Goal: Task Accomplishment & Management: Manage account settings

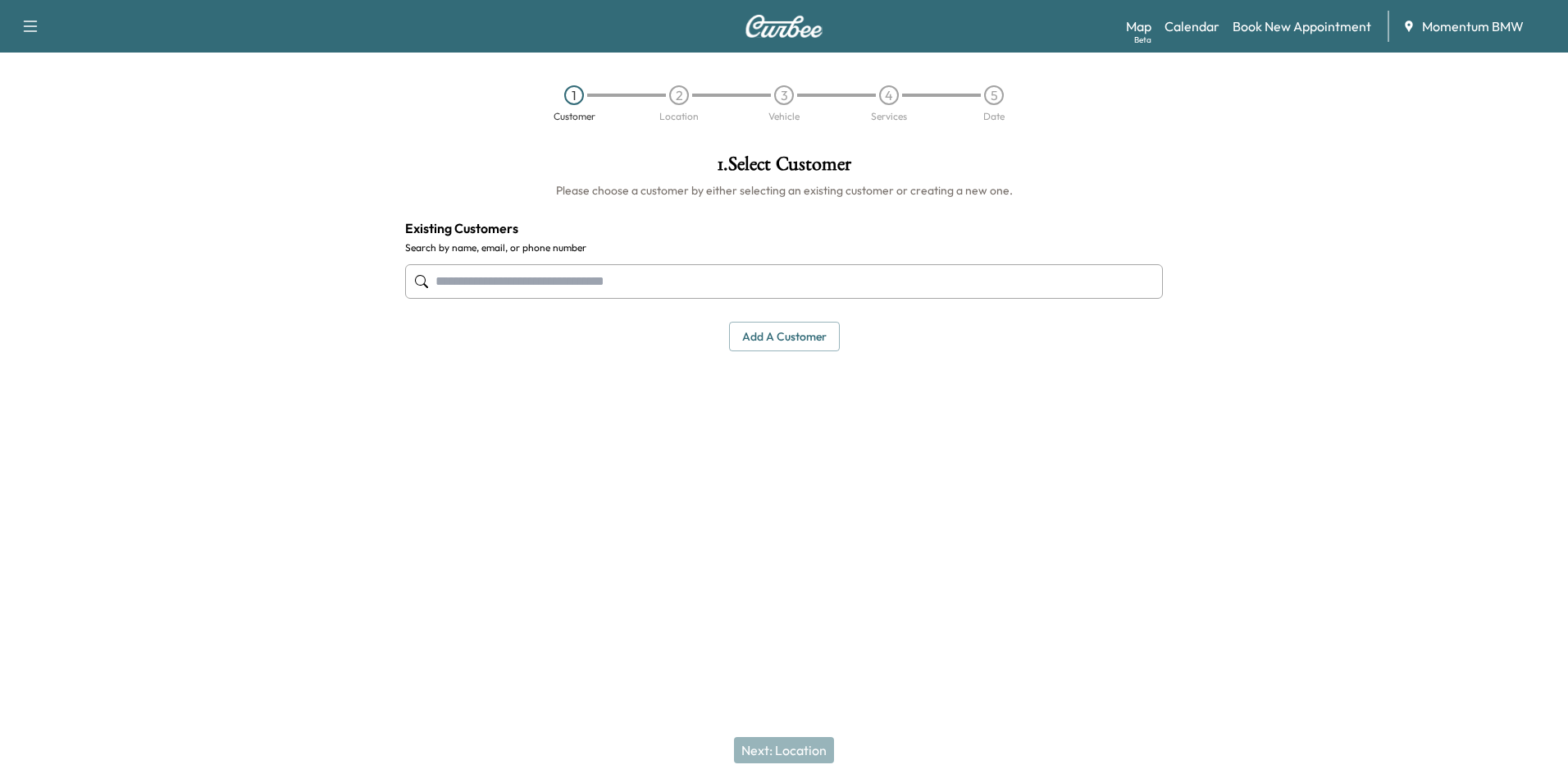
click at [803, 343] on button "Add a customer" at bounding box center [784, 337] width 111 height 30
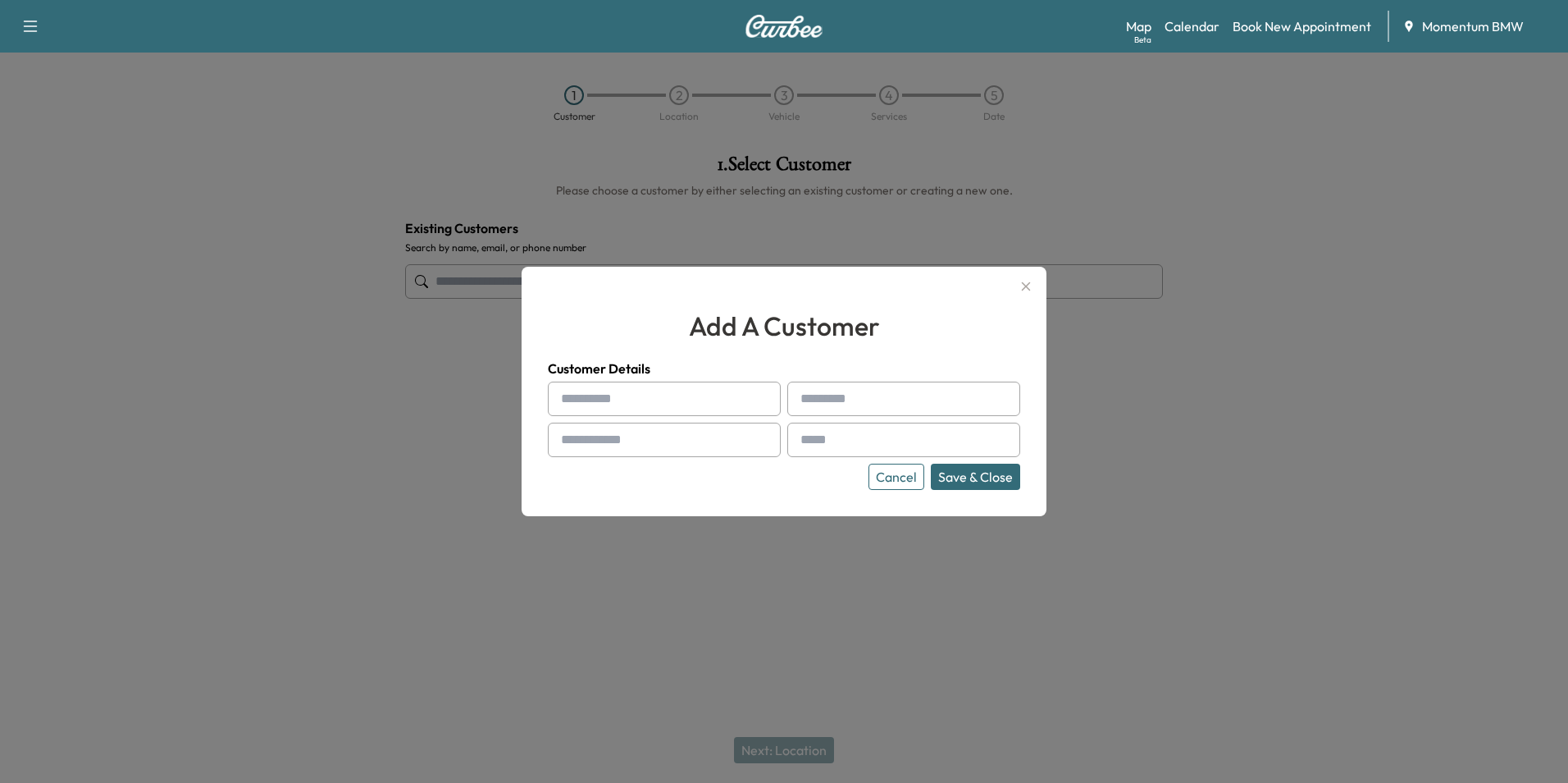
click at [750, 405] on input "text" at bounding box center [664, 398] width 233 height 35
type input "*"
type input "**********"
type input "********"
click at [703, 444] on input "text" at bounding box center [664, 439] width 233 height 35
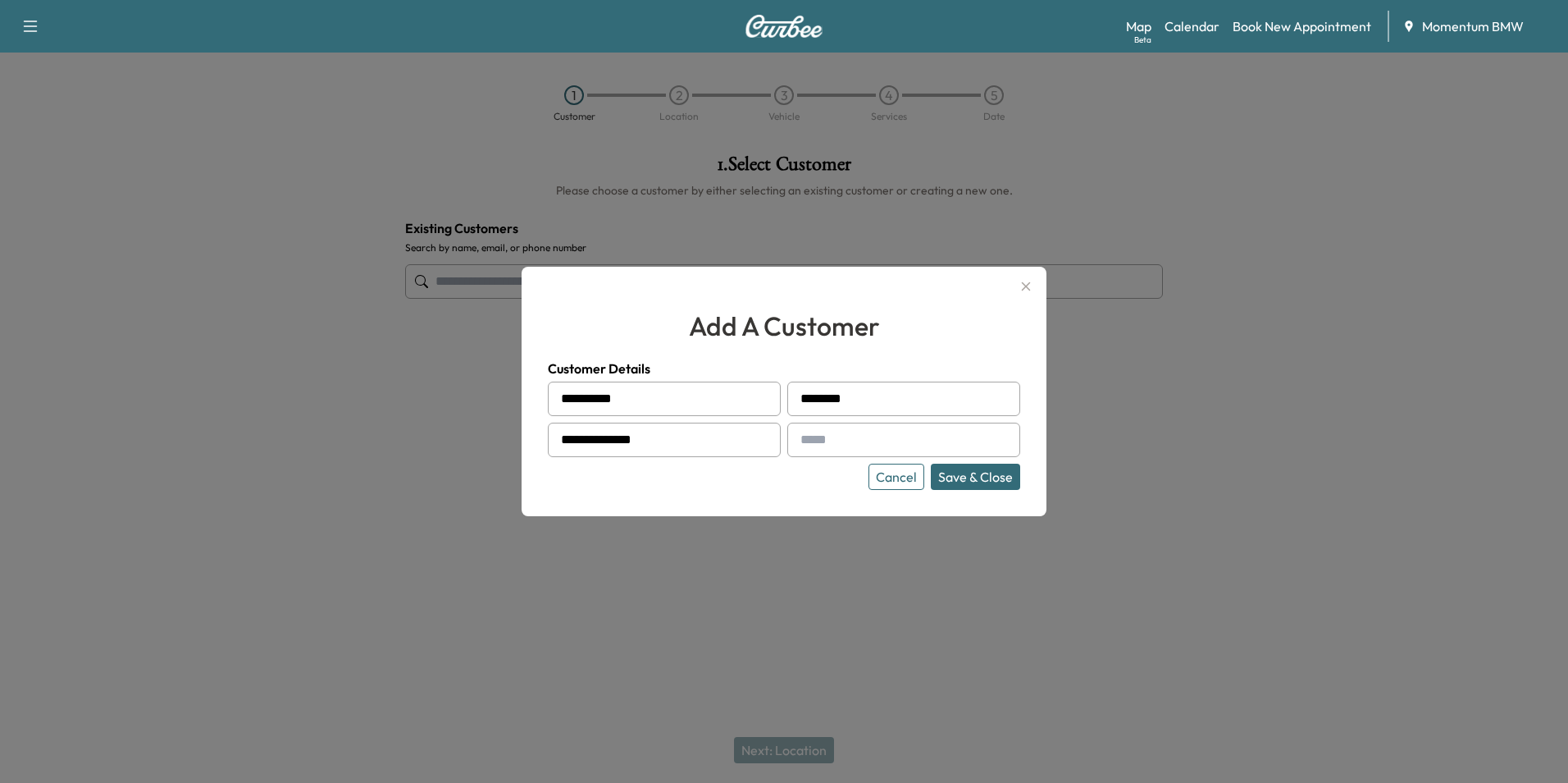
type input "**********"
click at [979, 474] on button "Save & Close" at bounding box center [975, 477] width 89 height 26
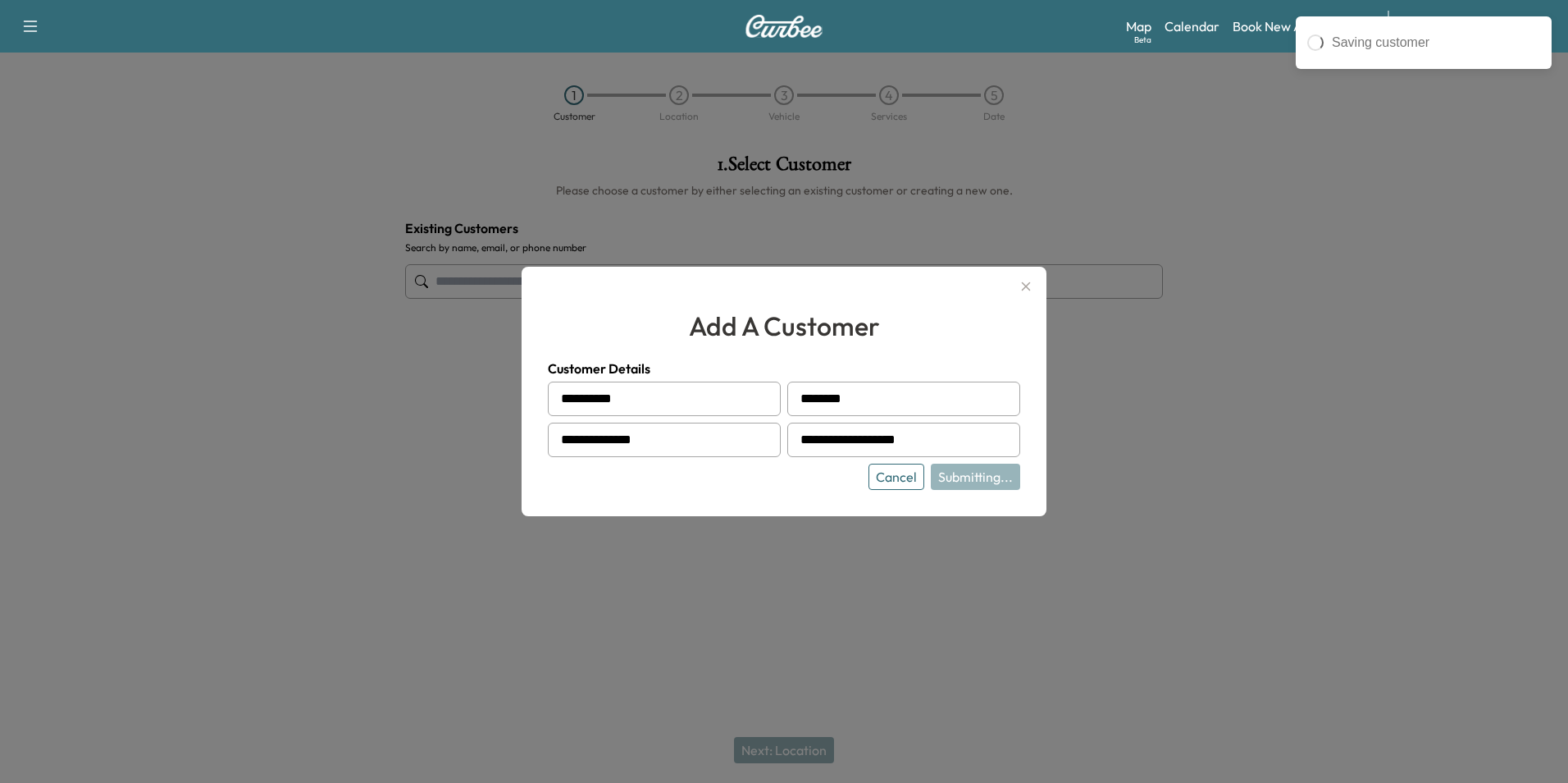
type input "**********"
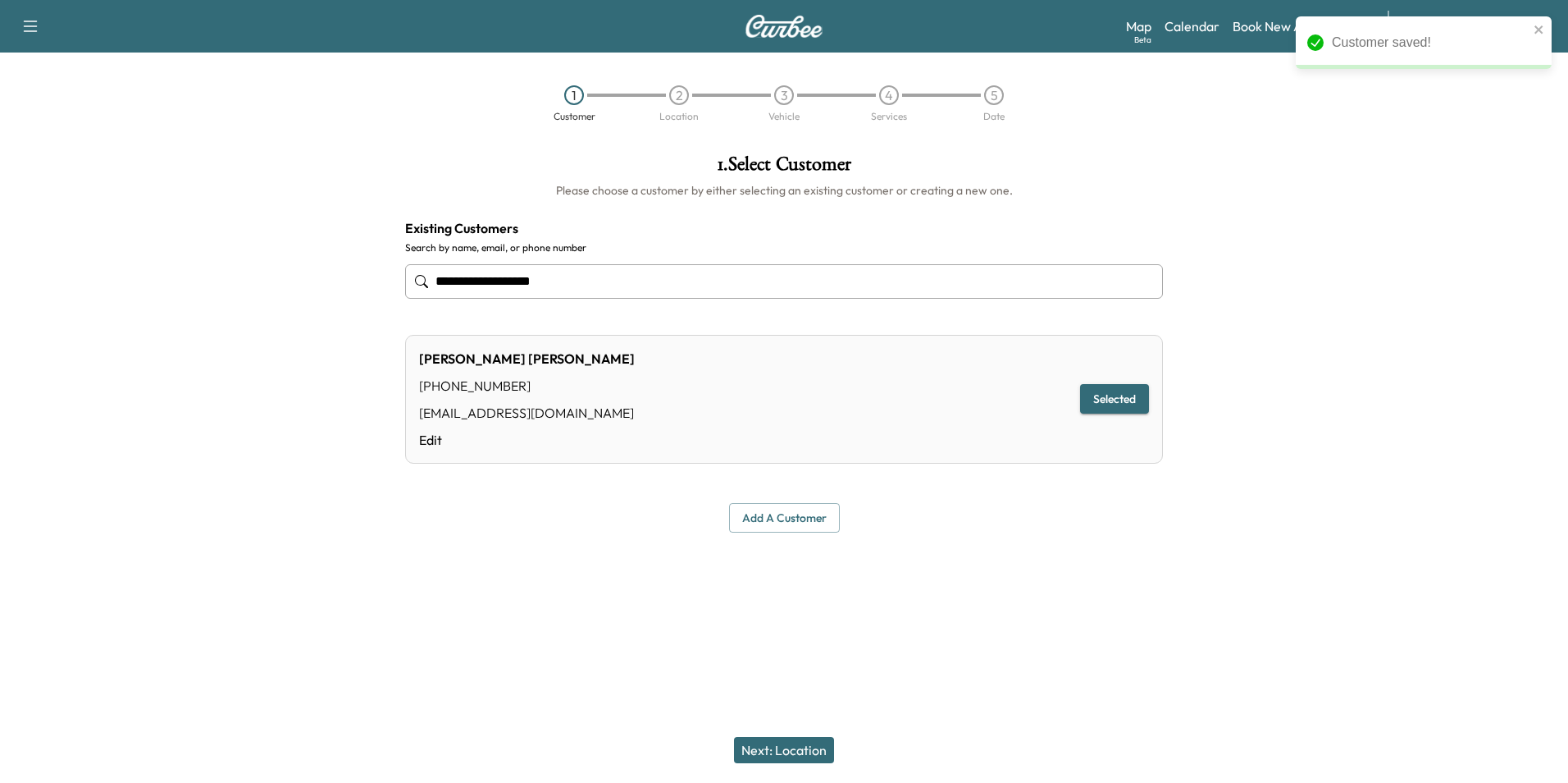
click at [807, 748] on button "Next: Location" at bounding box center [784, 750] width 100 height 26
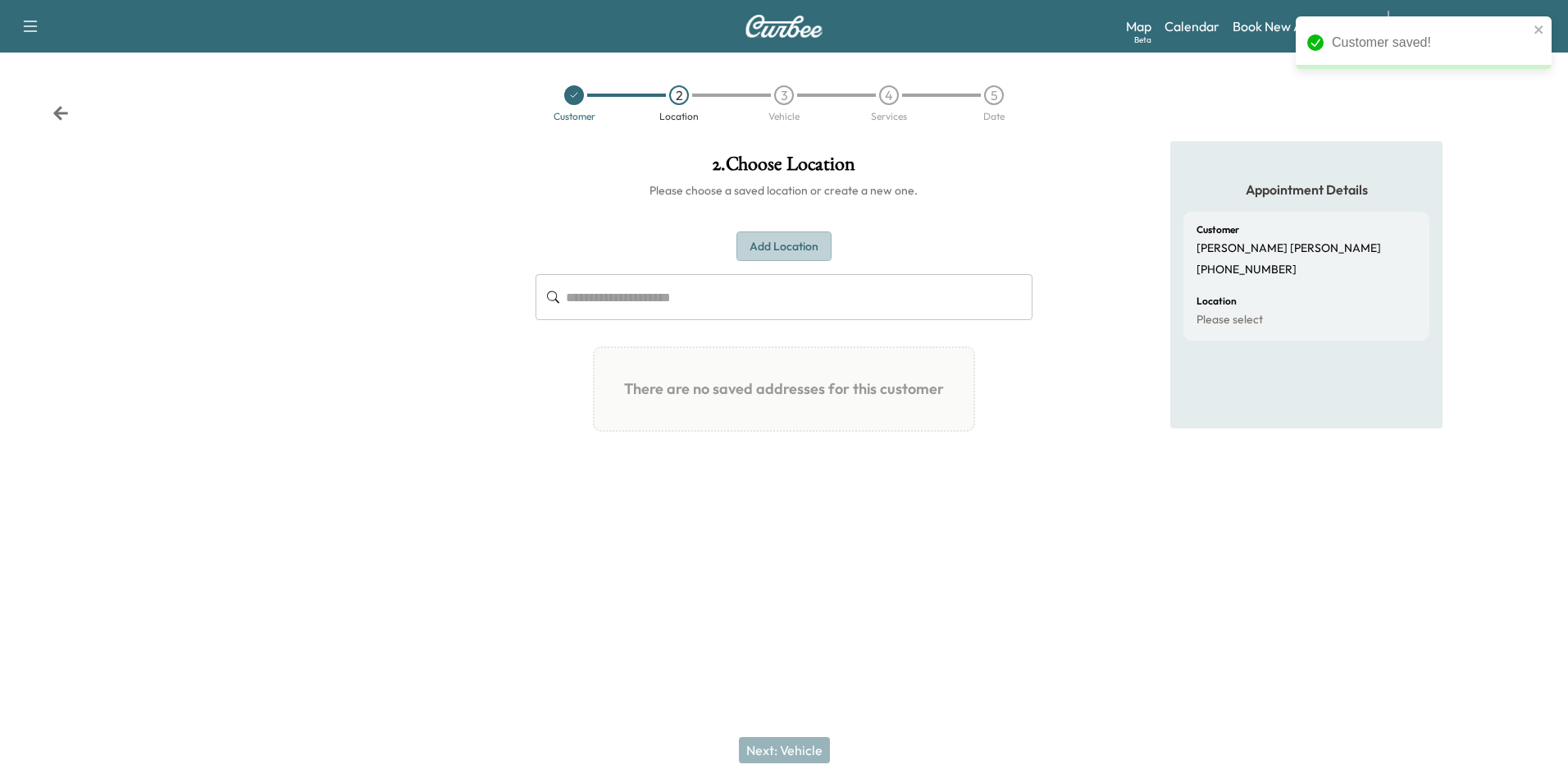
click at [795, 246] on button "Add Location" at bounding box center [784, 247] width 95 height 30
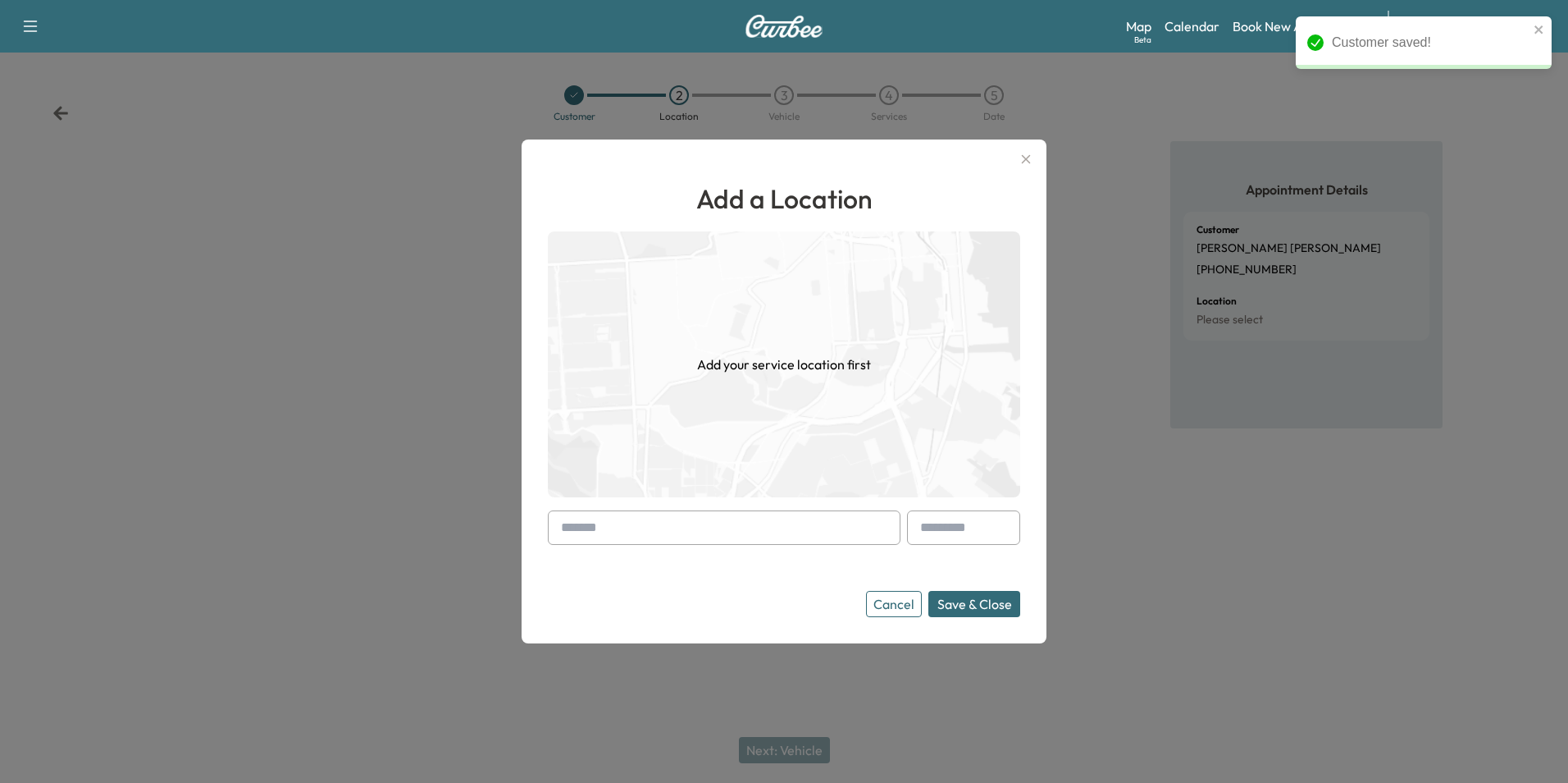
click at [685, 535] on input "text" at bounding box center [723, 527] width 353 height 35
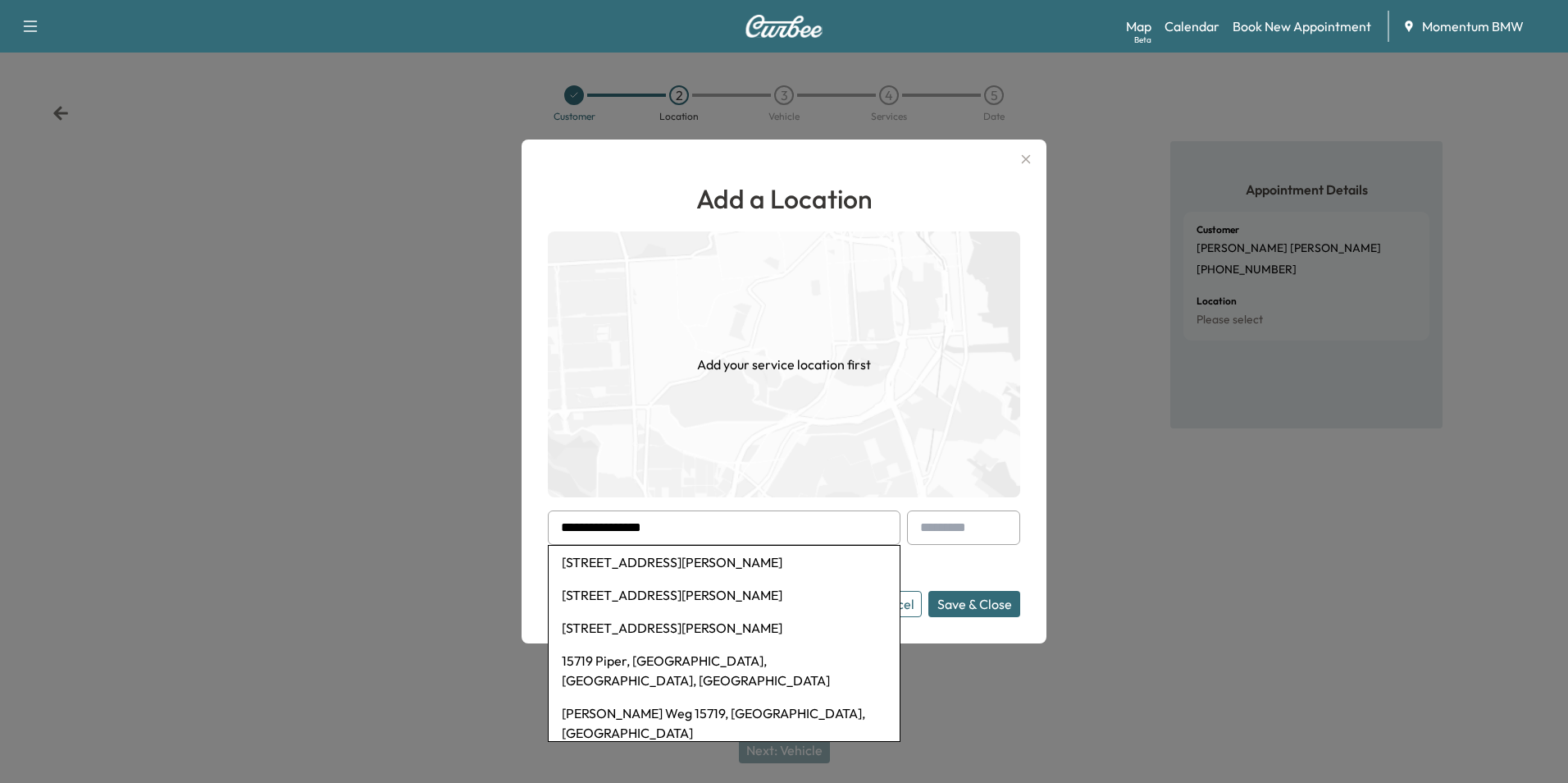
click at [759, 566] on li "[STREET_ADDRESS][PERSON_NAME]" at bounding box center [723, 562] width 351 height 33
type input "**********"
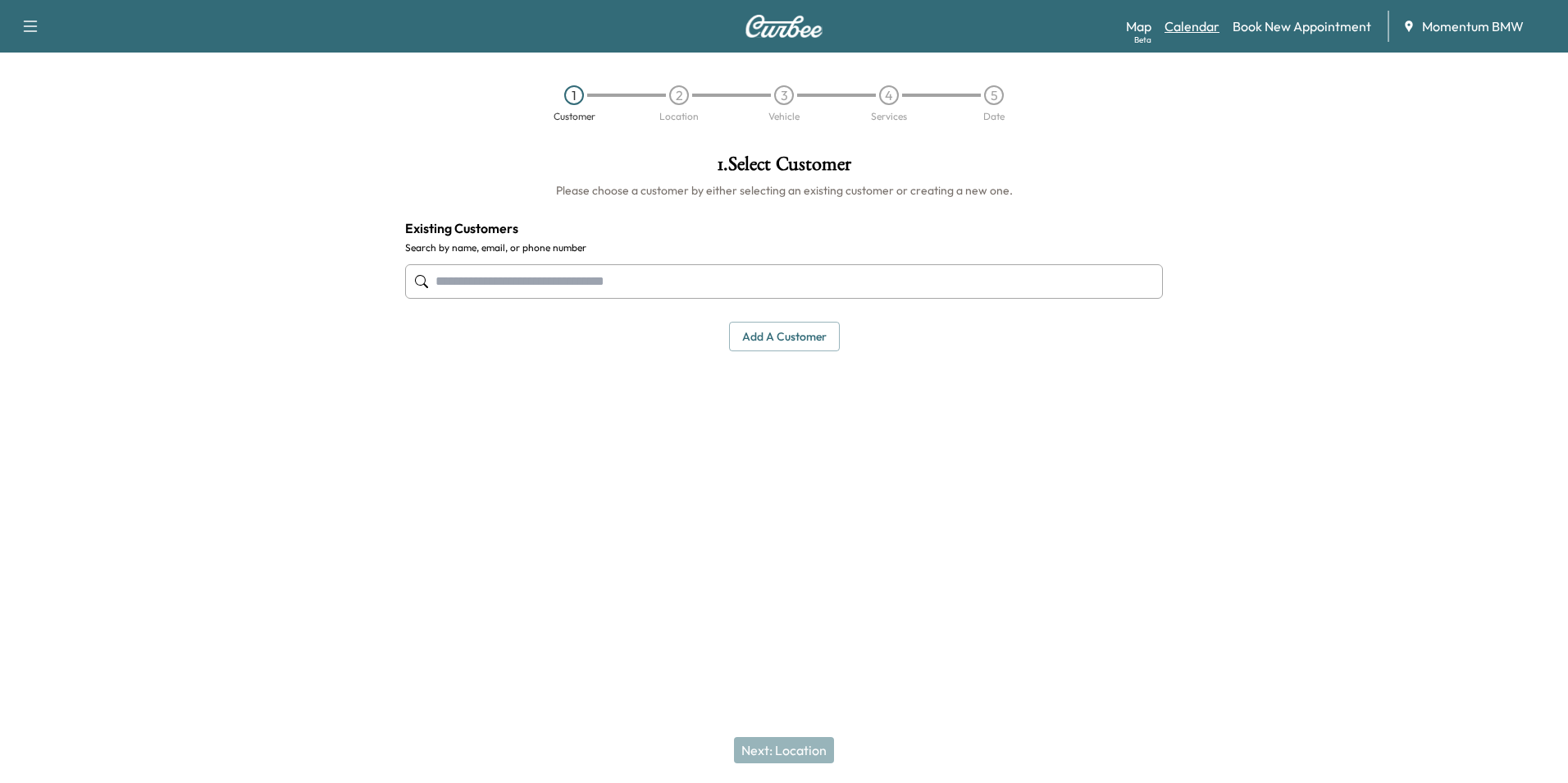
click at [1195, 31] on link "Calendar" at bounding box center [1192, 25] width 55 height 20
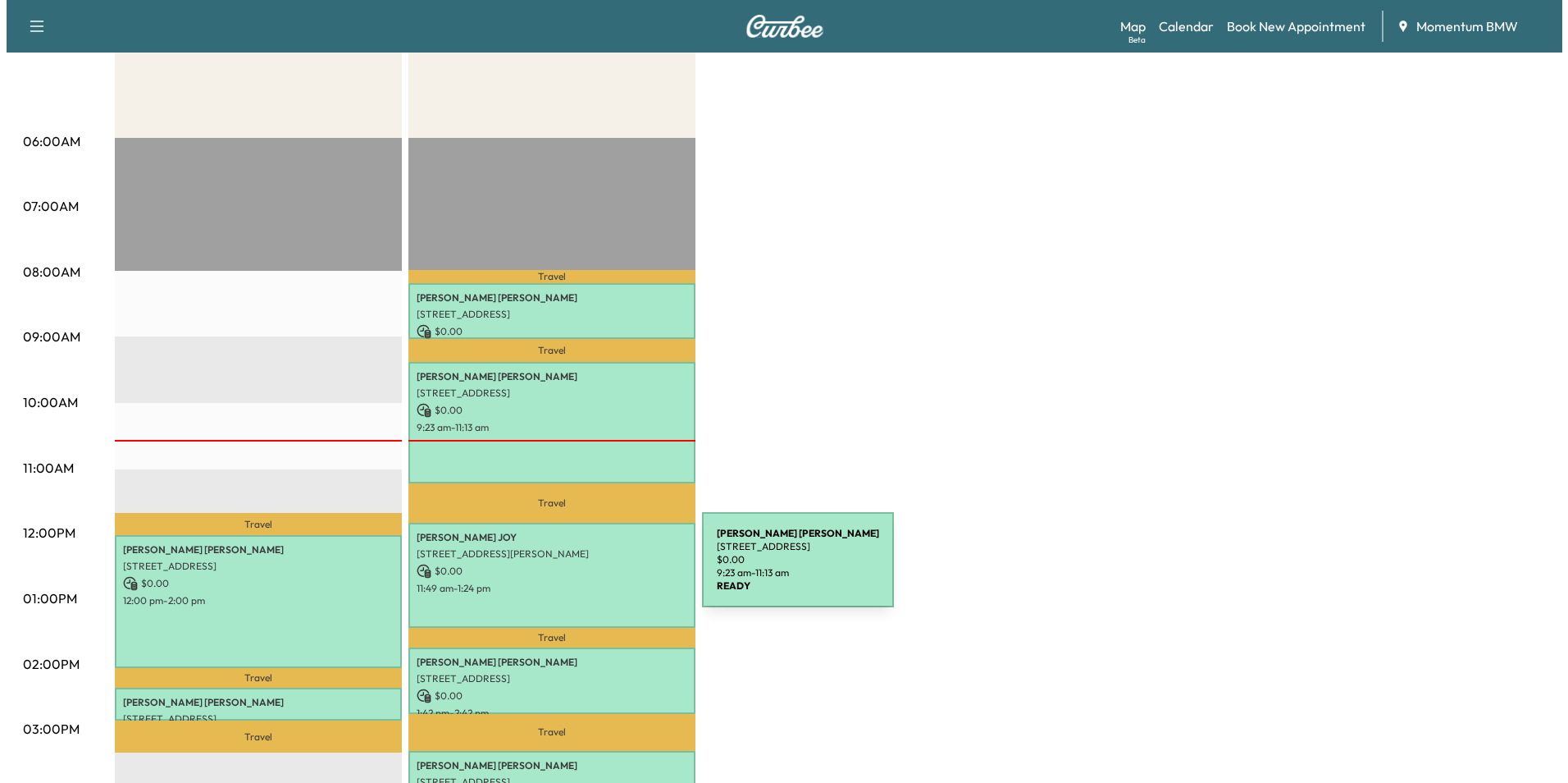
scroll to position [328, 0]
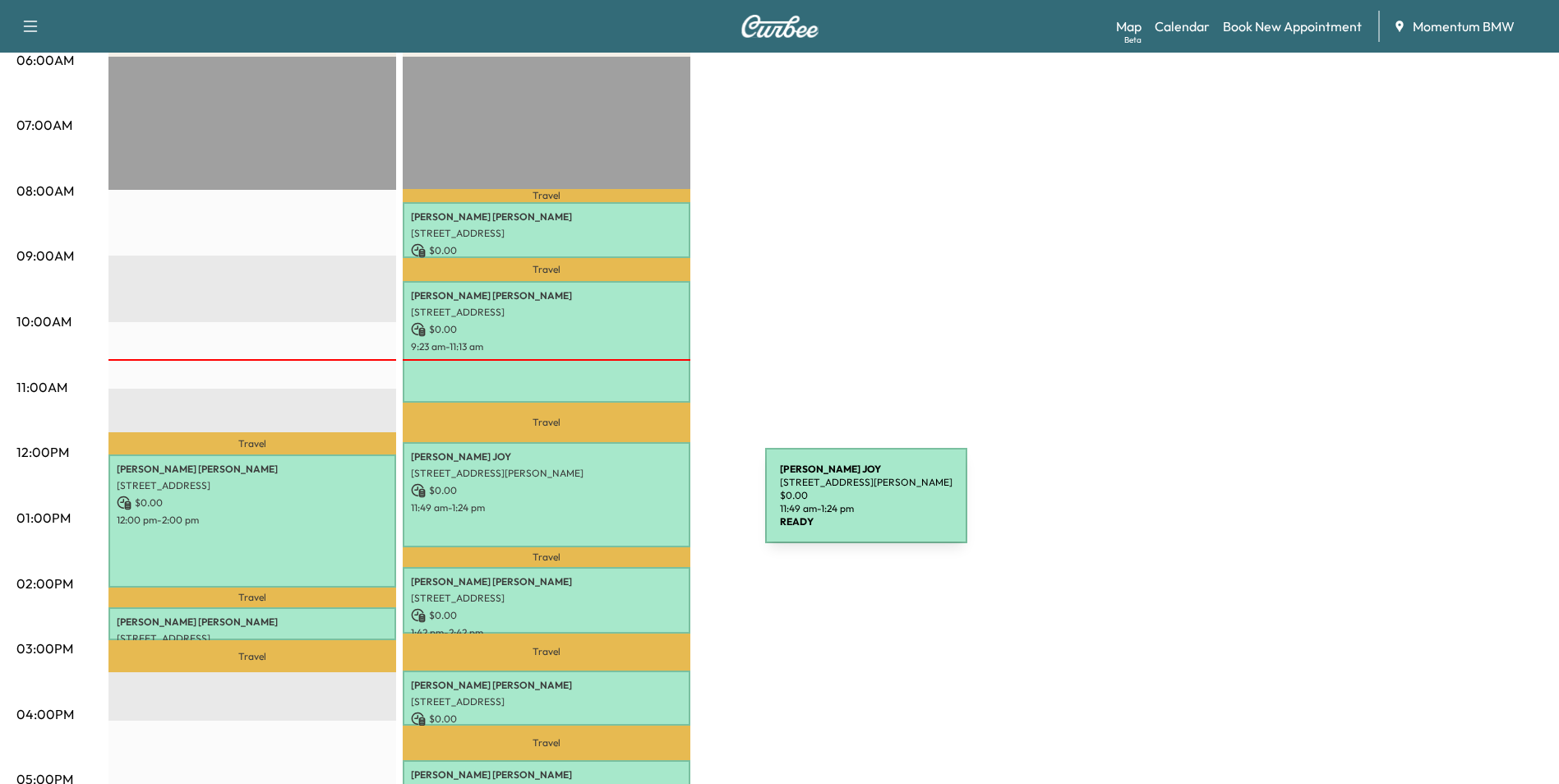
click at [642, 505] on p "11:49 am - 1:24 pm" at bounding box center [547, 508] width 271 height 13
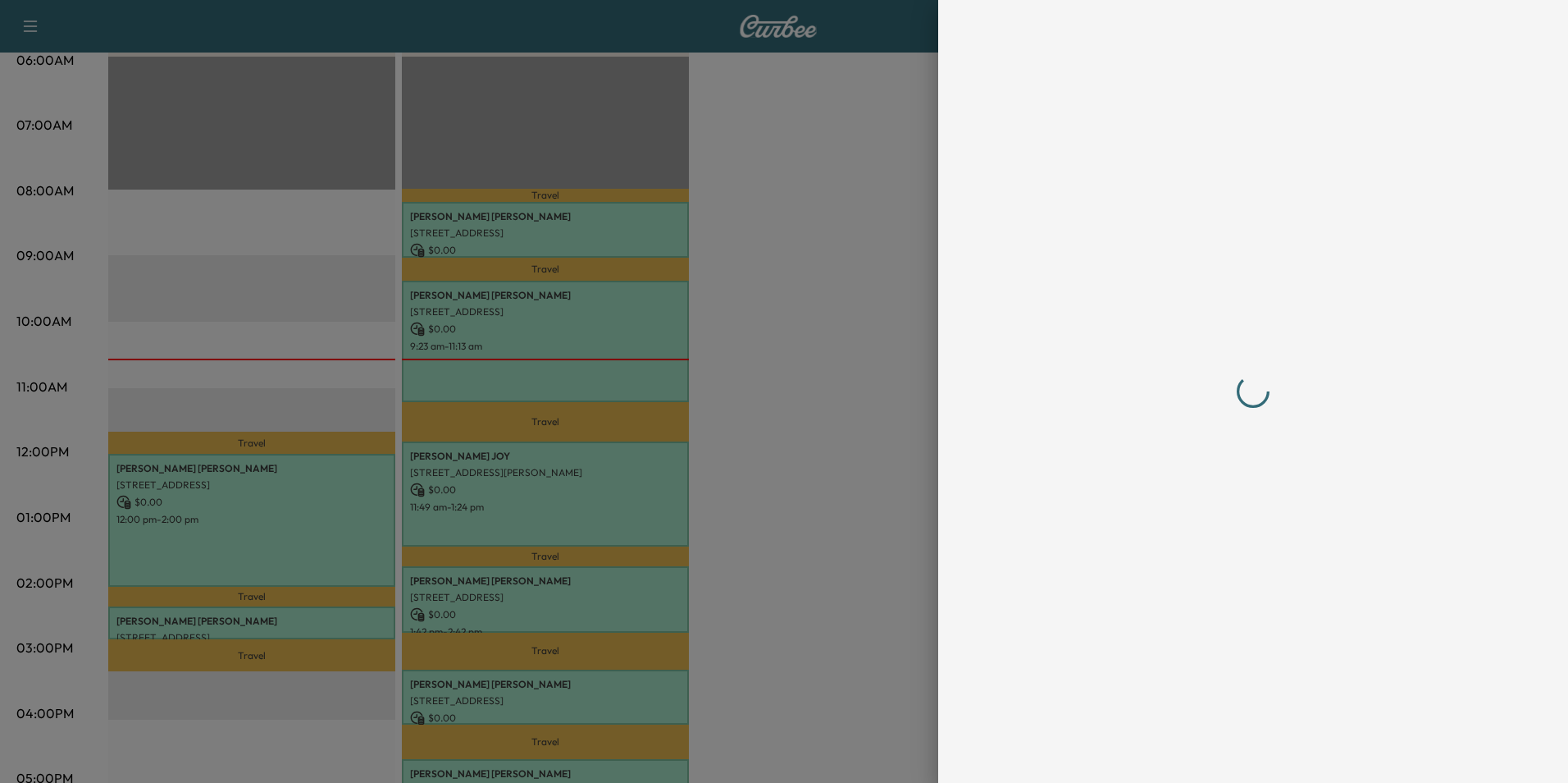
scroll to position [0, 0]
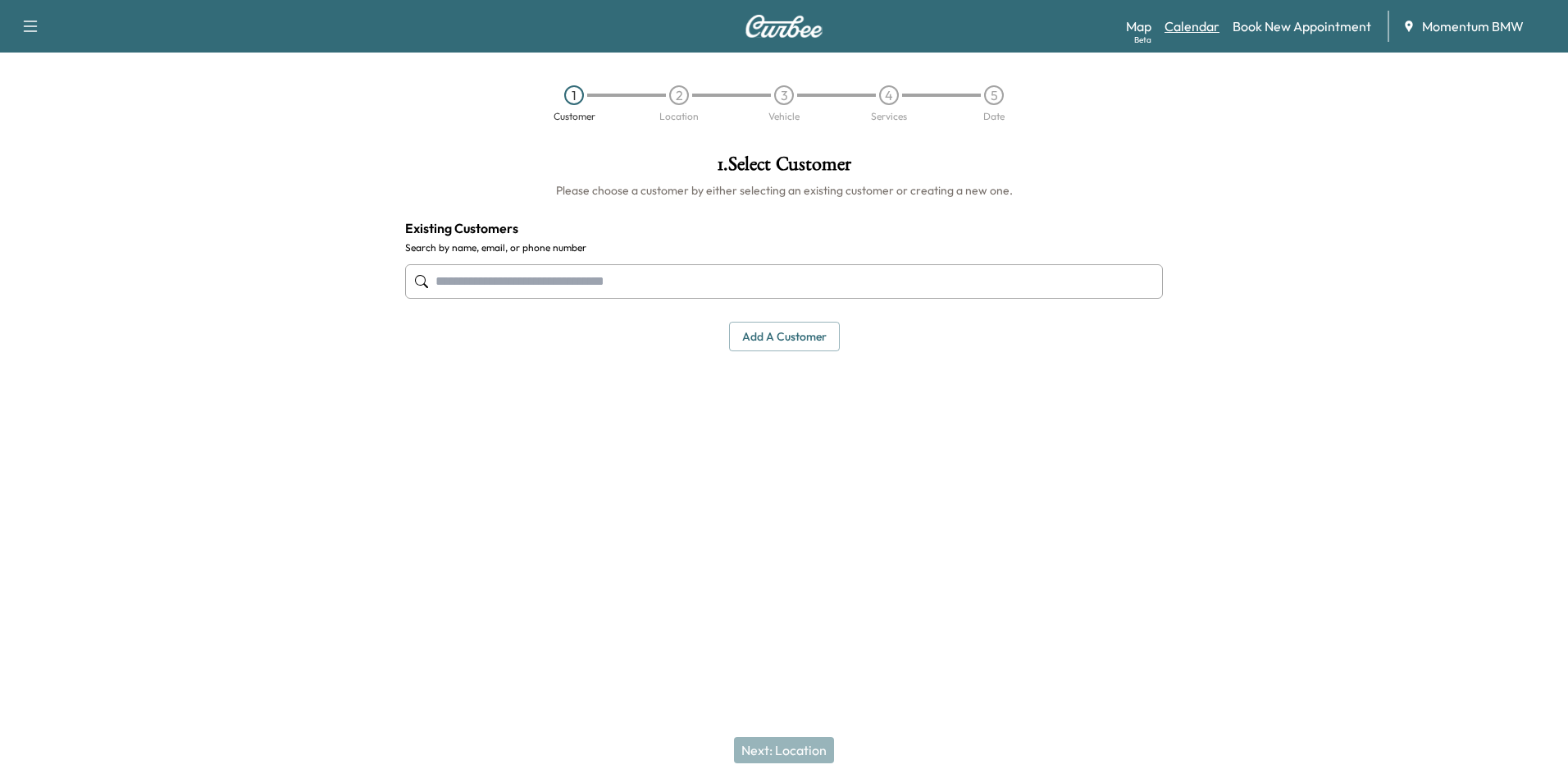
click at [1191, 27] on link "Calendar" at bounding box center [1192, 25] width 55 height 20
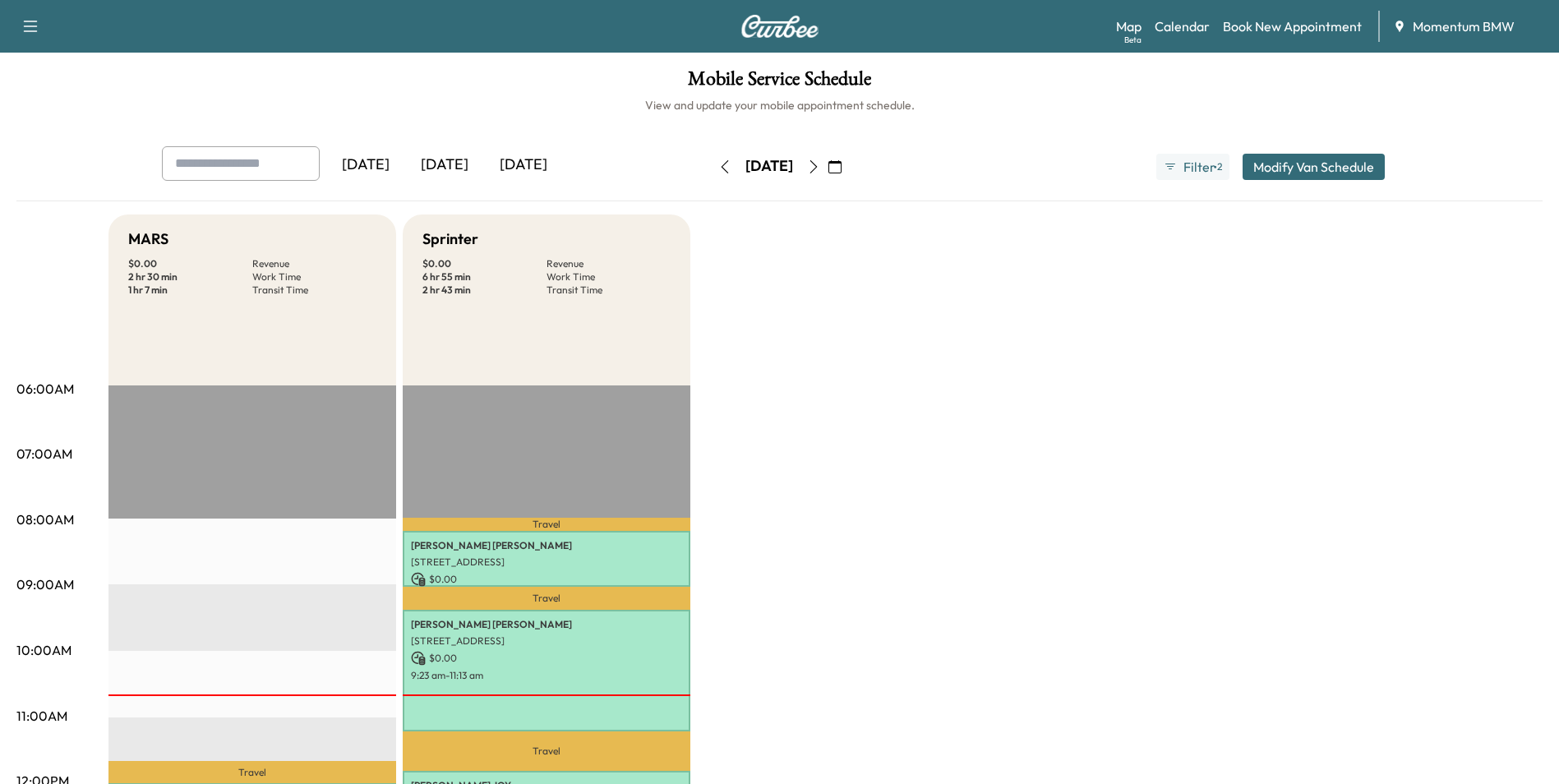
click at [842, 166] on icon "button" at bounding box center [835, 167] width 13 height 13
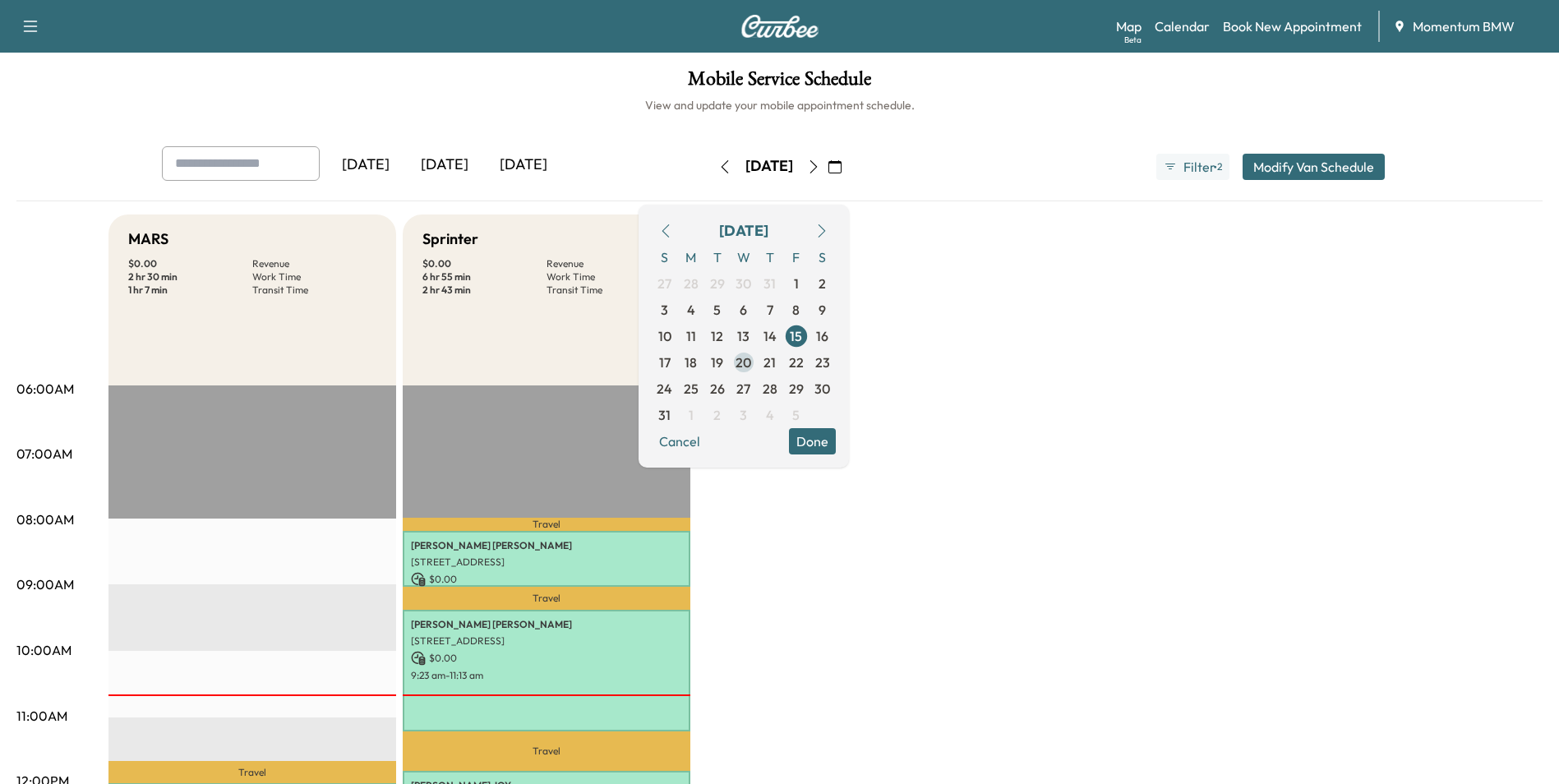
click at [751, 363] on span "20" at bounding box center [743, 362] width 16 height 20
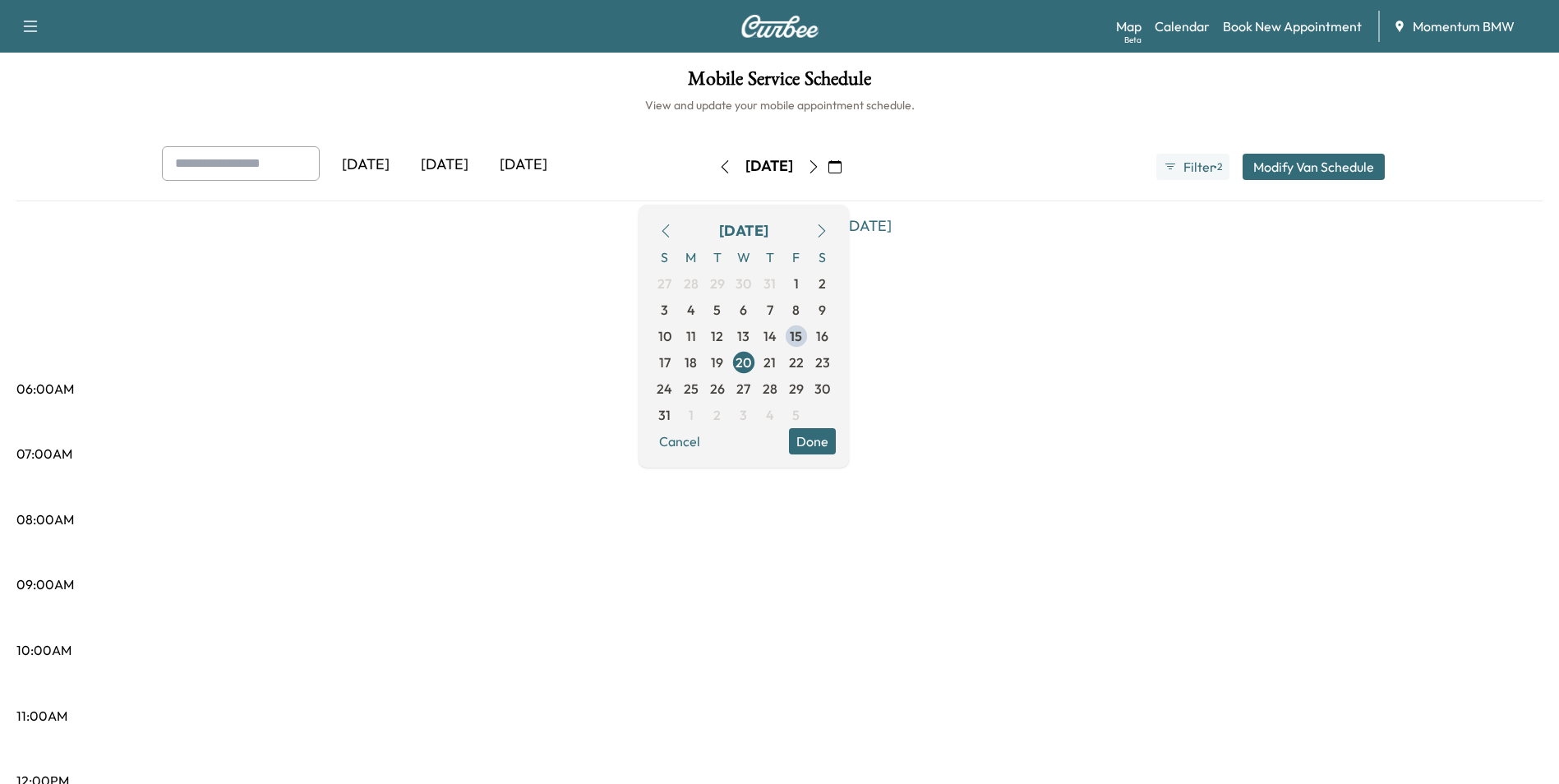
click at [718, 166] on icon "button" at bounding box center [725, 167] width 13 height 13
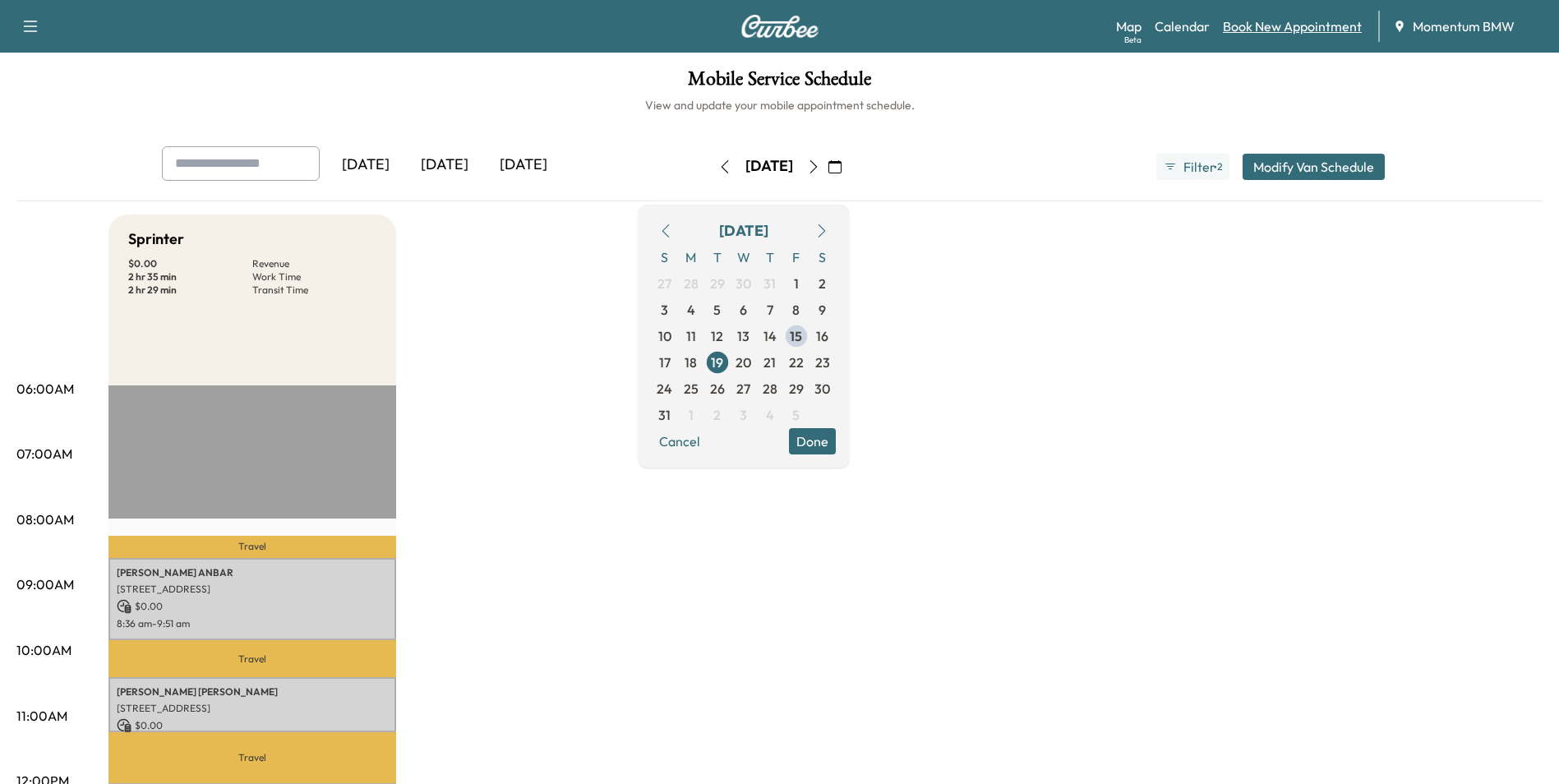
click at [1287, 23] on link "Book New Appointment" at bounding box center [1291, 25] width 139 height 20
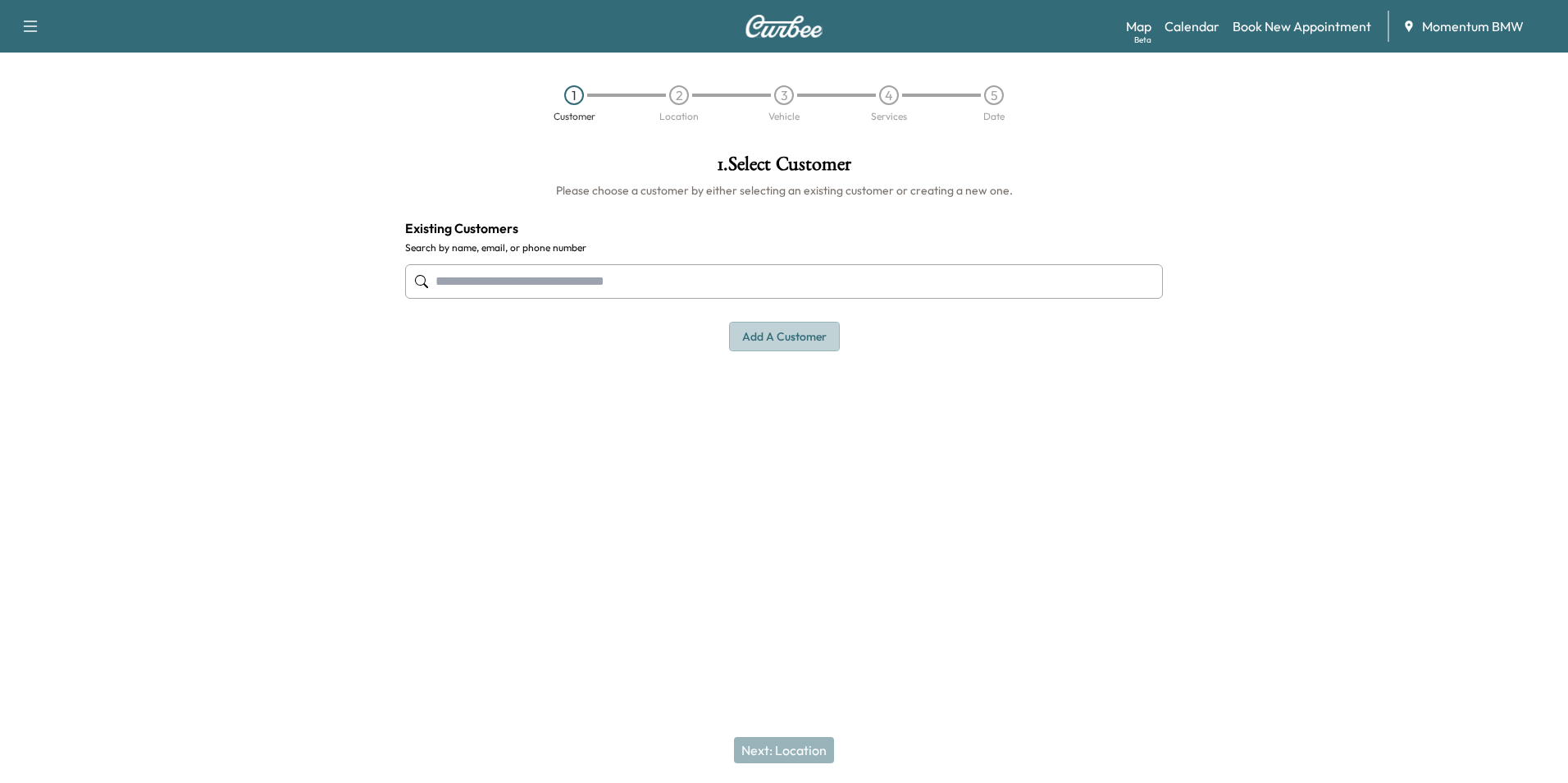
click at [808, 343] on button "Add a customer" at bounding box center [784, 337] width 111 height 30
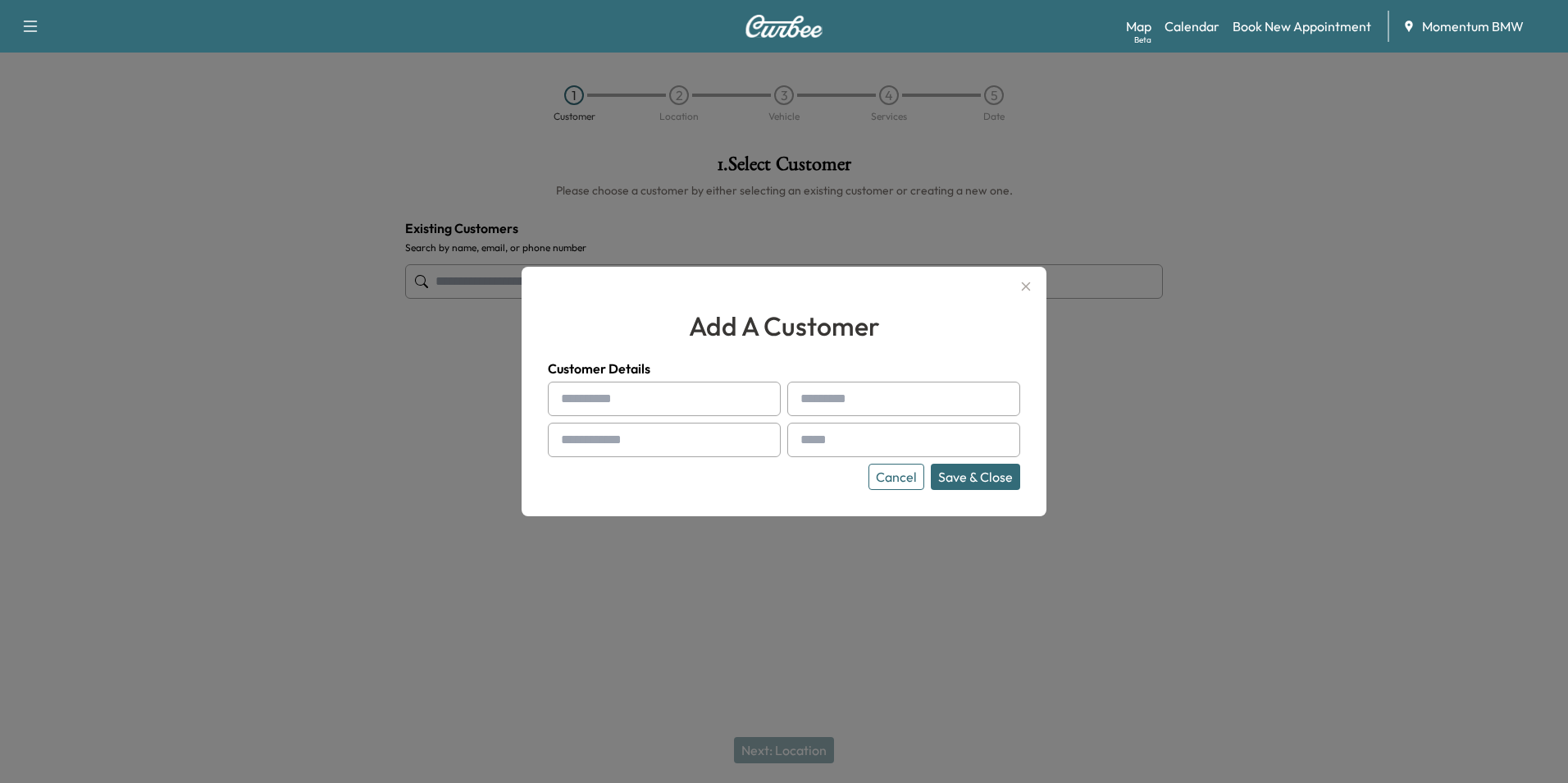
click at [697, 404] on input "text" at bounding box center [664, 398] width 233 height 35
type input "***"
type input "*****"
click at [704, 446] on input "text" at bounding box center [664, 439] width 233 height 35
type input "**********"
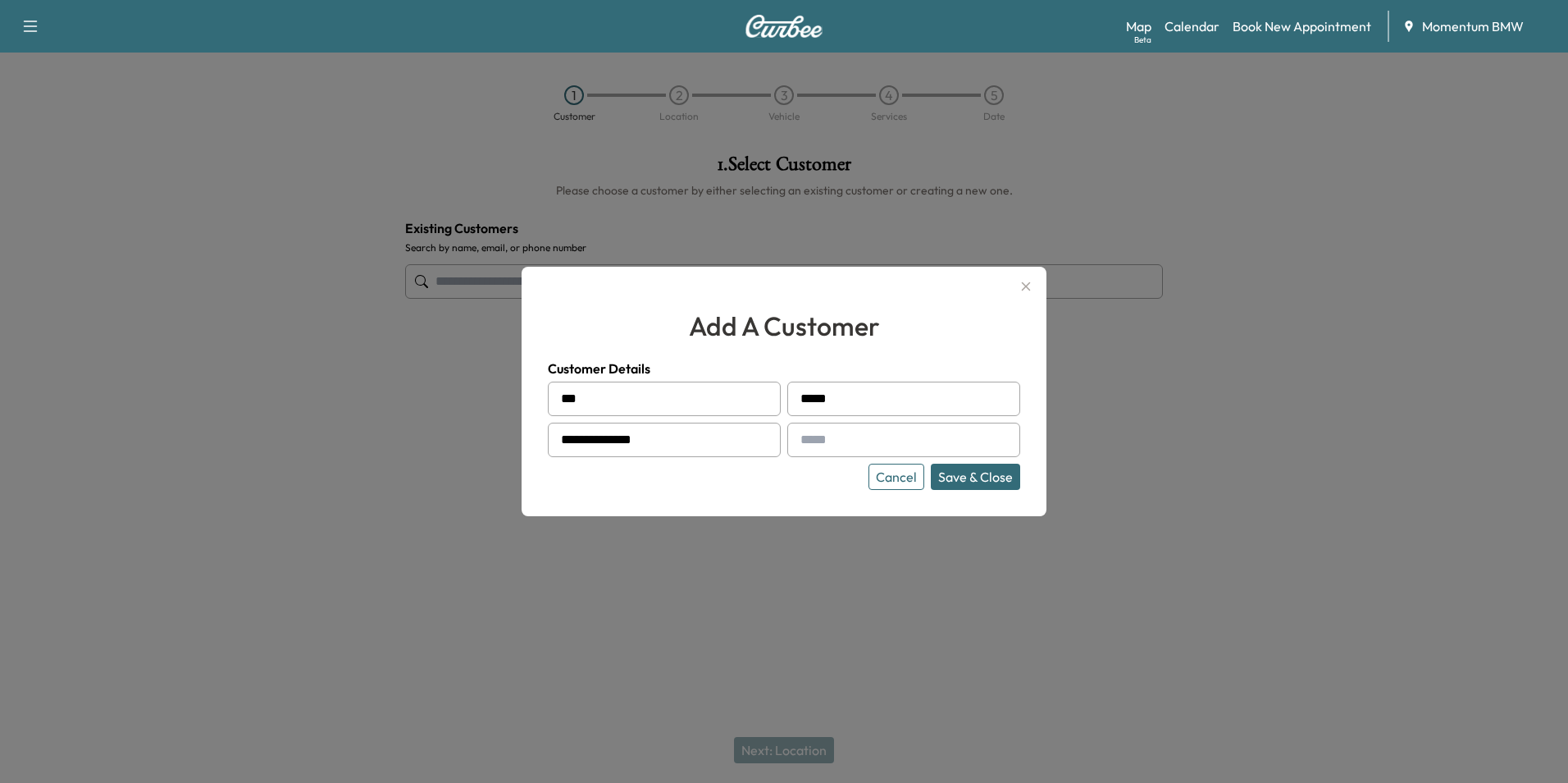
click at [874, 437] on input "text" at bounding box center [904, 439] width 233 height 35
type input "**********"
click at [976, 484] on button "Save & Close" at bounding box center [975, 477] width 89 height 26
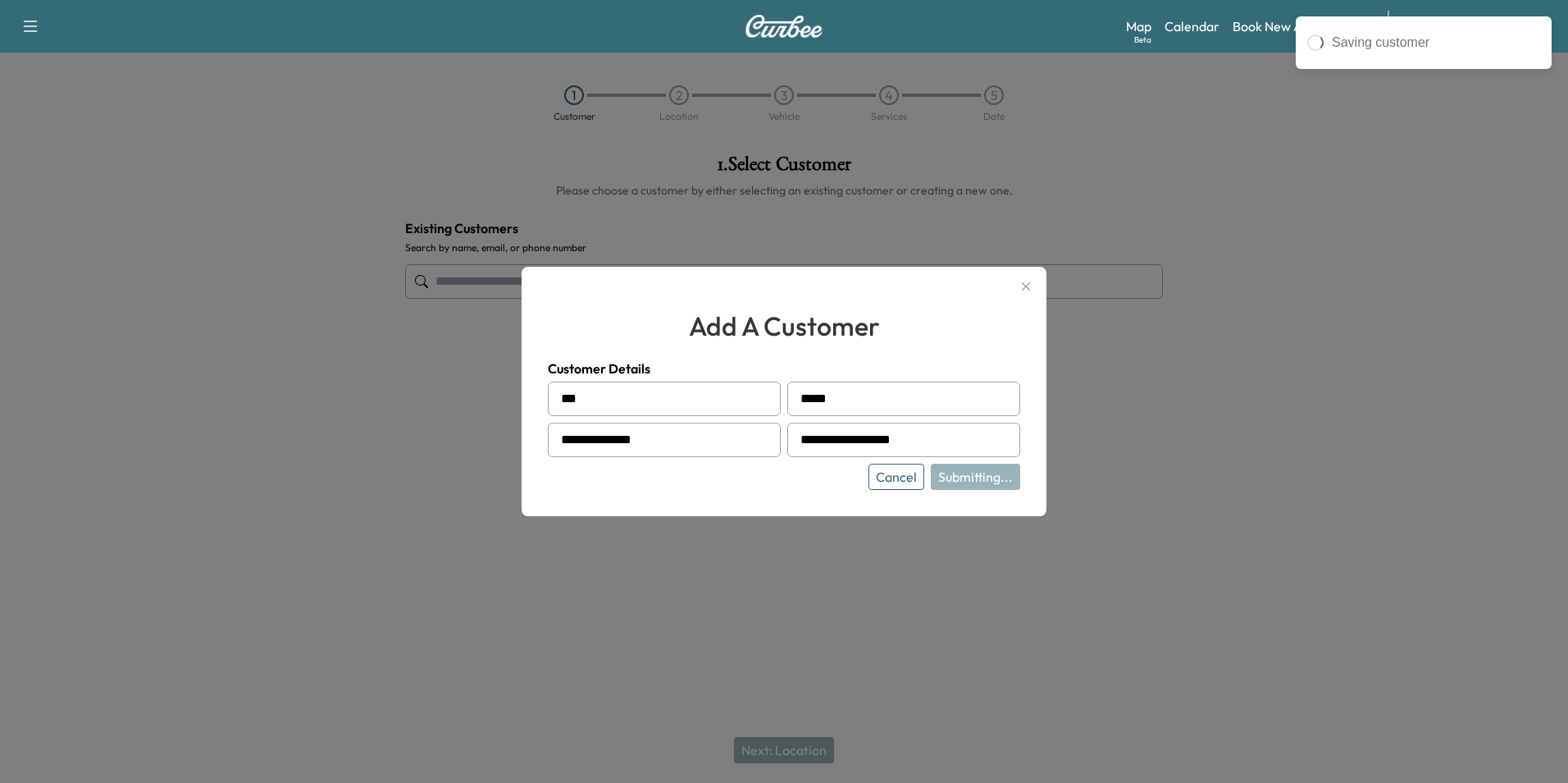
type input "*********"
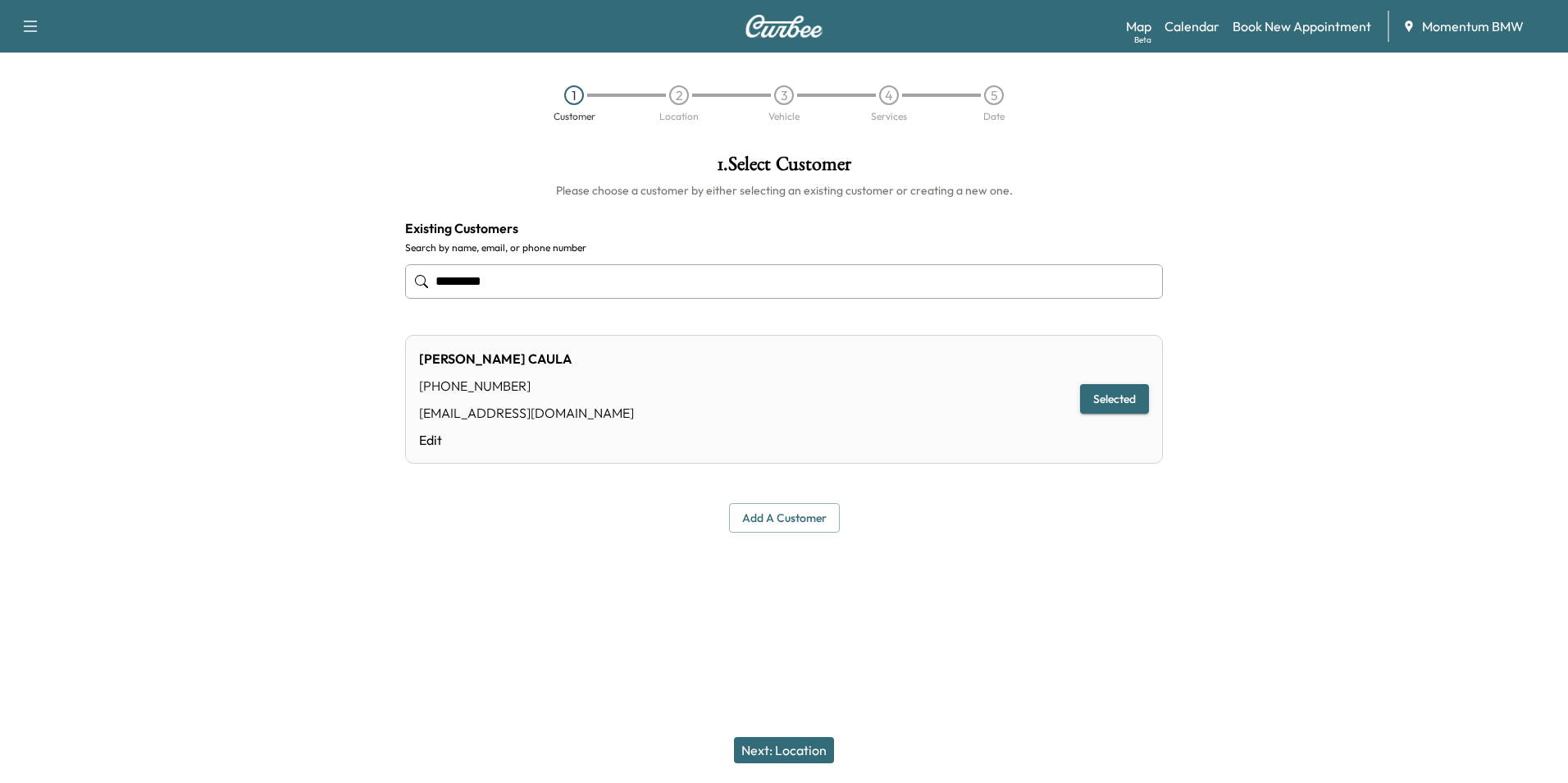
click at [1120, 398] on button "Selected" at bounding box center [1114, 399] width 69 height 30
click at [810, 756] on button "Next: Location" at bounding box center [784, 750] width 100 height 26
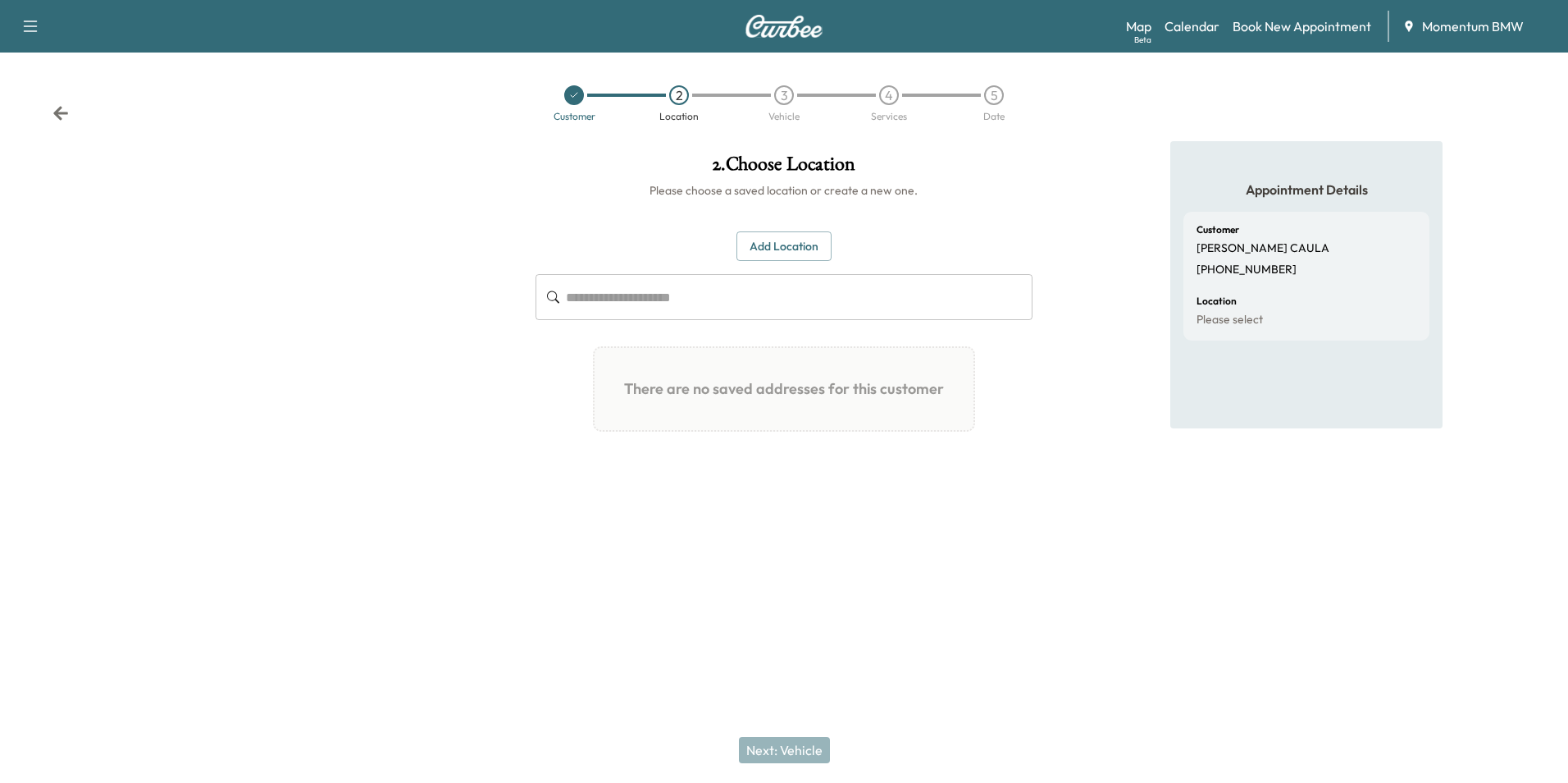
click at [800, 244] on button "Add Location" at bounding box center [784, 247] width 95 height 30
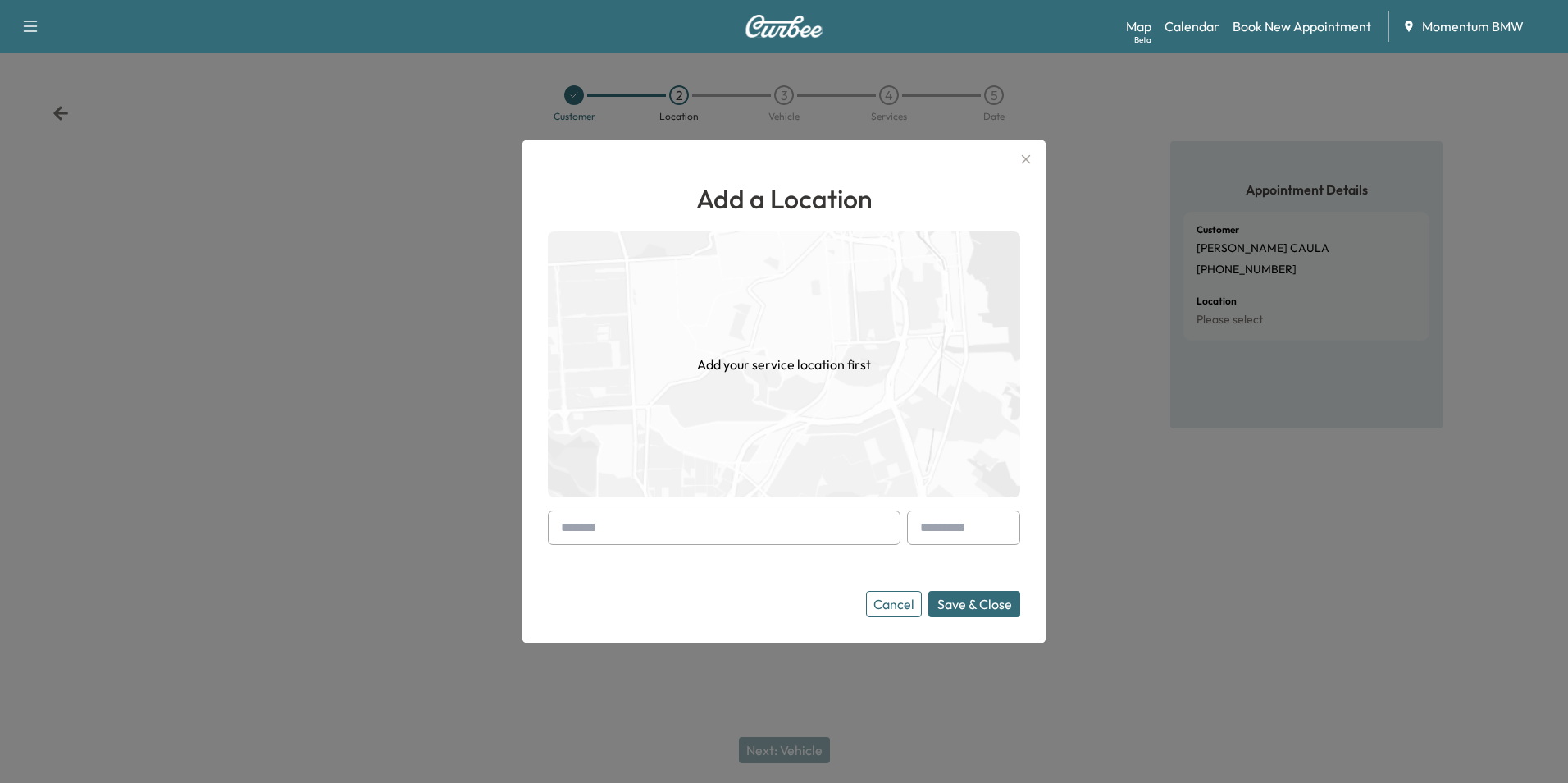
click at [811, 528] on input "text" at bounding box center [723, 527] width 353 height 35
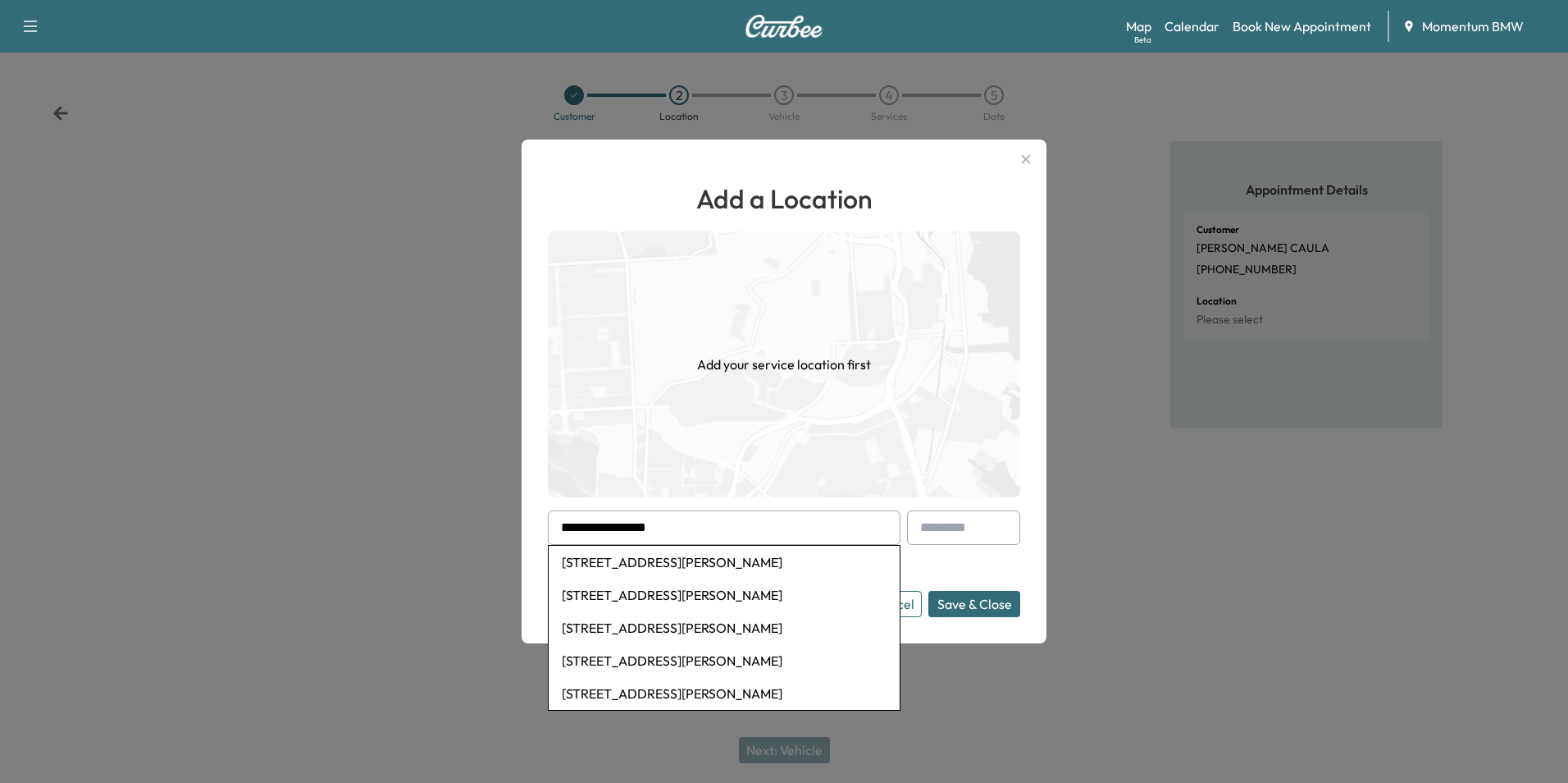
click at [759, 566] on li "[STREET_ADDRESS][PERSON_NAME]" at bounding box center [723, 562] width 351 height 33
type input "**********"
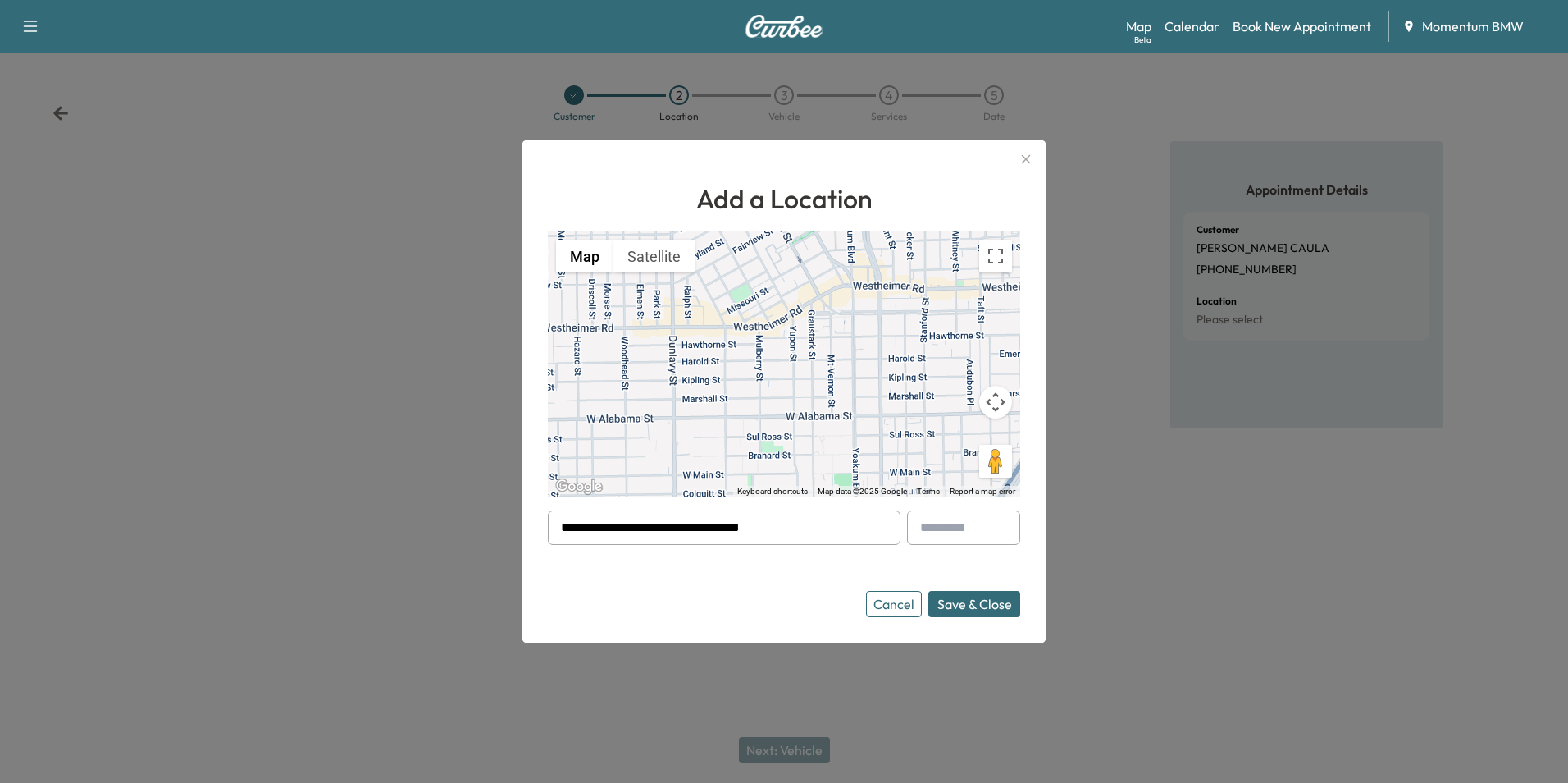
click at [983, 603] on button "Save & Close" at bounding box center [974, 604] width 92 height 26
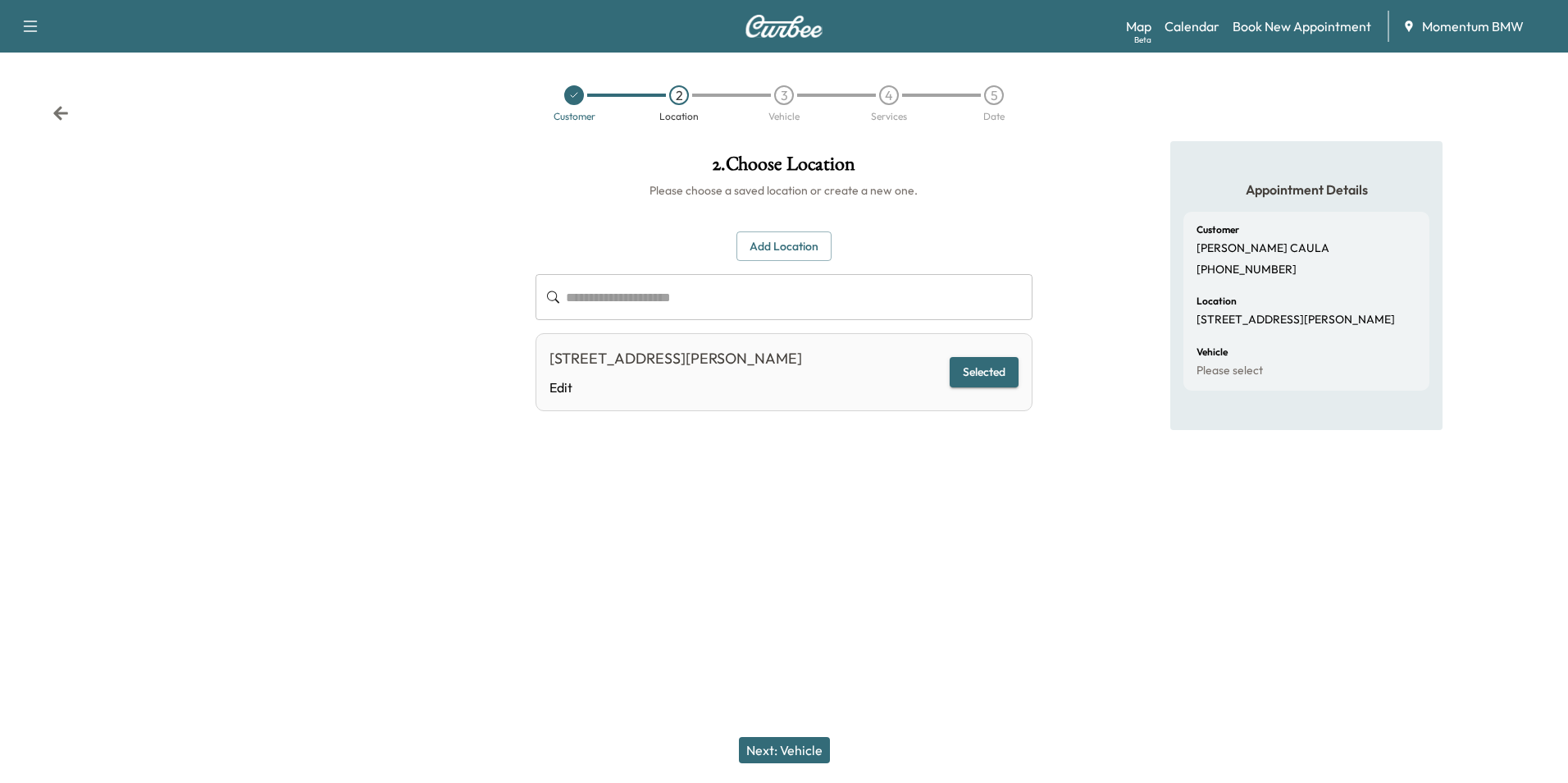
click at [787, 748] on button "Next: Vehicle" at bounding box center [784, 750] width 91 height 26
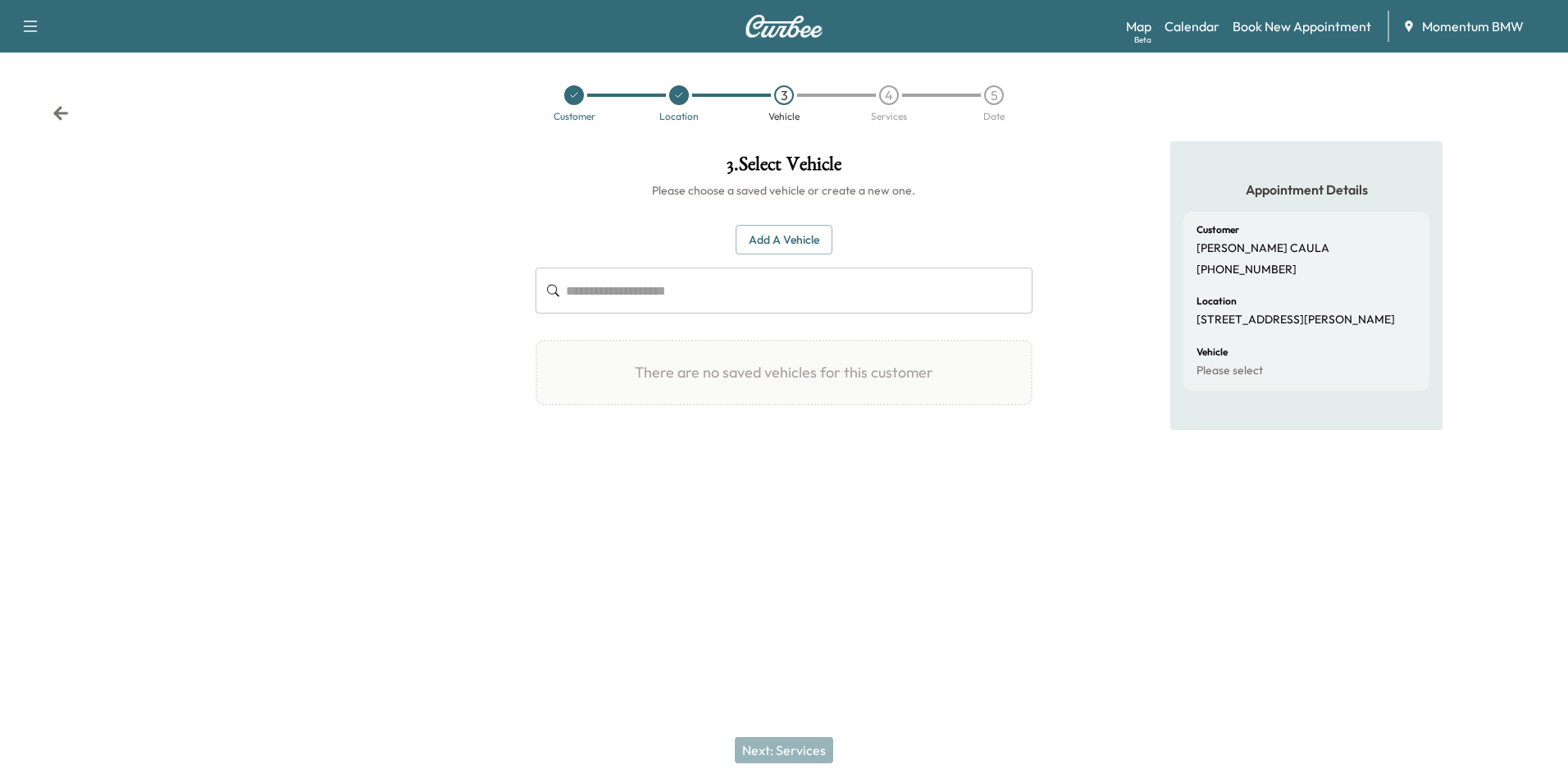
click at [798, 242] on button "Add a Vehicle" at bounding box center [784, 240] width 97 height 30
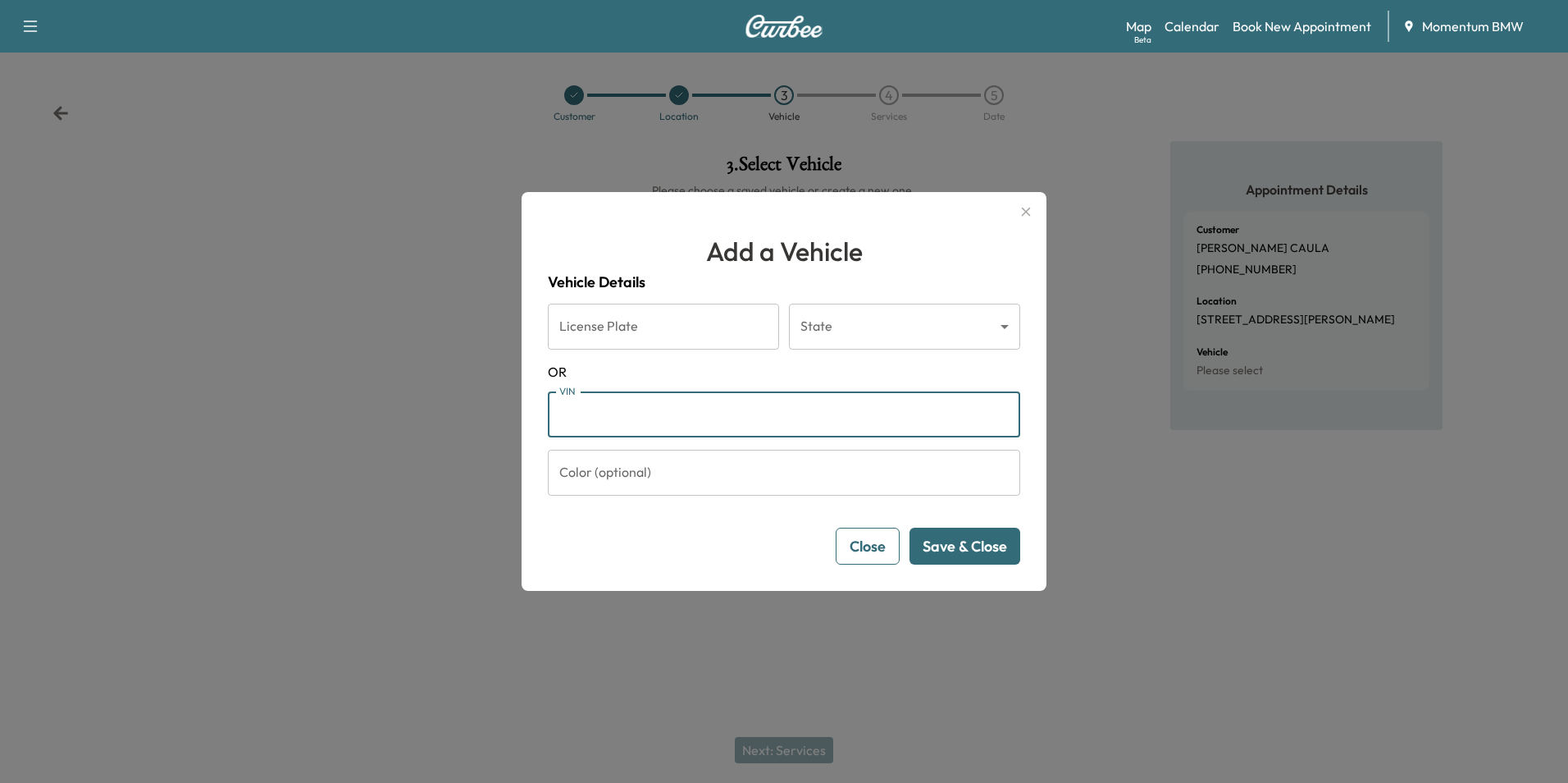
paste input "**********"
type input "**********"
click at [993, 551] on button "Save & Close" at bounding box center [965, 546] width 111 height 37
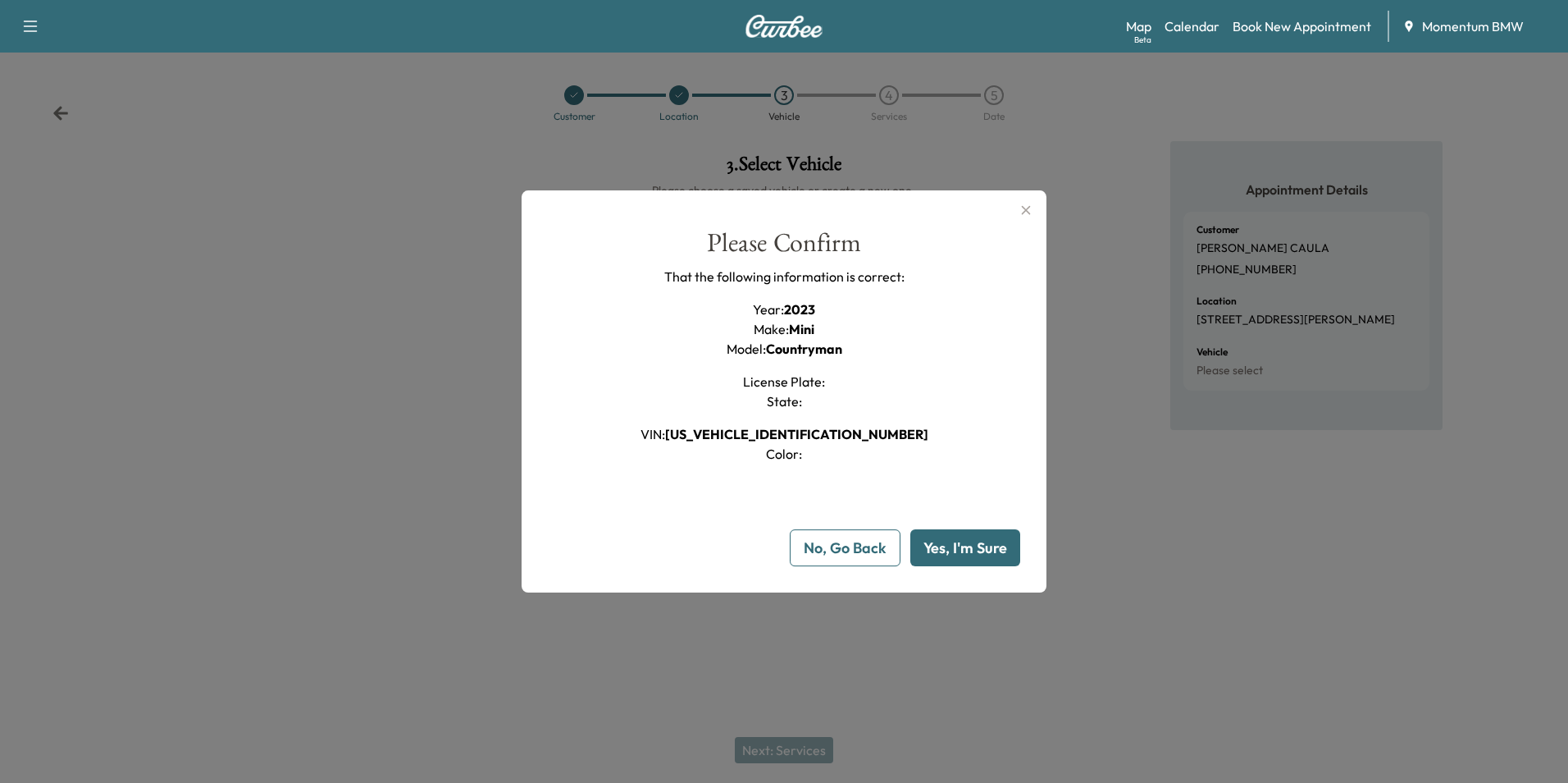
click at [958, 554] on button "Yes, I'm Sure" at bounding box center [965, 547] width 110 height 37
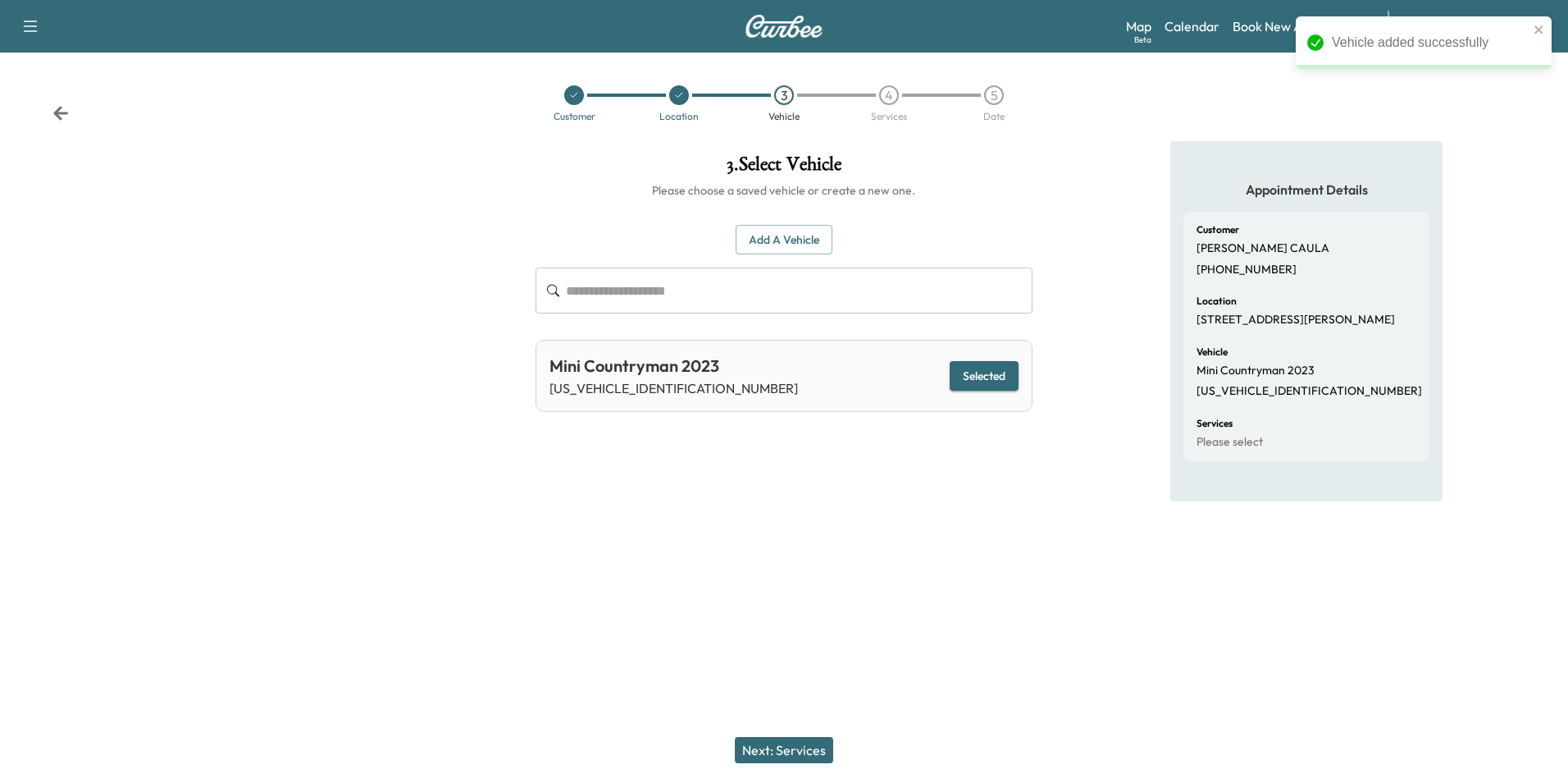
click at [807, 744] on button "Next: Services" at bounding box center [784, 750] width 99 height 26
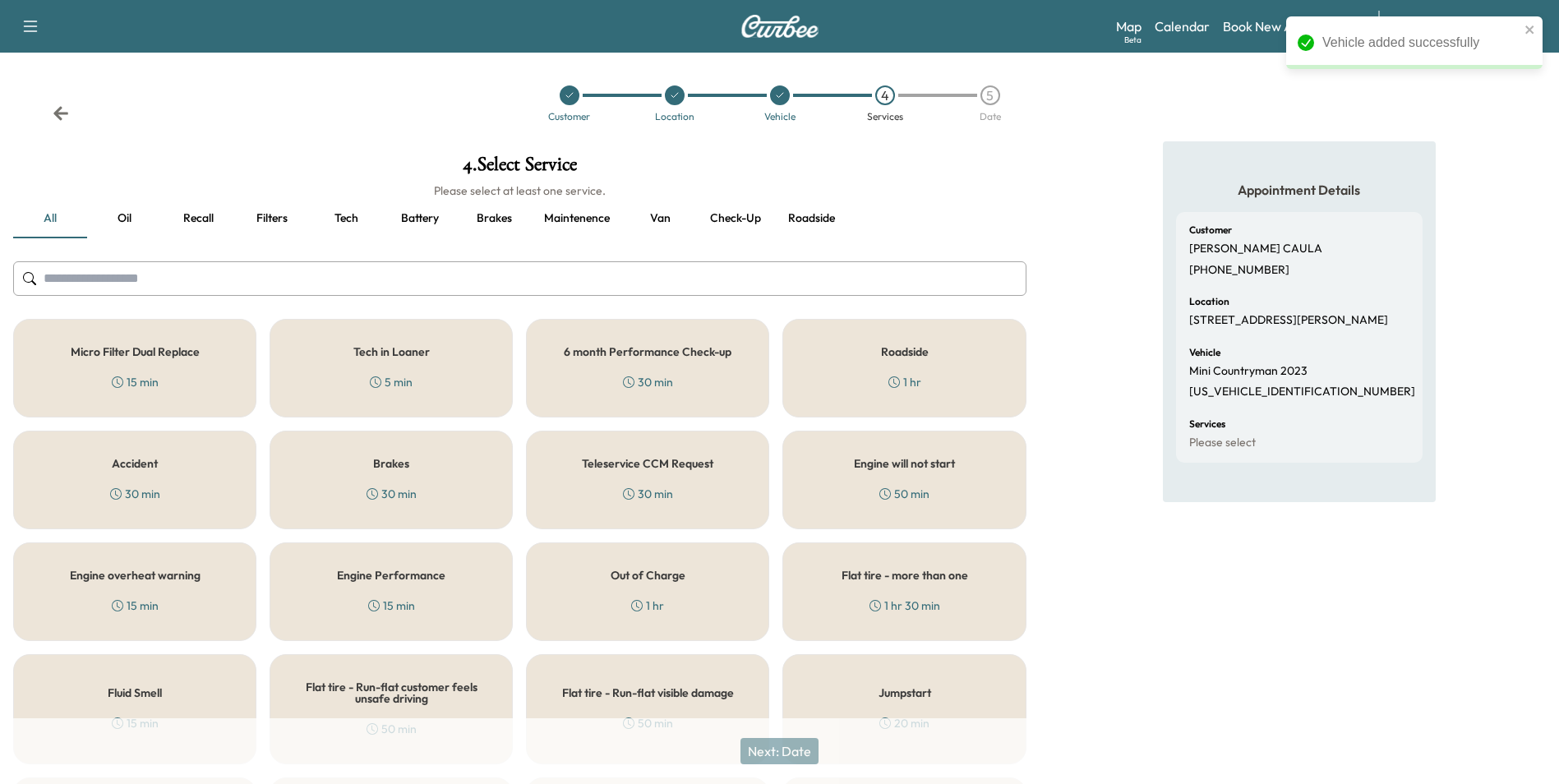
click at [126, 212] on button "Oil" at bounding box center [123, 219] width 74 height 40
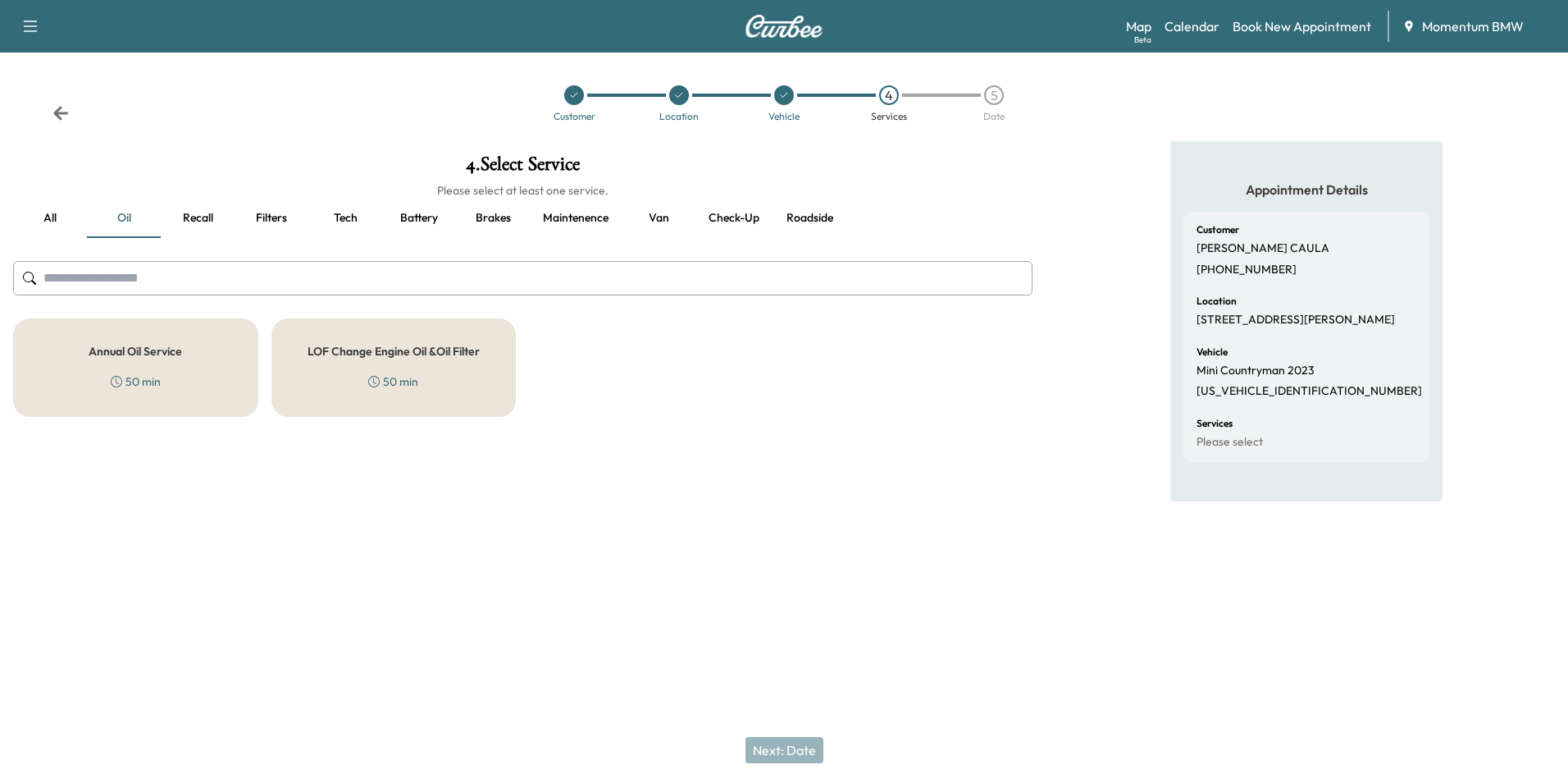
click at [190, 376] on div "Annual Oil Service 50 min" at bounding box center [135, 367] width 245 height 99
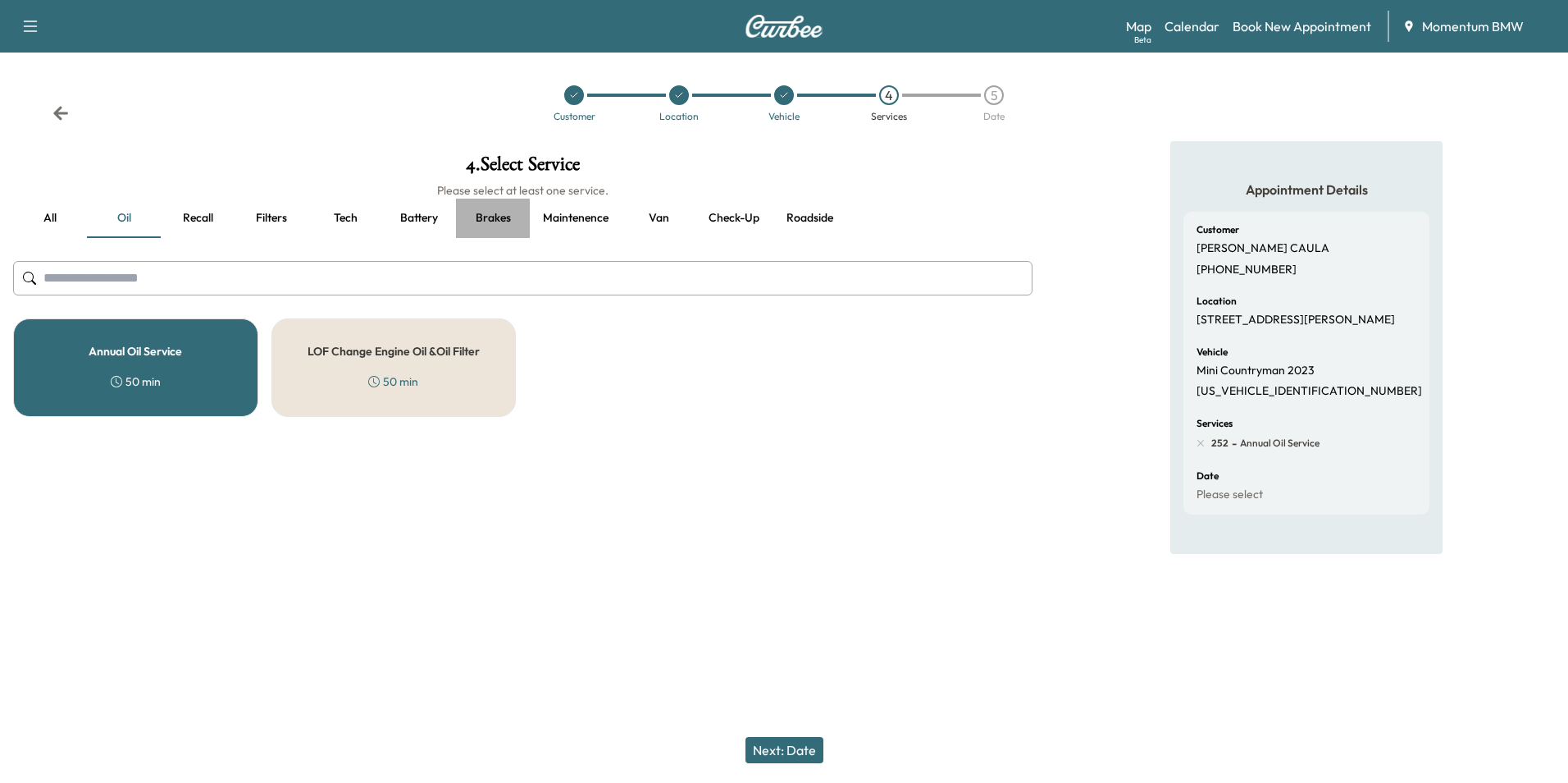
click at [487, 216] on button "Brakes" at bounding box center [493, 218] width 73 height 40
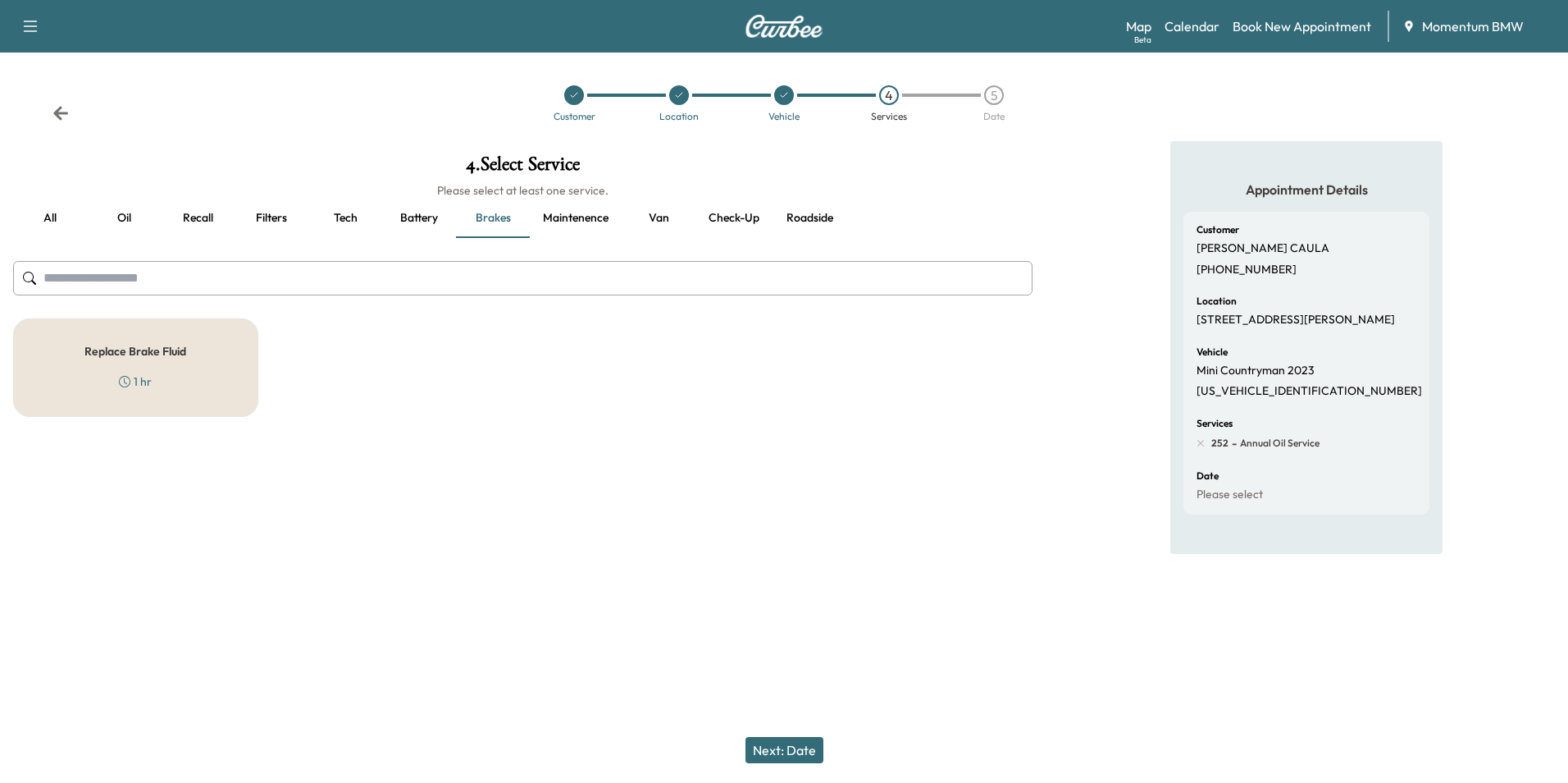
click at [174, 357] on h5 "Replace Brake Fluid" at bounding box center [135, 351] width 102 height 11
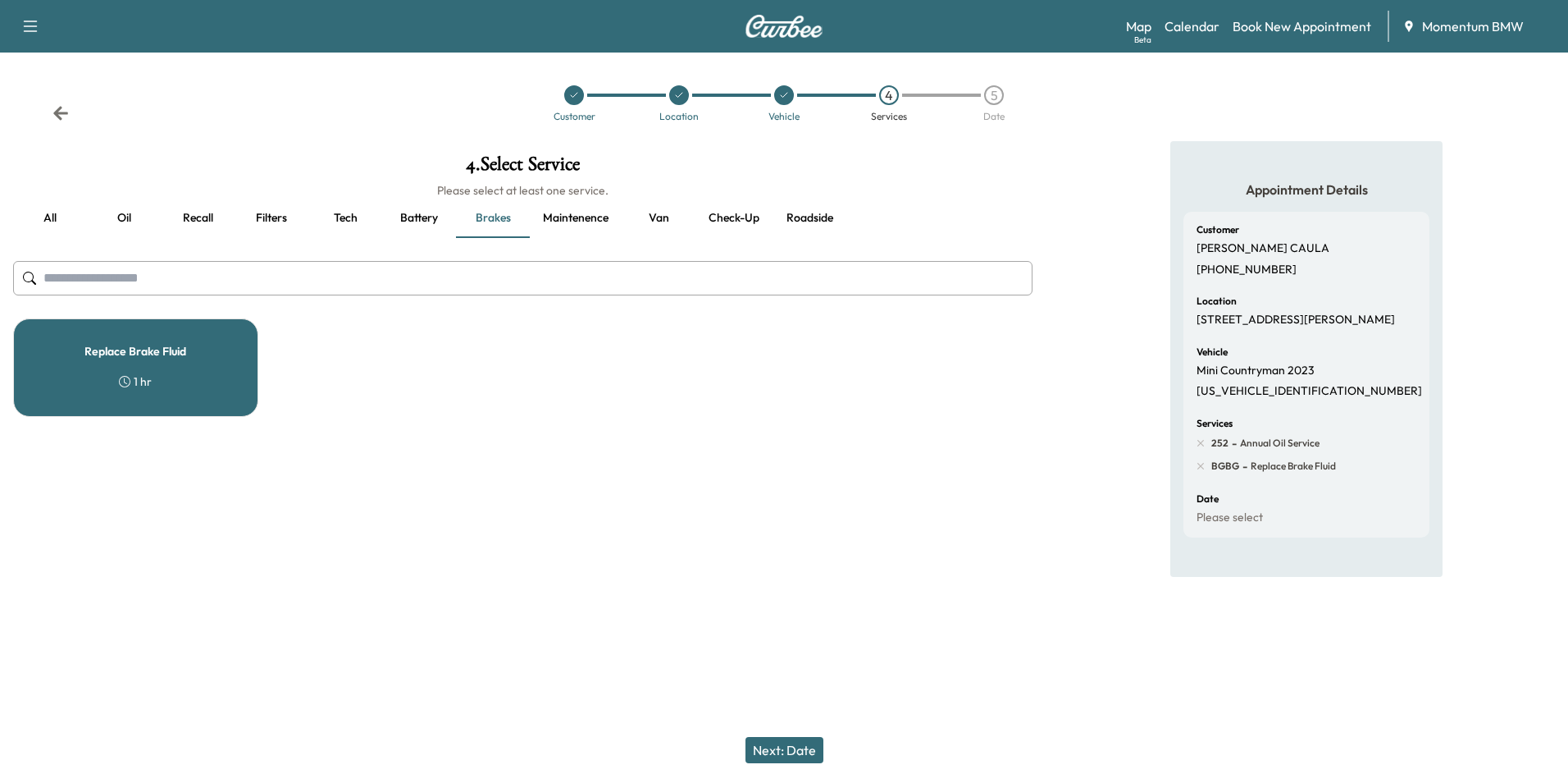
click at [800, 753] on button "Next: Date" at bounding box center [784, 750] width 78 height 26
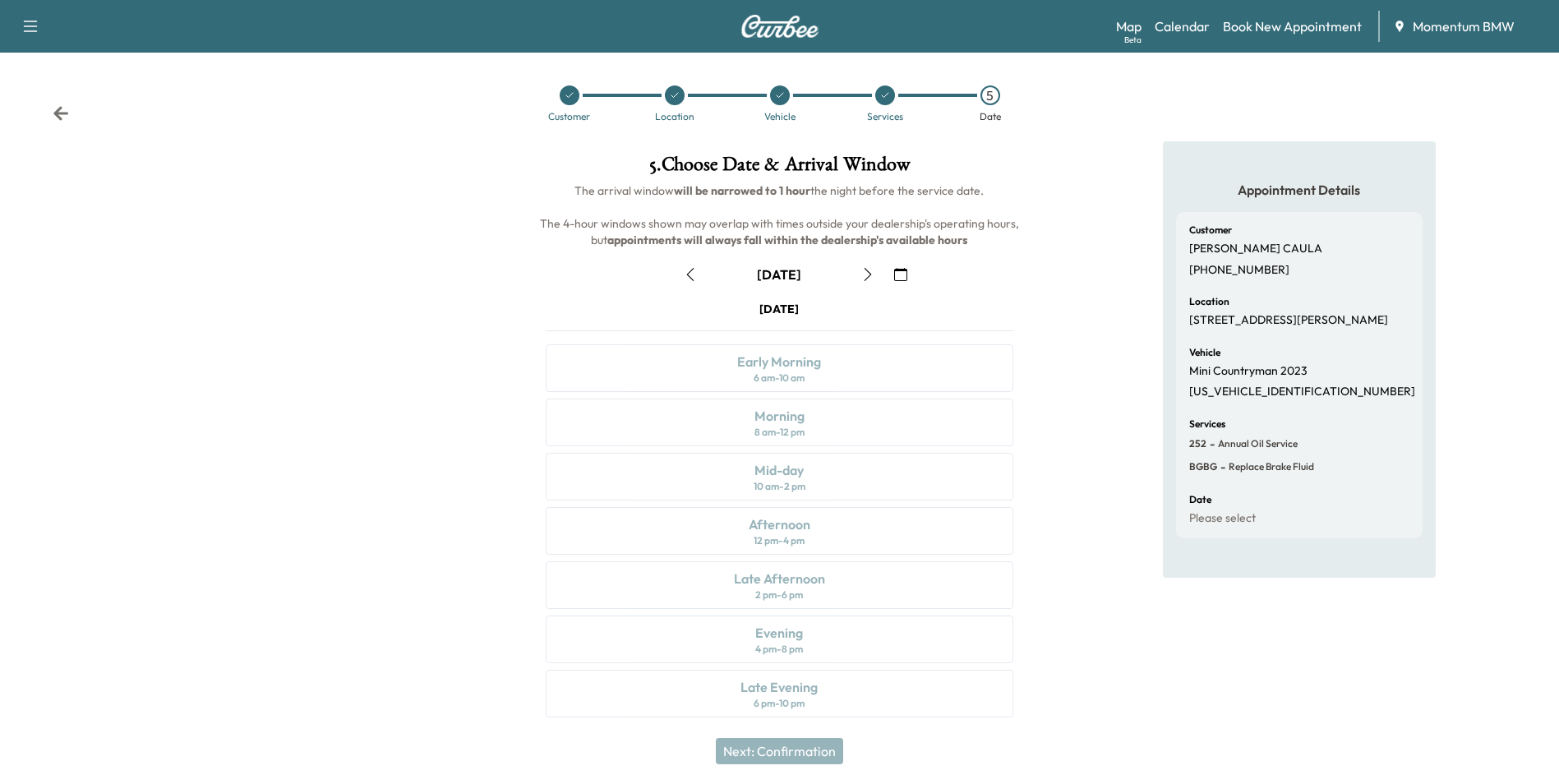
click at [898, 277] on icon "button" at bounding box center [901, 274] width 13 height 13
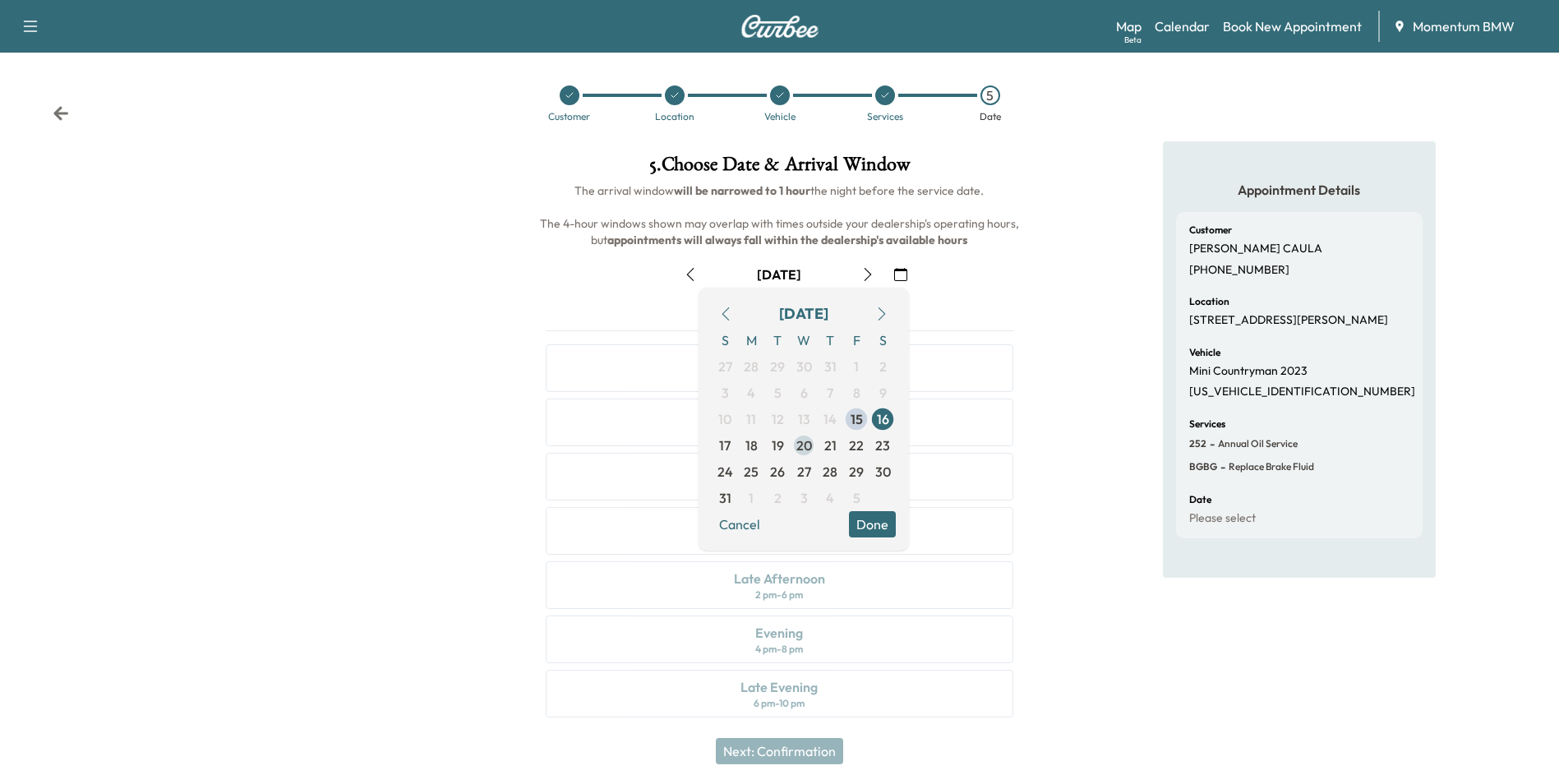
click at [809, 444] on span "20" at bounding box center [804, 445] width 16 height 20
click at [876, 524] on button "Done" at bounding box center [873, 524] width 47 height 26
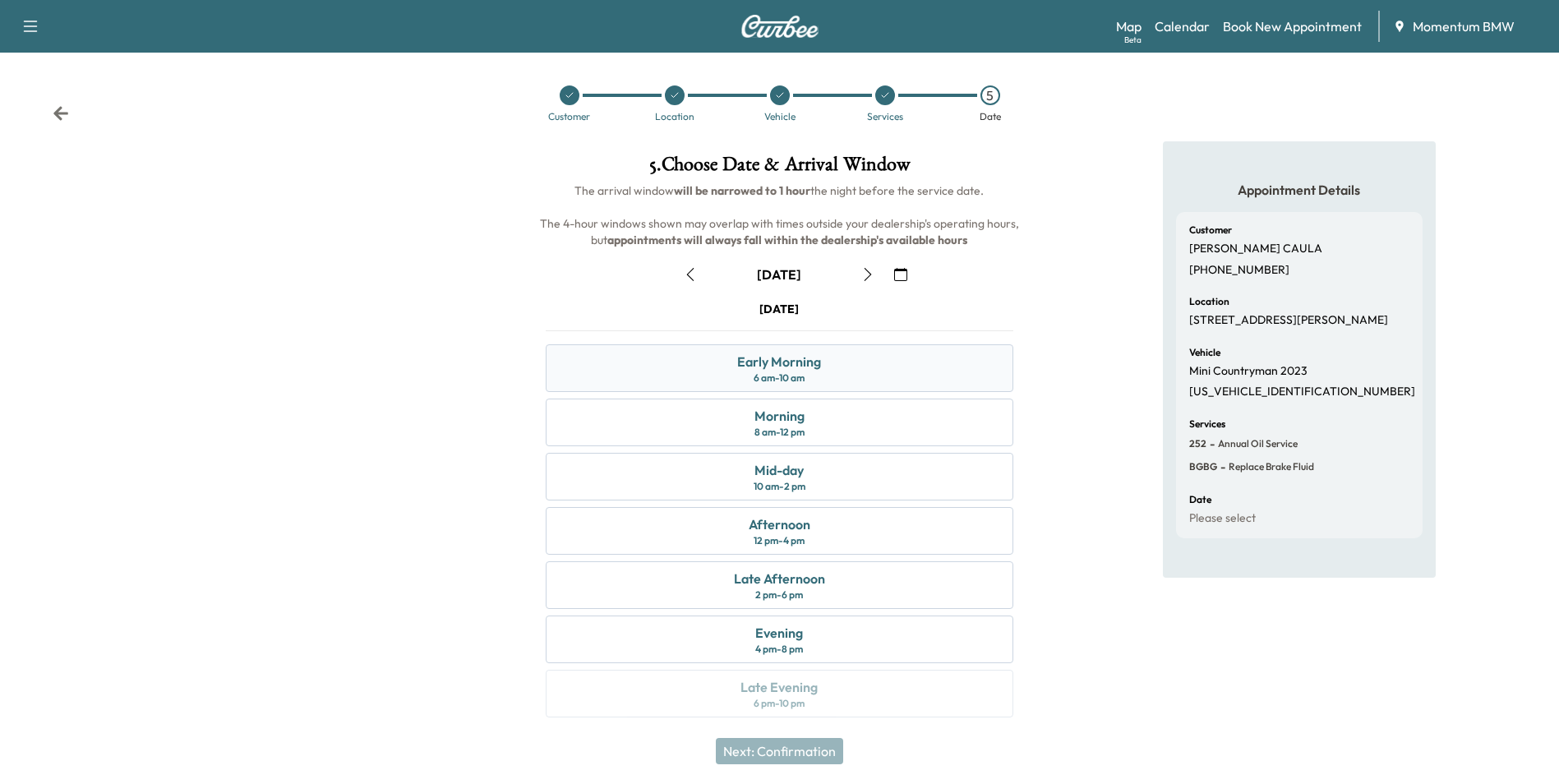
click at [850, 373] on div "Early Morning 6 am - 10 am" at bounding box center [779, 368] width 467 height 48
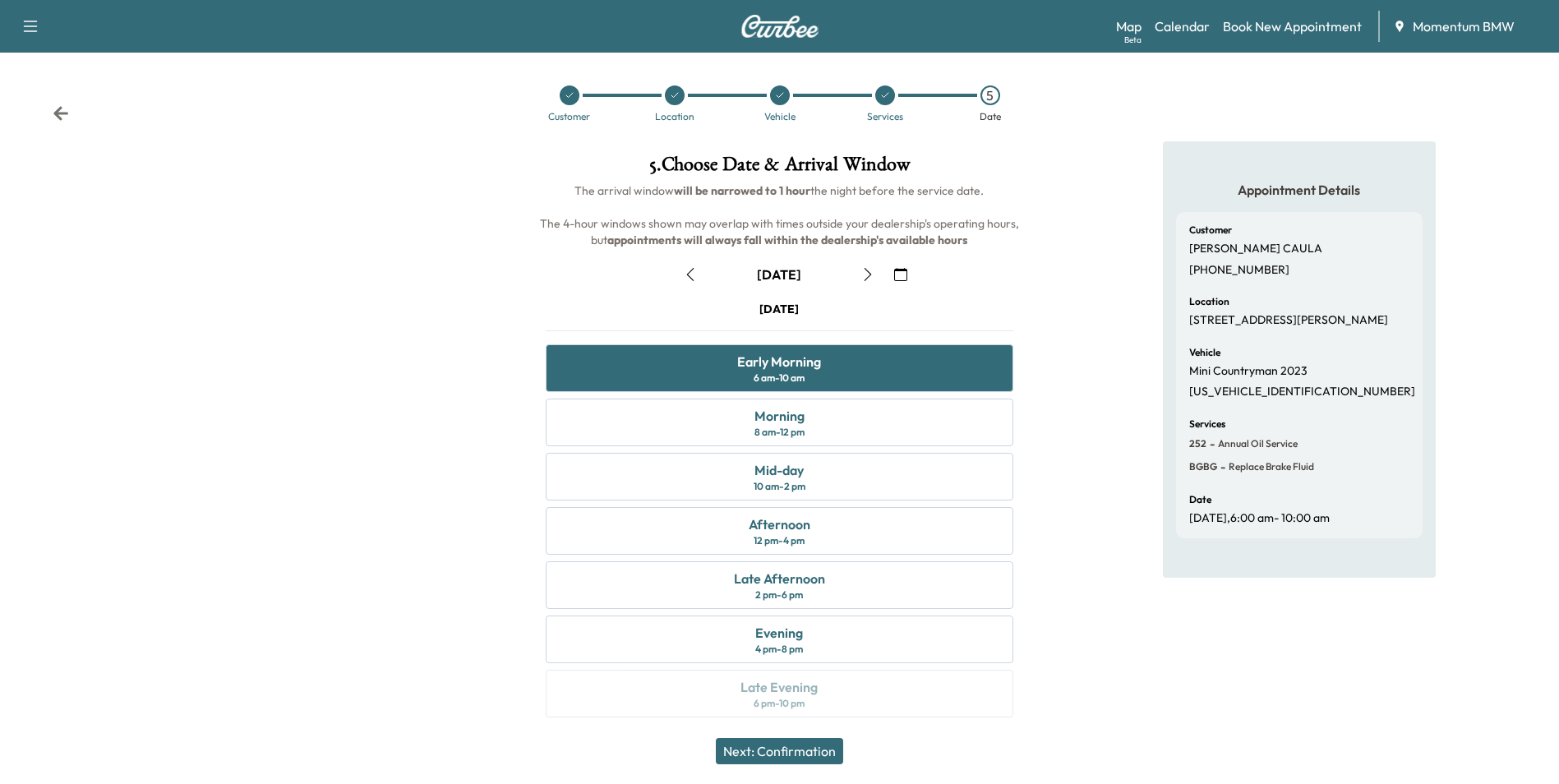
click at [808, 754] on button "Next: Confirmation" at bounding box center [779, 751] width 127 height 26
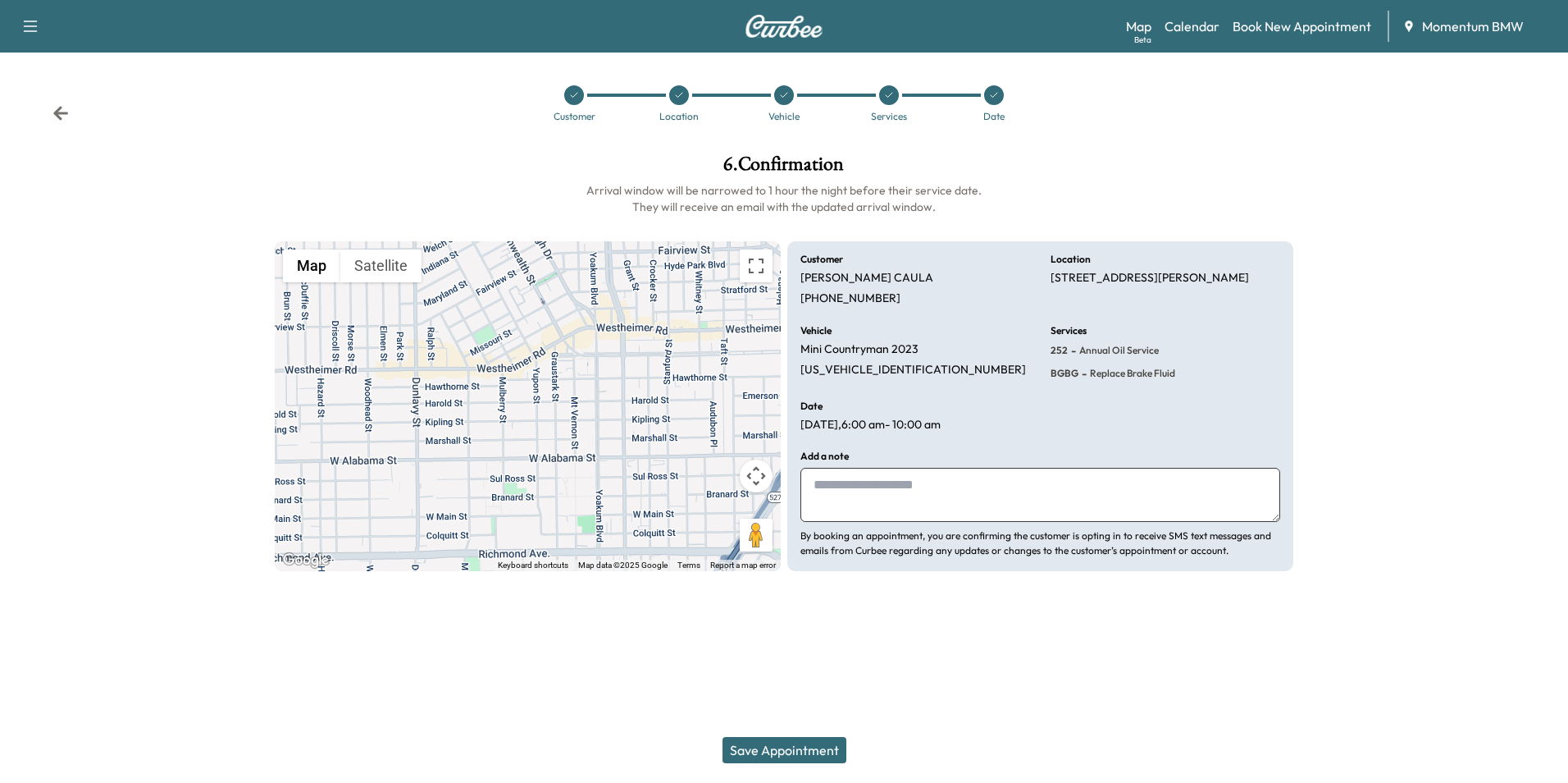
click at [976, 492] on textarea at bounding box center [1040, 495] width 480 height 55
type textarea "********"
click at [782, 753] on button "Save Appointment" at bounding box center [784, 750] width 124 height 26
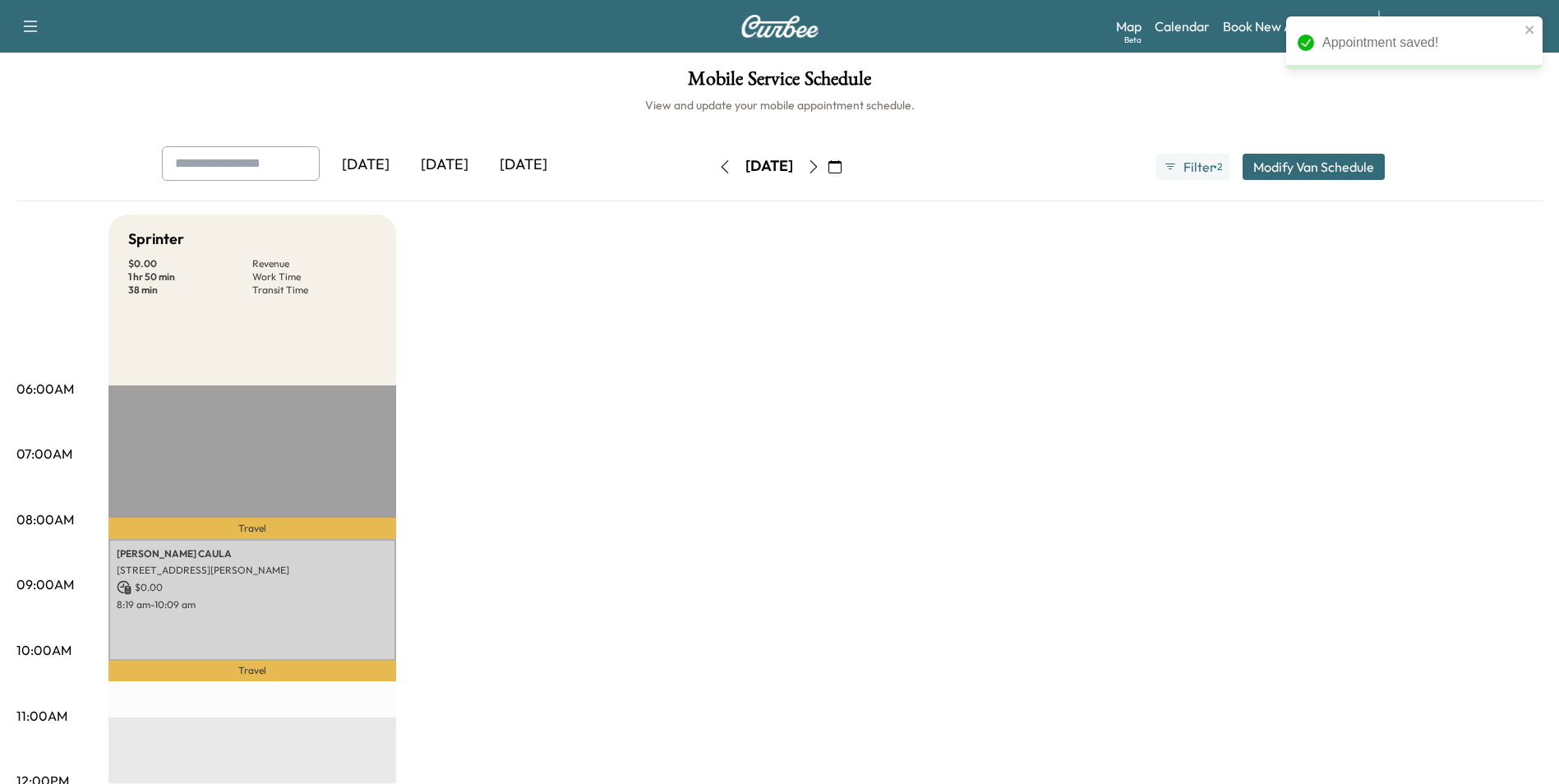
click at [842, 169] on icon "button" at bounding box center [835, 167] width 13 height 13
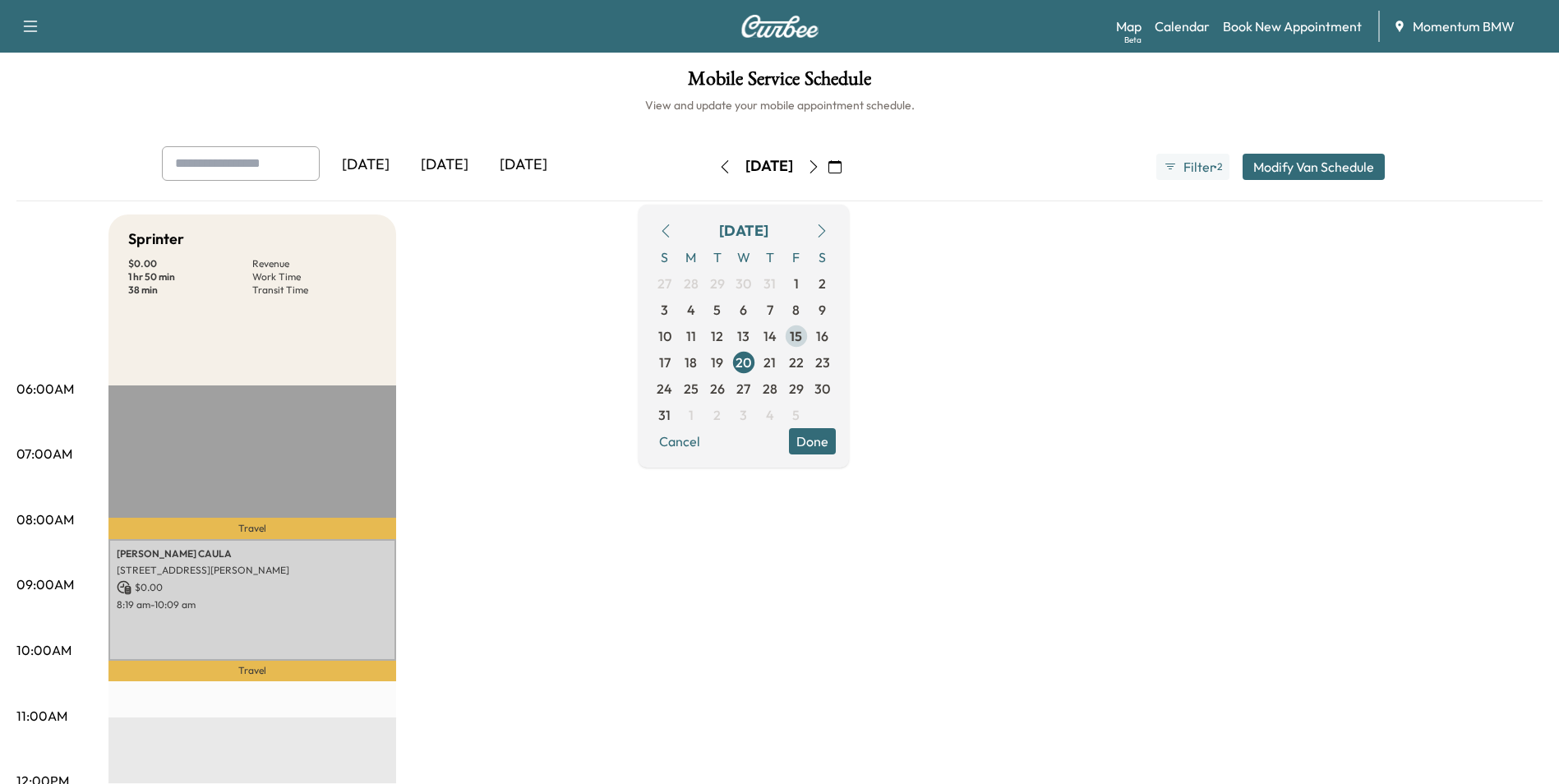
click at [802, 343] on span "15" at bounding box center [796, 335] width 12 height 20
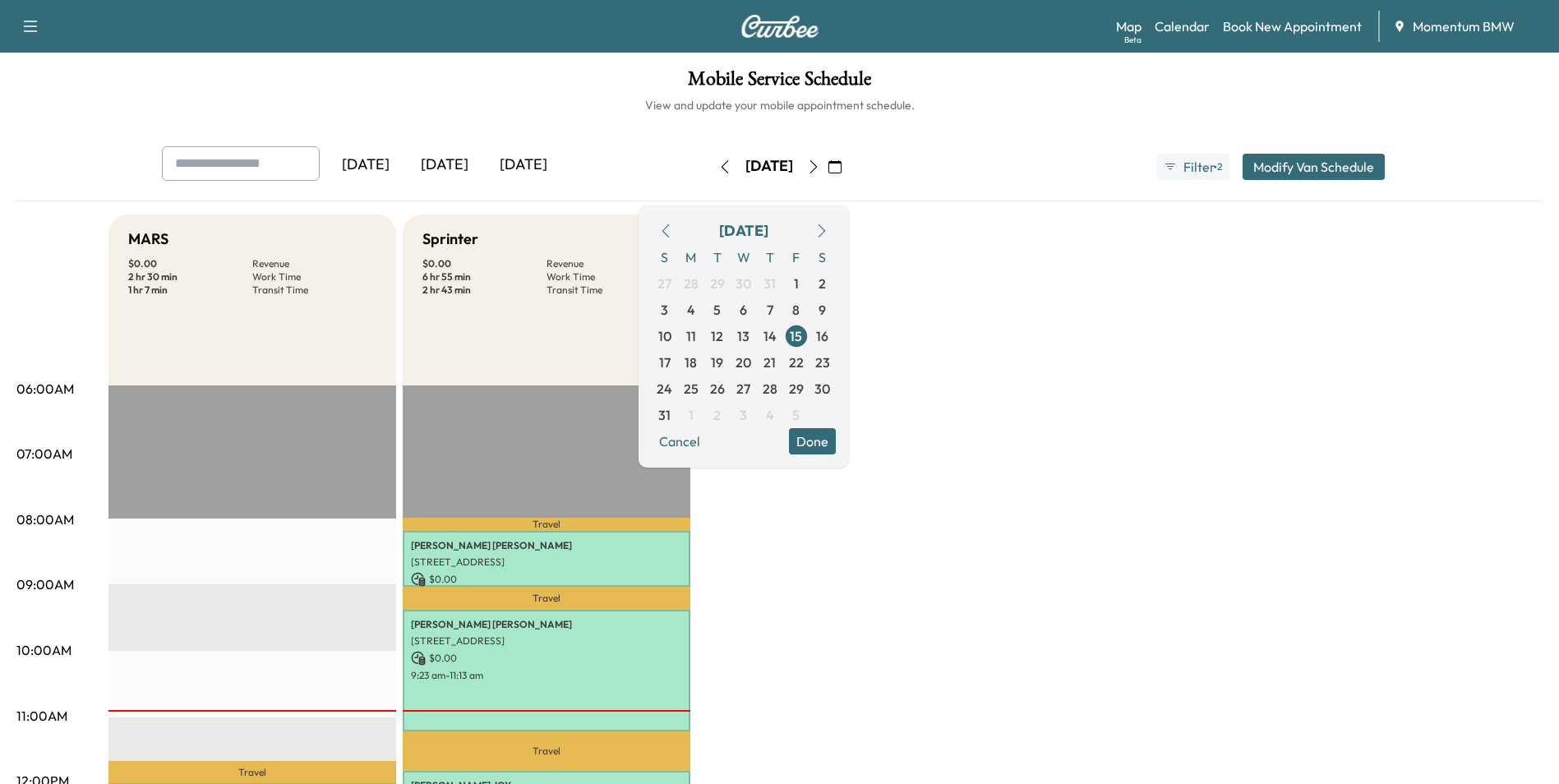
drag, startPoint x: 713, startPoint y: 440, endPoint x: 764, endPoint y: 513, distance: 89.1
click at [708, 440] on button "Cancel" at bounding box center [679, 441] width 56 height 26
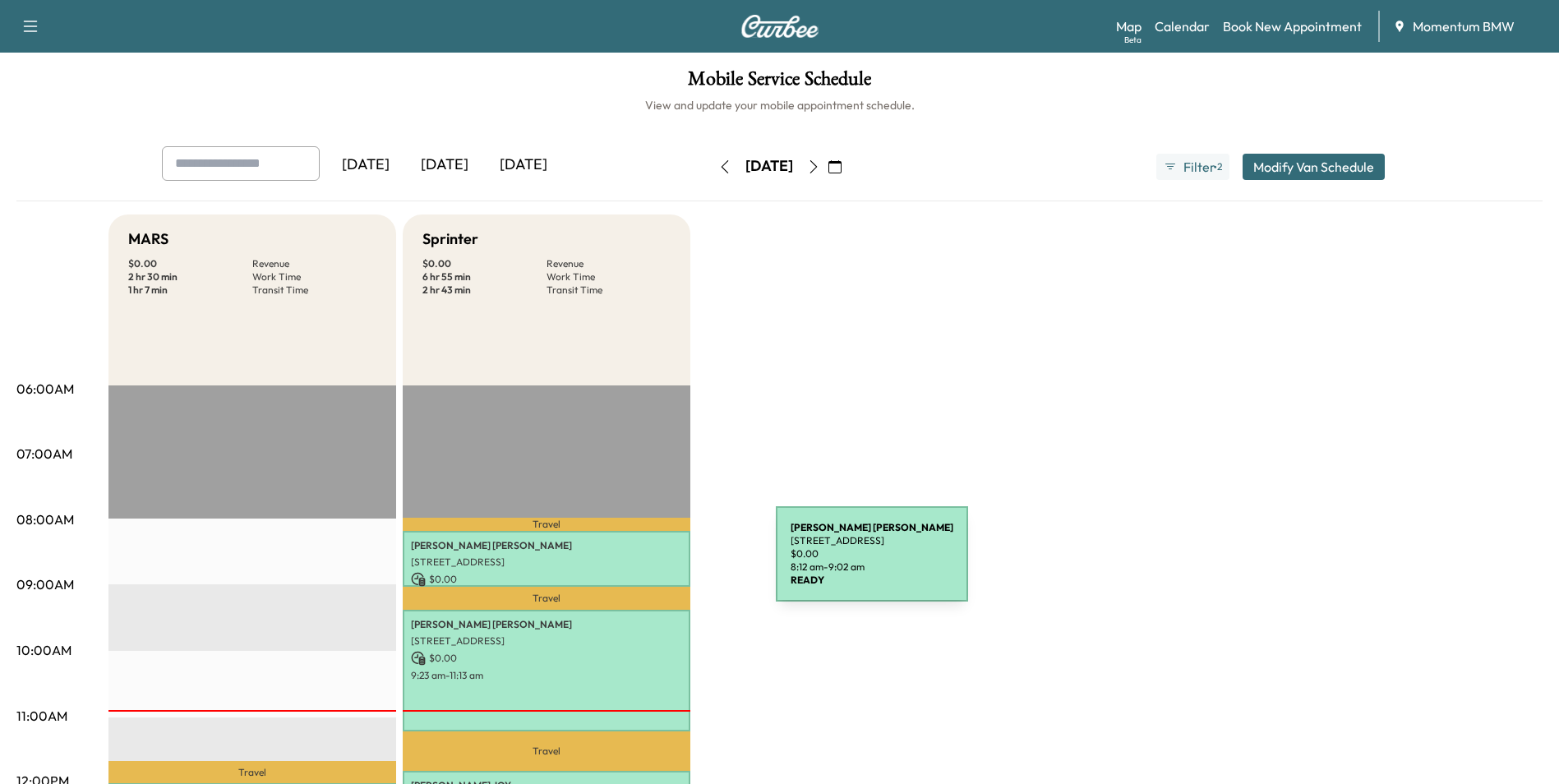
click at [652, 564] on p "2333 Town Ctr Dr #300, Sugar Land, TX 77478, USA" at bounding box center [547, 562] width 271 height 13
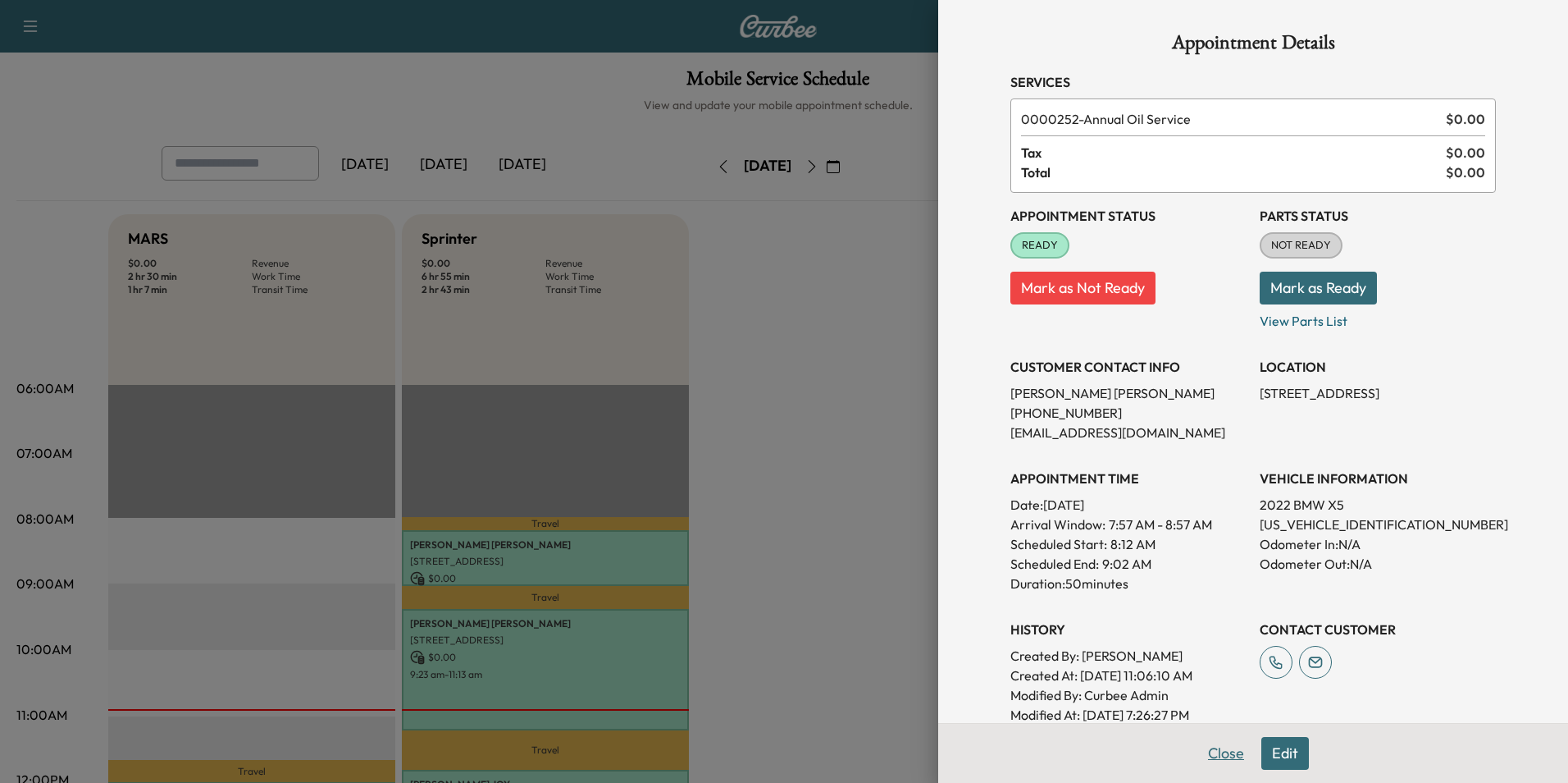
click at [1210, 751] on button "Close" at bounding box center [1226, 753] width 57 height 33
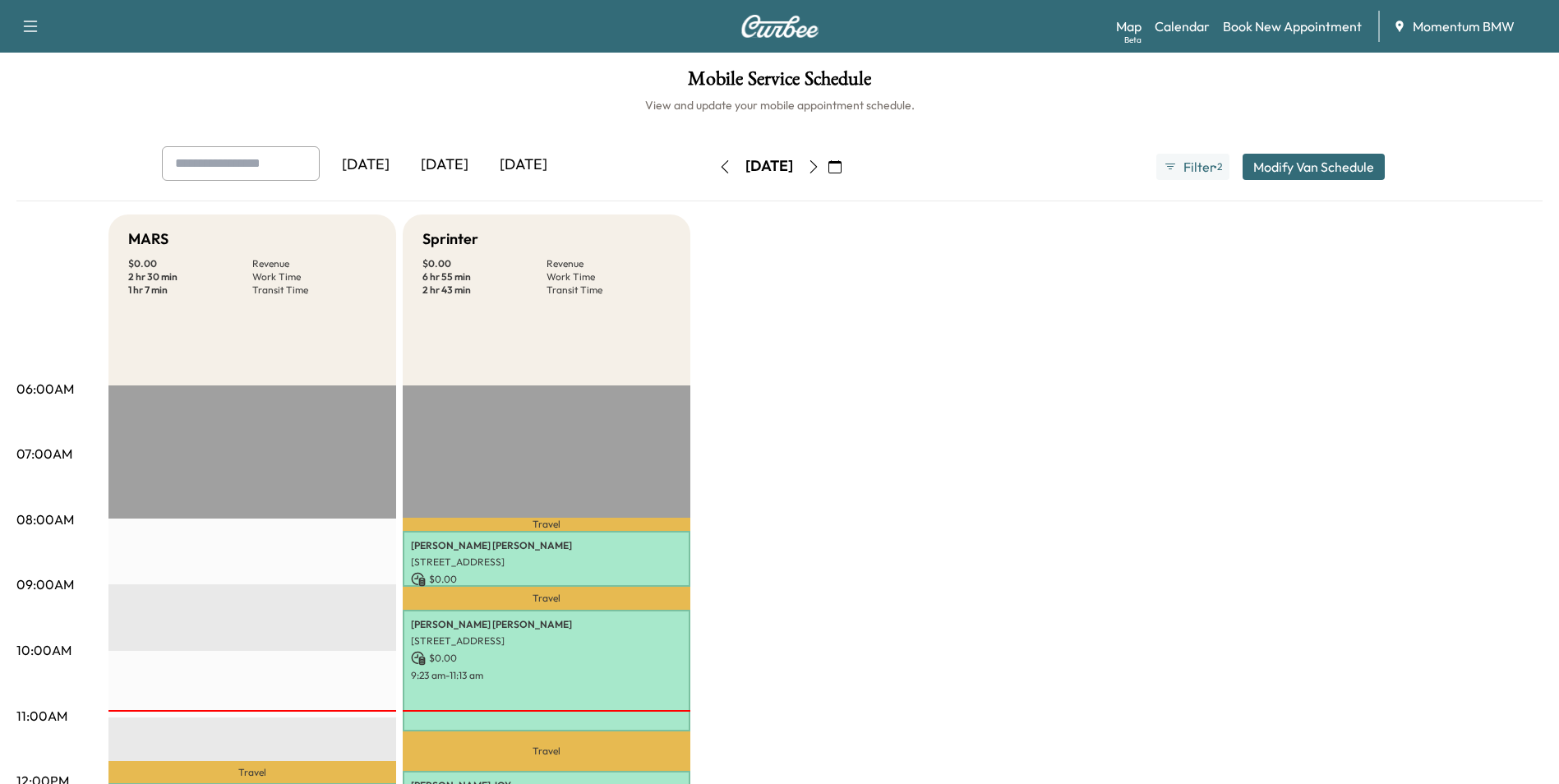
click at [842, 172] on icon "button" at bounding box center [835, 167] width 13 height 13
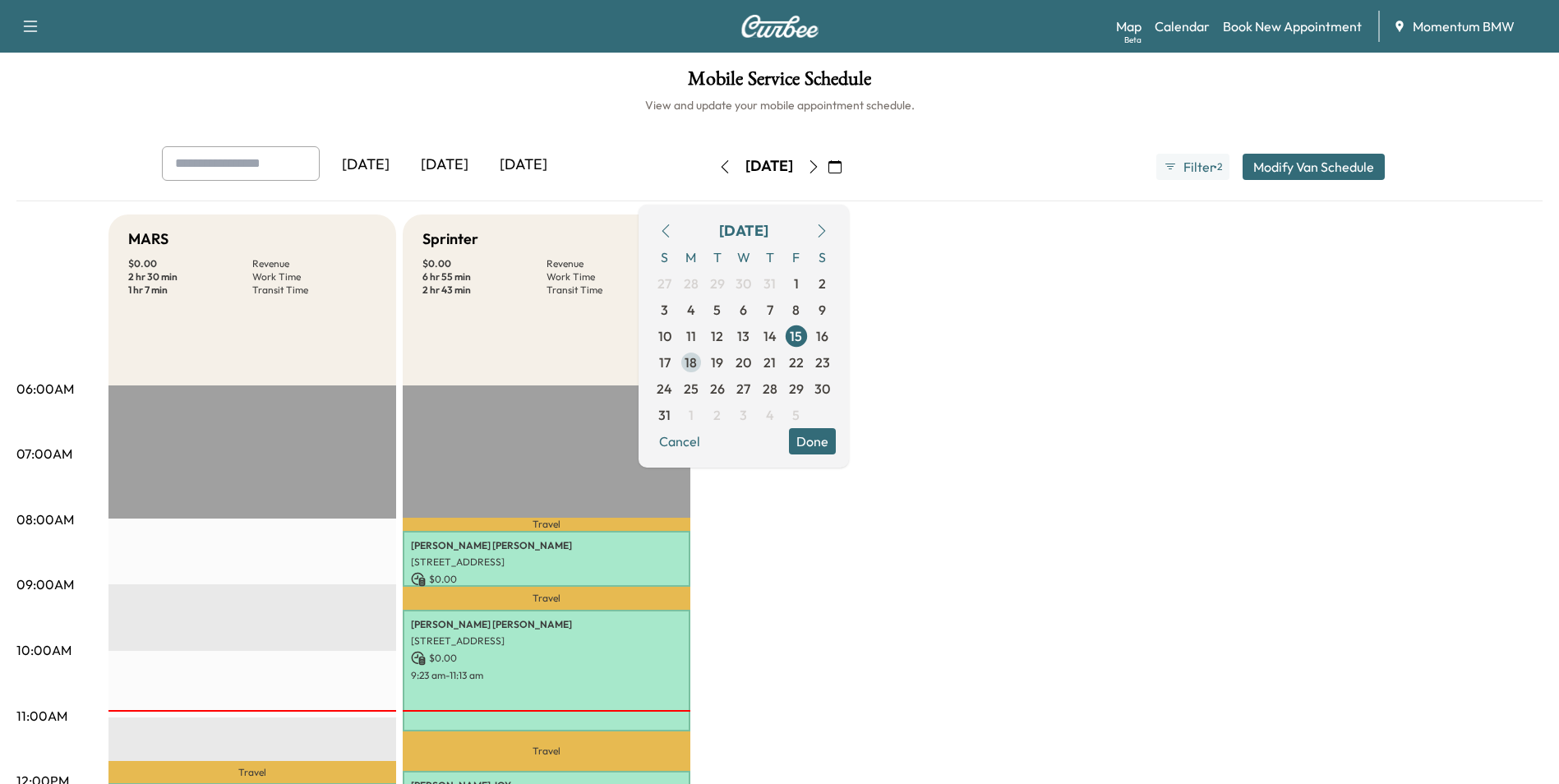
click at [697, 364] on span "18" at bounding box center [690, 362] width 12 height 20
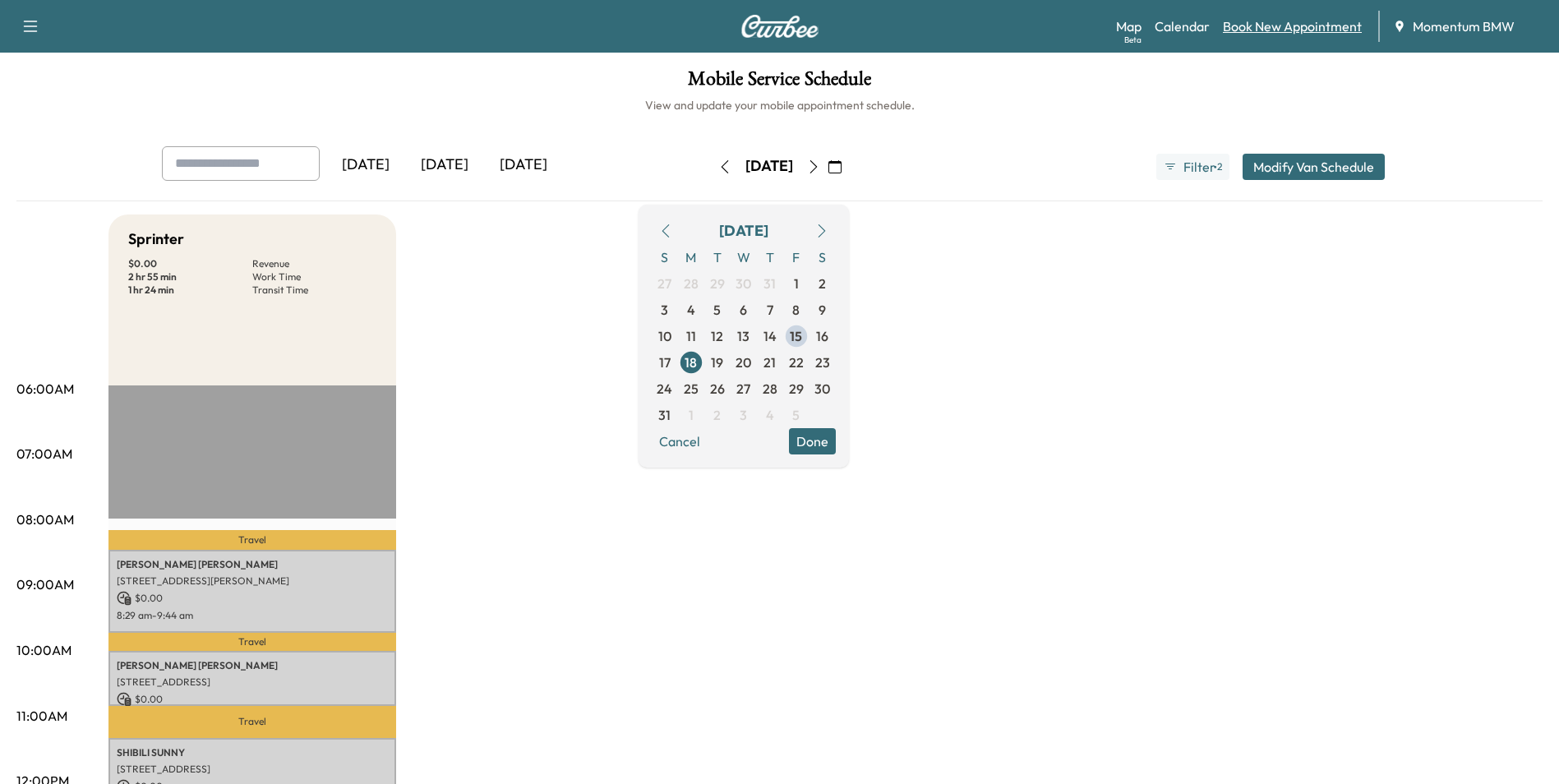
click at [1277, 33] on link "Book New Appointment" at bounding box center [1291, 25] width 139 height 20
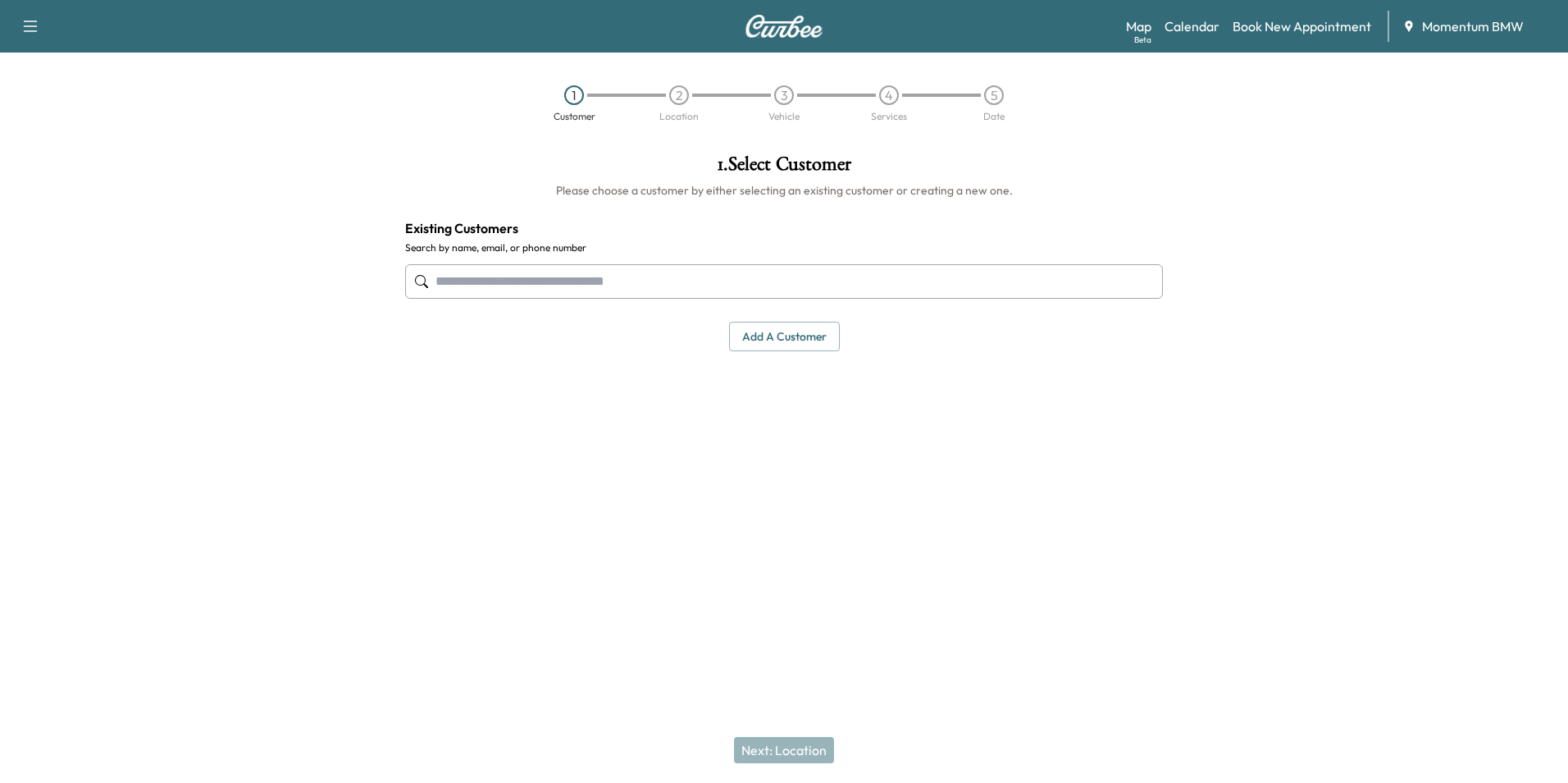
click at [701, 285] on input "text" at bounding box center [784, 281] width 758 height 35
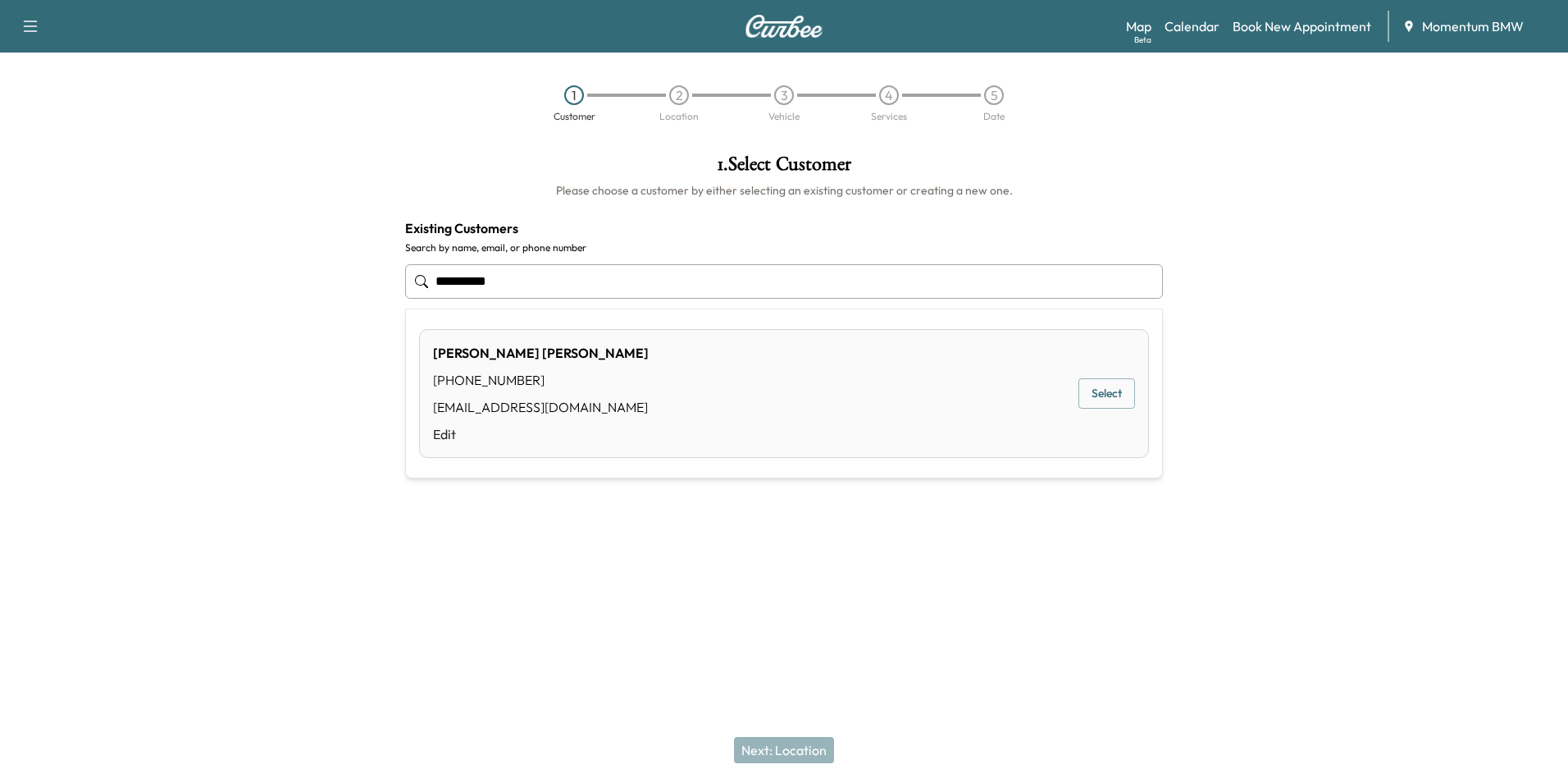
click at [1110, 400] on button "Select" at bounding box center [1107, 393] width 56 height 30
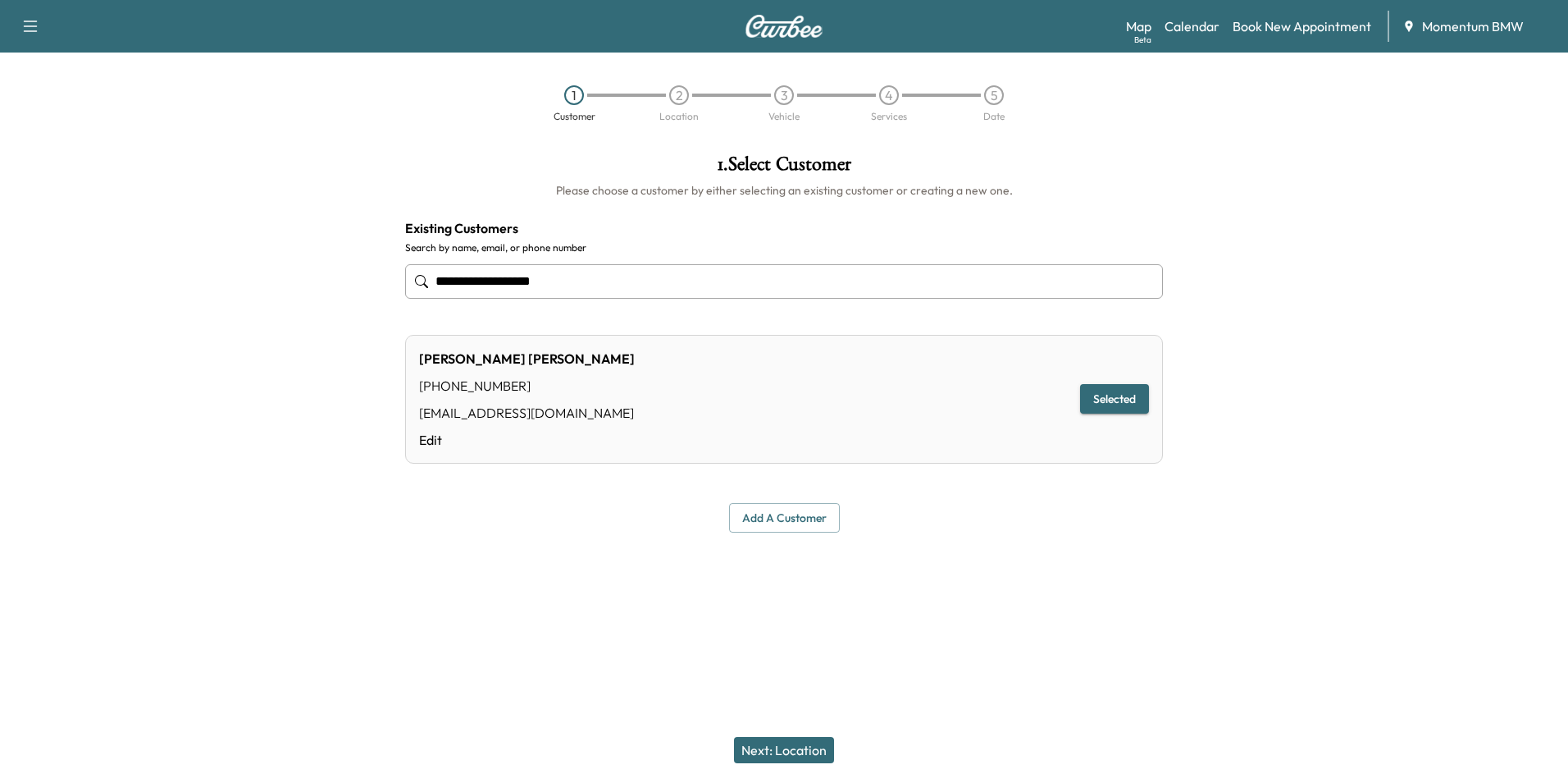
type input "**********"
click at [791, 747] on button "Next: Location" at bounding box center [784, 750] width 100 height 26
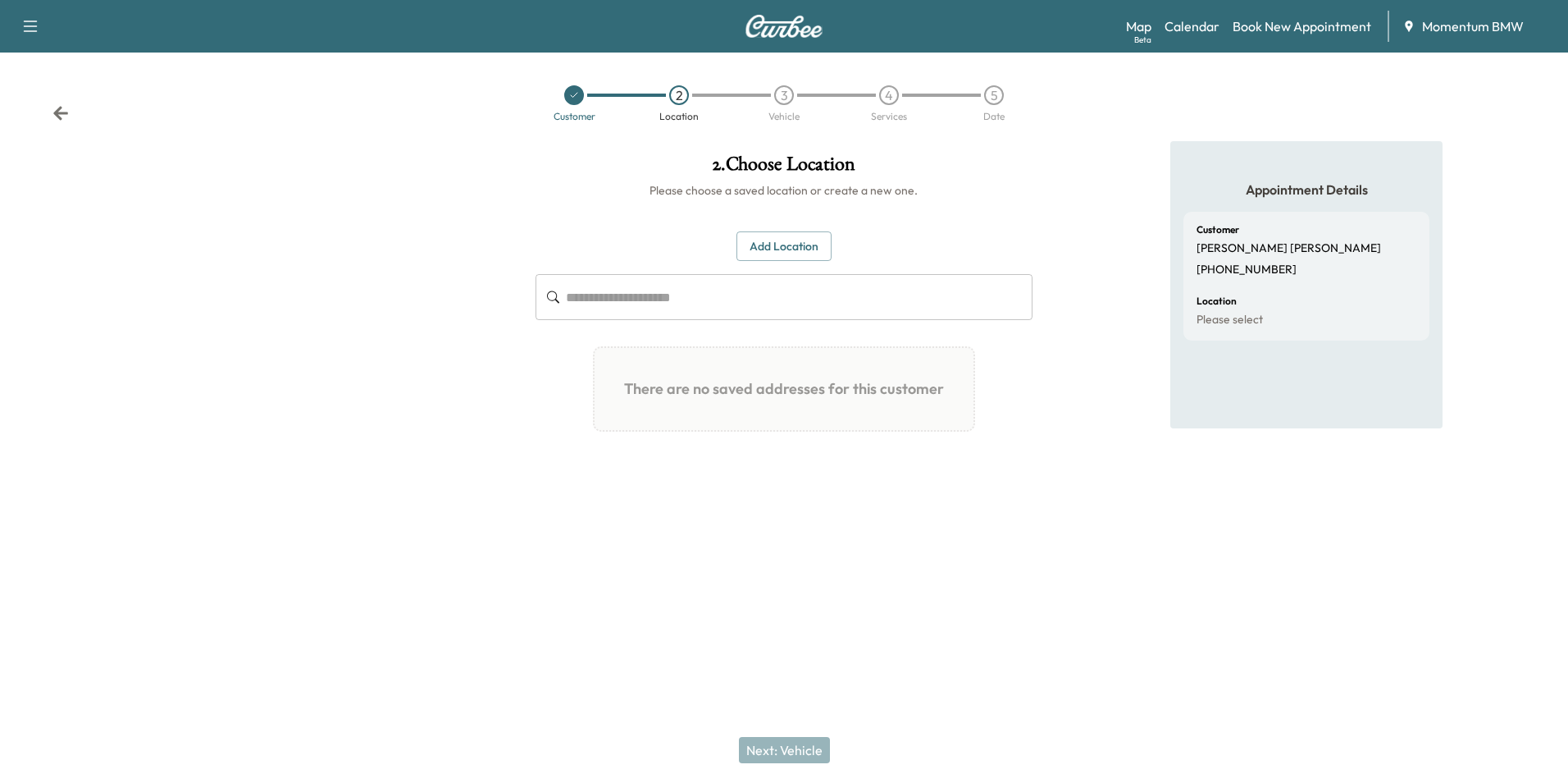
click at [796, 248] on button "Add Location" at bounding box center [784, 247] width 95 height 30
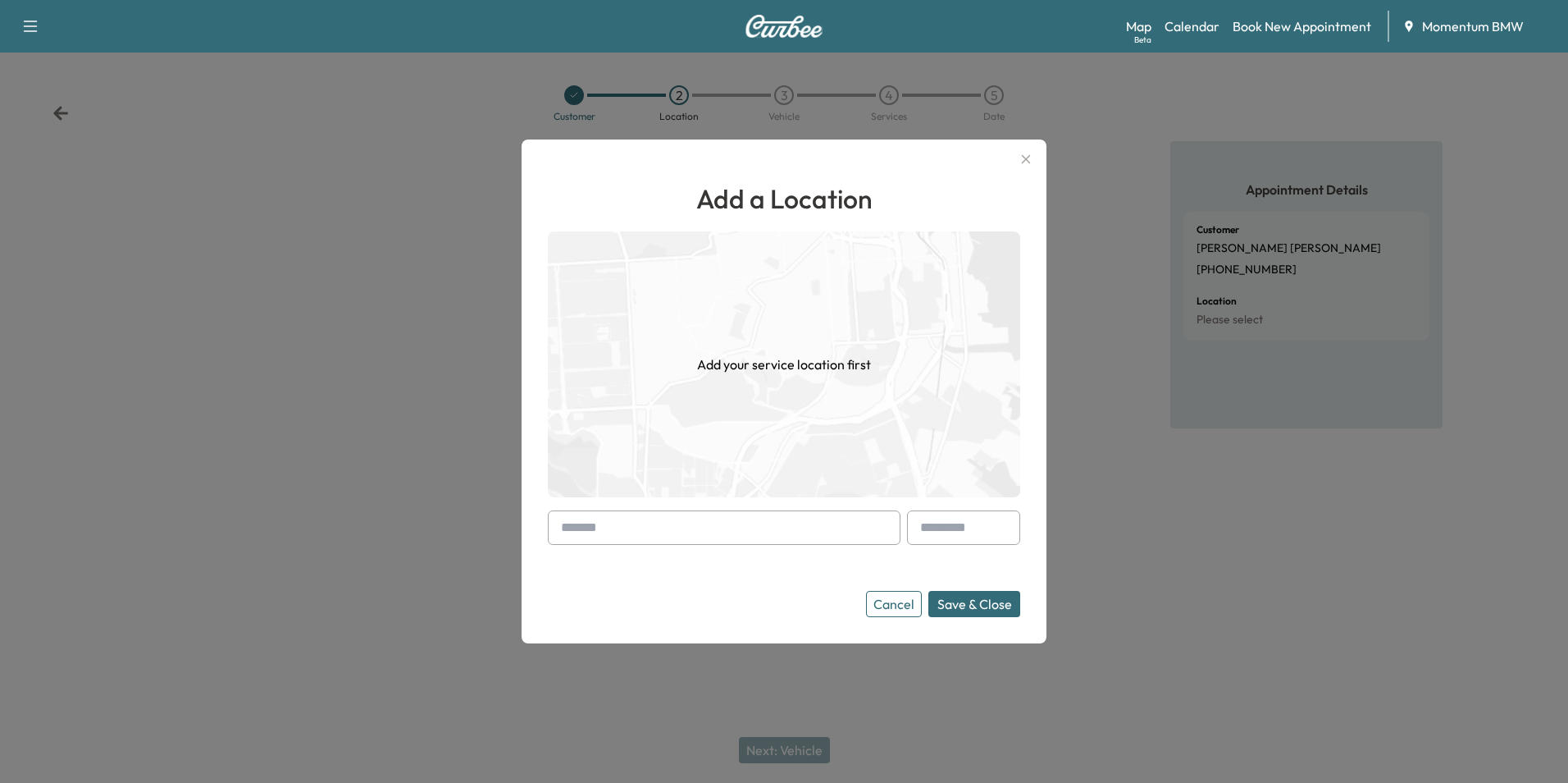
click at [778, 522] on input "text" at bounding box center [723, 527] width 353 height 35
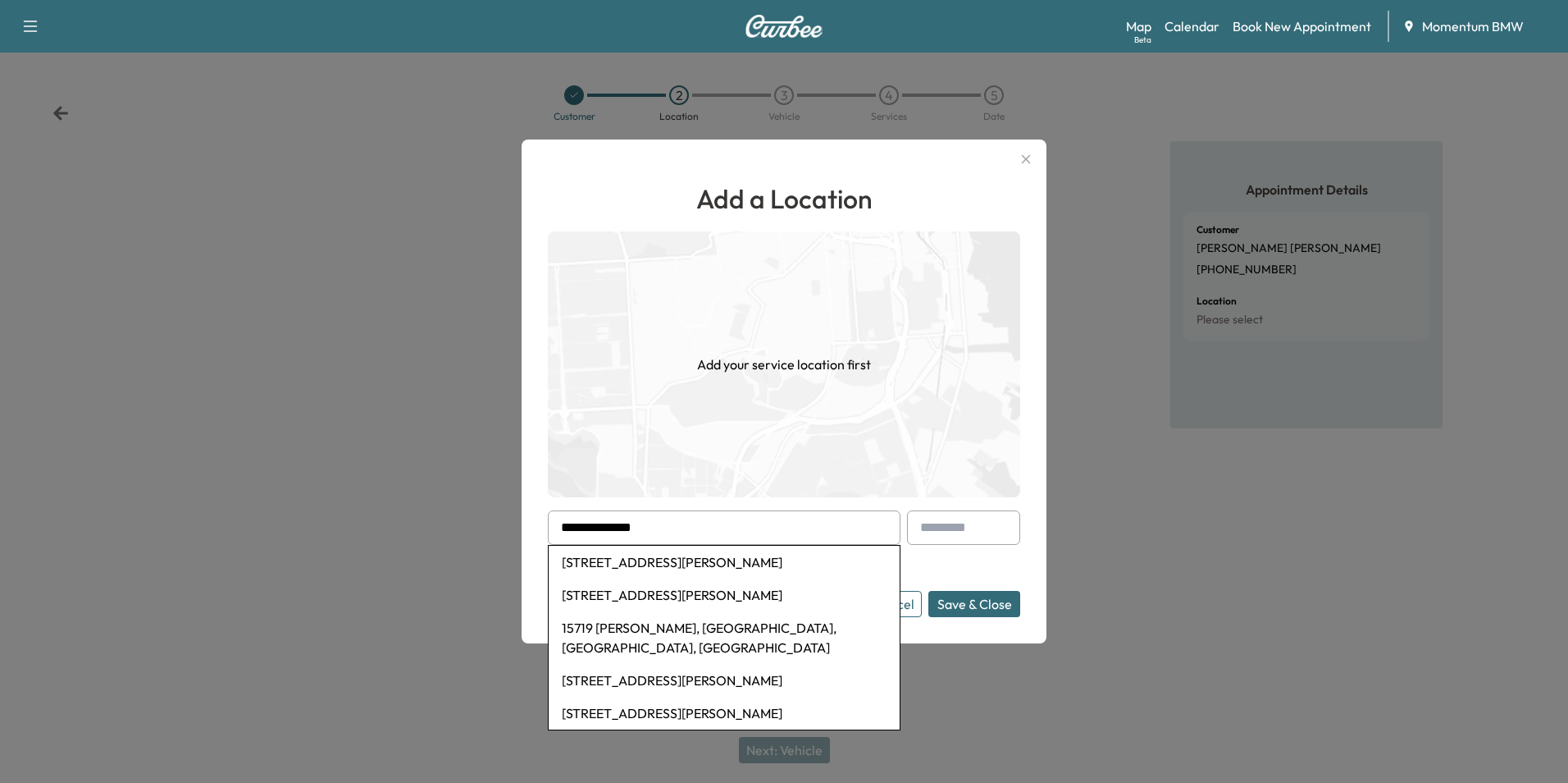
click at [721, 567] on li "[STREET_ADDRESS][PERSON_NAME]" at bounding box center [723, 562] width 351 height 33
type input "**********"
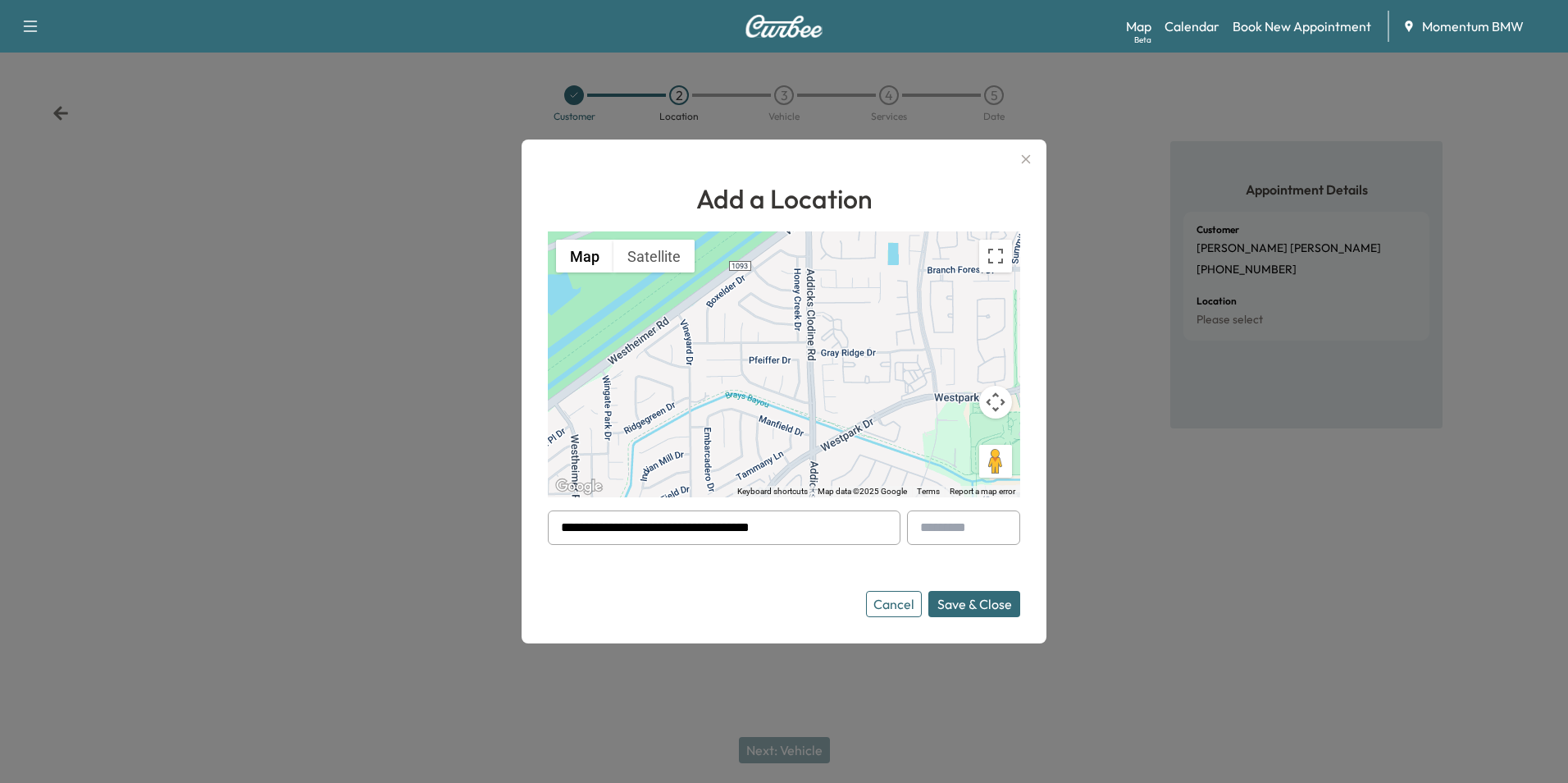
click at [970, 603] on button "Save & Close" at bounding box center [974, 604] width 92 height 26
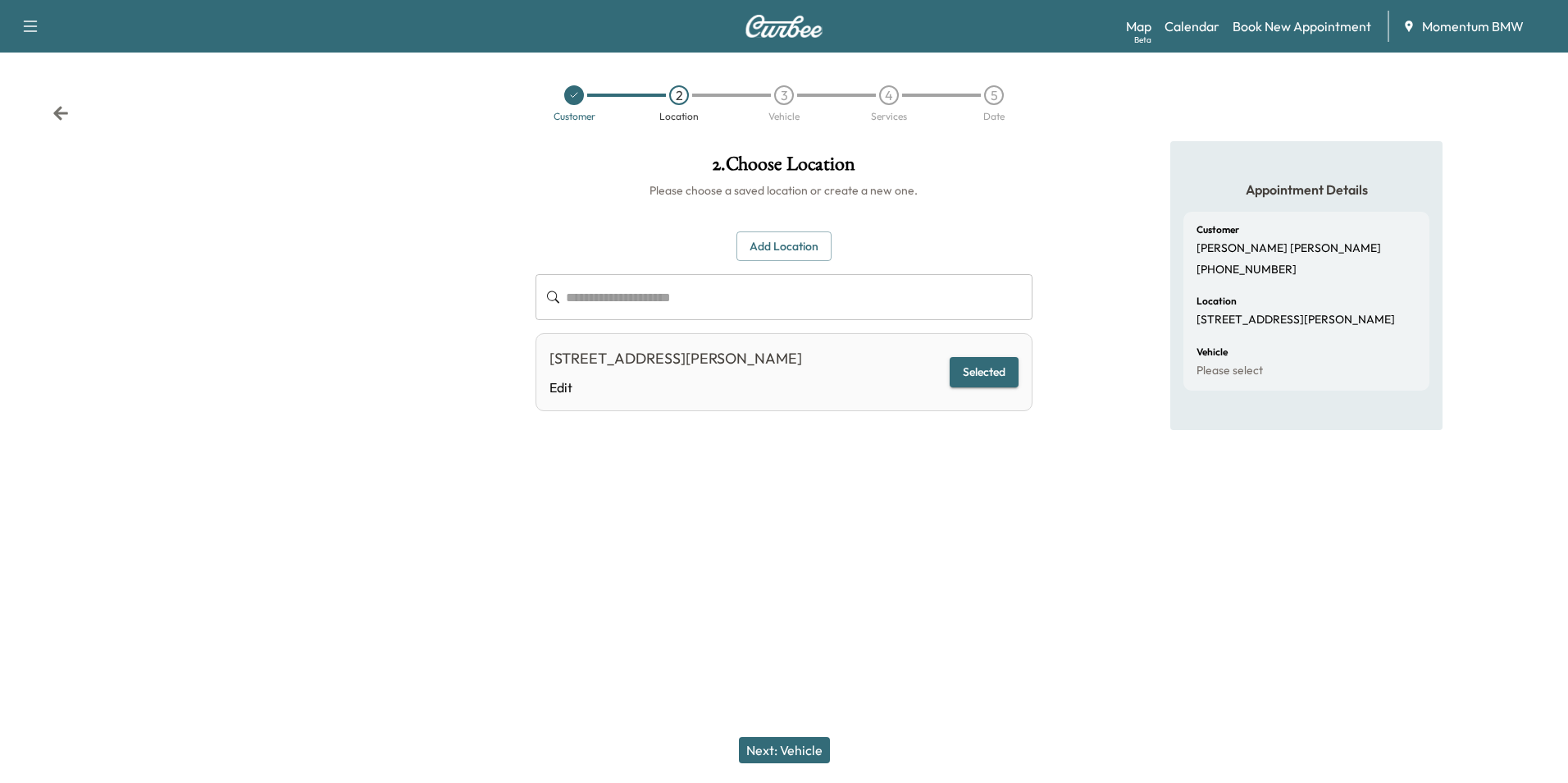
click at [791, 743] on button "Next: Vehicle" at bounding box center [784, 750] width 91 height 26
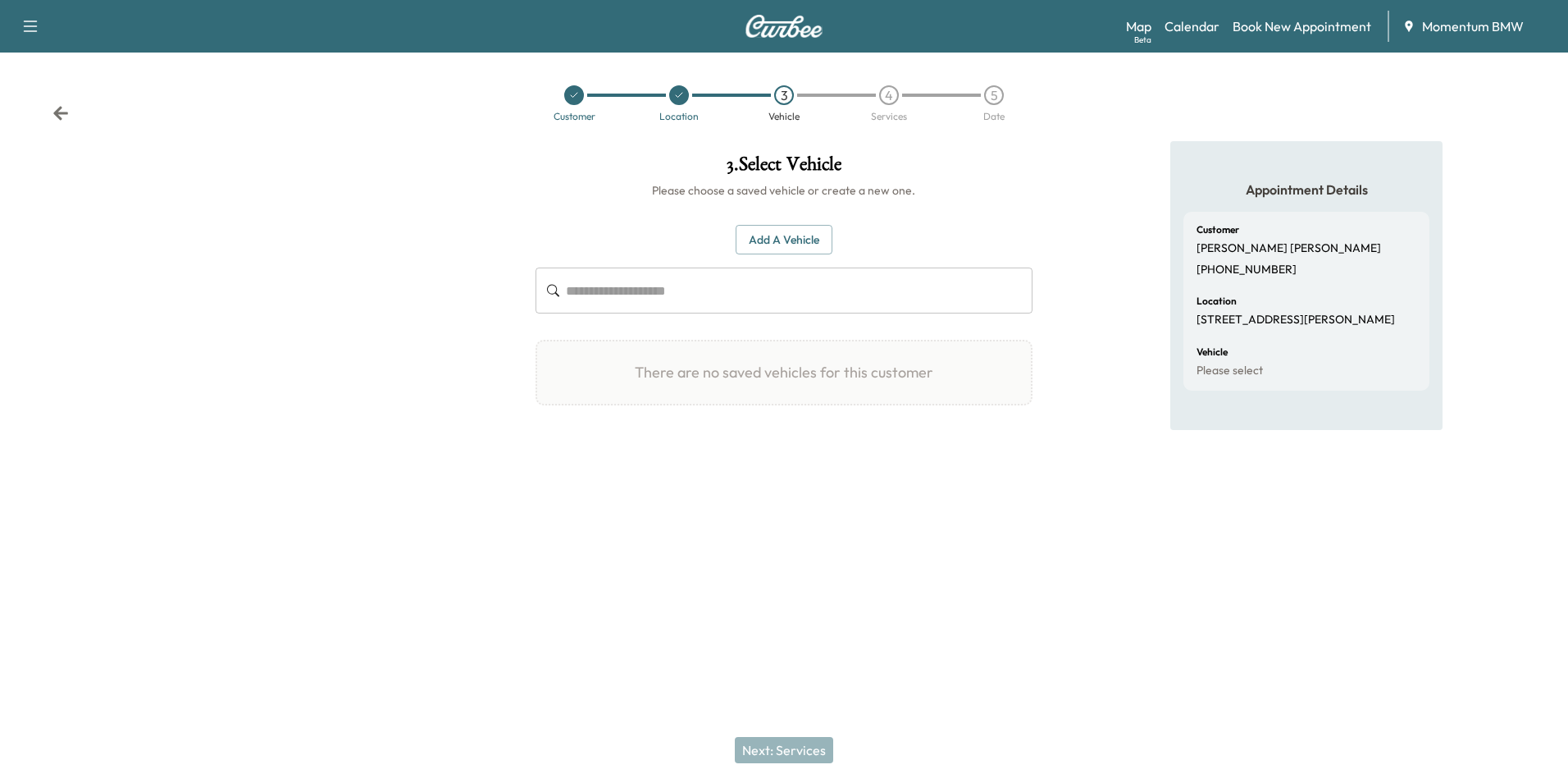
click at [768, 223] on div "Add a Vehicle ​ There are no saved vehicles for this customer Add a Vehicle Veh…" at bounding box center [784, 315] width 497 height 233
click at [775, 236] on button "Add a Vehicle" at bounding box center [784, 240] width 97 height 30
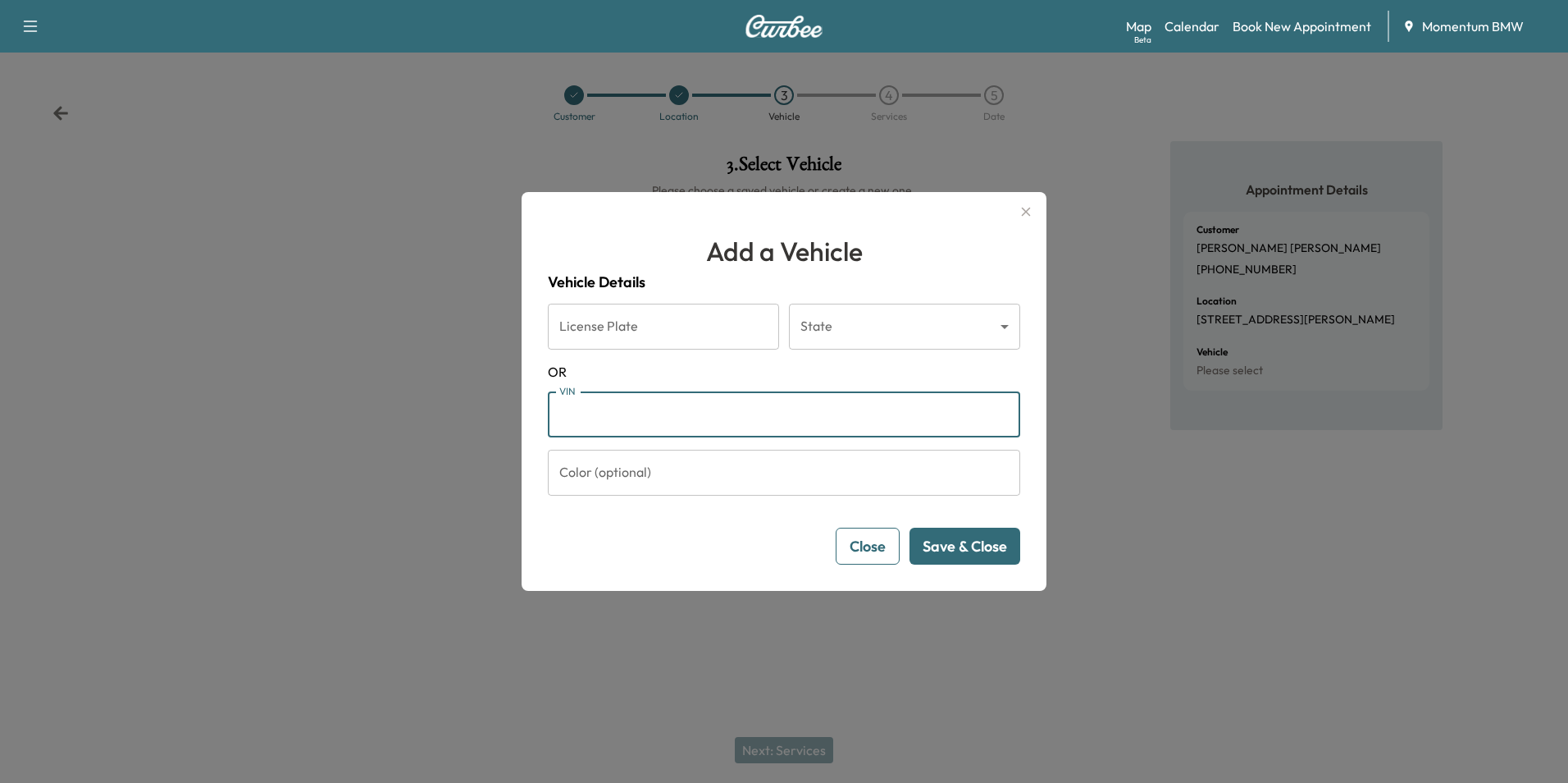
paste input "**********"
type input "**********"
click at [967, 544] on button "Save & Close" at bounding box center [965, 546] width 111 height 37
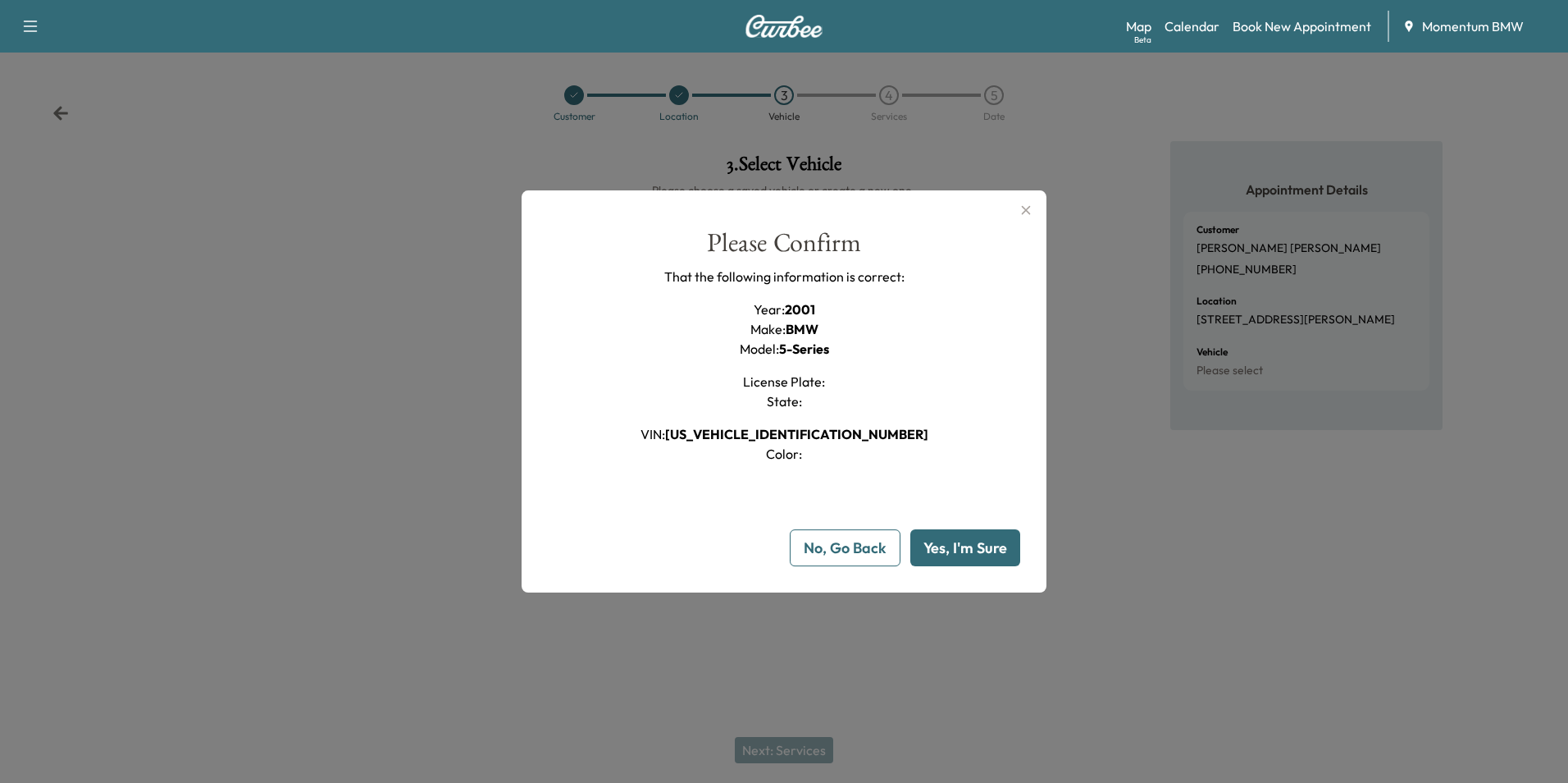
click at [976, 551] on button "Yes, I'm Sure" at bounding box center [965, 547] width 110 height 37
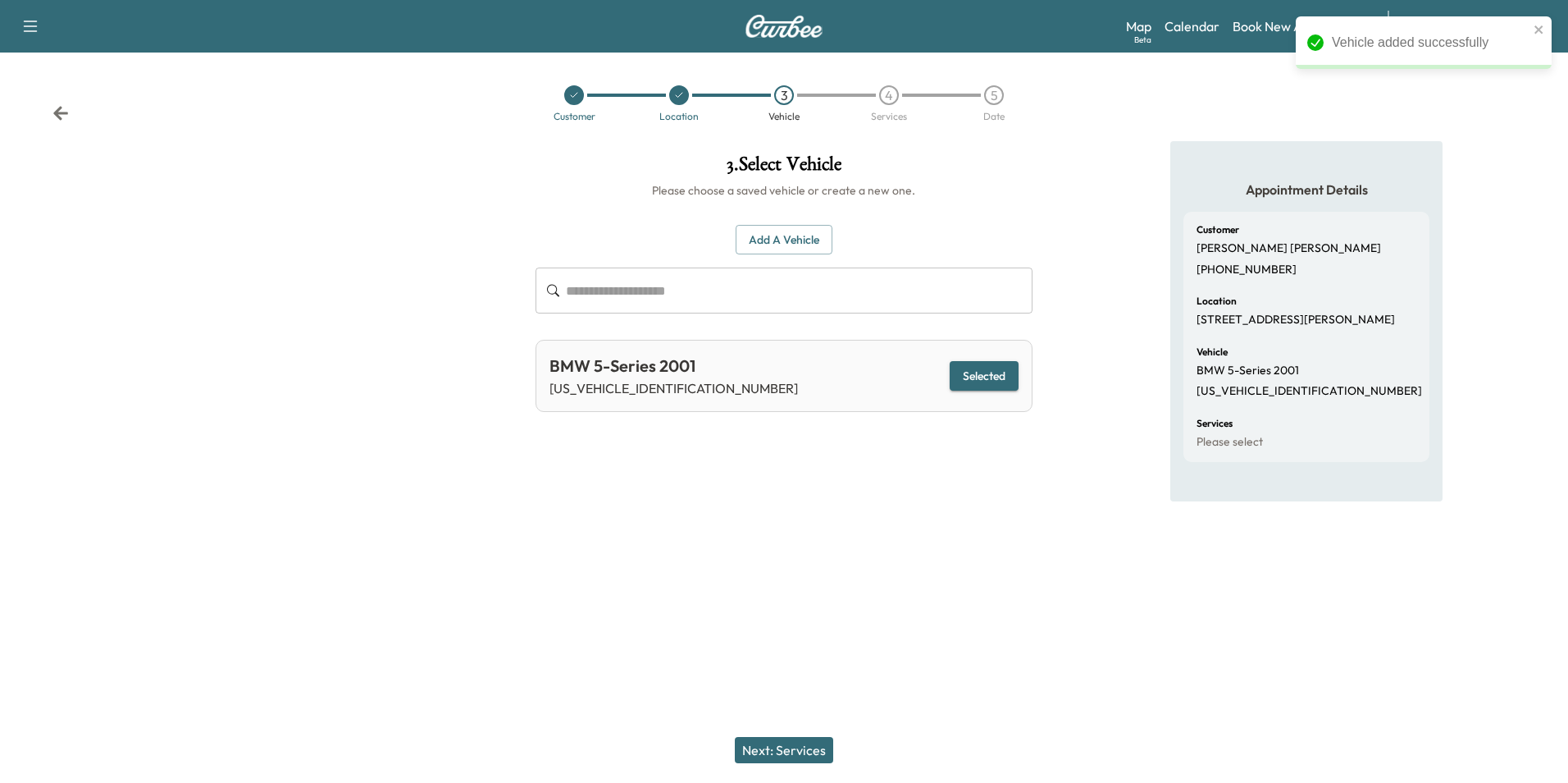
click at [810, 746] on button "Next: Services" at bounding box center [784, 750] width 99 height 26
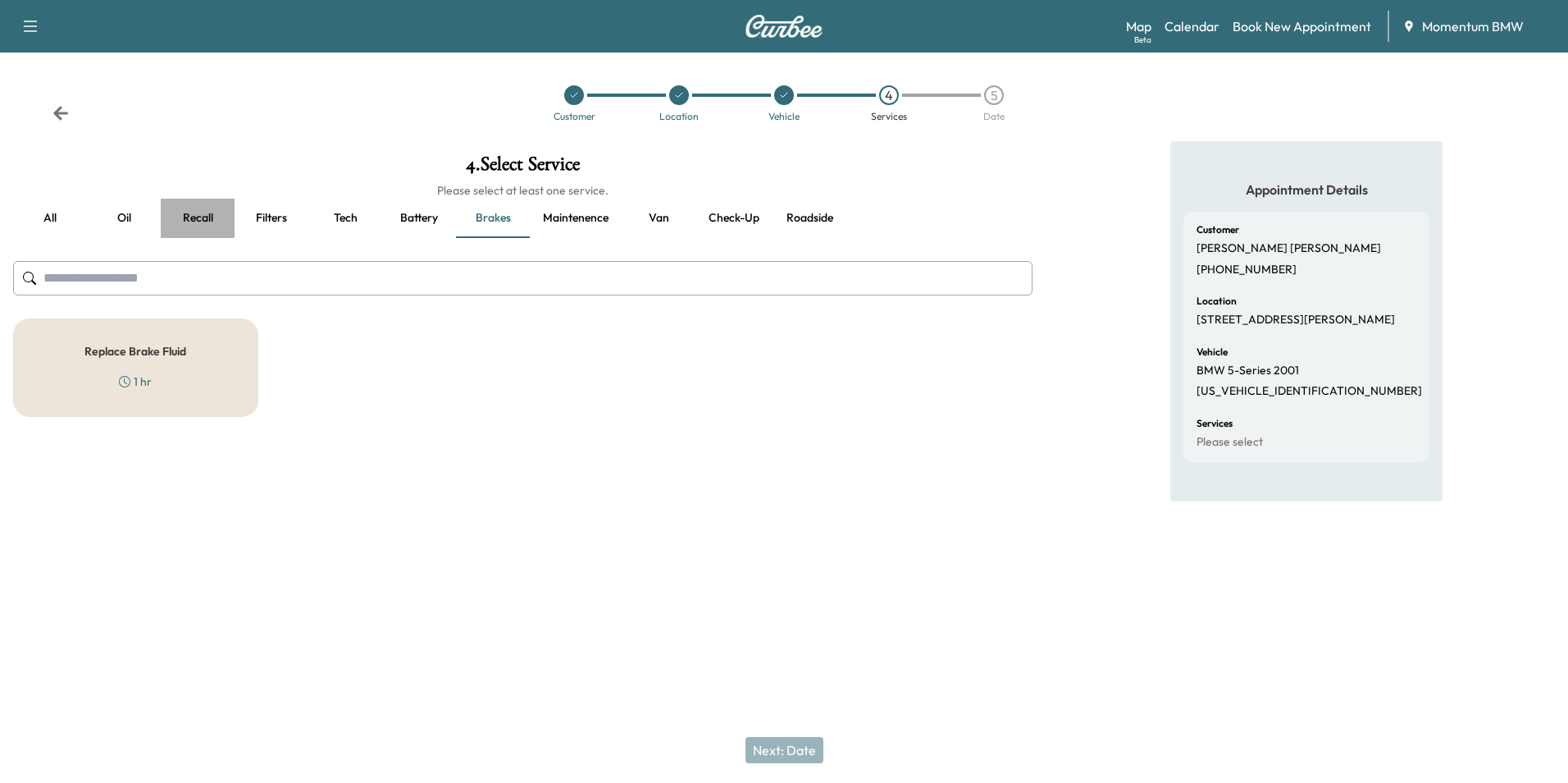
click at [194, 221] on button "Recall" at bounding box center [198, 218] width 73 height 40
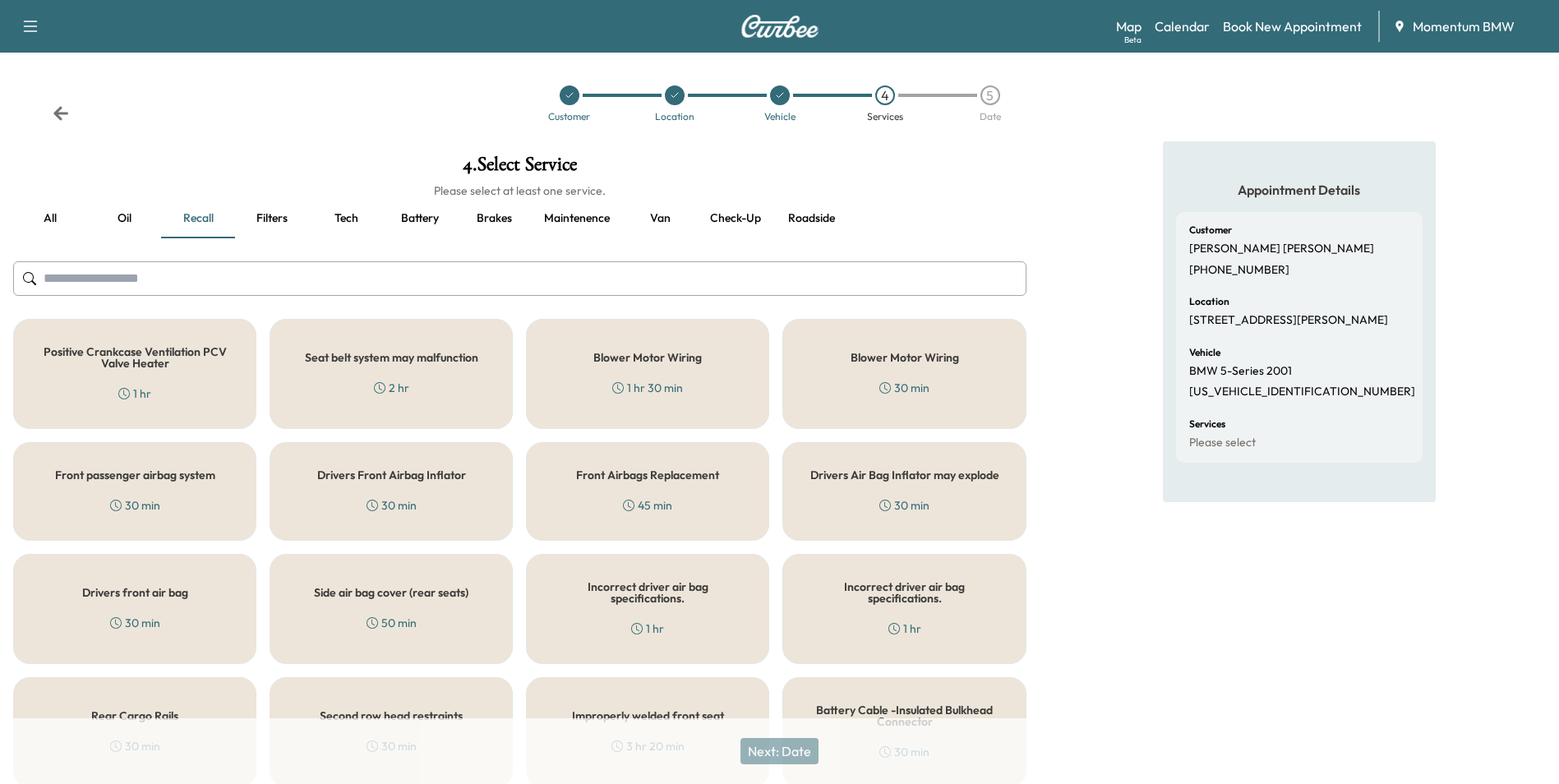
drag, startPoint x: 955, startPoint y: 491, endPoint x: 989, endPoint y: 508, distance: 38.0
click at [955, 491] on div "Drivers Air Bag Inflator may explode 30 min" at bounding box center [904, 491] width 243 height 99
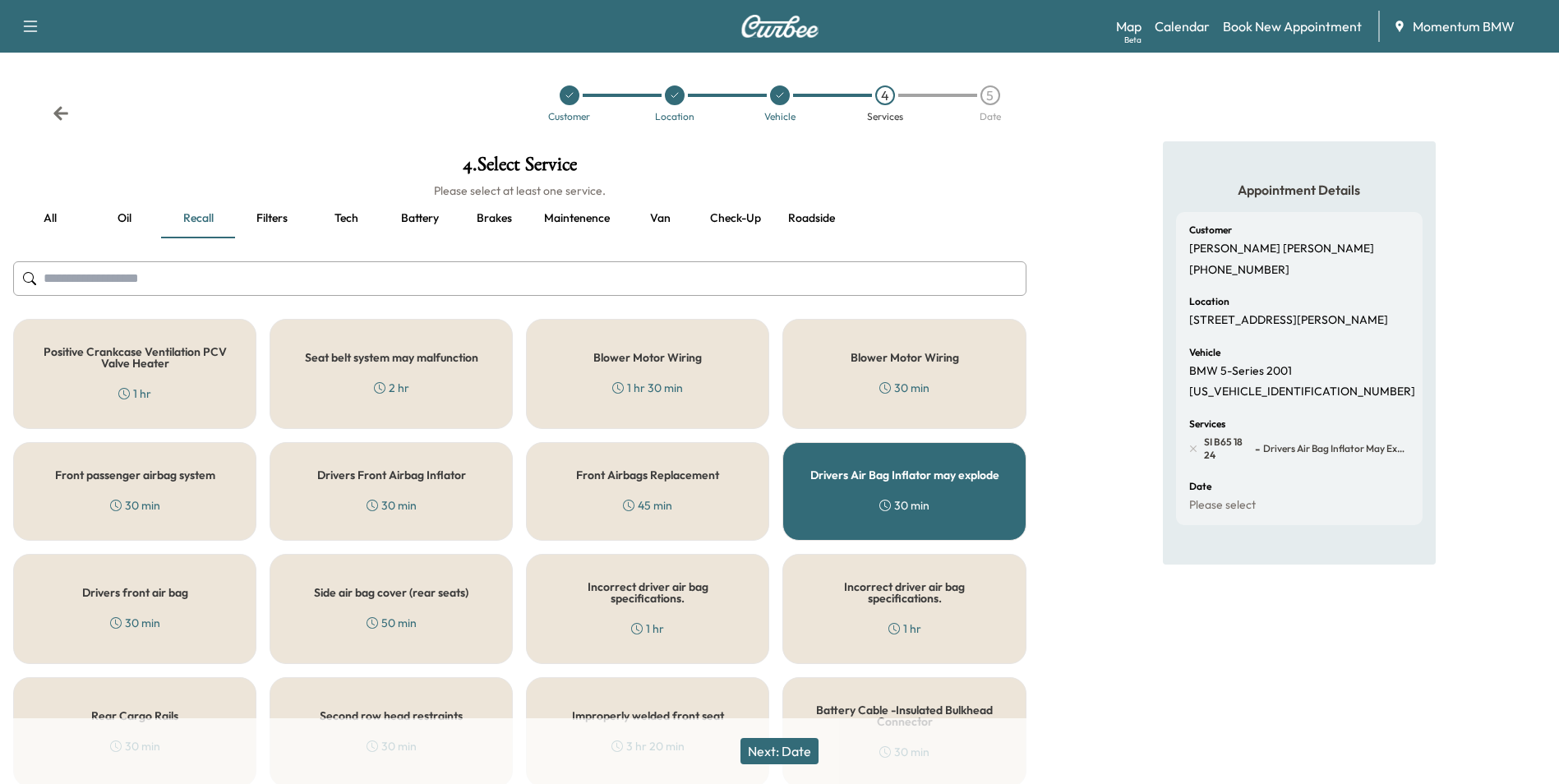
click at [800, 745] on button "Next: Date" at bounding box center [780, 751] width 78 height 26
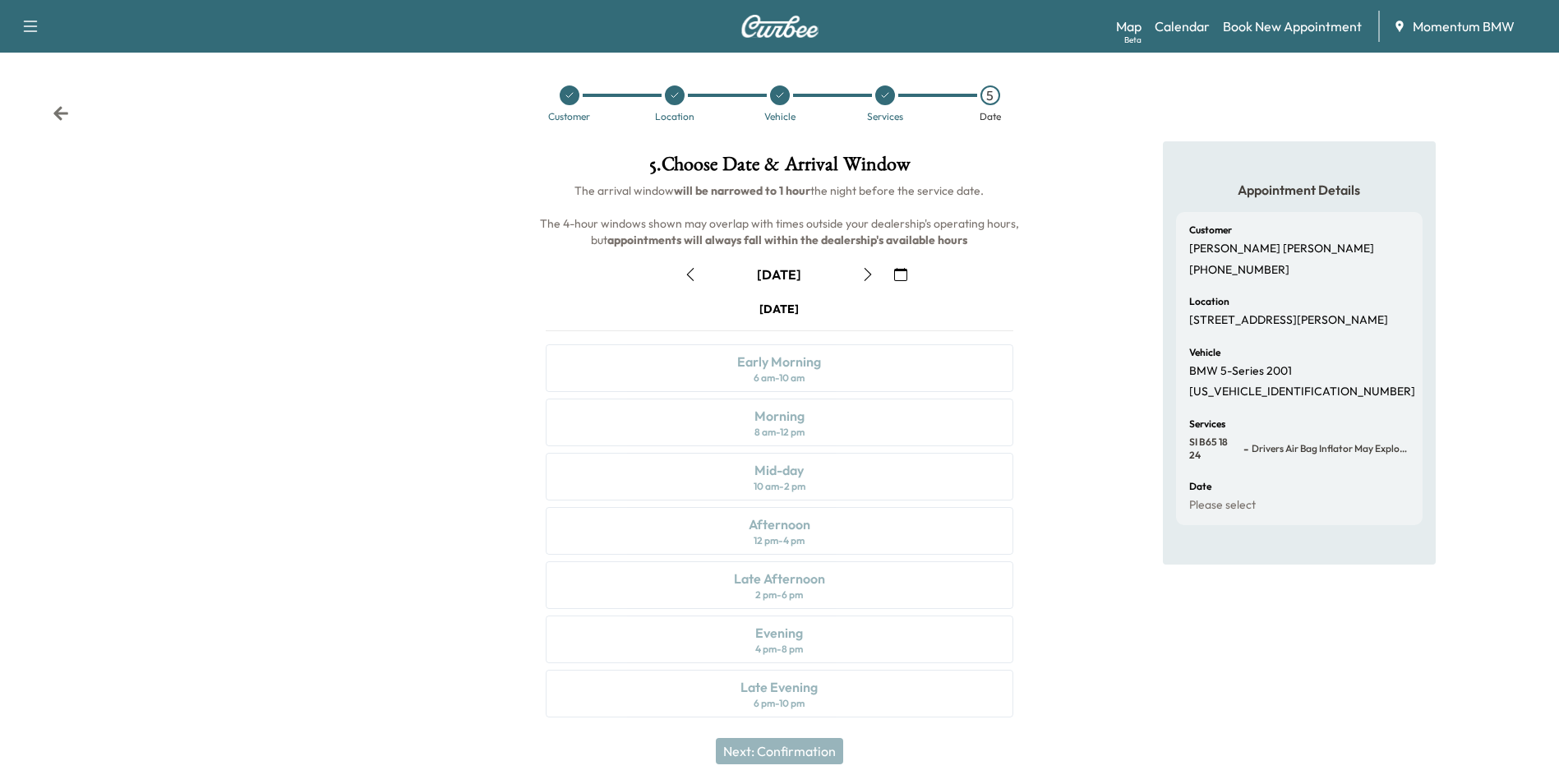
click at [896, 278] on icon "button" at bounding box center [901, 274] width 13 height 13
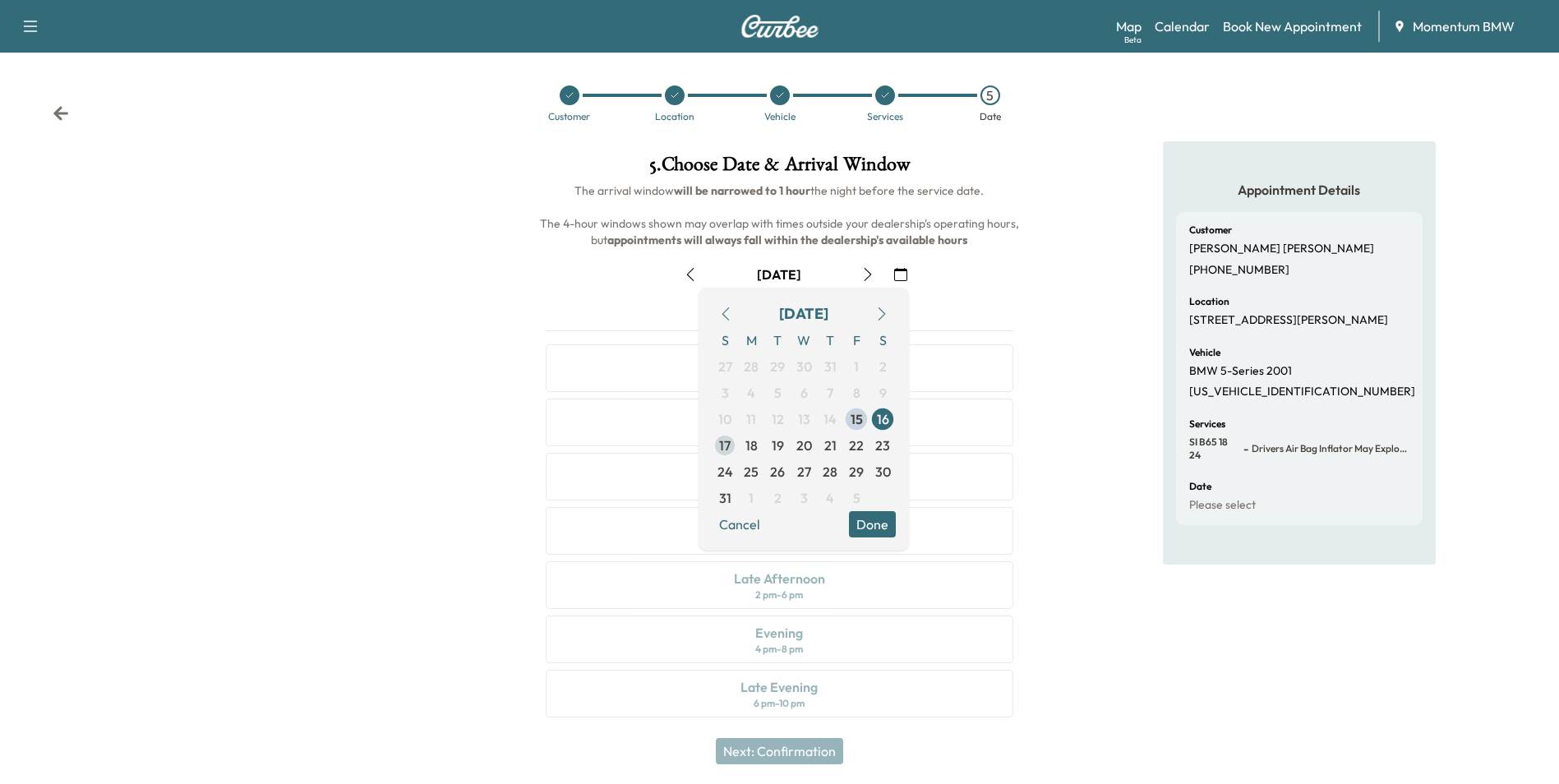
click at [749, 439] on span "18" at bounding box center [751, 445] width 12 height 20
click at [867, 520] on button "Done" at bounding box center [873, 524] width 47 height 26
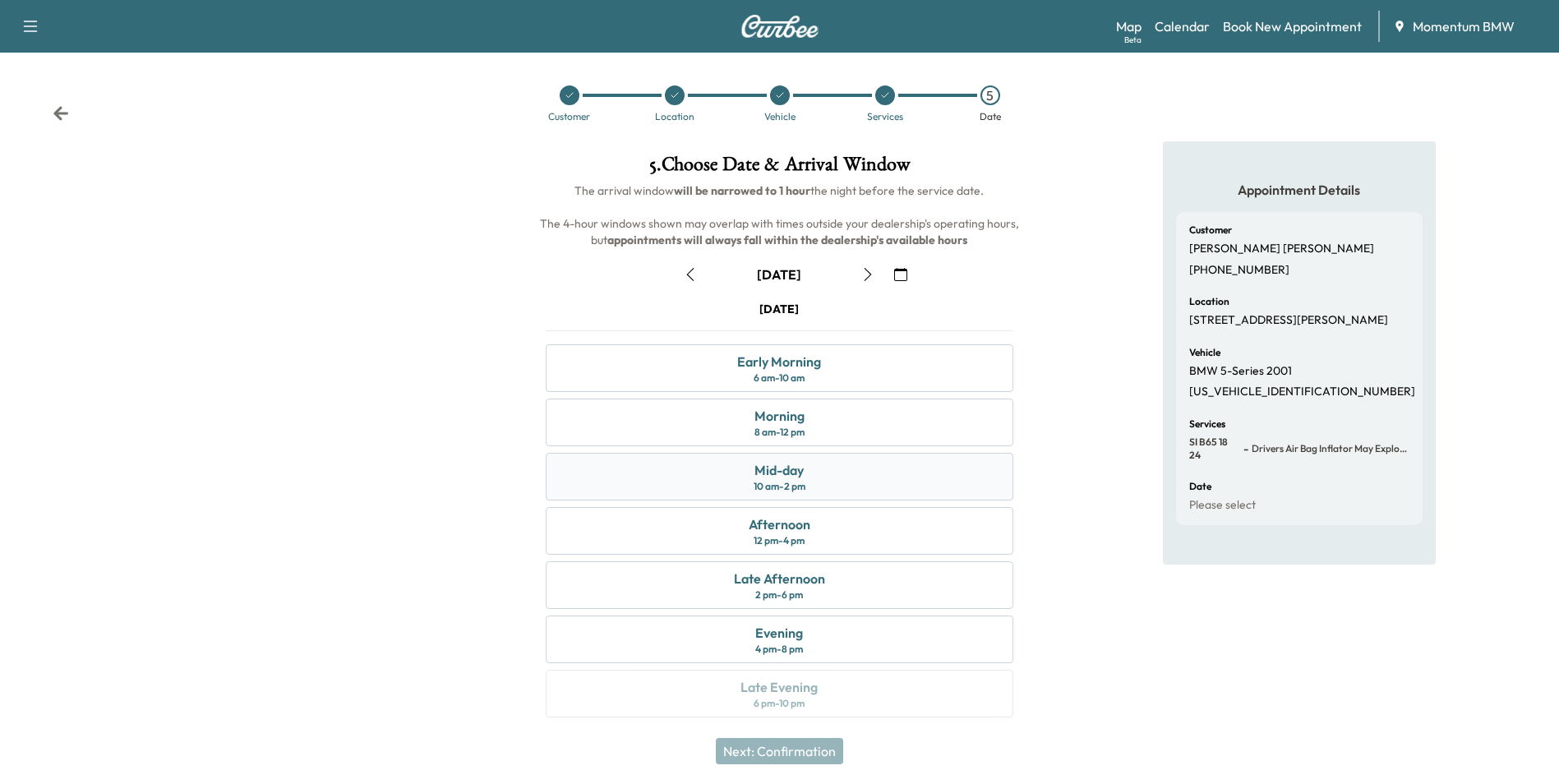
click at [789, 469] on div "Mid-day" at bounding box center [779, 469] width 49 height 20
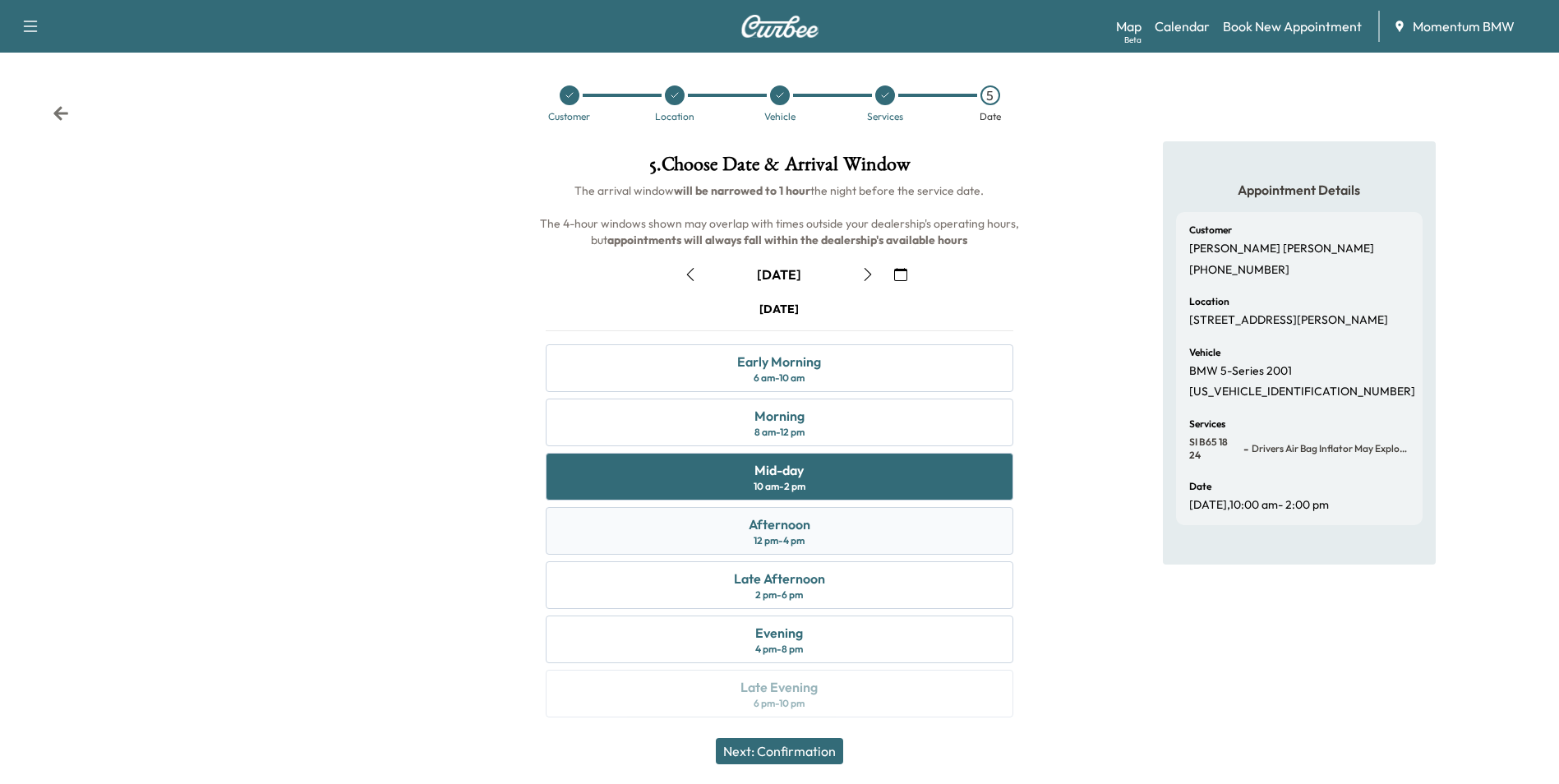
click at [805, 530] on div "Afternoon" at bounding box center [779, 524] width 61 height 20
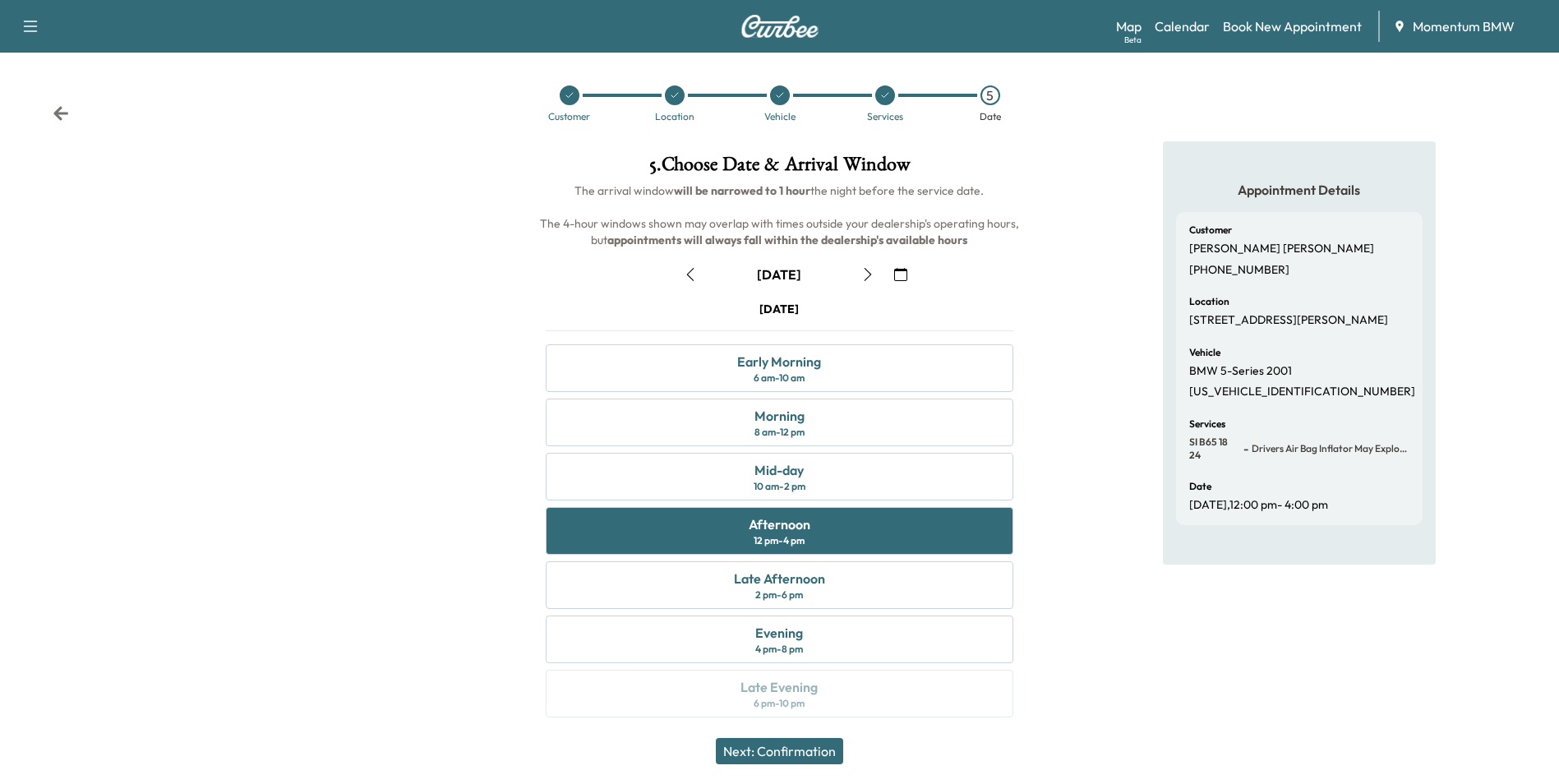
click at [813, 750] on button "Next: Confirmation" at bounding box center [779, 751] width 127 height 26
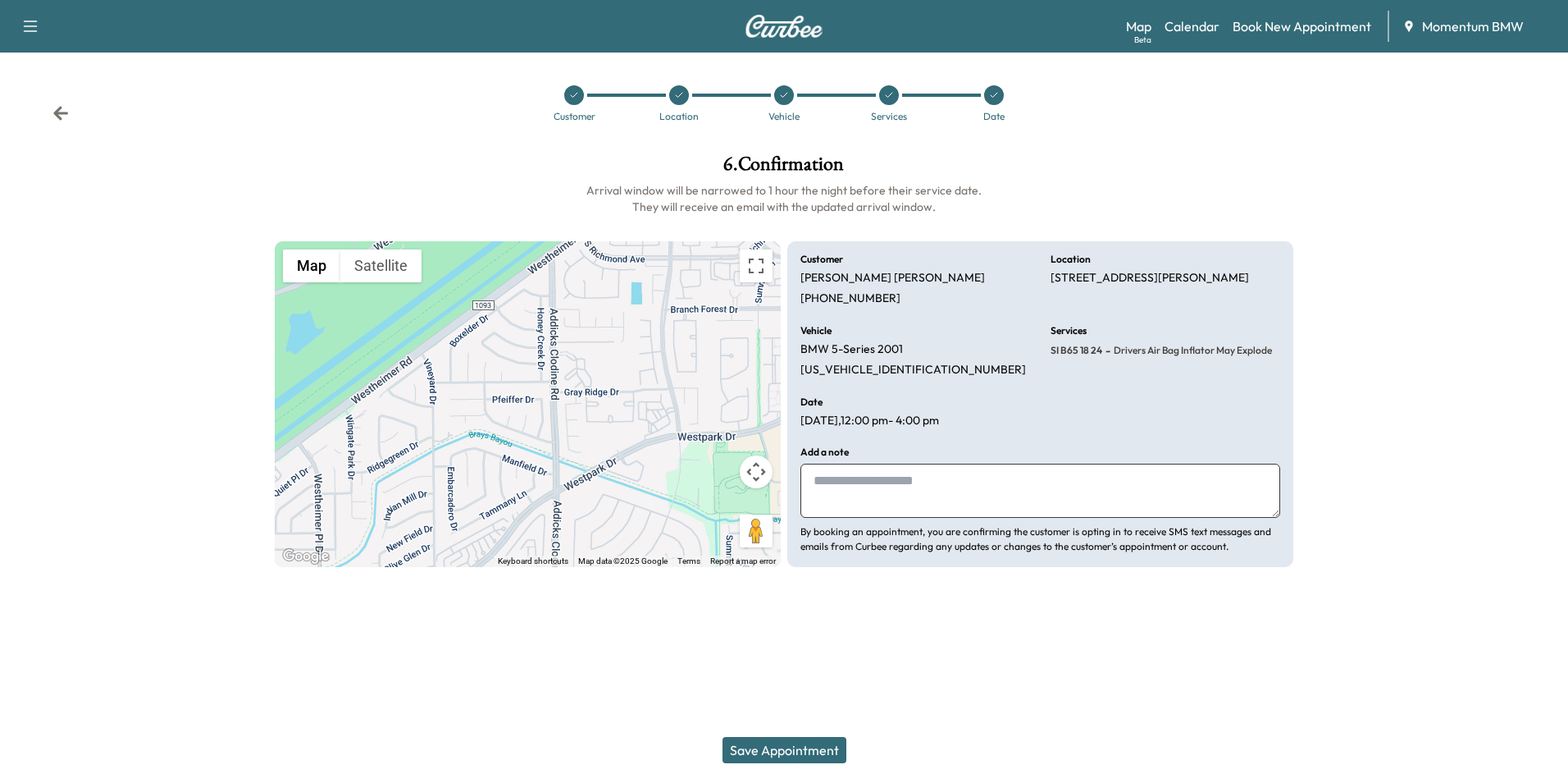
click at [959, 502] on textarea at bounding box center [1040, 491] width 480 height 55
type textarea "*******"
click at [818, 749] on button "Save Appointment" at bounding box center [784, 750] width 124 height 26
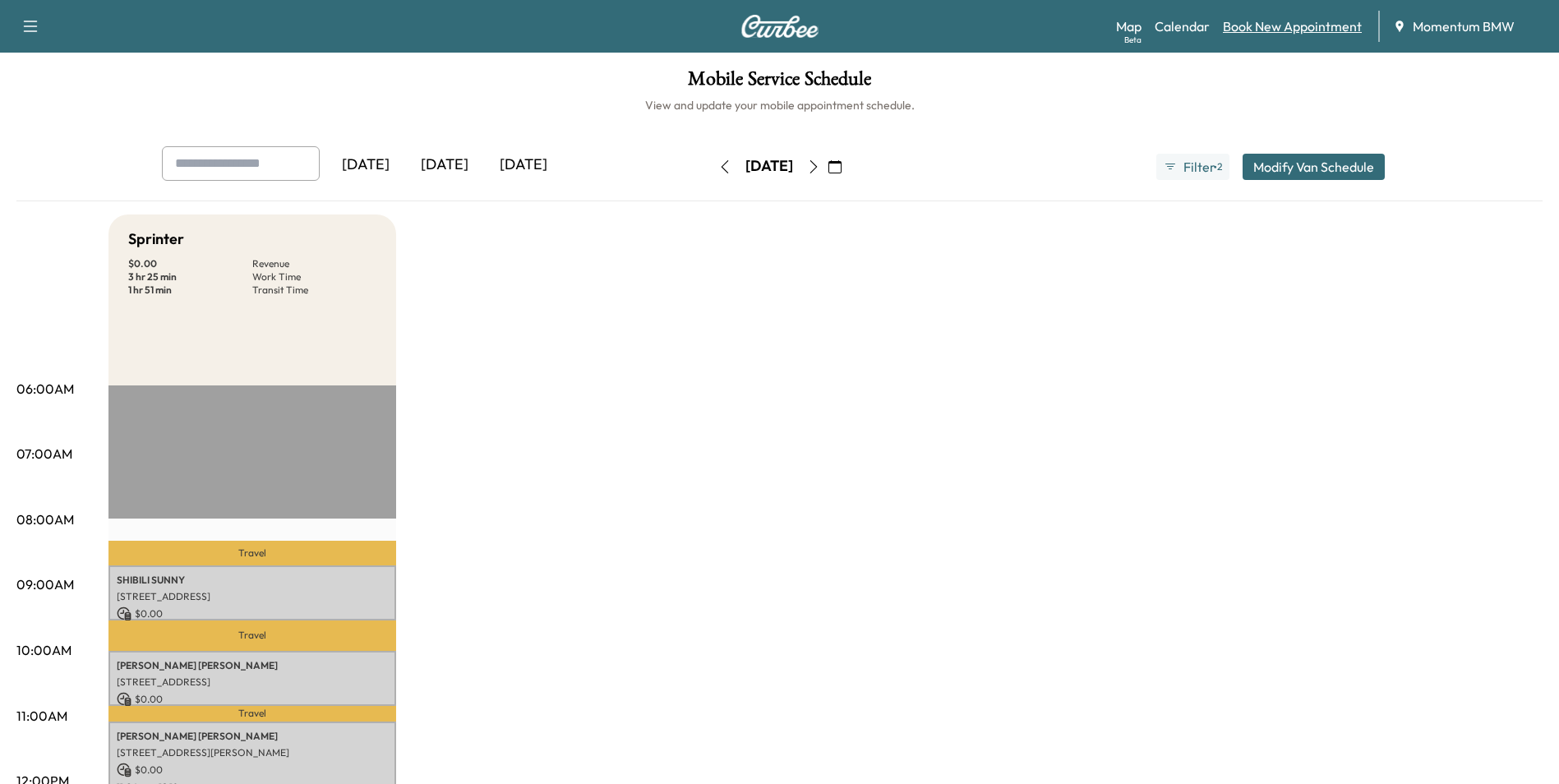
click at [1279, 23] on link "Book New Appointment" at bounding box center [1291, 25] width 139 height 20
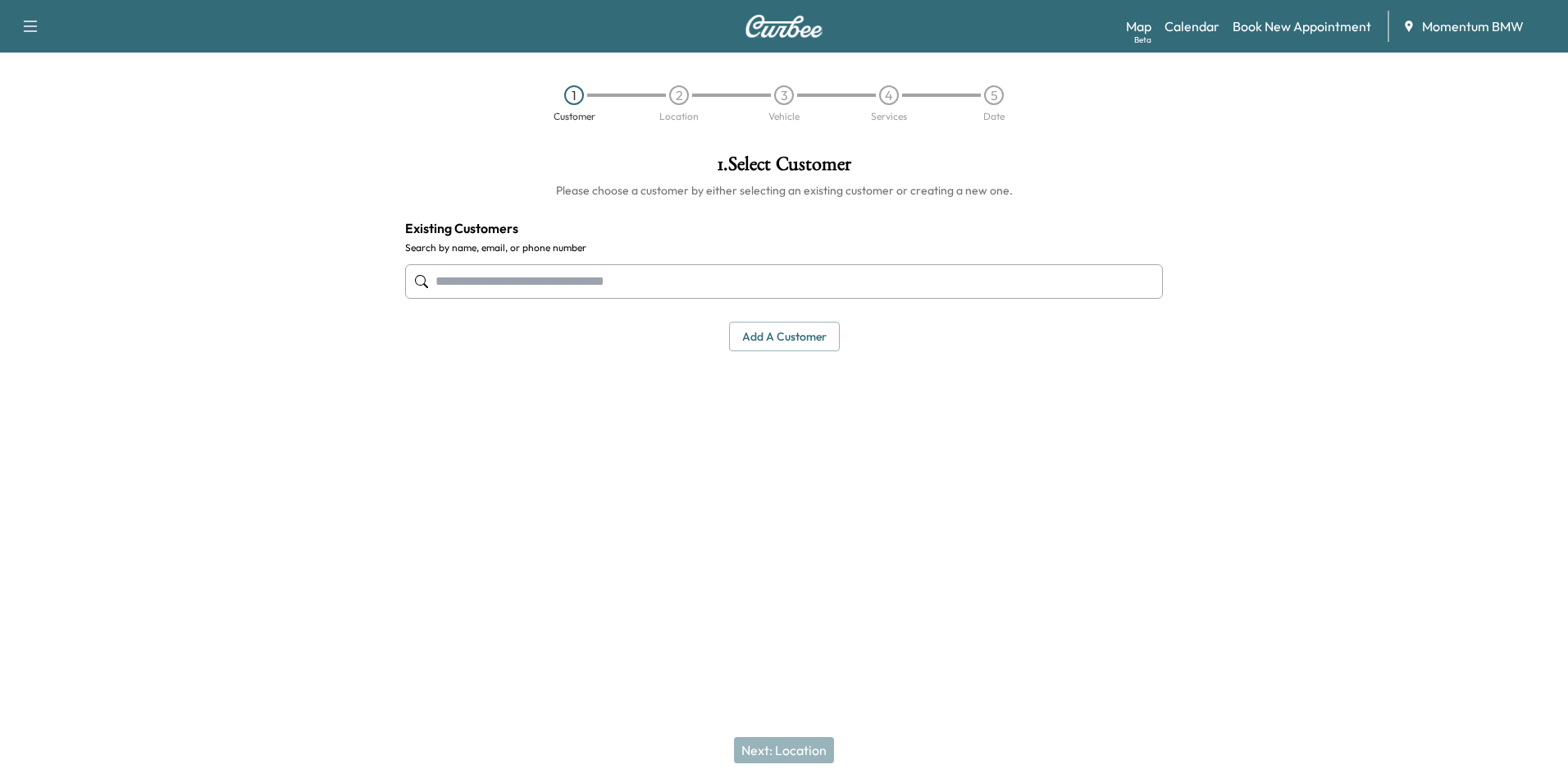
click at [752, 286] on input "text" at bounding box center [784, 281] width 758 height 35
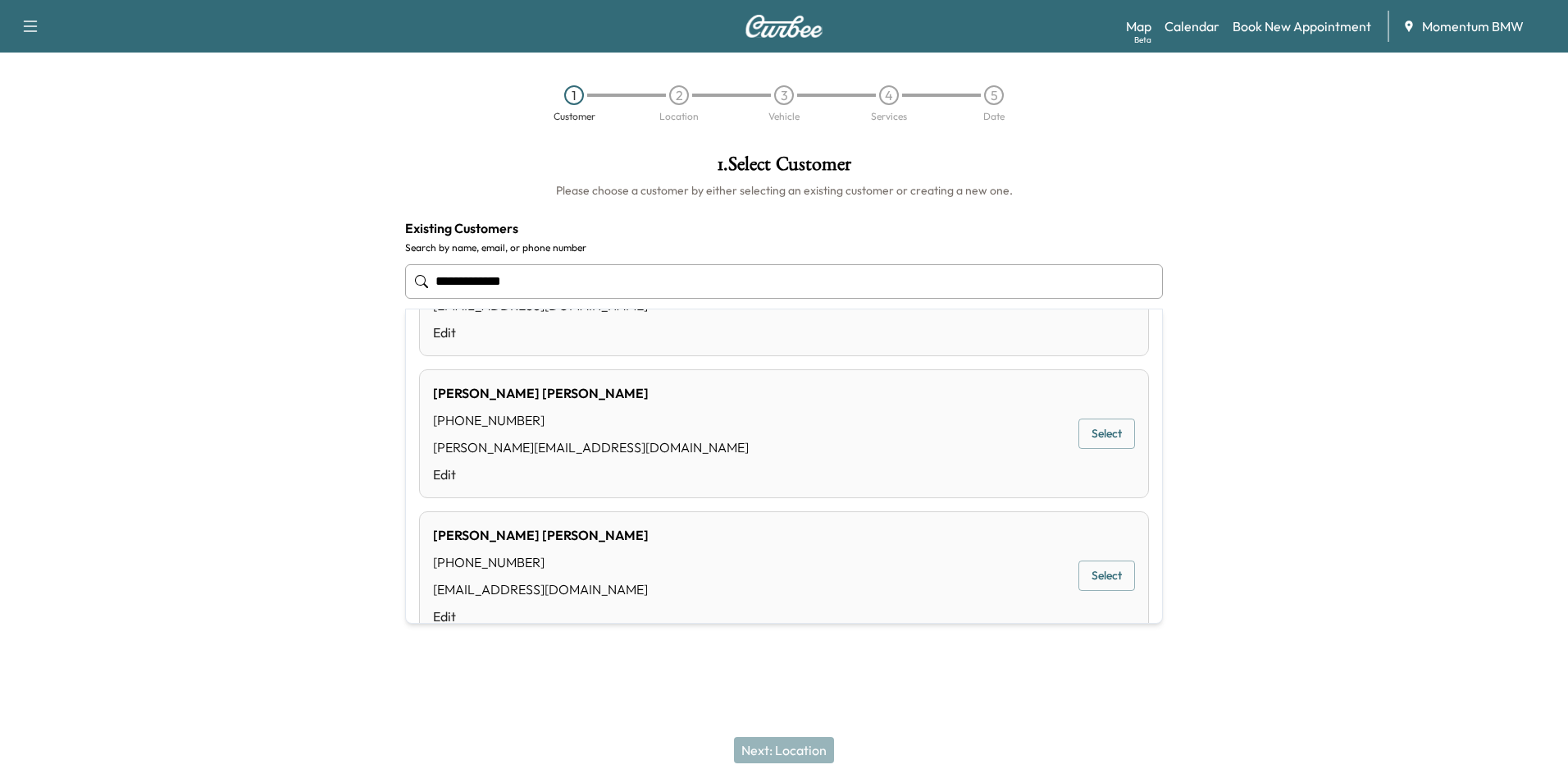
scroll to position [849, 0]
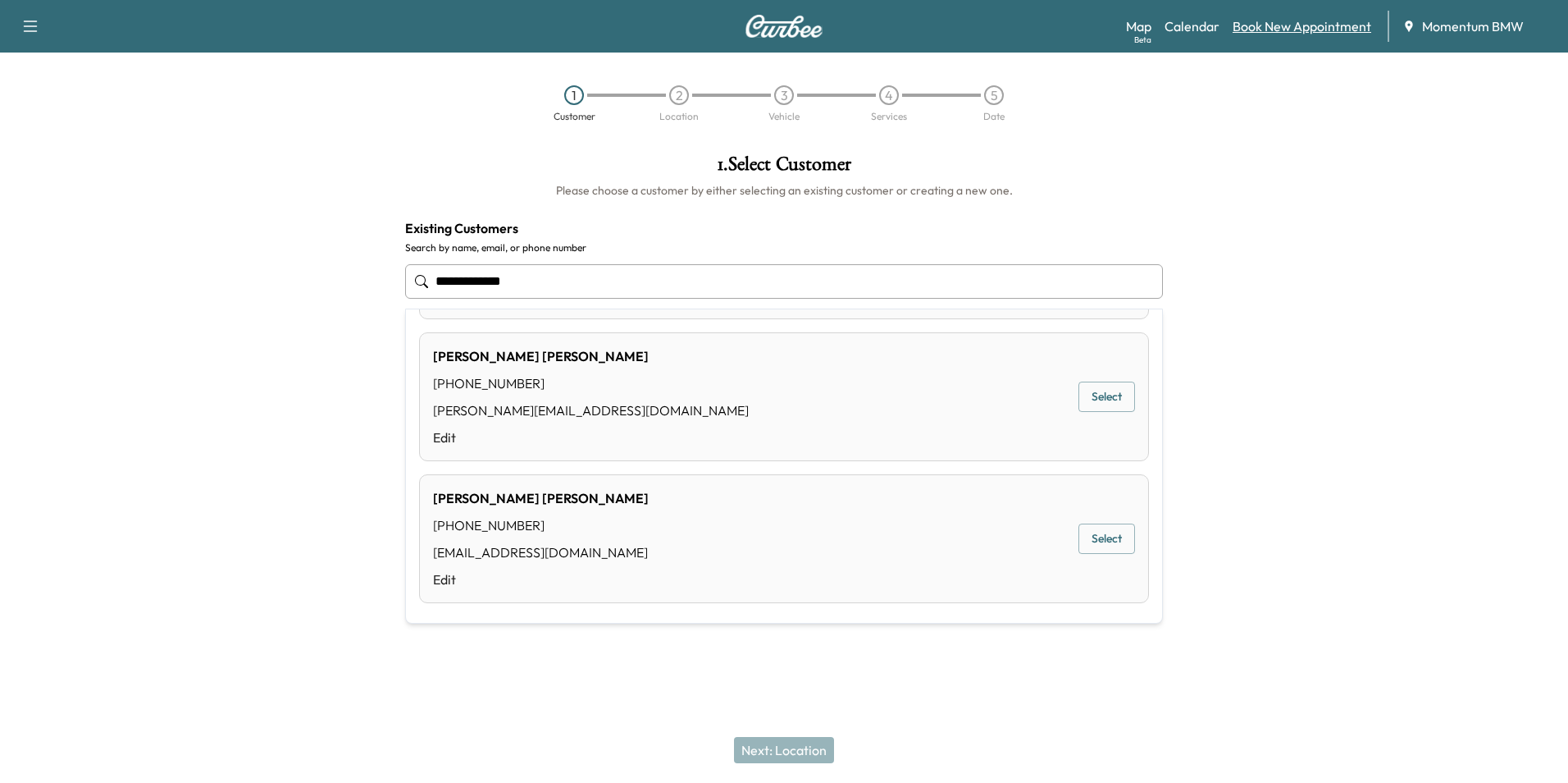
type input "**********"
drag, startPoint x: 1300, startPoint y: 21, endPoint x: 1319, endPoint y: 30, distance: 21.0
click at [1300, 23] on link "Book New Appointment" at bounding box center [1301, 25] width 138 height 20
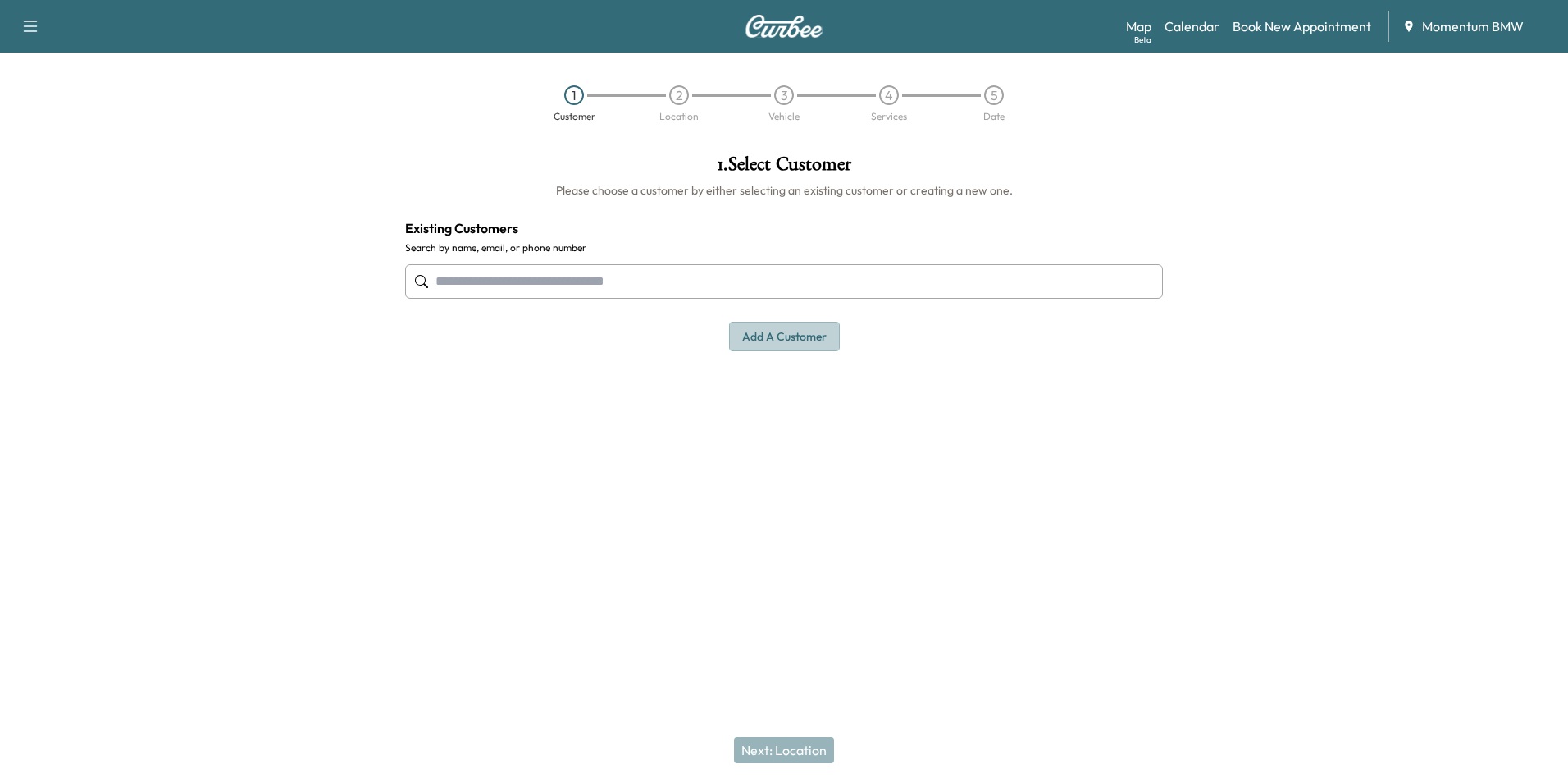
click at [802, 337] on button "Add a customer" at bounding box center [784, 337] width 111 height 30
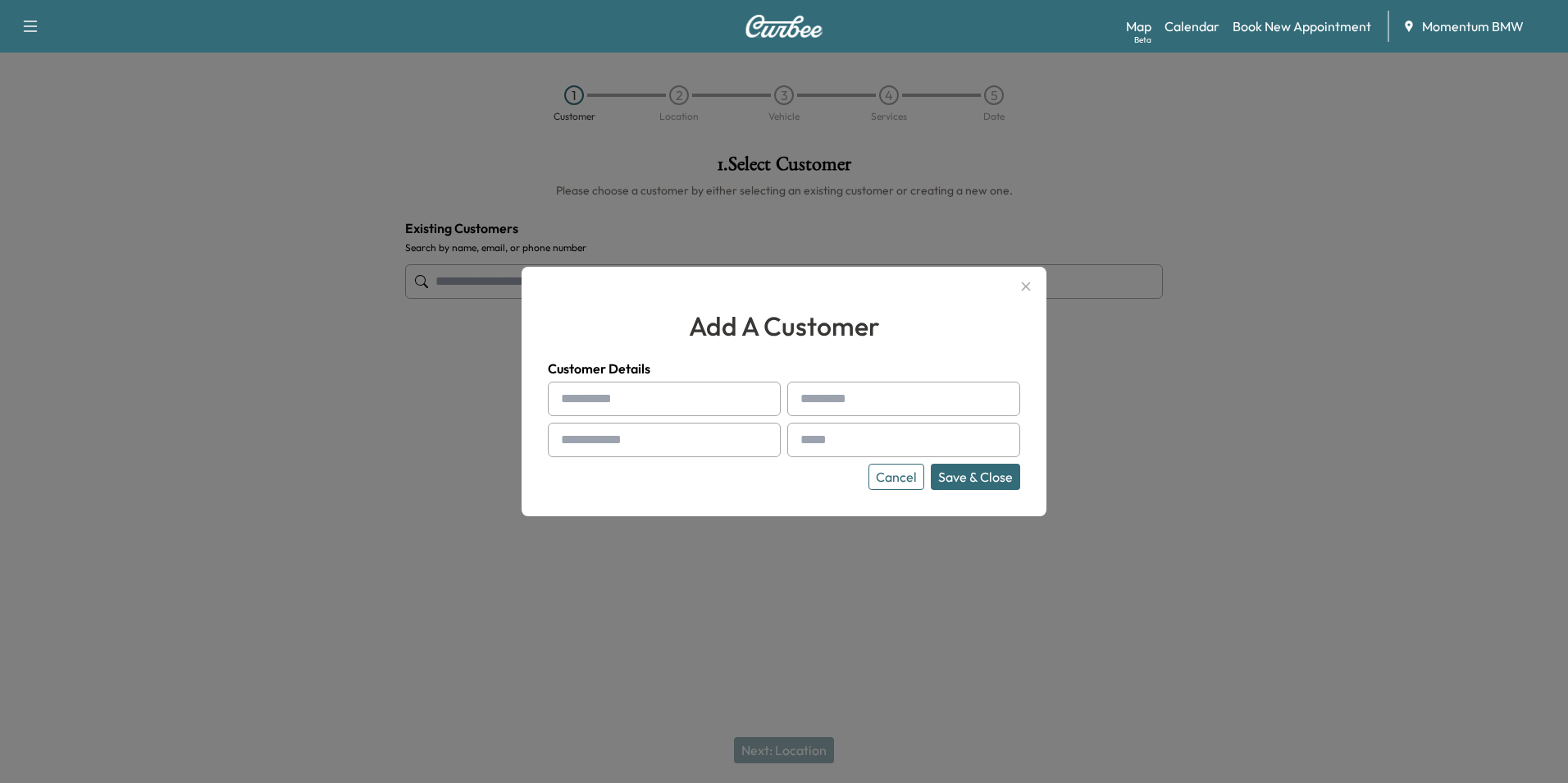
click at [650, 394] on input "text" at bounding box center [664, 398] width 233 height 35
type input "*****"
type input "*******"
type input "**********"
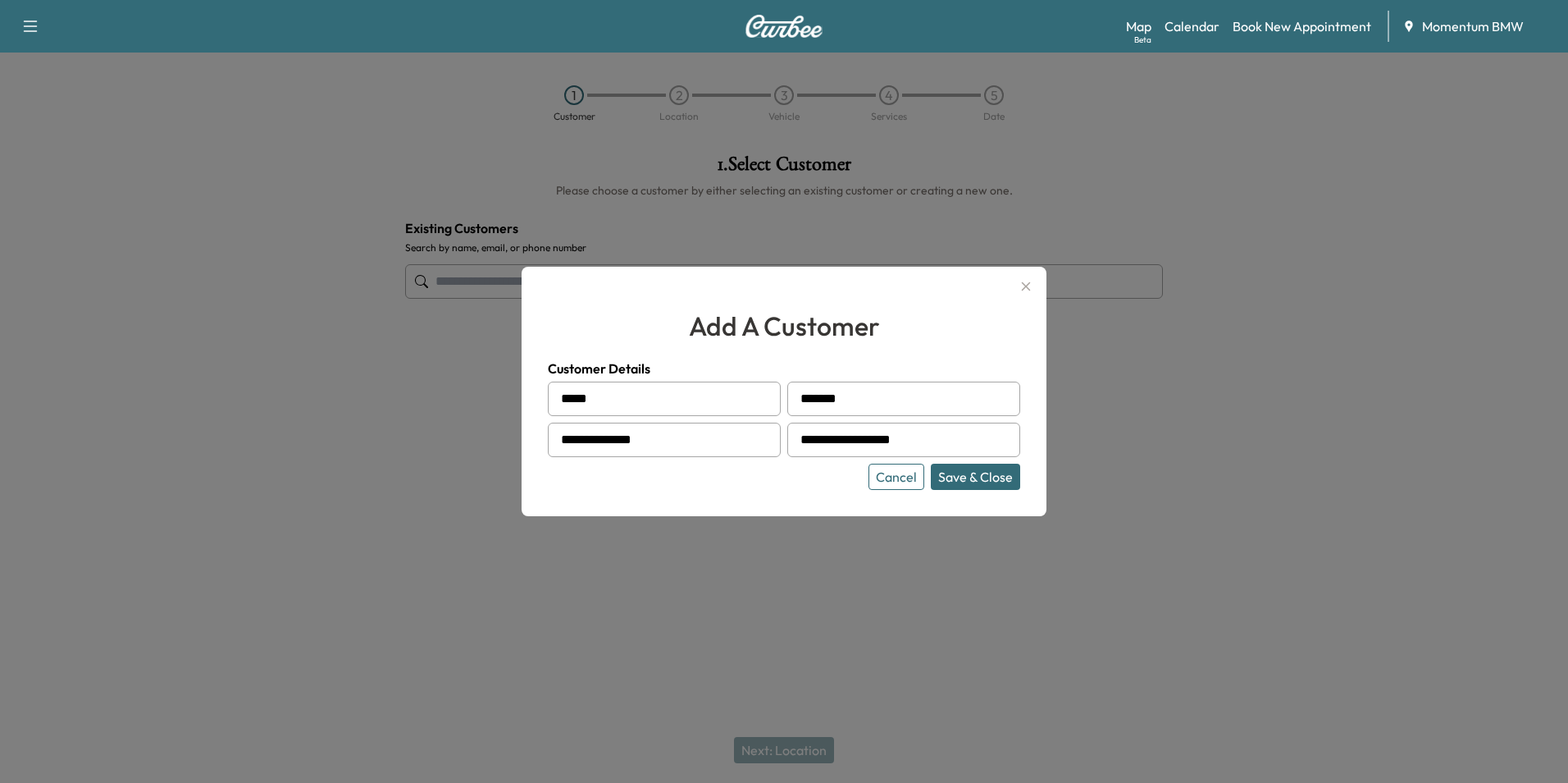
click at [997, 481] on button "Save & Close" at bounding box center [975, 477] width 89 height 26
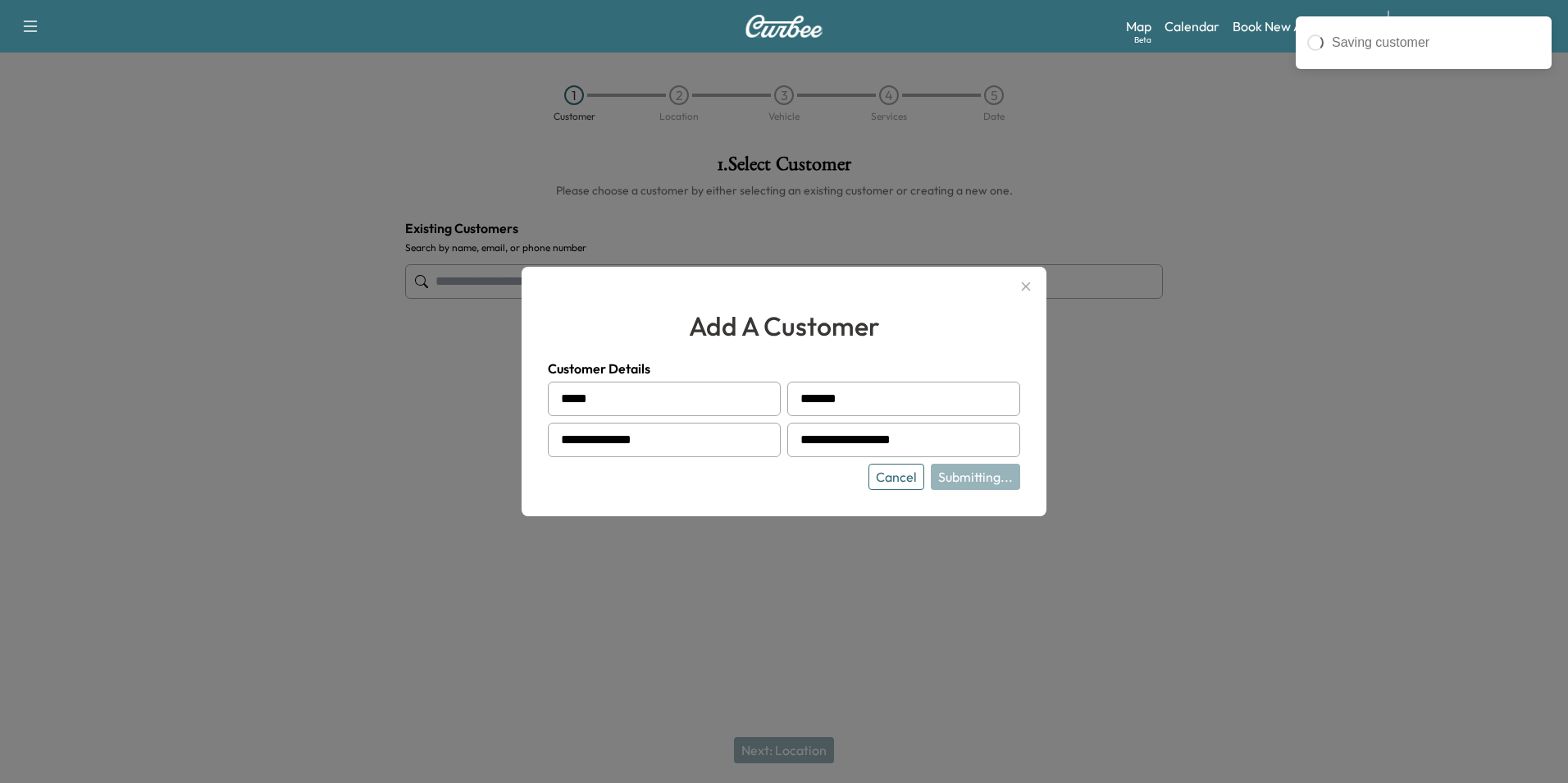
type input "**********"
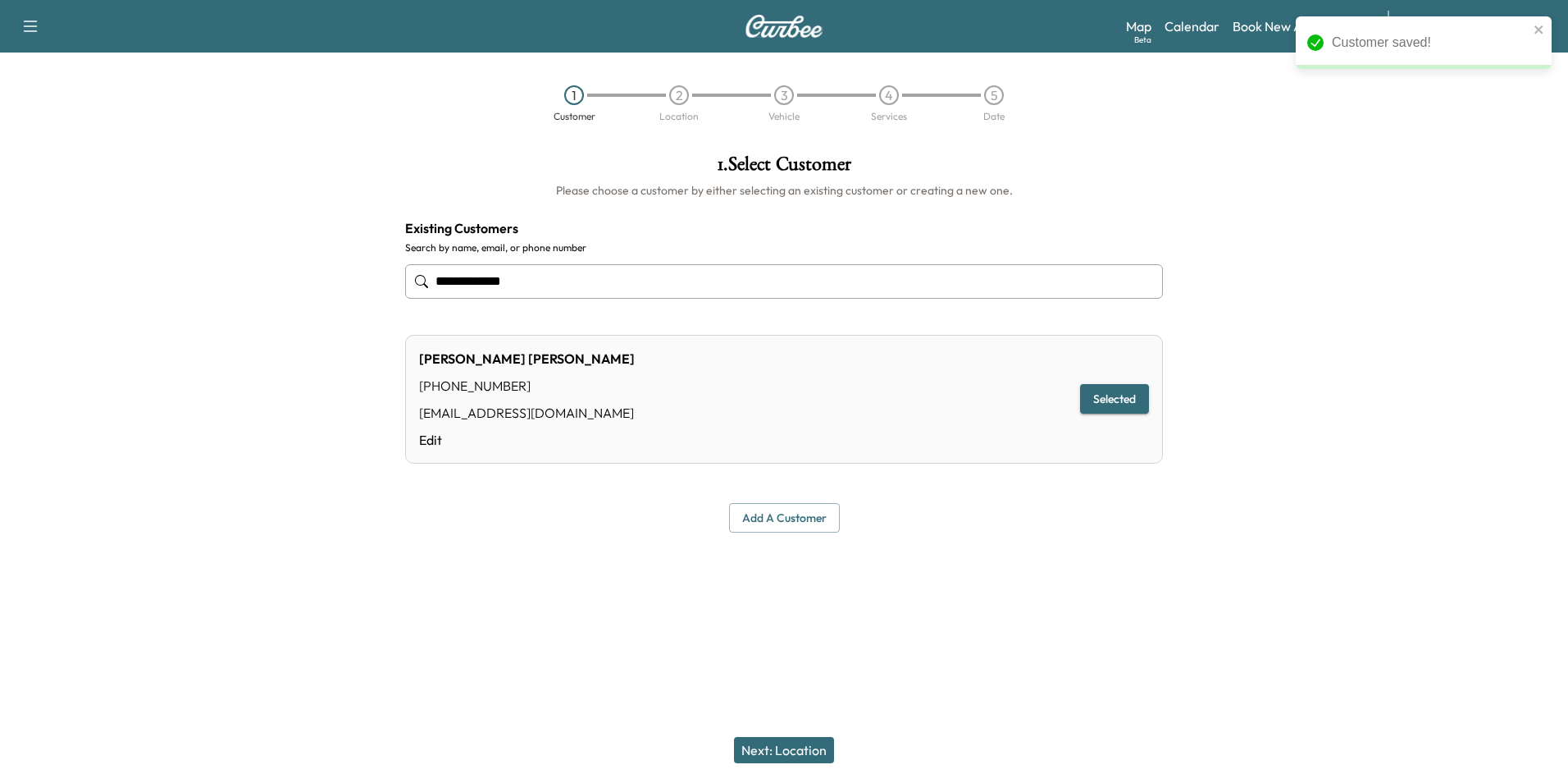
click at [795, 749] on button "Next: Location" at bounding box center [784, 750] width 100 height 26
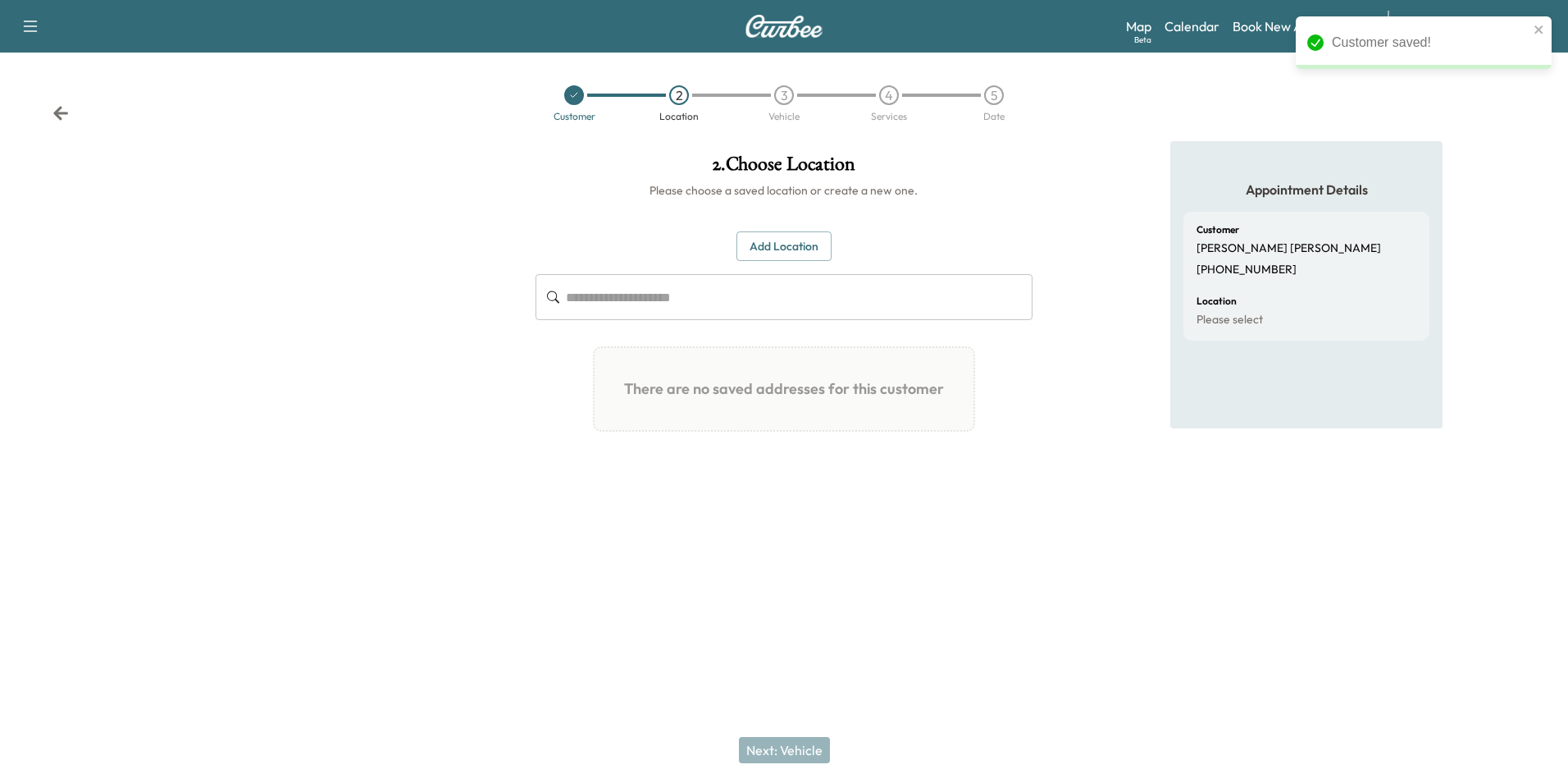
click at [782, 243] on button "Add Location" at bounding box center [784, 247] width 95 height 30
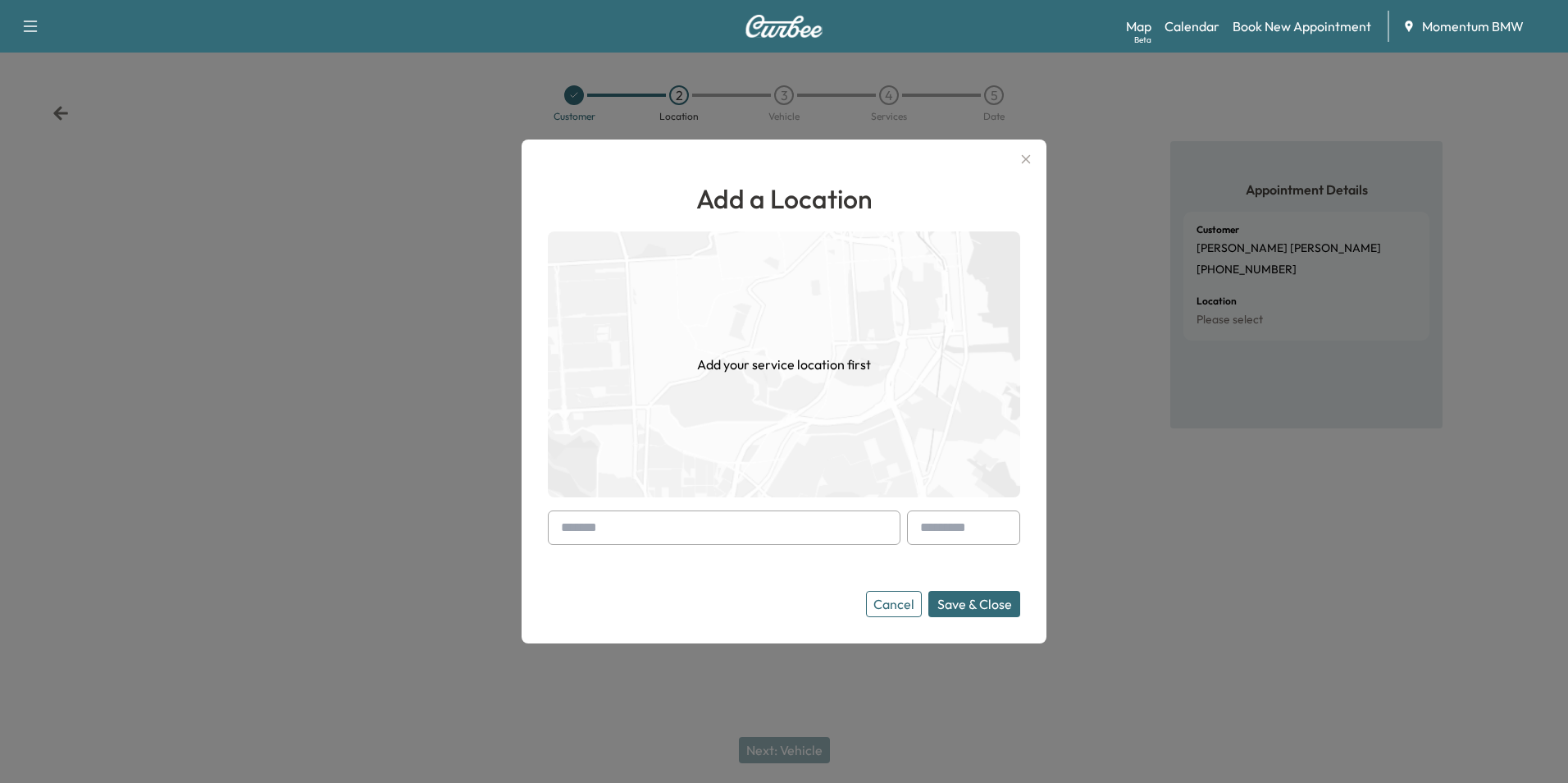
click at [810, 522] on input "text" at bounding box center [723, 527] width 353 height 35
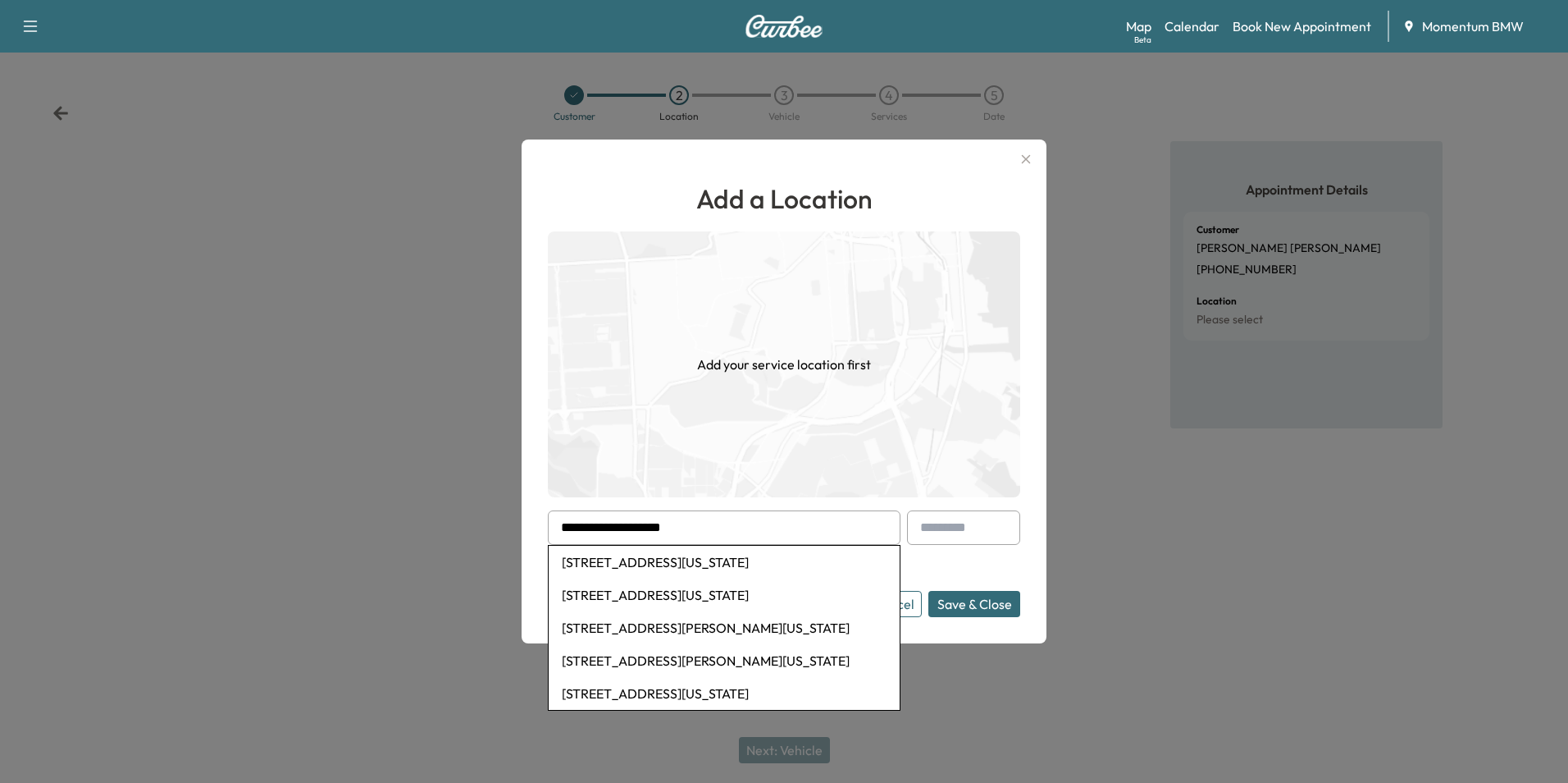
click at [703, 567] on li "5820 Hwy 6, Missouri City, TX, USA" at bounding box center [723, 562] width 351 height 33
type input "**********"
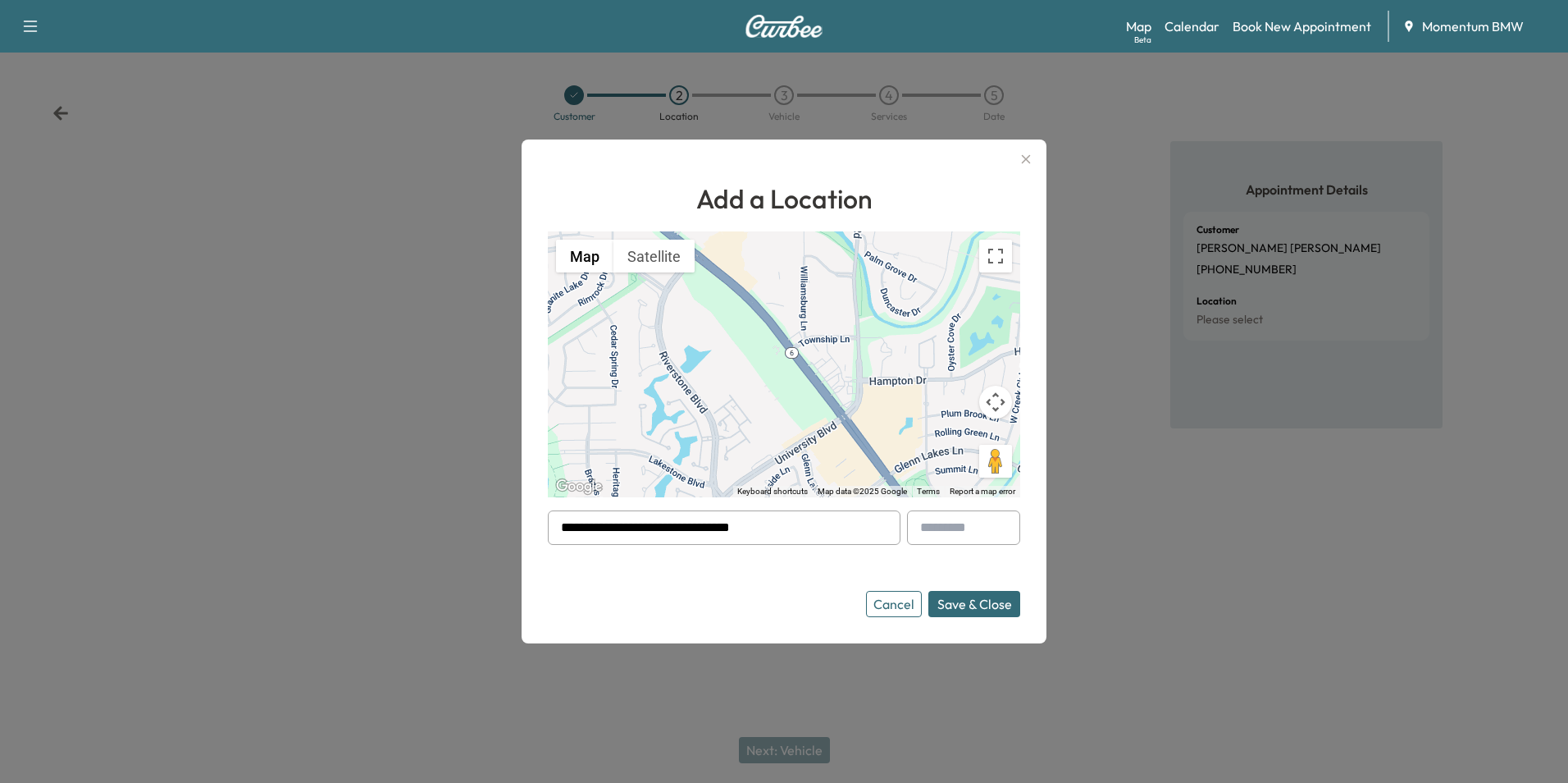
click at [987, 610] on button "Save & Close" at bounding box center [974, 604] width 92 height 26
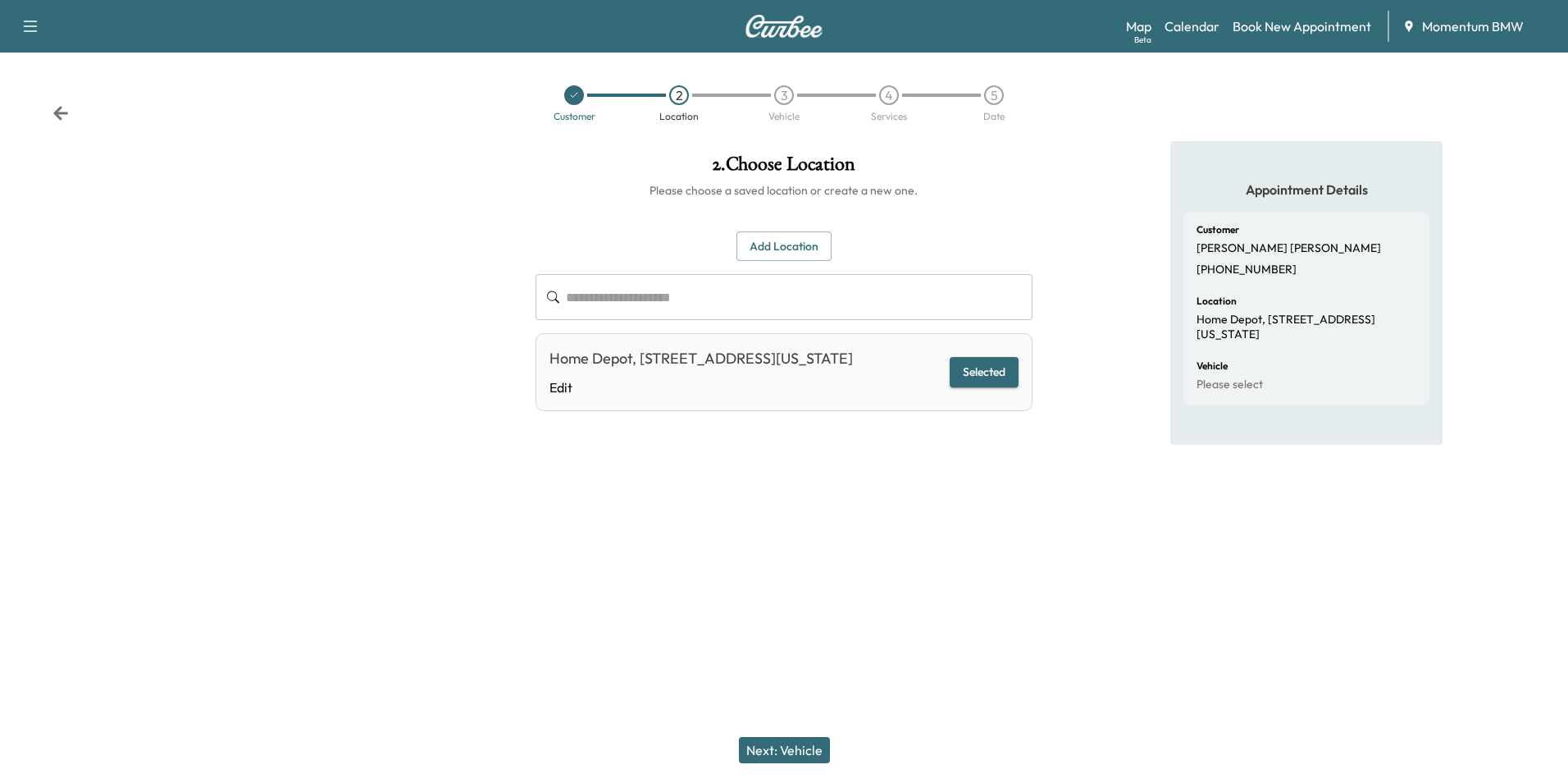
click at [778, 750] on button "Next: Vehicle" at bounding box center [784, 750] width 91 height 26
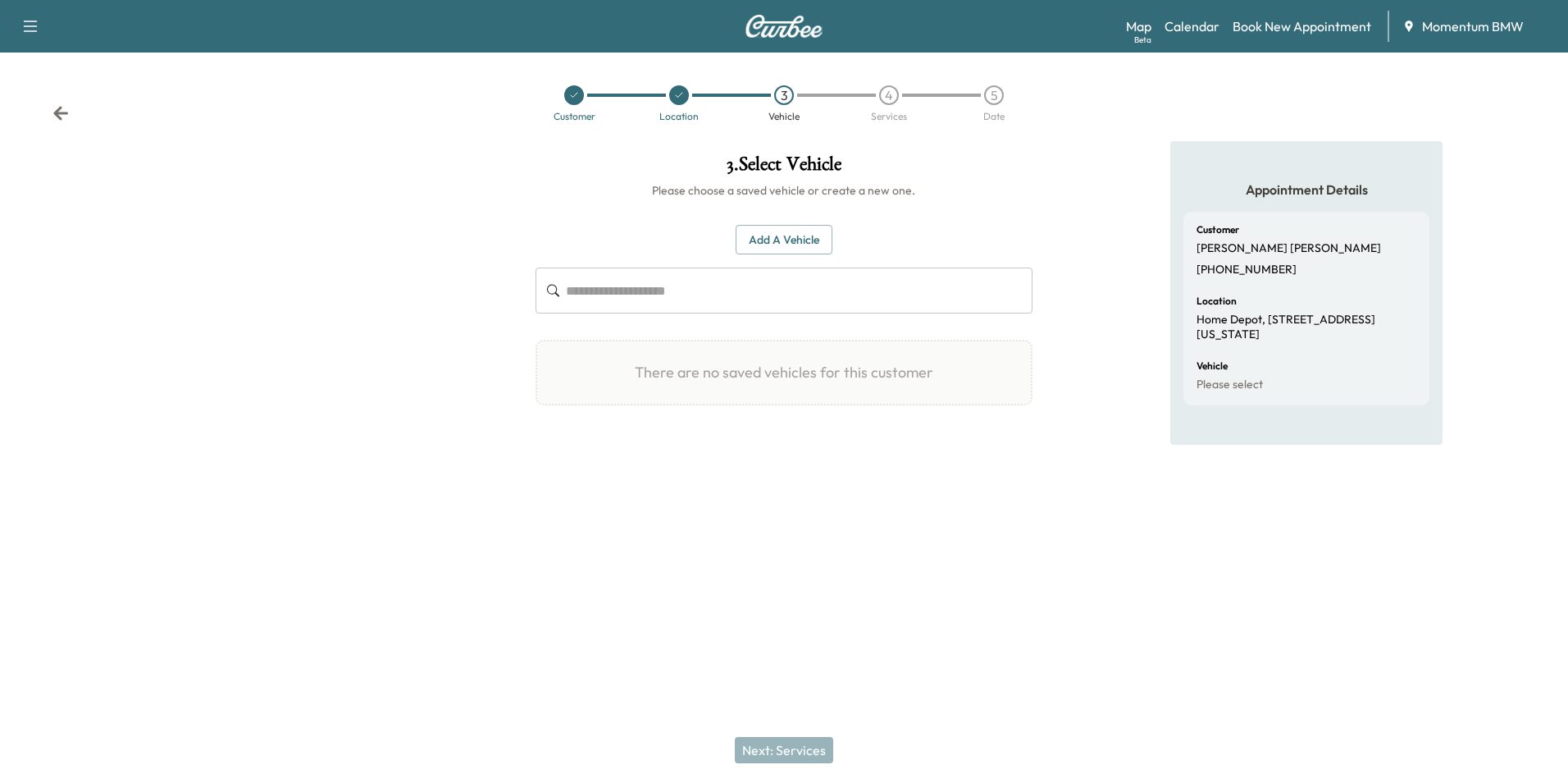
click at [788, 239] on button "Add a Vehicle" at bounding box center [784, 240] width 97 height 30
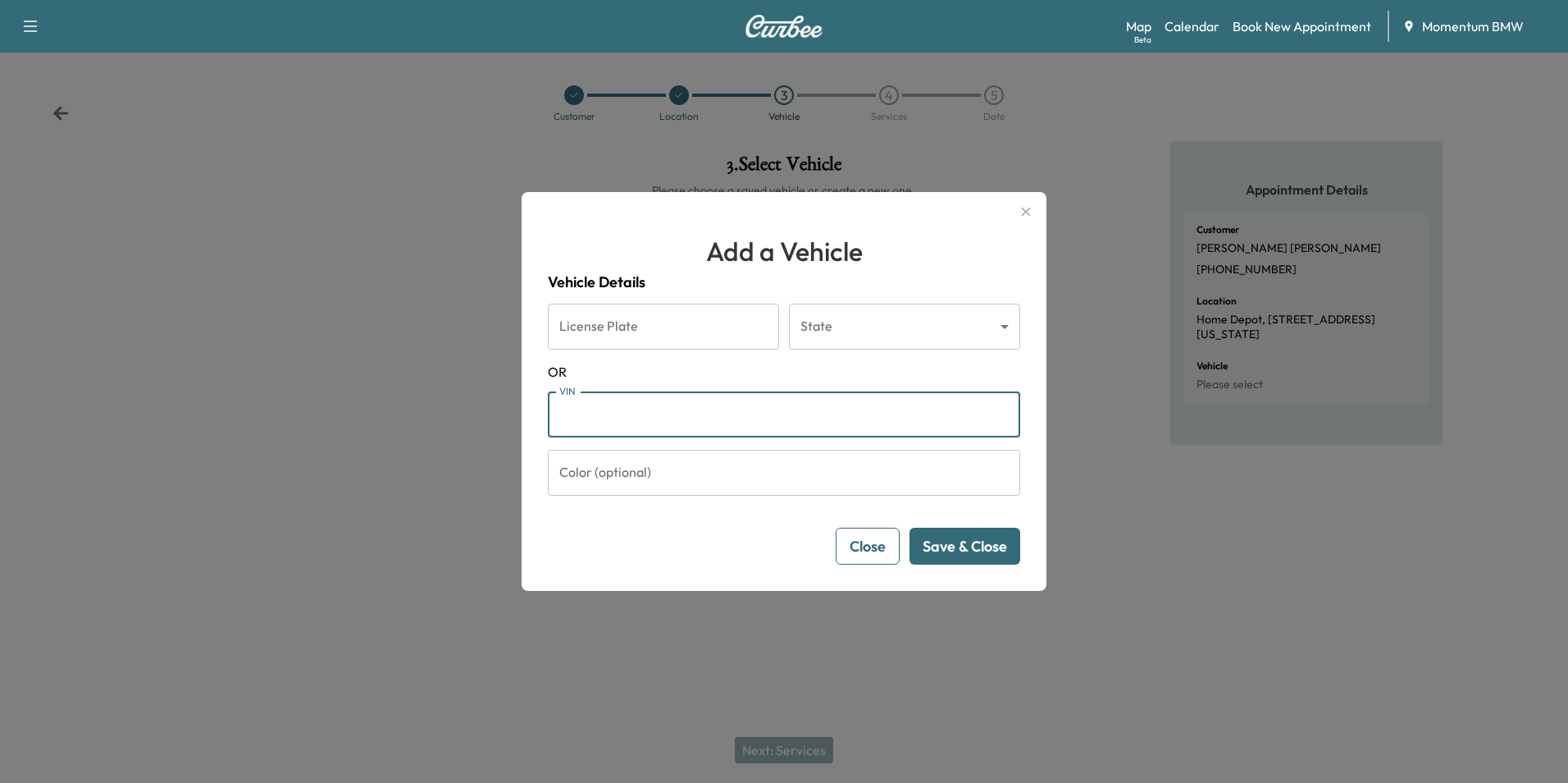
paste input "**********"
type input "**********"
click at [975, 550] on button "Save & Close" at bounding box center [965, 546] width 111 height 37
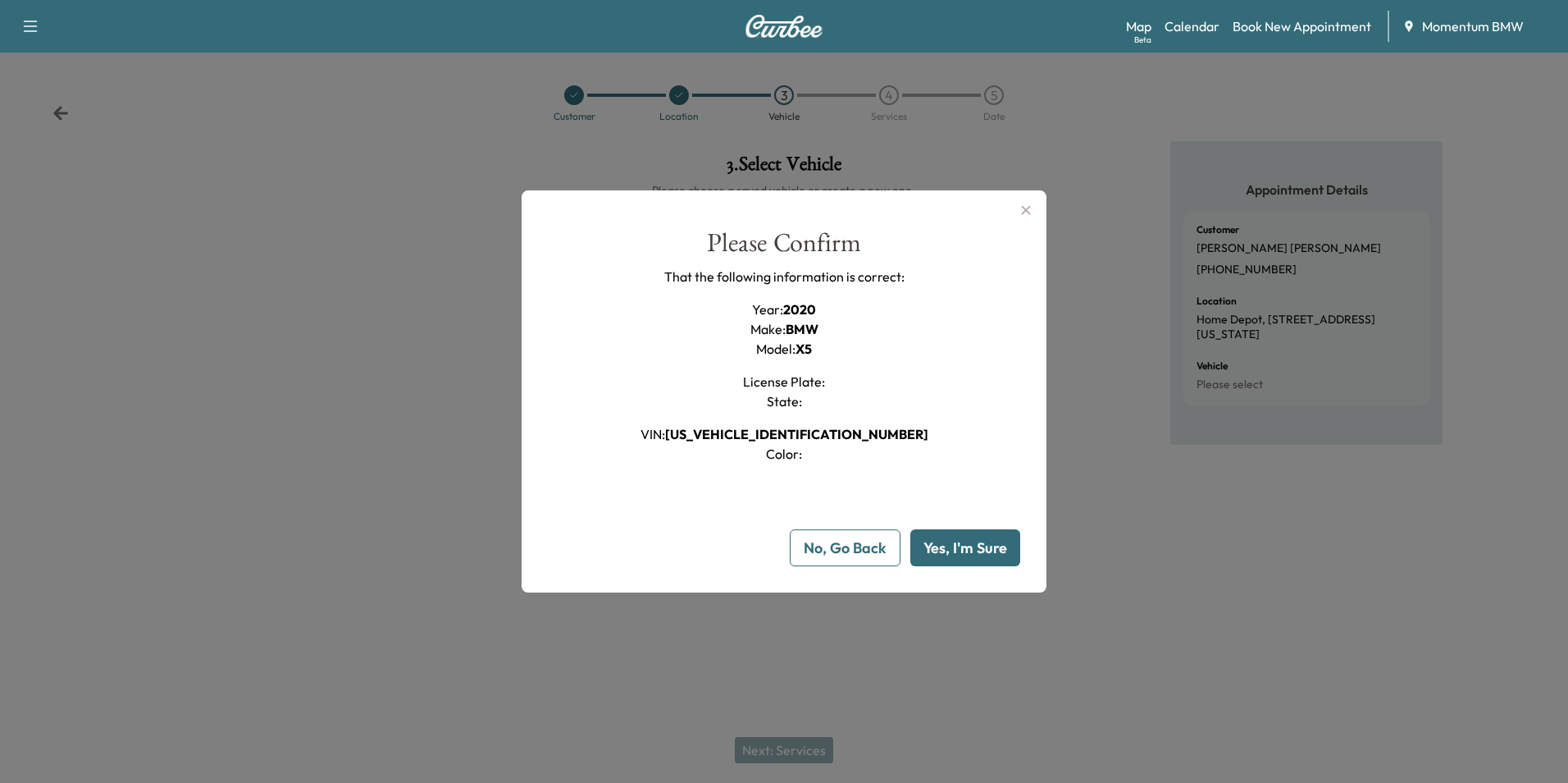
click at [962, 561] on button "Yes, I'm Sure" at bounding box center [965, 547] width 110 height 37
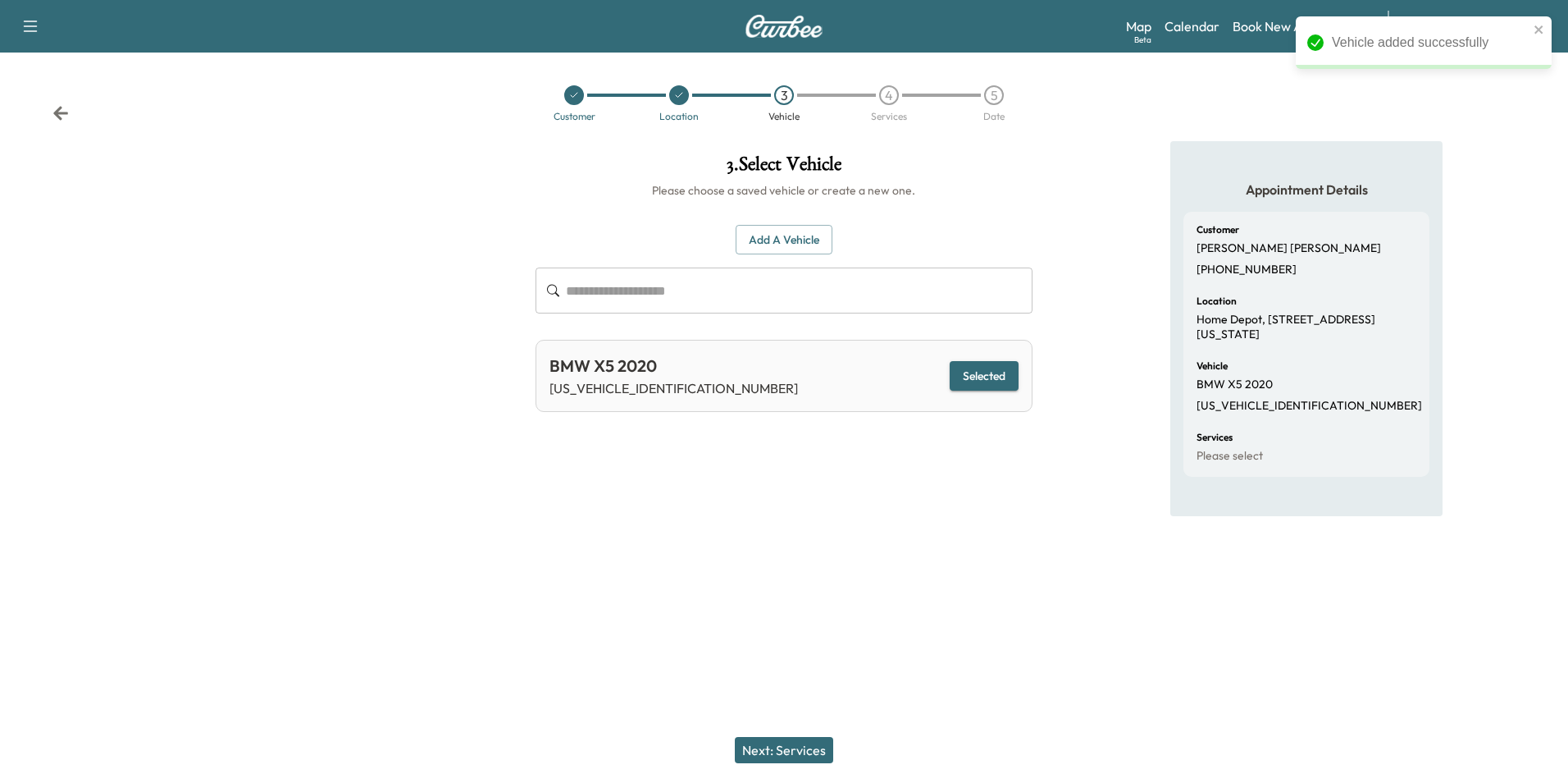
click at [801, 750] on button "Next: Services" at bounding box center [784, 750] width 99 height 26
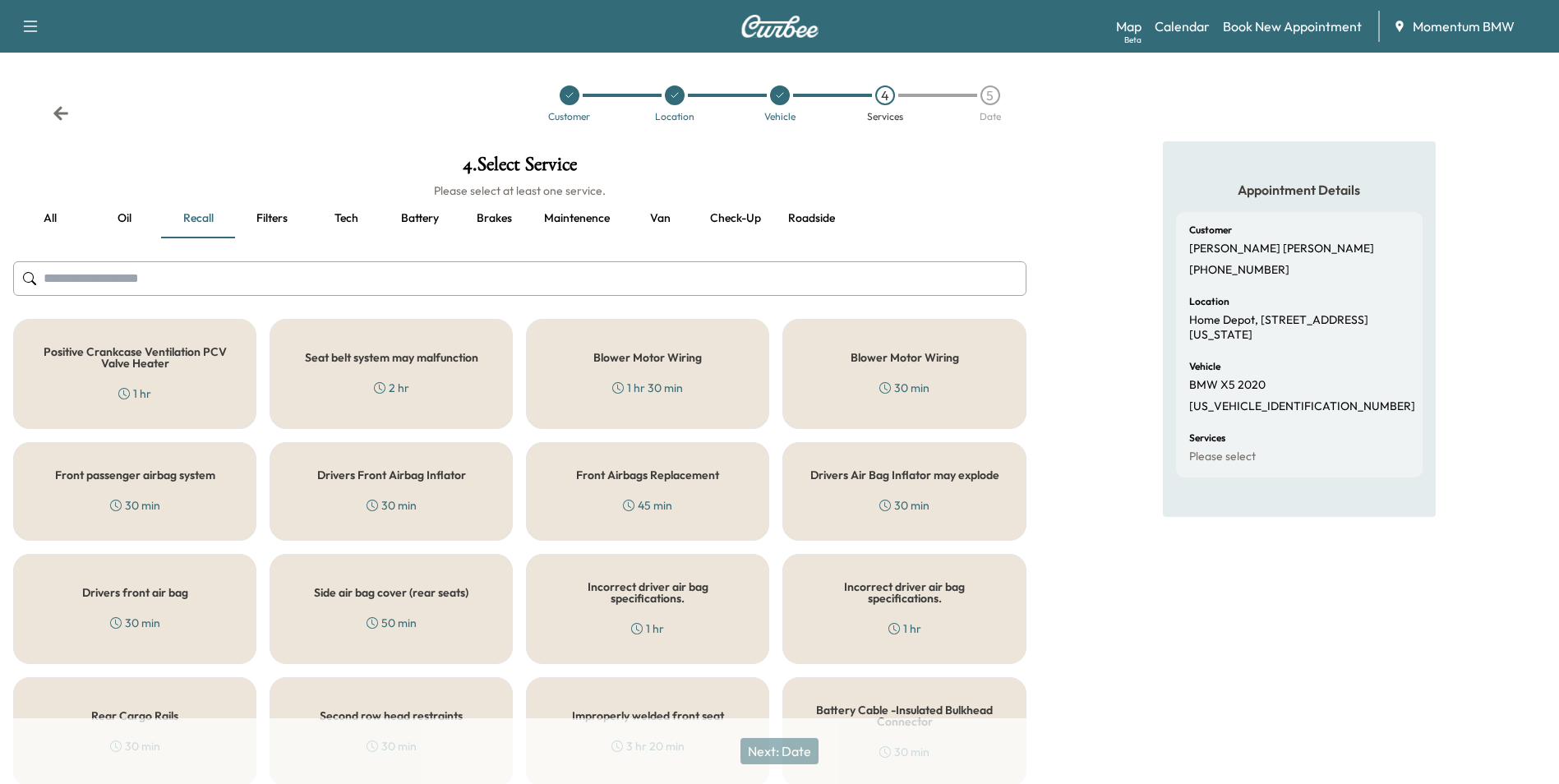
click at [481, 220] on button "Brakes" at bounding box center [494, 219] width 74 height 40
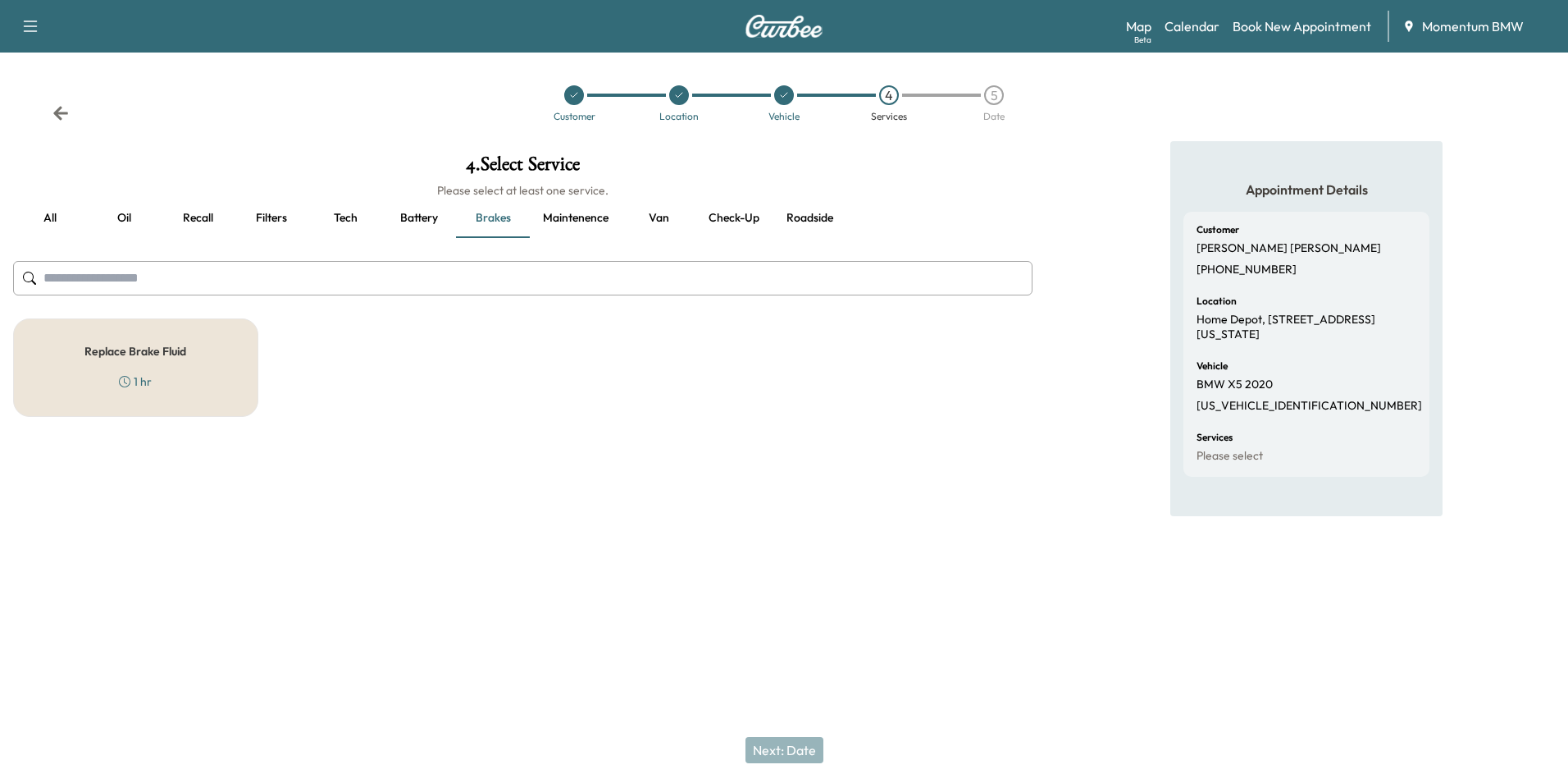
drag, startPoint x: 158, startPoint y: 352, endPoint x: 189, endPoint y: 360, distance: 32.0
click at [158, 351] on h5 "Replace Brake Fluid" at bounding box center [135, 351] width 102 height 11
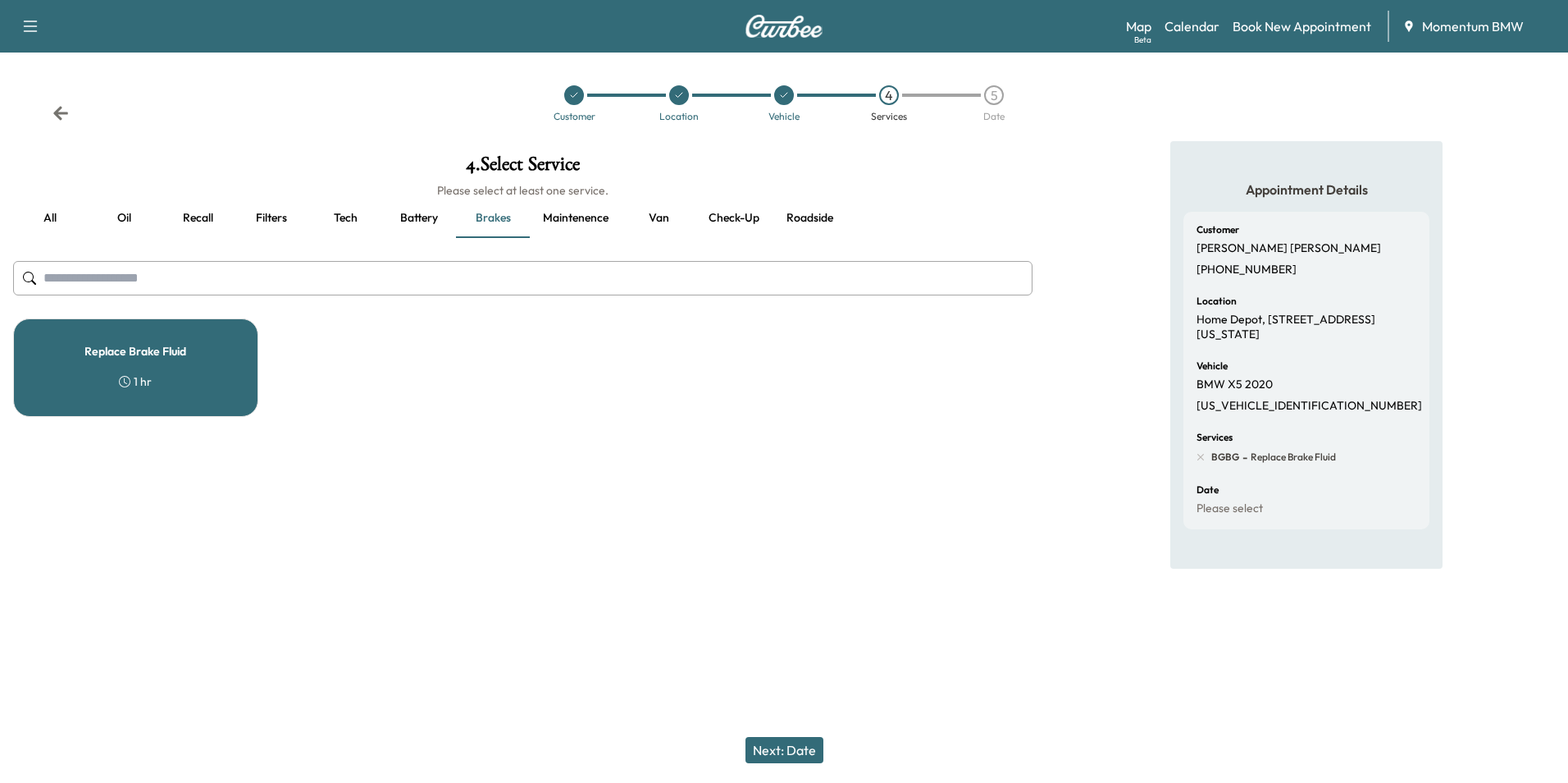
click at [799, 753] on button "Next: Date" at bounding box center [784, 750] width 78 height 26
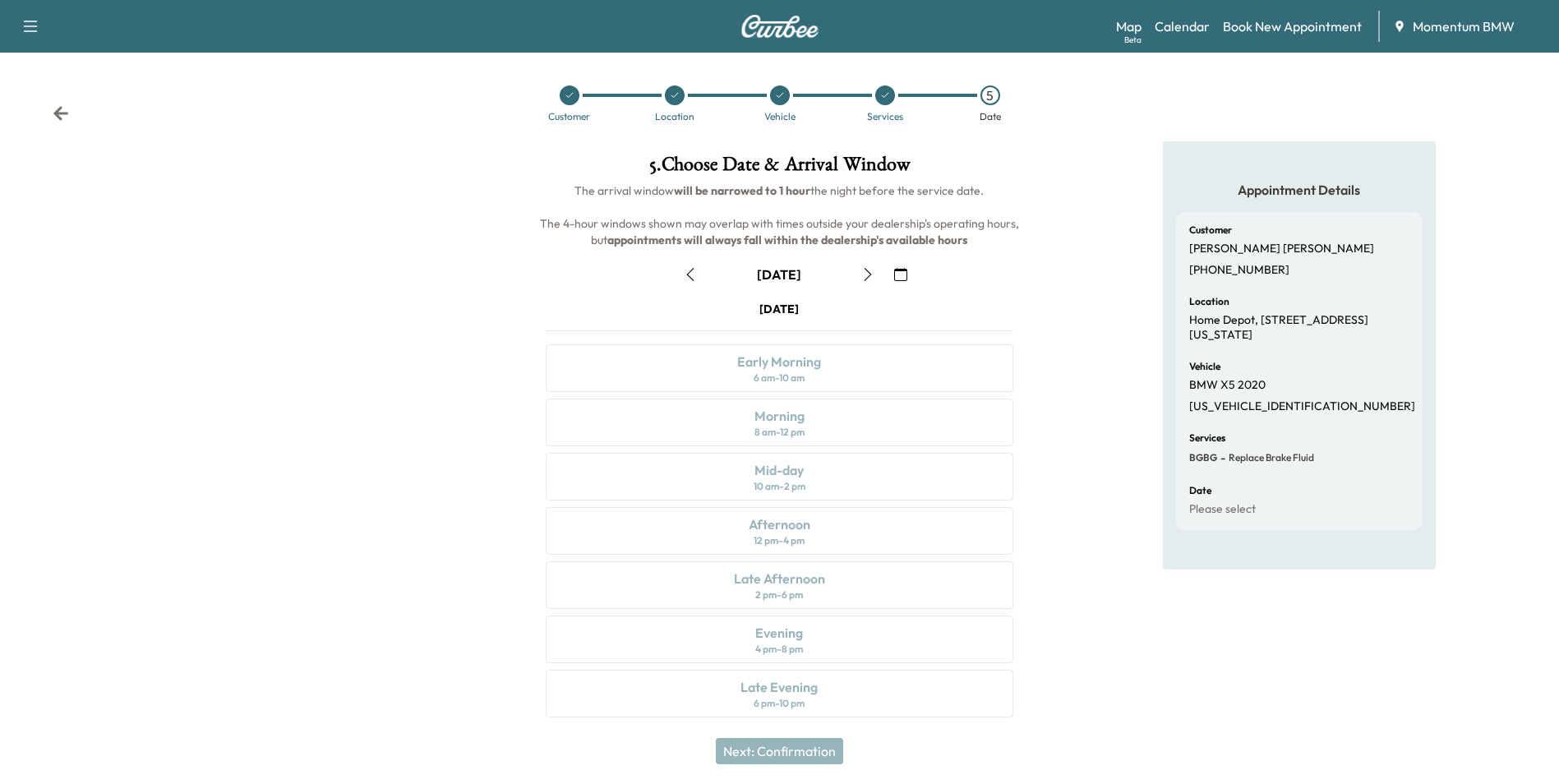
click at [902, 277] on icon "button" at bounding box center [901, 274] width 13 height 13
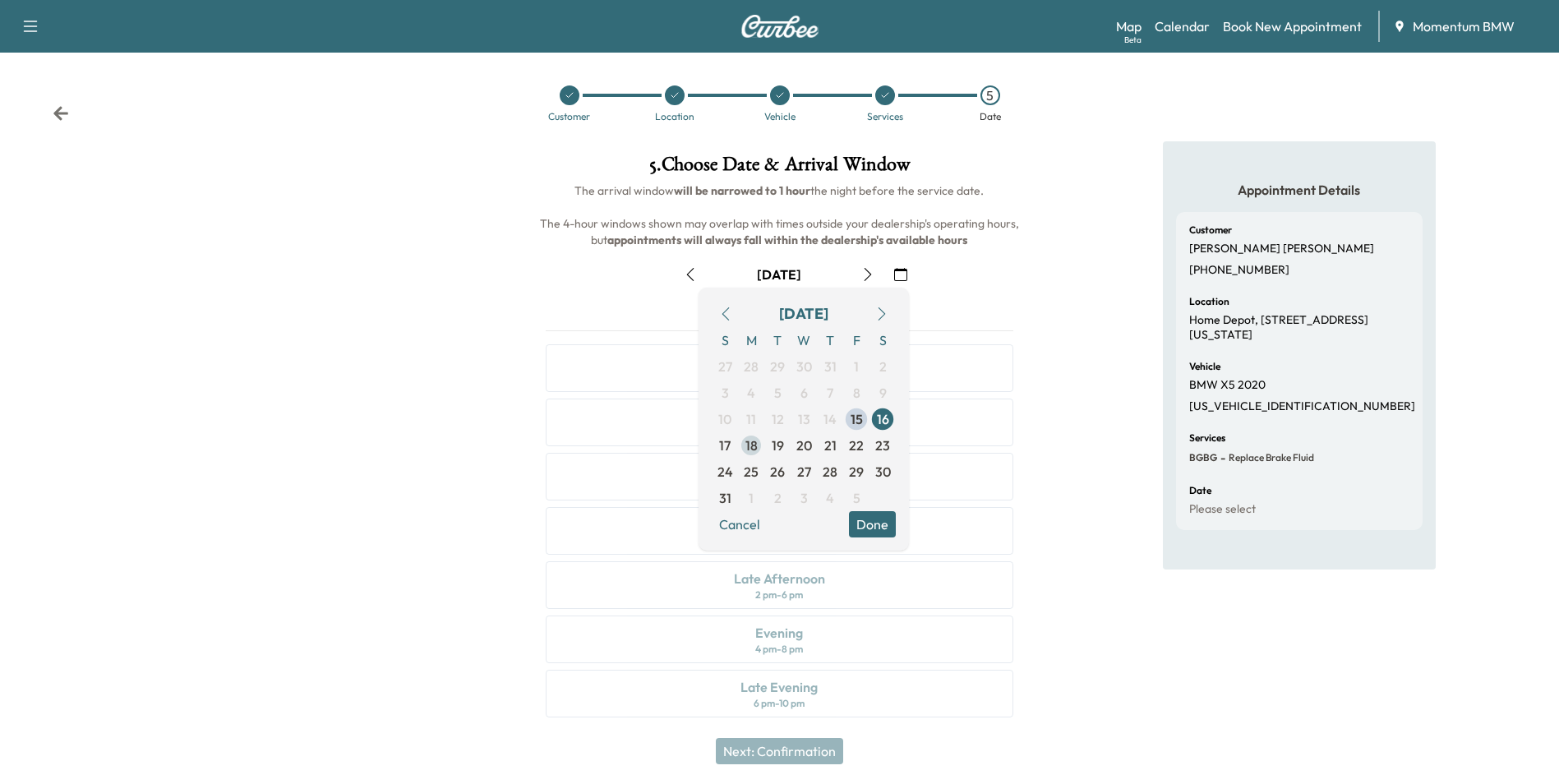
click at [753, 452] on span "18" at bounding box center [751, 445] width 12 height 20
click at [882, 522] on button "Done" at bounding box center [873, 524] width 47 height 26
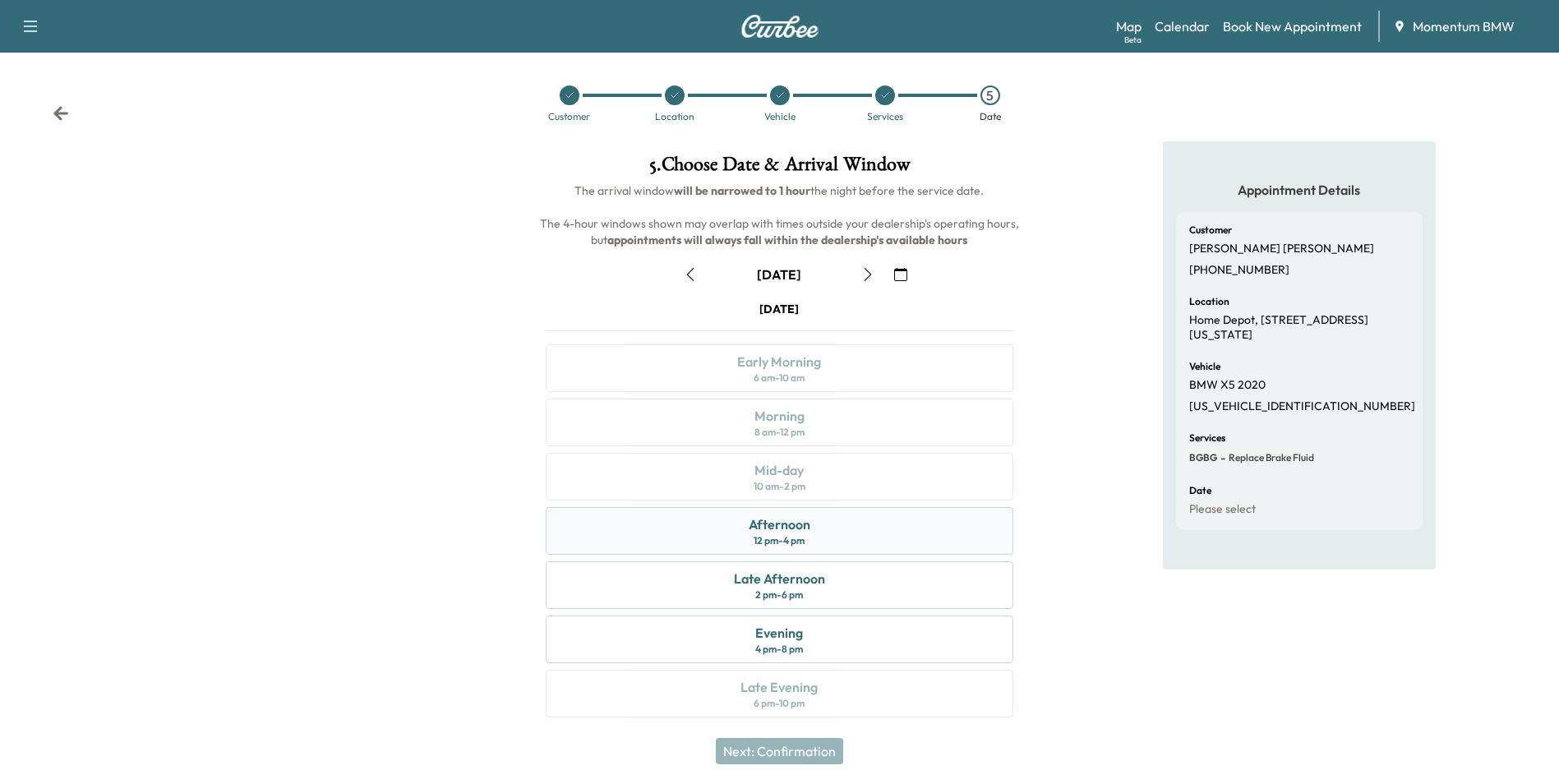
click at [769, 530] on div "Afternoon" at bounding box center [779, 524] width 61 height 20
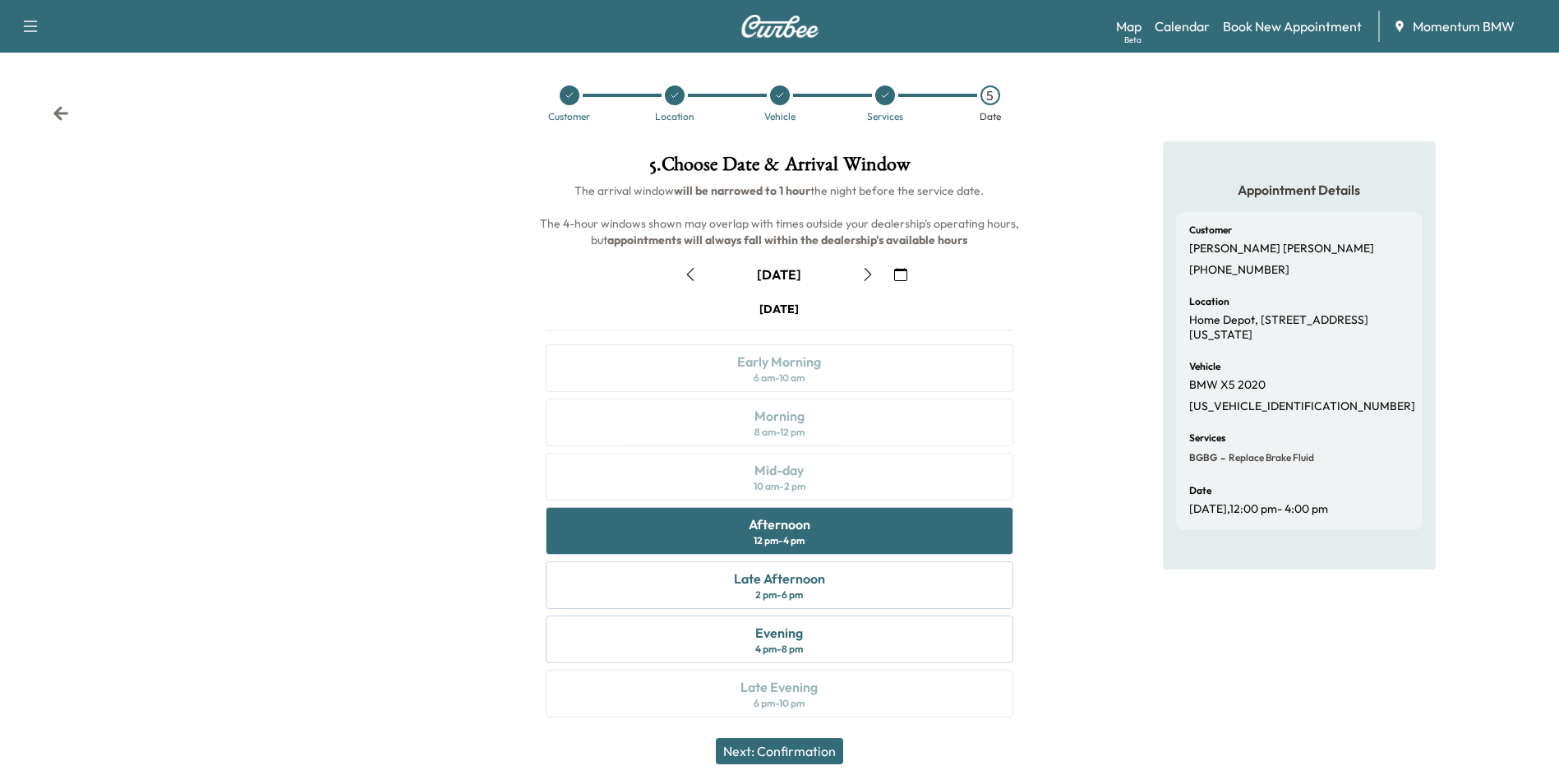
click at [800, 747] on button "Next: Confirmation" at bounding box center [779, 751] width 127 height 26
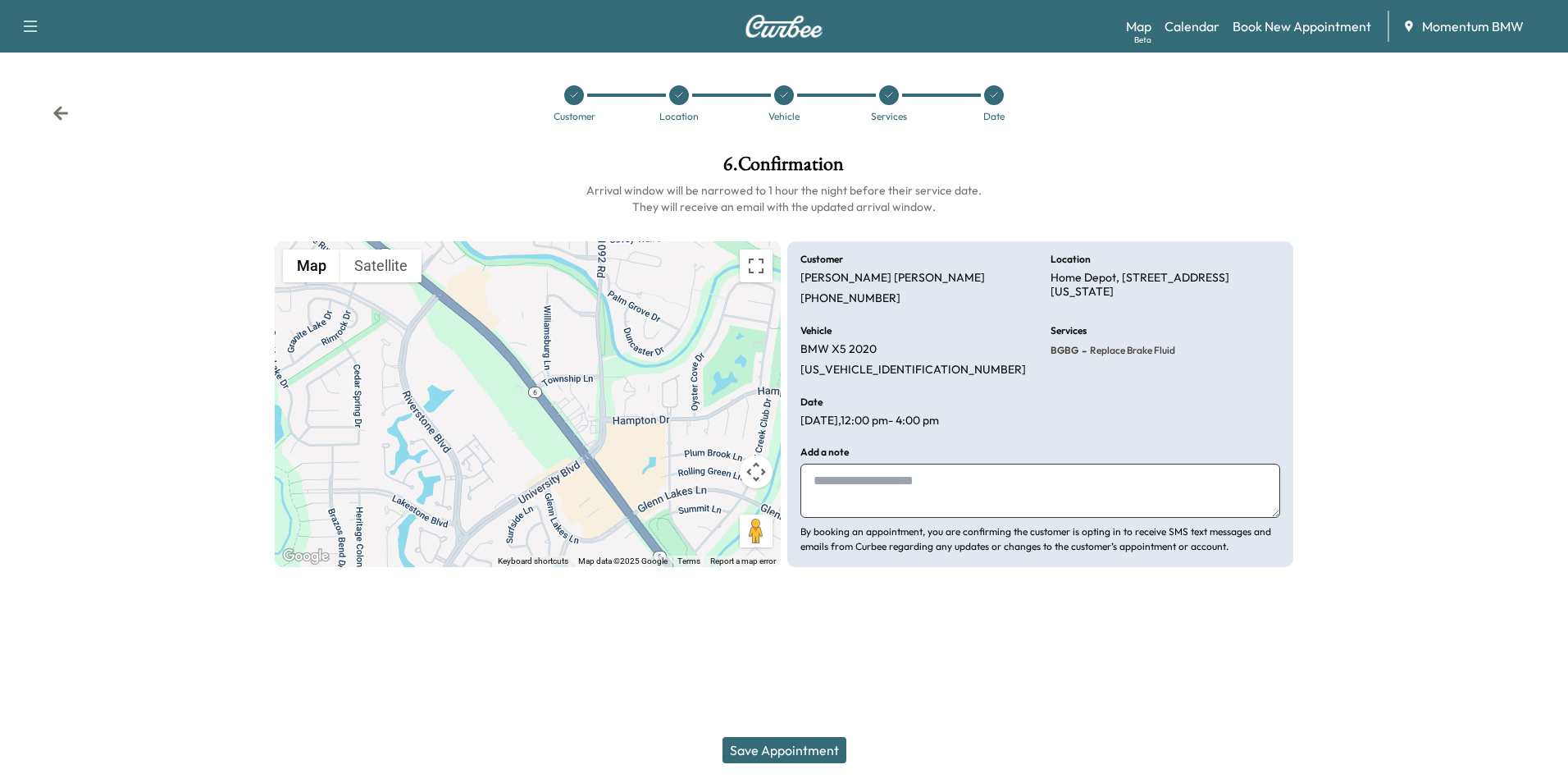
click at [976, 493] on textarea at bounding box center [1040, 491] width 480 height 55
type textarea "********"
click at [802, 743] on button "Save Appointment" at bounding box center [784, 750] width 124 height 26
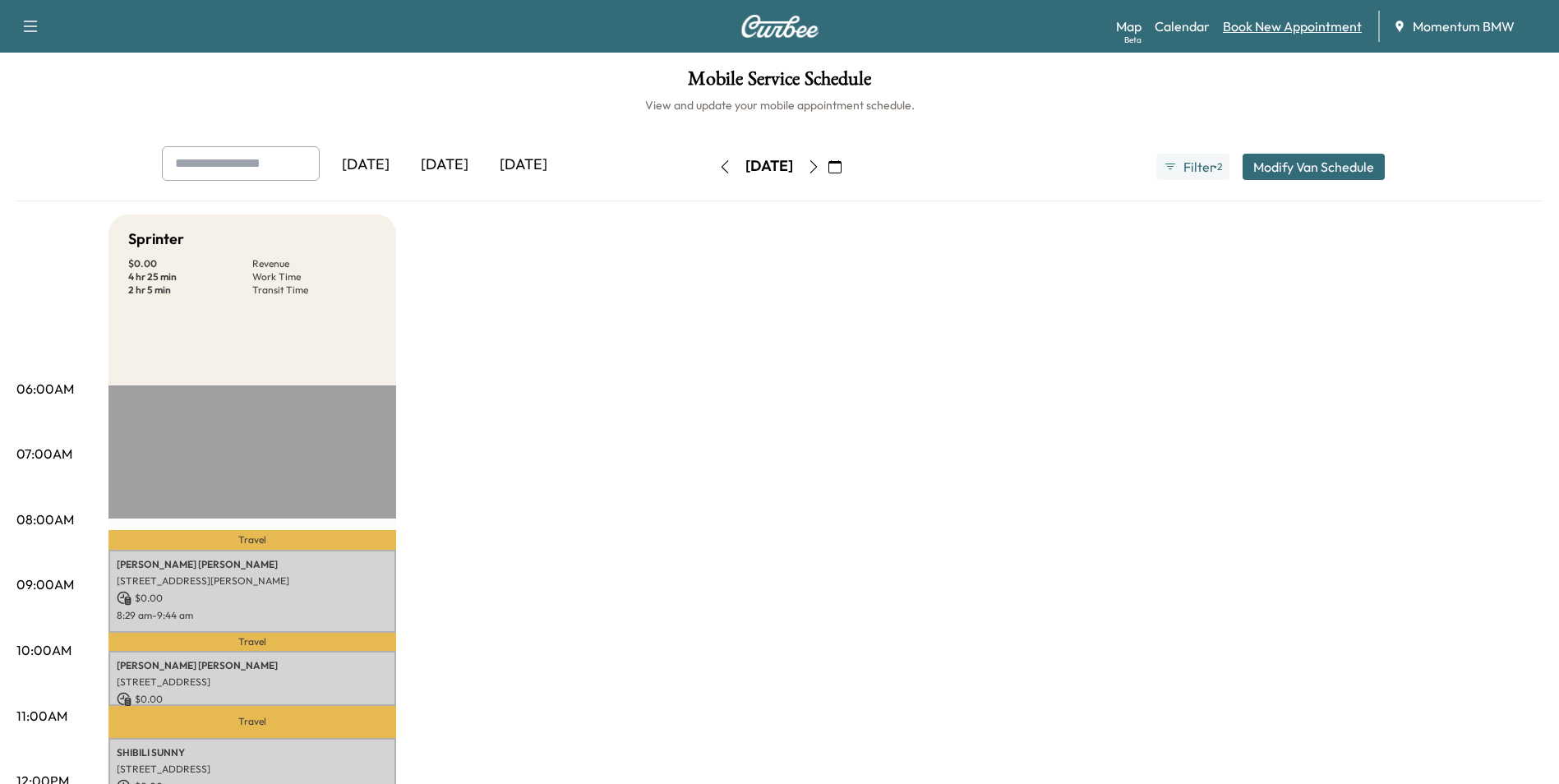
click at [1301, 30] on link "Book New Appointment" at bounding box center [1291, 25] width 139 height 20
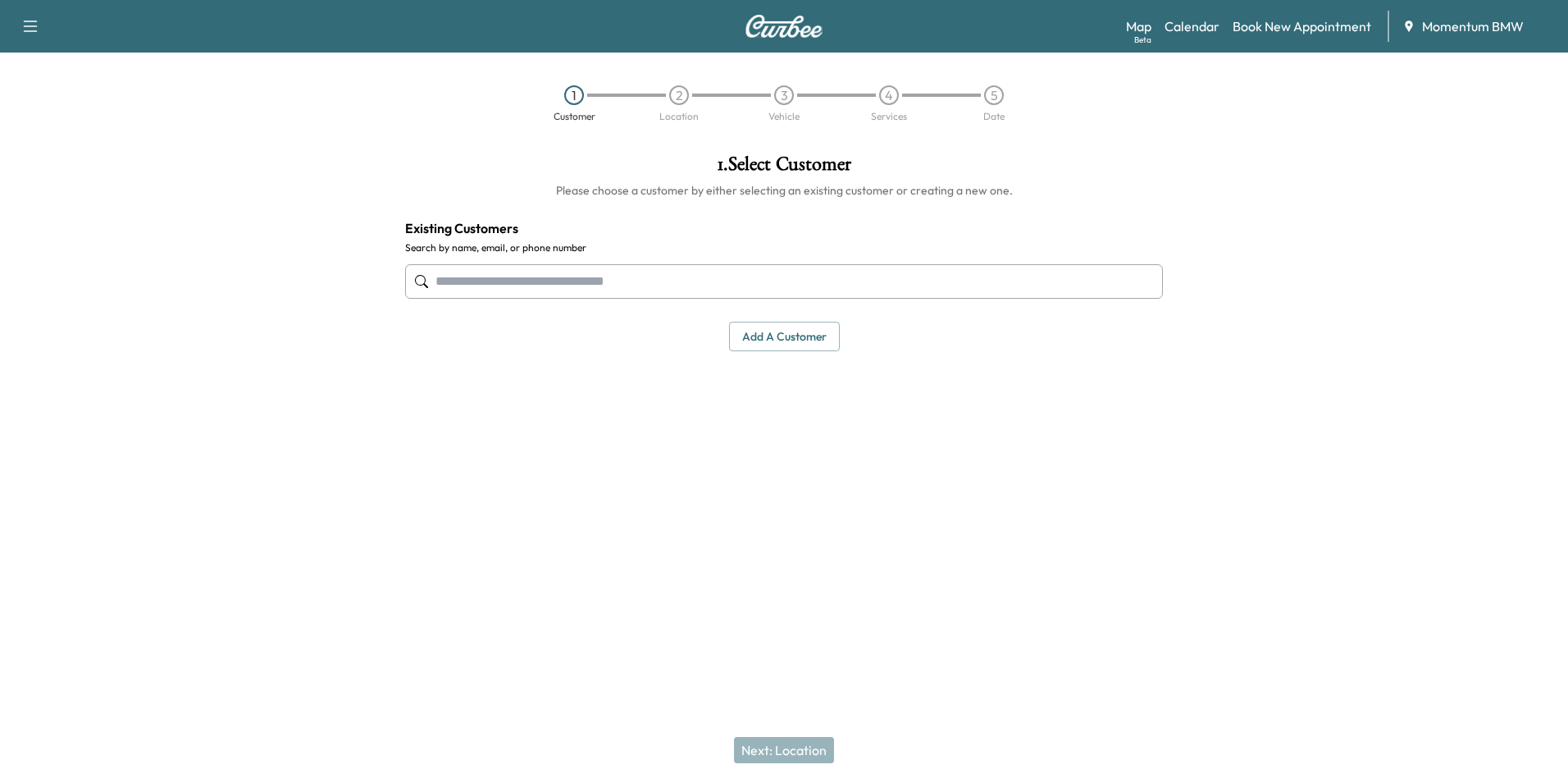
click at [672, 288] on input "text" at bounding box center [784, 281] width 758 height 35
type input "*"
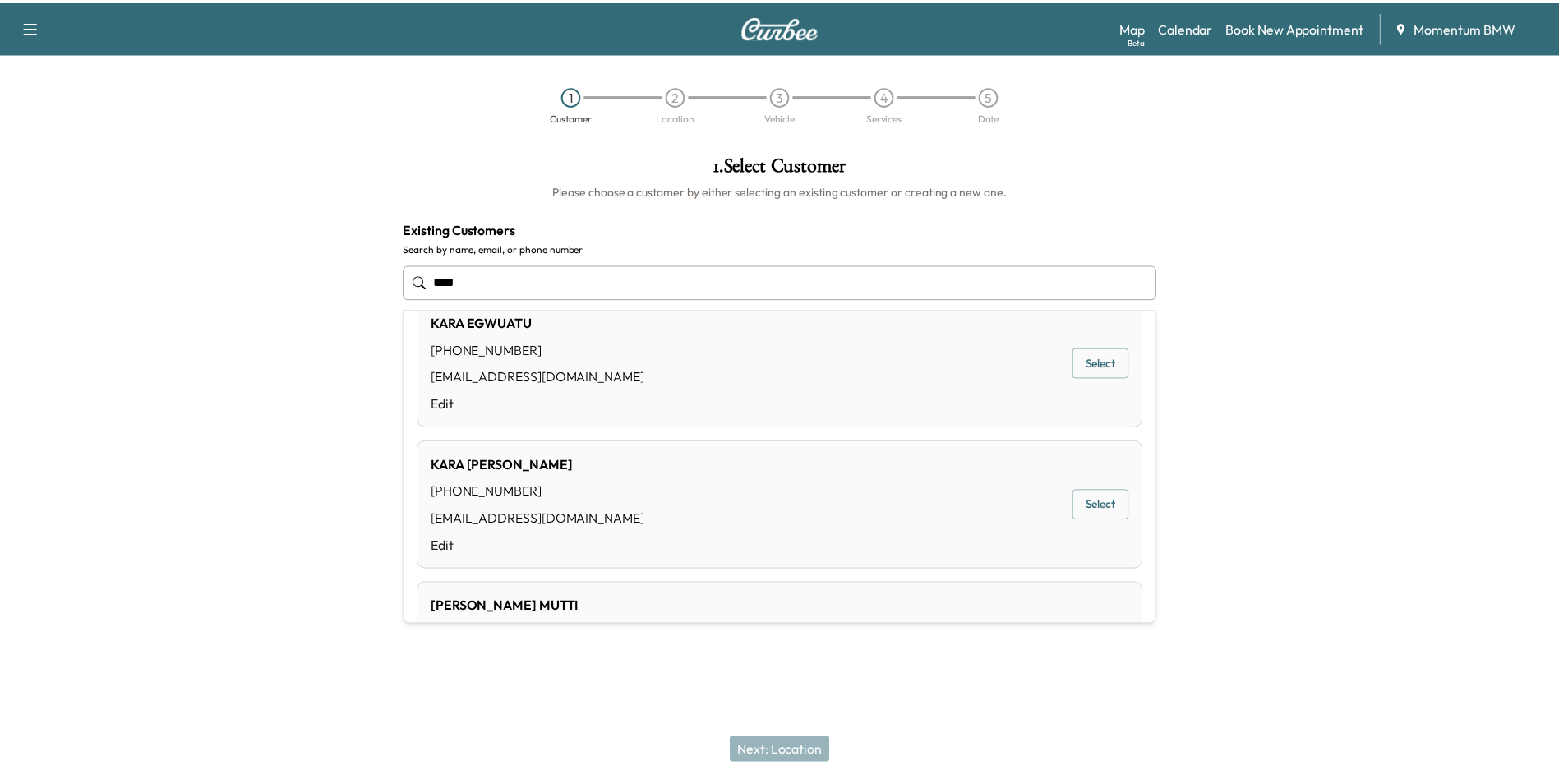
scroll to position [82, 0]
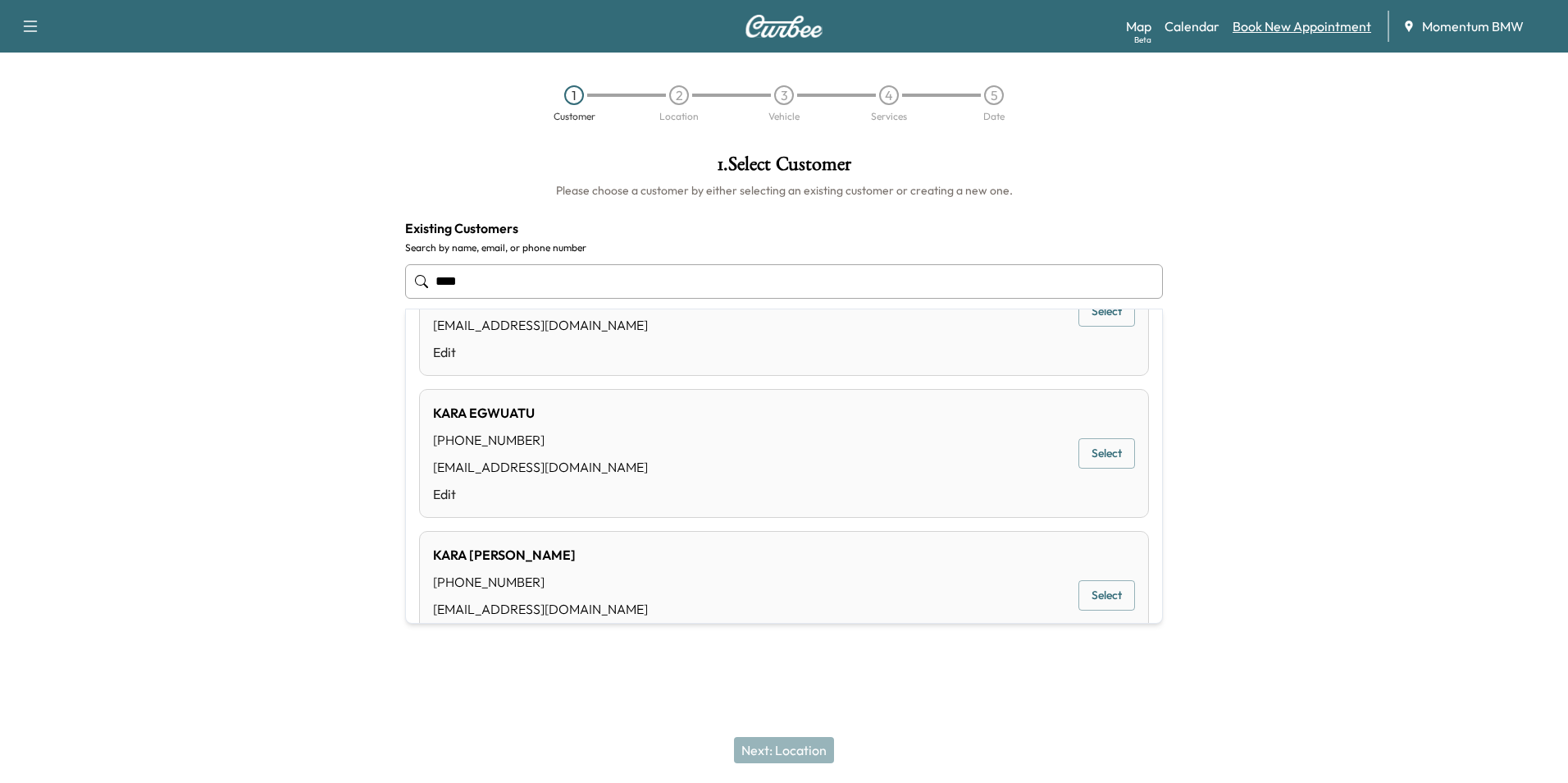
type input "****"
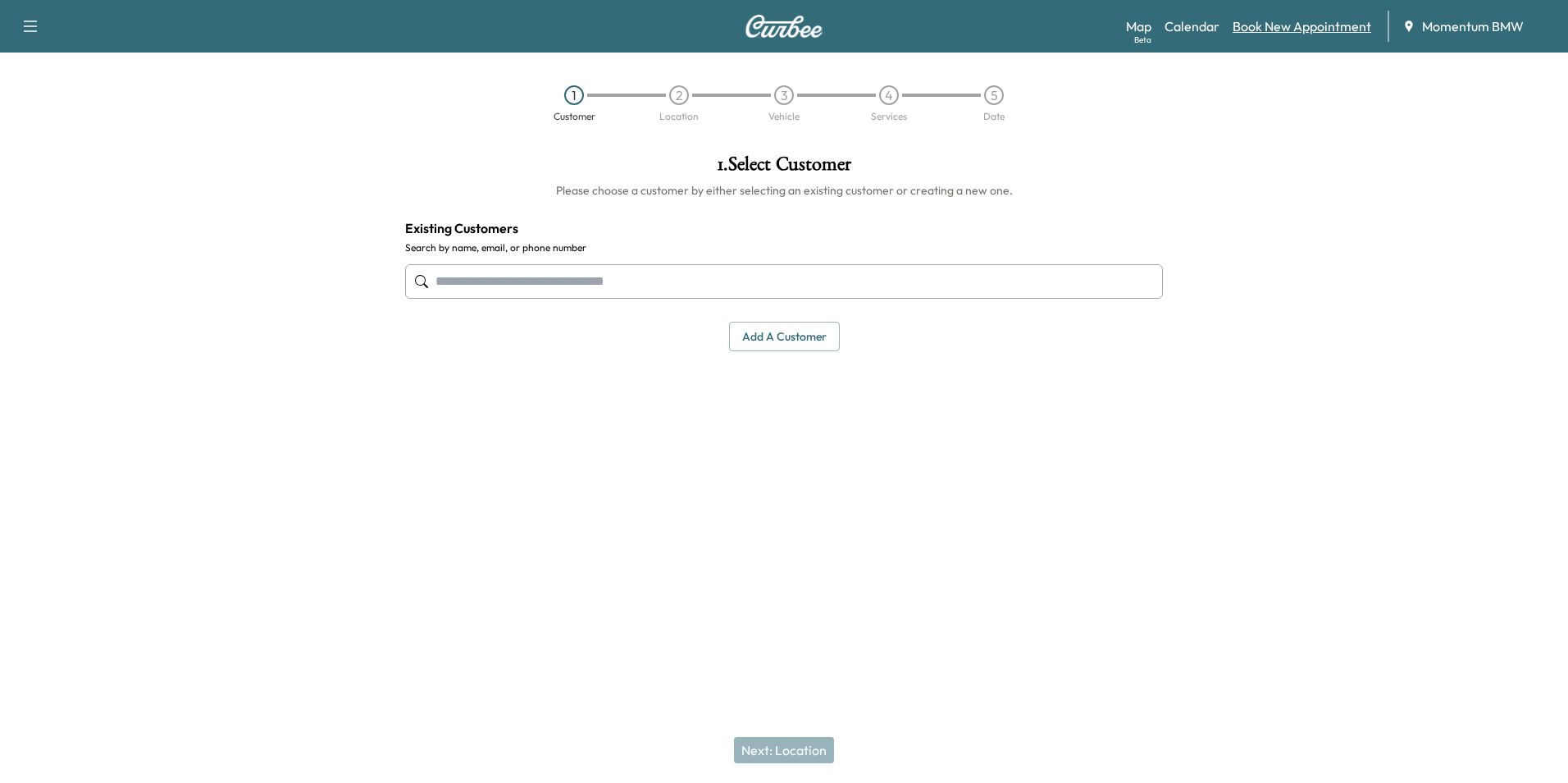
click at [1315, 29] on link "Book New Appointment" at bounding box center [1301, 25] width 138 height 20
click at [798, 340] on button "Add a customer" at bounding box center [784, 337] width 111 height 30
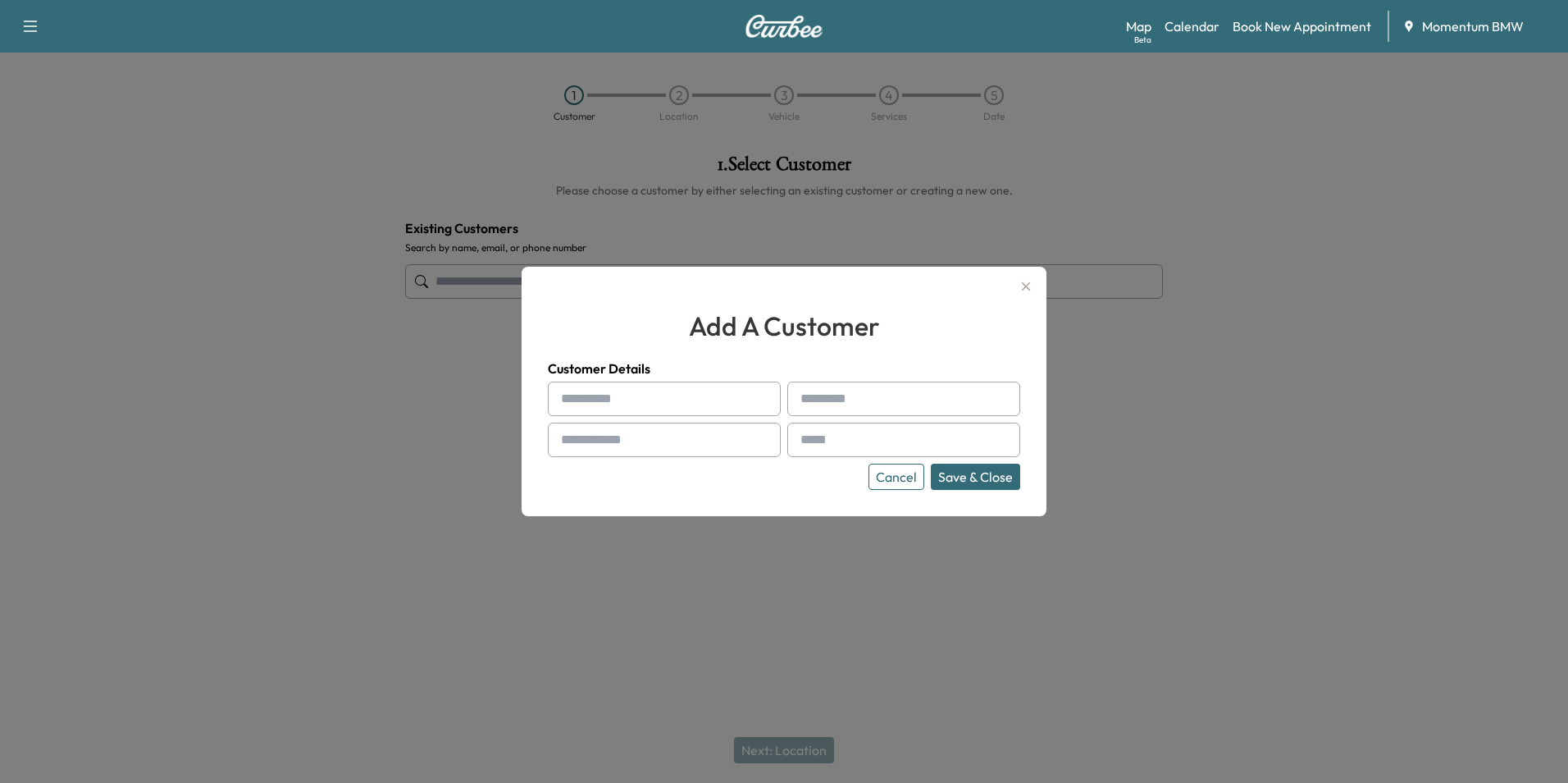
click at [671, 400] on input "text" at bounding box center [664, 398] width 233 height 35
type input "****"
type input "******"
type input "**********"
click at [885, 446] on input "text" at bounding box center [904, 439] width 233 height 35
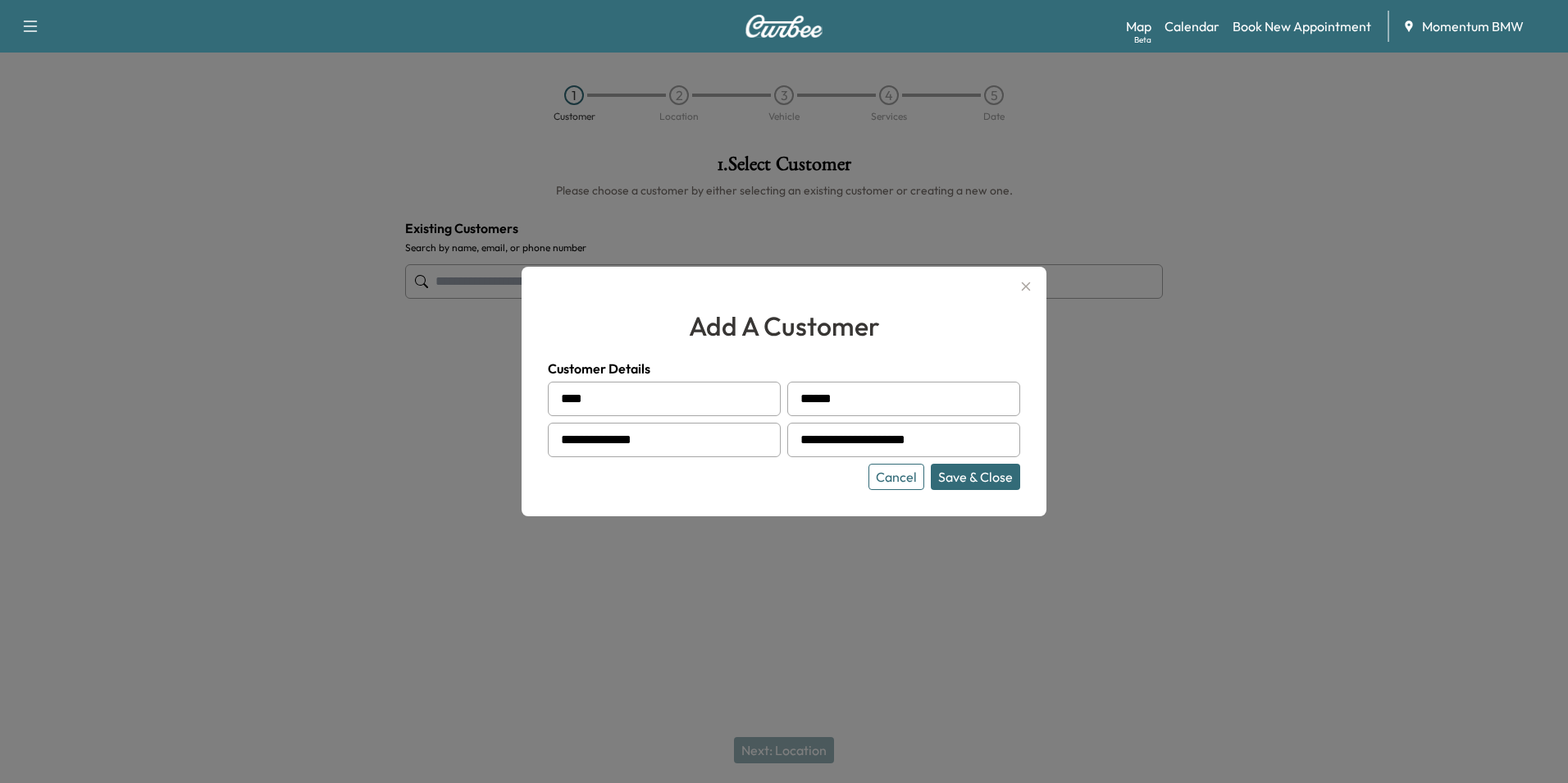
type input "**********"
click at [993, 479] on button "Save & Close" at bounding box center [975, 477] width 89 height 26
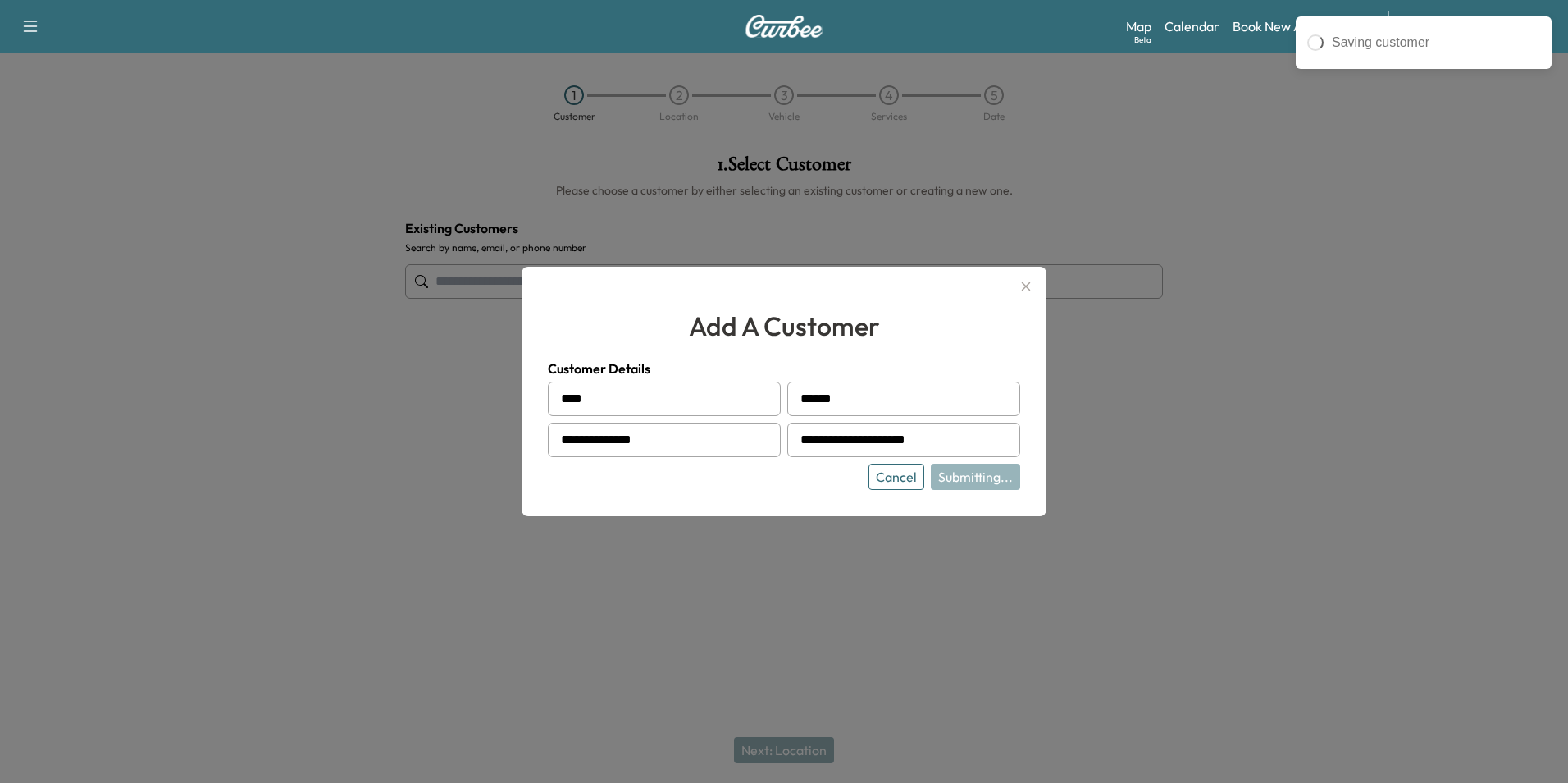
type input "**********"
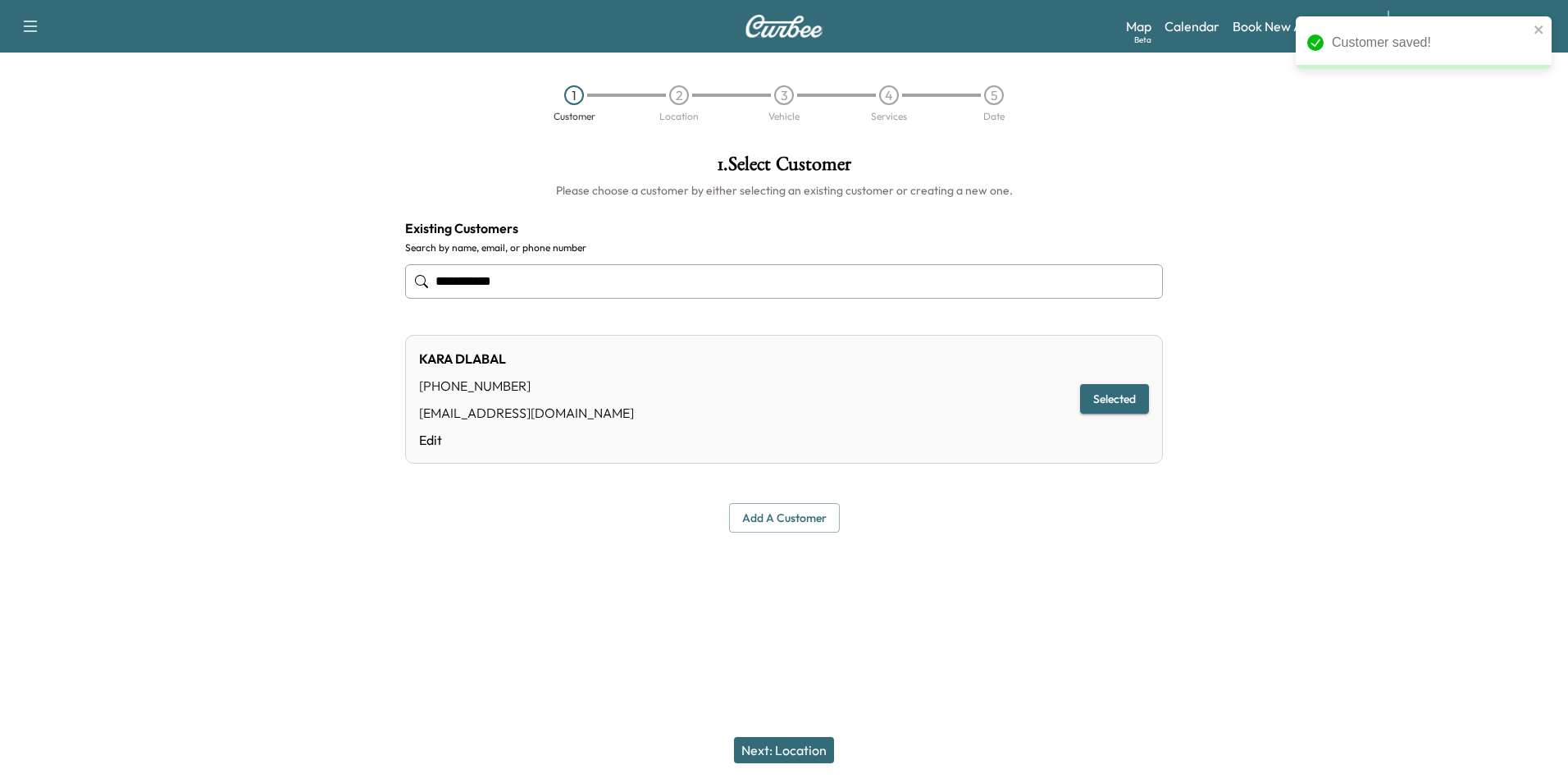
click at [785, 754] on button "Next: Location" at bounding box center [784, 750] width 100 height 26
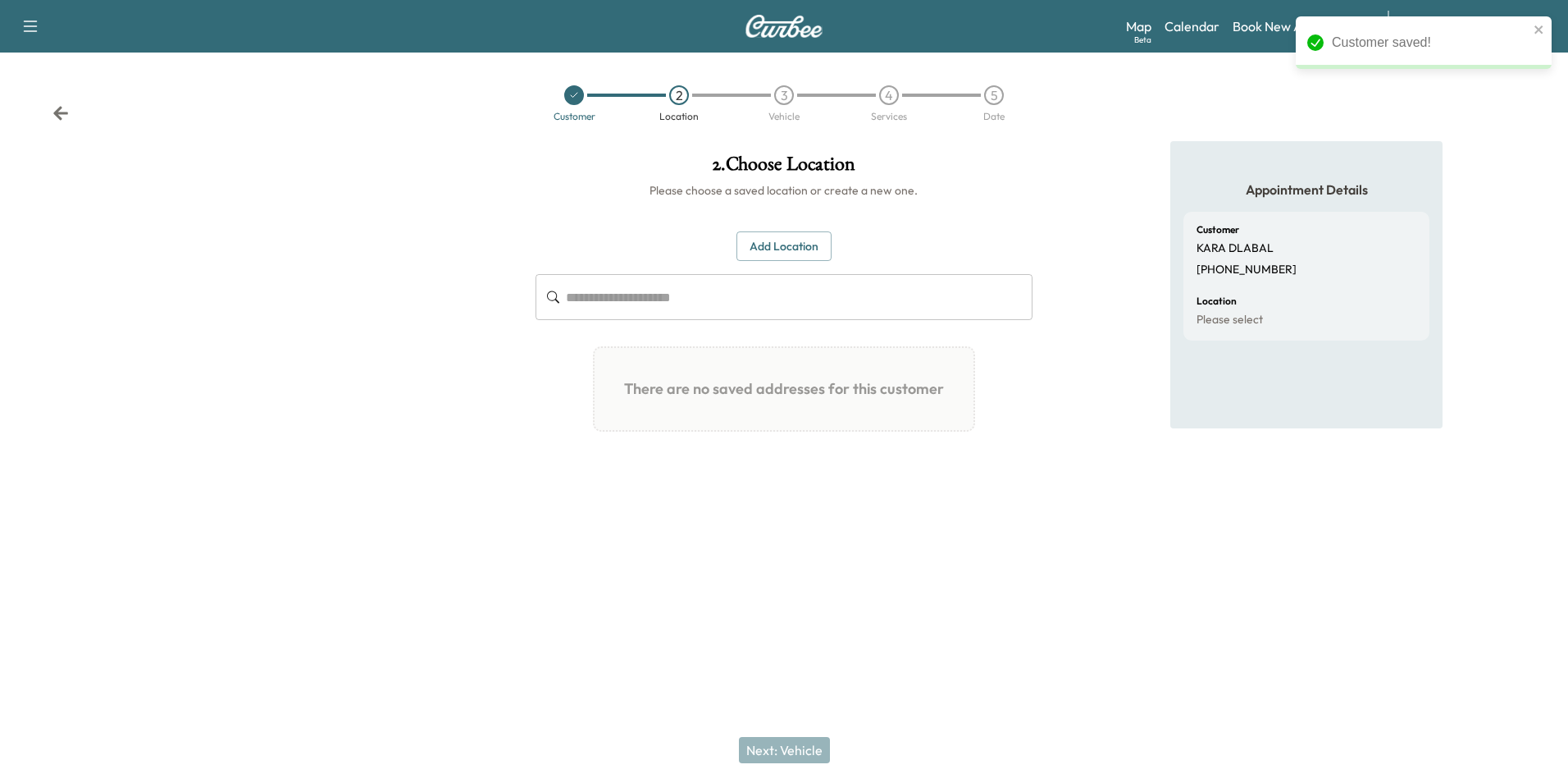
click at [806, 248] on button "Add Location" at bounding box center [784, 247] width 95 height 30
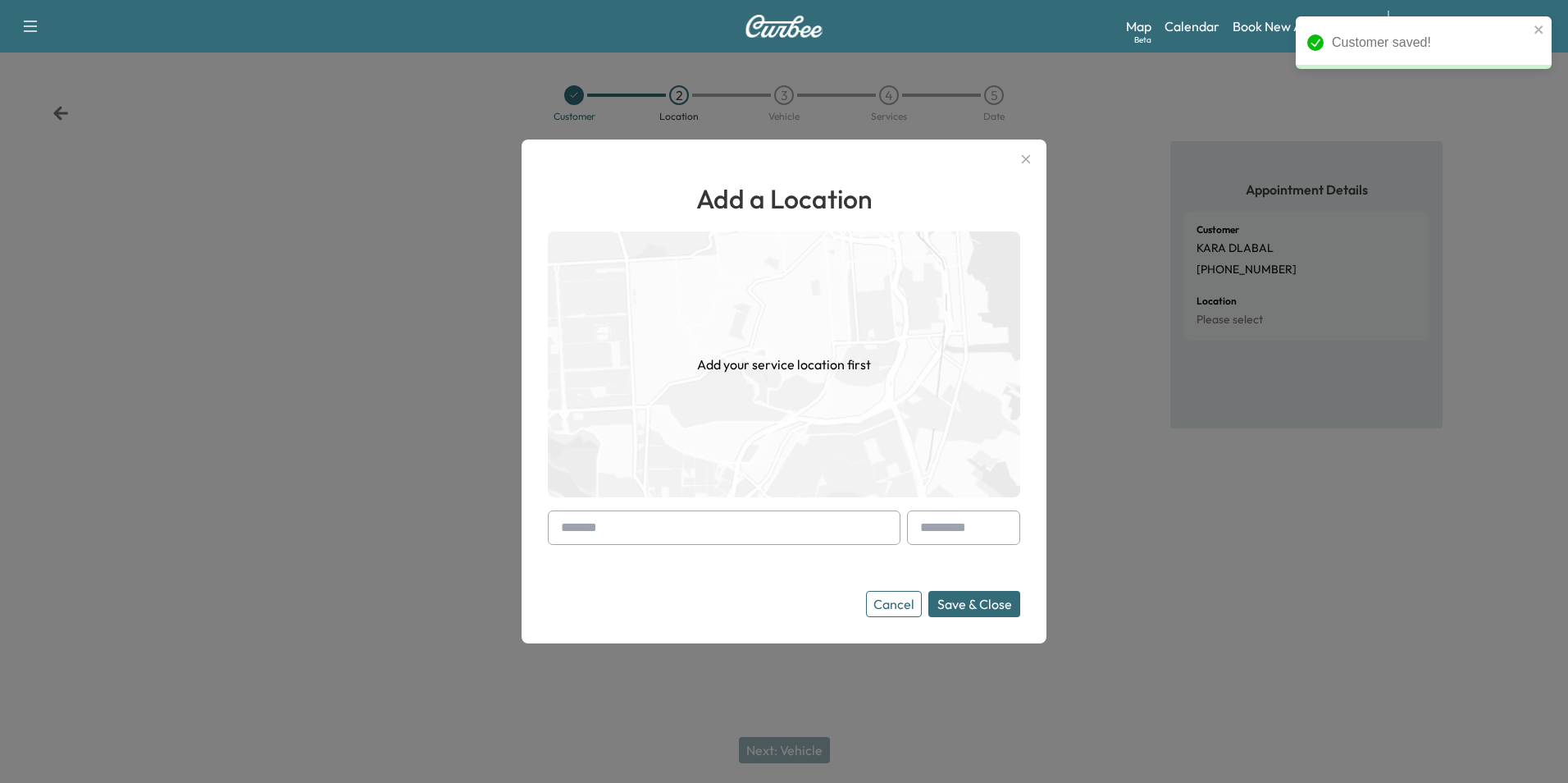
click at [697, 535] on input "text" at bounding box center [723, 527] width 353 height 35
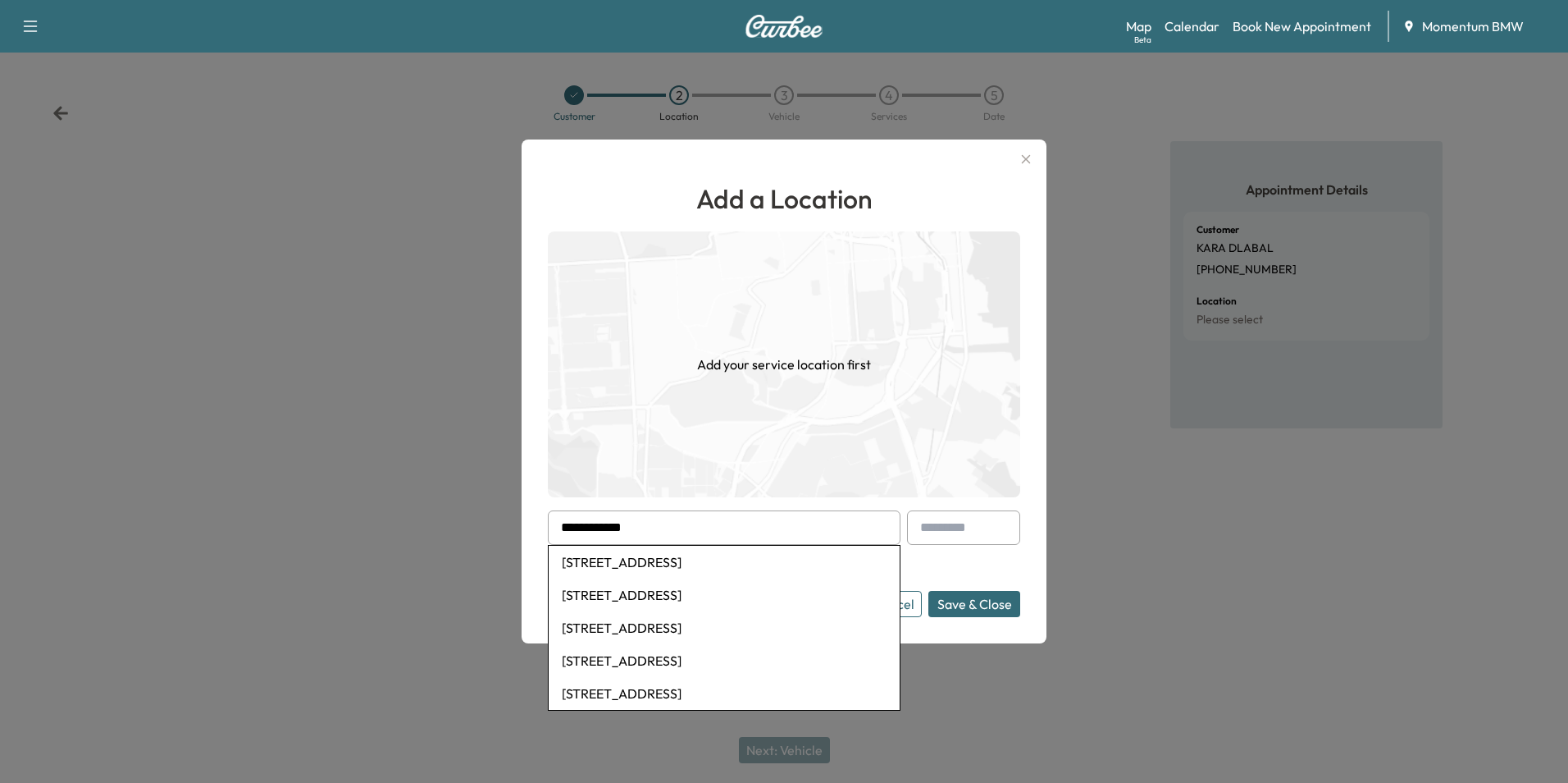
click at [702, 566] on li "4919 Post Oak Timber Drive, Houston, TX, USA" at bounding box center [723, 562] width 351 height 33
type input "**********"
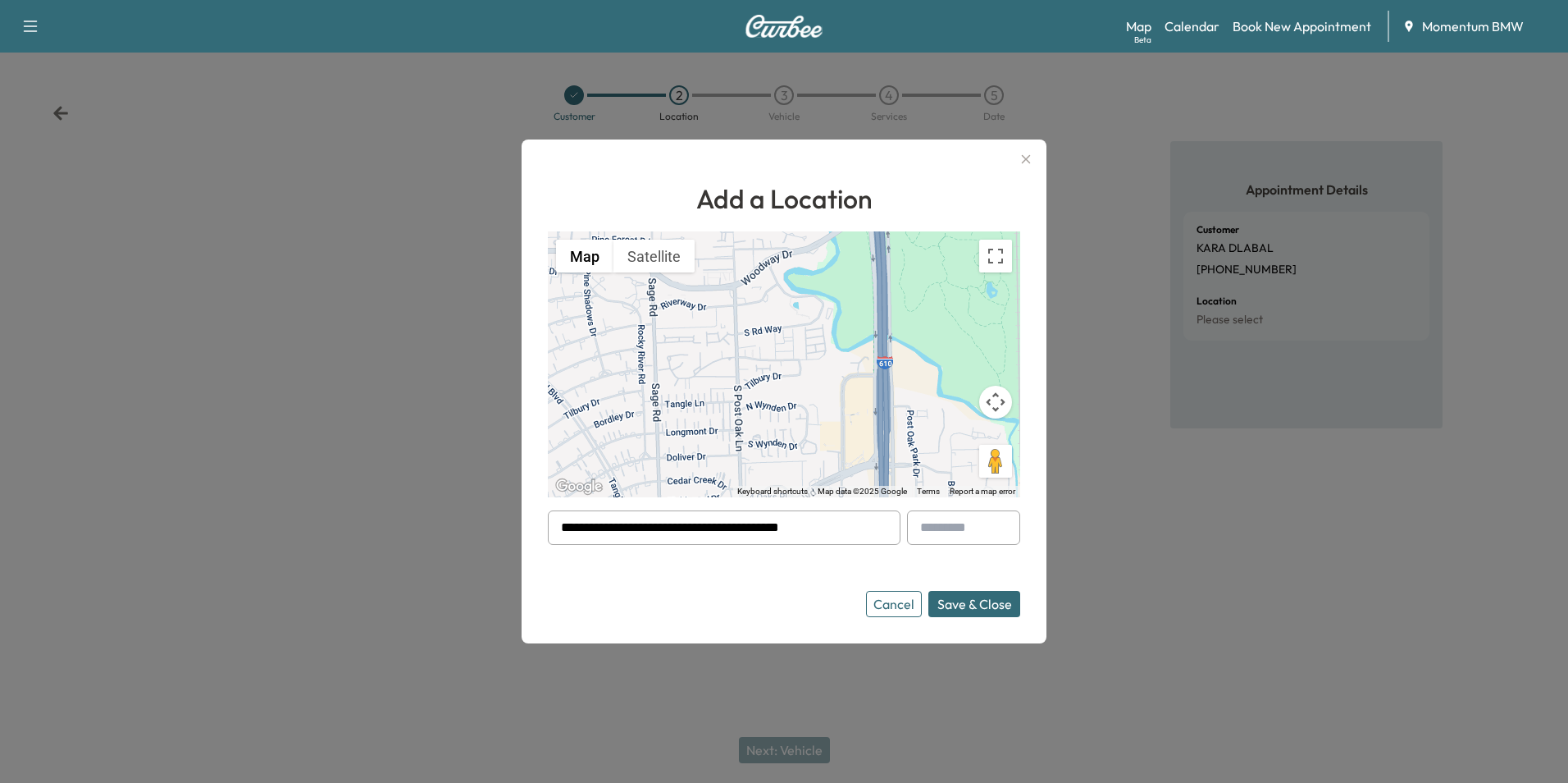
click at [982, 610] on button "Save & Close" at bounding box center [974, 604] width 92 height 26
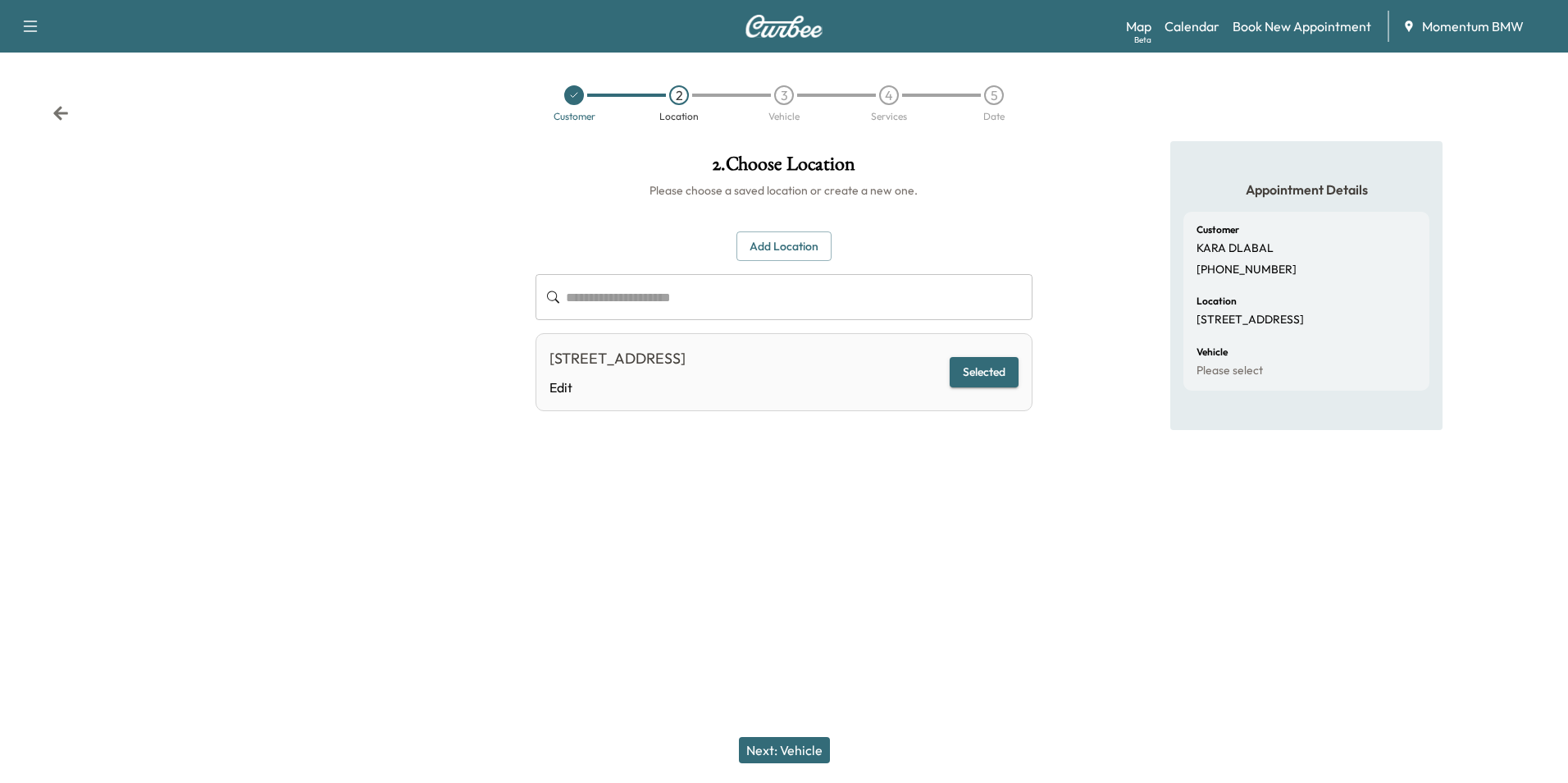
click at [807, 751] on button "Next: Vehicle" at bounding box center [784, 750] width 91 height 26
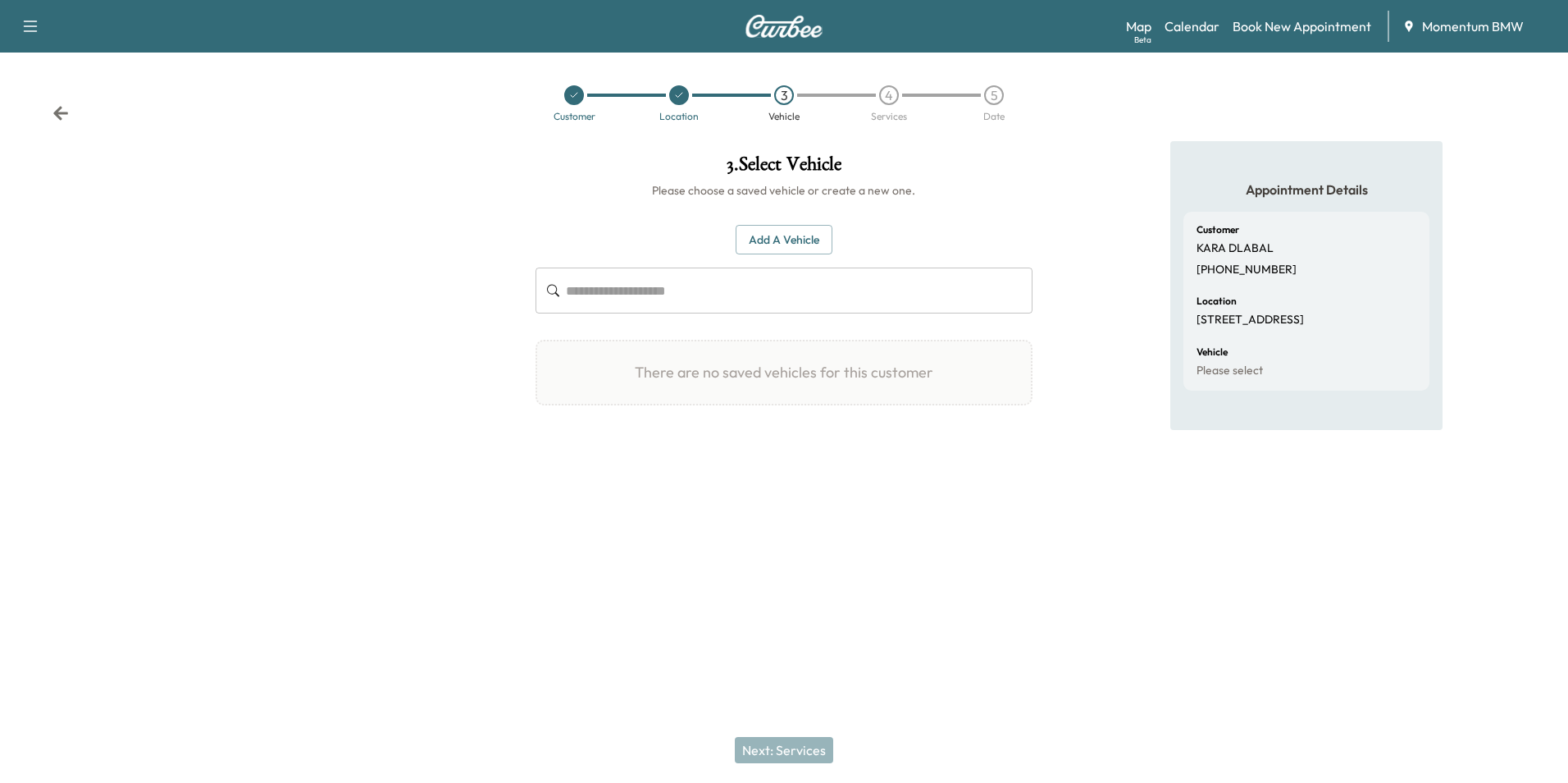
click at [798, 239] on button "Add a Vehicle" at bounding box center [784, 240] width 97 height 30
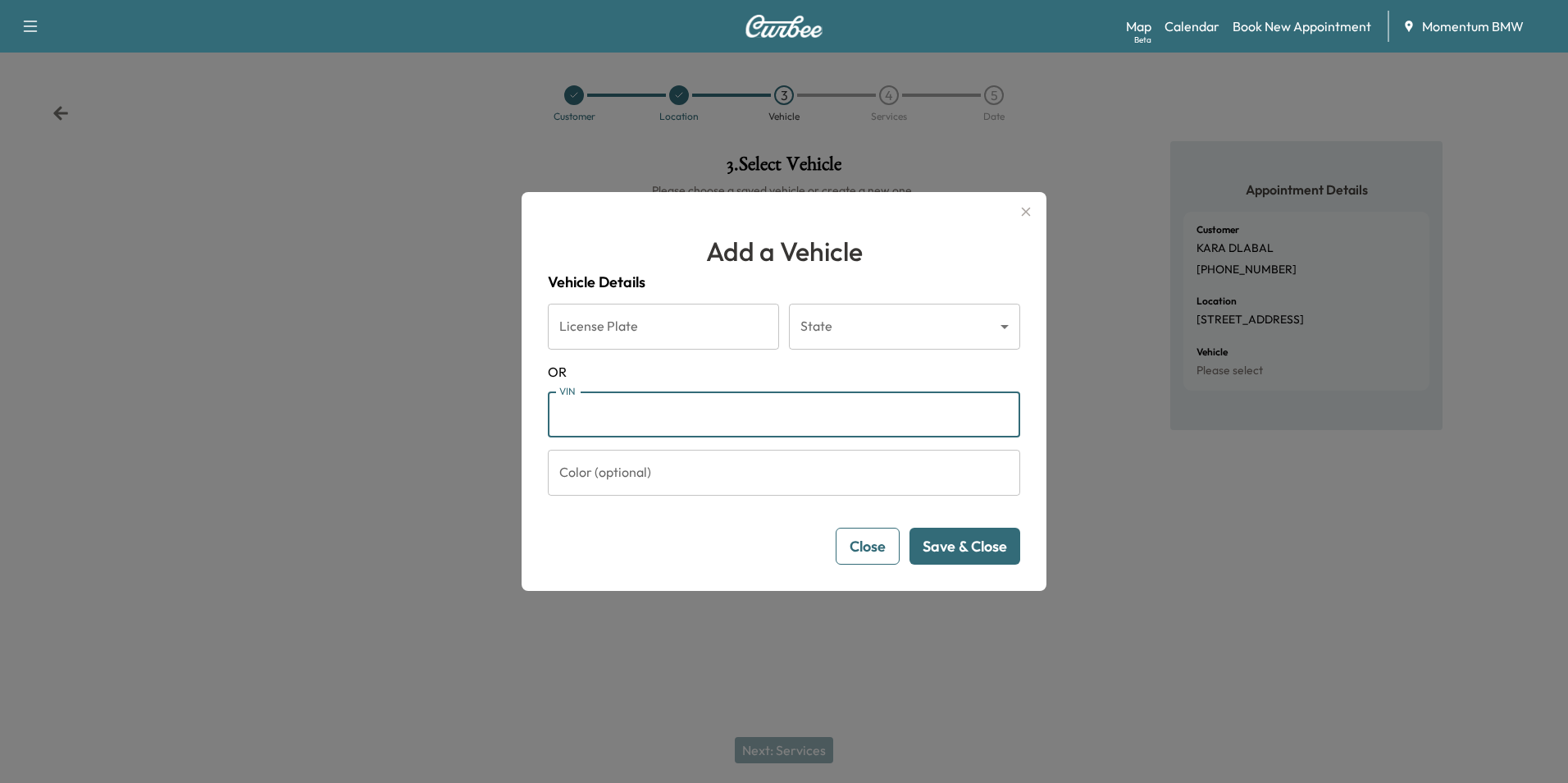
paste input "**********"
type input "**********"
click at [975, 551] on button "Save & Close" at bounding box center [965, 546] width 111 height 37
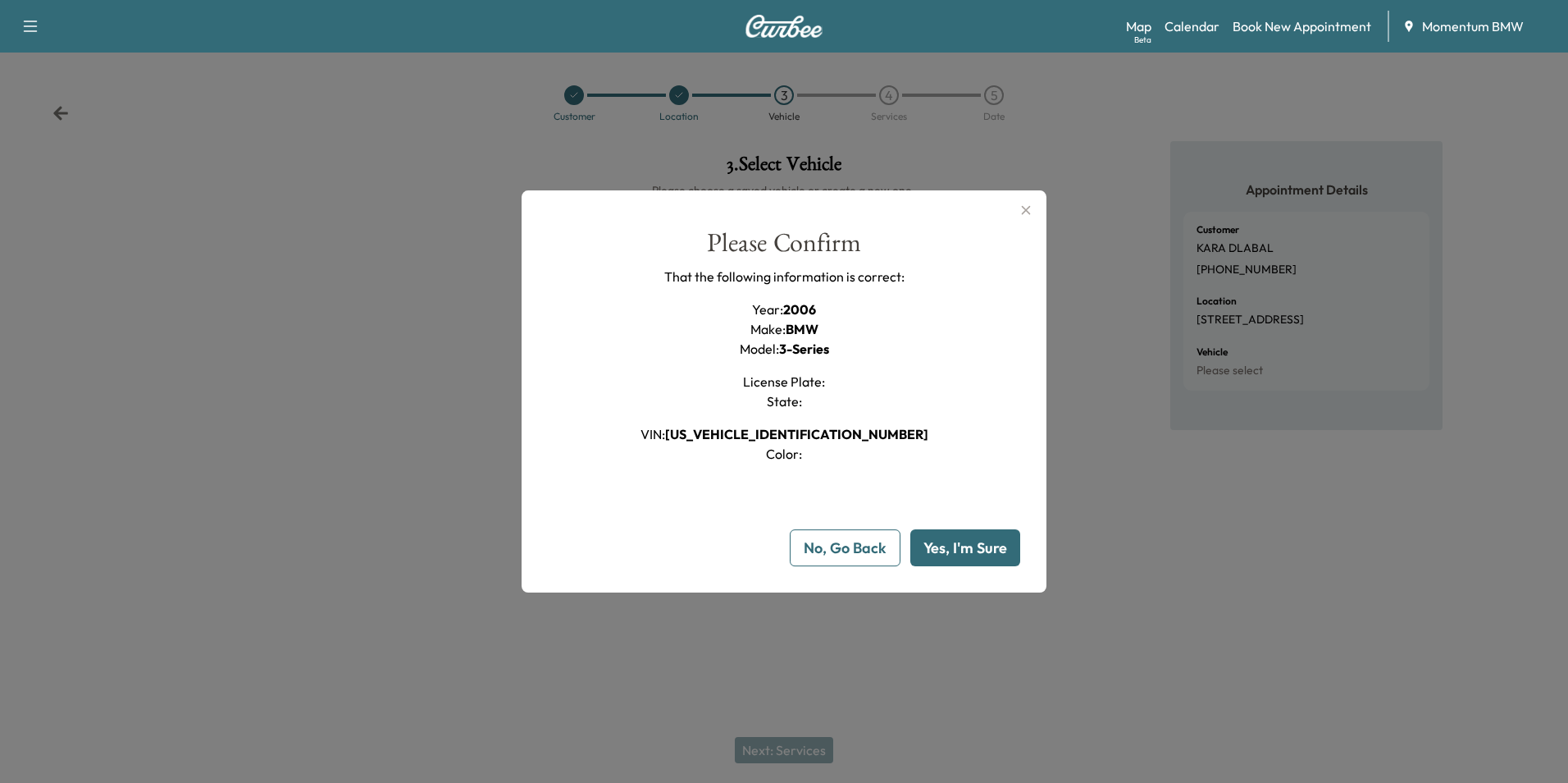
click at [973, 551] on button "Yes, I'm Sure" at bounding box center [965, 547] width 110 height 37
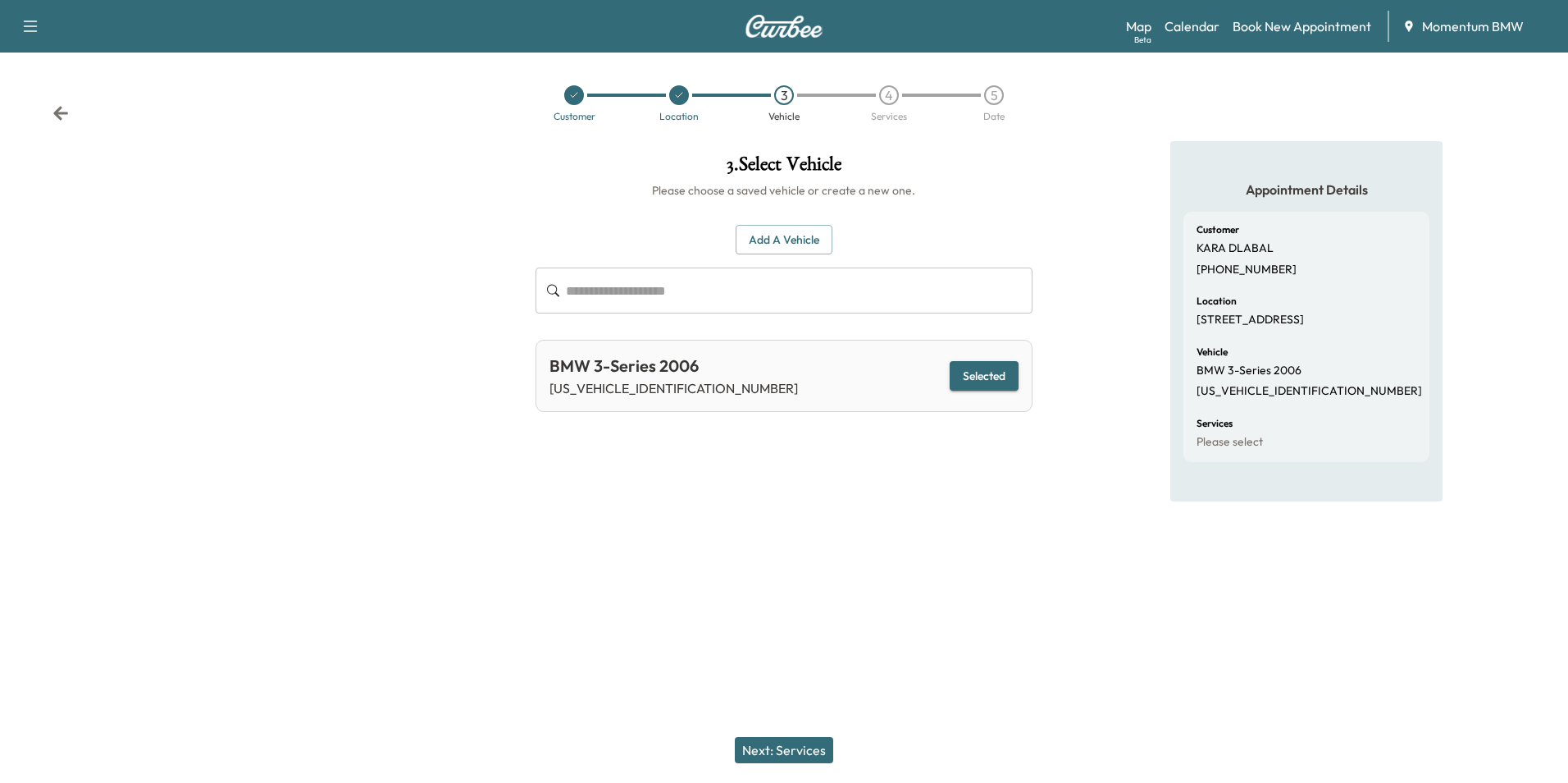
click at [812, 740] on button "Next: Services" at bounding box center [784, 750] width 99 height 26
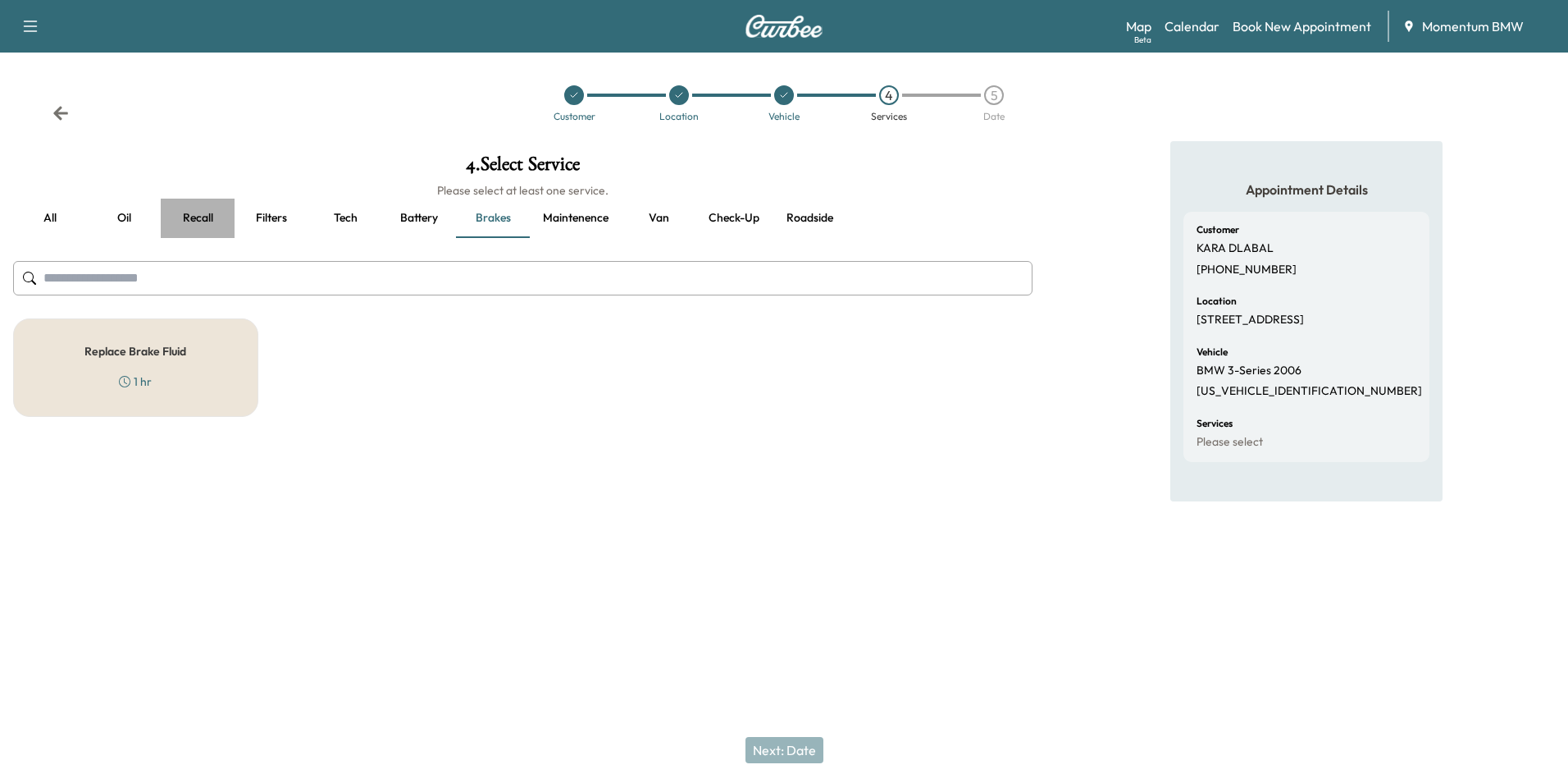
click at [214, 222] on button "Recall" at bounding box center [198, 218] width 73 height 40
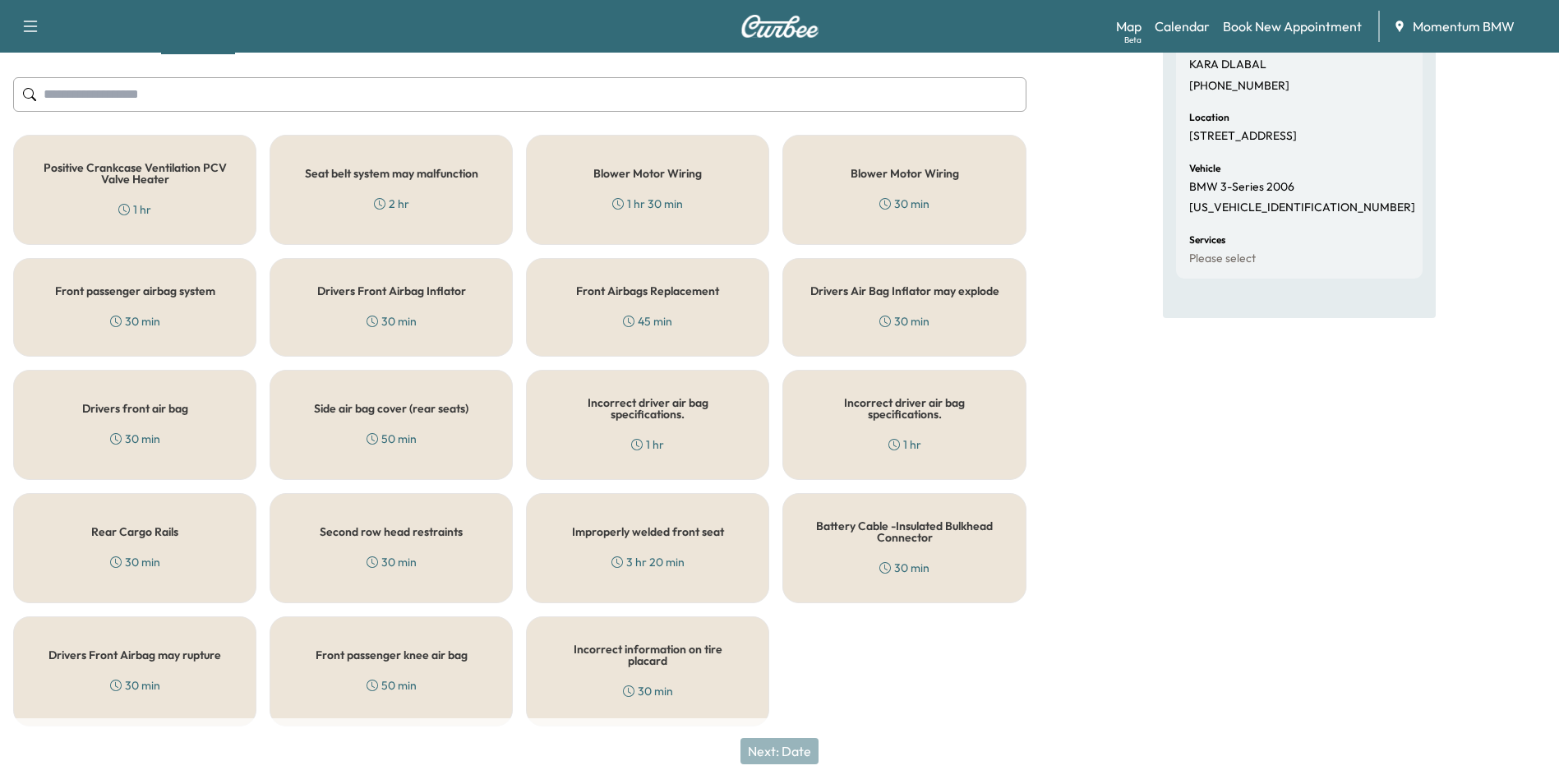
scroll to position [192, 0]
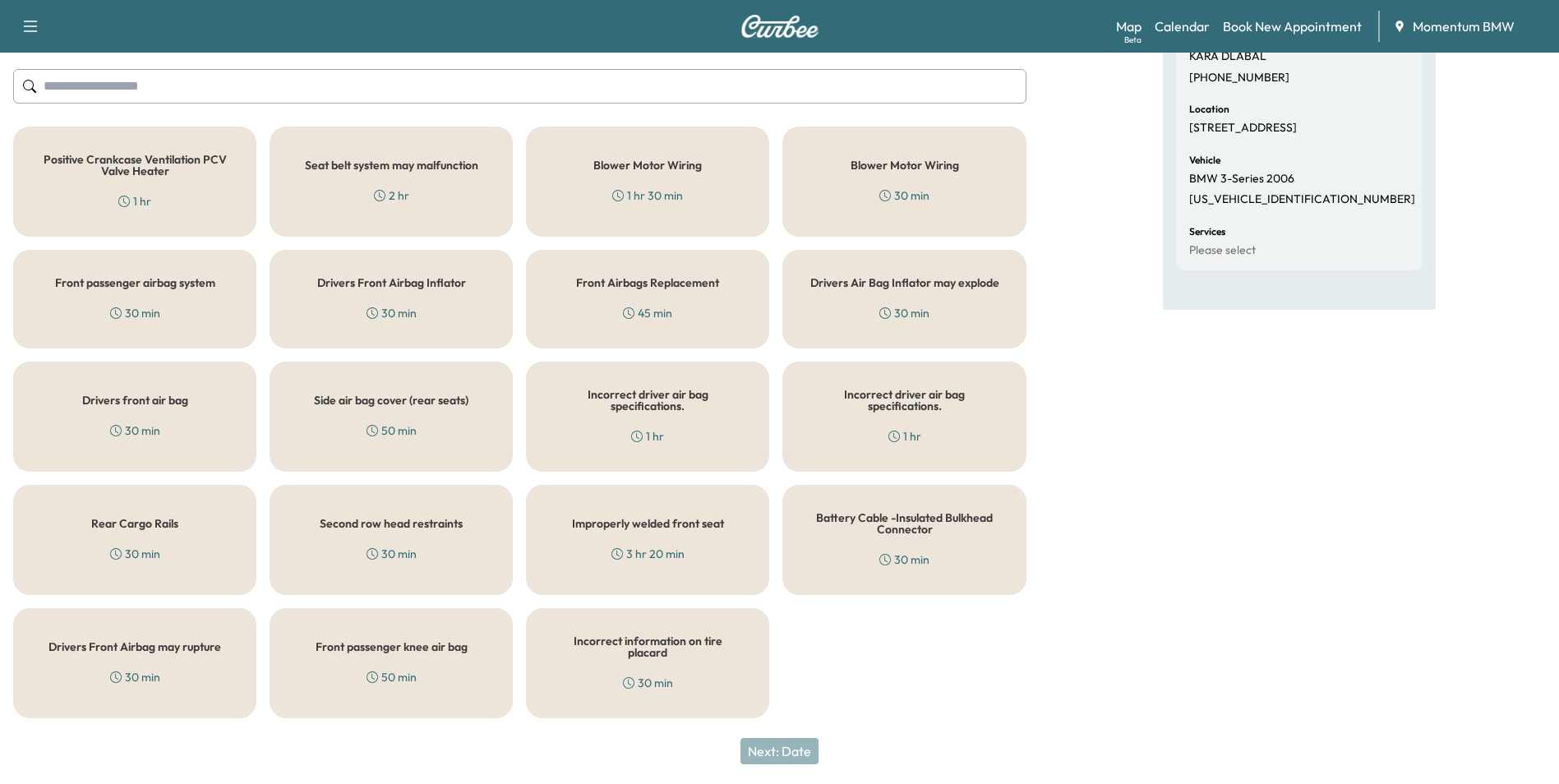
click at [918, 290] on div "Drivers Air Bag Inflator may explode 30 min" at bounding box center [904, 299] width 243 height 99
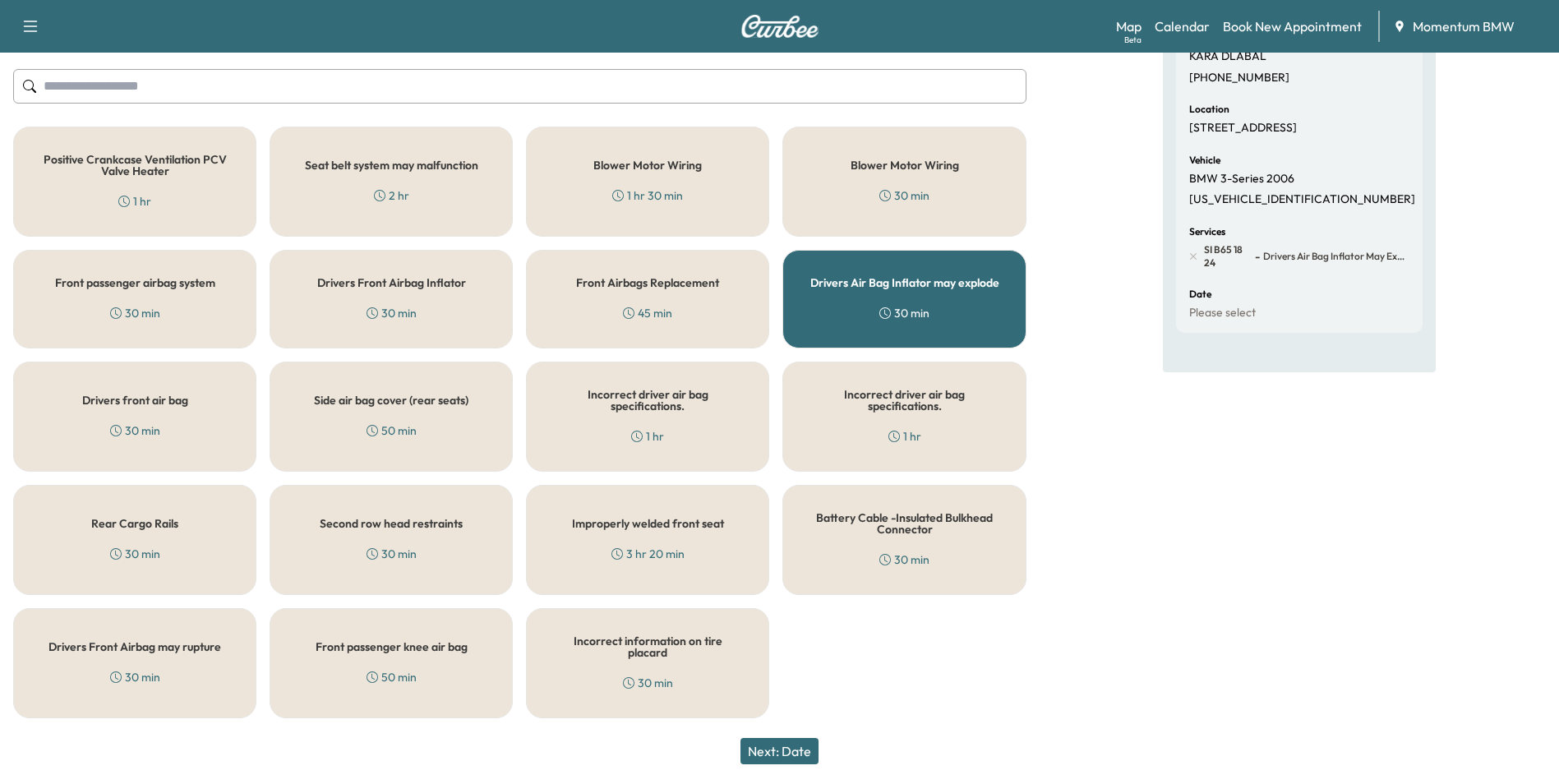
click at [799, 751] on button "Next: Date" at bounding box center [780, 751] width 78 height 26
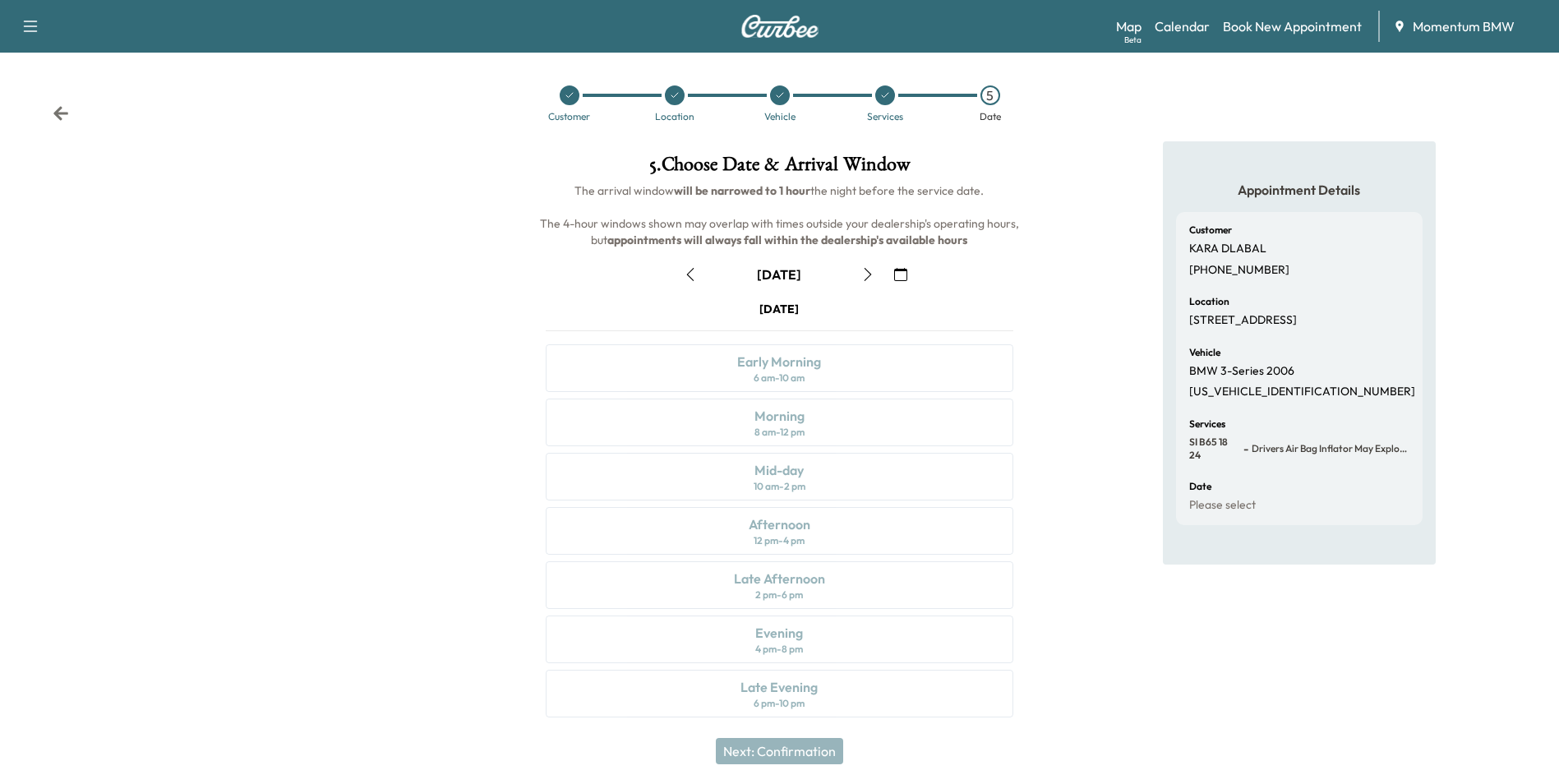
click at [906, 272] on icon "button" at bounding box center [901, 274] width 13 height 13
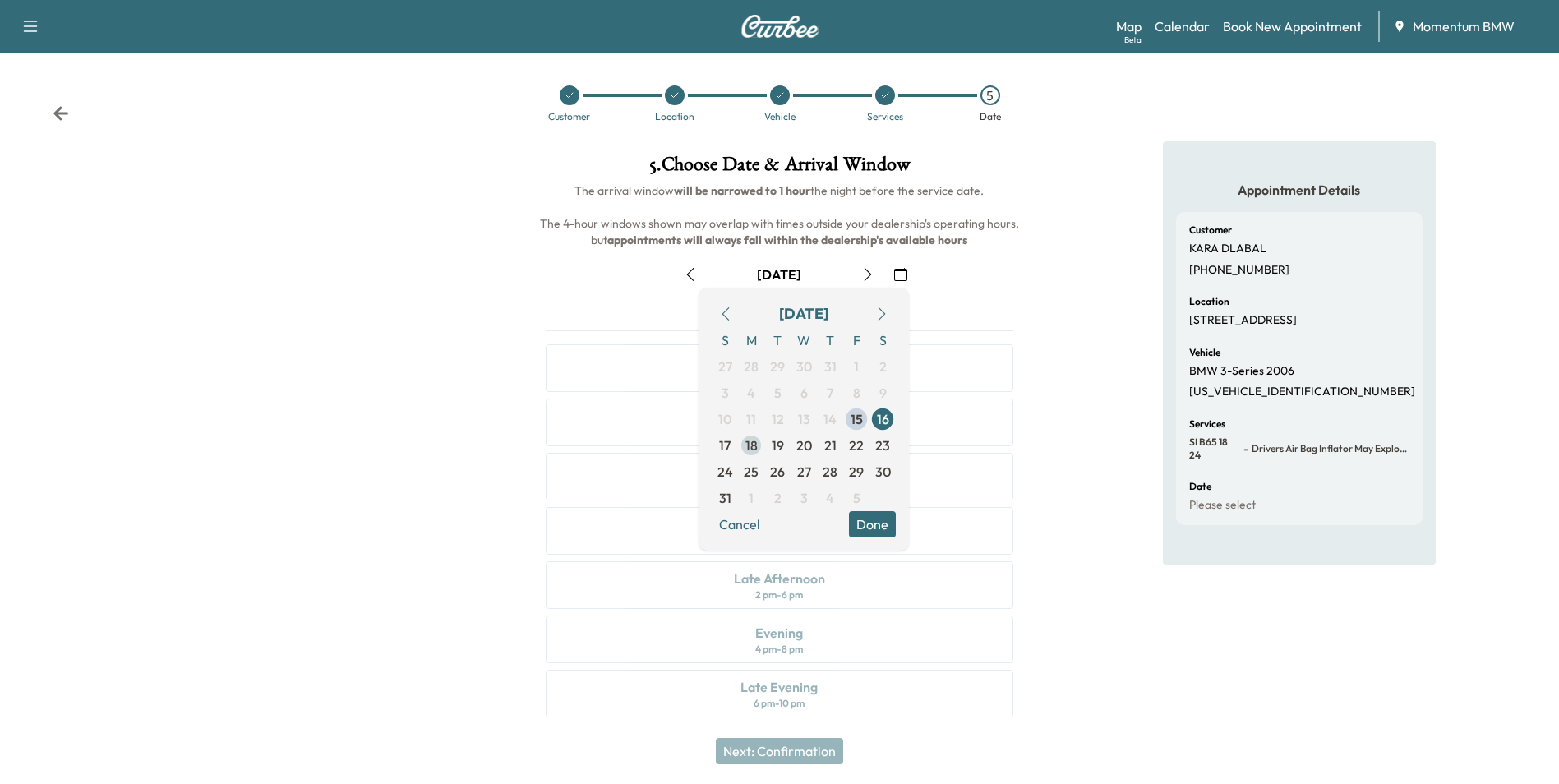
click at [748, 442] on span "18" at bounding box center [751, 445] width 12 height 20
click at [883, 523] on button "Done" at bounding box center [873, 524] width 47 height 26
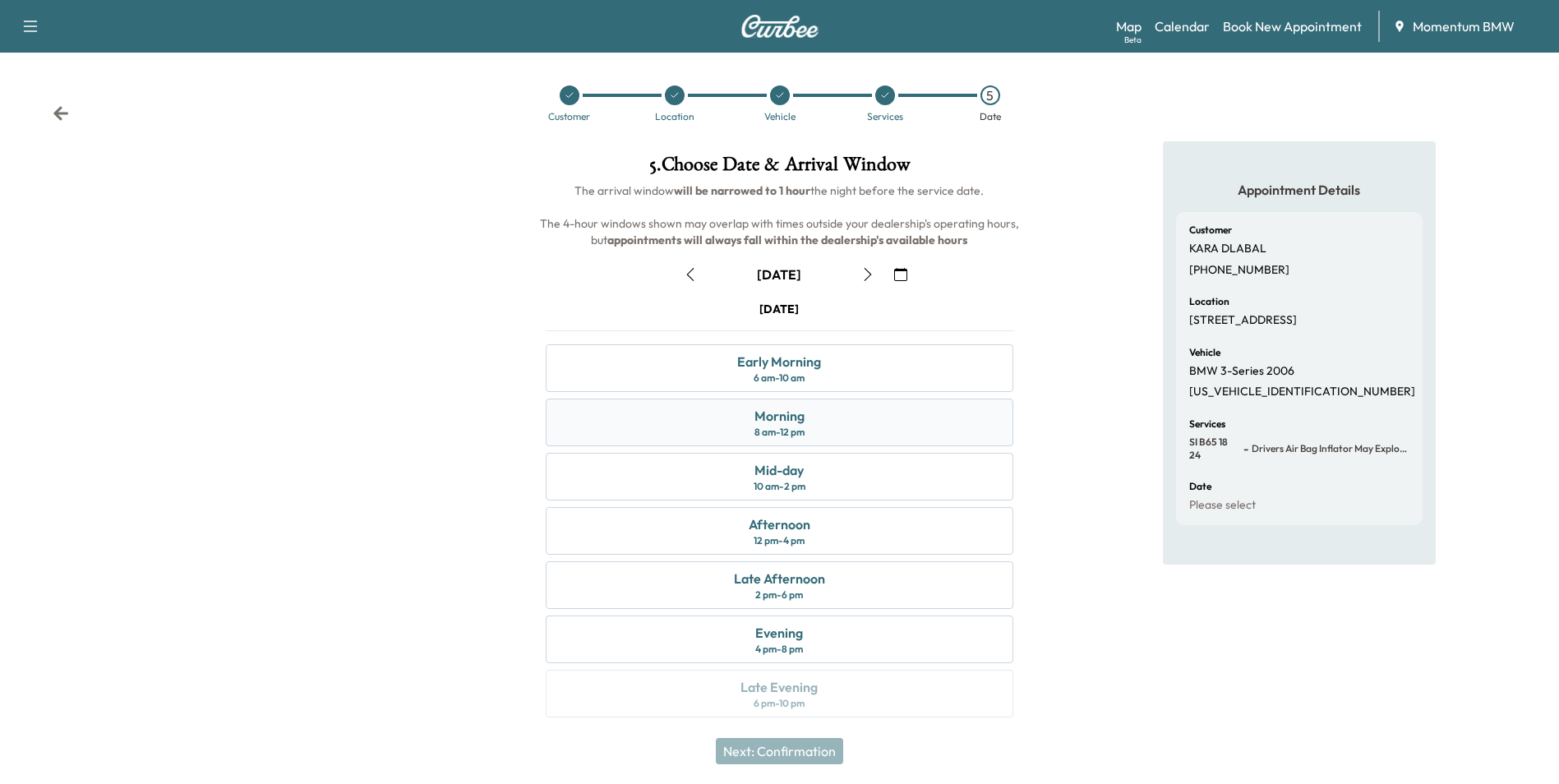
click at [812, 422] on div "Morning 8 am - 12 pm" at bounding box center [779, 422] width 467 height 48
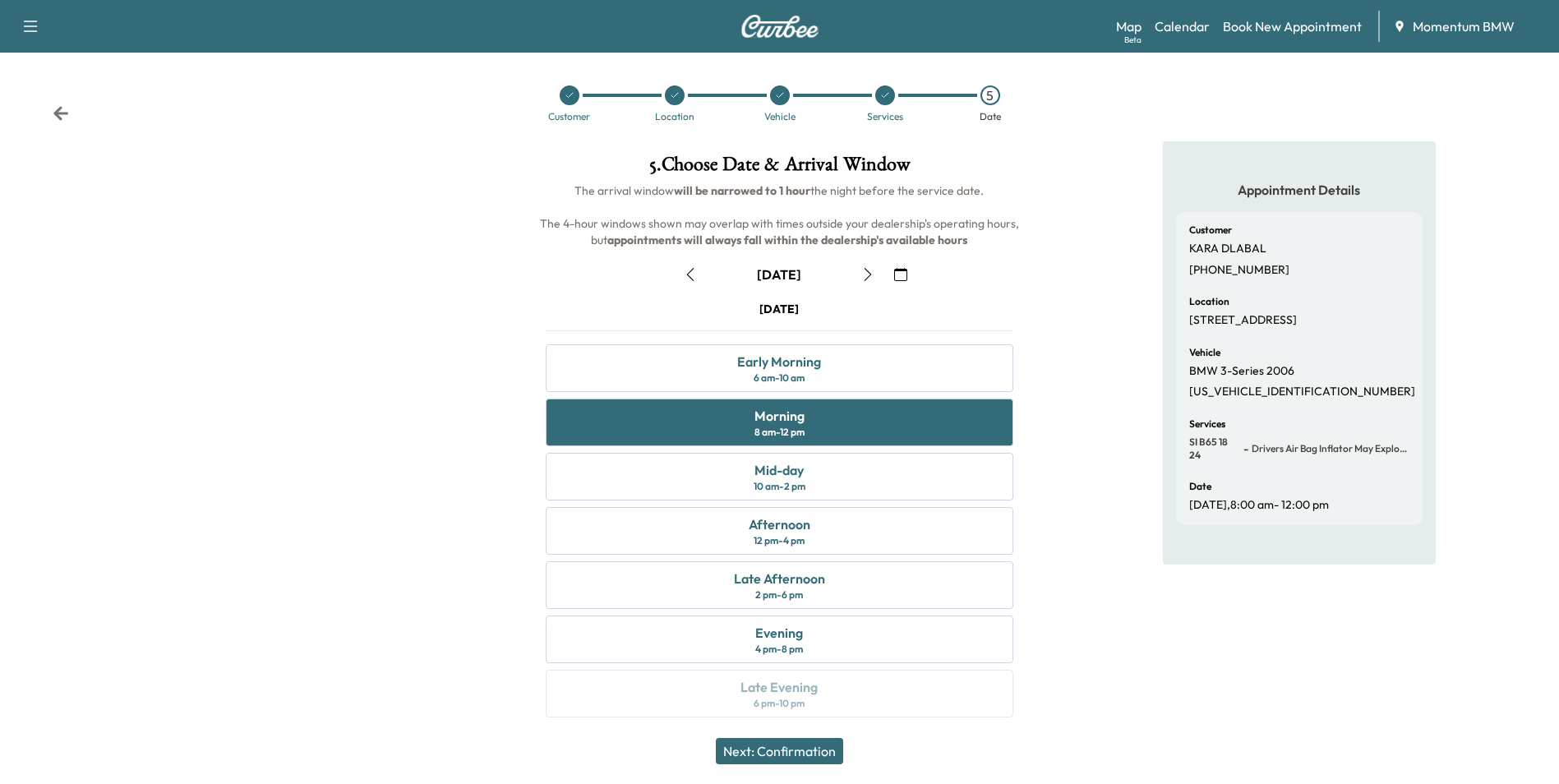
click at [801, 743] on button "Next: Confirmation" at bounding box center [779, 751] width 127 height 26
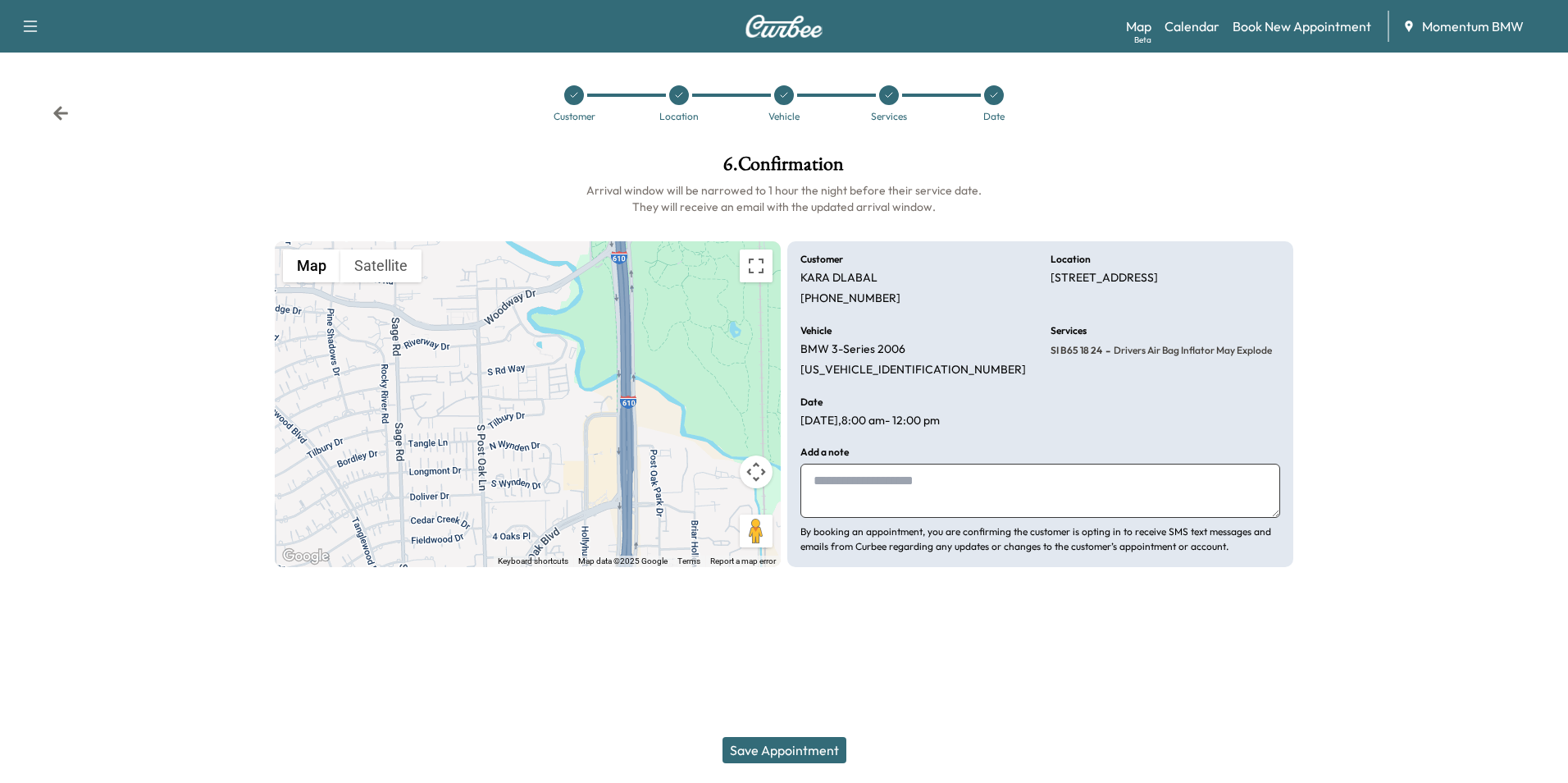
click at [951, 485] on textarea at bounding box center [1040, 491] width 480 height 55
type textarea "*****"
click at [818, 759] on button "Save Appointment" at bounding box center [784, 750] width 124 height 26
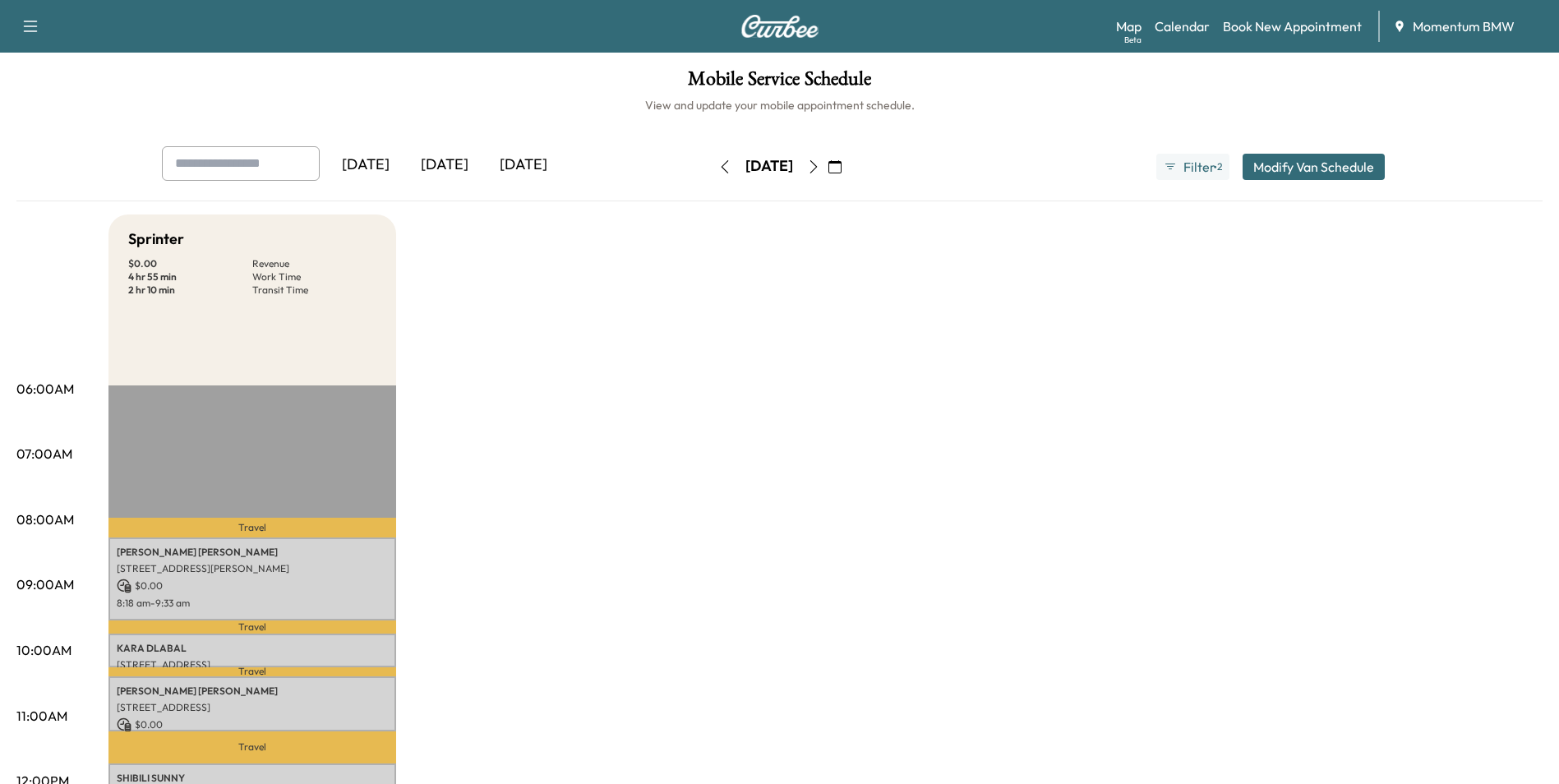
click at [842, 172] on icon "button" at bounding box center [835, 167] width 13 height 13
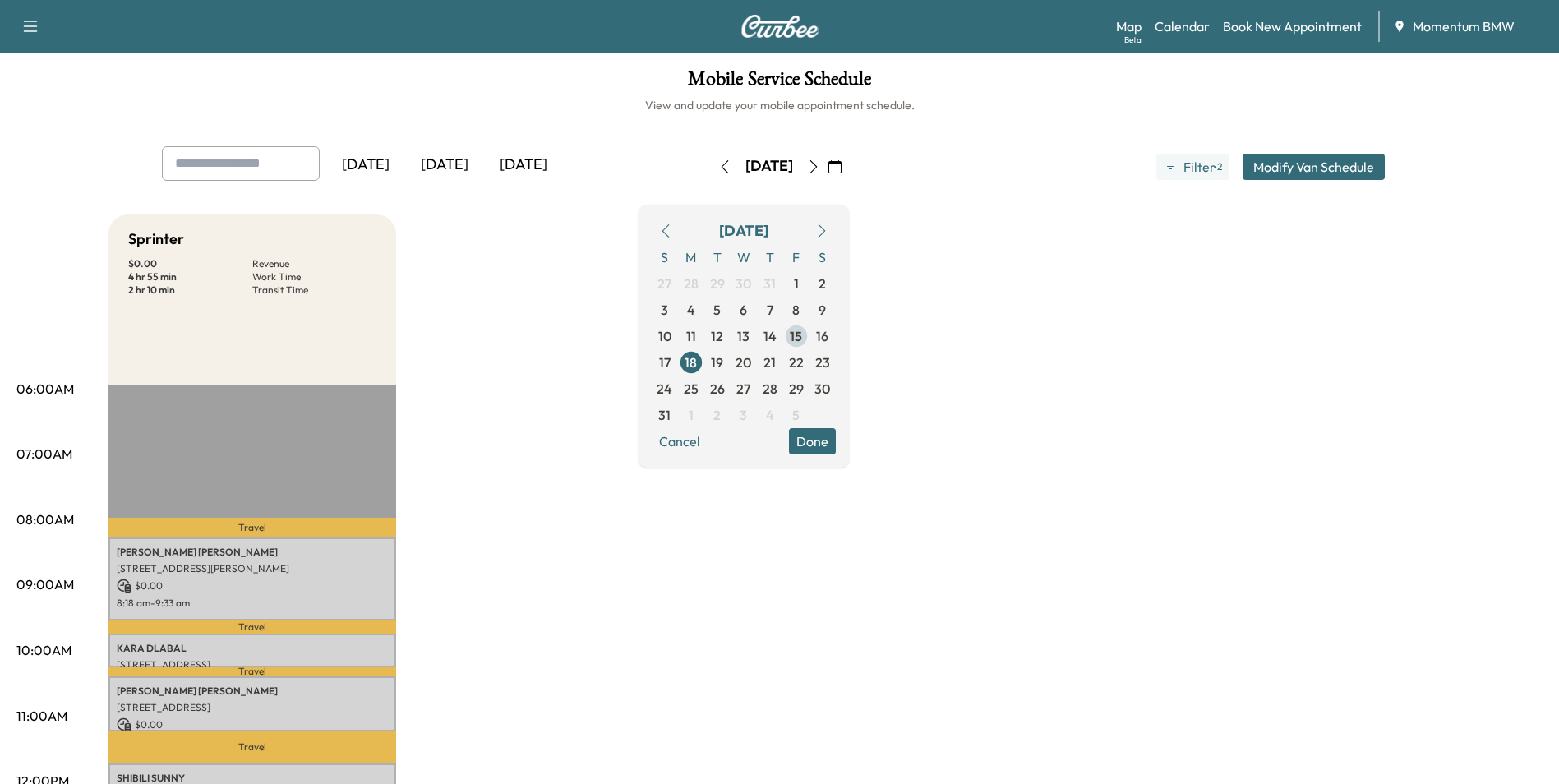
click at [802, 340] on span "15" at bounding box center [796, 335] width 12 height 20
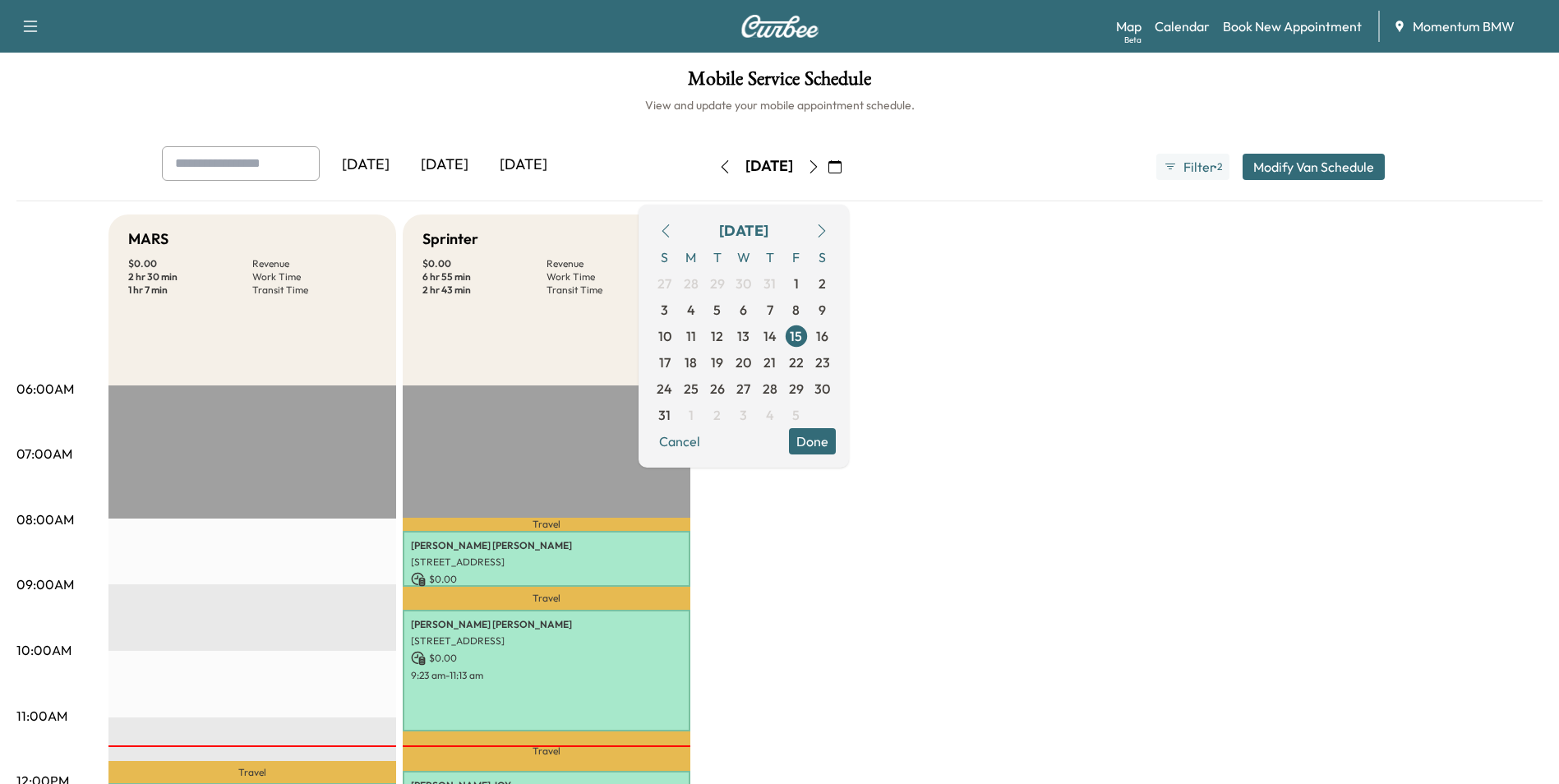
click at [708, 442] on button "Cancel" at bounding box center [679, 441] width 56 height 26
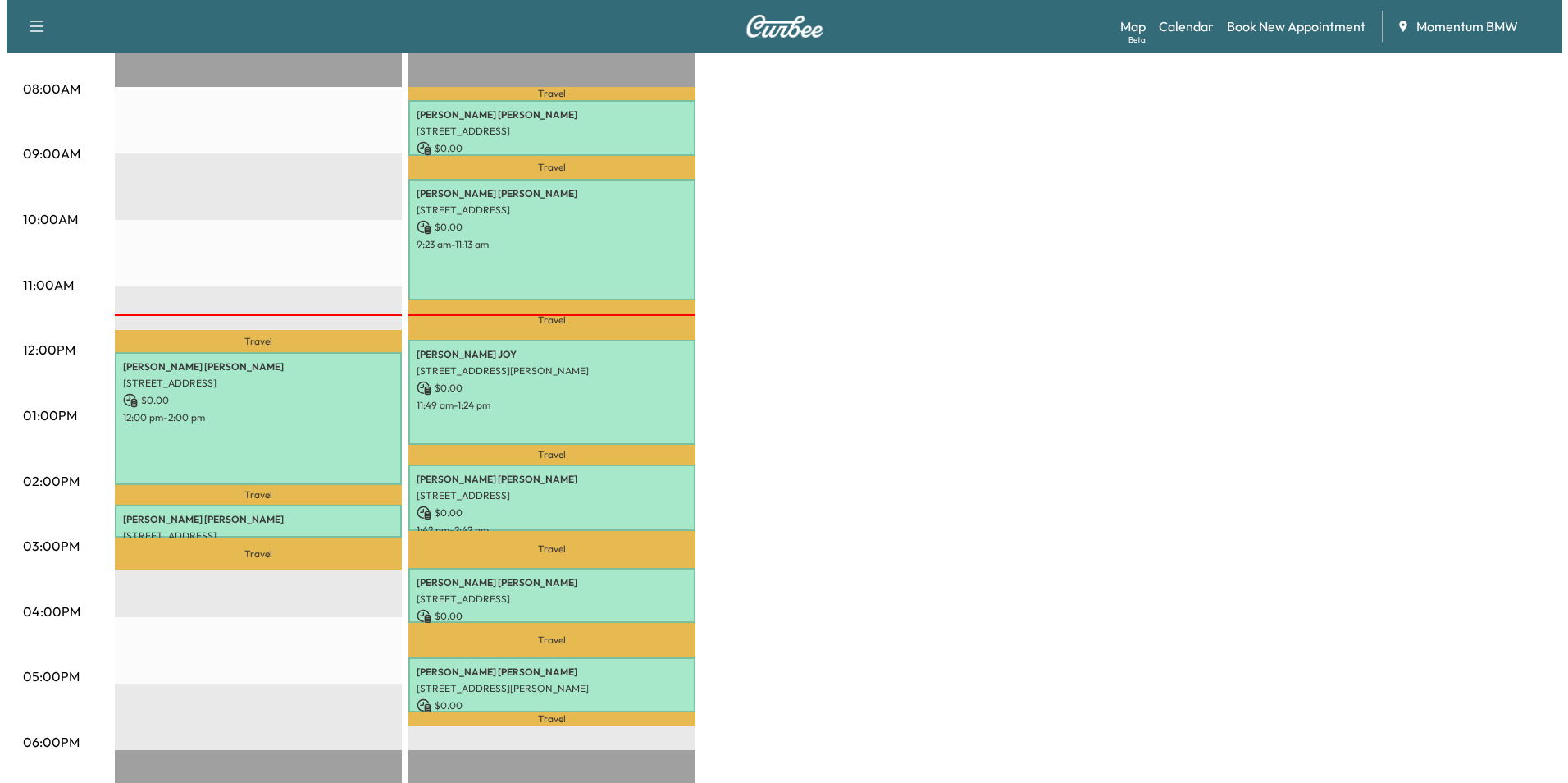
scroll to position [492, 0]
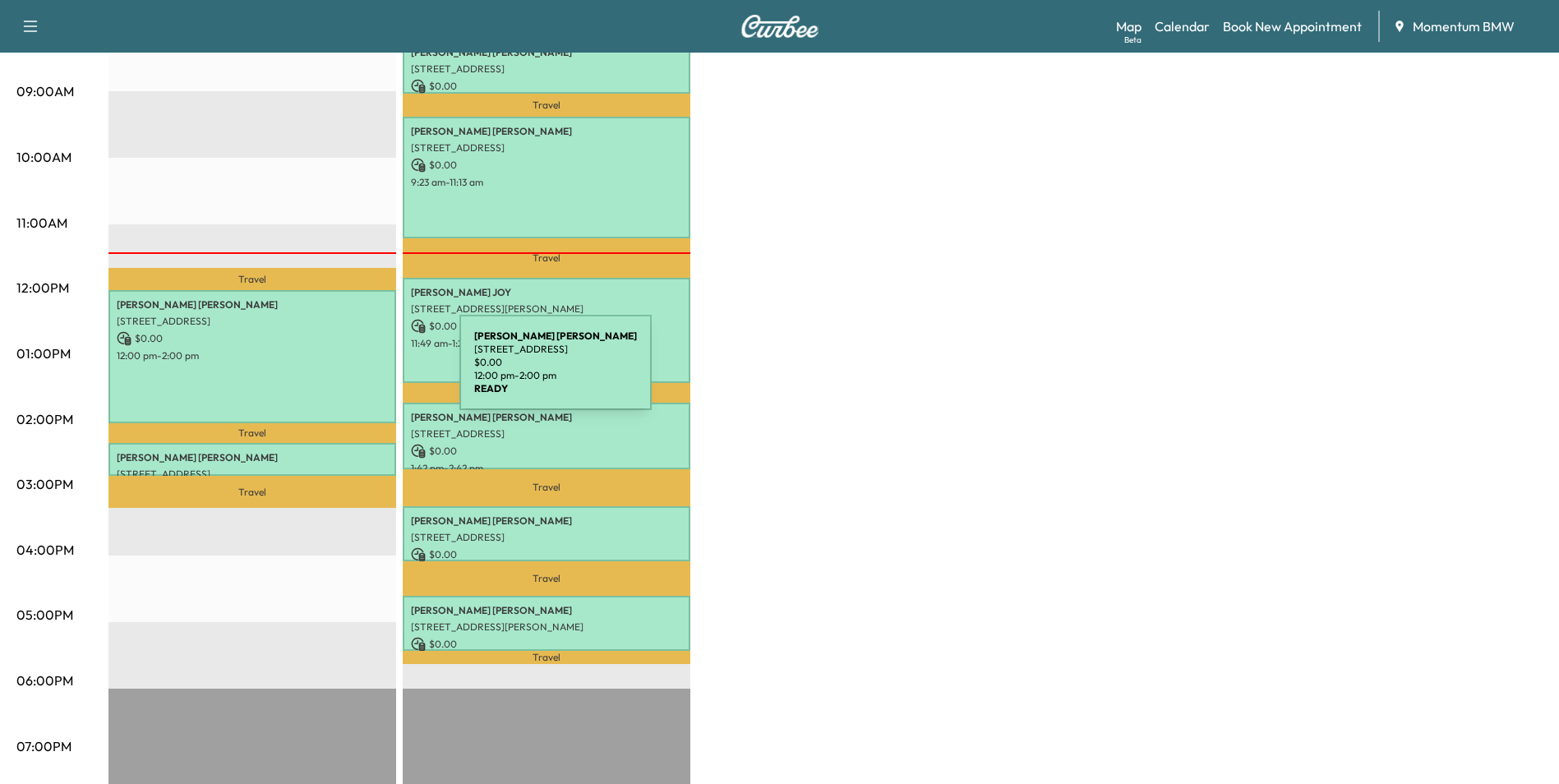
click at [336, 373] on div "KELVIN SINGH 10442 Sugar Sands Ct, Sugar Land, TX 77498, USA $ 0.00 12:00 pm - …" at bounding box center [252, 356] width 287 height 133
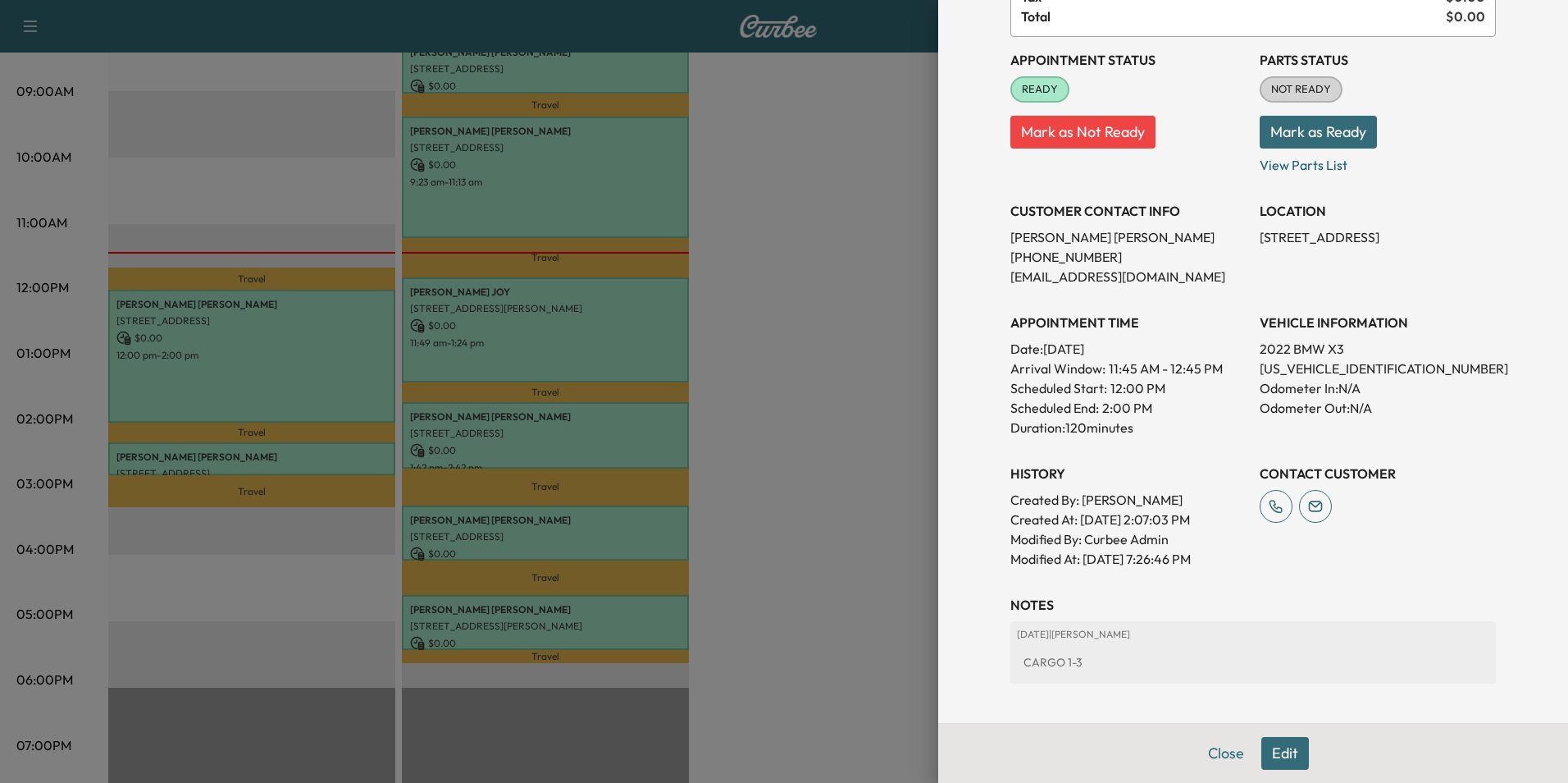
scroll to position [248, 0]
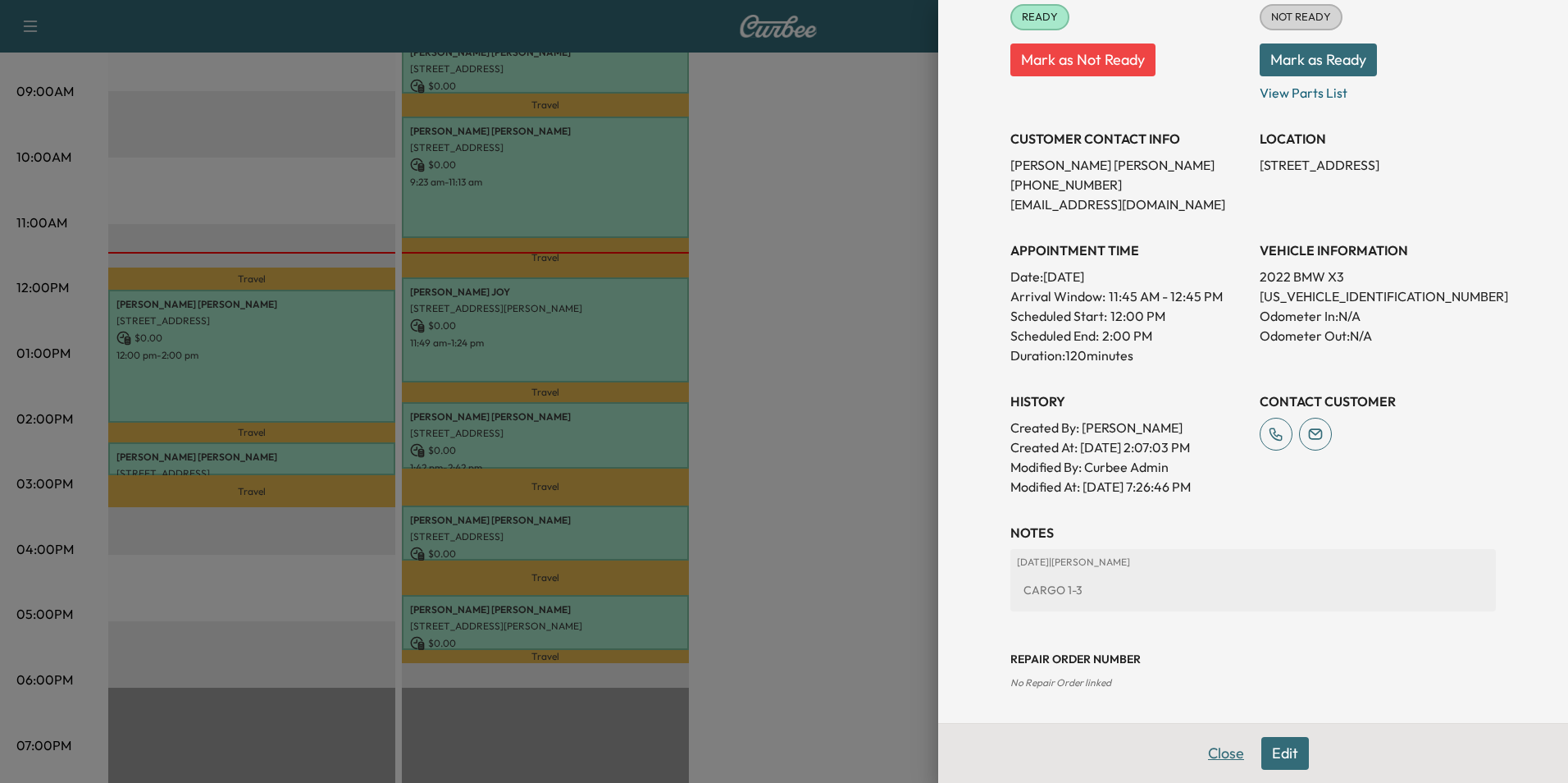
click at [1220, 749] on button "Close" at bounding box center [1226, 753] width 57 height 33
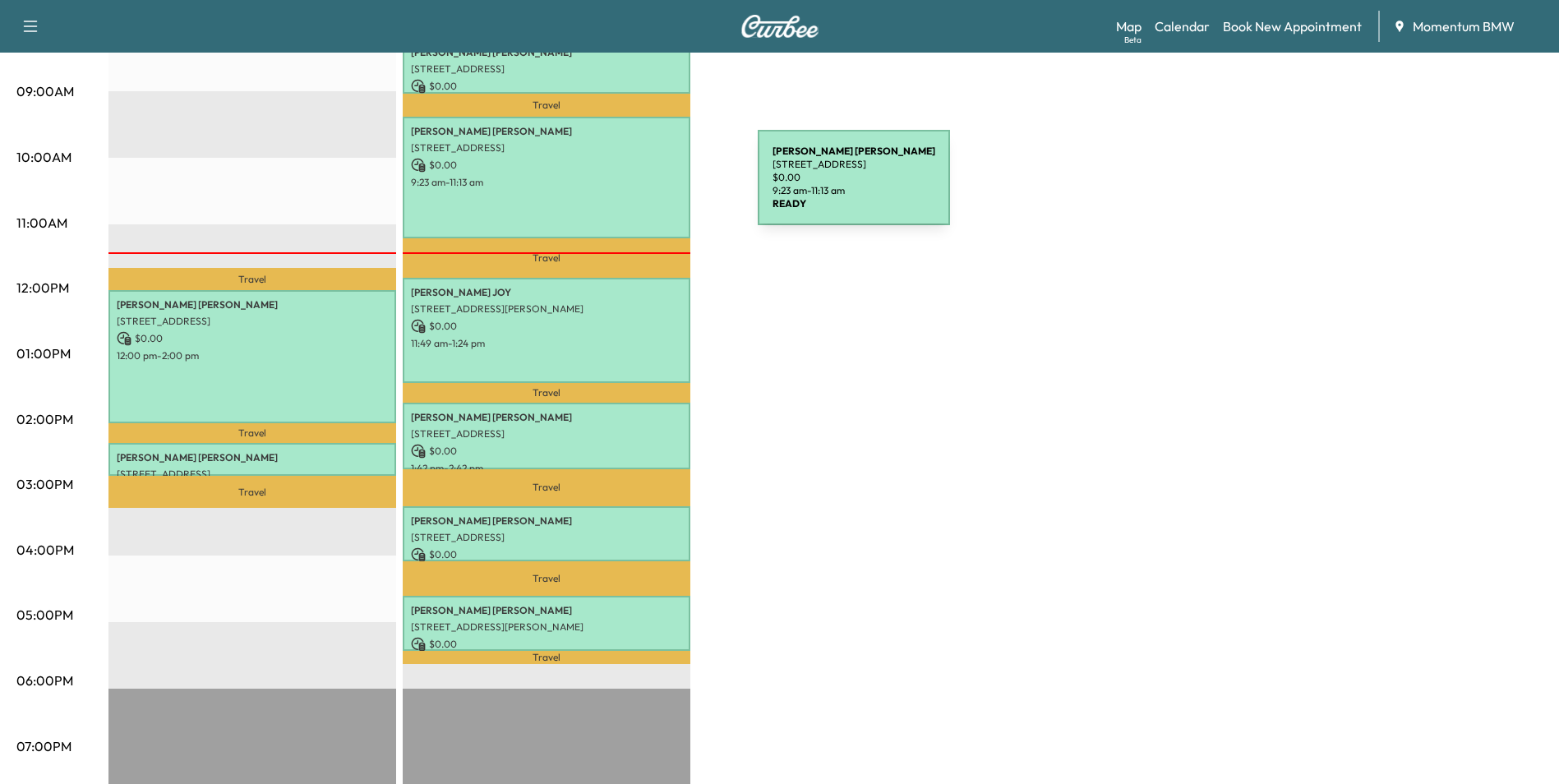
click at [634, 188] on div "TISHA WILLIAMS 4919 Ridge Harbor Dr, Houston, TX 77053, USA $ 0.00 9:23 am - 11…" at bounding box center [546, 177] width 287 height 122
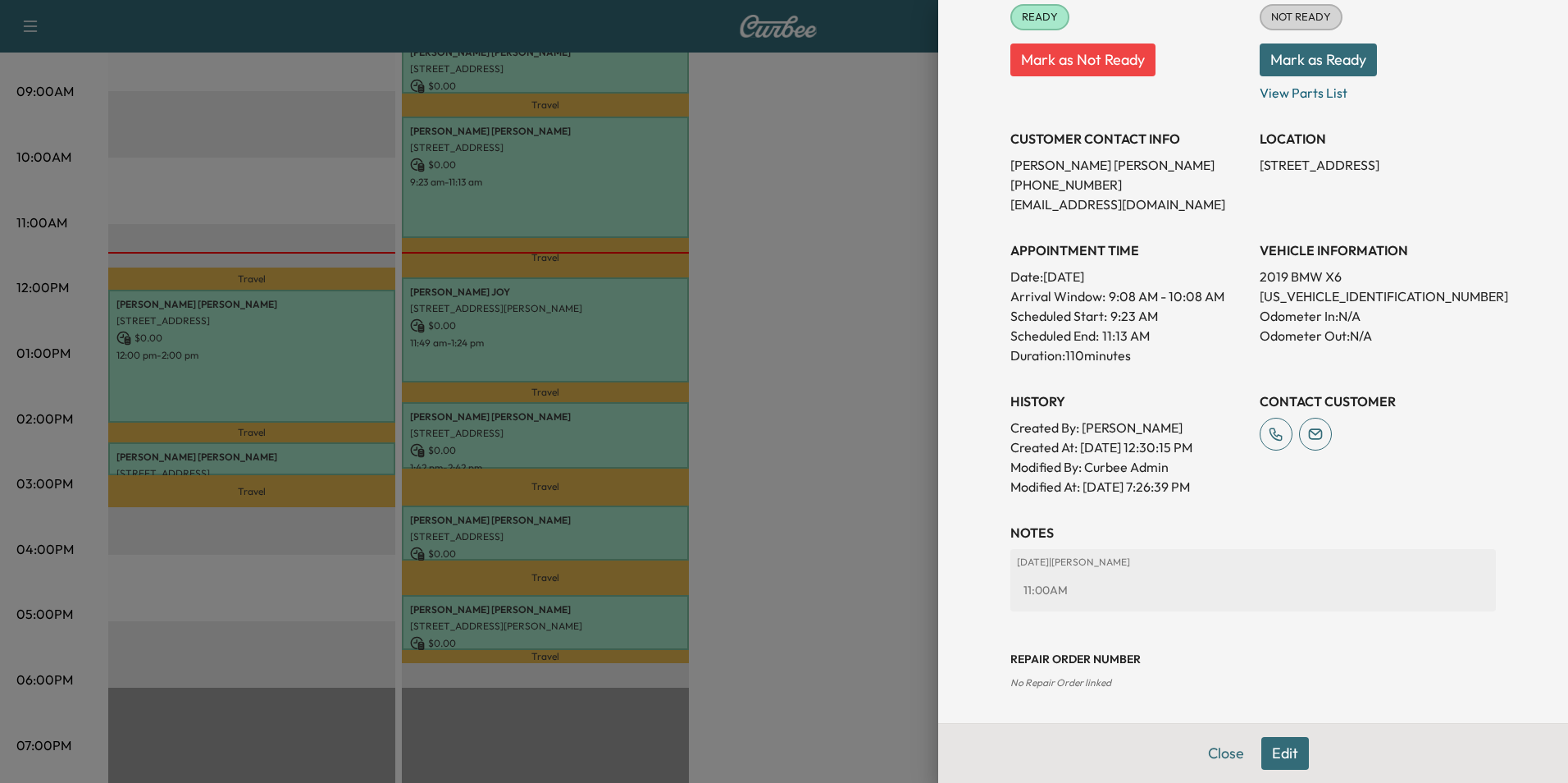
scroll to position [84, 0]
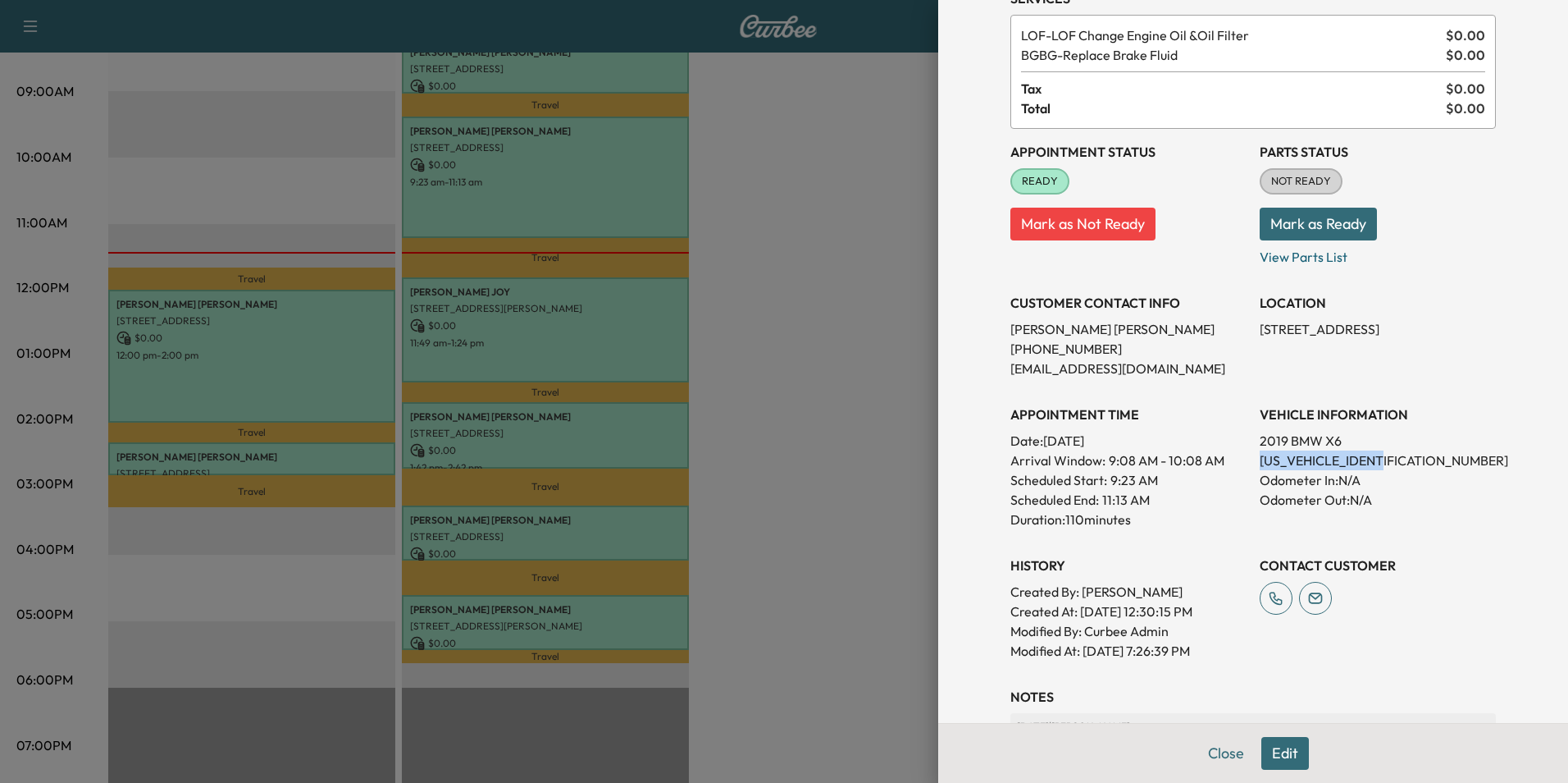
drag, startPoint x: 1384, startPoint y: 460, endPoint x: 1251, endPoint y: 465, distance: 133.1
click at [1259, 465] on p "5UXKU0C57K0H98912" at bounding box center [1377, 460] width 236 height 20
drag, startPoint x: 1251, startPoint y: 465, endPoint x: 1362, endPoint y: 463, distance: 111.0
copy p "5UXKU0C57K0H98912"
click at [1212, 753] on button "Close" at bounding box center [1226, 753] width 57 height 33
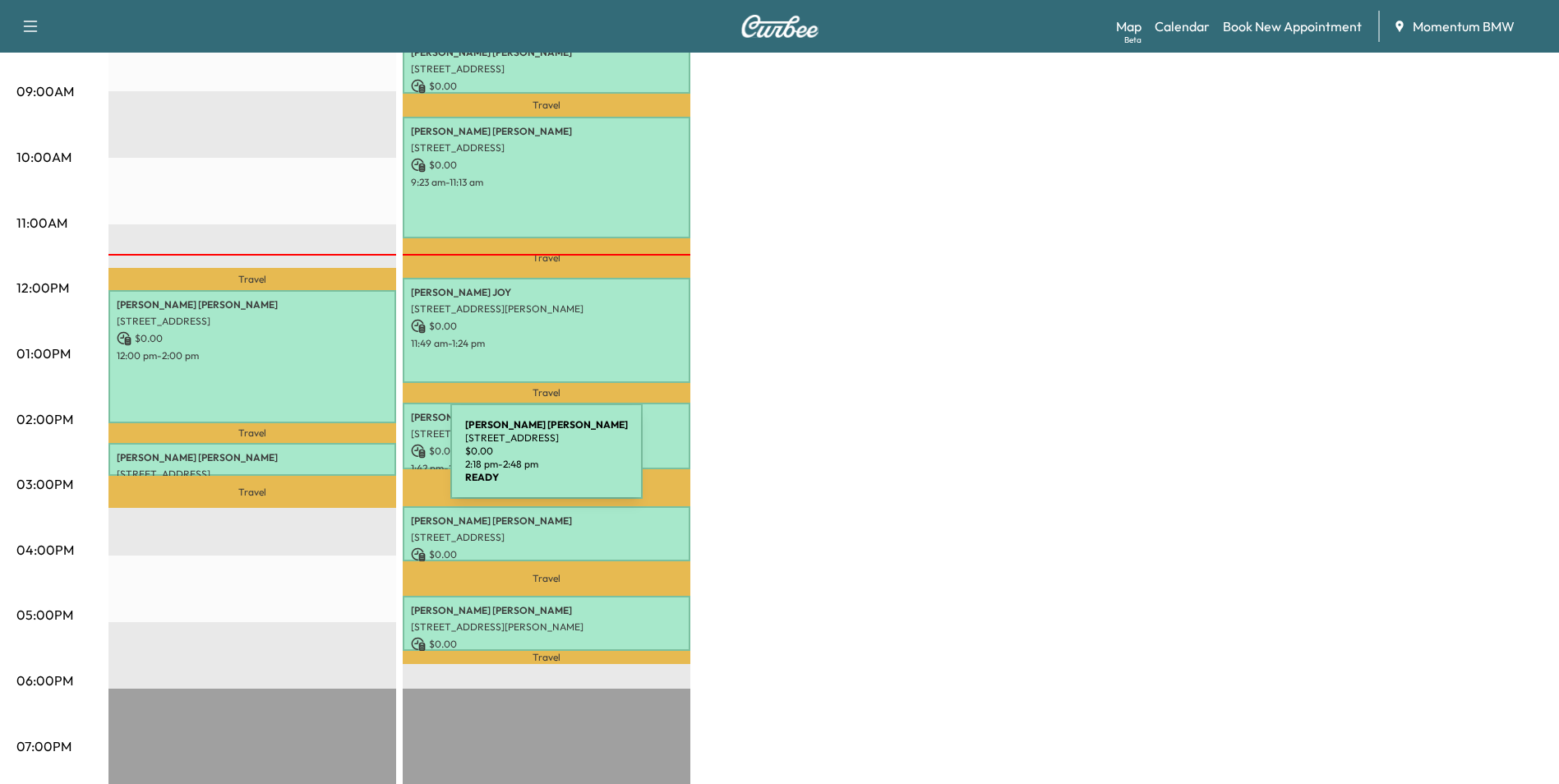
click at [327, 467] on p "2510 Hinkles Ferry, Richmond, TX 77406, USA" at bounding box center [253, 474] width 271 height 13
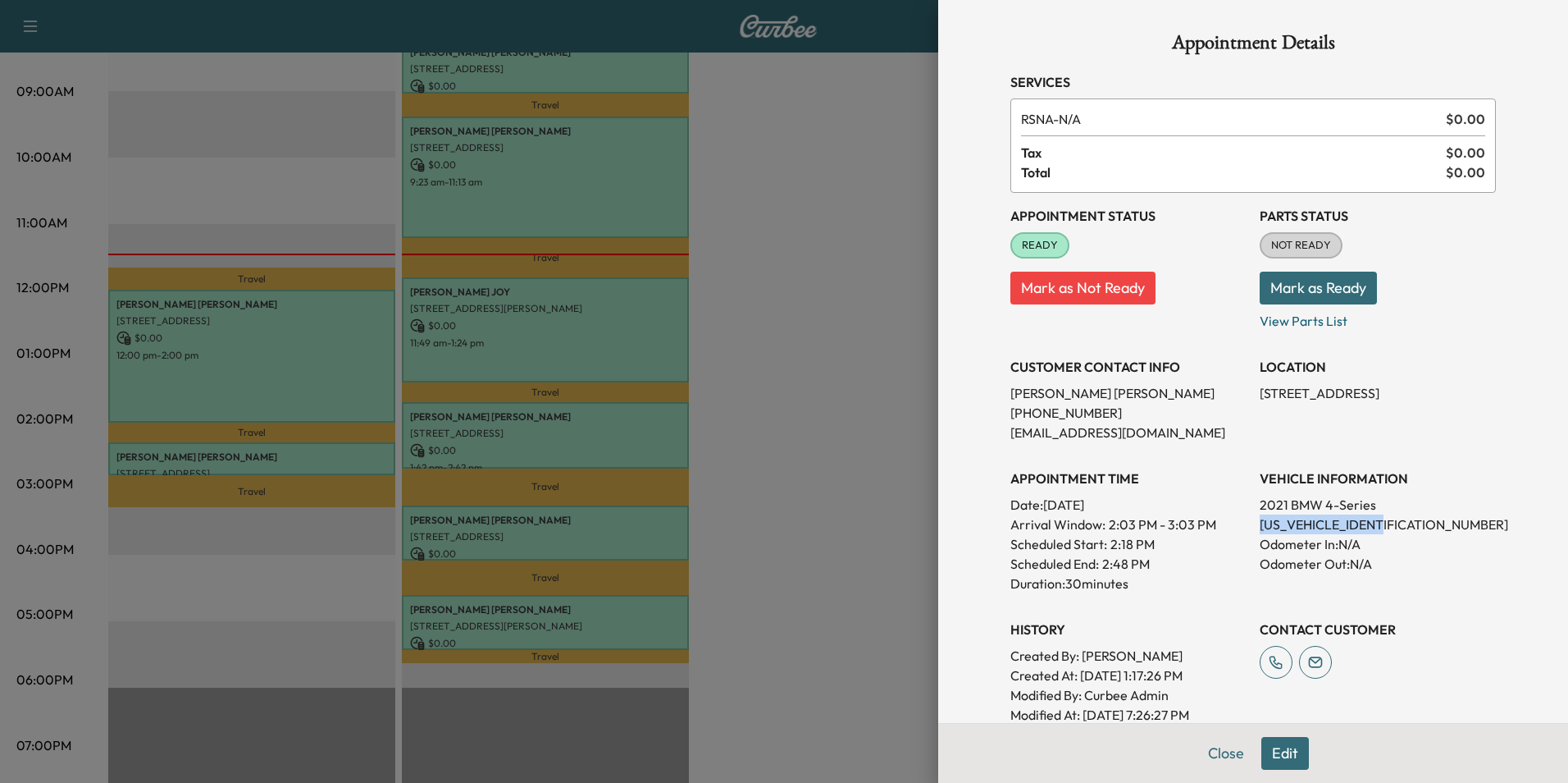
drag, startPoint x: 1386, startPoint y: 526, endPoint x: 1249, endPoint y: 528, distance: 137.0
click at [1259, 528] on p "WBA53AP07MCF97998" at bounding box center [1377, 524] width 236 height 20
drag, startPoint x: 1249, startPoint y: 528, endPoint x: 1371, endPoint y: 528, distance: 122.0
copy p "WBA53AP07MCF97998"
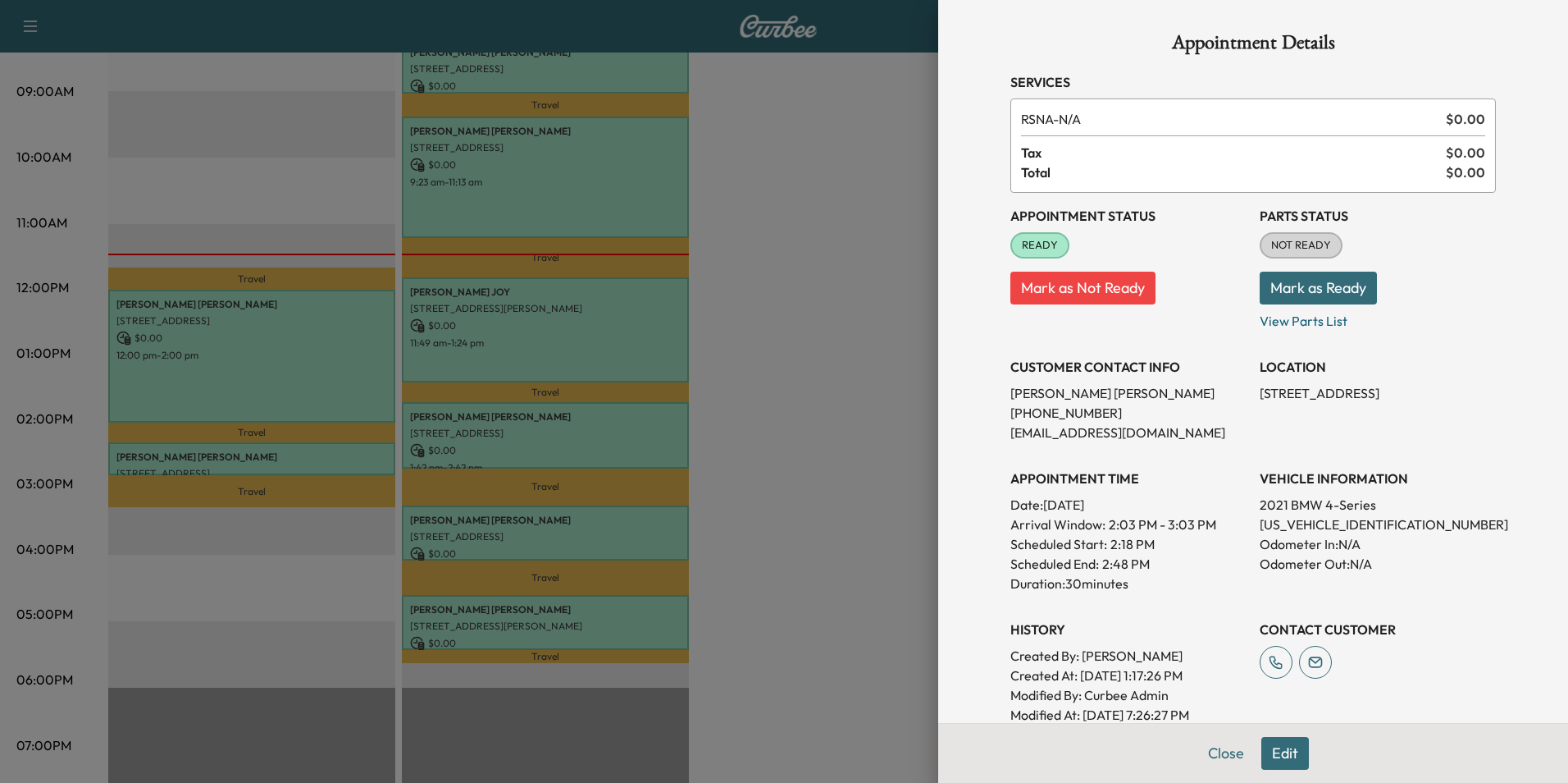
click at [1473, 572] on p "Odometer Out: N/A" at bounding box center [1377, 564] width 236 height 20
drag, startPoint x: 1078, startPoint y: 414, endPoint x: 996, endPoint y: 417, distance: 82.1
click at [996, 417] on div "Appointment Details Services RSNA - N/A $ 0.00 Tax $ 0.00 Total $ 0.00 Appointm…" at bounding box center [1253, 475] width 525 height 951
drag, startPoint x: 996, startPoint y: 417, endPoint x: 1069, endPoint y: 416, distance: 73.0
copy p "(713) 202-0476"
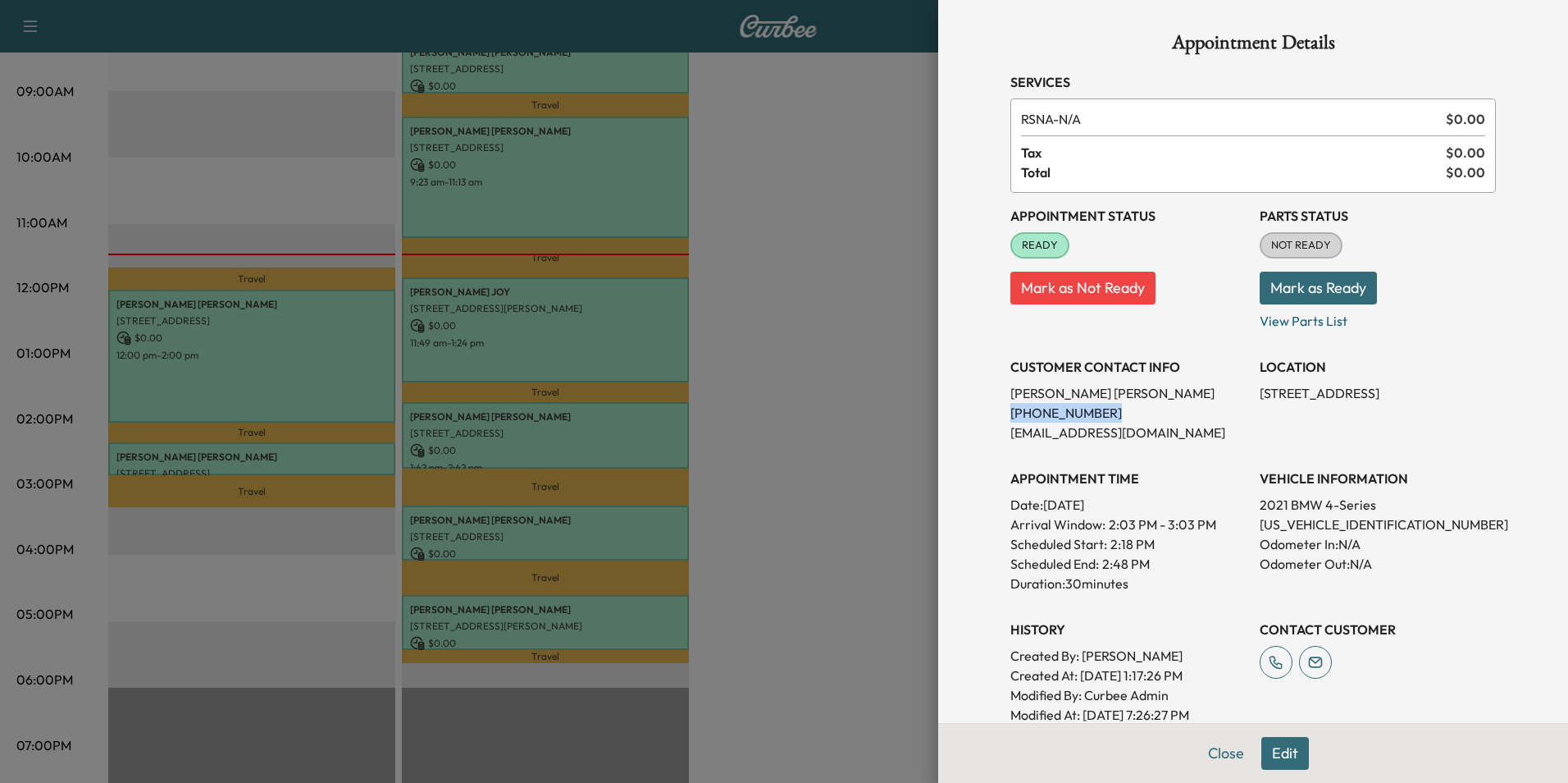
copy p "(713) 202-0476"
drag, startPoint x: 1354, startPoint y: 394, endPoint x: 1251, endPoint y: 397, distance: 103.0
click at [1259, 397] on p "2510 Hinkles Ferry, Richmond, TX 77406, USA" at bounding box center [1377, 392] width 236 height 20
drag, startPoint x: 1251, startPoint y: 397, endPoint x: 1322, endPoint y: 399, distance: 71.0
copy p "2510 Hinkles Ferry,"
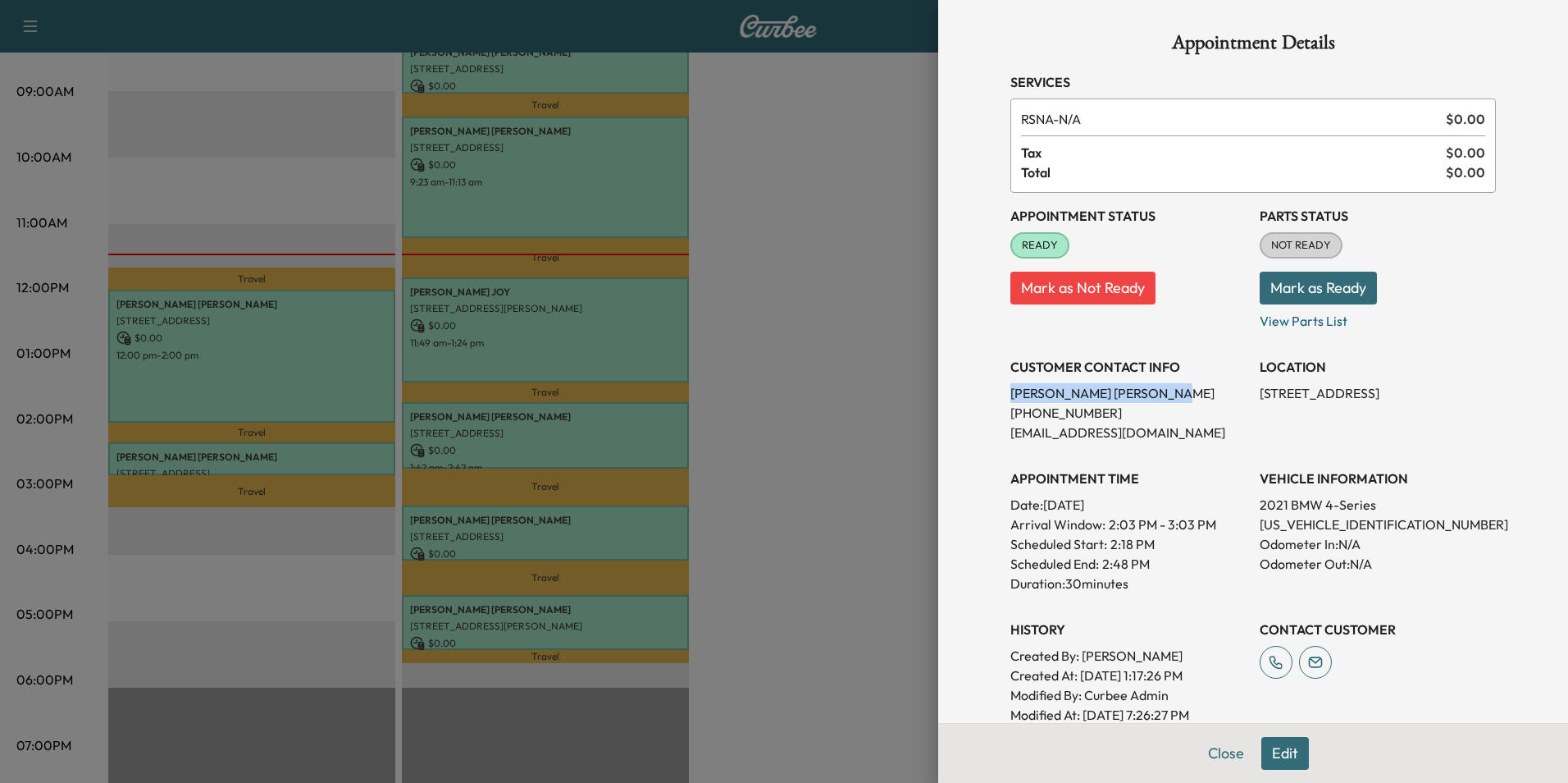
drag, startPoint x: 1122, startPoint y: 392, endPoint x: 998, endPoint y: 387, distance: 124.1
click at [1010, 387] on p "Swetha Komatreddy" at bounding box center [1128, 392] width 236 height 20
drag, startPoint x: 998, startPoint y: 387, endPoint x: 1101, endPoint y: 394, distance: 103.2
copy p "Swetha Komatreddy"
click at [1218, 746] on button "Close" at bounding box center [1226, 753] width 57 height 33
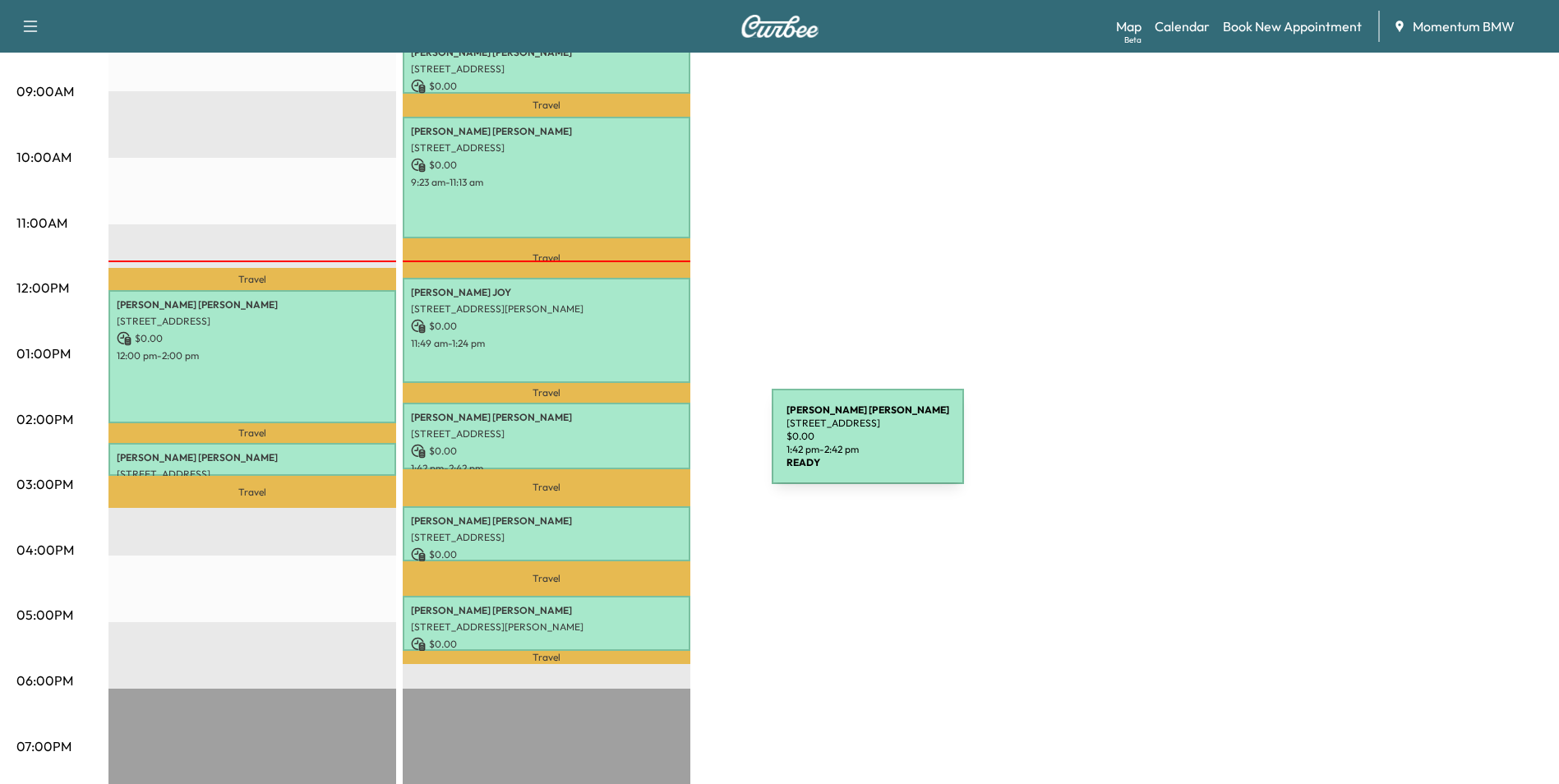
click at [648, 447] on p "$ 0.00" at bounding box center [547, 451] width 271 height 15
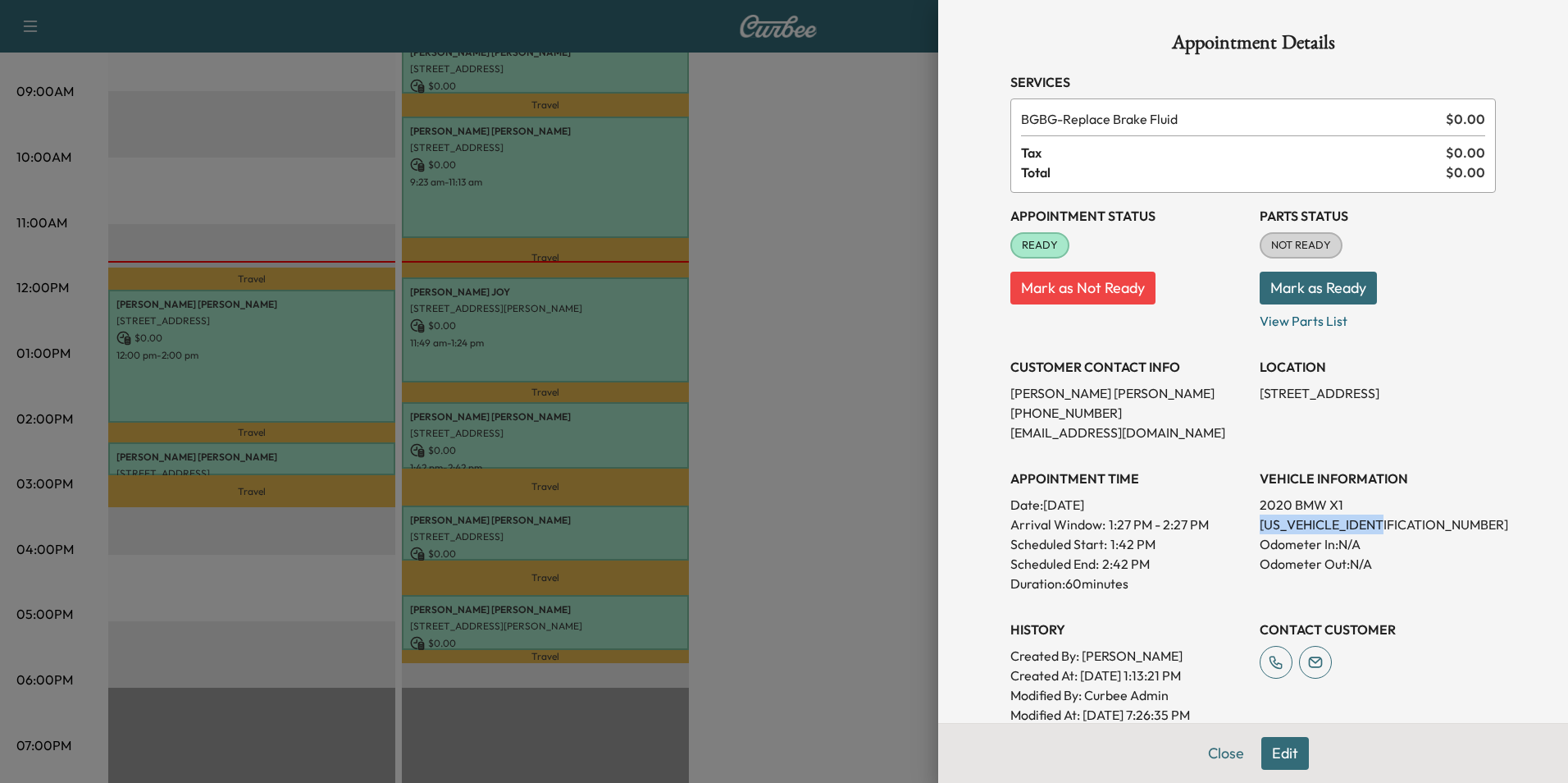
drag, startPoint x: 1380, startPoint y: 524, endPoint x: 1245, endPoint y: 529, distance: 135.1
click at [1245, 529] on div "Appointment Status READY Mark as Not Ready Parts Status NOT READY Mark as Ready…" at bounding box center [1253, 458] width 485 height 532
drag, startPoint x: 1245, startPoint y: 529, endPoint x: 1359, endPoint y: 527, distance: 114.0
copy p "WBXJG7C01L5R78232"
click at [1218, 757] on button "Close" at bounding box center [1226, 753] width 57 height 33
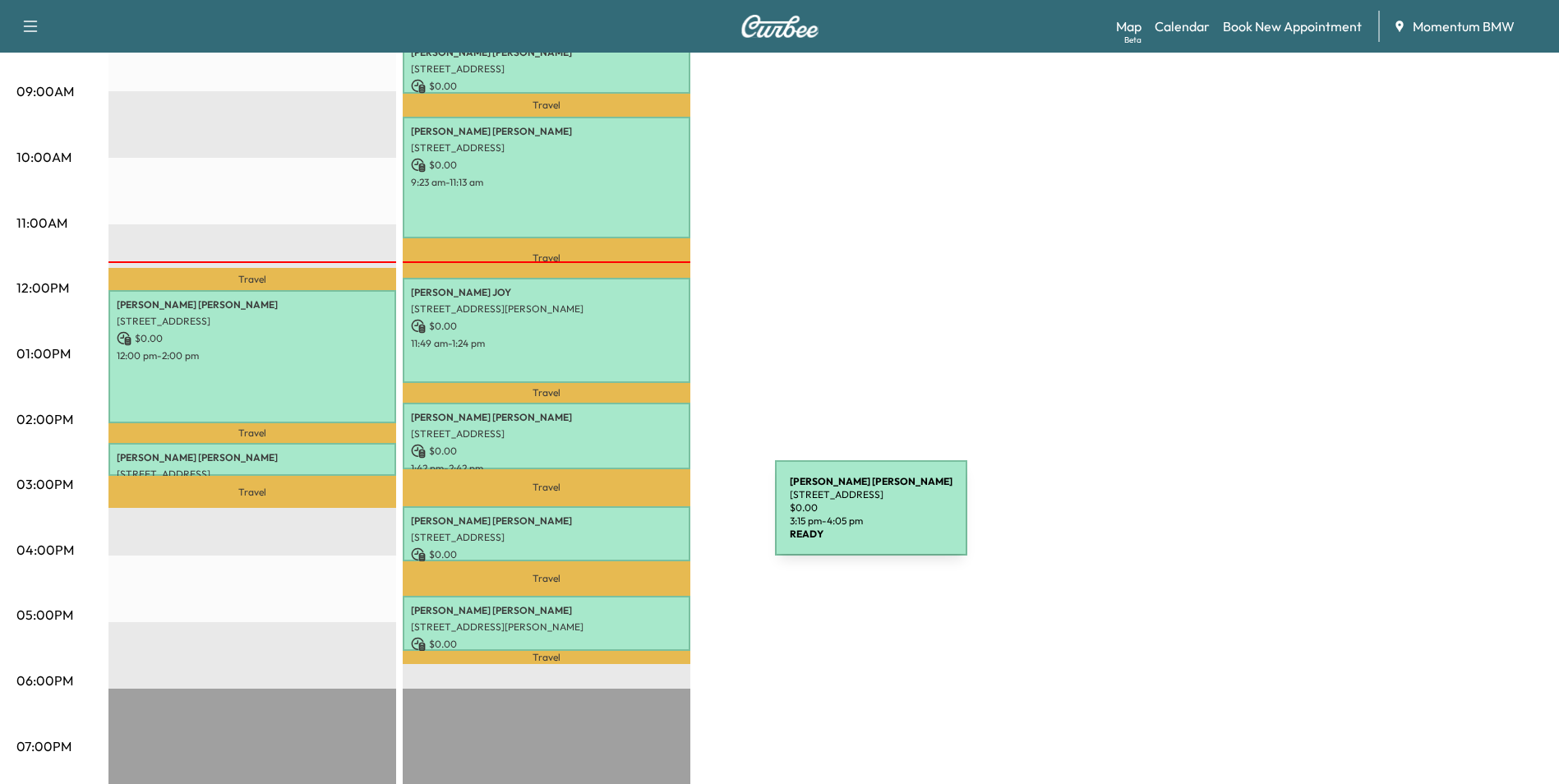
click at [651, 518] on p "JACY GERALD" at bounding box center [547, 521] width 271 height 13
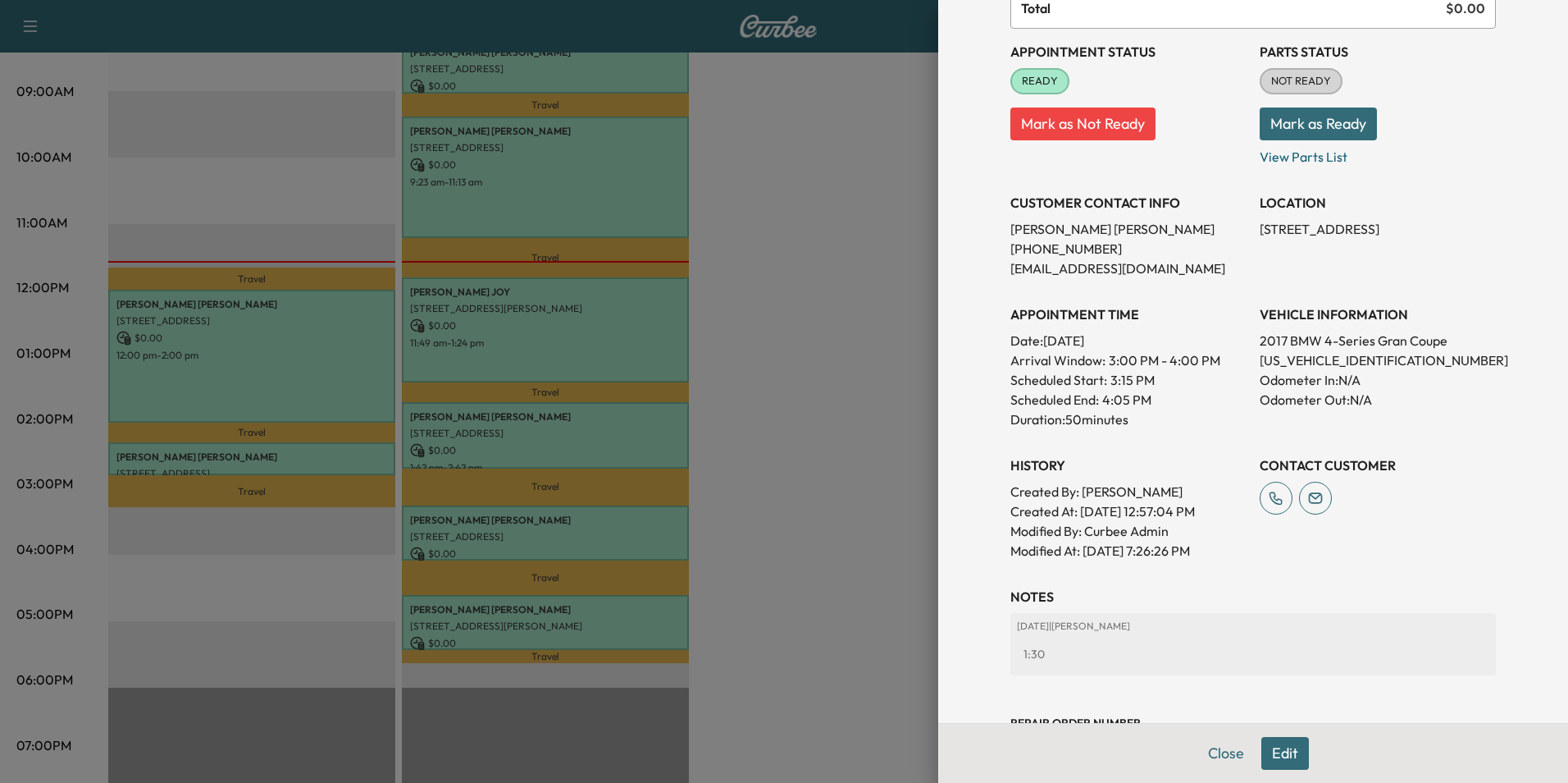
scroll to position [228, 0]
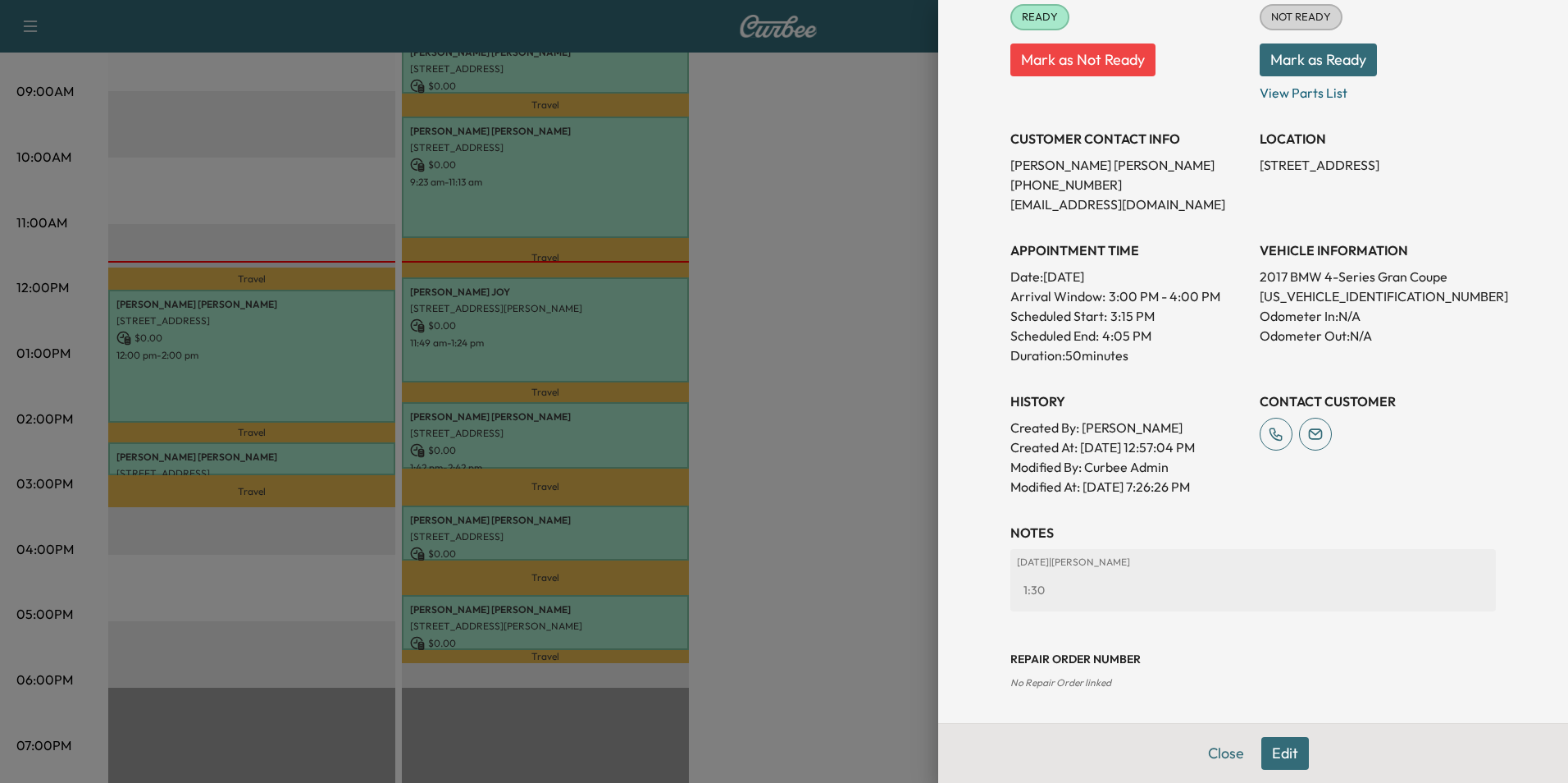
drag, startPoint x: 1220, startPoint y: 754, endPoint x: 1168, endPoint y: 746, distance: 52.6
click at [1220, 755] on button "Close" at bounding box center [1226, 753] width 57 height 33
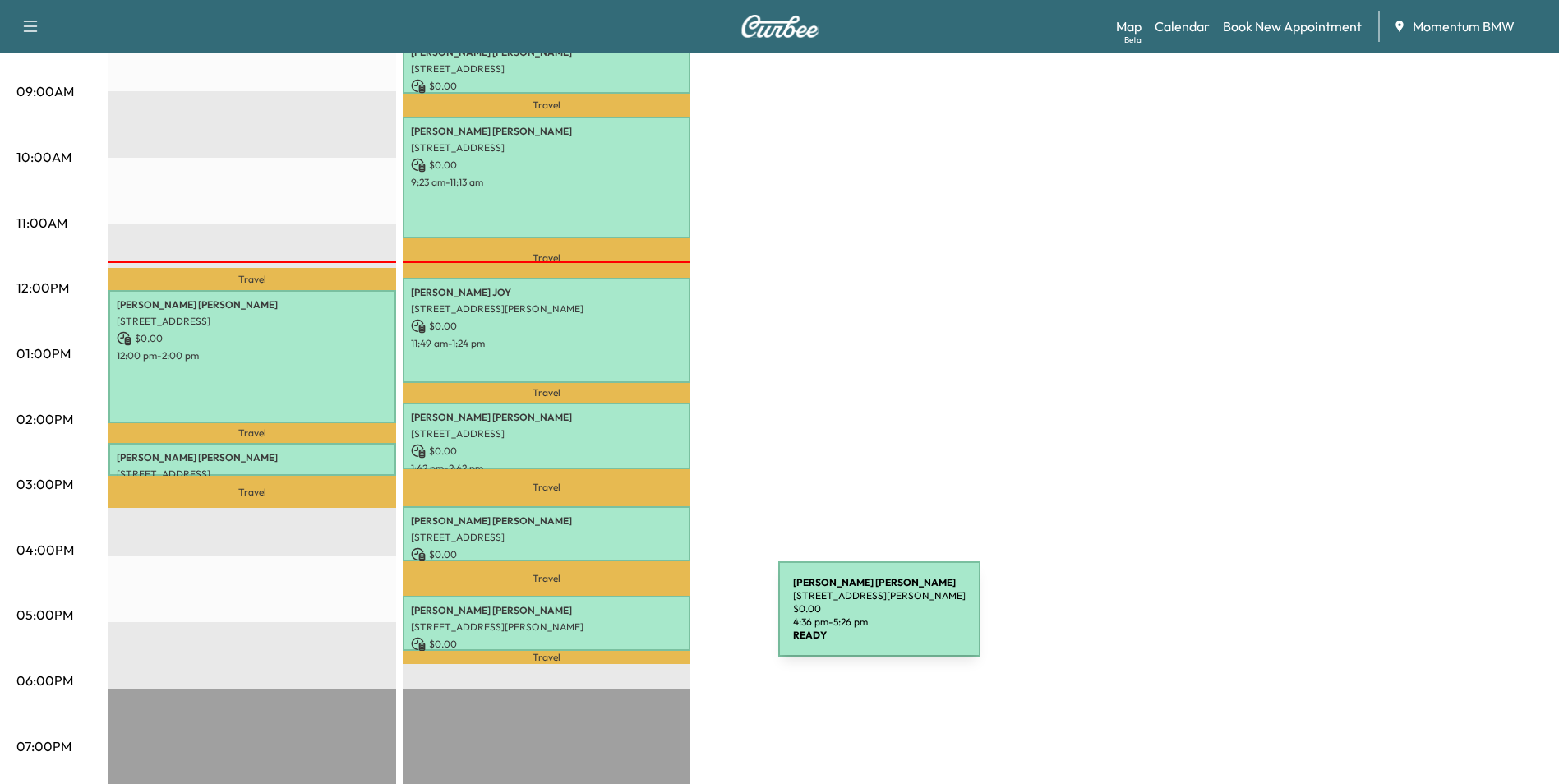
click at [655, 620] on p "6061 Beverly Hill St, Houston, TX 77057, USA" at bounding box center [547, 627] width 271 height 13
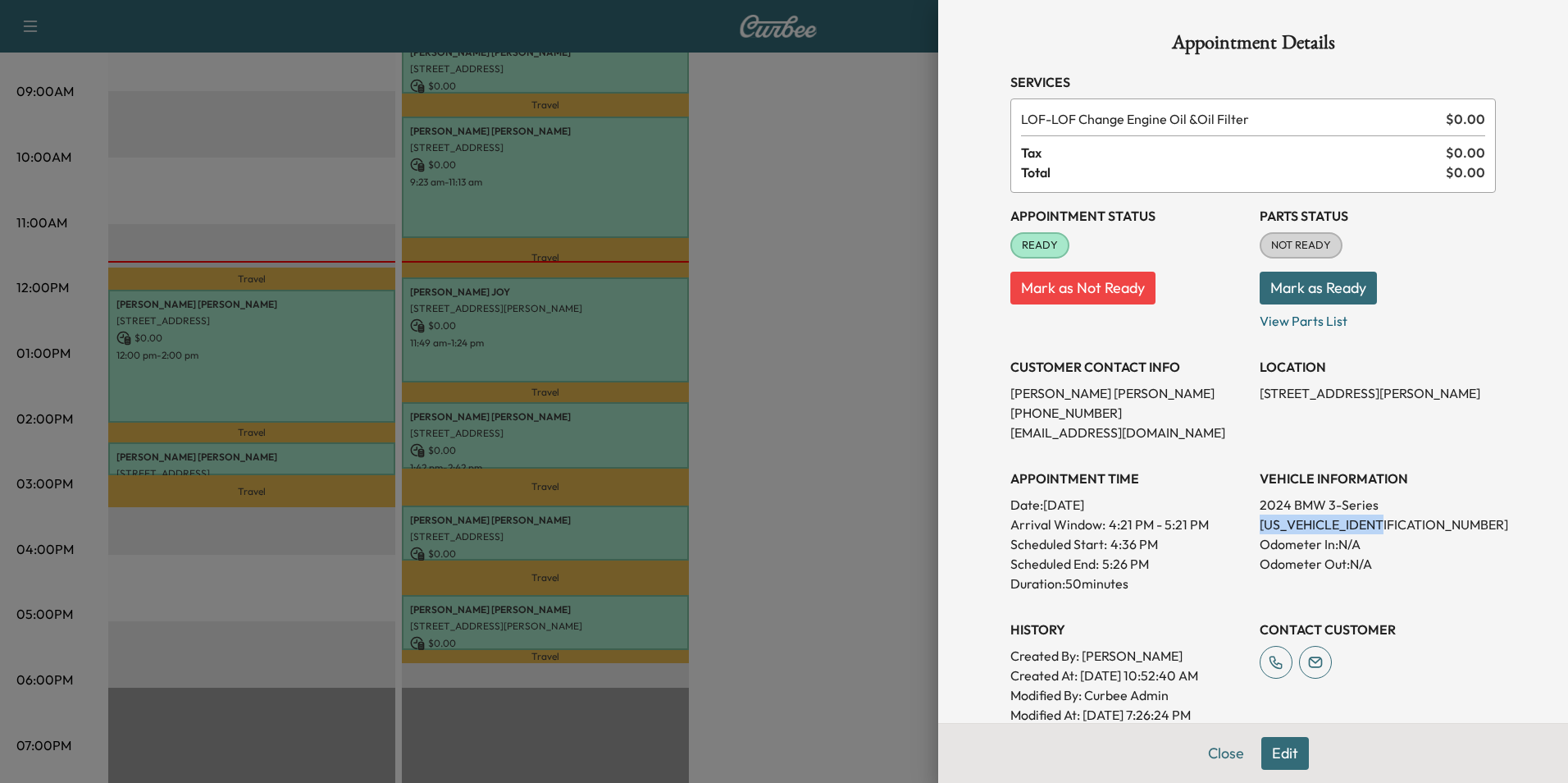
drag, startPoint x: 1382, startPoint y: 524, endPoint x: 1251, endPoint y: 529, distance: 131.1
click at [1259, 529] on p "3MW69FF04R8E46114" at bounding box center [1377, 524] width 236 height 20
drag, startPoint x: 1251, startPoint y: 529, endPoint x: 1348, endPoint y: 524, distance: 97.1
copy p "3MW69FF04R8E46114"
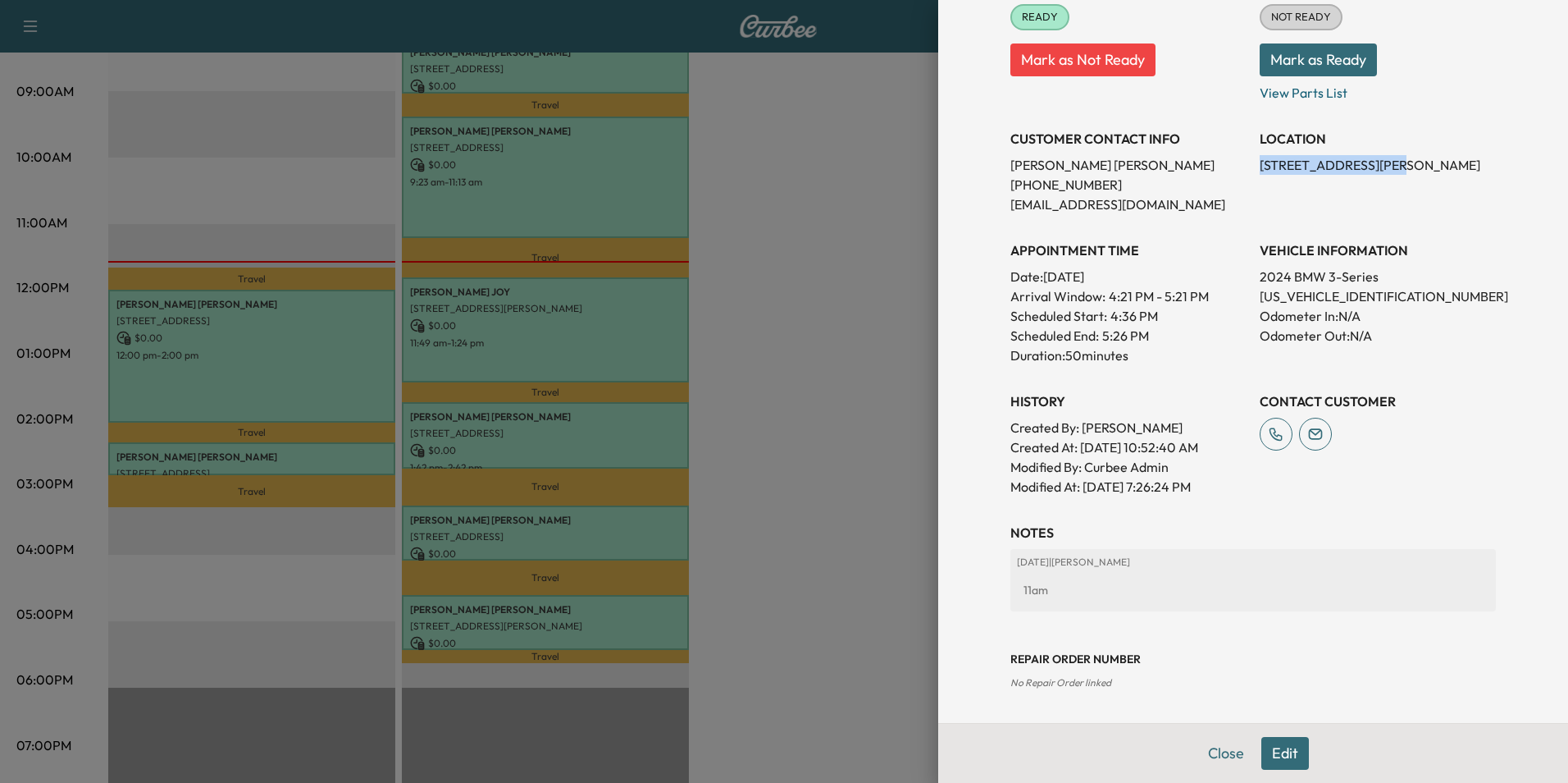
drag, startPoint x: 1354, startPoint y: 165, endPoint x: 1250, endPoint y: 169, distance: 104.1
click at [1259, 169] on p "6061 Beverly Hill St, Houston, TX 77057, USA" at bounding box center [1377, 165] width 236 height 20
drag, startPoint x: 1250, startPoint y: 169, endPoint x: 1328, endPoint y: 164, distance: 78.2
copy p "6061 Beverly Hill St"
click at [1216, 759] on button "Close" at bounding box center [1226, 753] width 57 height 33
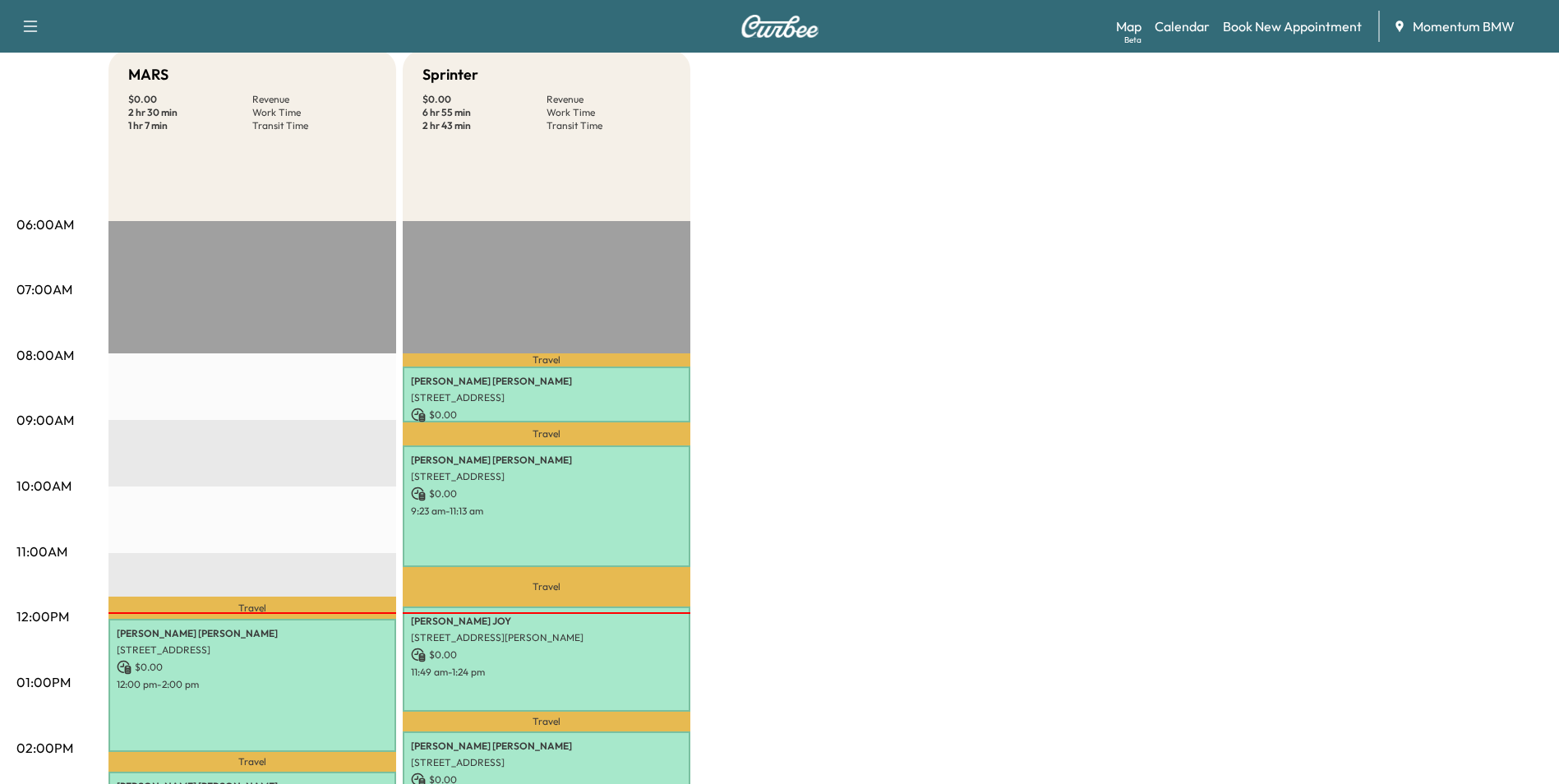
scroll to position [0, 0]
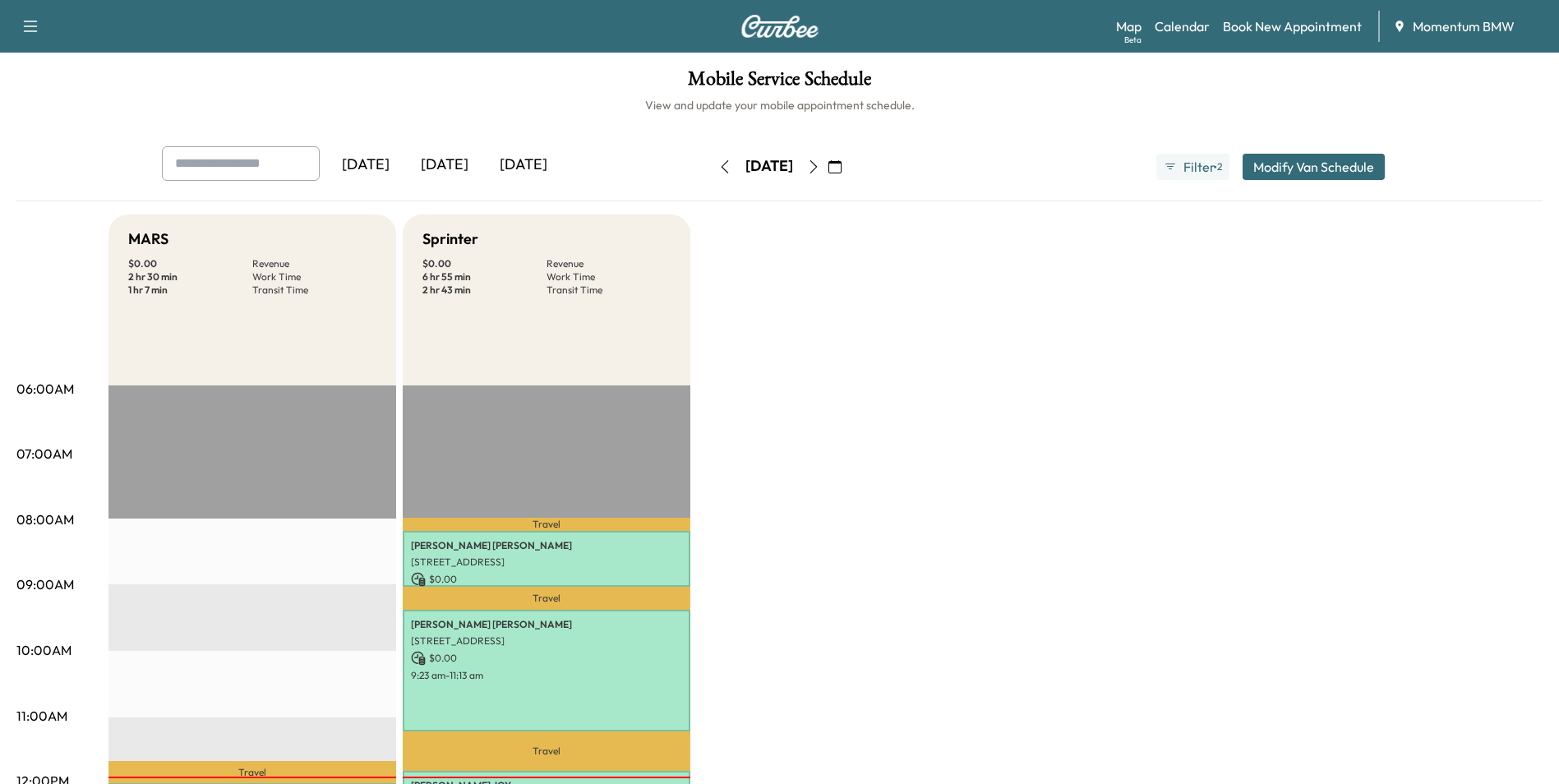
click at [842, 162] on icon "button" at bounding box center [835, 167] width 13 height 13
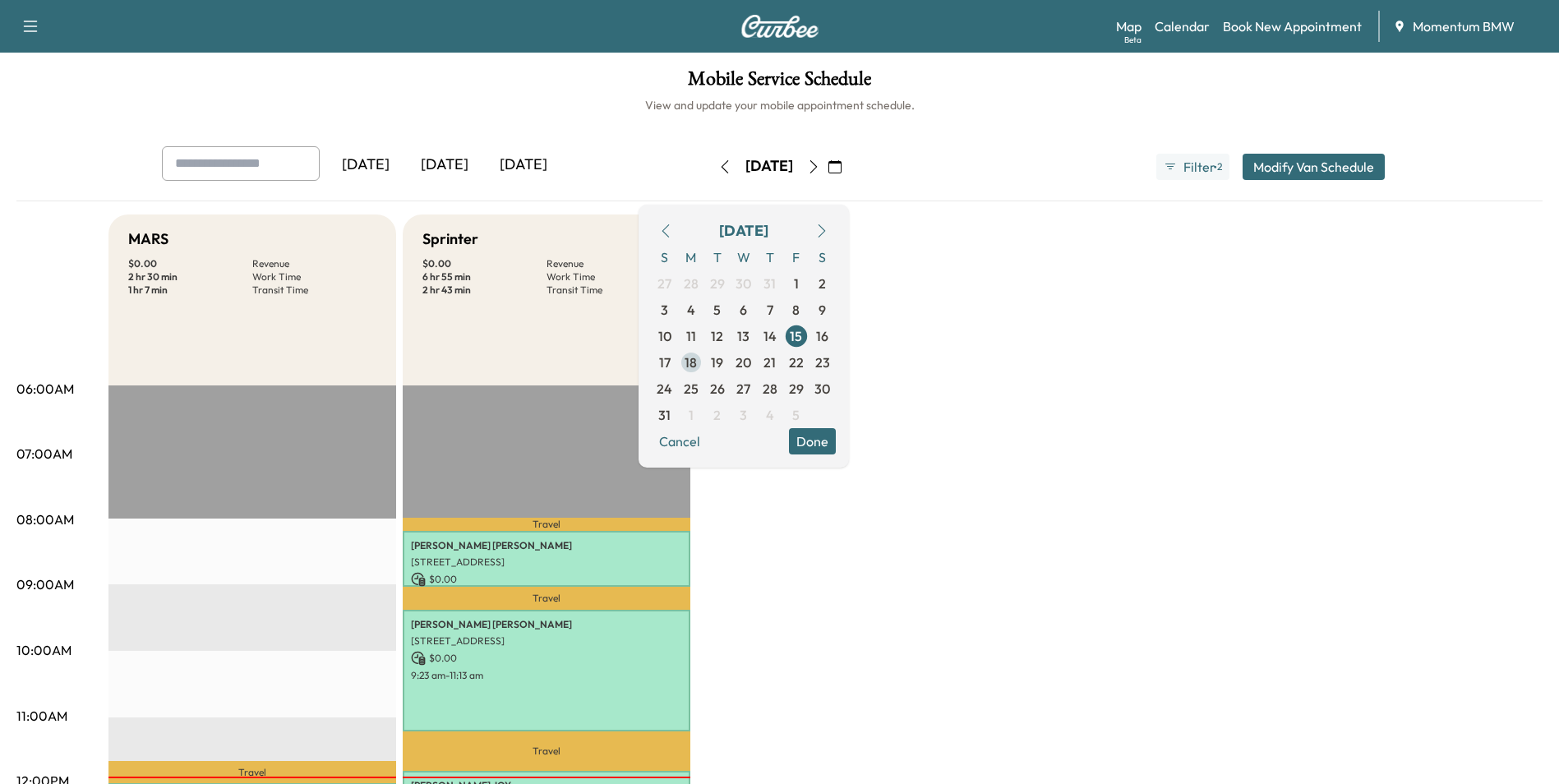
click at [697, 367] on span "18" at bounding box center [690, 362] width 12 height 20
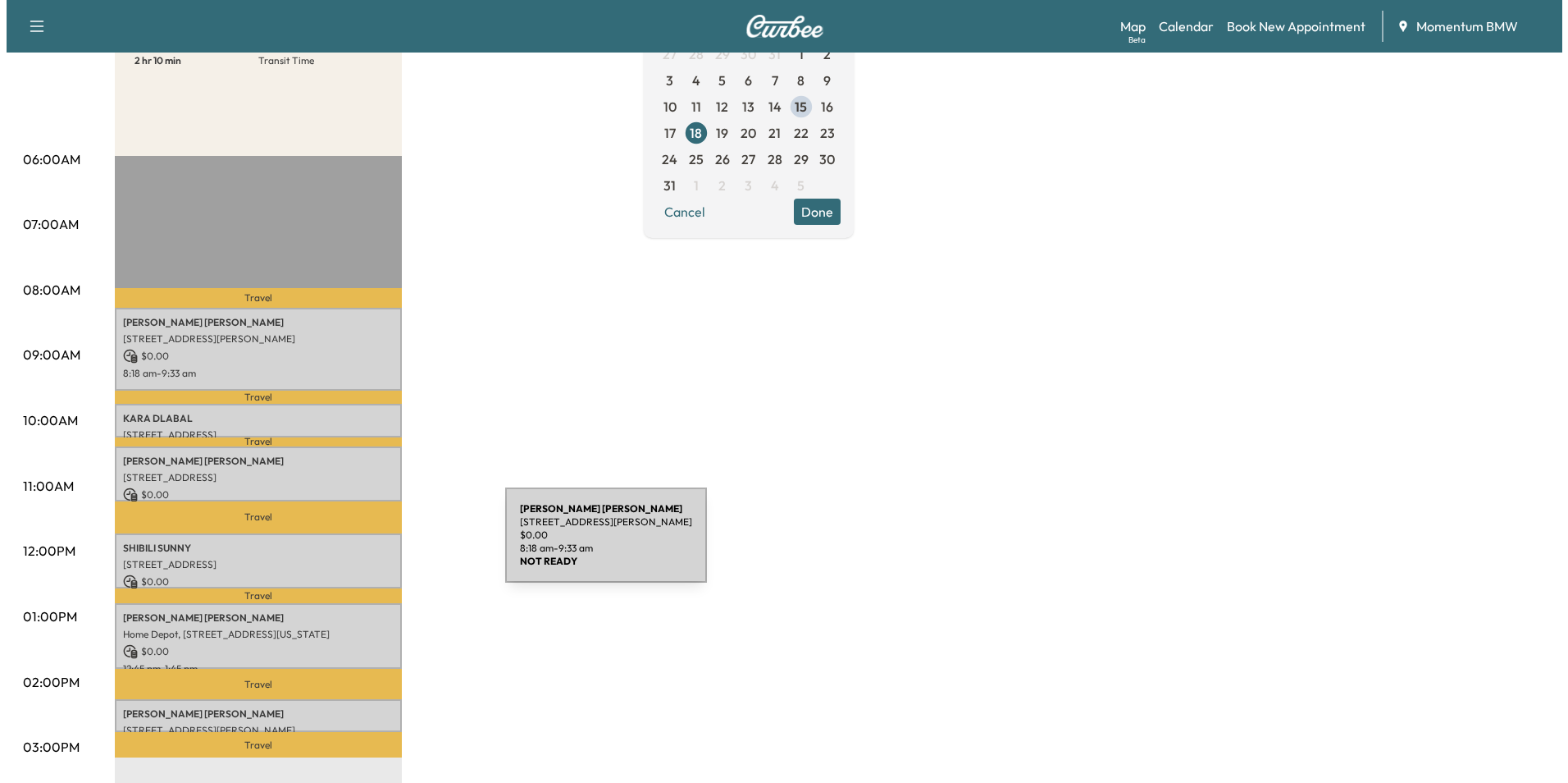
scroll to position [328, 0]
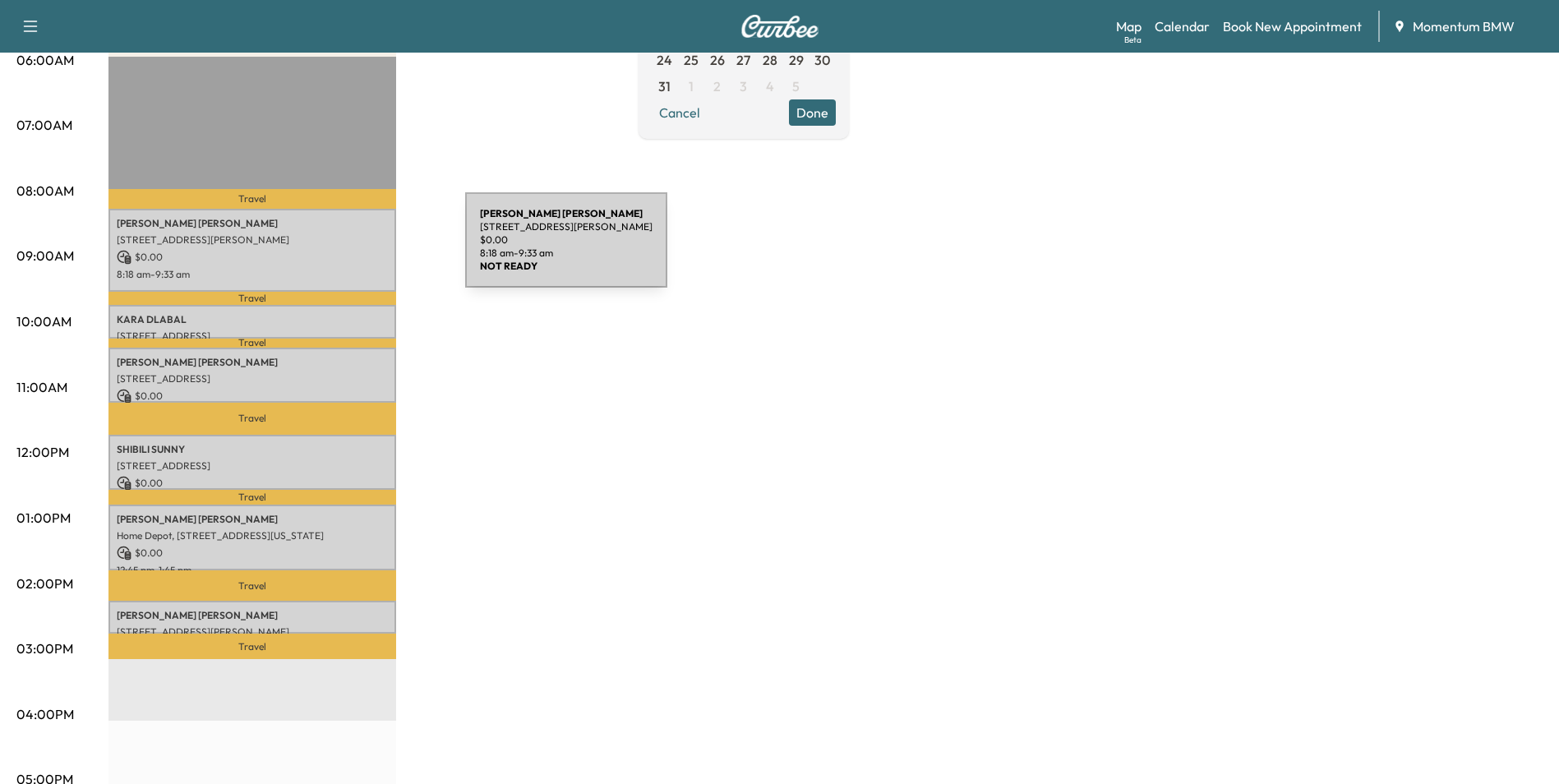
click at [342, 250] on p "$ 0.00" at bounding box center [253, 257] width 271 height 15
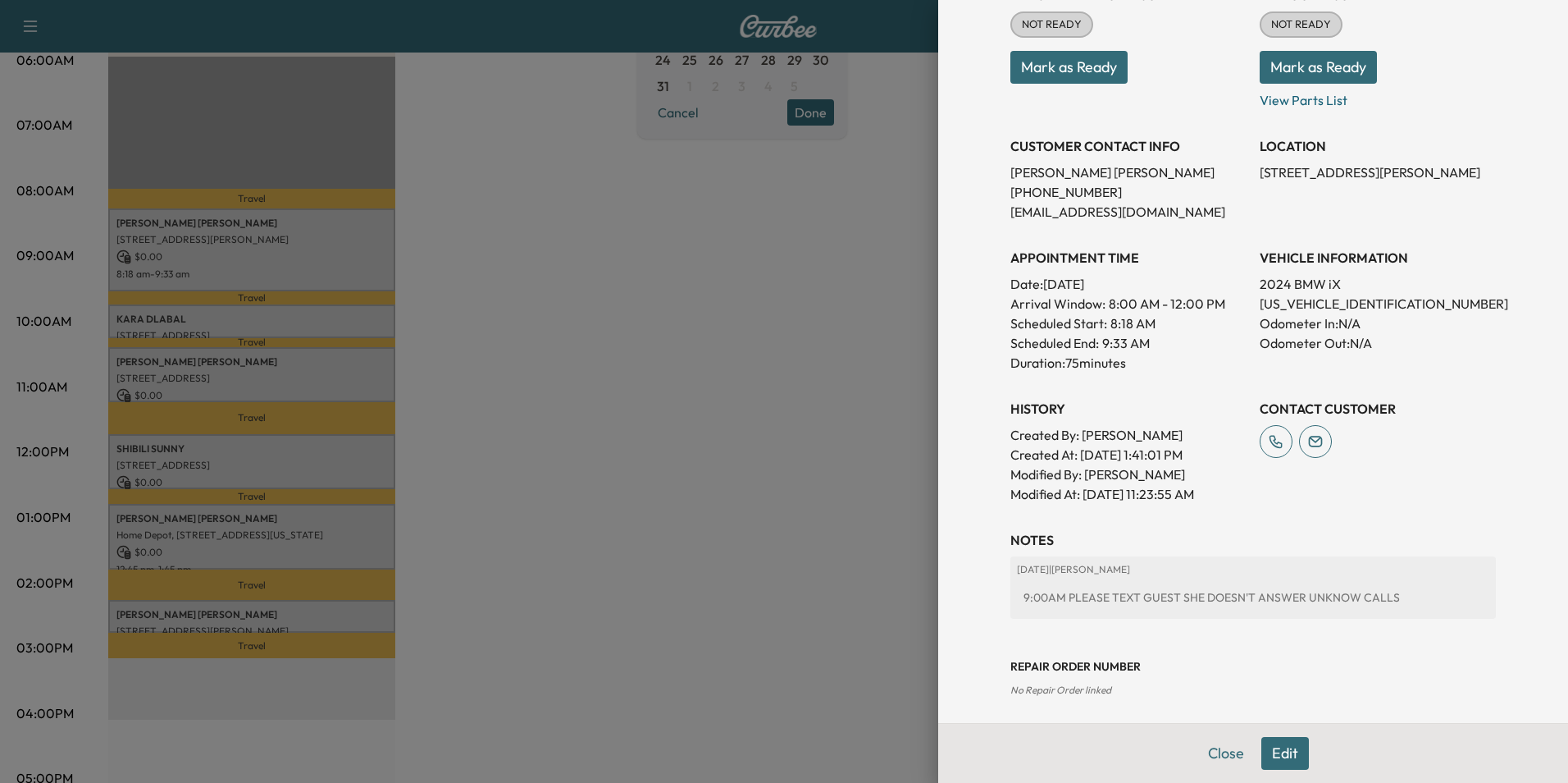
scroll to position [248, 0]
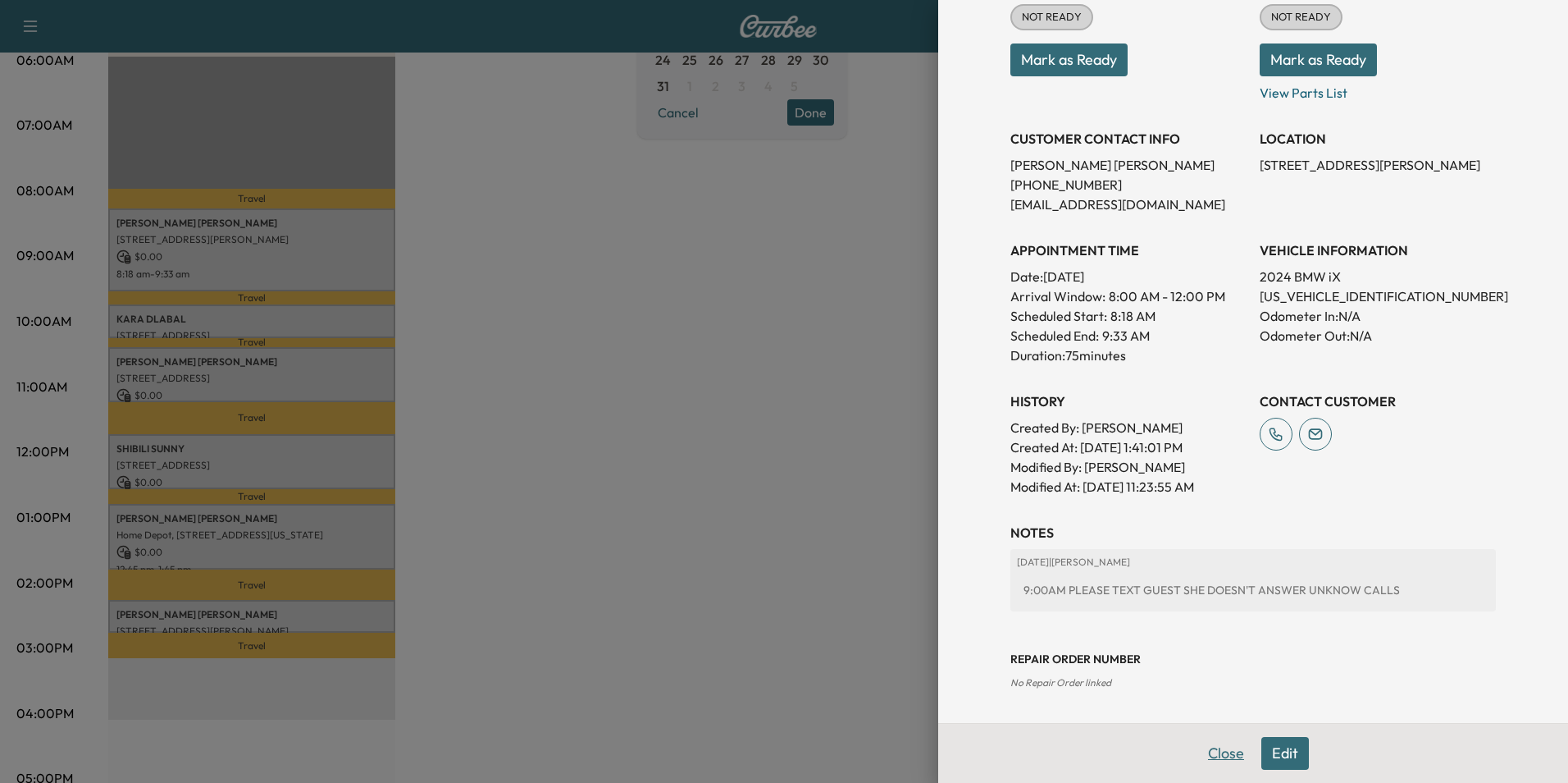
click at [1216, 758] on button "Close" at bounding box center [1226, 753] width 57 height 33
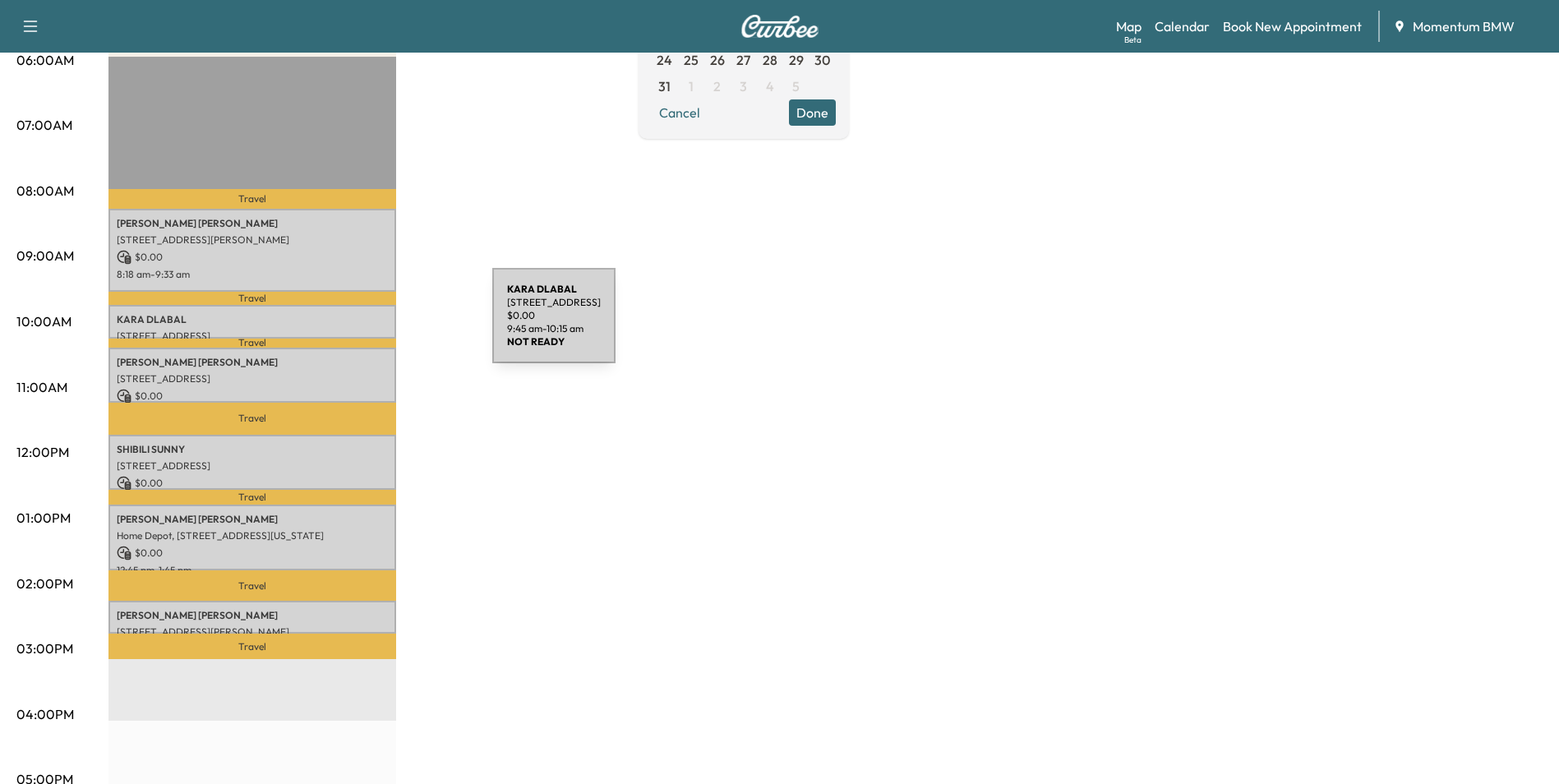
click at [369, 325] on div "KARA DLABAL 4919 Post Oak Timber Dr, Houston, TX 77056, USA $ 0.00 9:45 am - 10…" at bounding box center [252, 320] width 287 height 33
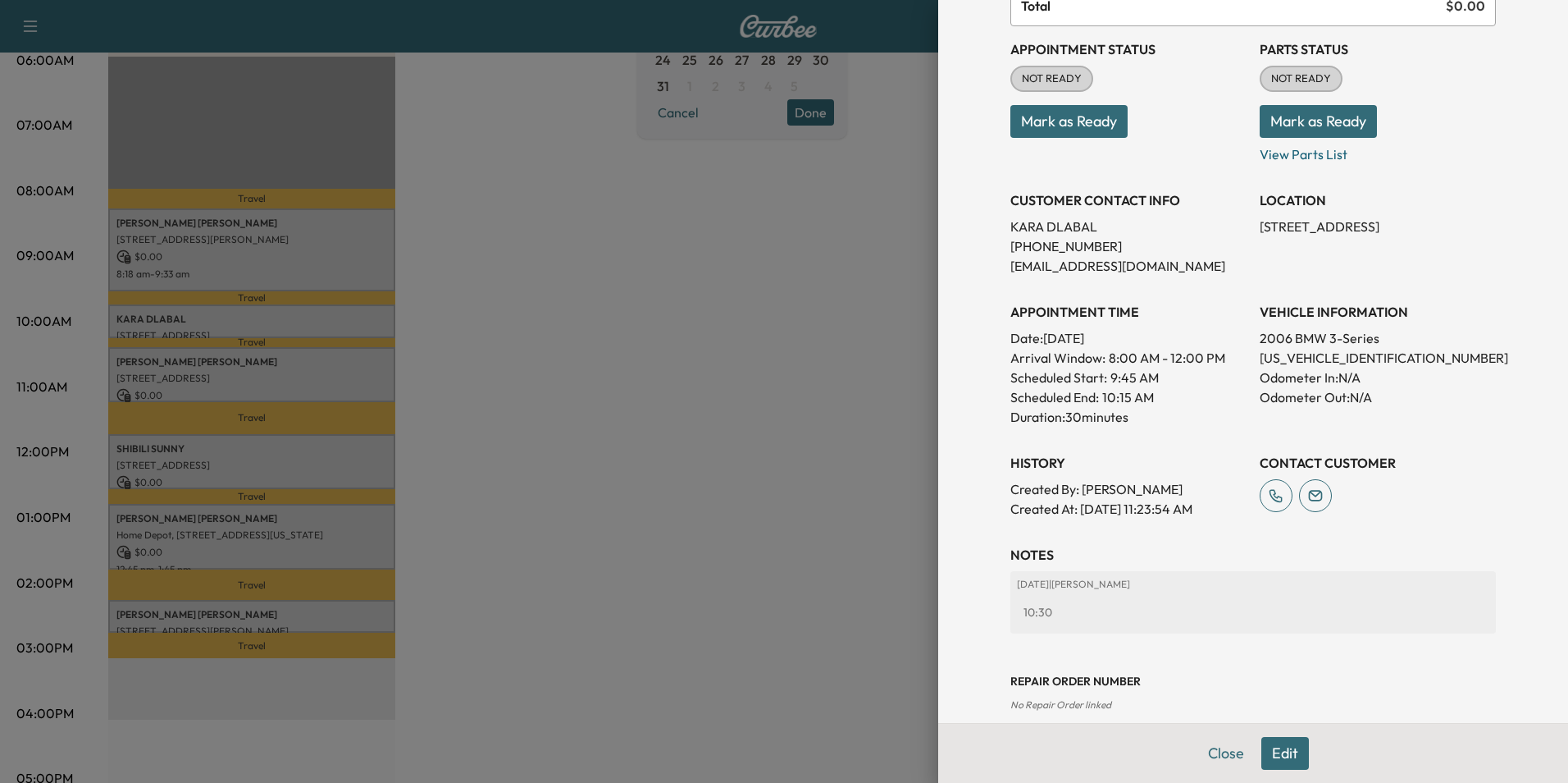
scroll to position [189, 0]
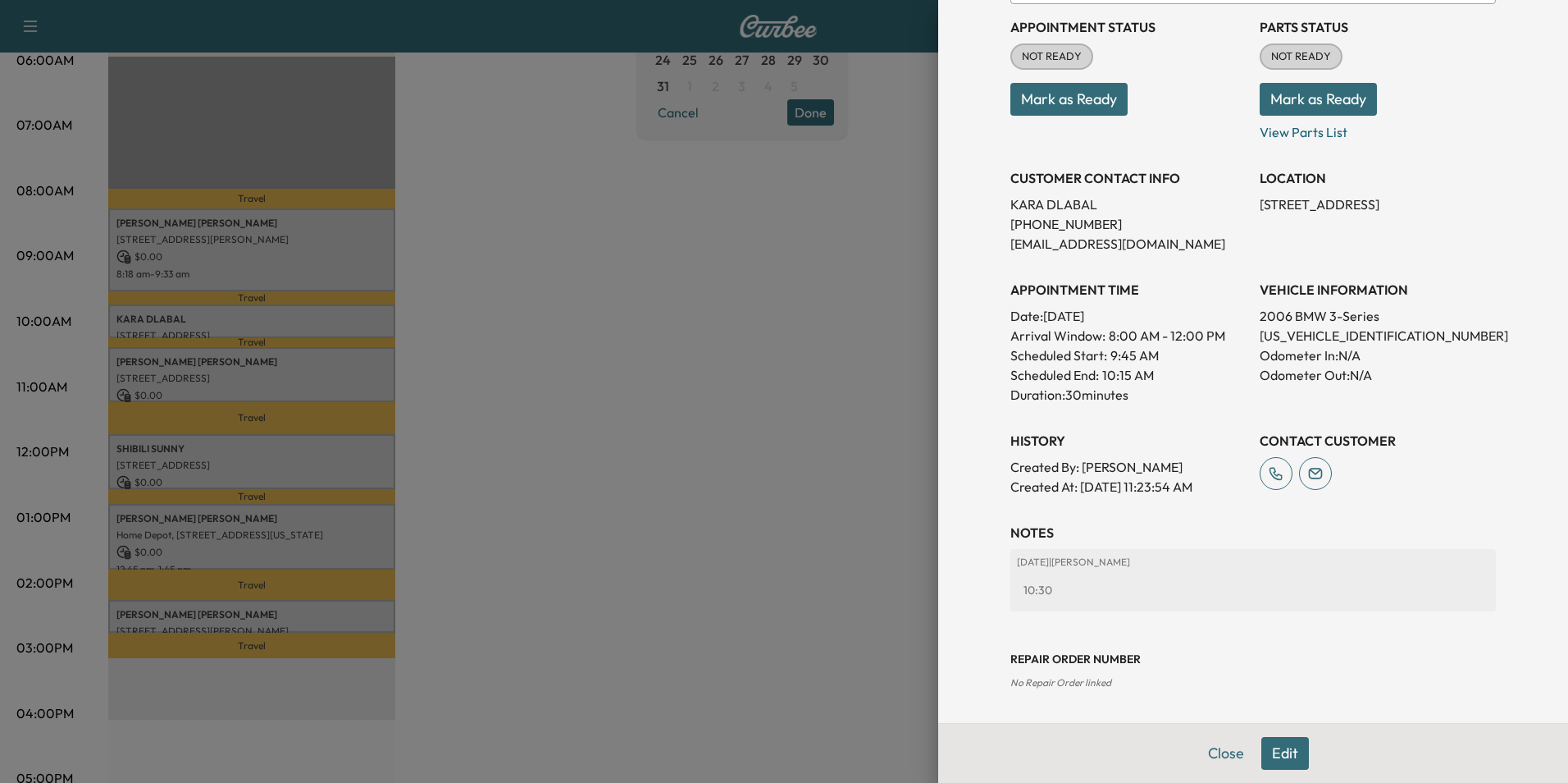
click at [1206, 753] on button "Close" at bounding box center [1226, 753] width 57 height 33
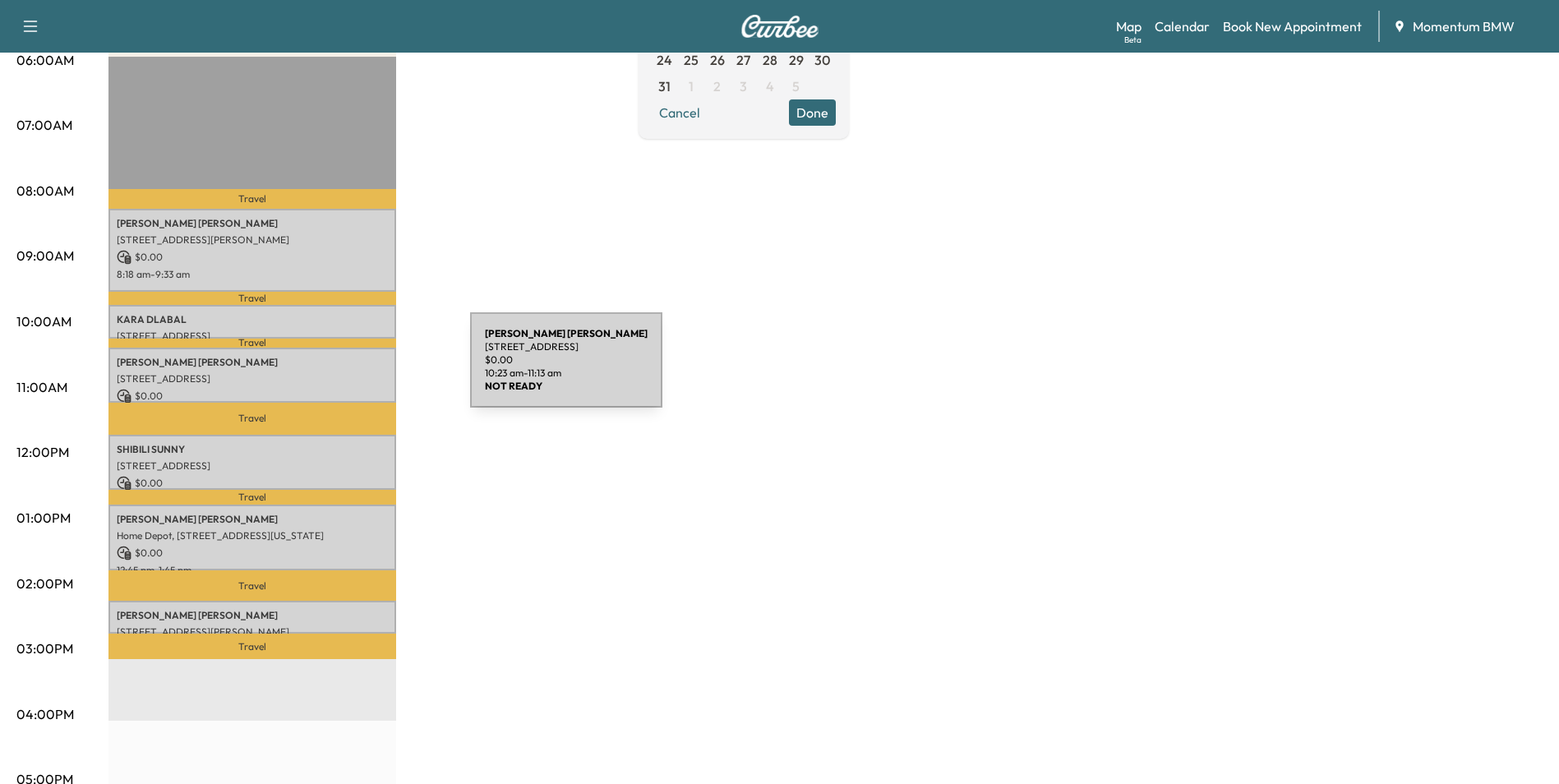
click at [347, 372] on p "3110 Kettering Dr, Houston, TX 77027, USA" at bounding box center [253, 379] width 271 height 13
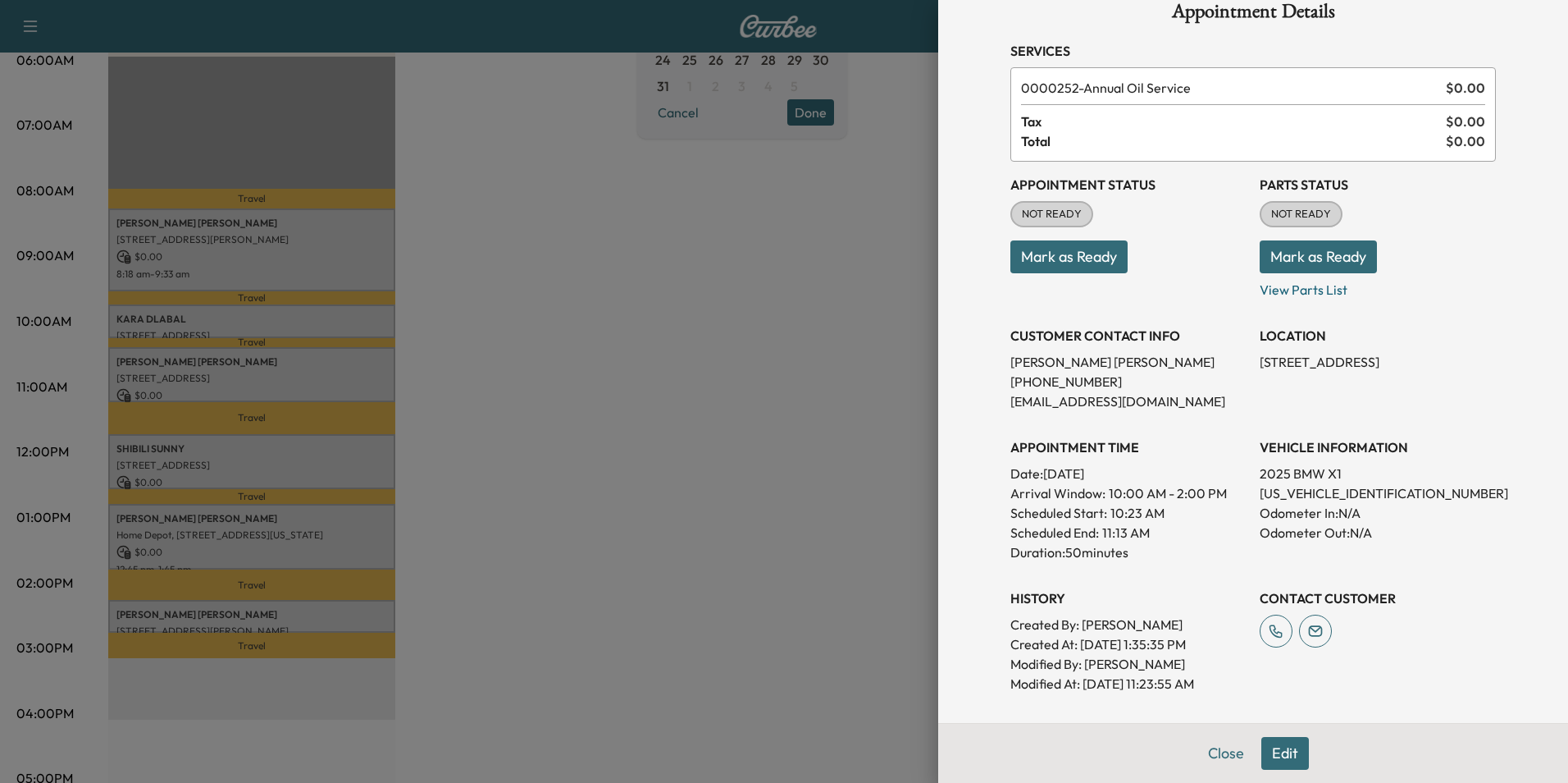
scroll to position [0, 0]
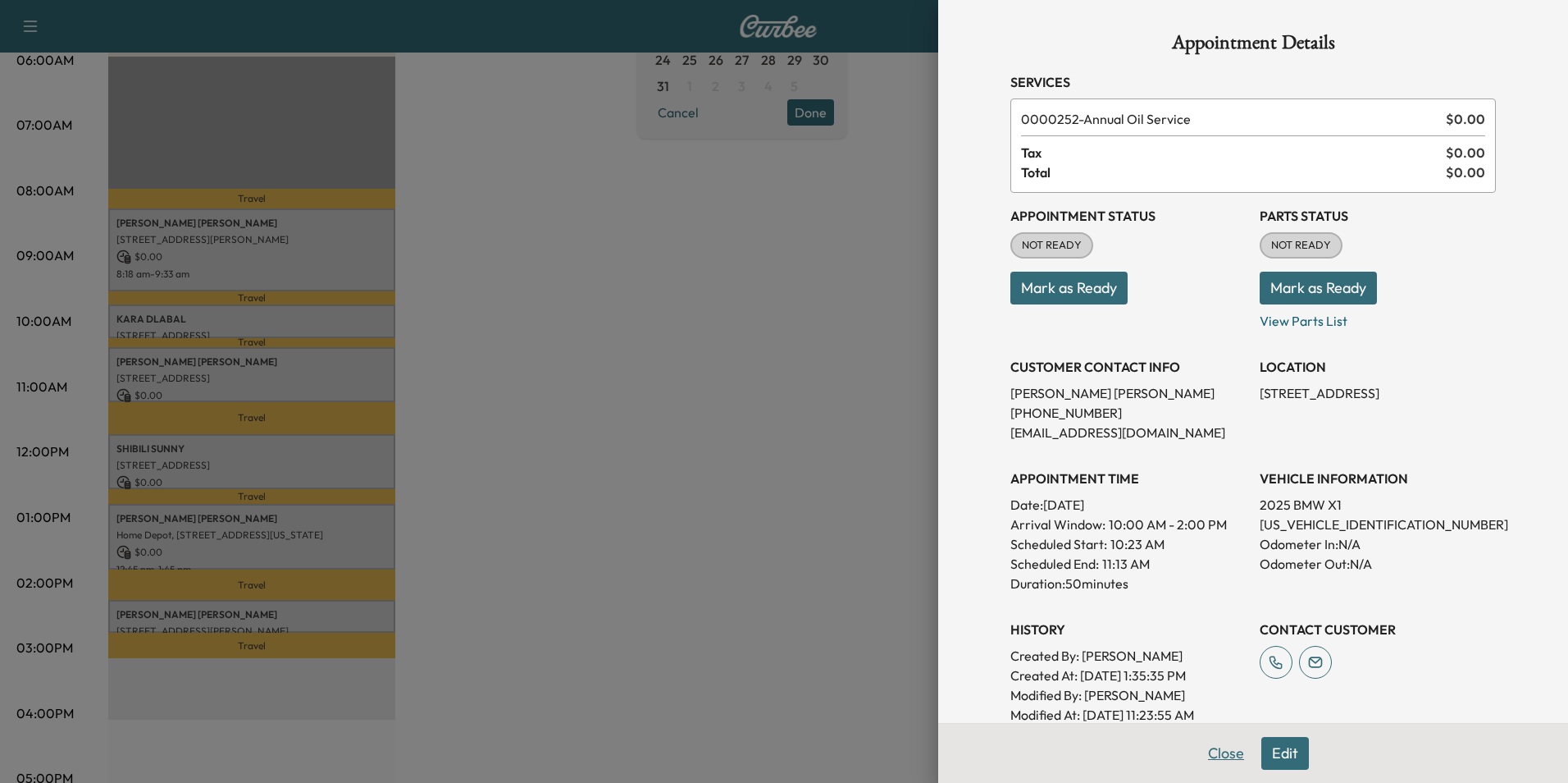
click at [1212, 756] on button "Close" at bounding box center [1226, 753] width 57 height 33
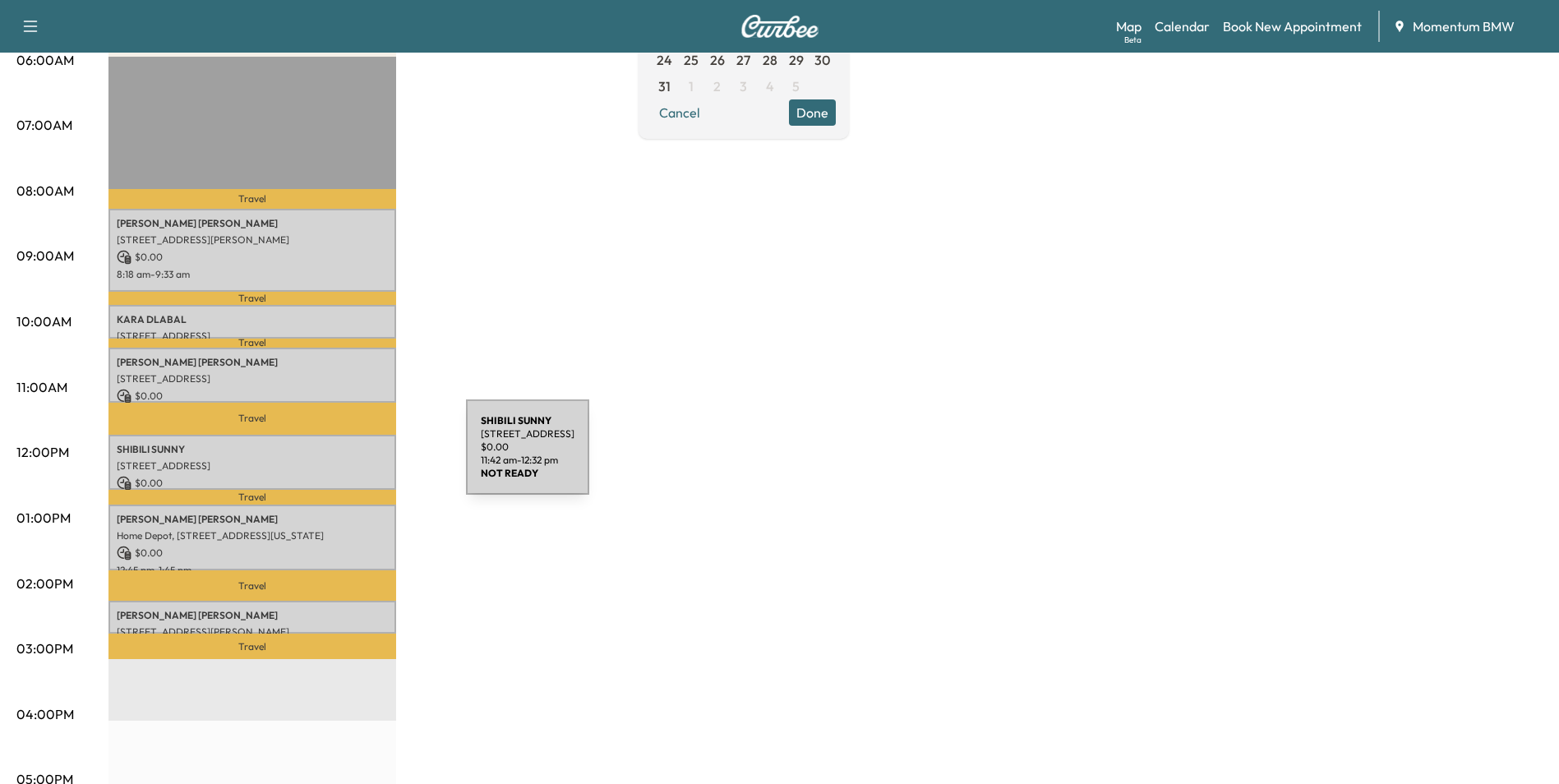
click at [345, 459] on p "4731 Great Acre Ln, Fresno, TX 77545, USA" at bounding box center [253, 466] width 271 height 13
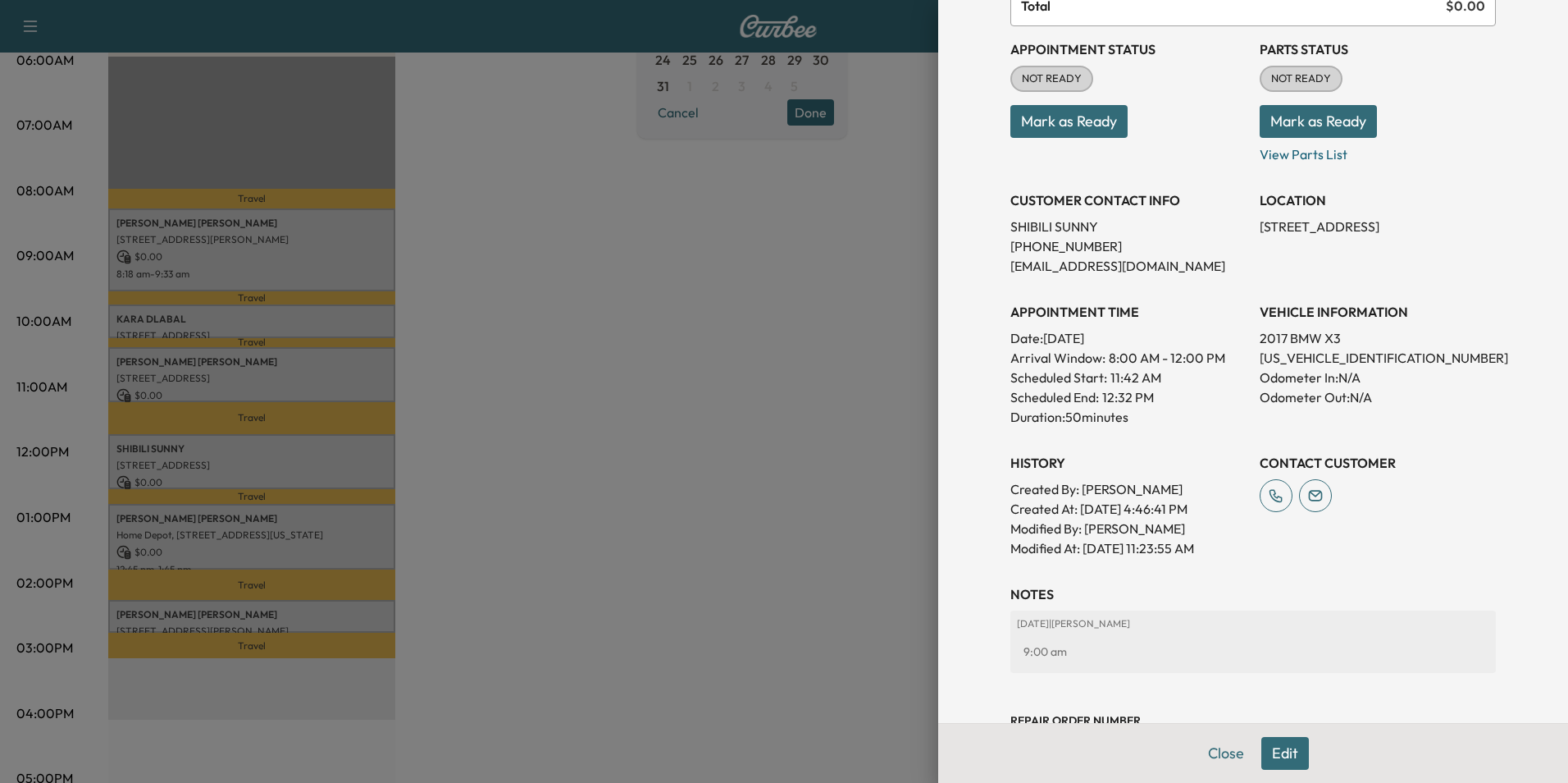
scroll to position [228, 0]
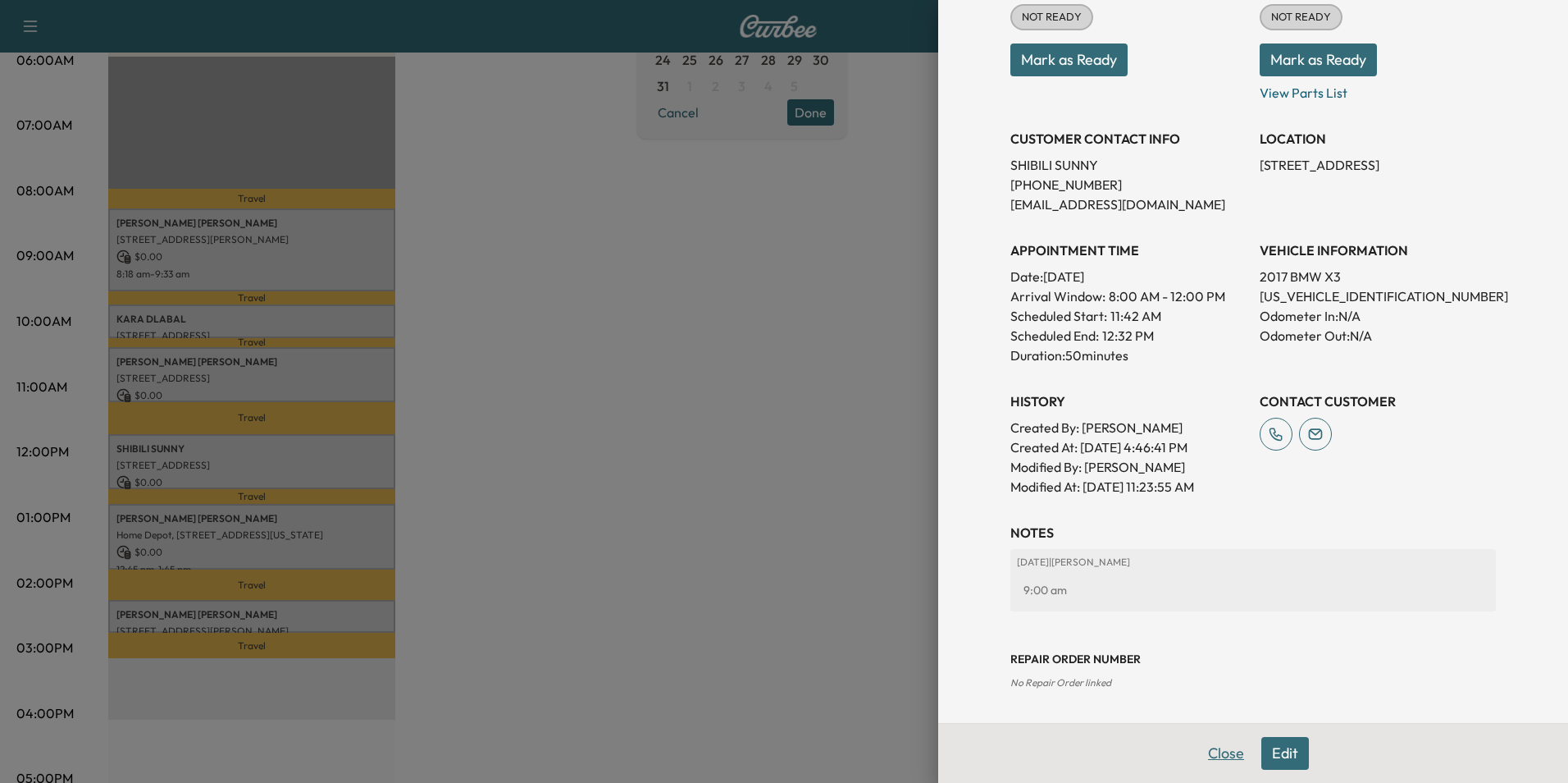
click at [1199, 744] on button "Close" at bounding box center [1226, 753] width 57 height 33
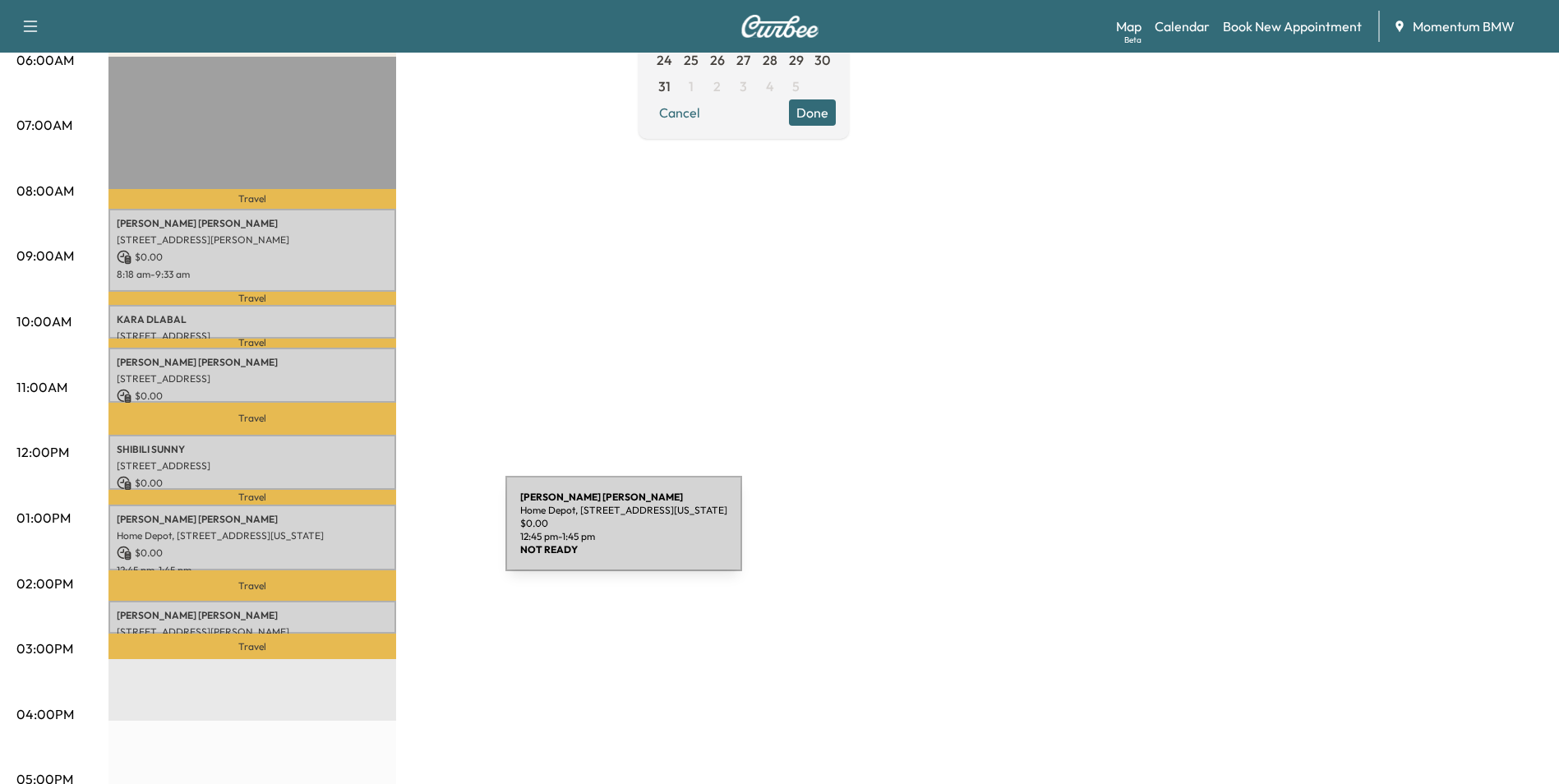
click at [382, 533] on p "Home Depot, 5820 Hwy 6, Missouri City, TX 77459, USA" at bounding box center [253, 536] width 271 height 13
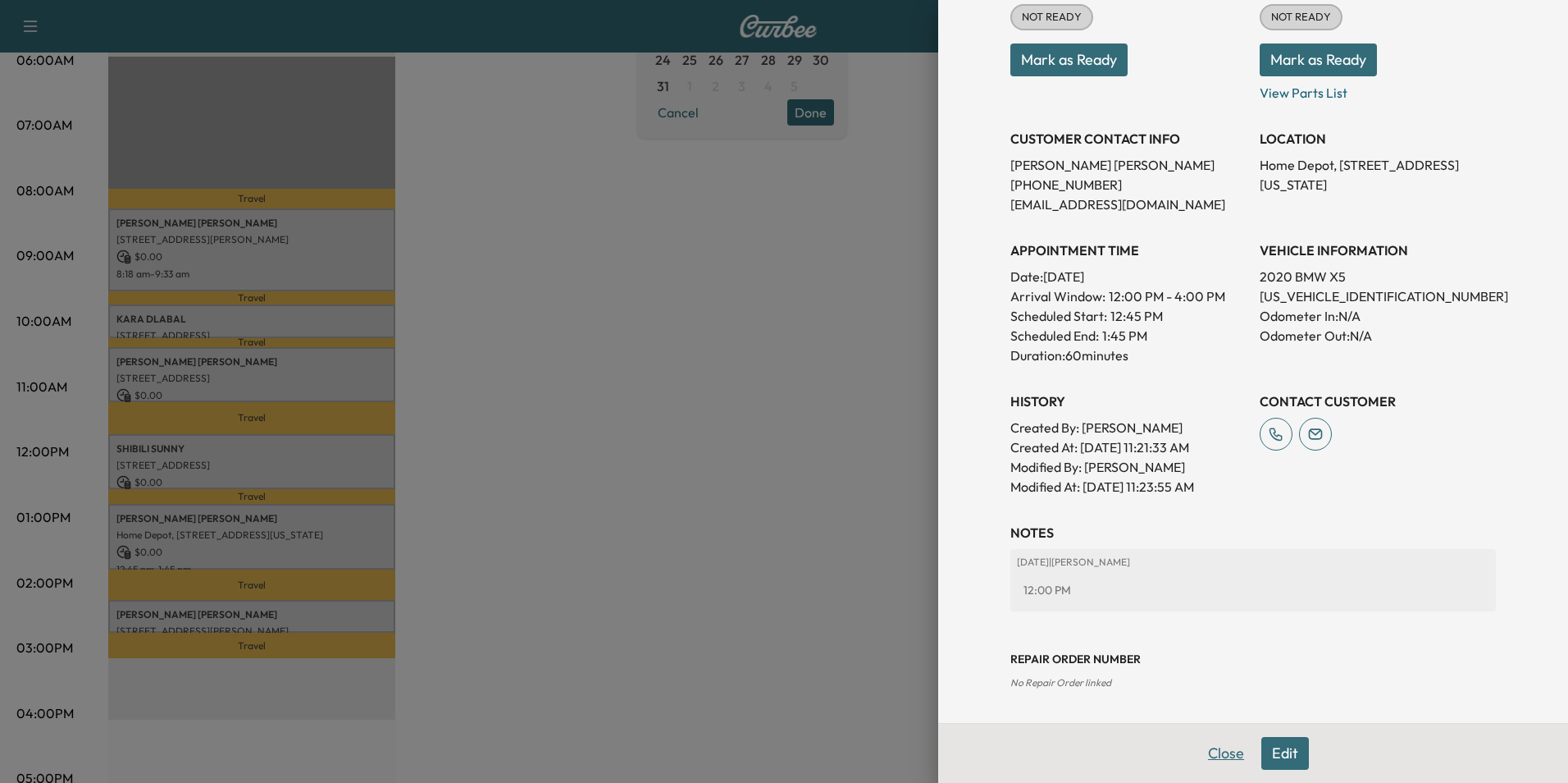
click at [1227, 751] on button "Close" at bounding box center [1226, 753] width 57 height 33
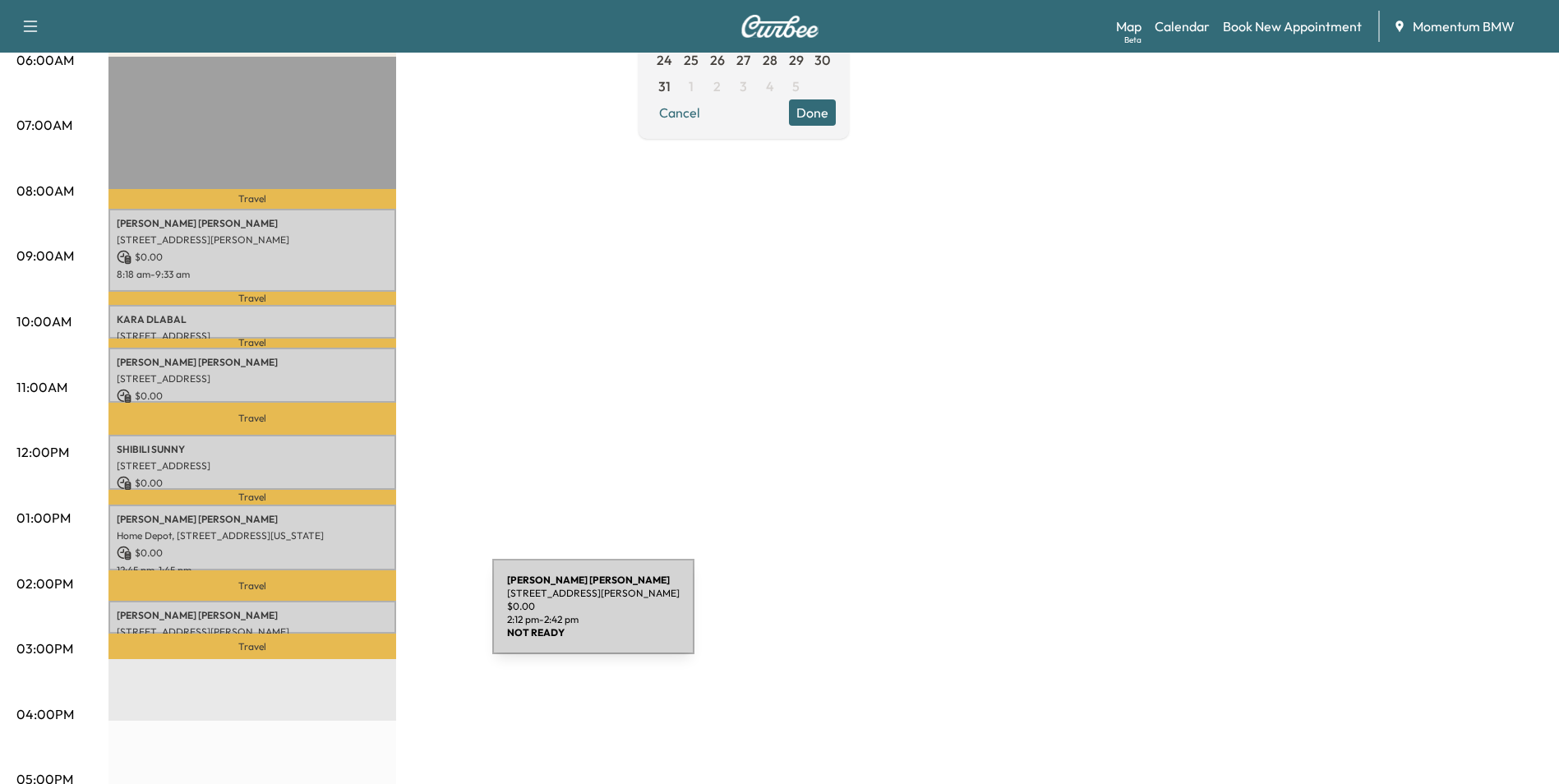
click at [369, 616] on div "ANASTASIOS MAGOULAS 15719 Pfeiffer Dr, Houston, TX 77082, USA $ 0.00 2:12 pm - …" at bounding box center [252, 616] width 287 height 33
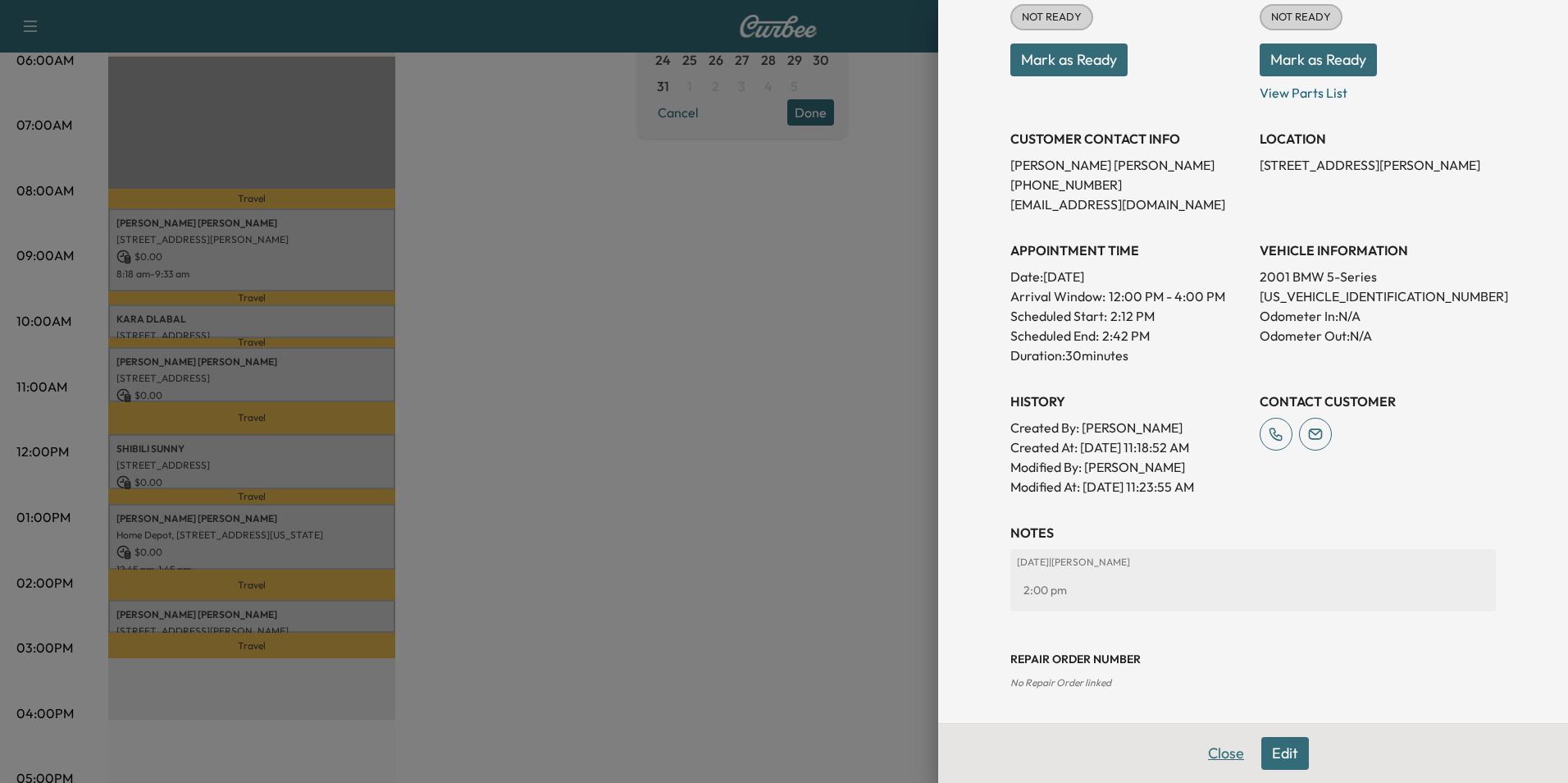
click at [1222, 753] on button "Close" at bounding box center [1226, 753] width 57 height 33
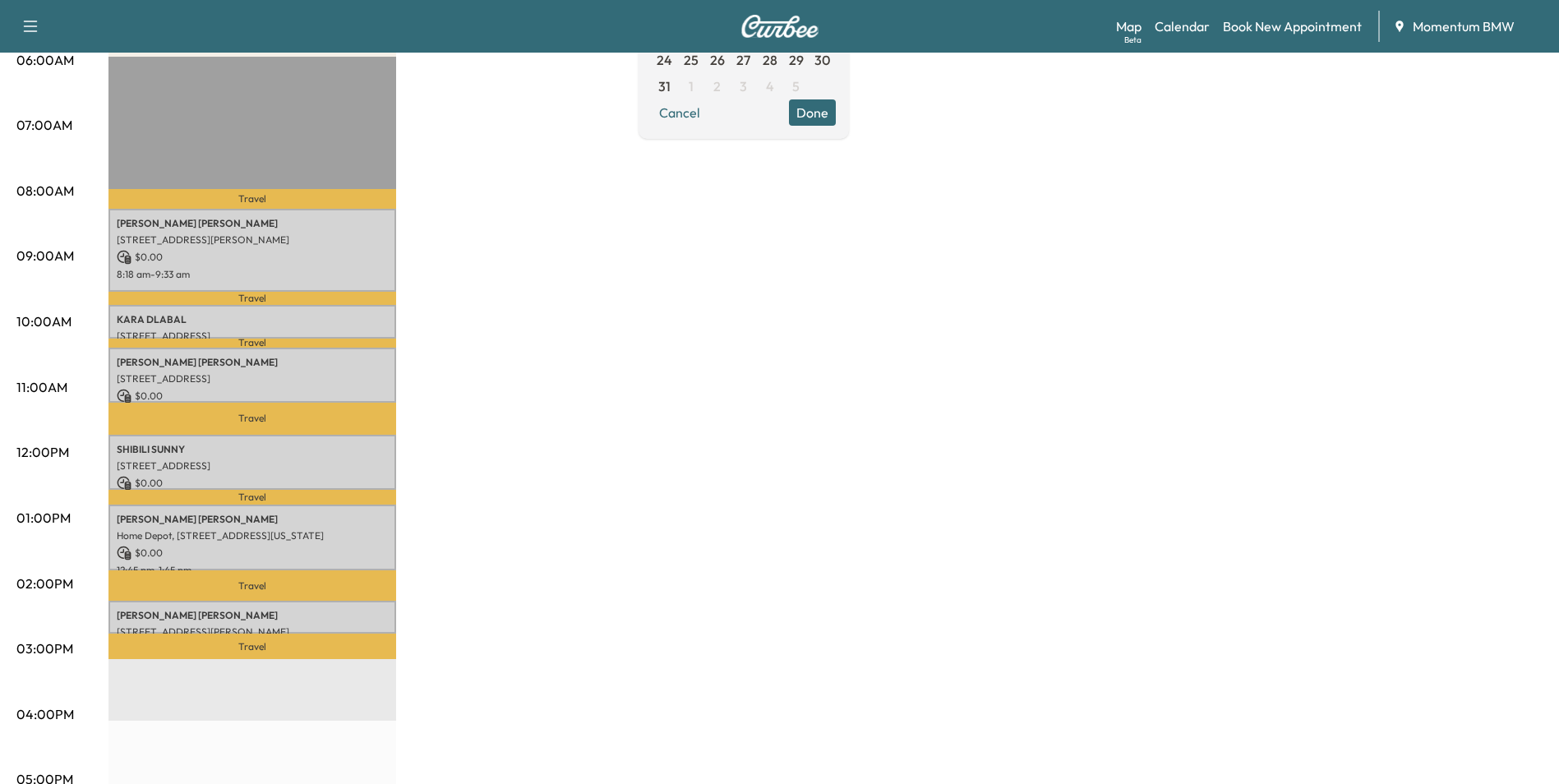
scroll to position [82, 0]
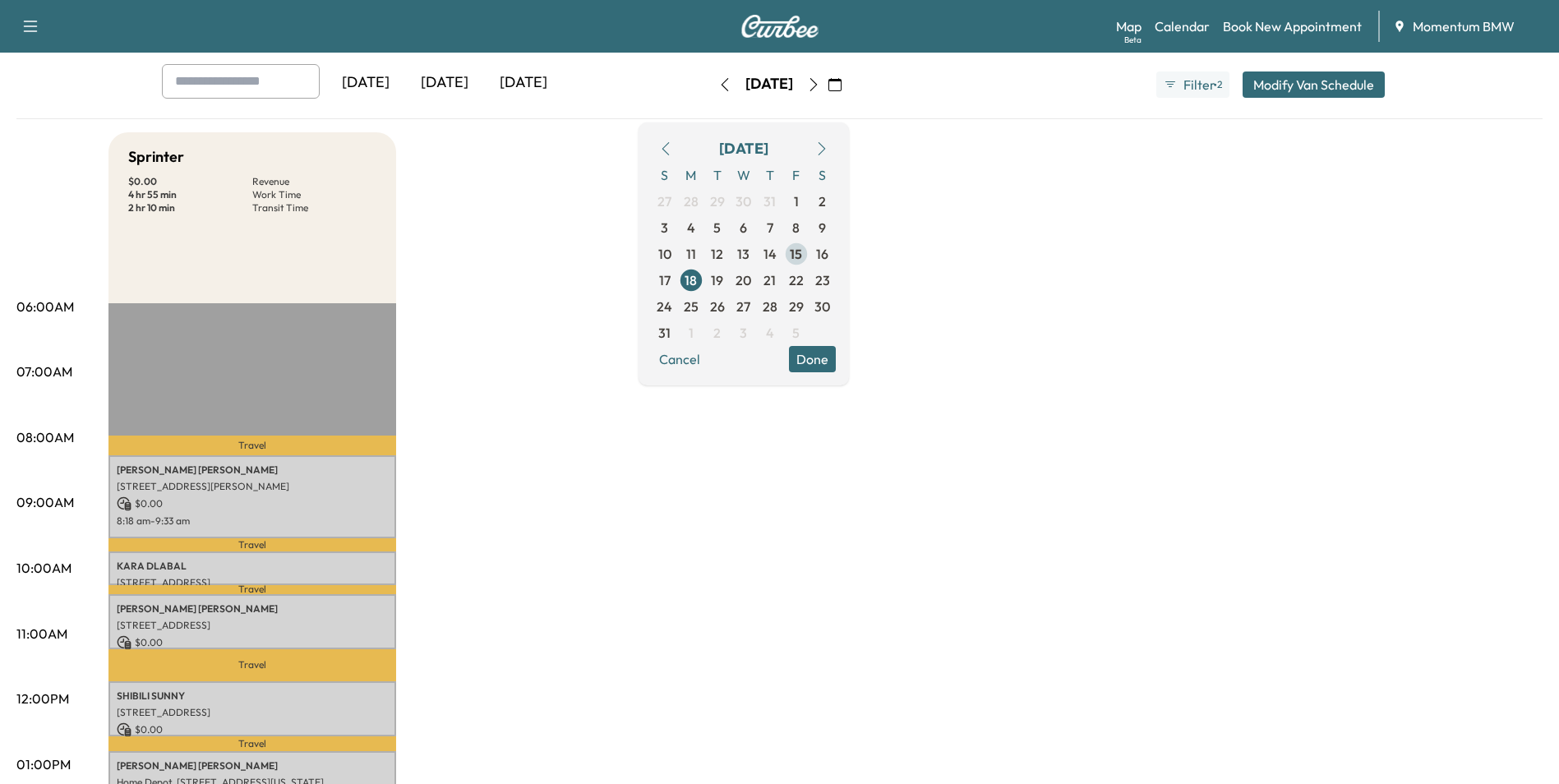
click at [802, 254] on span "15" at bounding box center [796, 253] width 12 height 20
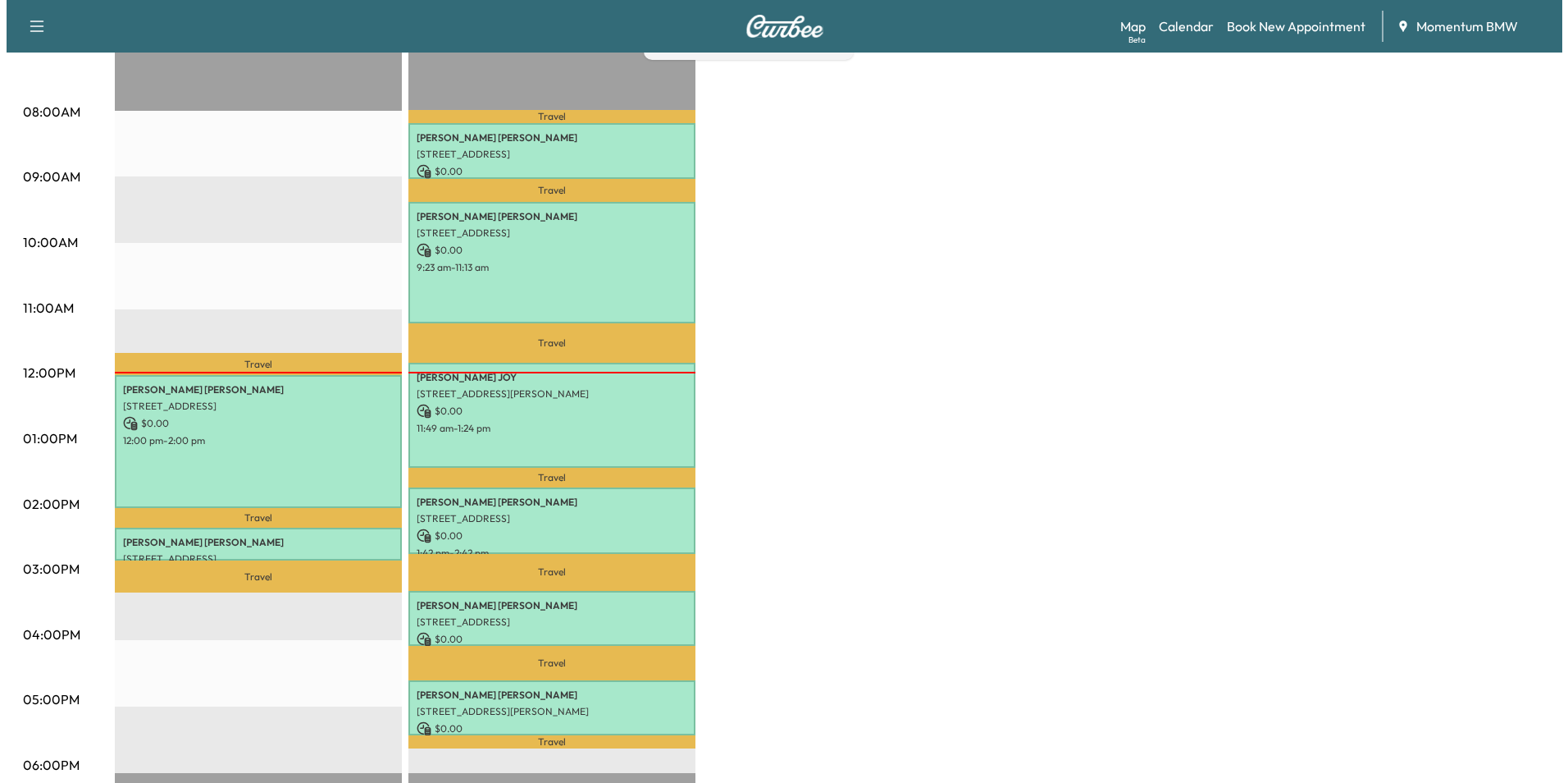
scroll to position [410, 0]
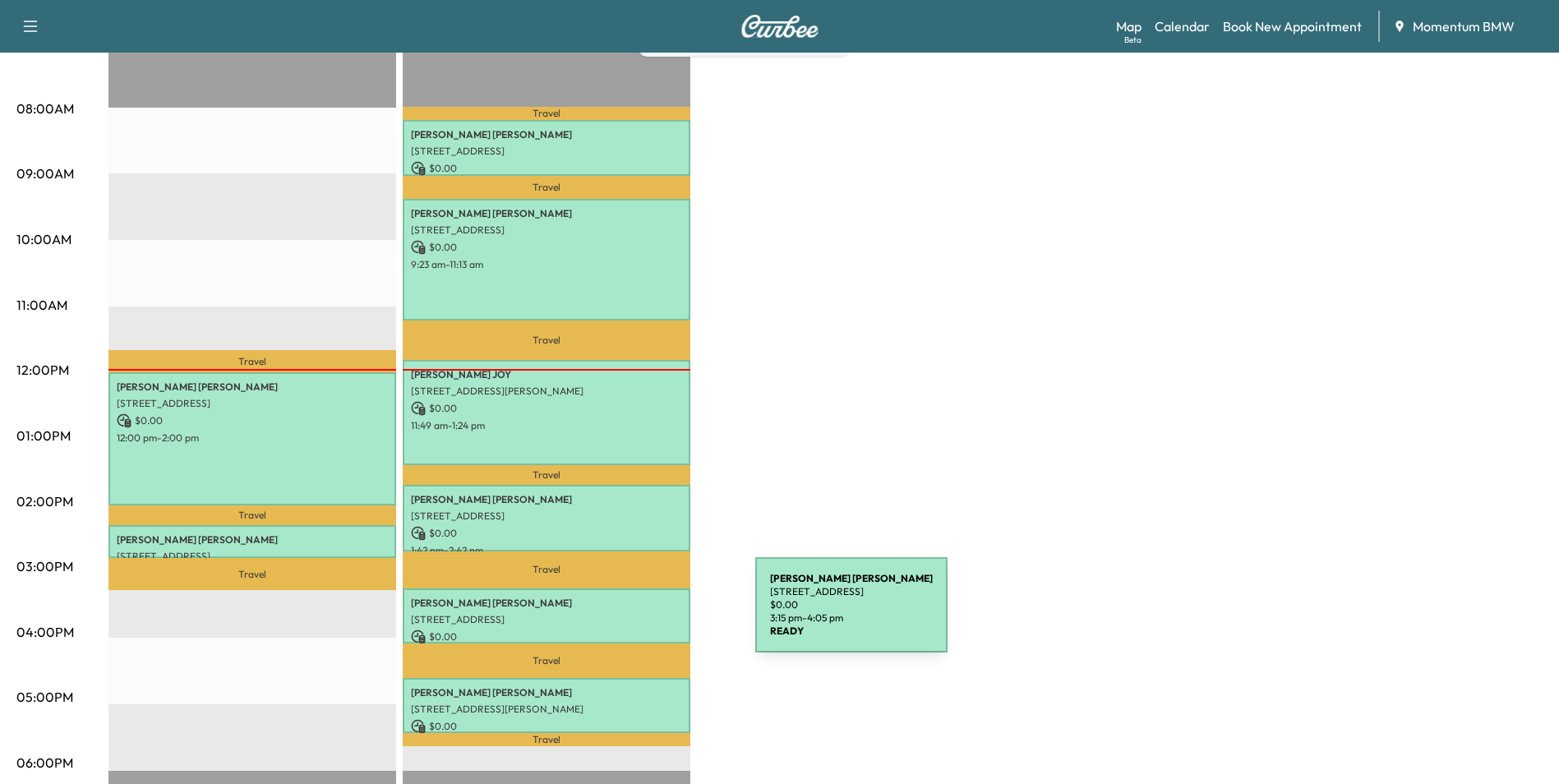
click at [632, 615] on p "6730 Sotoria Ln, Sugar Land, TX 77479, USA" at bounding box center [547, 619] width 271 height 13
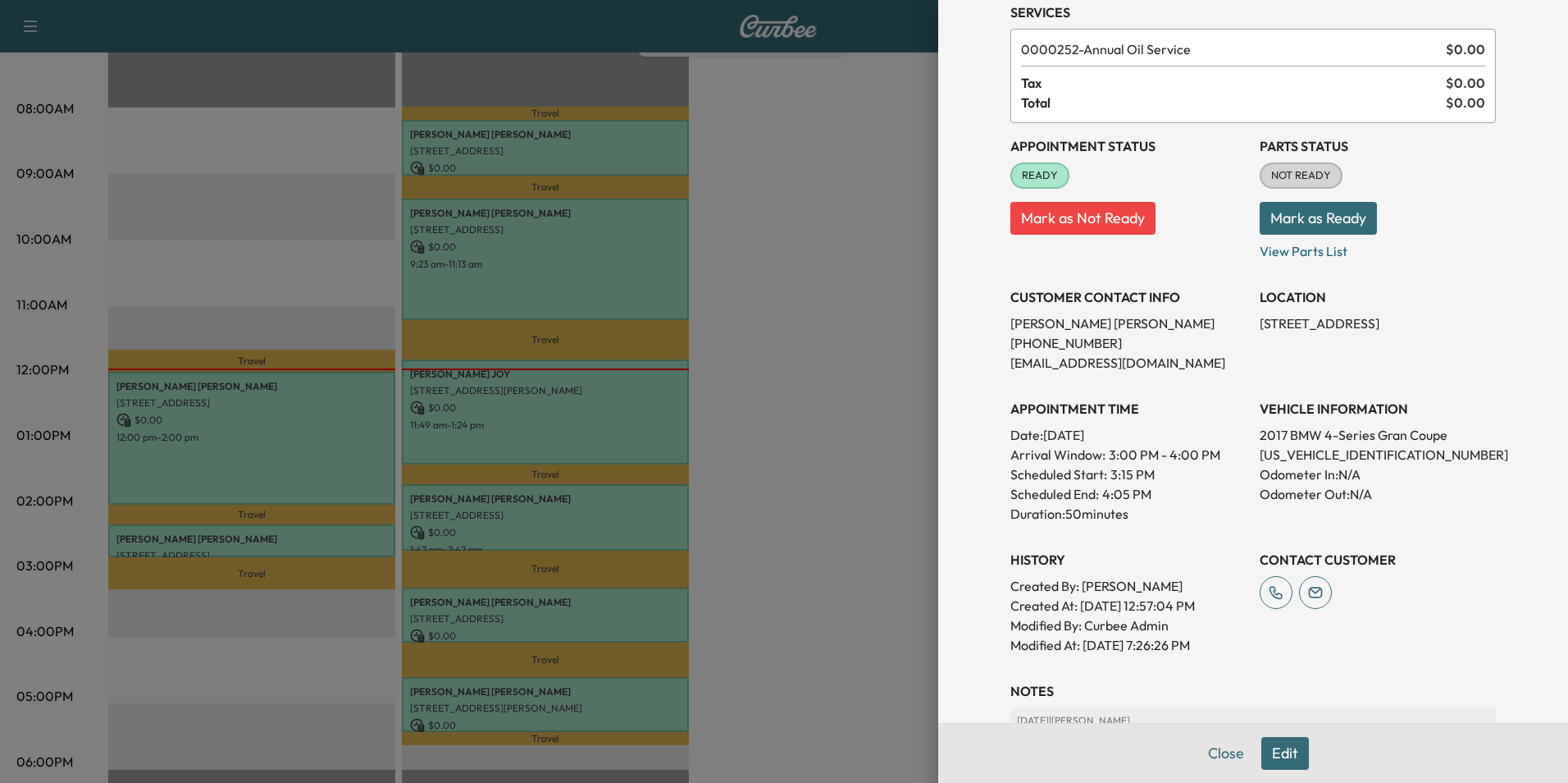
scroll to position [228, 0]
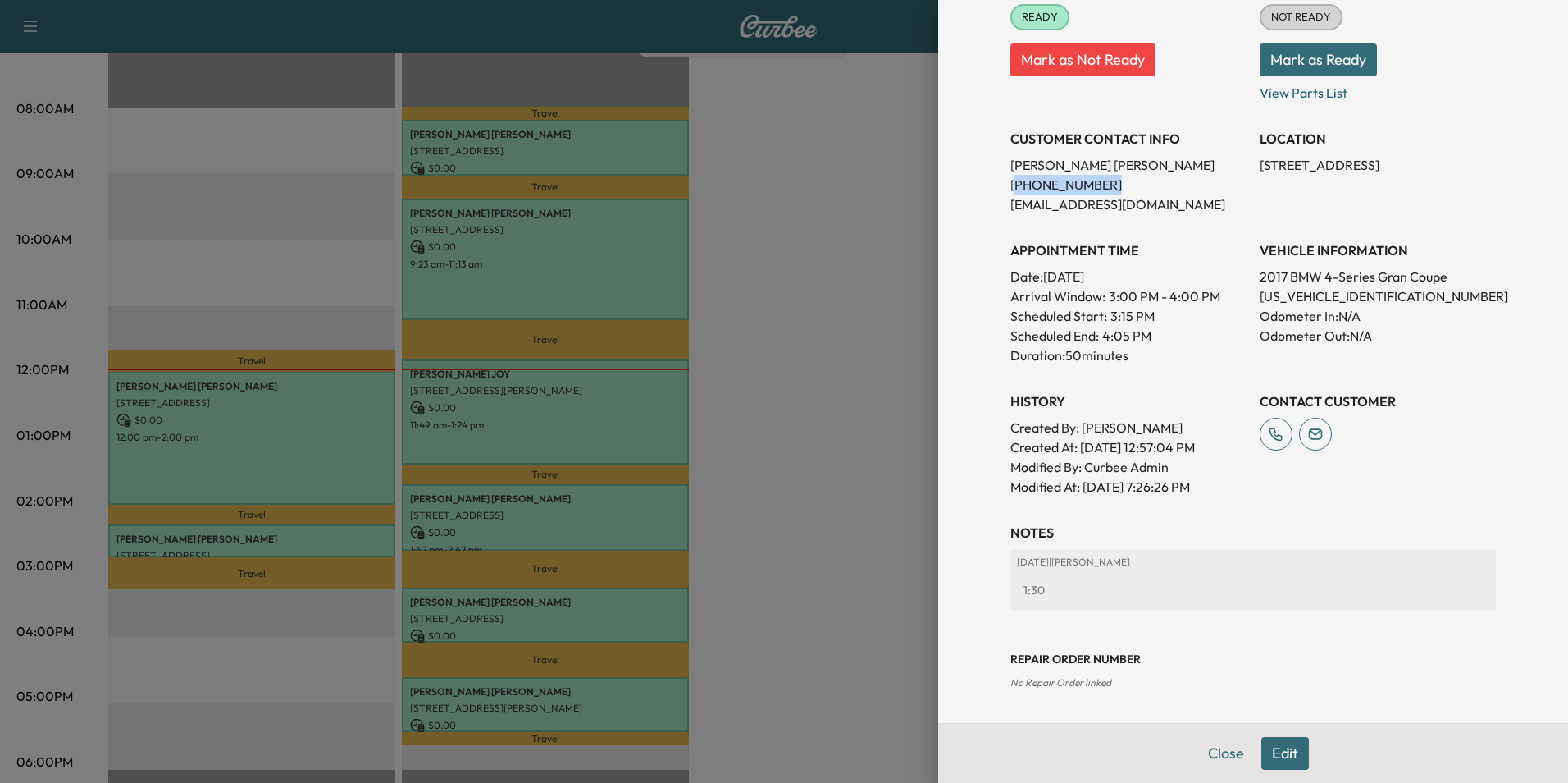
drag, startPoint x: 1092, startPoint y: 187, endPoint x: 1001, endPoint y: 191, distance: 91.1
click at [1010, 191] on p "(832) 506-2146" at bounding box center [1128, 184] width 236 height 20
drag, startPoint x: 1001, startPoint y: 191, endPoint x: 1069, endPoint y: 180, distance: 68.9
click at [1280, 759] on button "Edit" at bounding box center [1285, 753] width 48 height 33
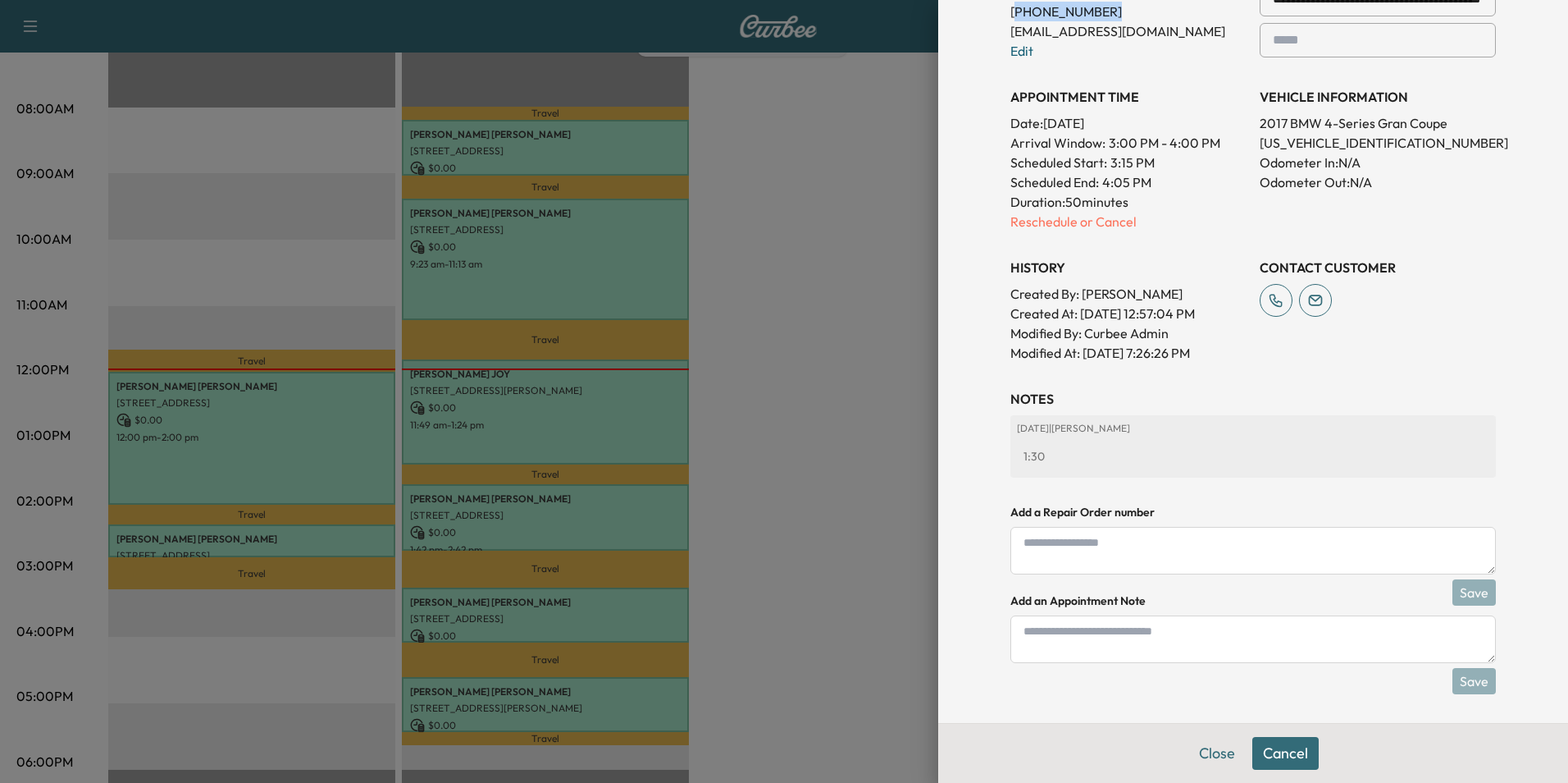
scroll to position [439, 0]
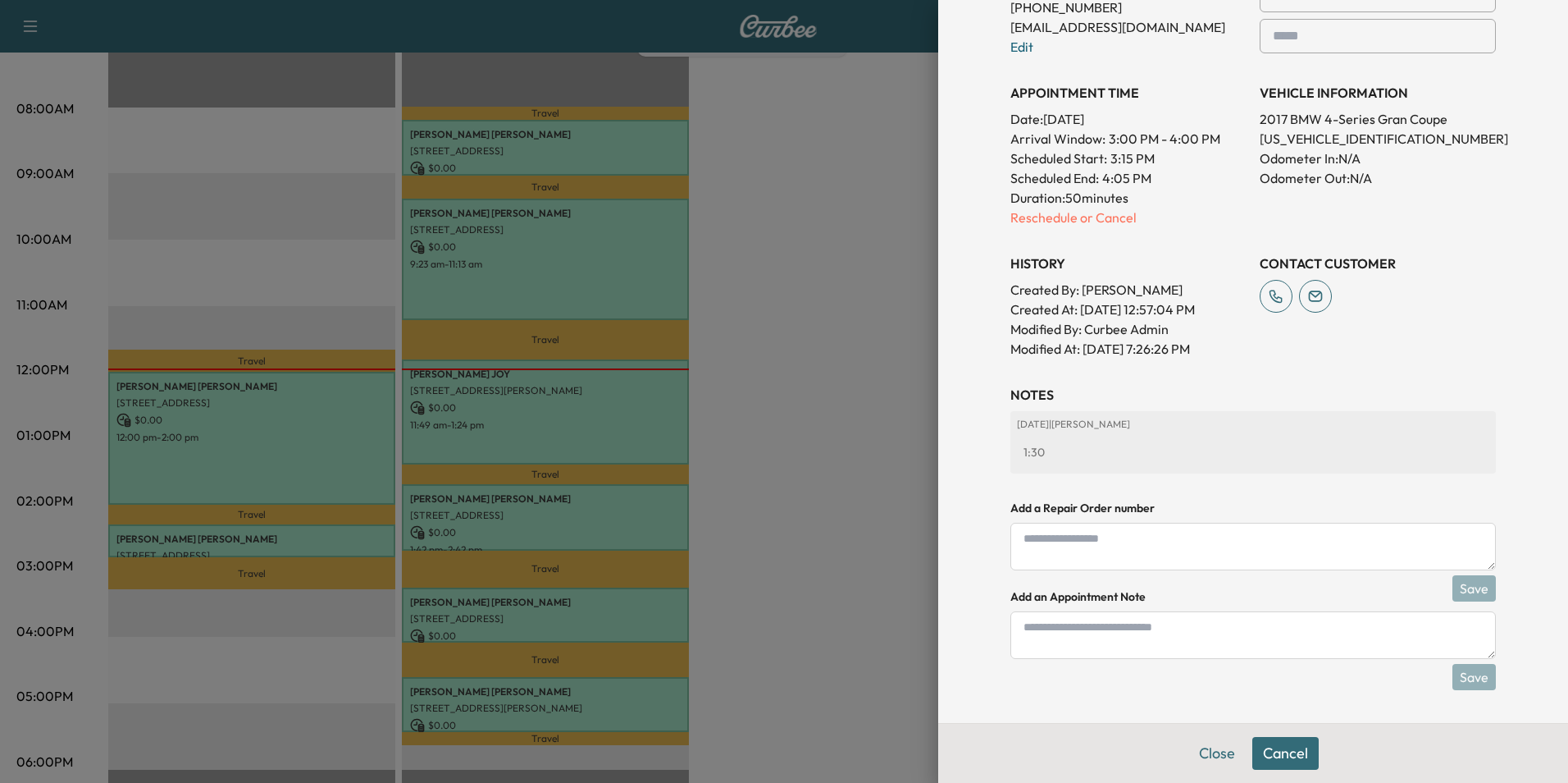
click at [1164, 631] on textarea at bounding box center [1253, 635] width 485 height 48
type textarea "****"
click at [1460, 679] on button "Save" at bounding box center [1474, 677] width 43 height 26
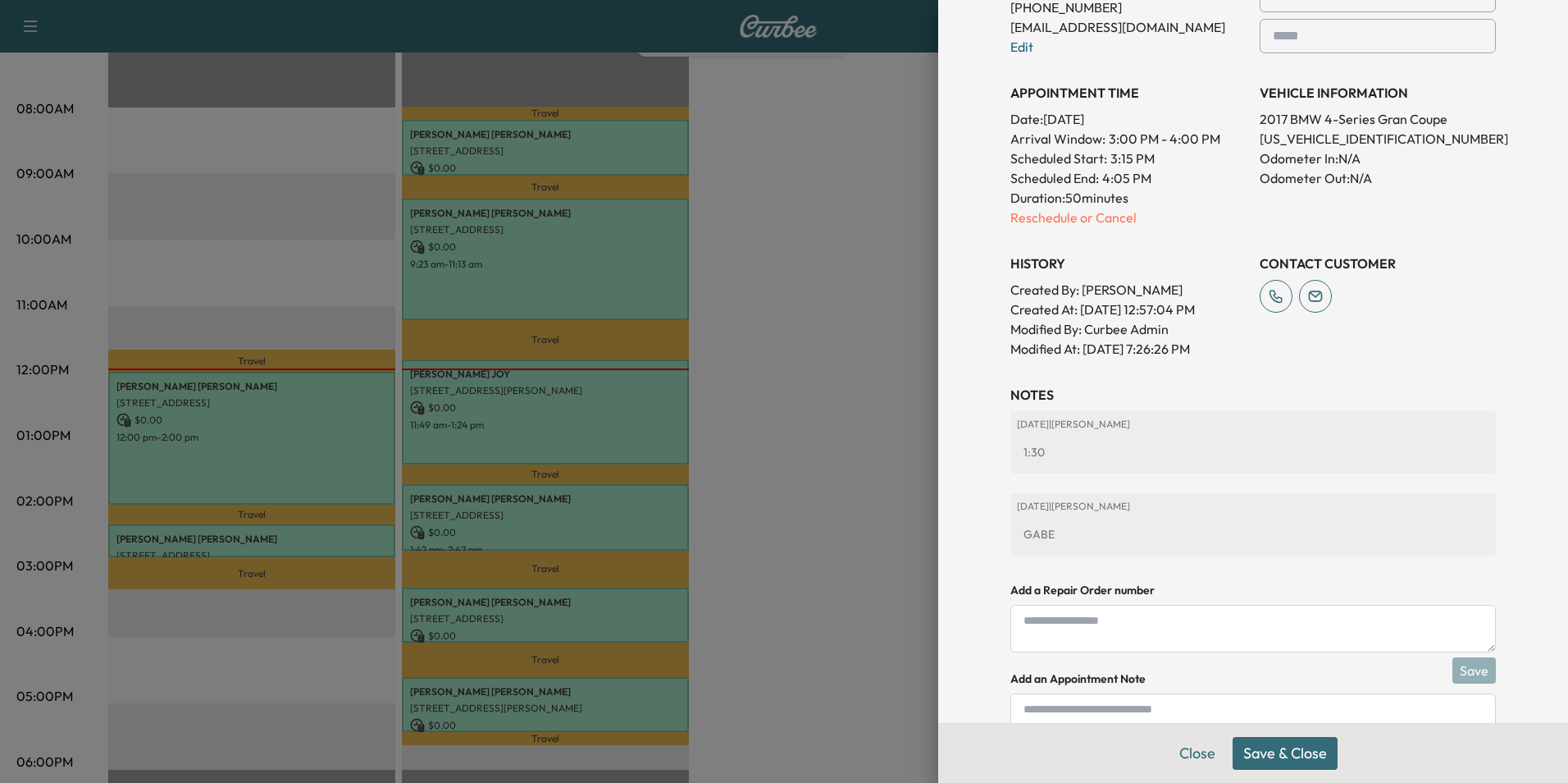
click at [1306, 756] on button "Save & Close" at bounding box center [1285, 753] width 105 height 33
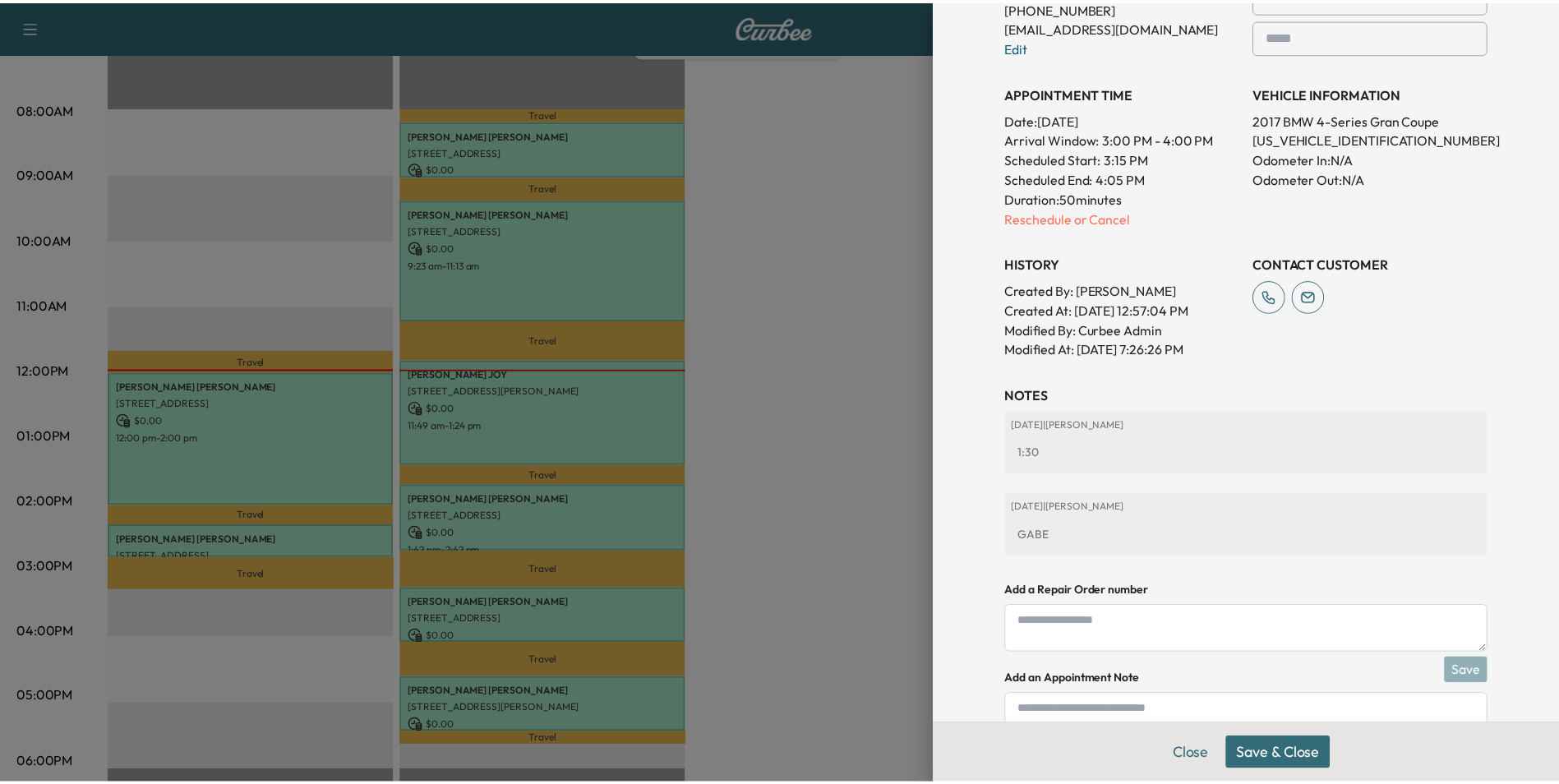
scroll to position [406, 0]
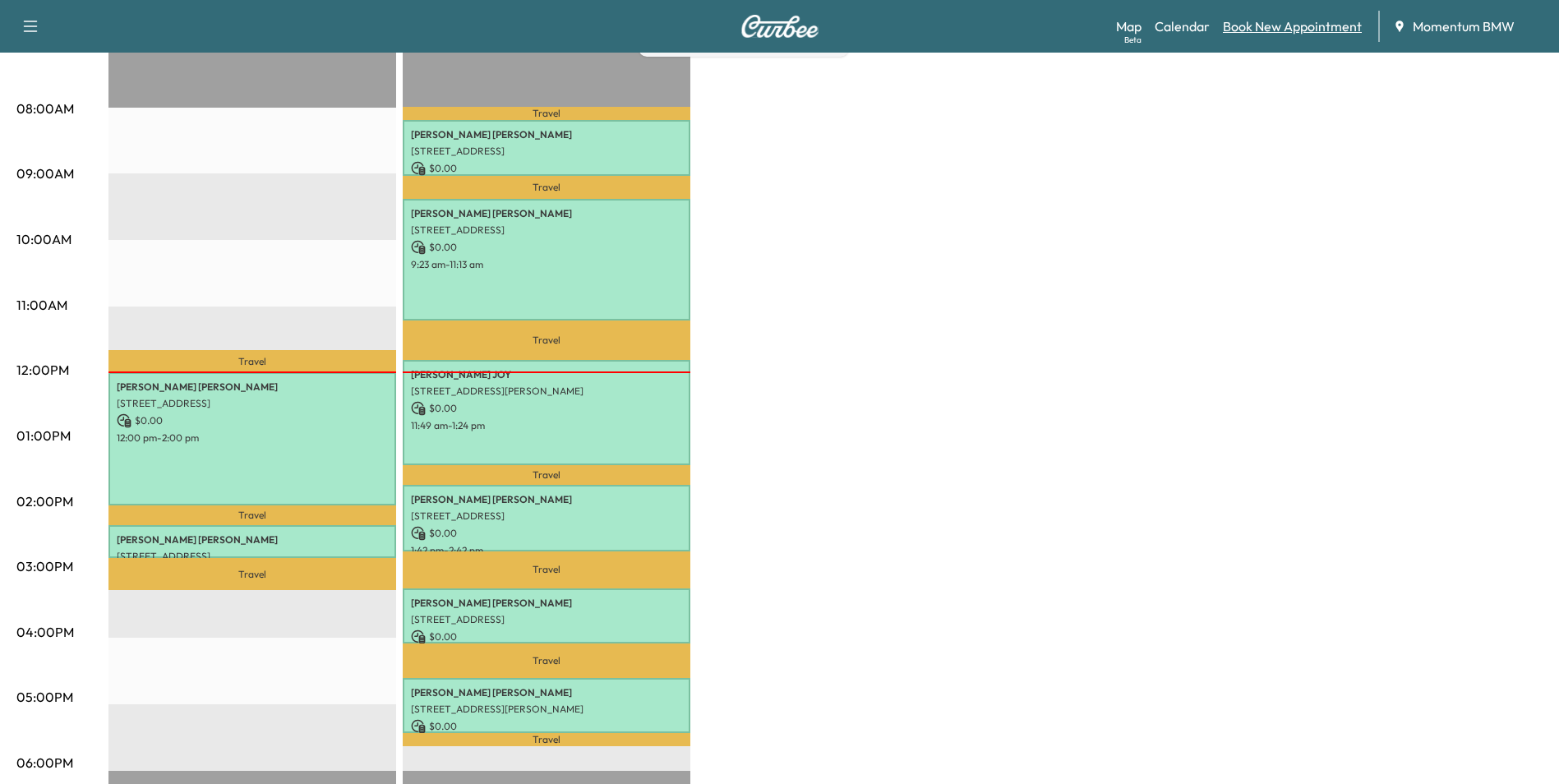
click at [1321, 31] on link "Book New Appointment" at bounding box center [1291, 25] width 139 height 20
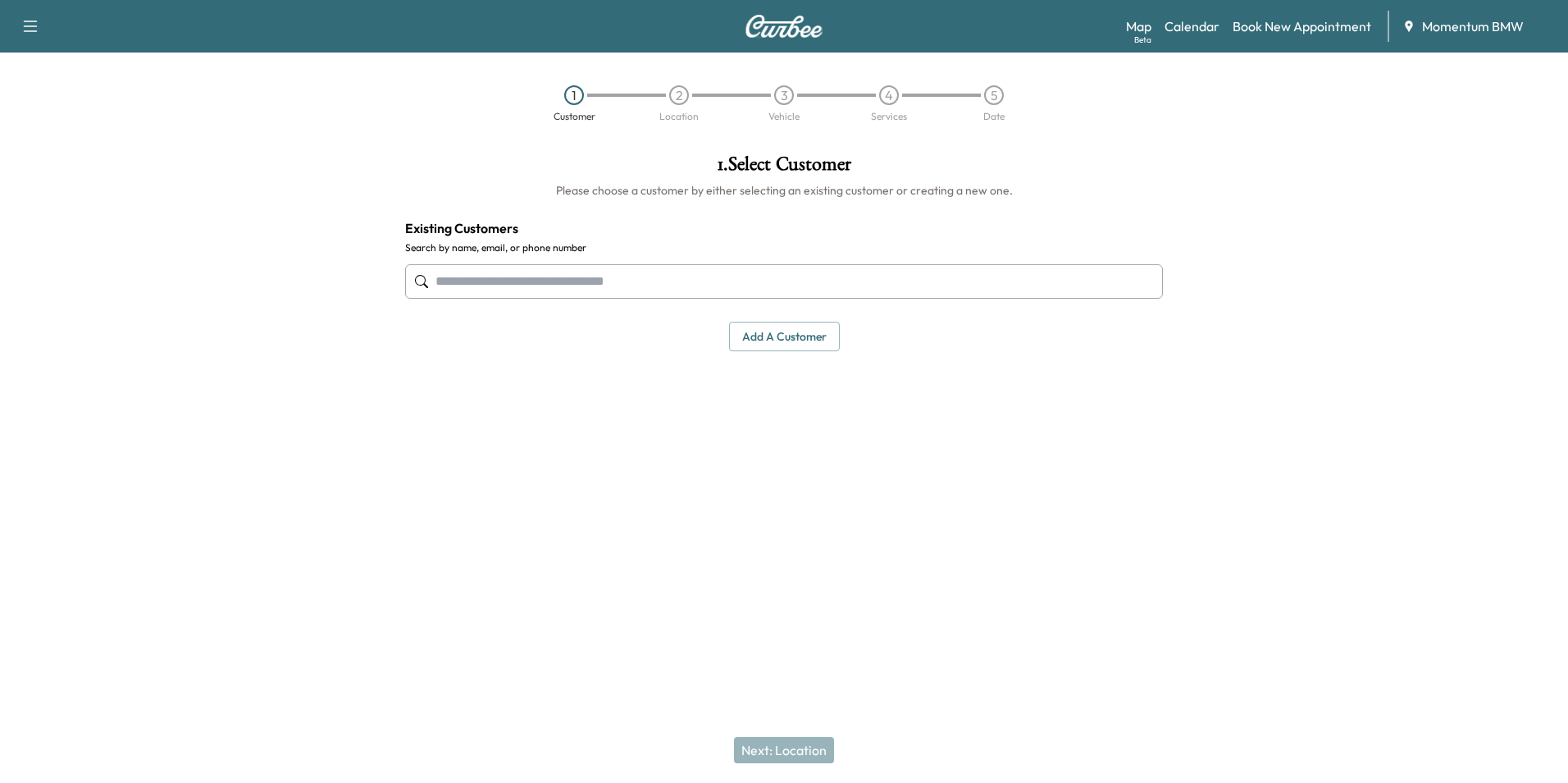
click at [717, 279] on input "text" at bounding box center [784, 281] width 758 height 35
type input "********"
click at [1271, 20] on link "Book New Appointment" at bounding box center [1301, 25] width 138 height 20
click at [816, 336] on button "Add a customer" at bounding box center [784, 337] width 111 height 30
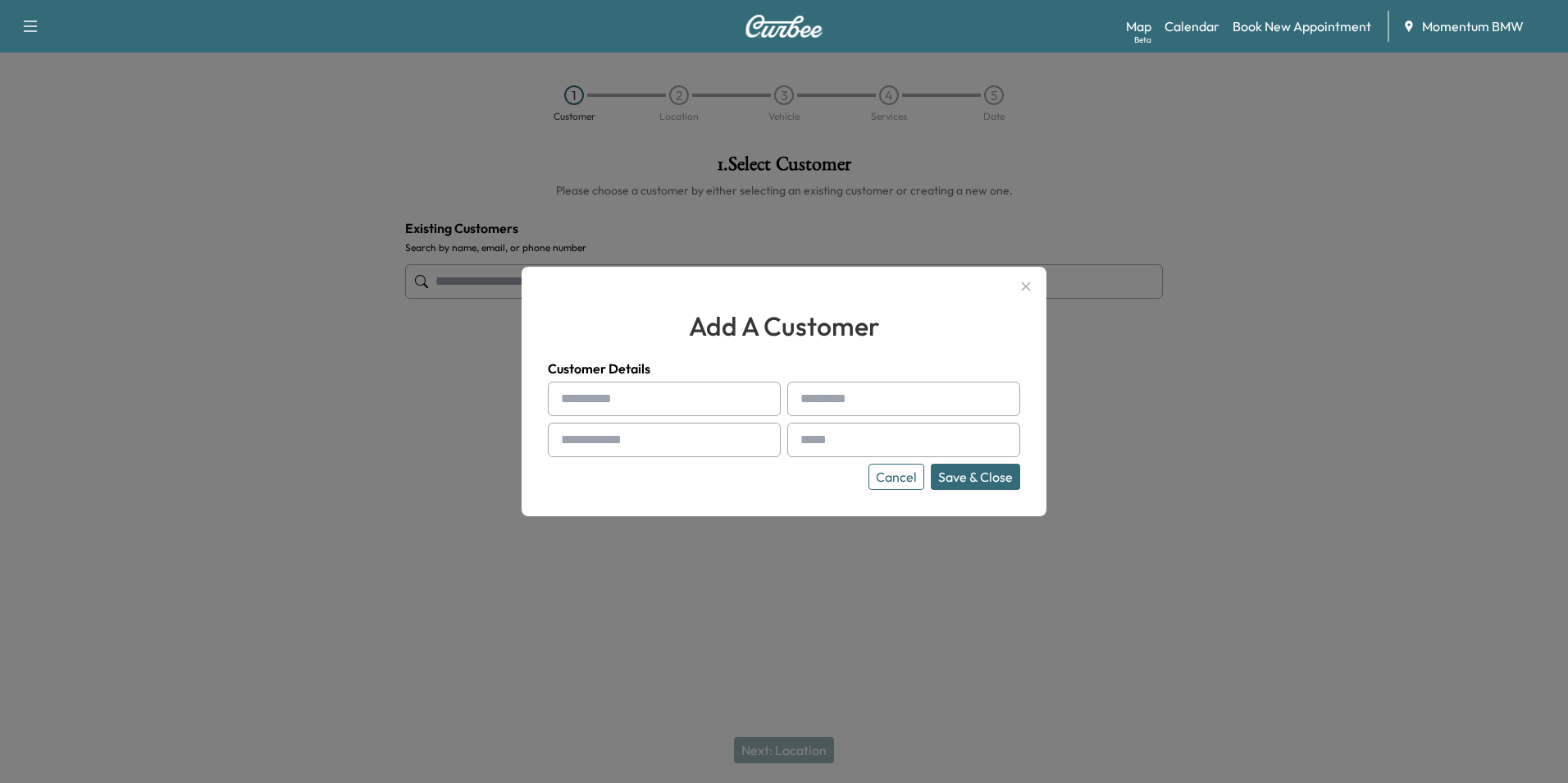
click at [703, 405] on input "text" at bounding box center [664, 398] width 233 height 35
type input "********"
type input "******"
type input "**********"
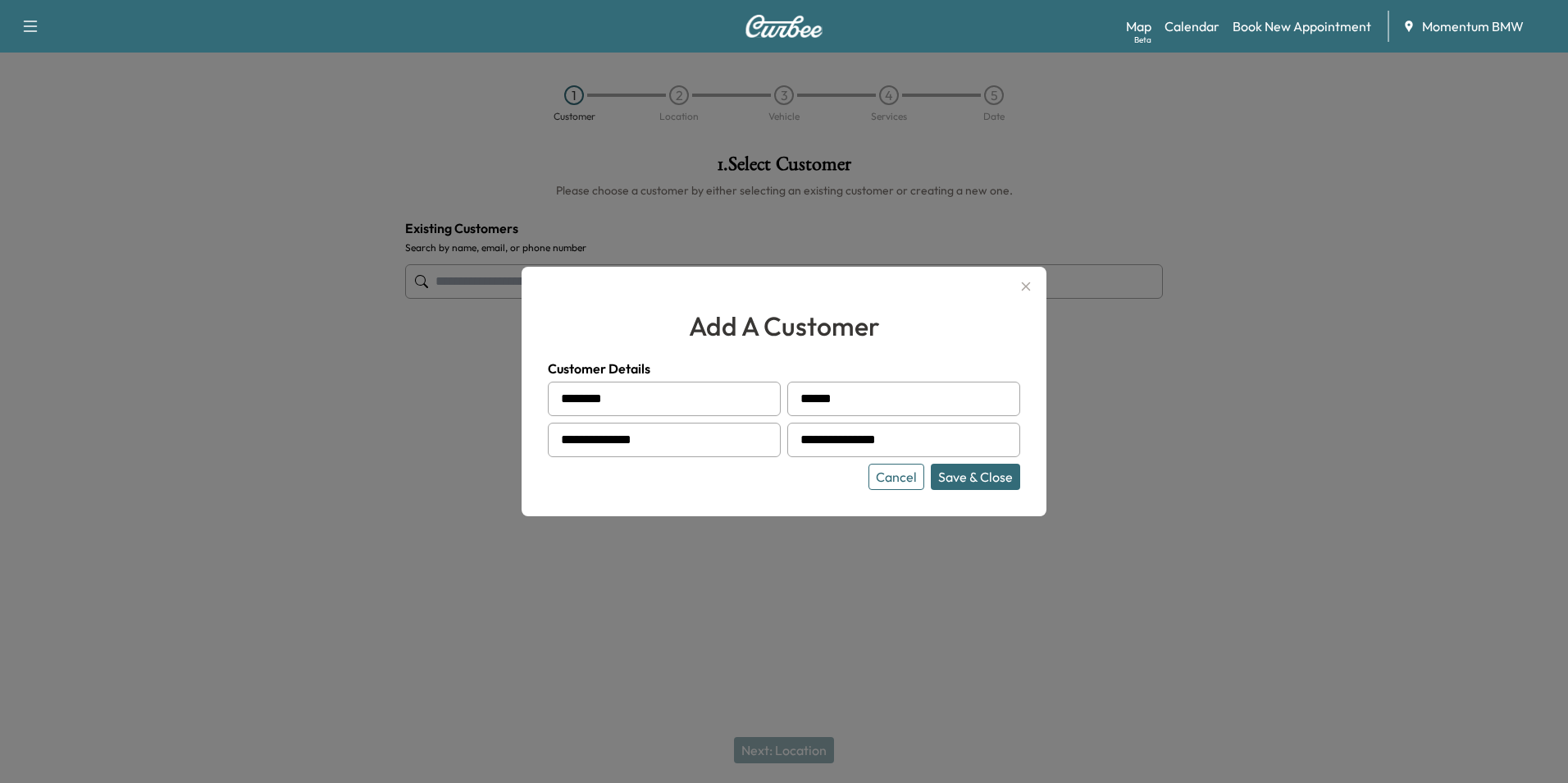
click at [978, 477] on button "Save & Close" at bounding box center [975, 477] width 89 height 26
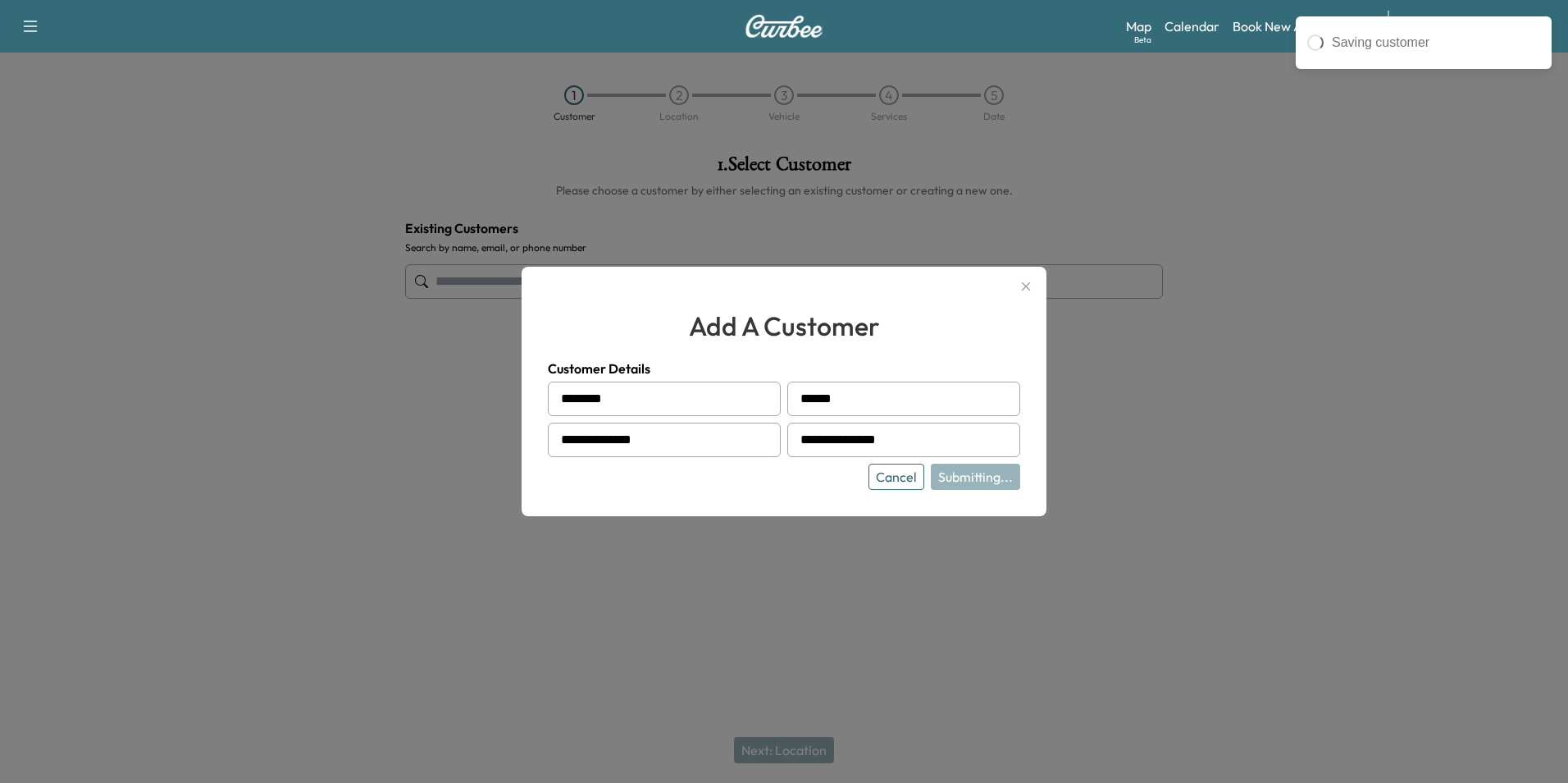
type input "**********"
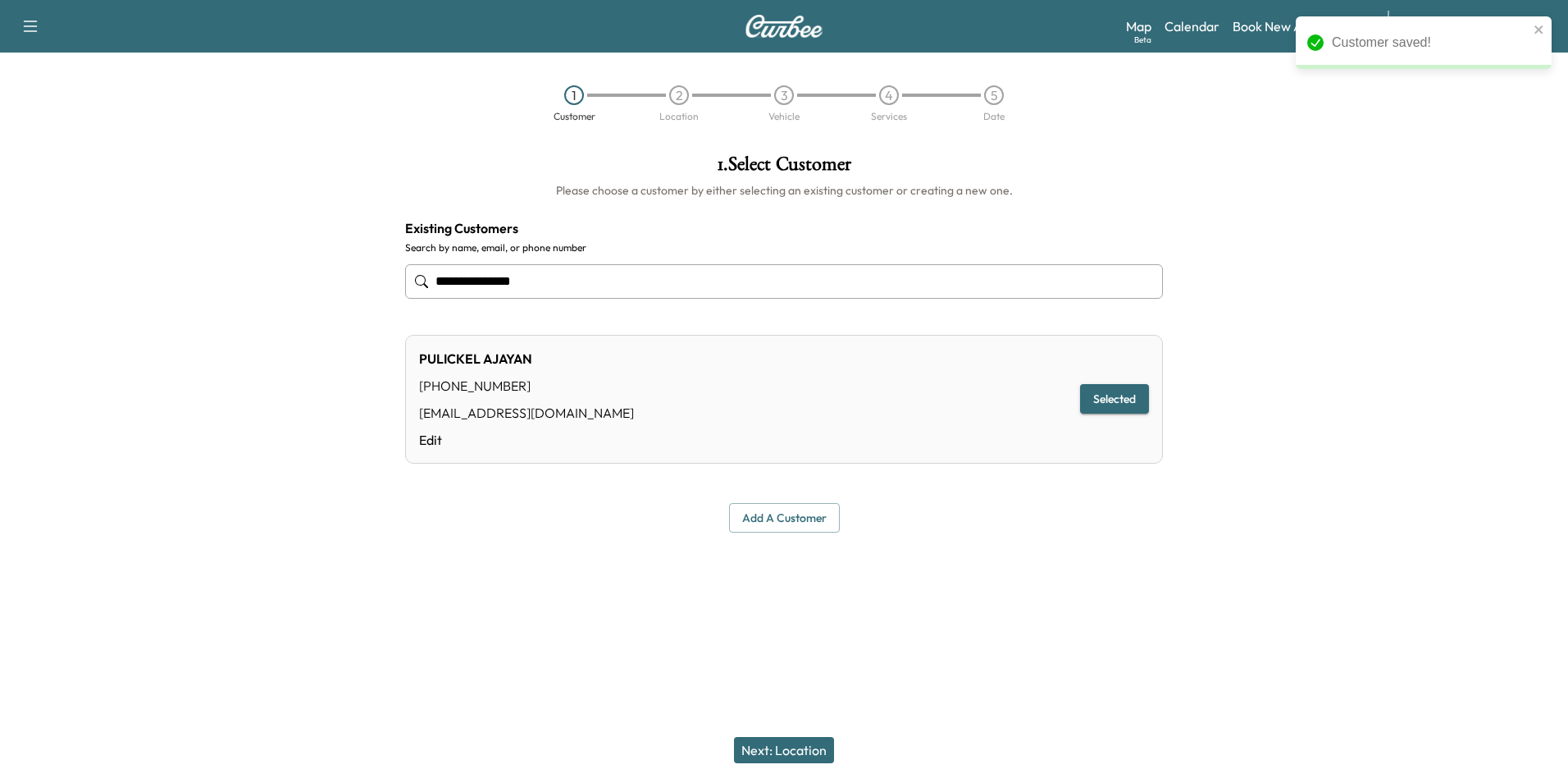
click at [806, 750] on button "Next: Location" at bounding box center [784, 750] width 100 height 26
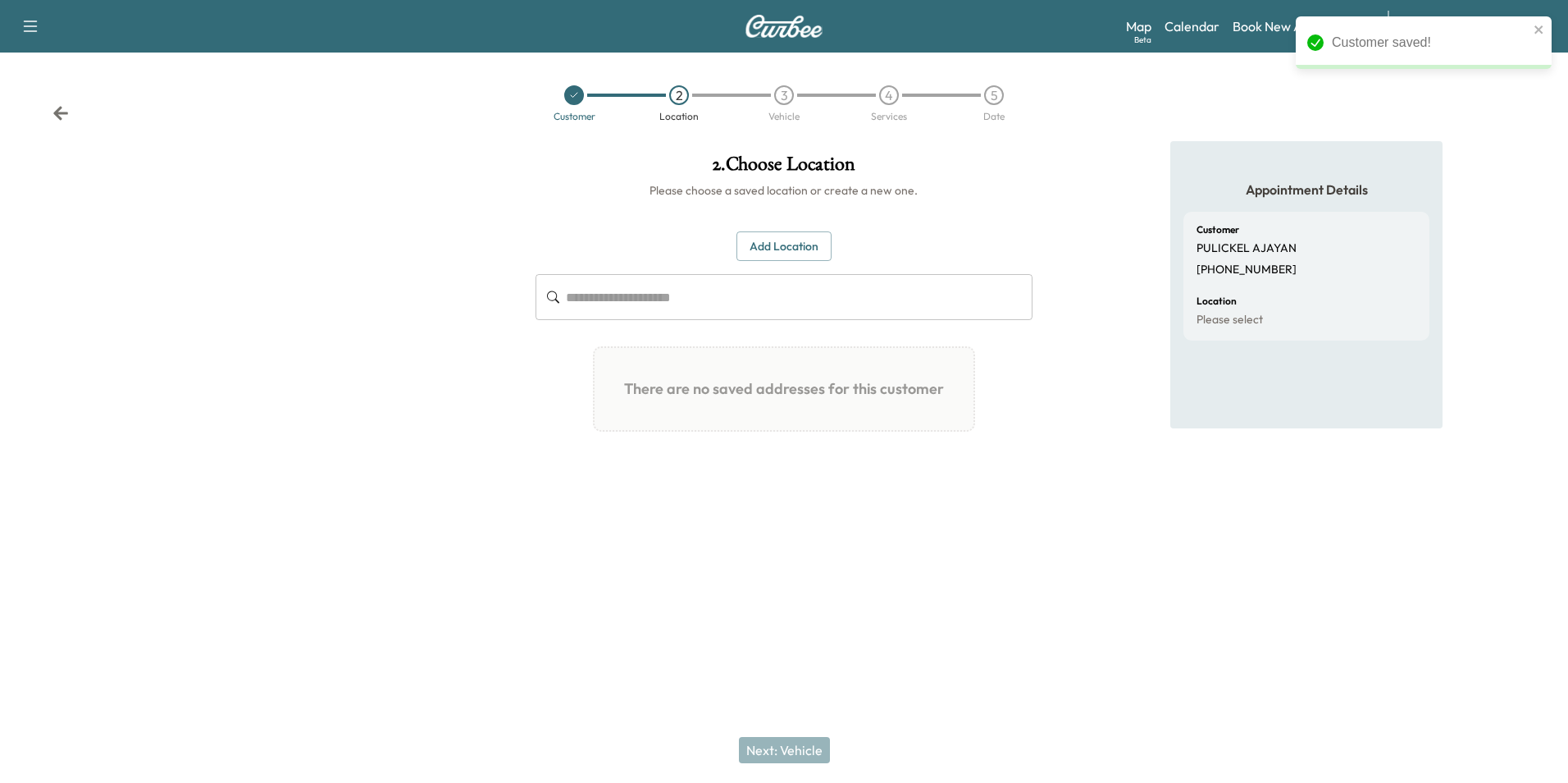
click at [810, 240] on button "Add Location" at bounding box center [784, 247] width 95 height 30
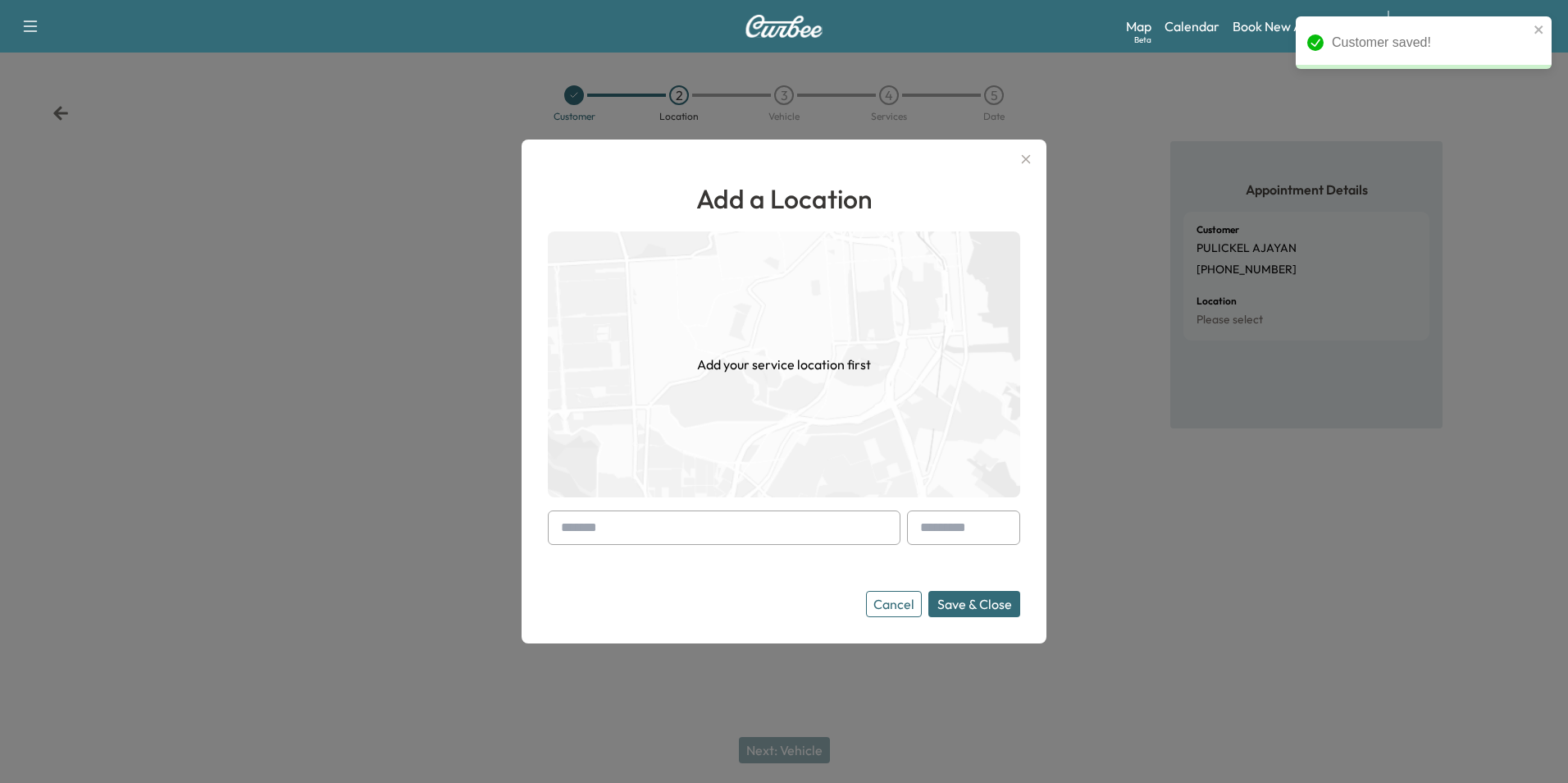
click at [778, 535] on input "text" at bounding box center [723, 527] width 353 height 35
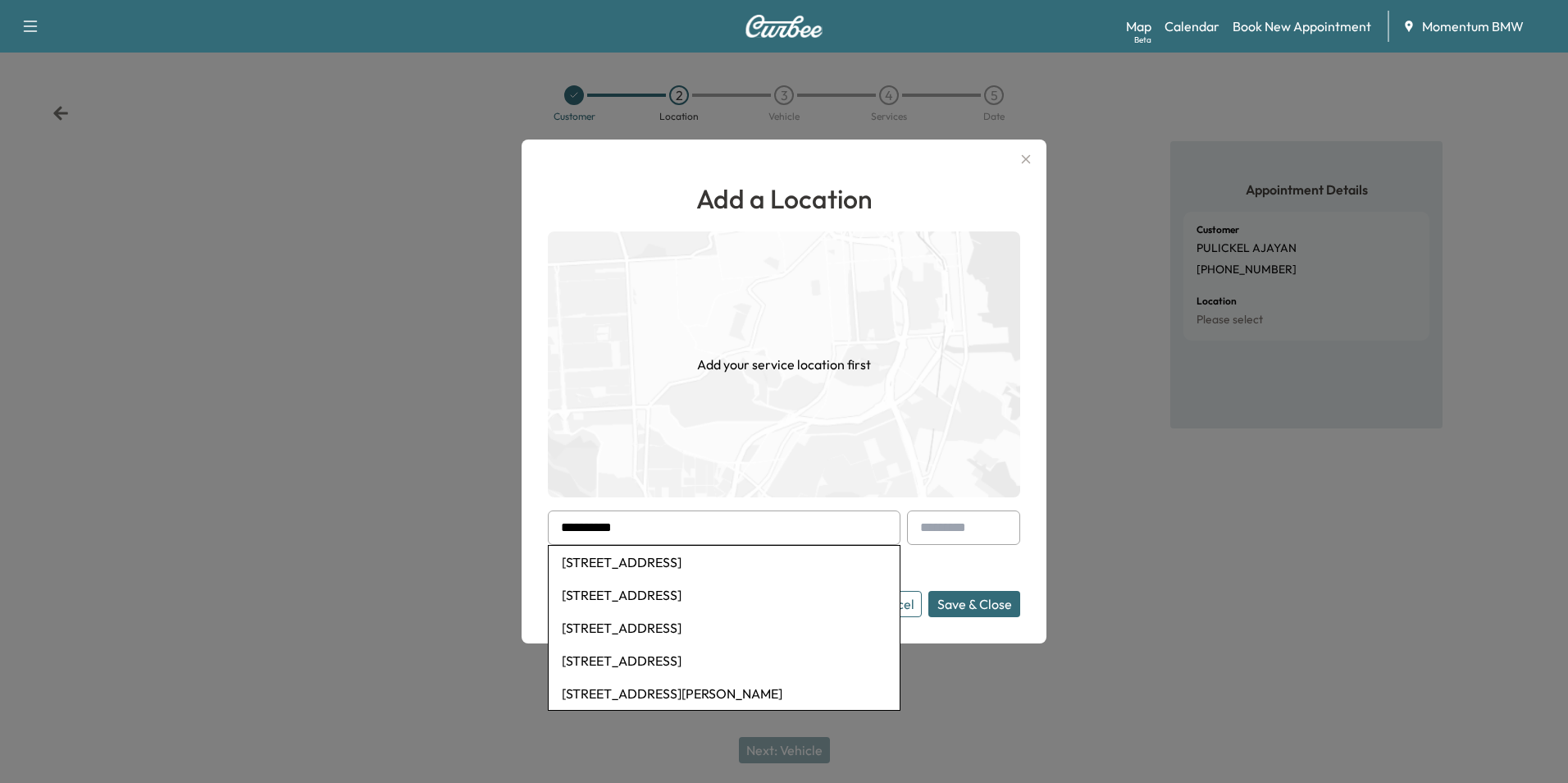
click at [727, 567] on li "203 Pacific Street, Houston, TX, USA" at bounding box center [723, 562] width 351 height 33
type input "**********"
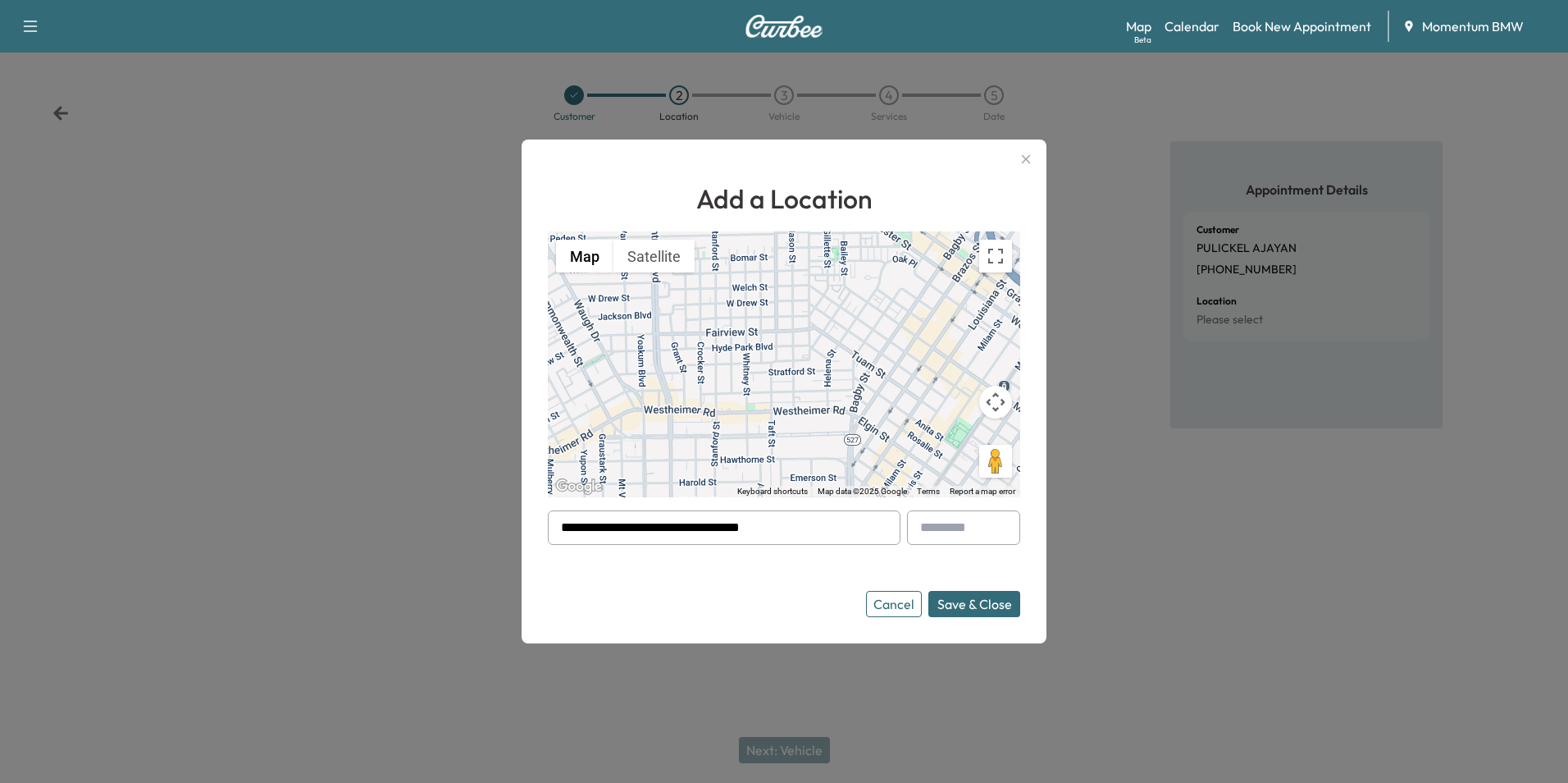
click at [983, 606] on button "Save & Close" at bounding box center [974, 604] width 92 height 26
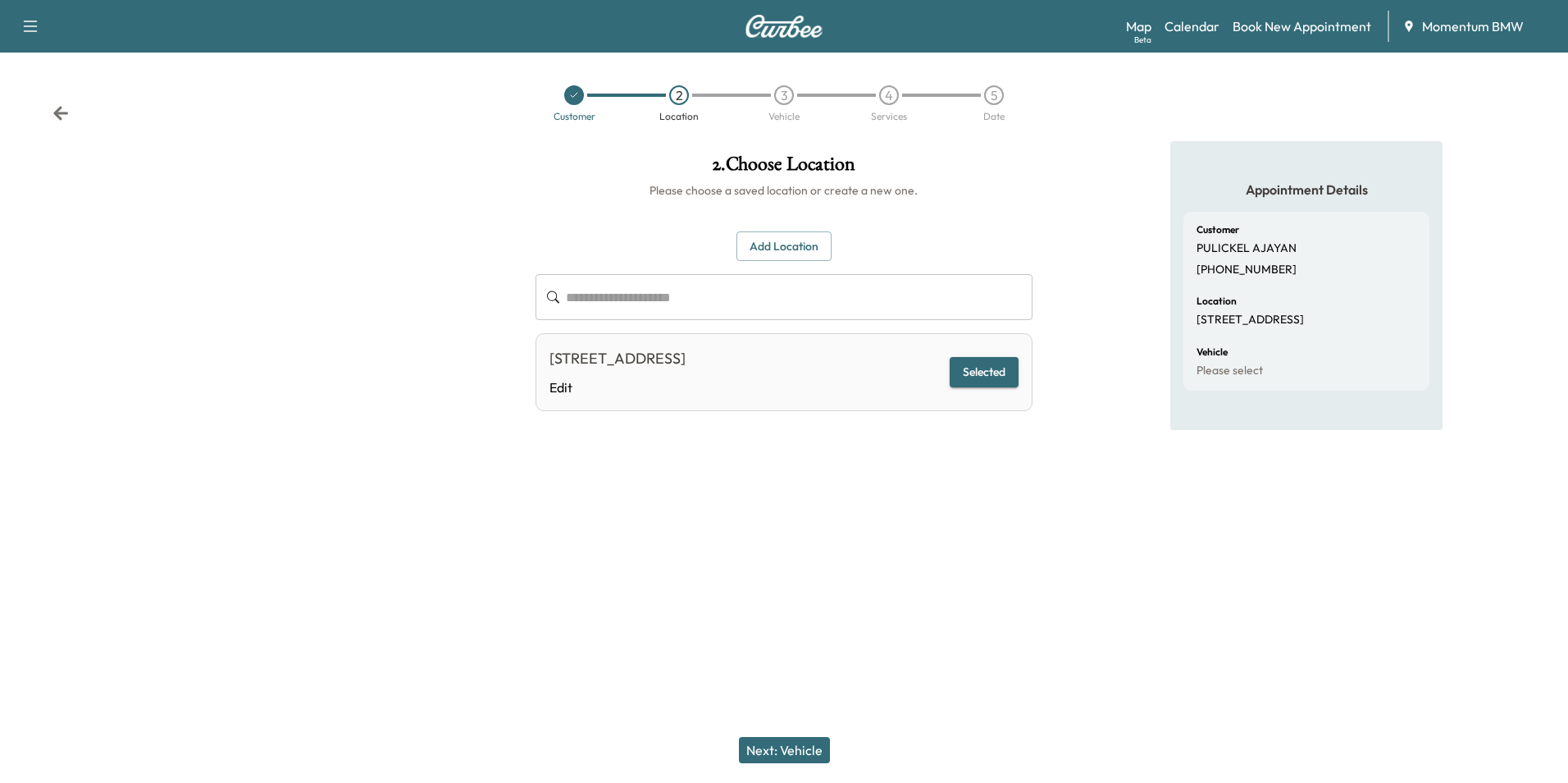
click at [771, 751] on button "Next: Vehicle" at bounding box center [784, 750] width 91 height 26
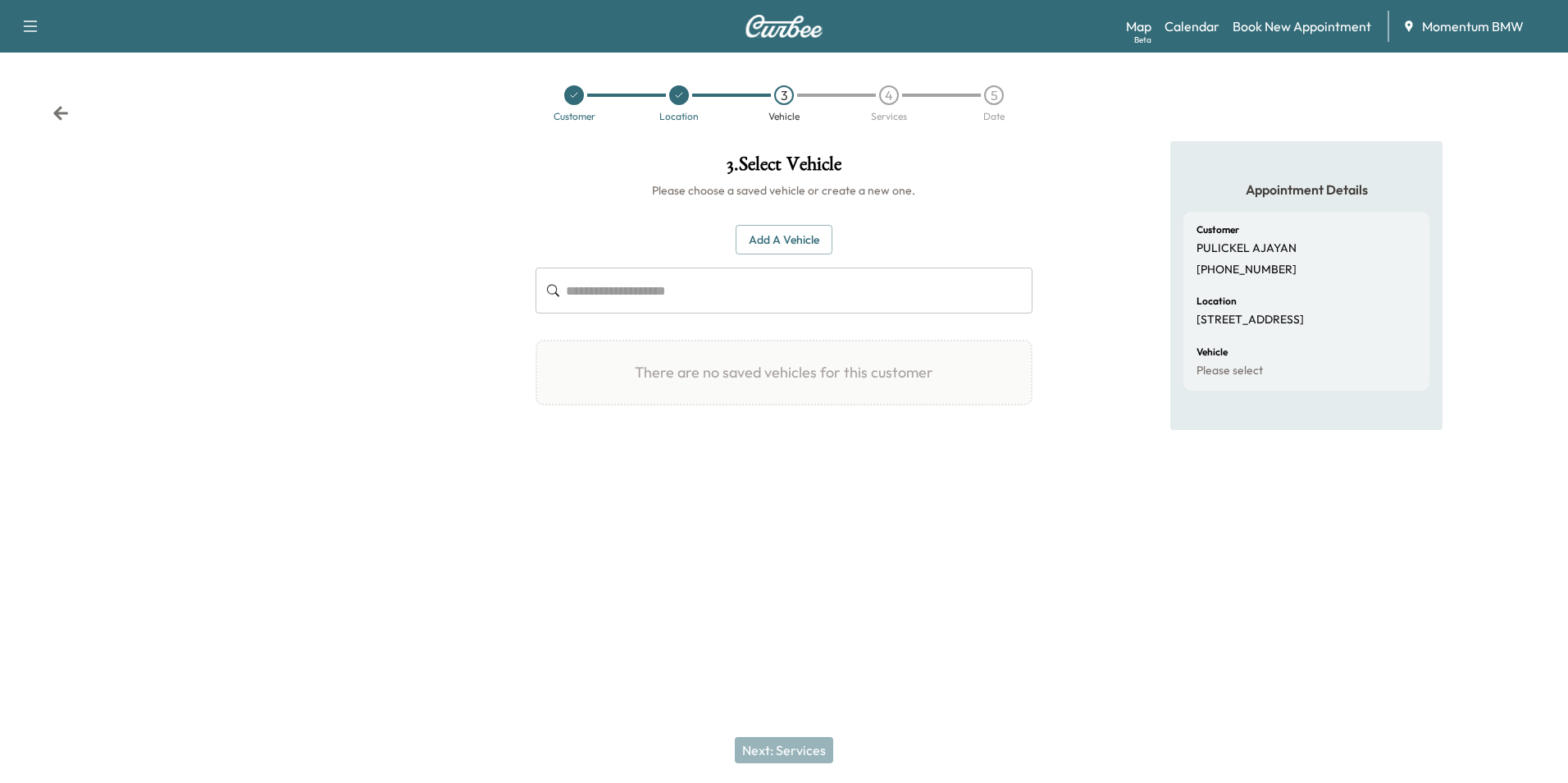
click at [796, 242] on button "Add a Vehicle" at bounding box center [784, 240] width 97 height 30
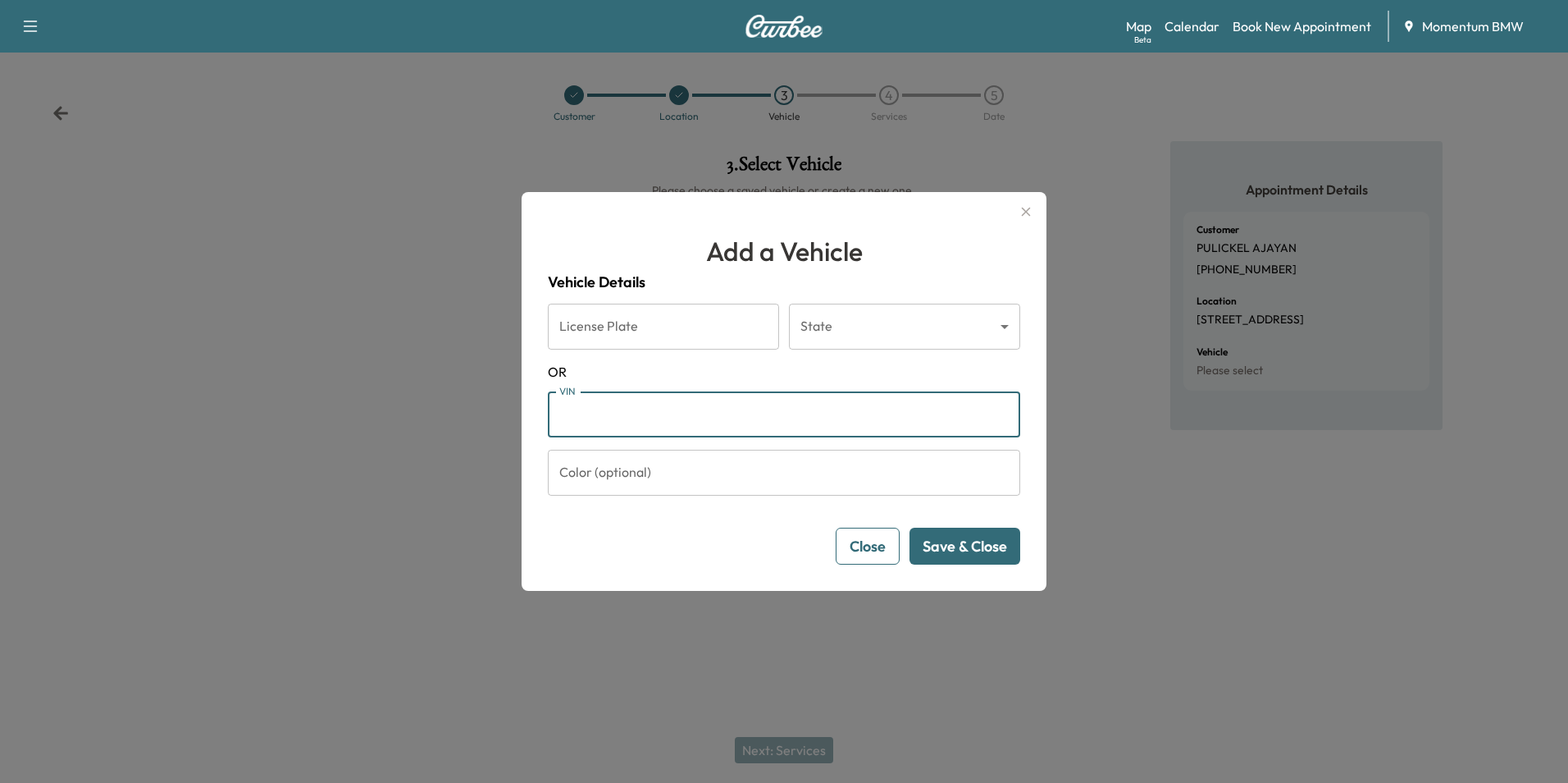
paste input "**********"
type input "**********"
click at [992, 548] on button "Save & Close" at bounding box center [965, 546] width 111 height 37
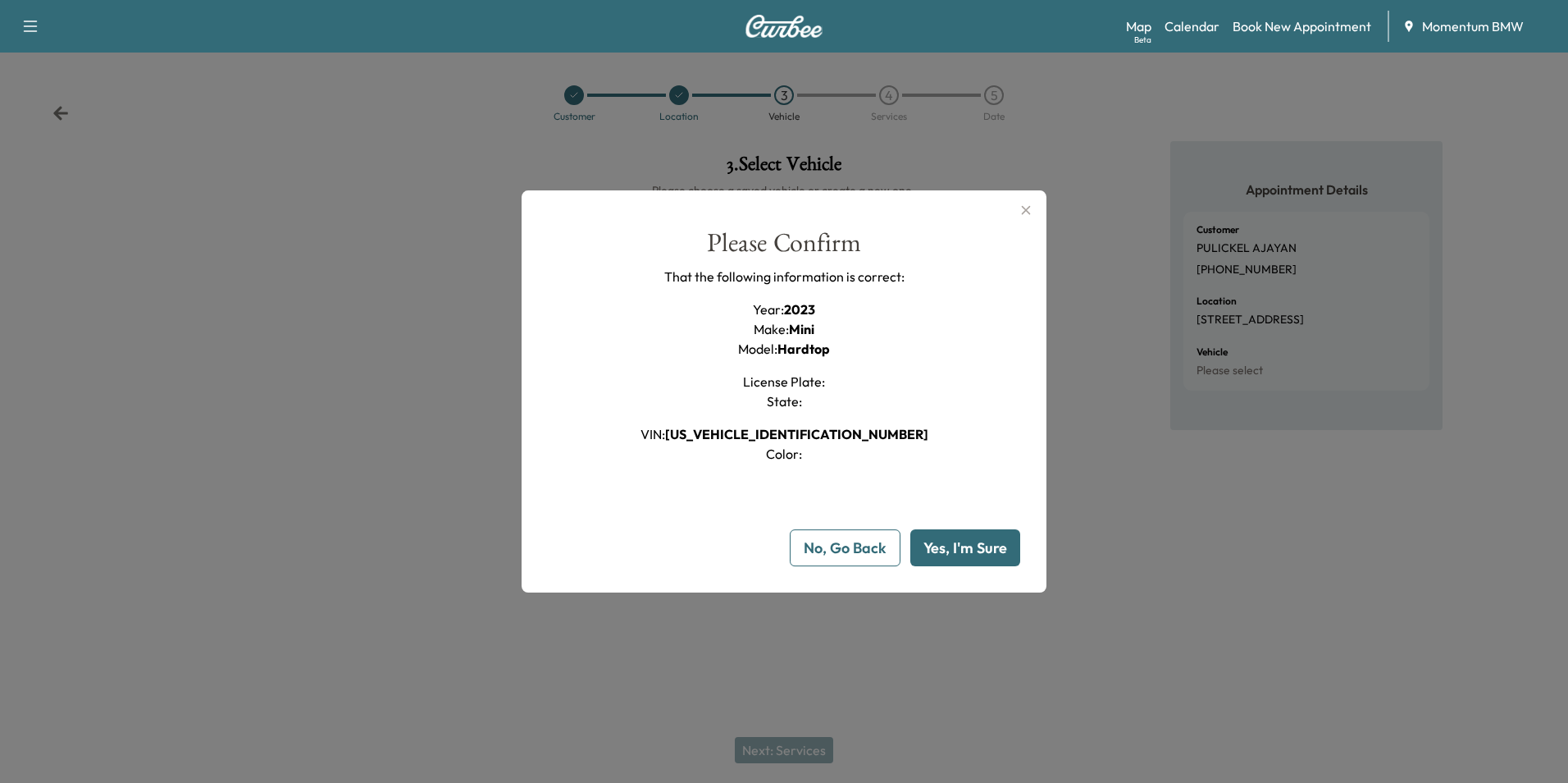
click at [986, 550] on button "Yes, I'm Sure" at bounding box center [965, 547] width 110 height 37
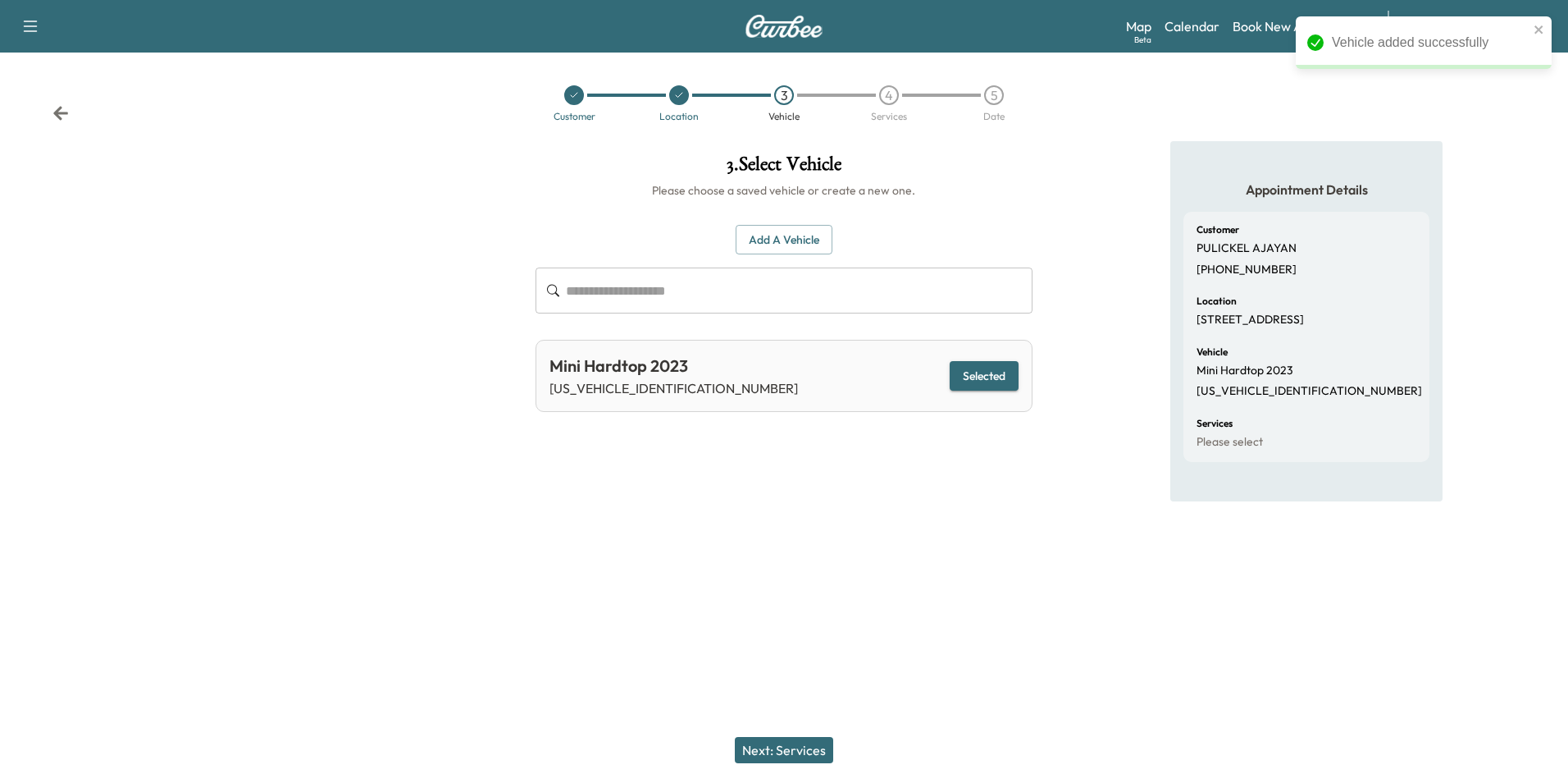
click at [811, 754] on button "Next: Services" at bounding box center [784, 750] width 99 height 26
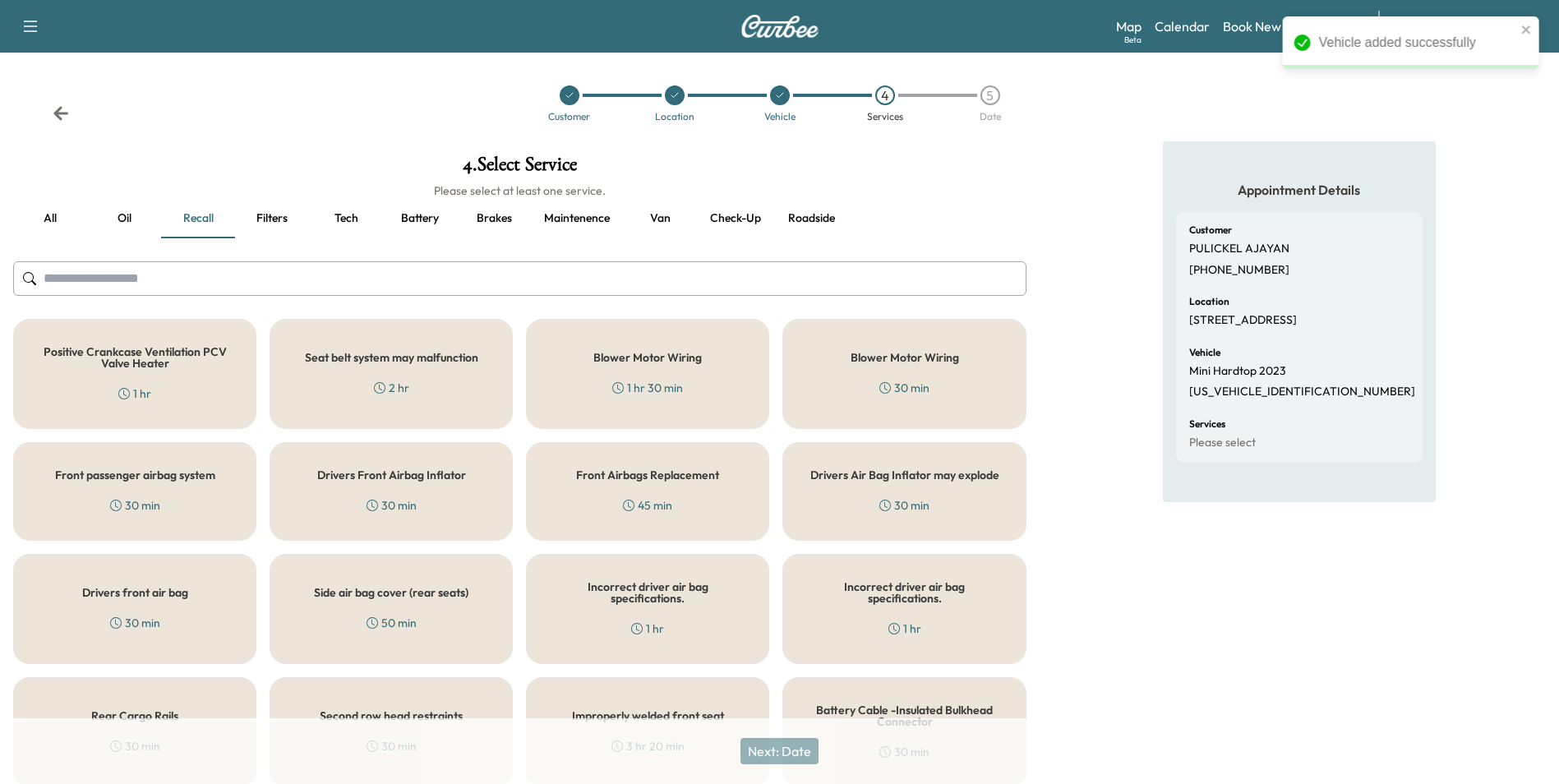
click at [481, 213] on button "Brakes" at bounding box center [494, 219] width 74 height 40
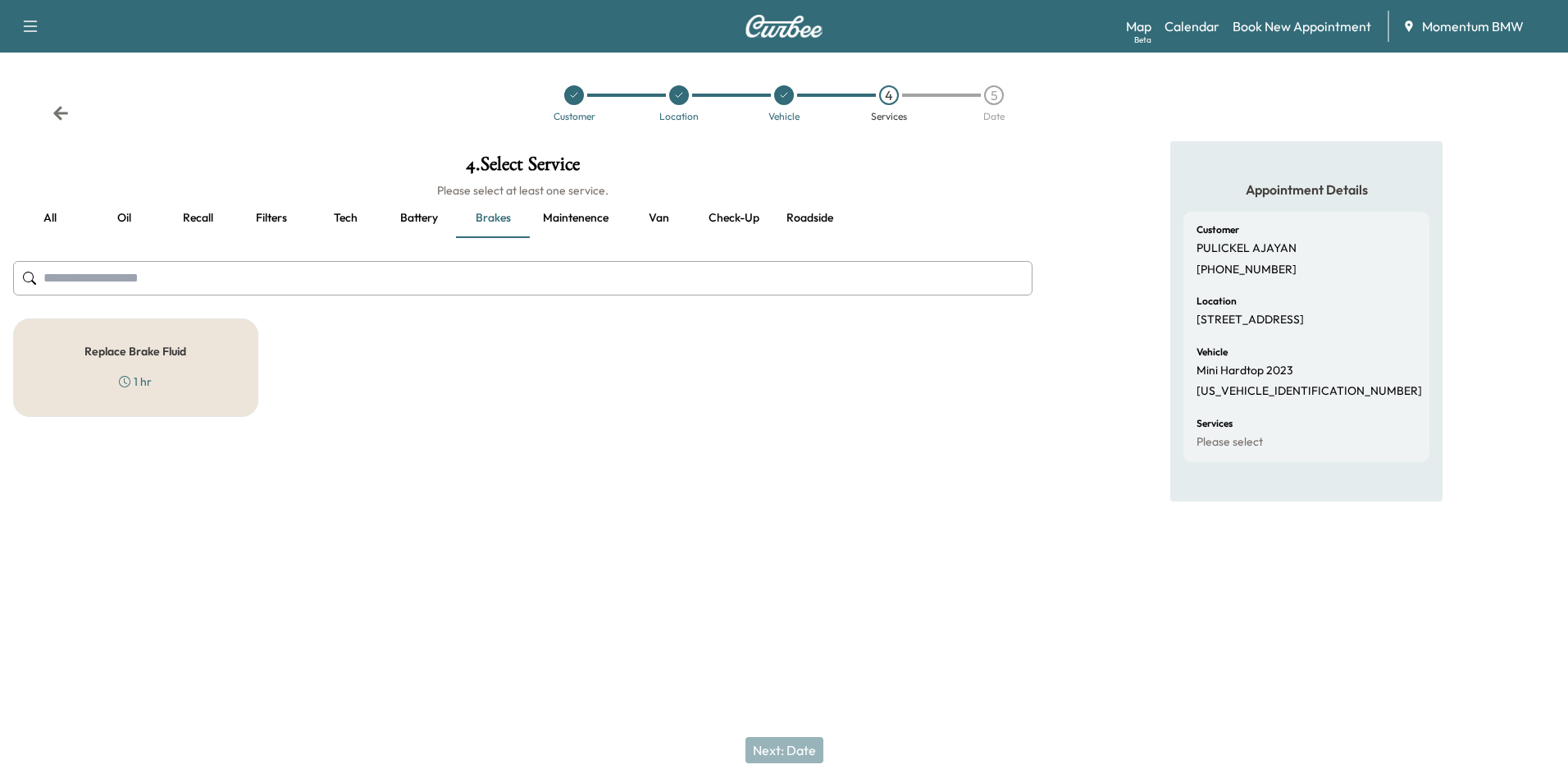
click at [150, 362] on div "Replace Brake Fluid 1 hr" at bounding box center [135, 367] width 245 height 99
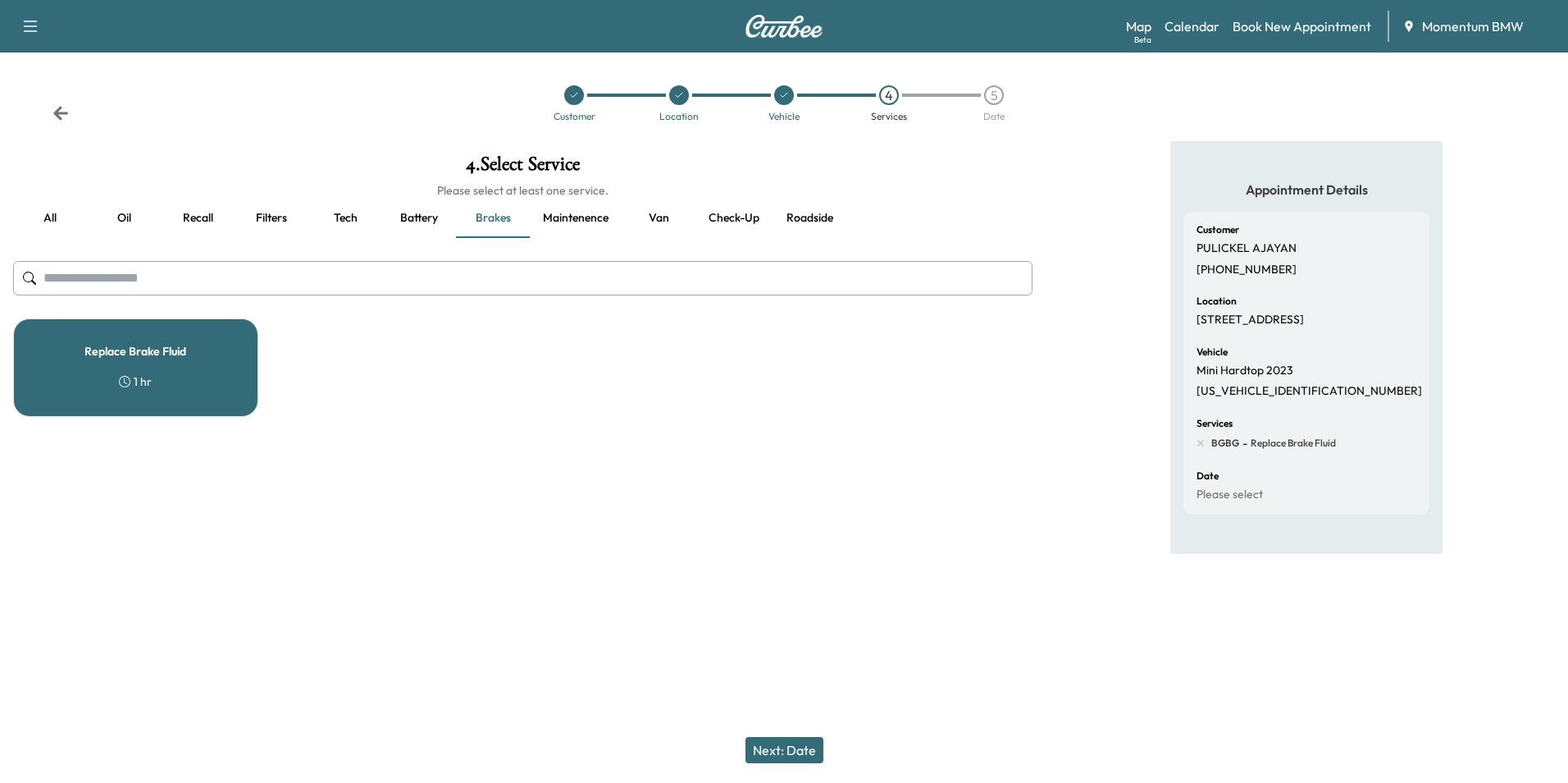
click at [800, 753] on button "Next: Date" at bounding box center [784, 750] width 78 height 26
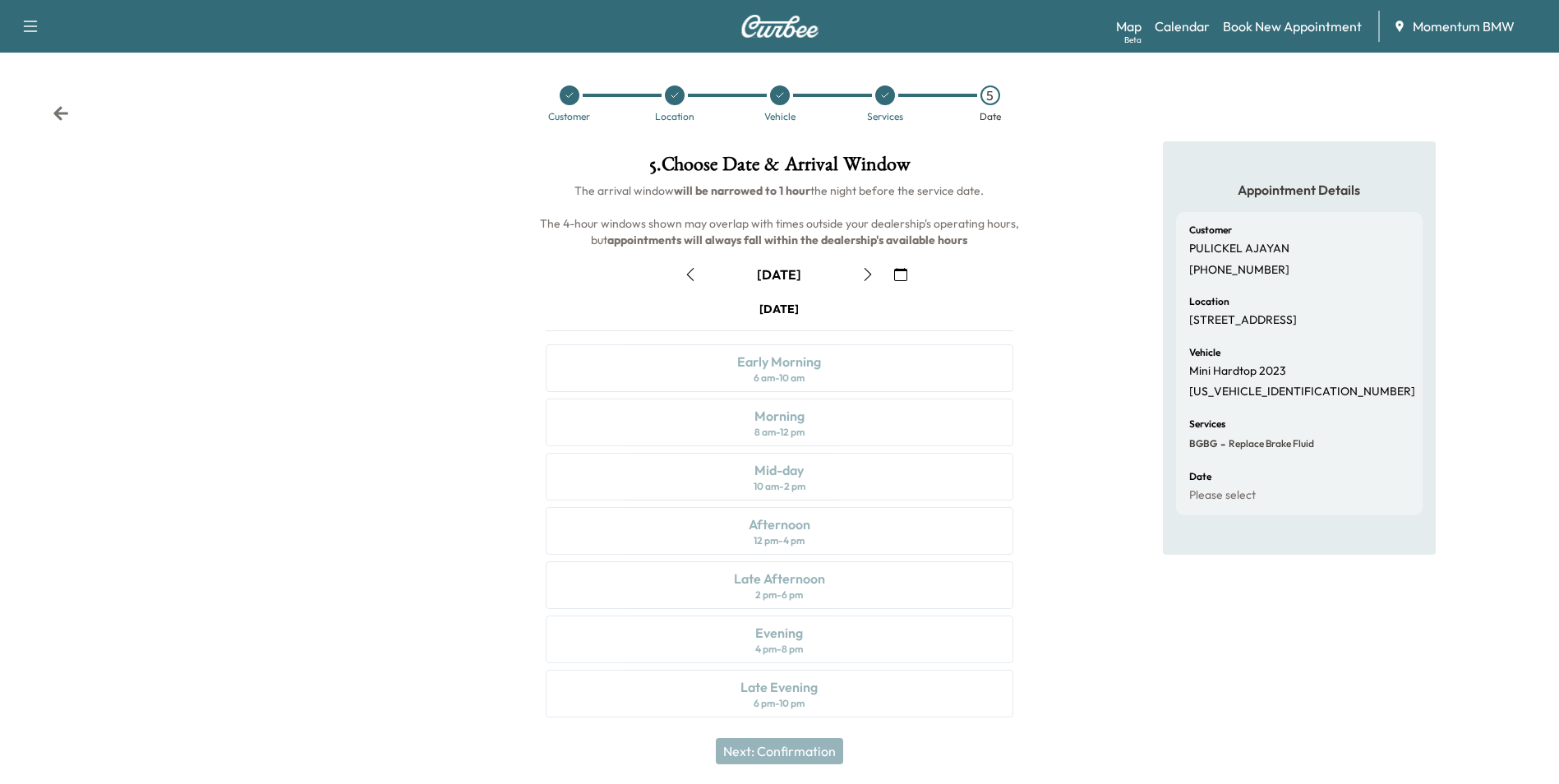
click at [903, 273] on icon "button" at bounding box center [901, 274] width 13 height 13
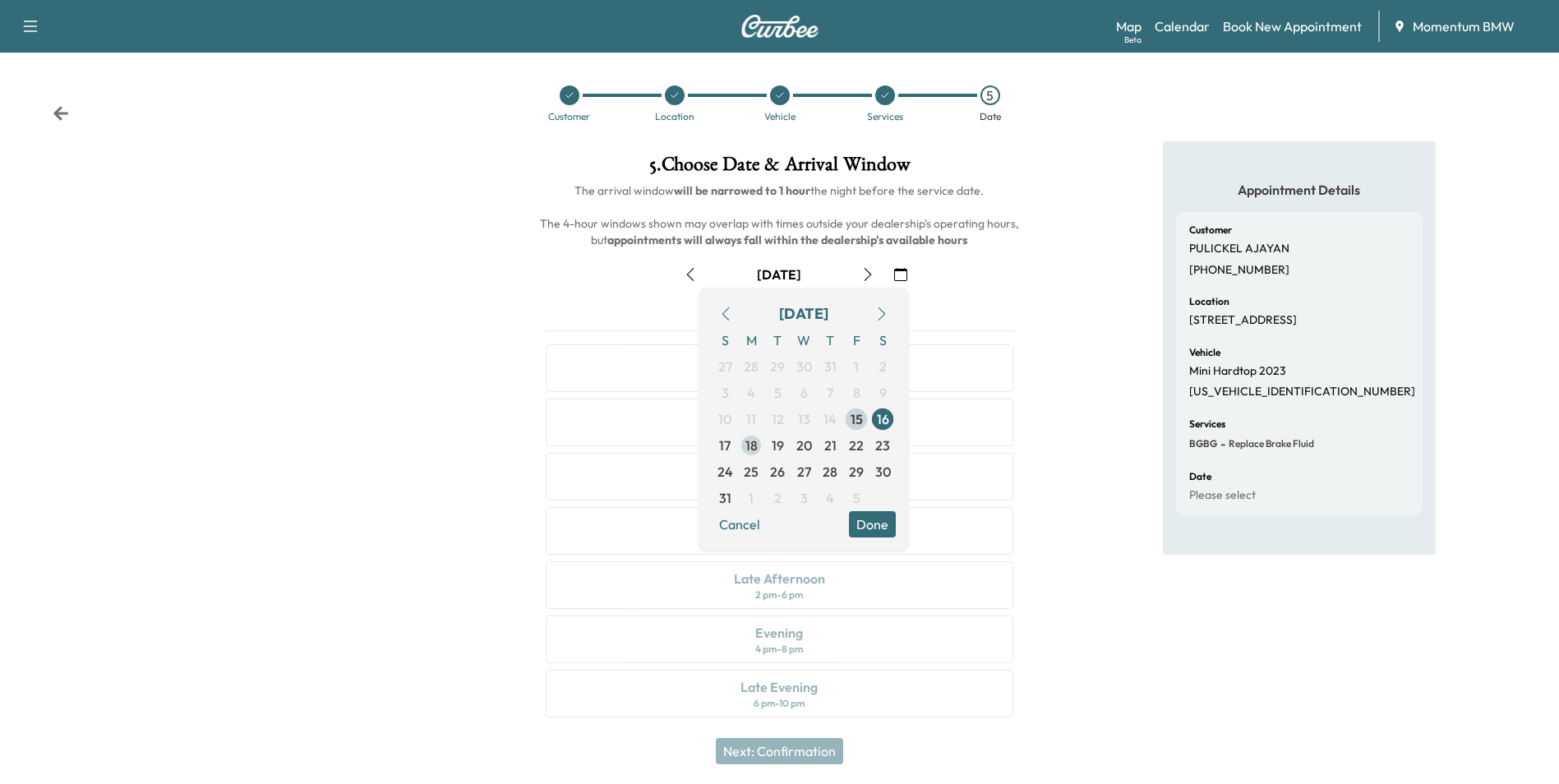
click at [750, 453] on span "18" at bounding box center [751, 445] width 12 height 20
click at [876, 523] on button "Done" at bounding box center [873, 524] width 47 height 26
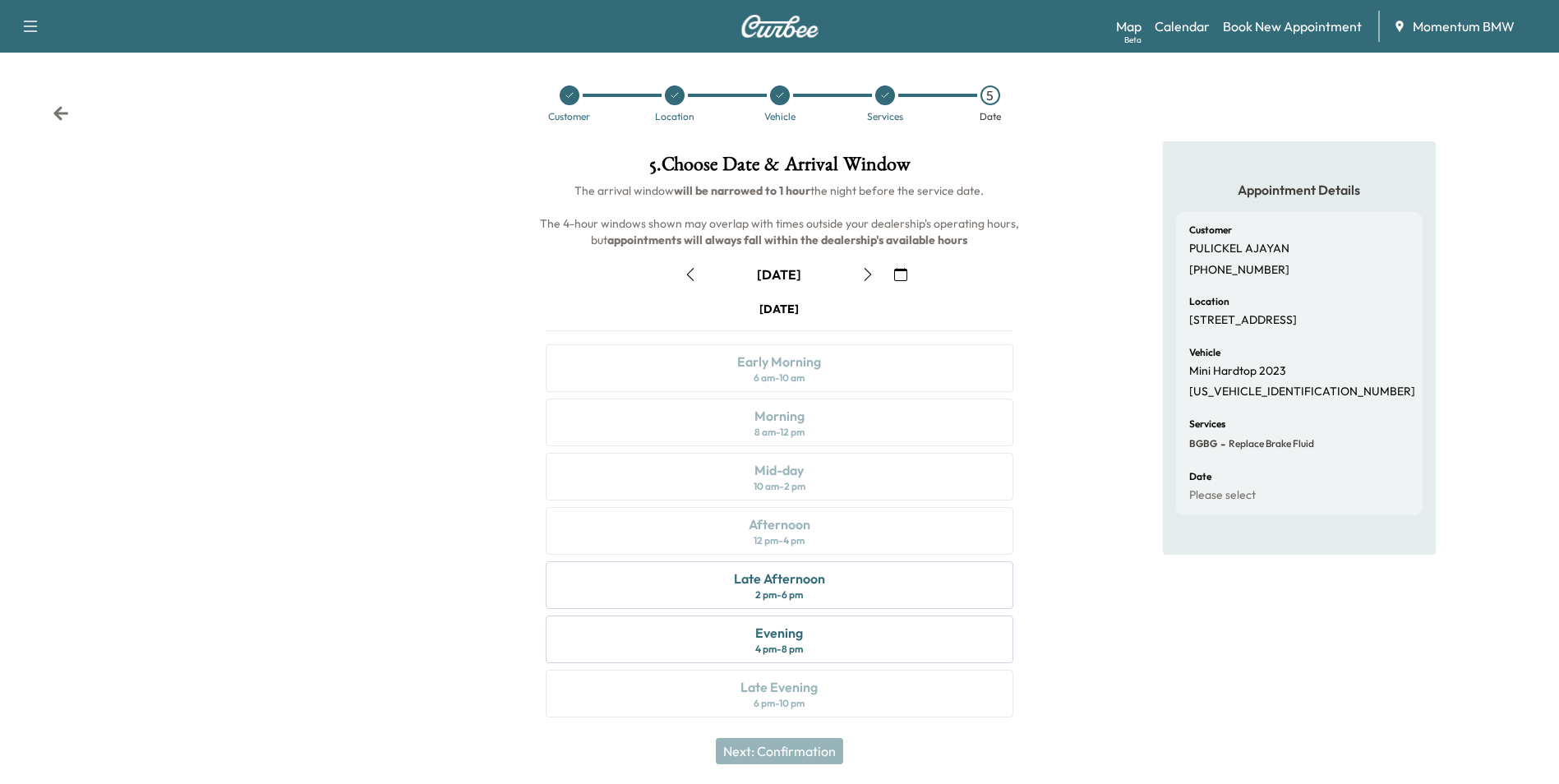
click at [64, 112] on icon at bounding box center [61, 112] width 15 height 14
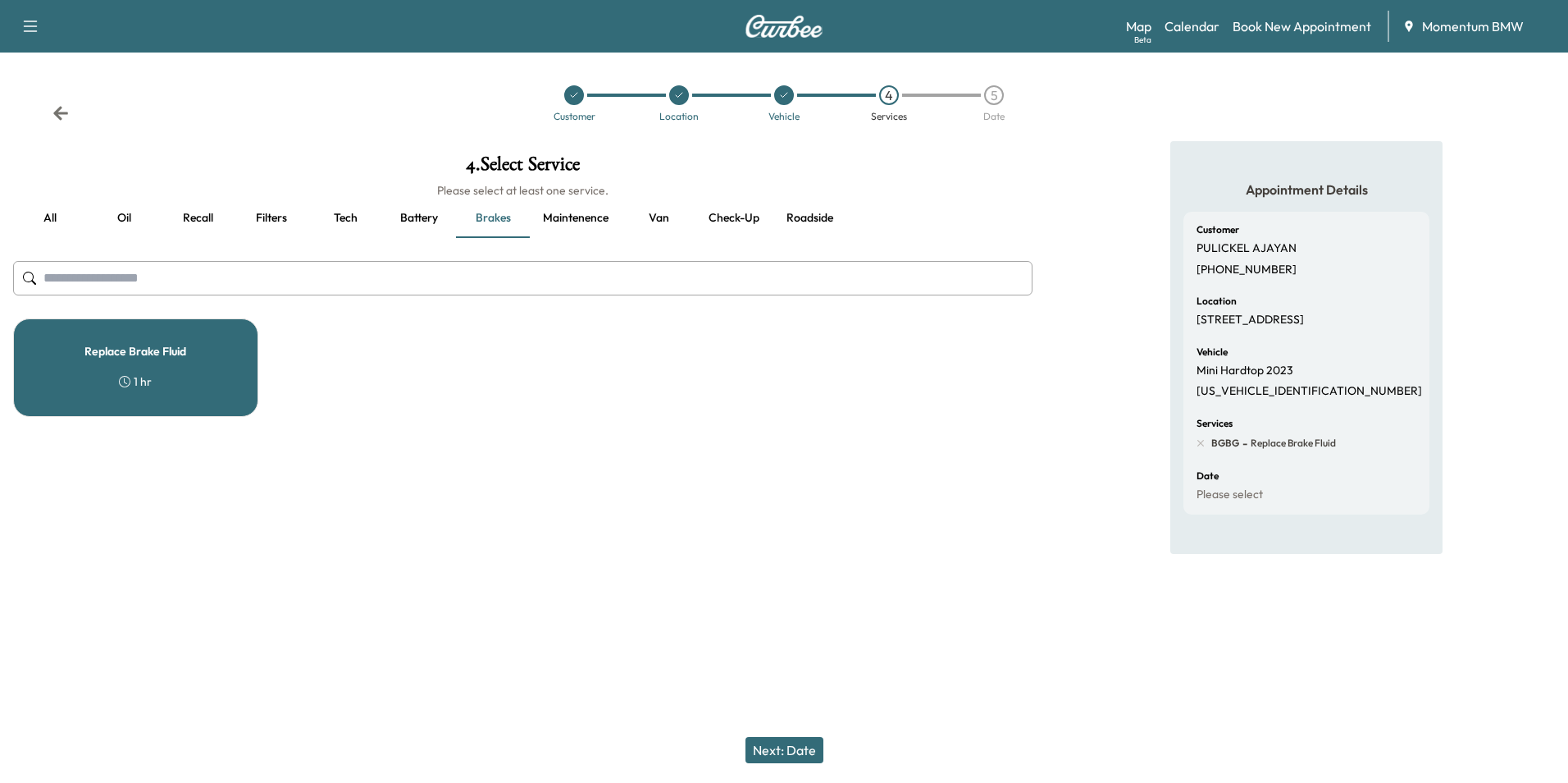
click at [660, 218] on button "Van" at bounding box center [658, 218] width 73 height 40
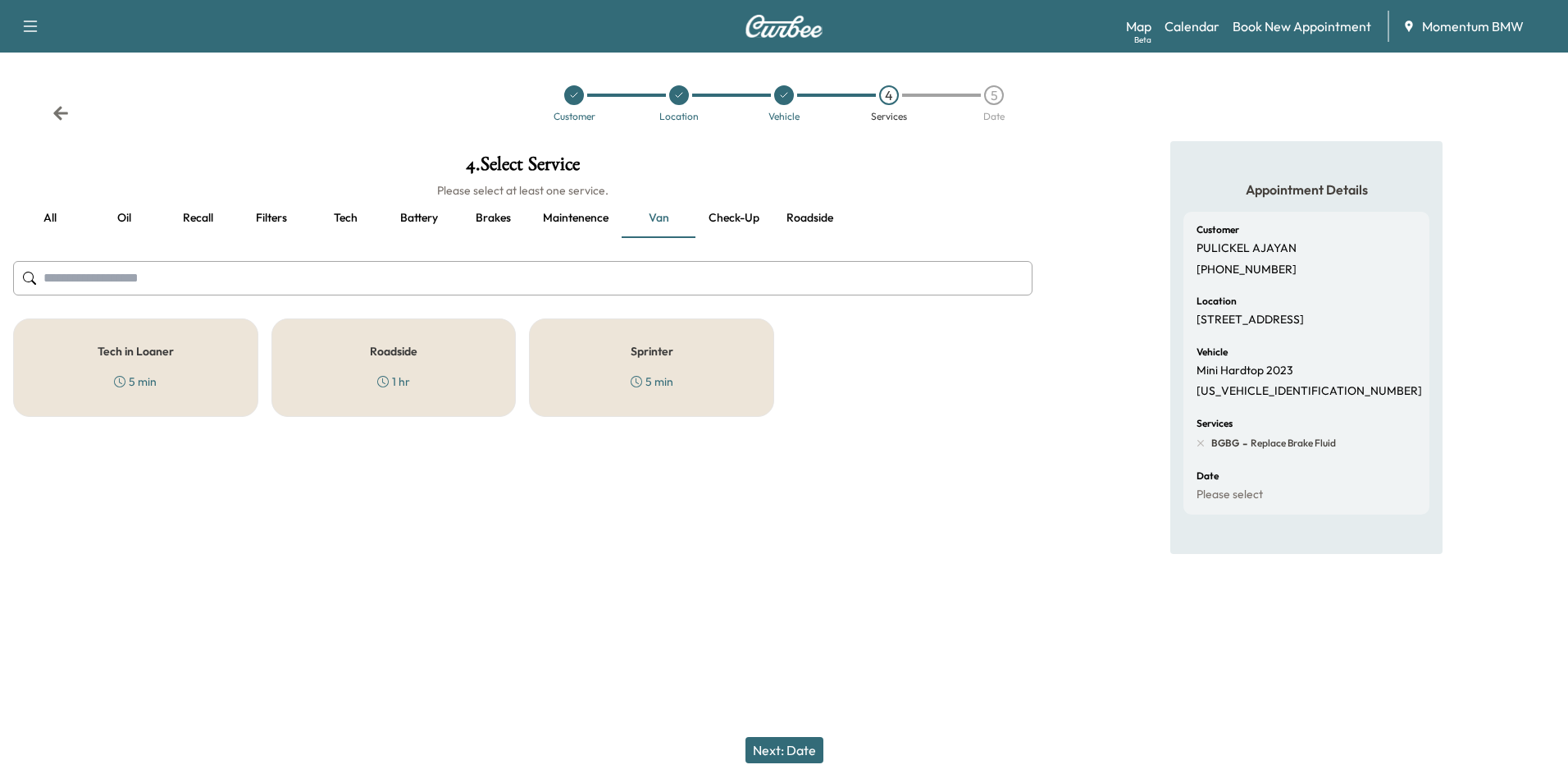
click at [647, 346] on h5 "Sprinter" at bounding box center [652, 351] width 42 height 11
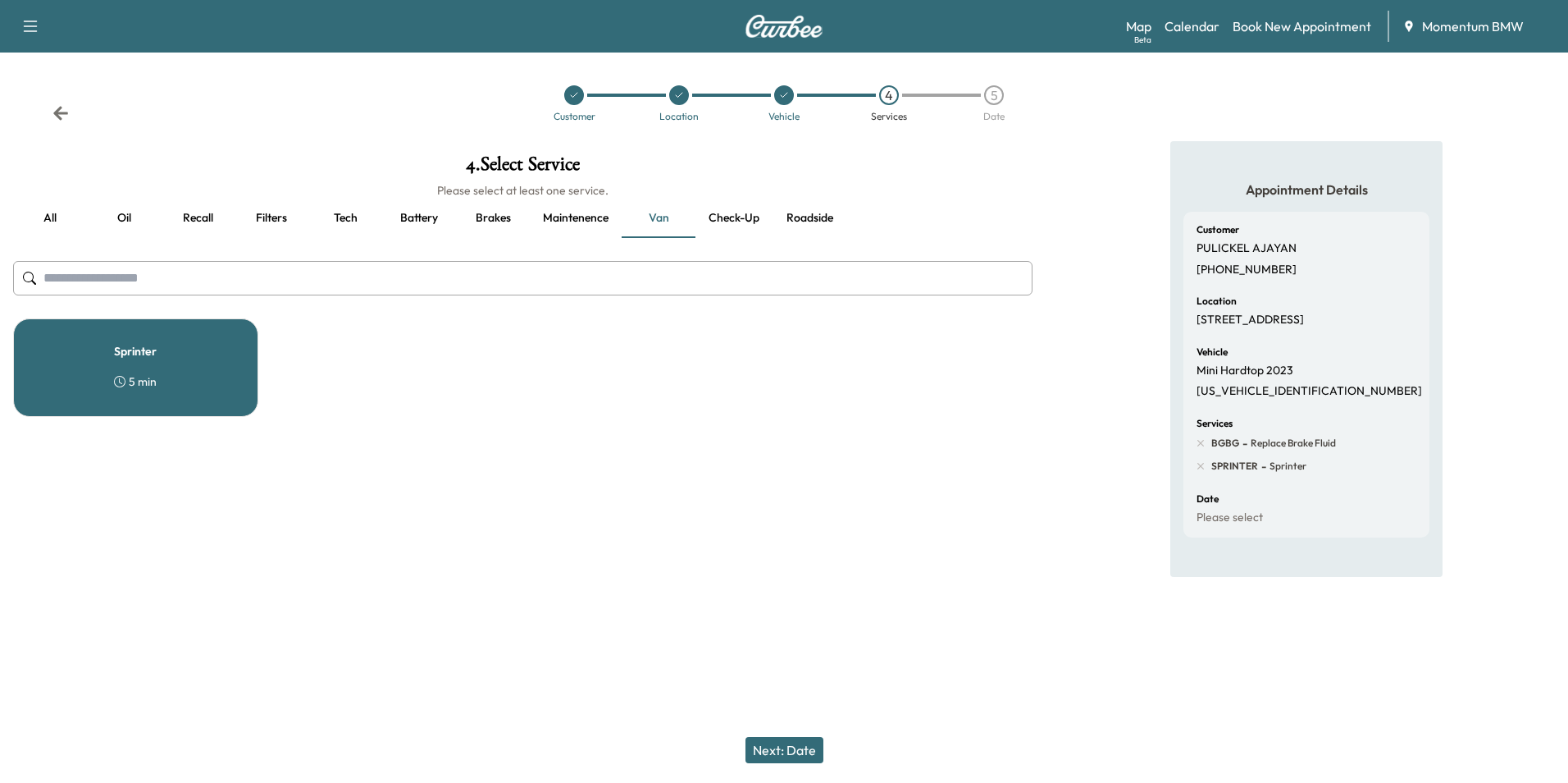
click at [800, 752] on button "Next: Date" at bounding box center [784, 750] width 78 height 26
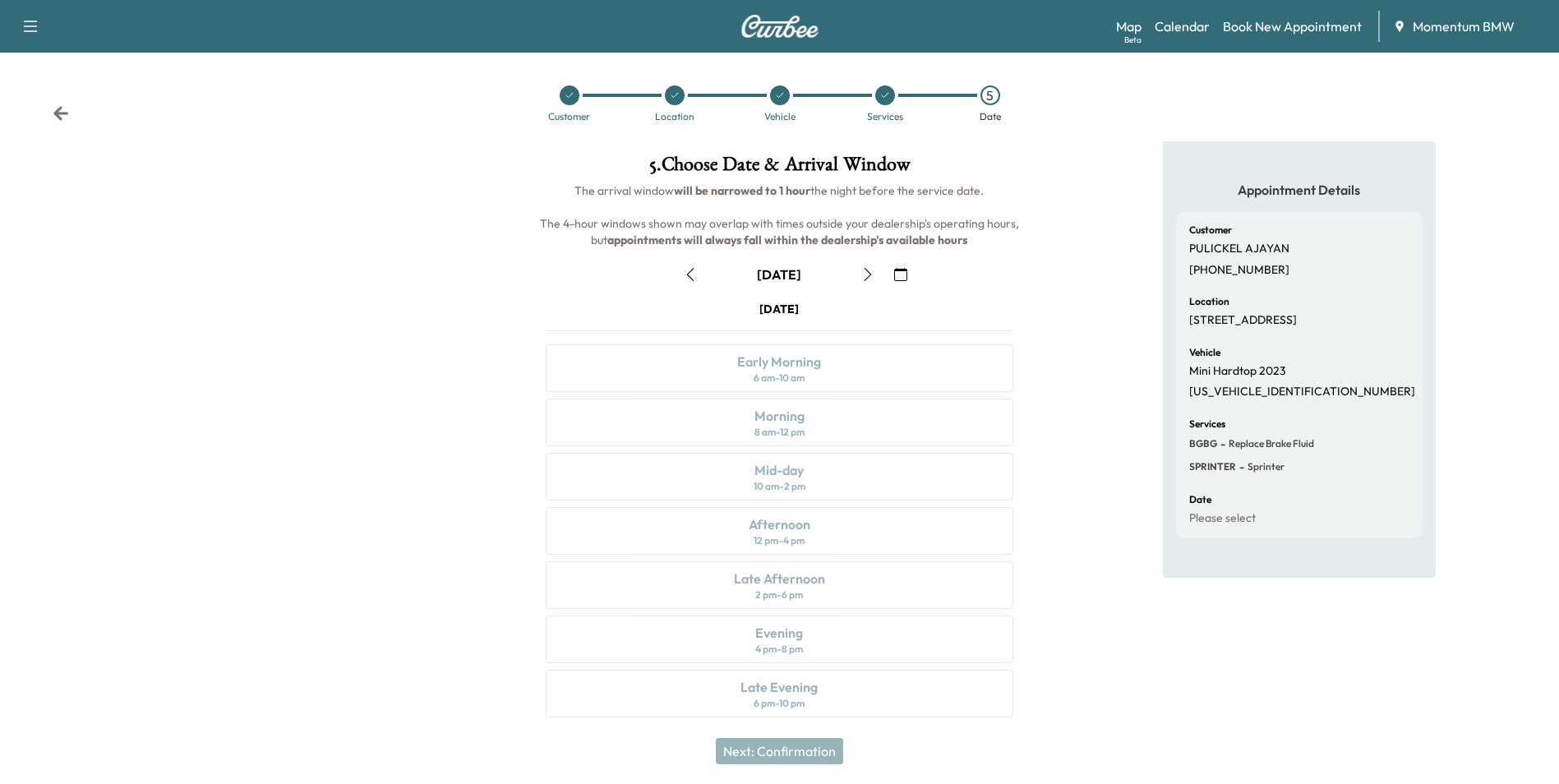
click at [899, 271] on icon "button" at bounding box center [901, 274] width 13 height 13
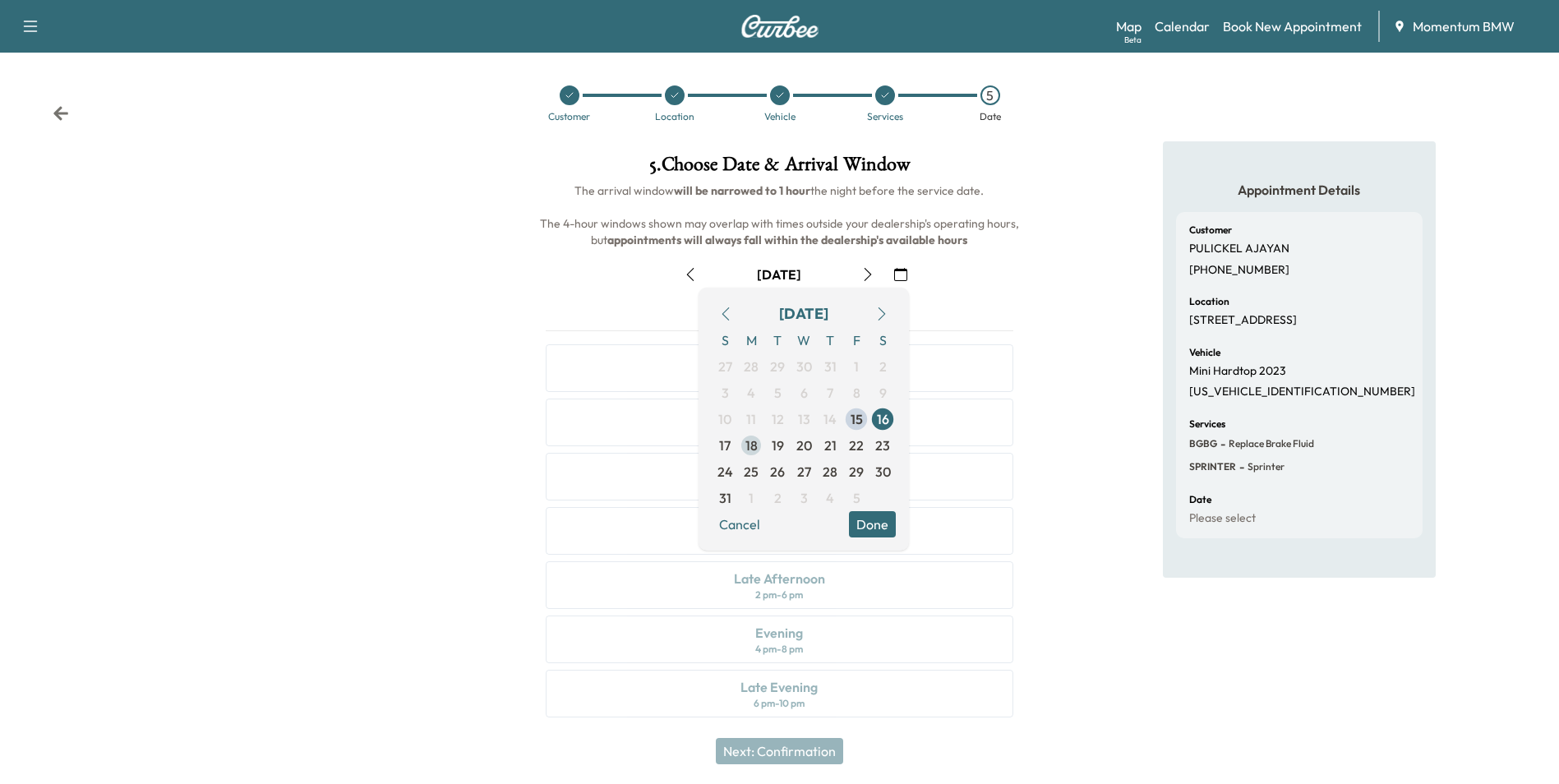
click at [757, 451] on span "18" at bounding box center [751, 445] width 12 height 20
click at [746, 523] on button "Cancel" at bounding box center [739, 524] width 56 height 26
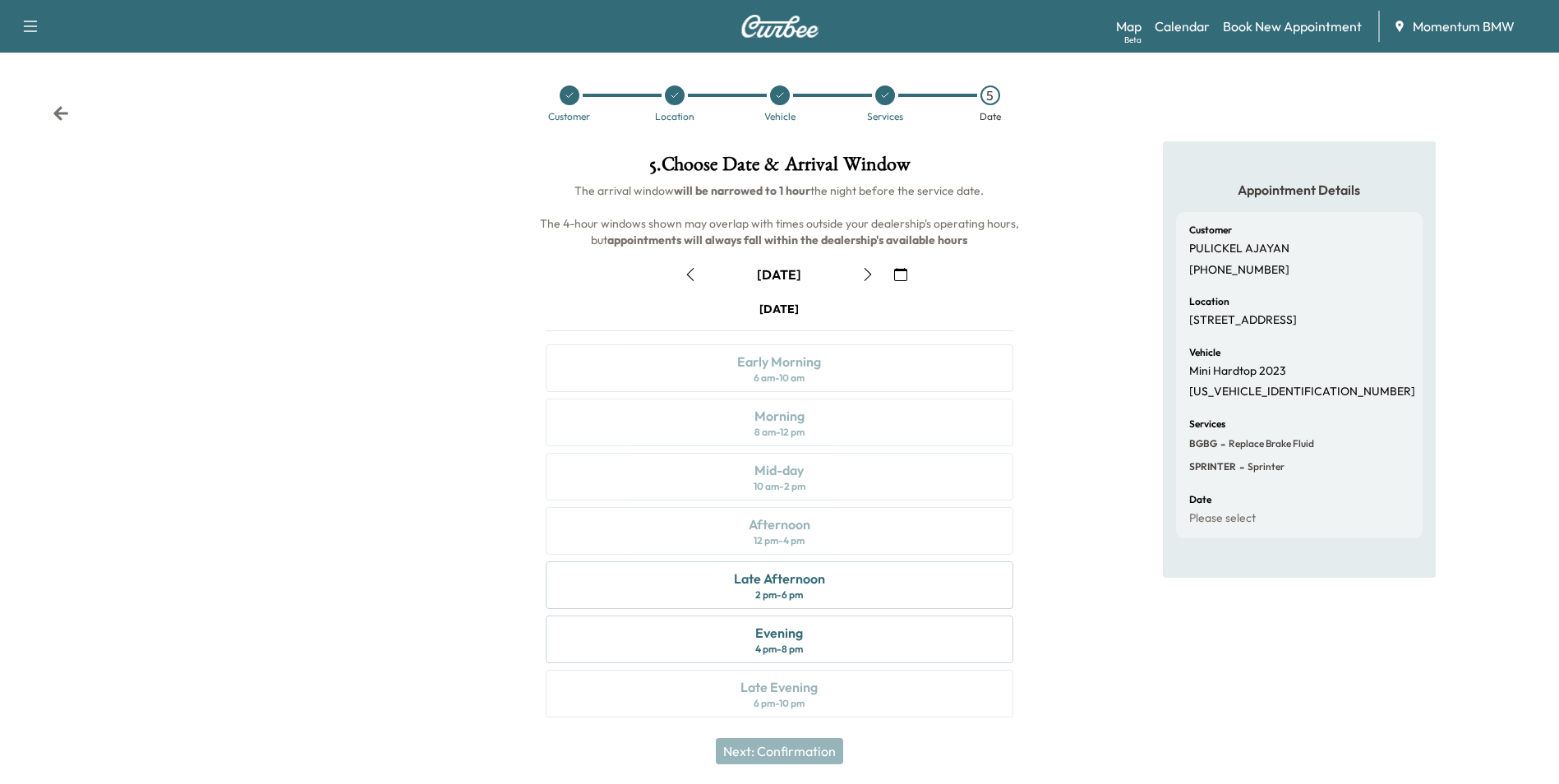
click at [56, 110] on icon at bounding box center [60, 113] width 16 height 16
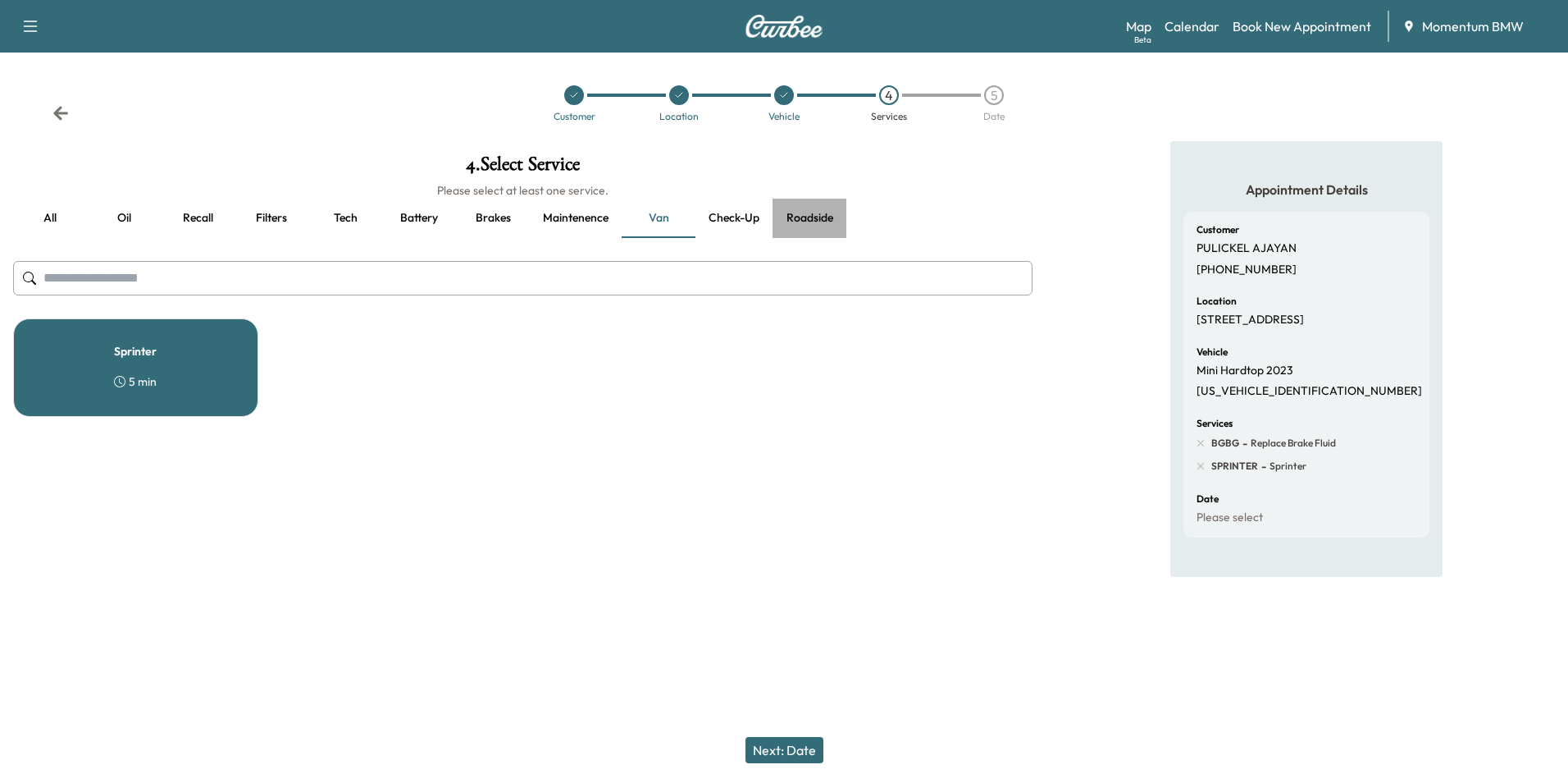
click at [804, 213] on button "Roadside" at bounding box center [809, 218] width 73 height 40
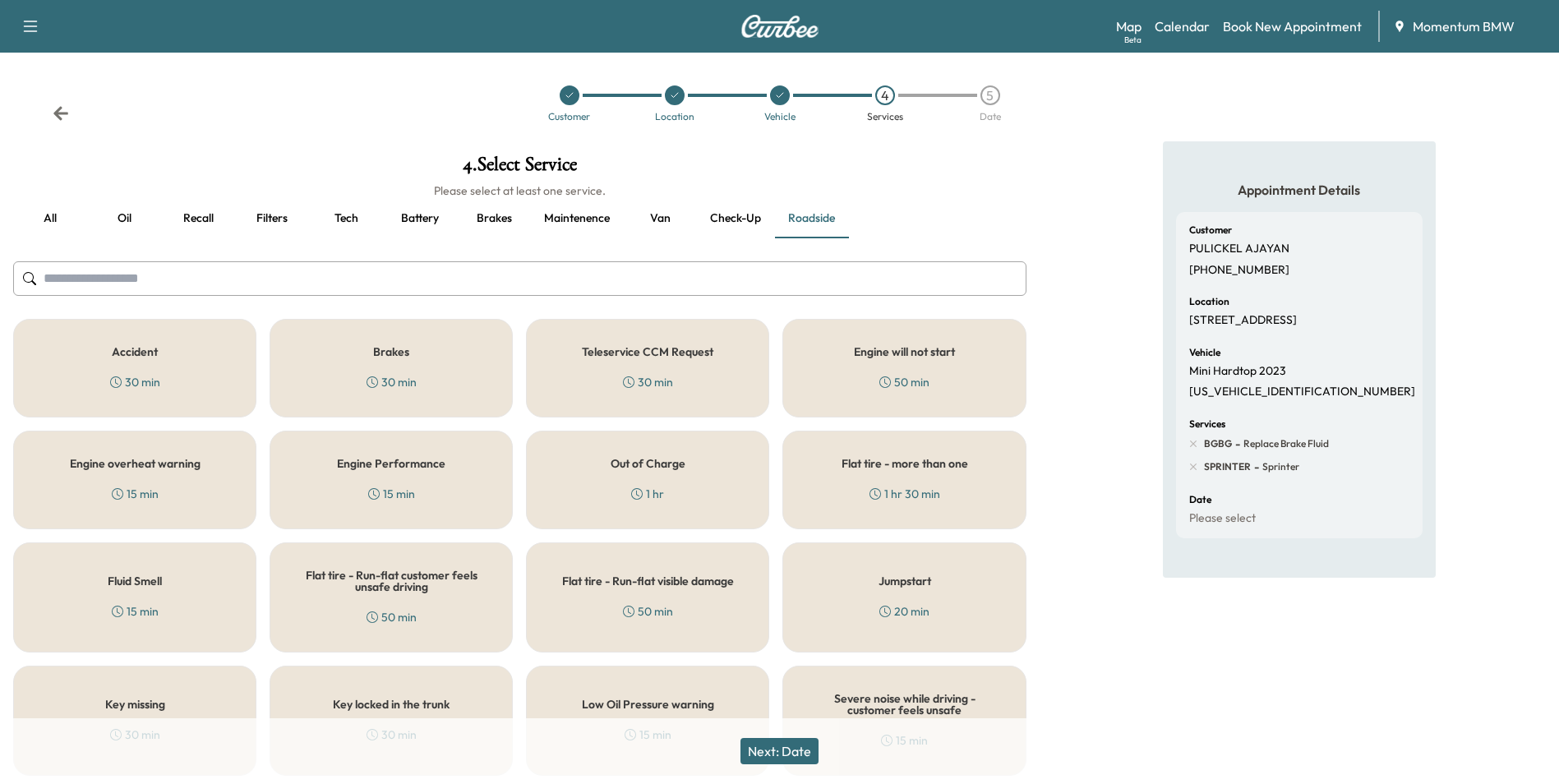
click at [61, 116] on icon at bounding box center [60, 113] width 16 height 16
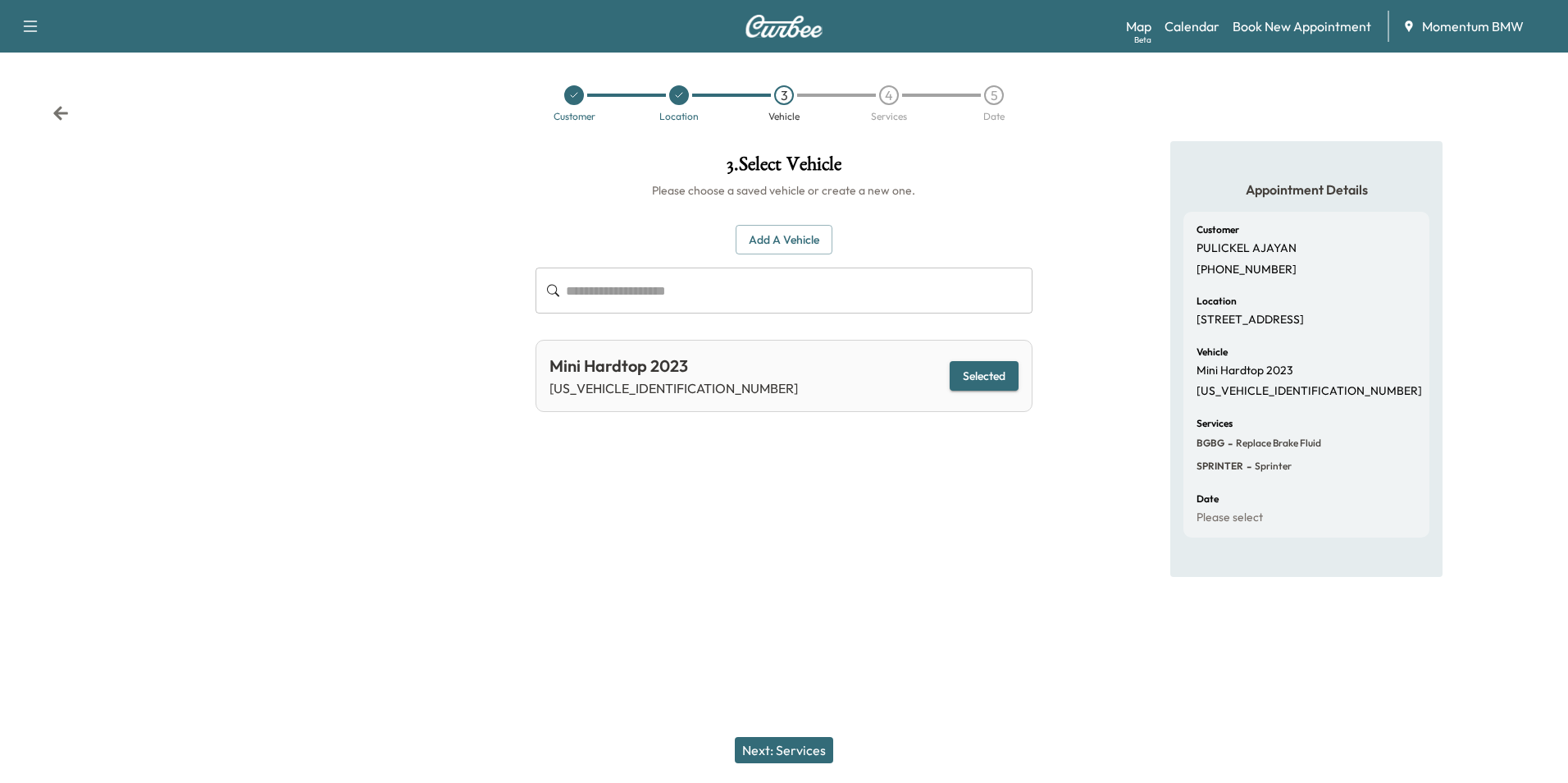
click at [816, 753] on button "Next: Services" at bounding box center [784, 750] width 99 height 26
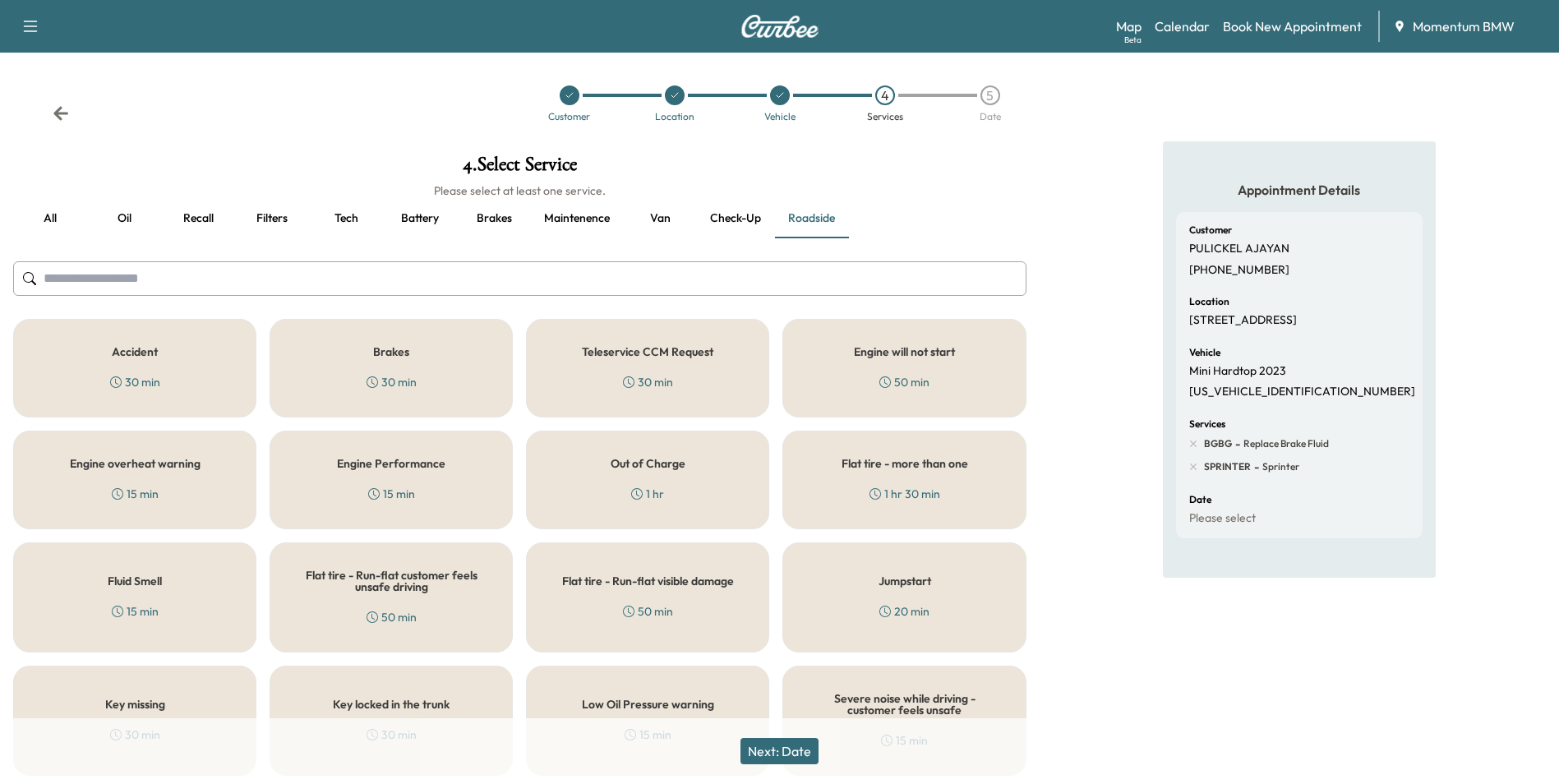
click at [671, 215] on button "Van" at bounding box center [660, 219] width 74 height 40
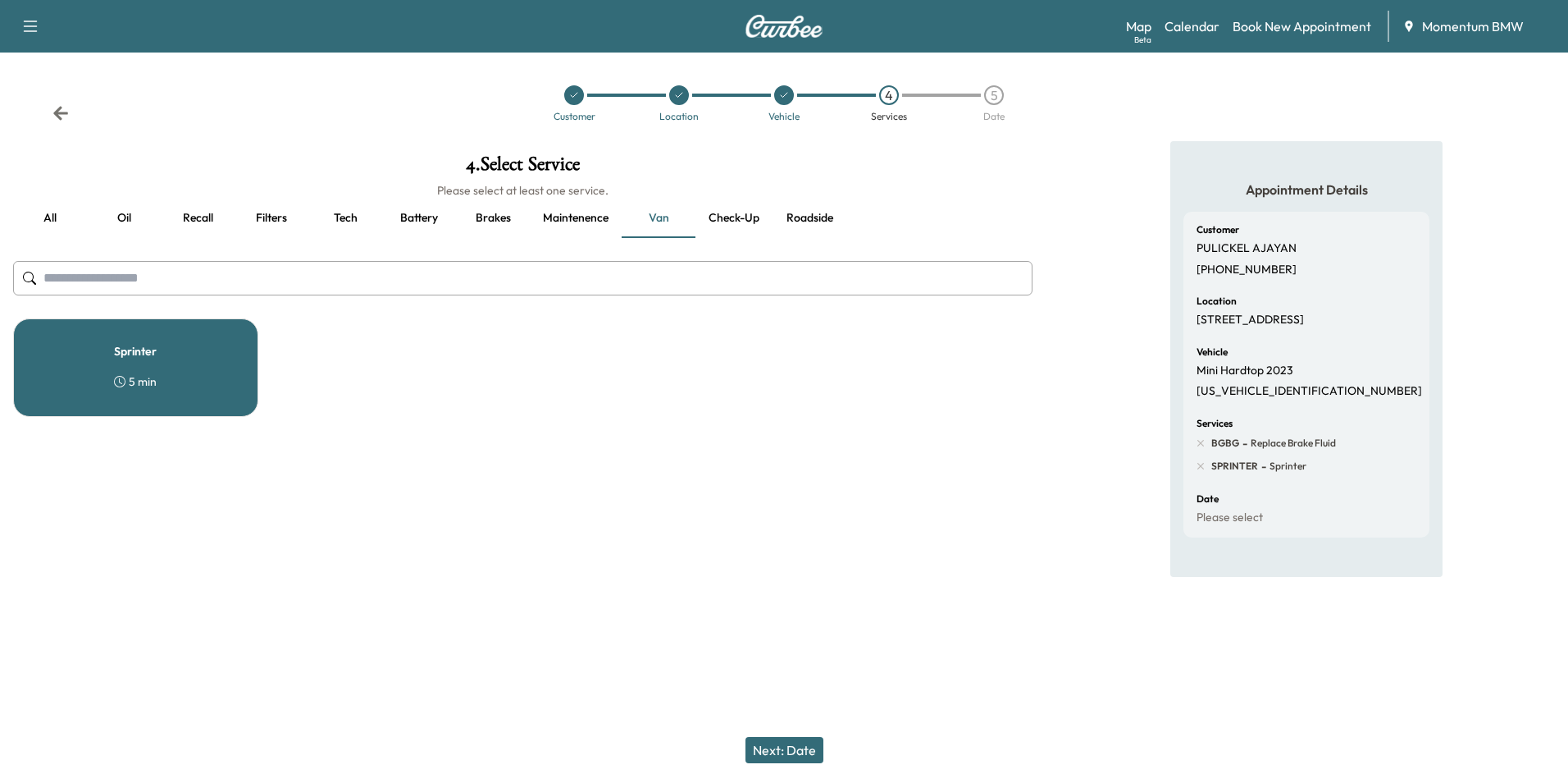
click at [112, 350] on div "Sprinter 5 min" at bounding box center [135, 367] width 245 height 99
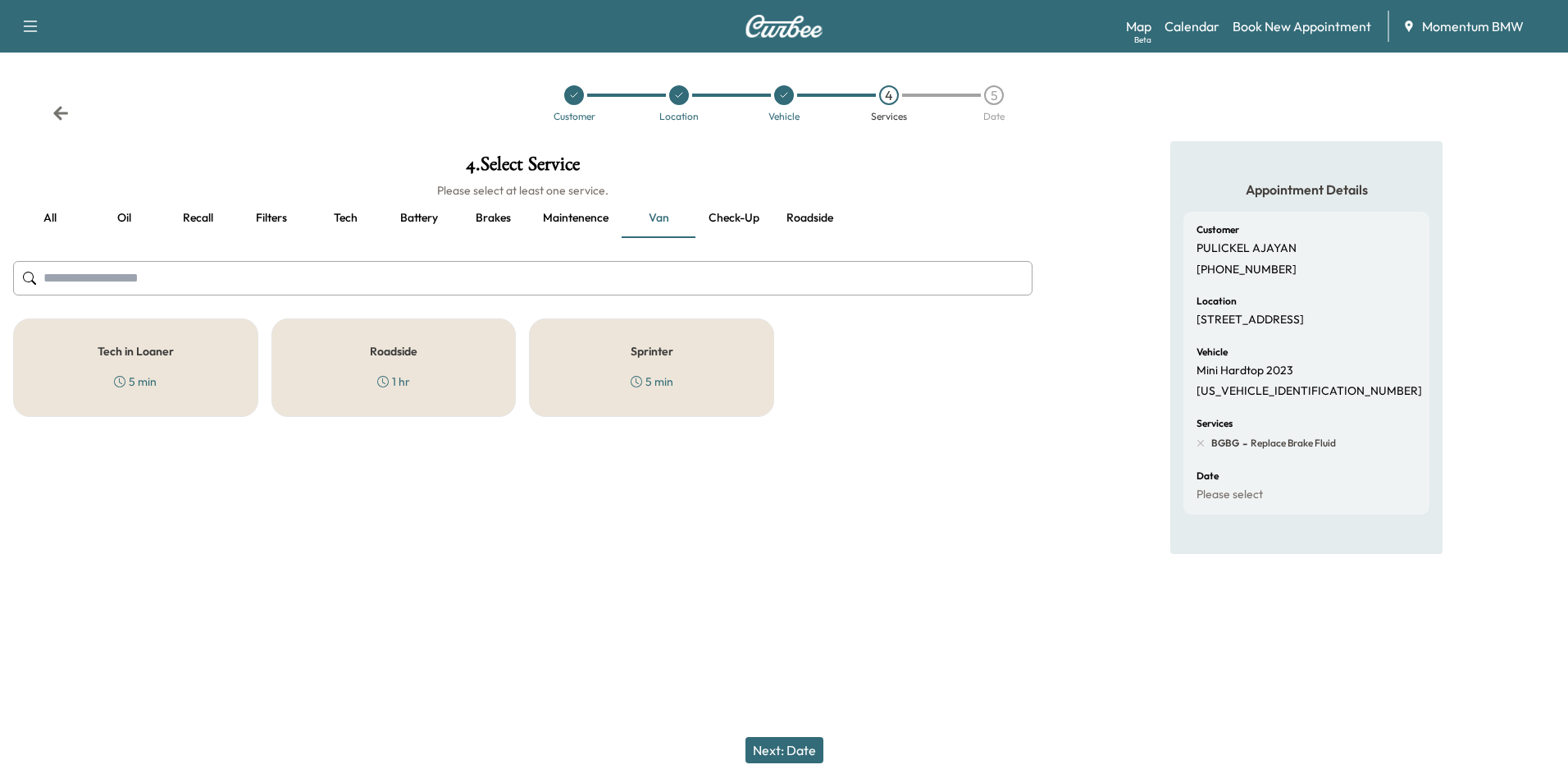
click at [403, 348] on h5 "Roadside" at bounding box center [393, 351] width 48 height 11
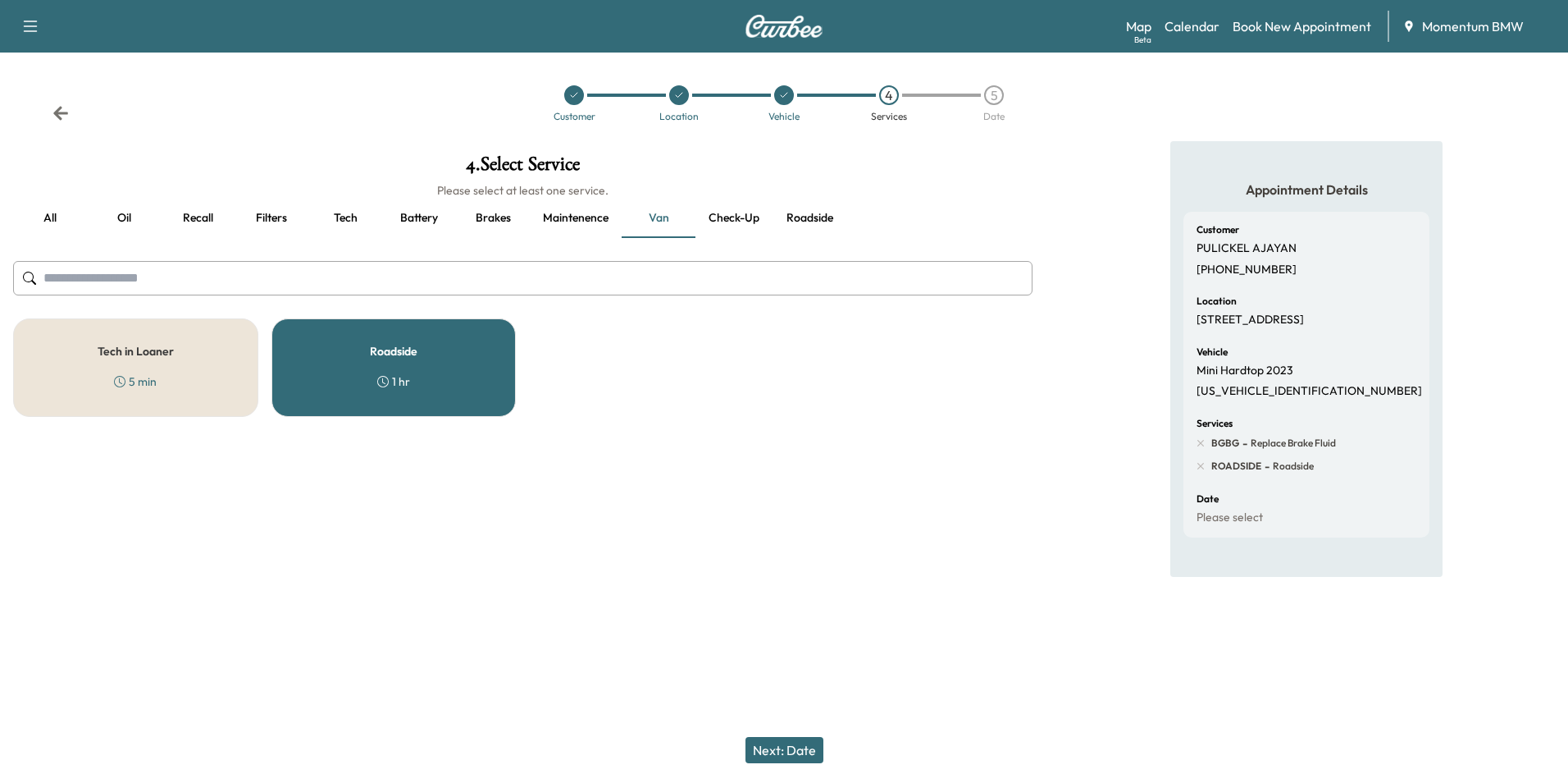
click at [790, 746] on button "Next: Date" at bounding box center [784, 750] width 78 height 26
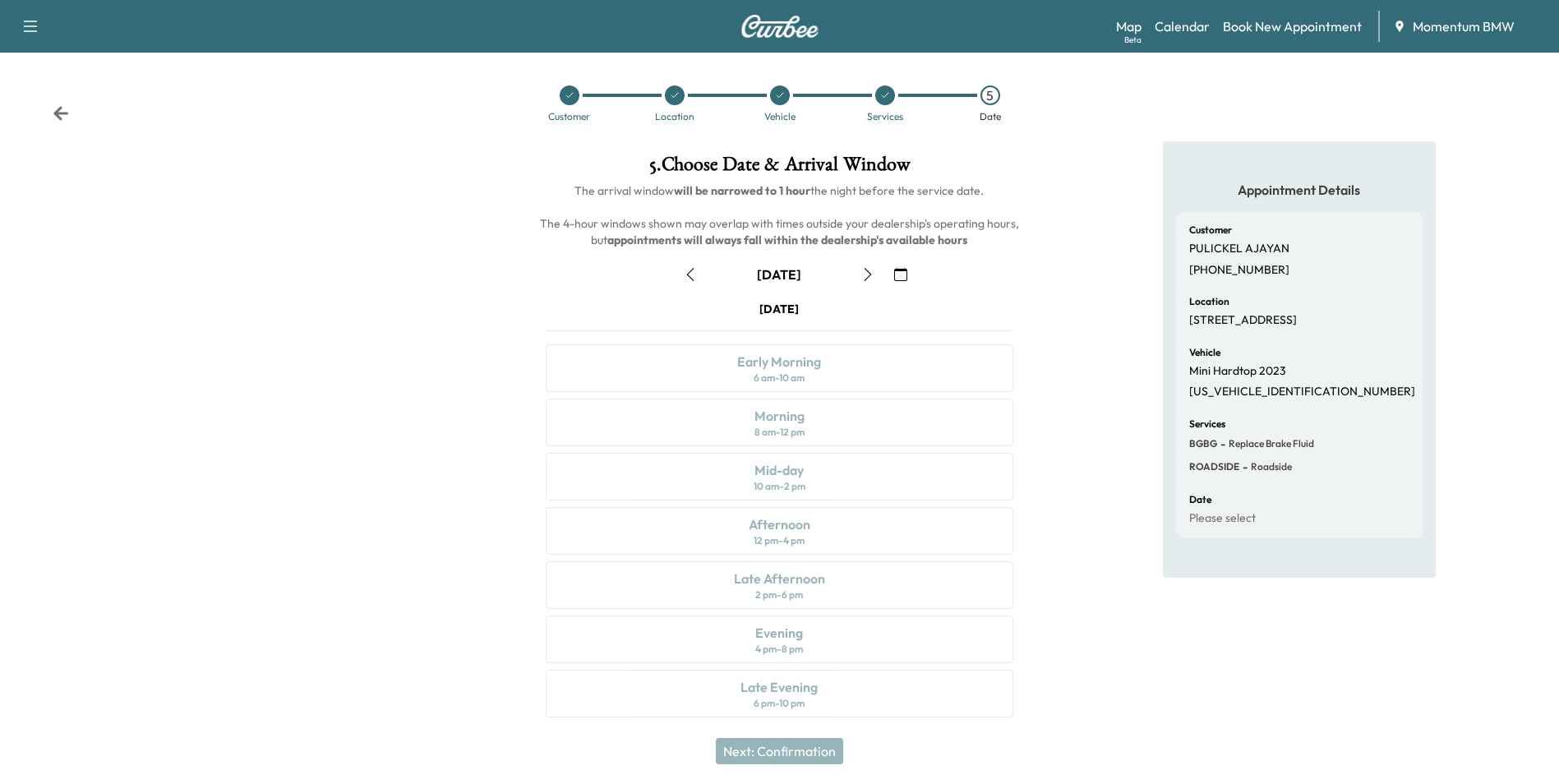
click at [901, 272] on icon "button" at bounding box center [901, 274] width 13 height 13
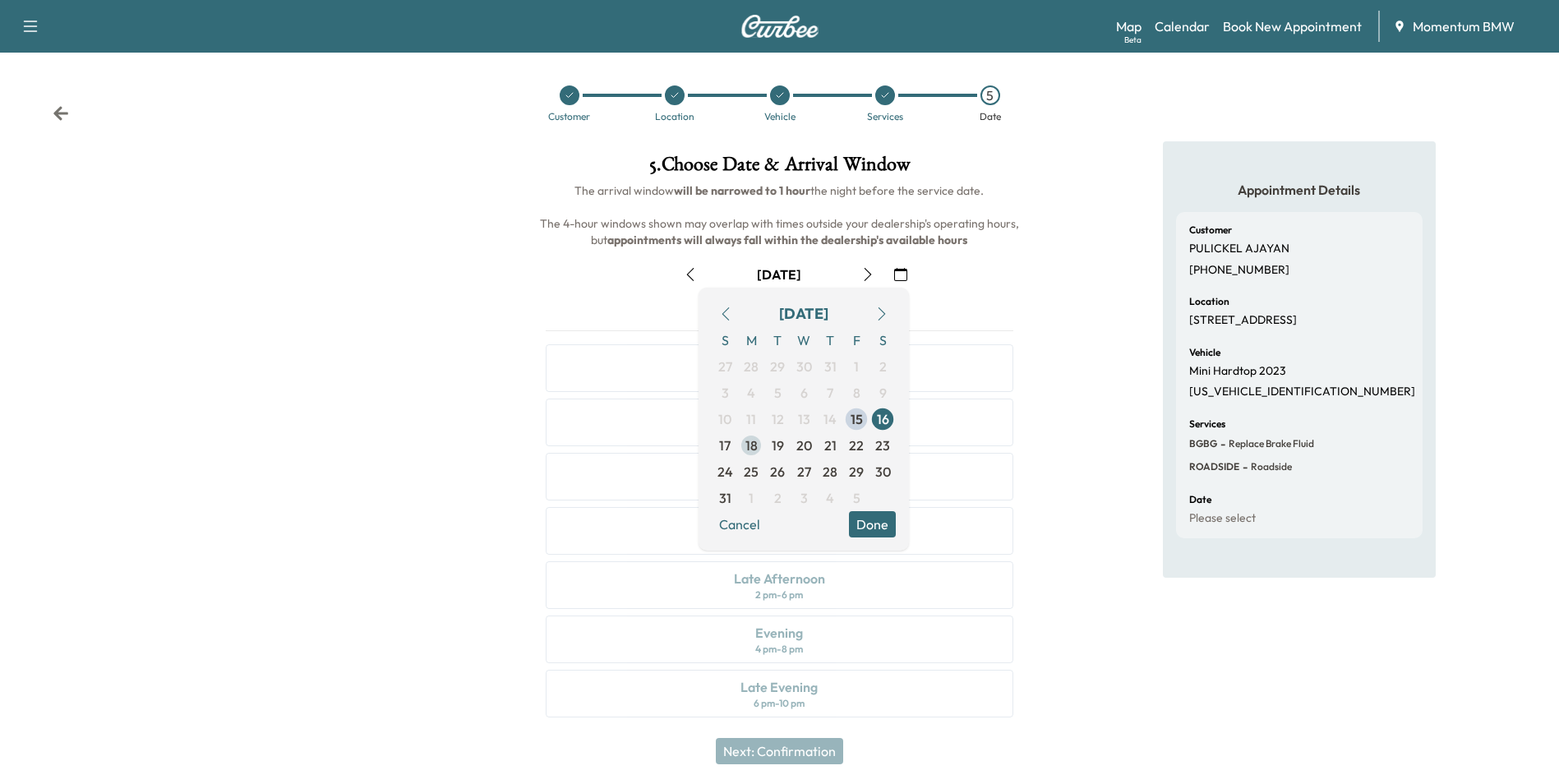
click at [755, 452] on span "18" at bounding box center [751, 445] width 12 height 20
click at [736, 526] on button "Cancel" at bounding box center [739, 524] width 56 height 26
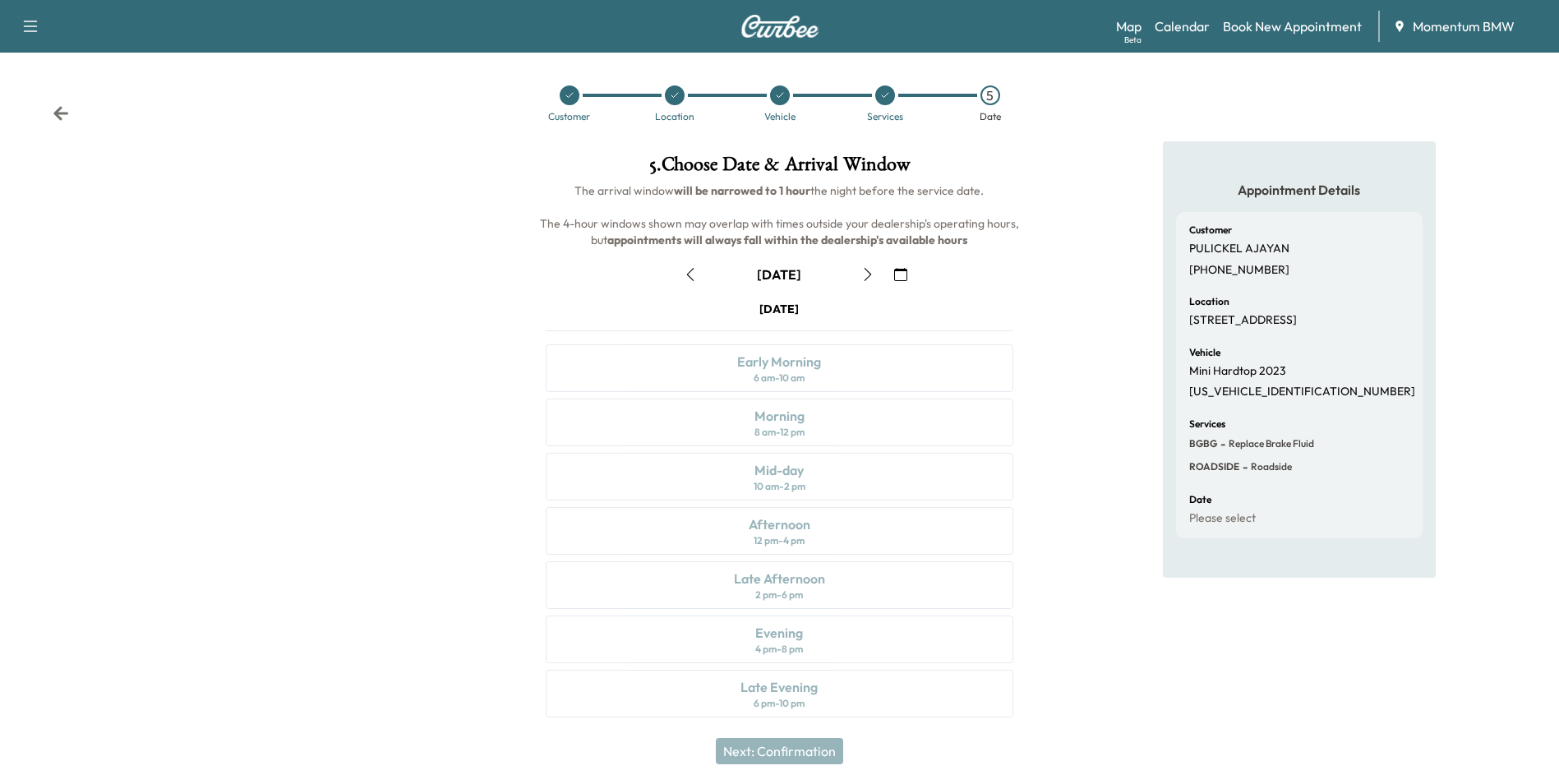
click at [54, 109] on icon at bounding box center [60, 113] width 16 height 16
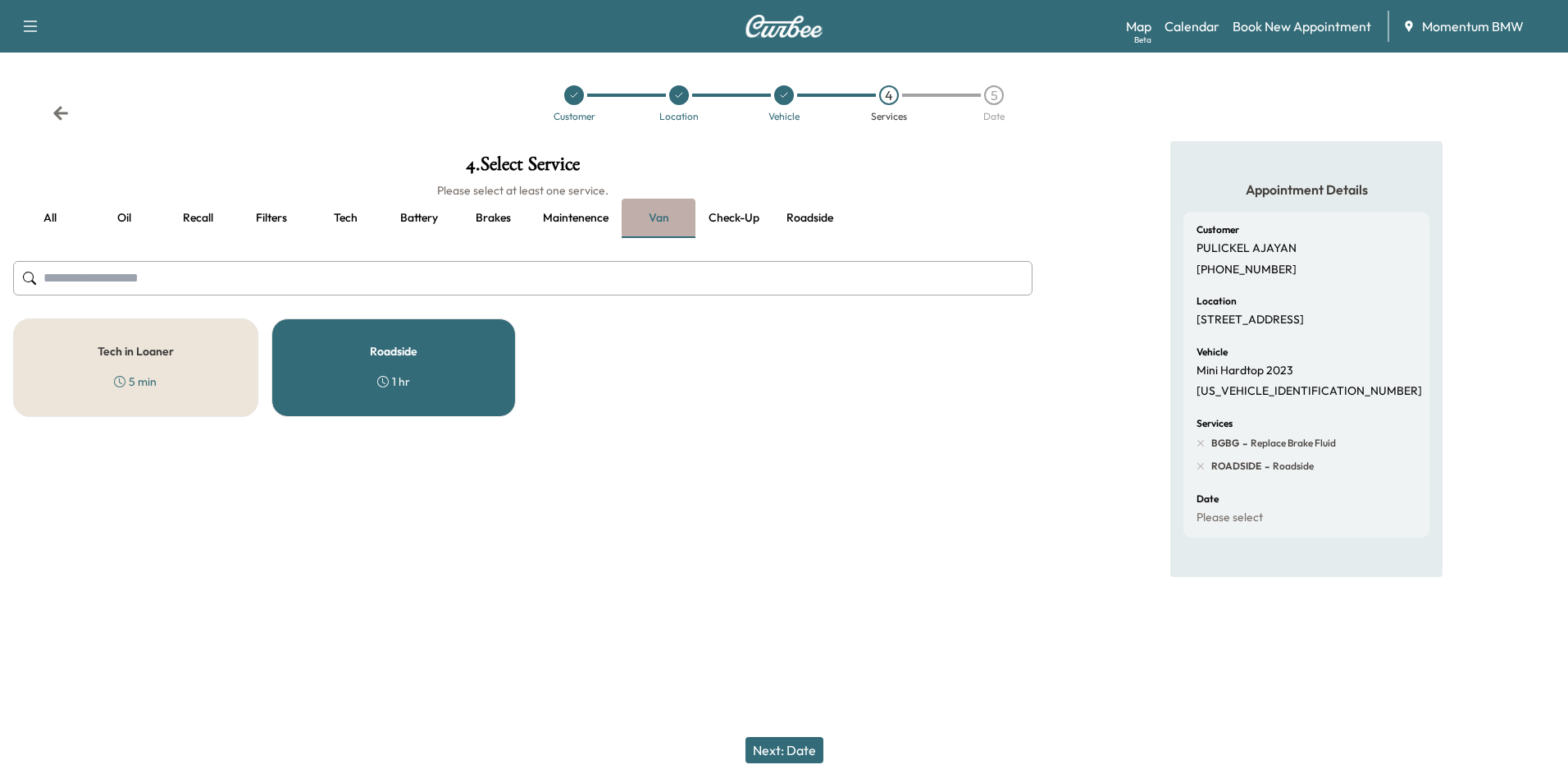
click at [653, 224] on button "Van" at bounding box center [658, 218] width 73 height 40
click at [100, 348] on h5 "Tech in Loaner" at bounding box center [135, 351] width 76 height 11
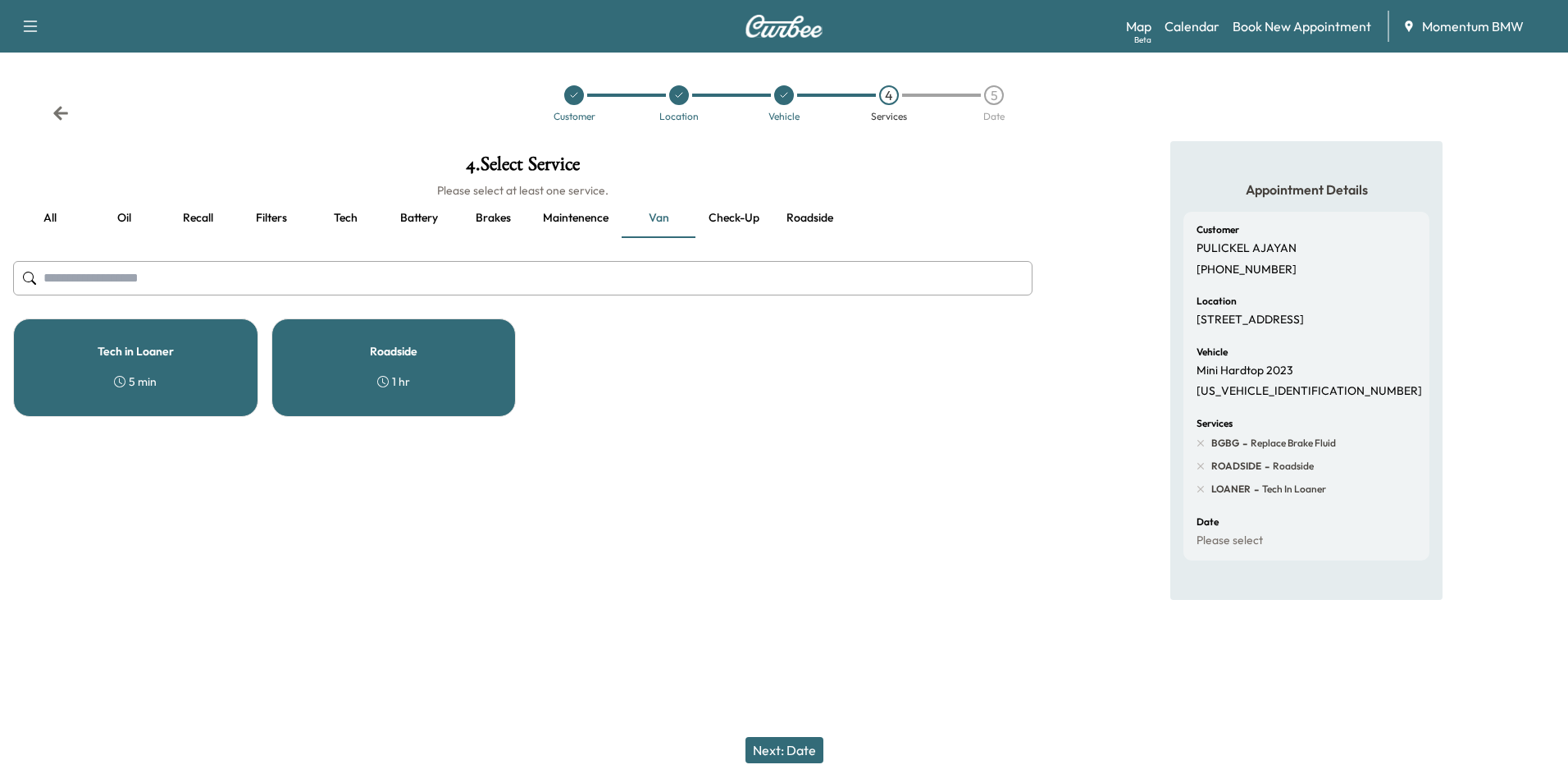
click at [451, 397] on div "Roadside 1 hr" at bounding box center [394, 367] width 245 height 99
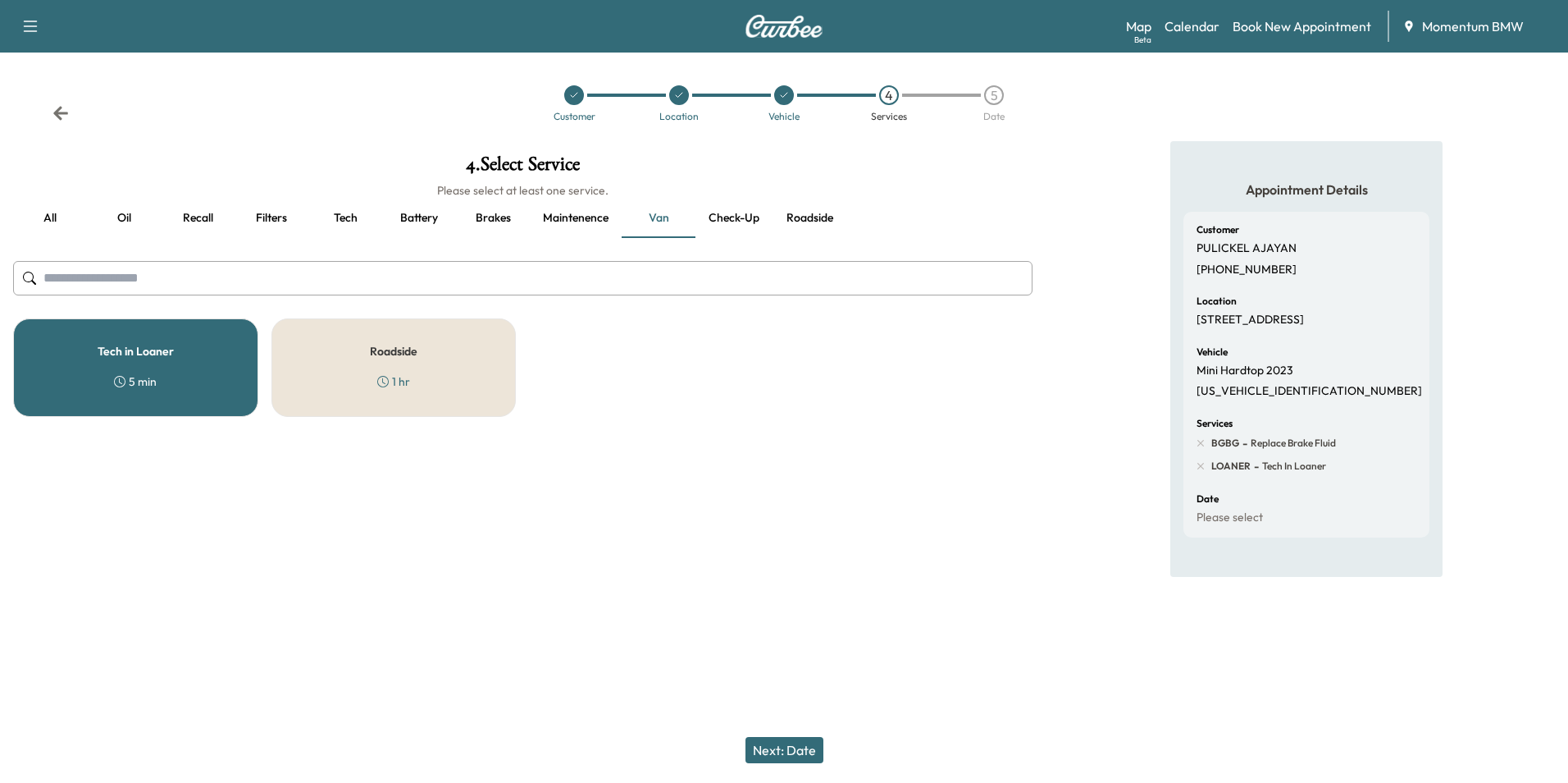
click at [784, 757] on button "Next: Date" at bounding box center [784, 750] width 78 height 26
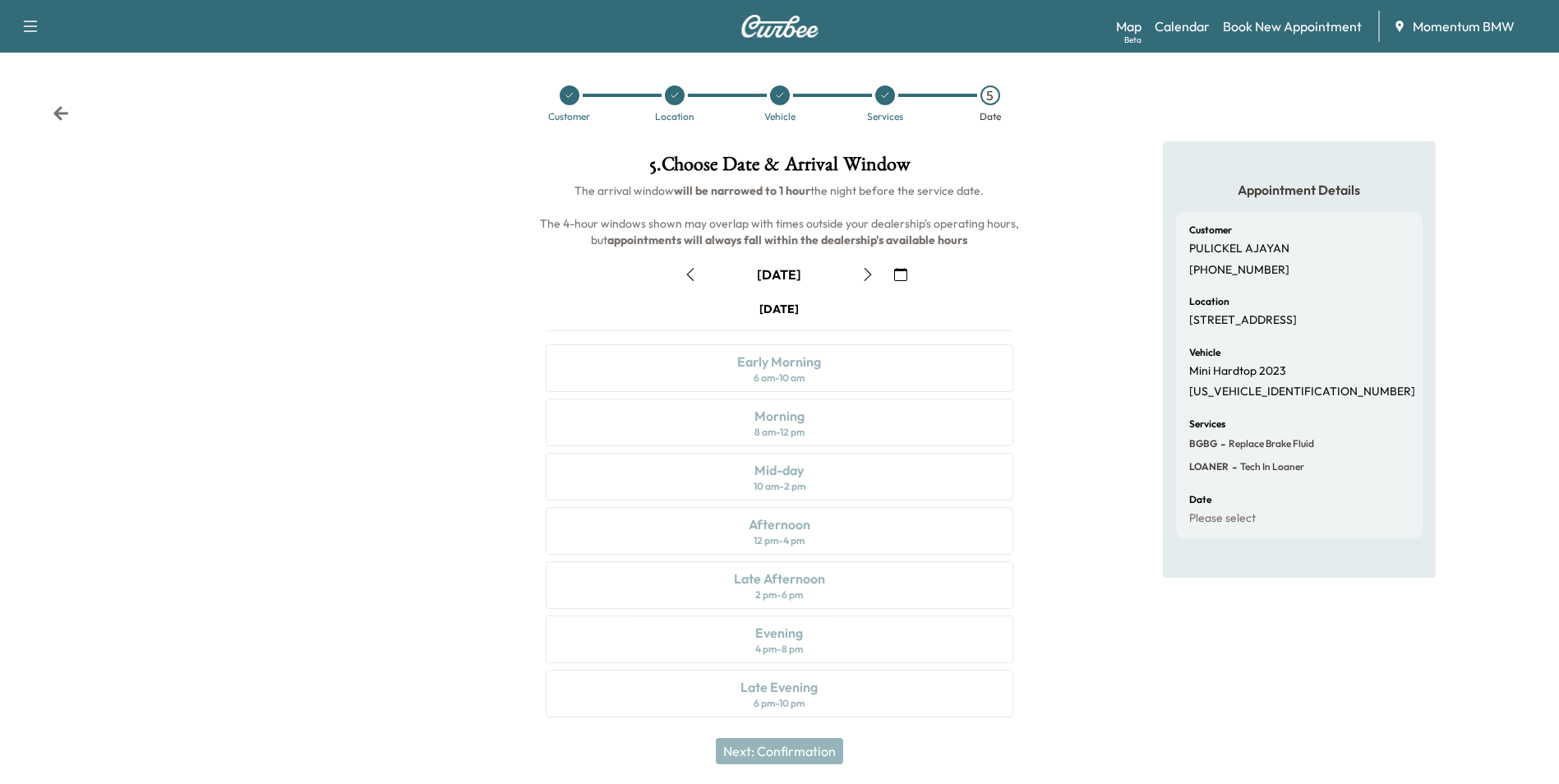
click at [903, 277] on icon "button" at bounding box center [901, 274] width 13 height 13
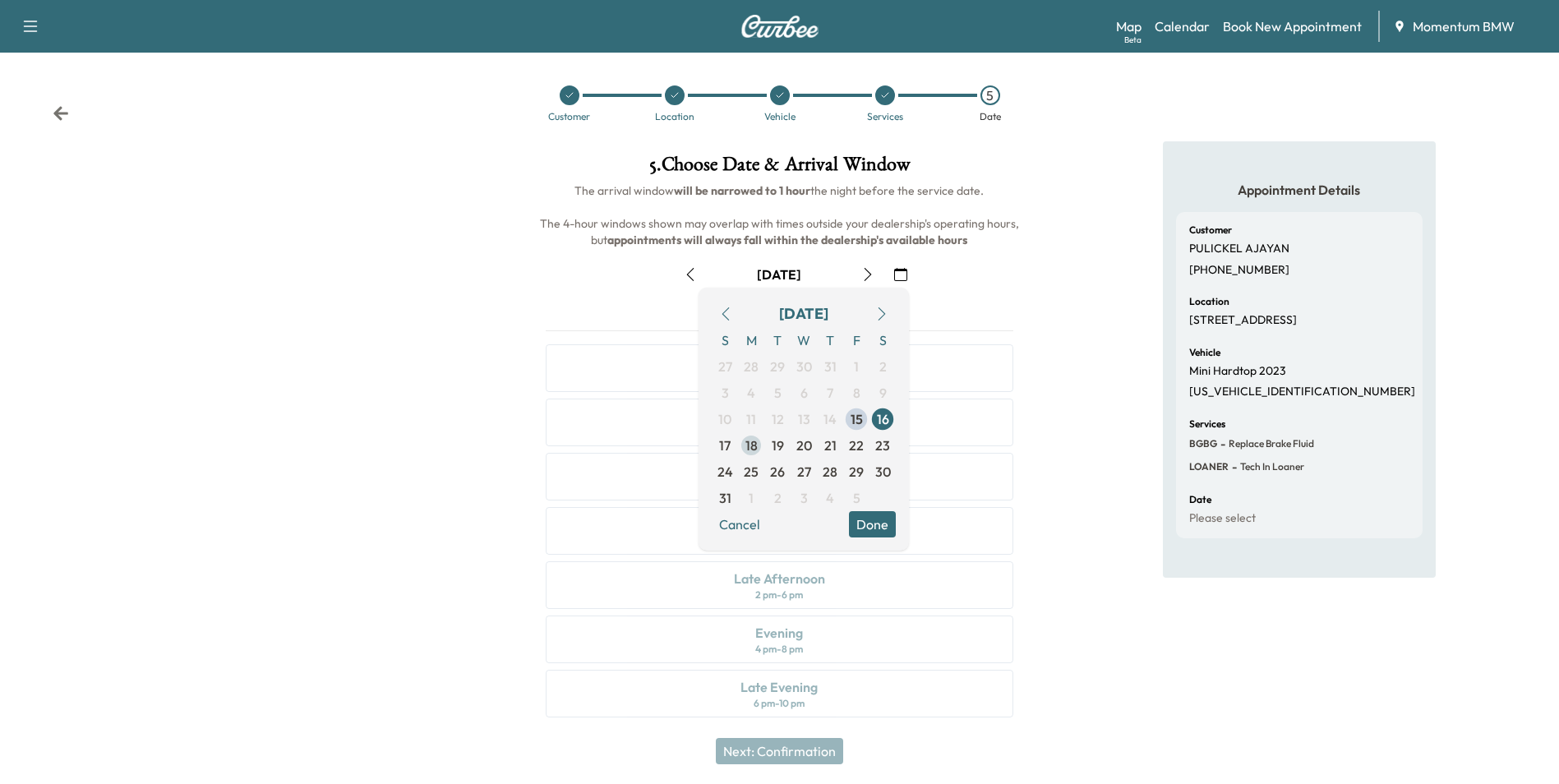
click at [751, 448] on span "18" at bounding box center [751, 445] width 12 height 20
click at [747, 521] on button "Cancel" at bounding box center [739, 524] width 56 height 26
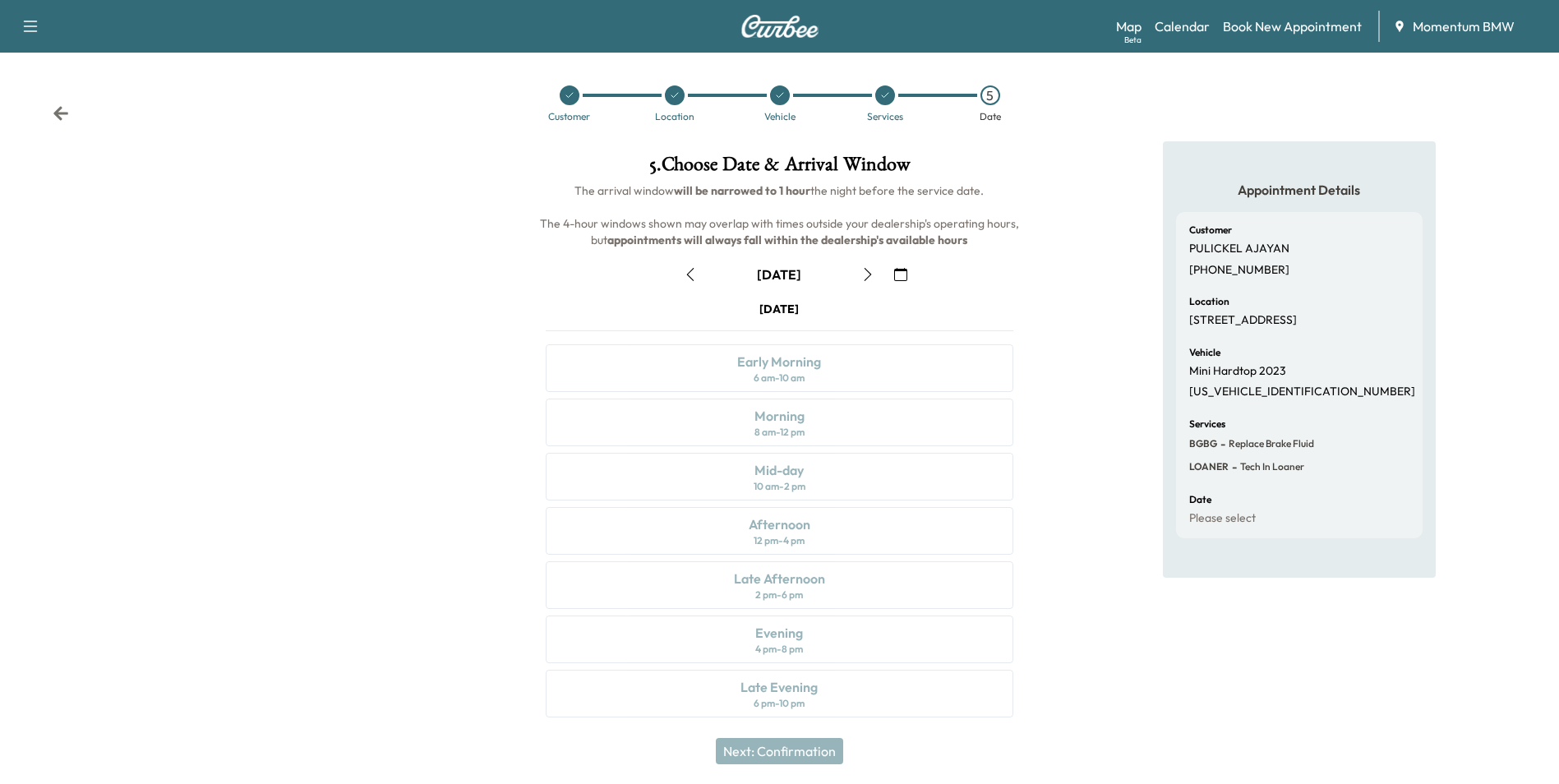
click at [59, 106] on icon at bounding box center [60, 113] width 16 height 16
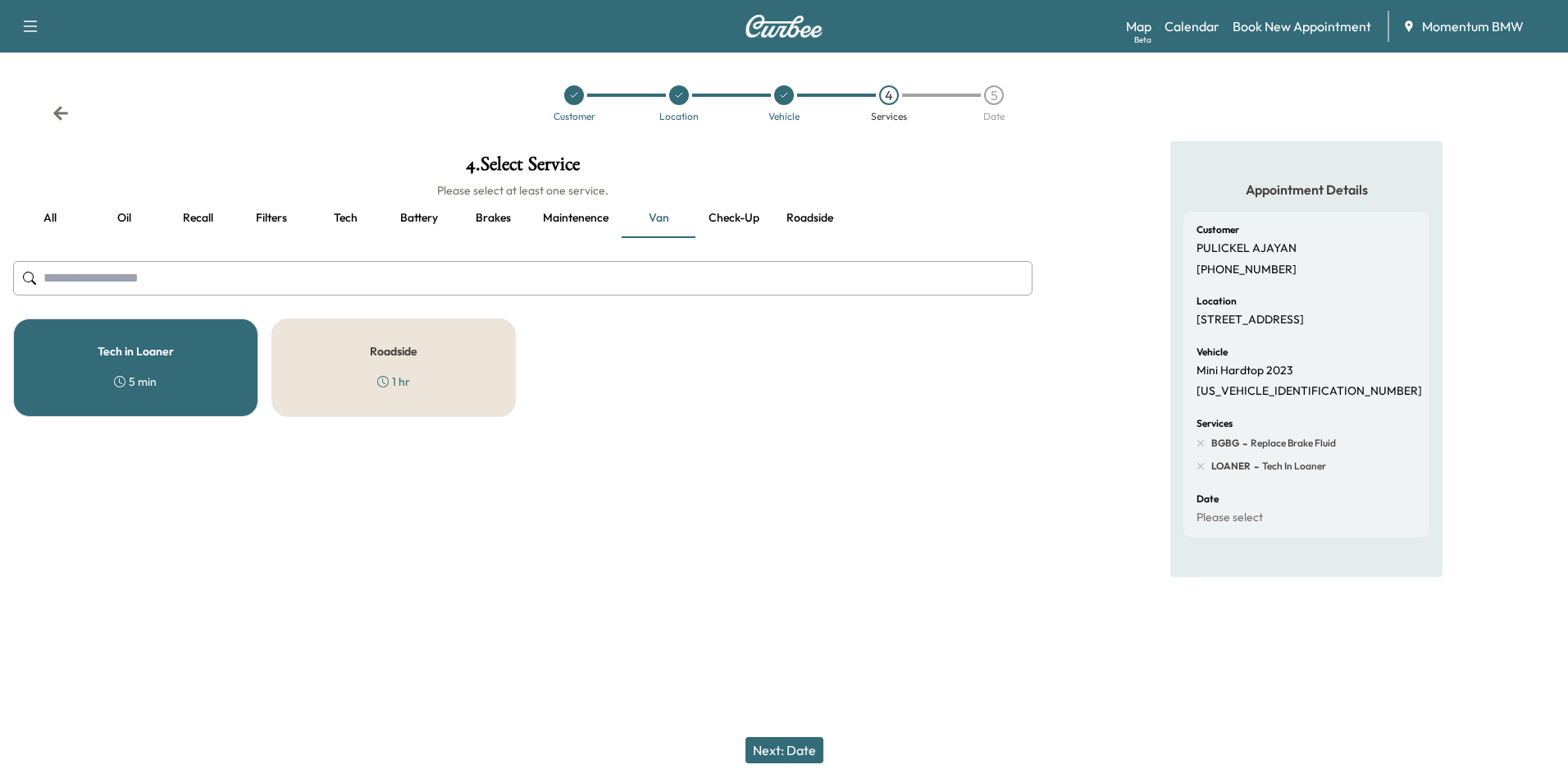
click at [403, 362] on div "Roadside 1 hr" at bounding box center [394, 367] width 245 height 99
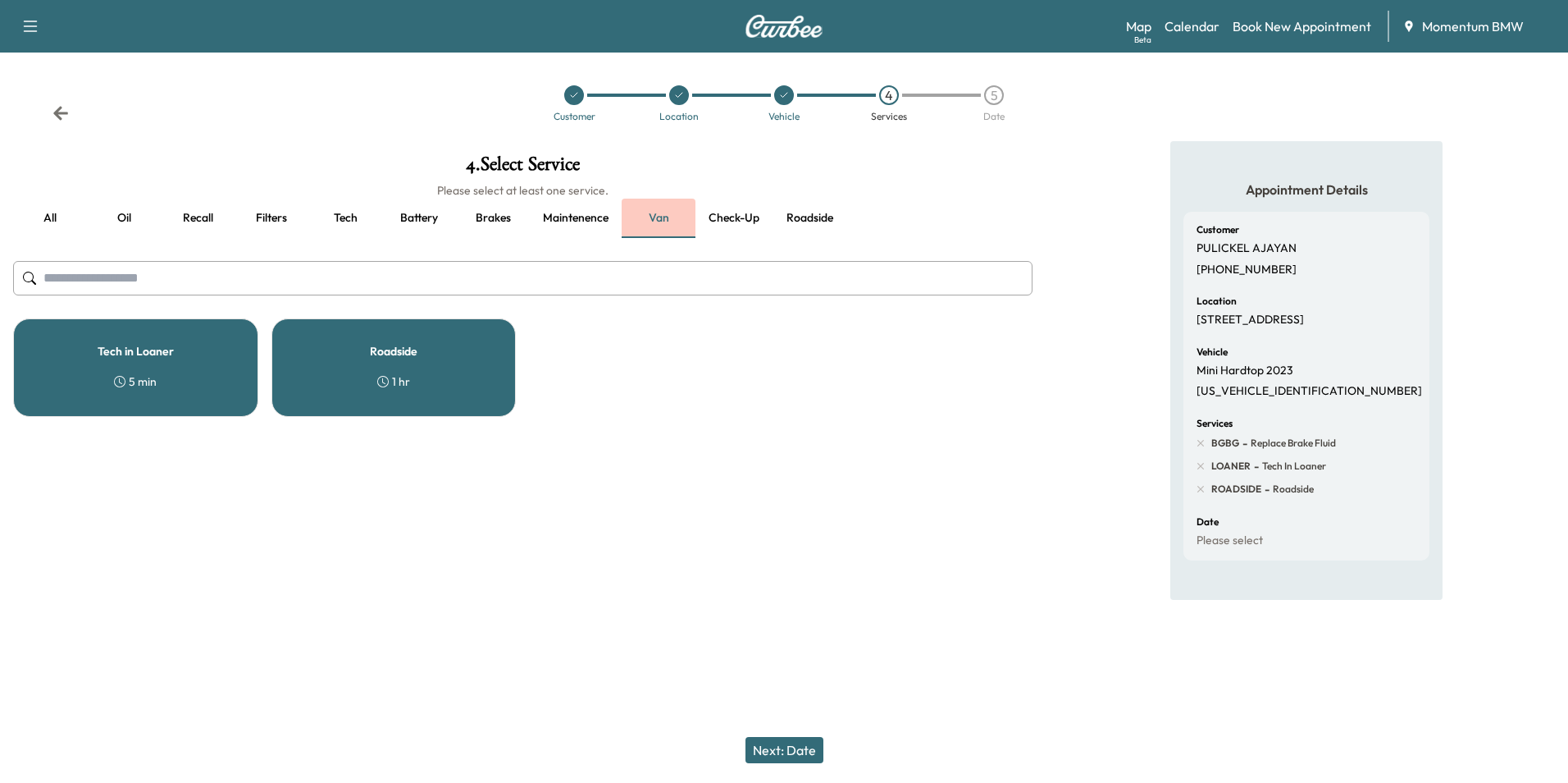
click at [665, 212] on button "Van" at bounding box center [658, 218] width 73 height 40
click at [794, 749] on button "Next: Date" at bounding box center [784, 750] width 78 height 26
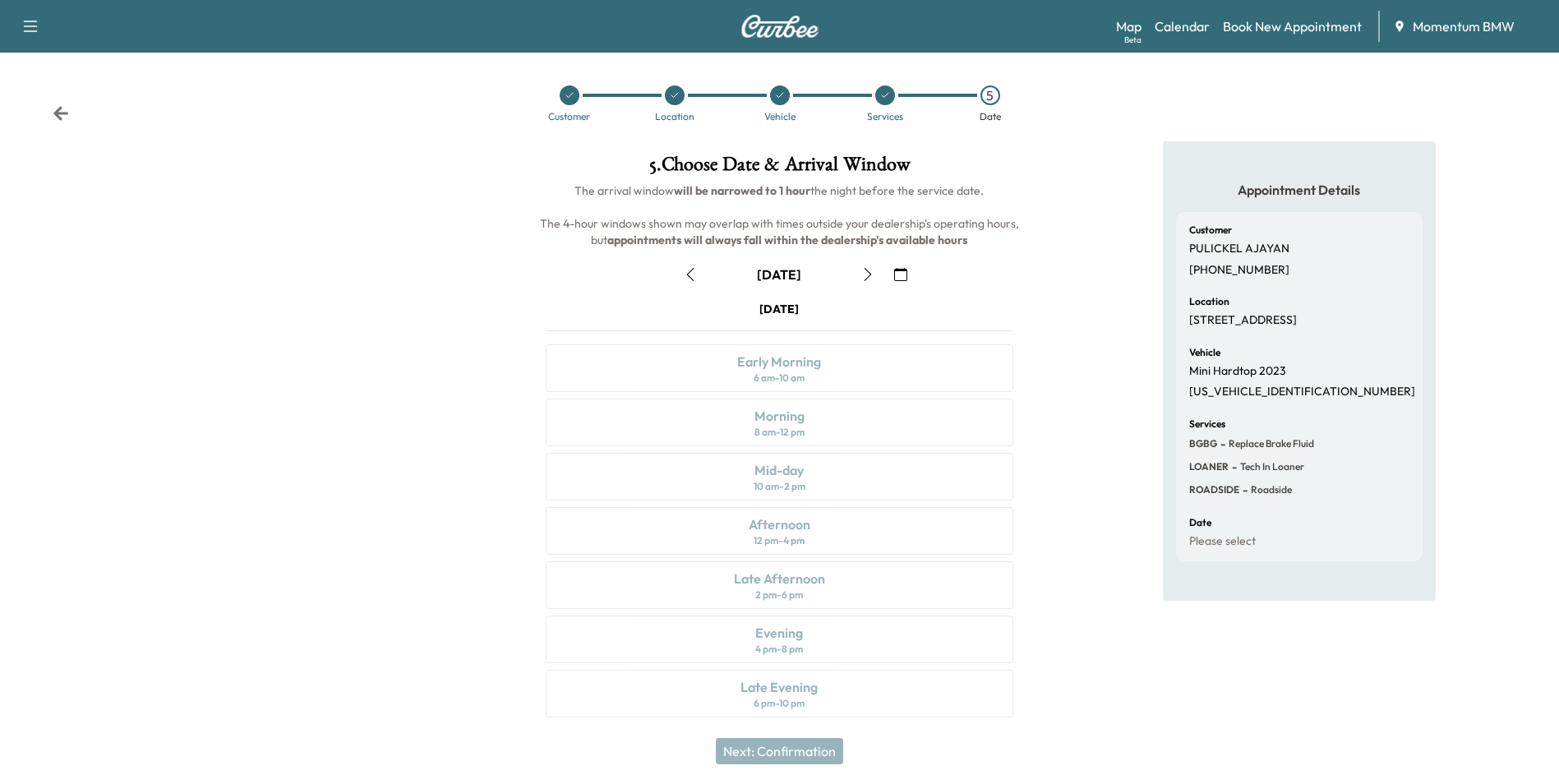
click at [905, 275] on icon "button" at bounding box center [901, 274] width 13 height 13
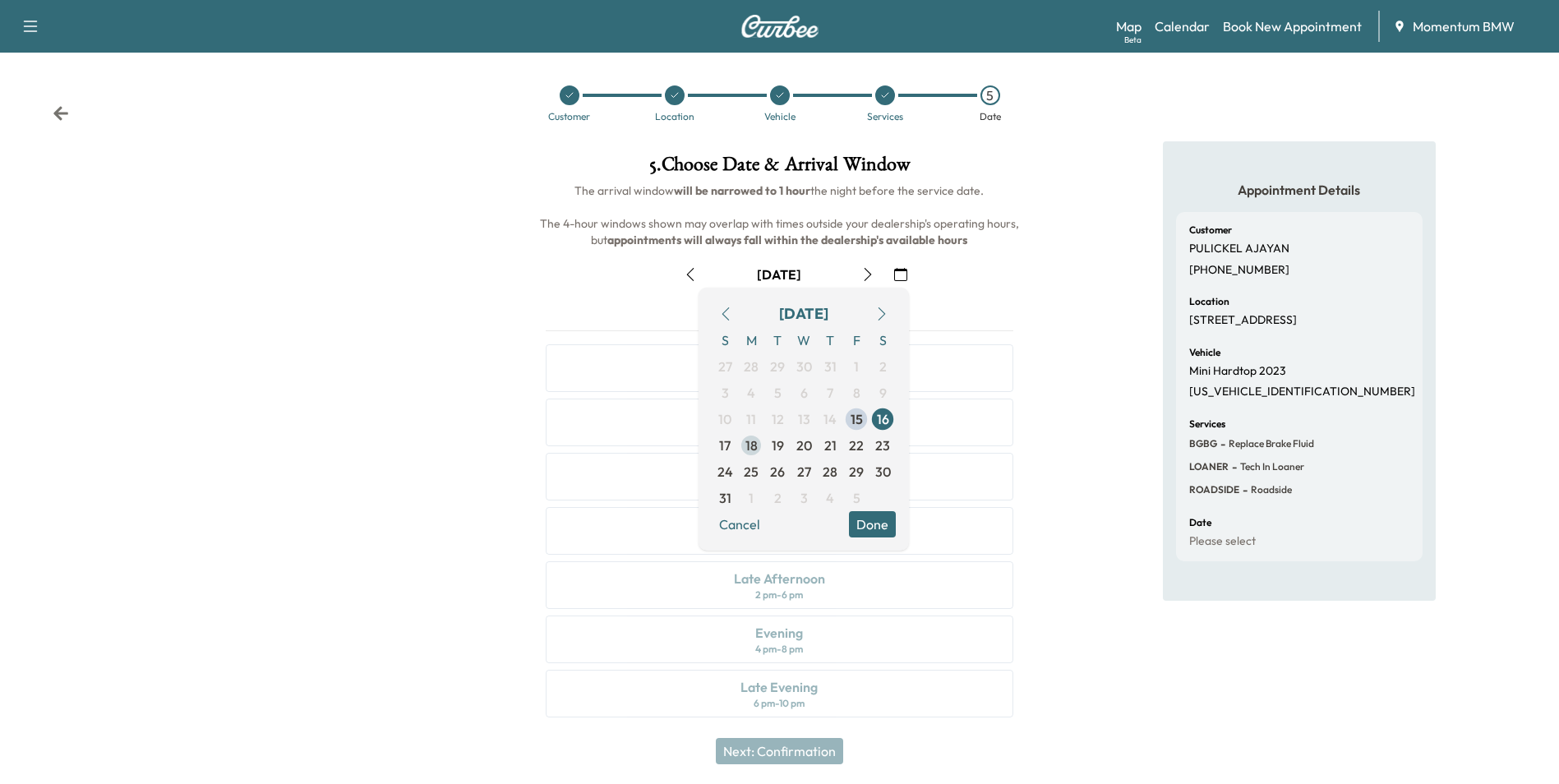
click at [756, 442] on span "18" at bounding box center [751, 445] width 12 height 20
click at [757, 528] on button "Cancel" at bounding box center [739, 524] width 56 height 26
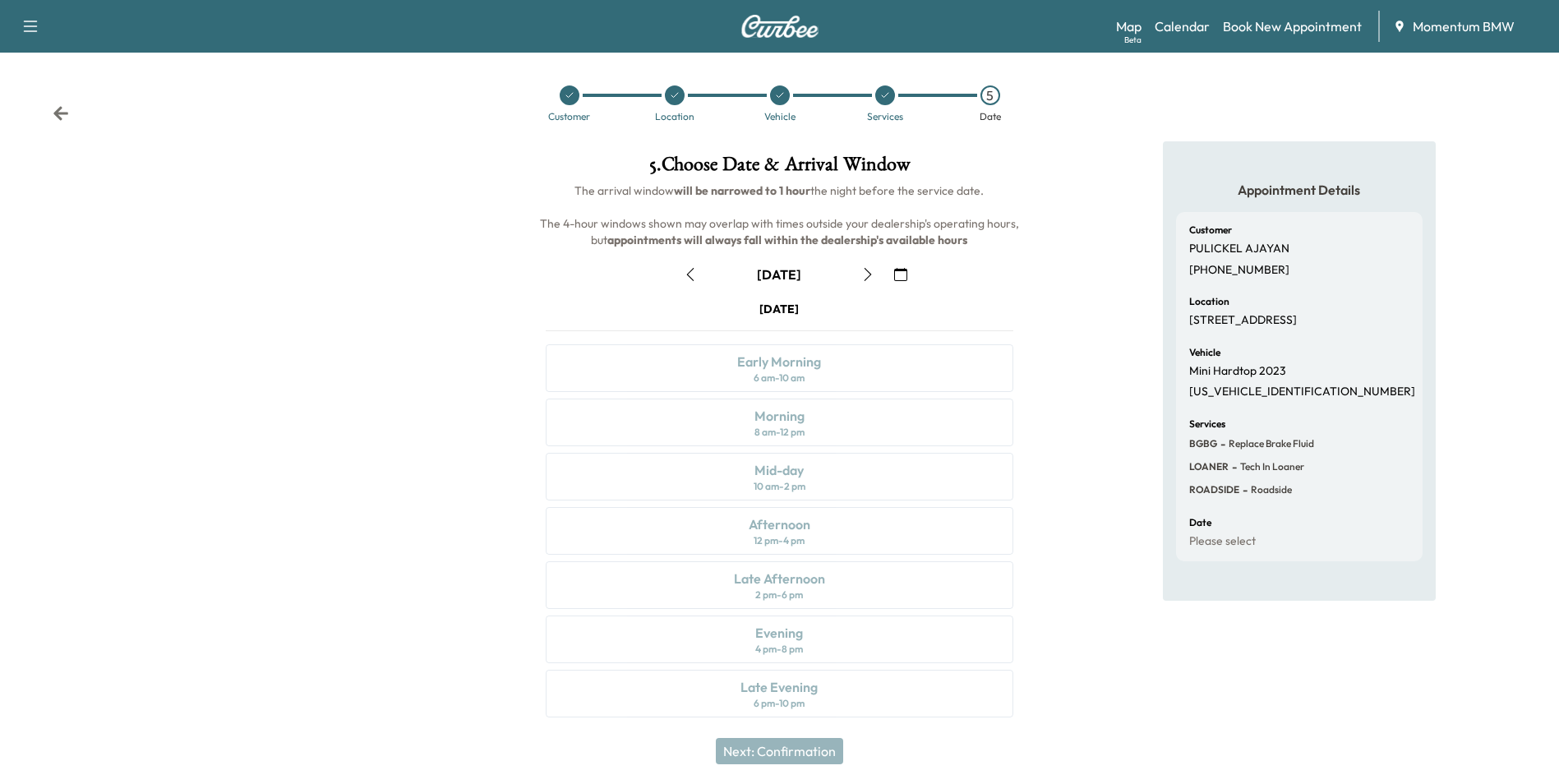
click at [61, 115] on icon at bounding box center [60, 113] width 16 height 16
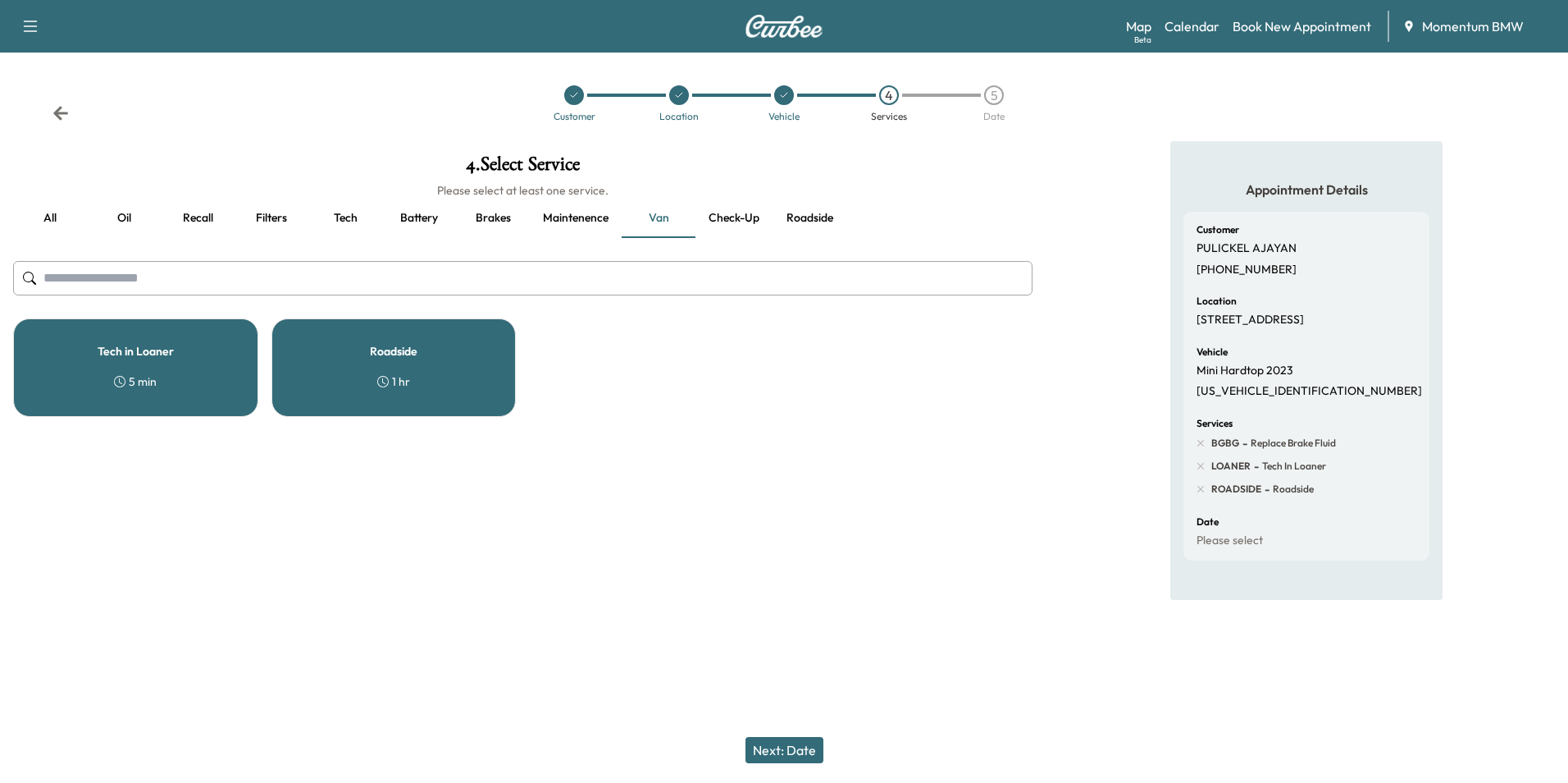
click at [61, 115] on icon at bounding box center [60, 113] width 16 height 16
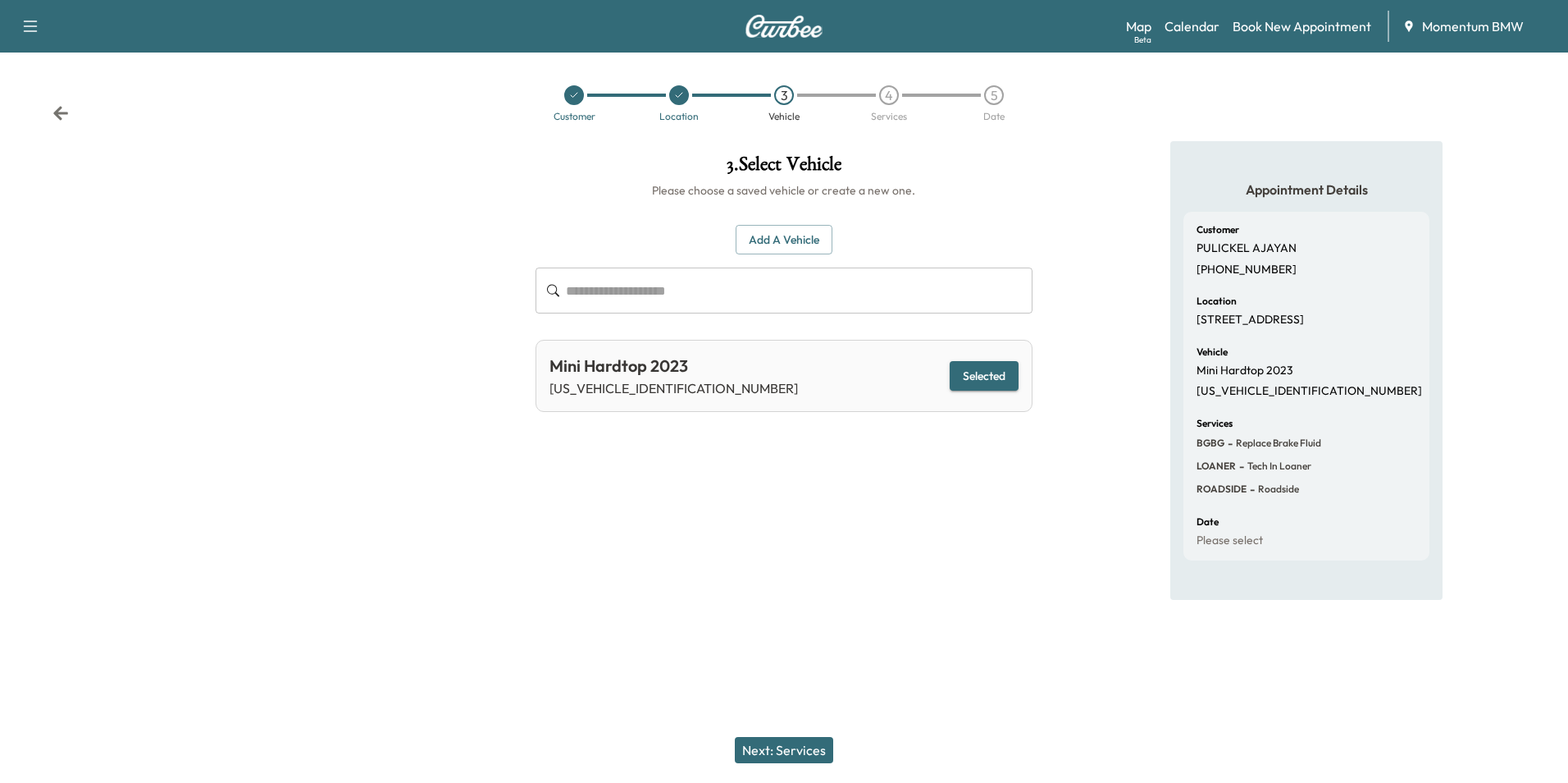
click at [61, 115] on icon at bounding box center [60, 113] width 16 height 16
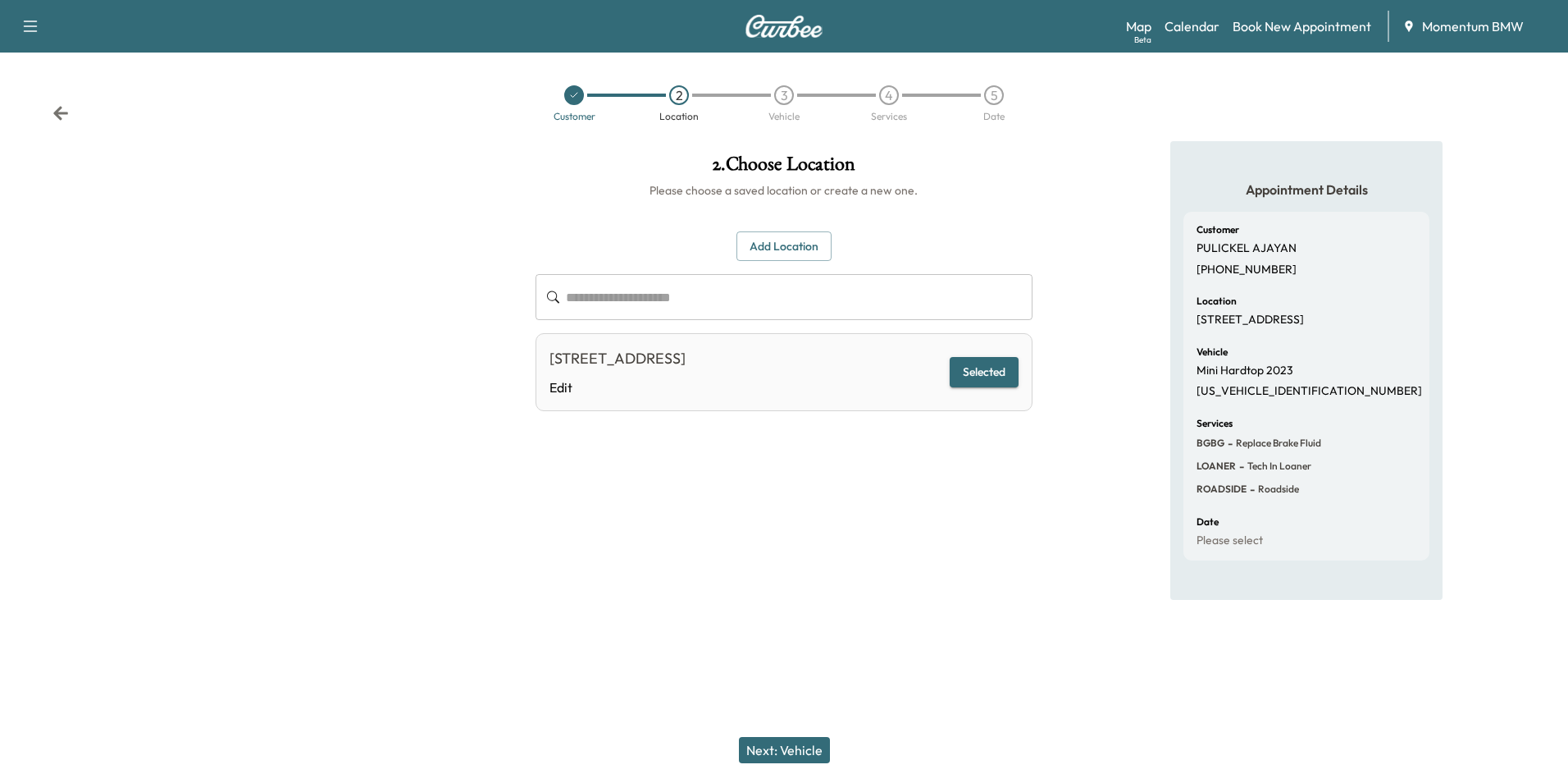
click at [800, 755] on button "Next: Vehicle" at bounding box center [784, 750] width 91 height 26
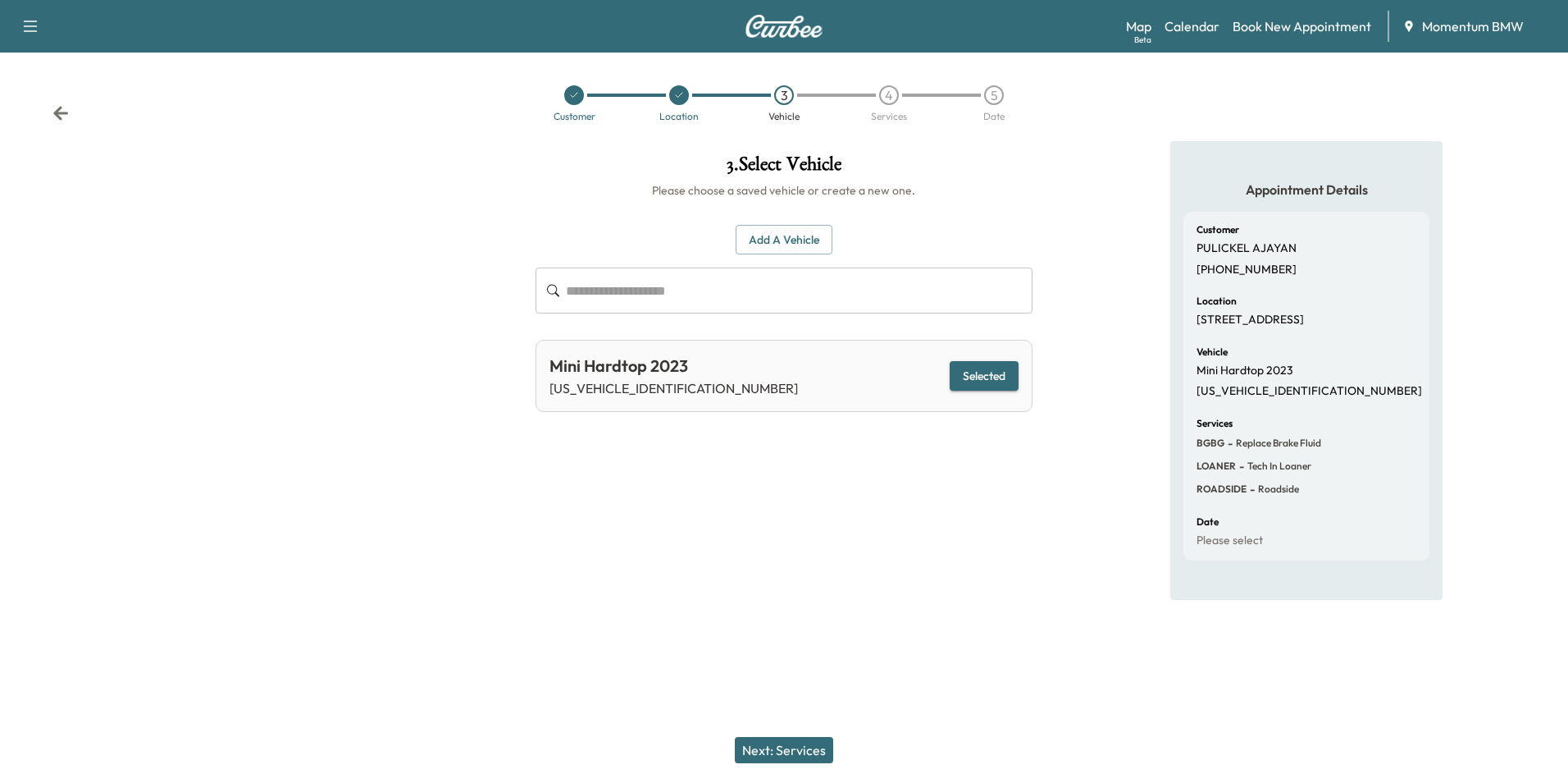
click at [993, 382] on button "Selected" at bounding box center [984, 376] width 69 height 30
click at [809, 753] on button "Next: Services" at bounding box center [784, 750] width 99 height 26
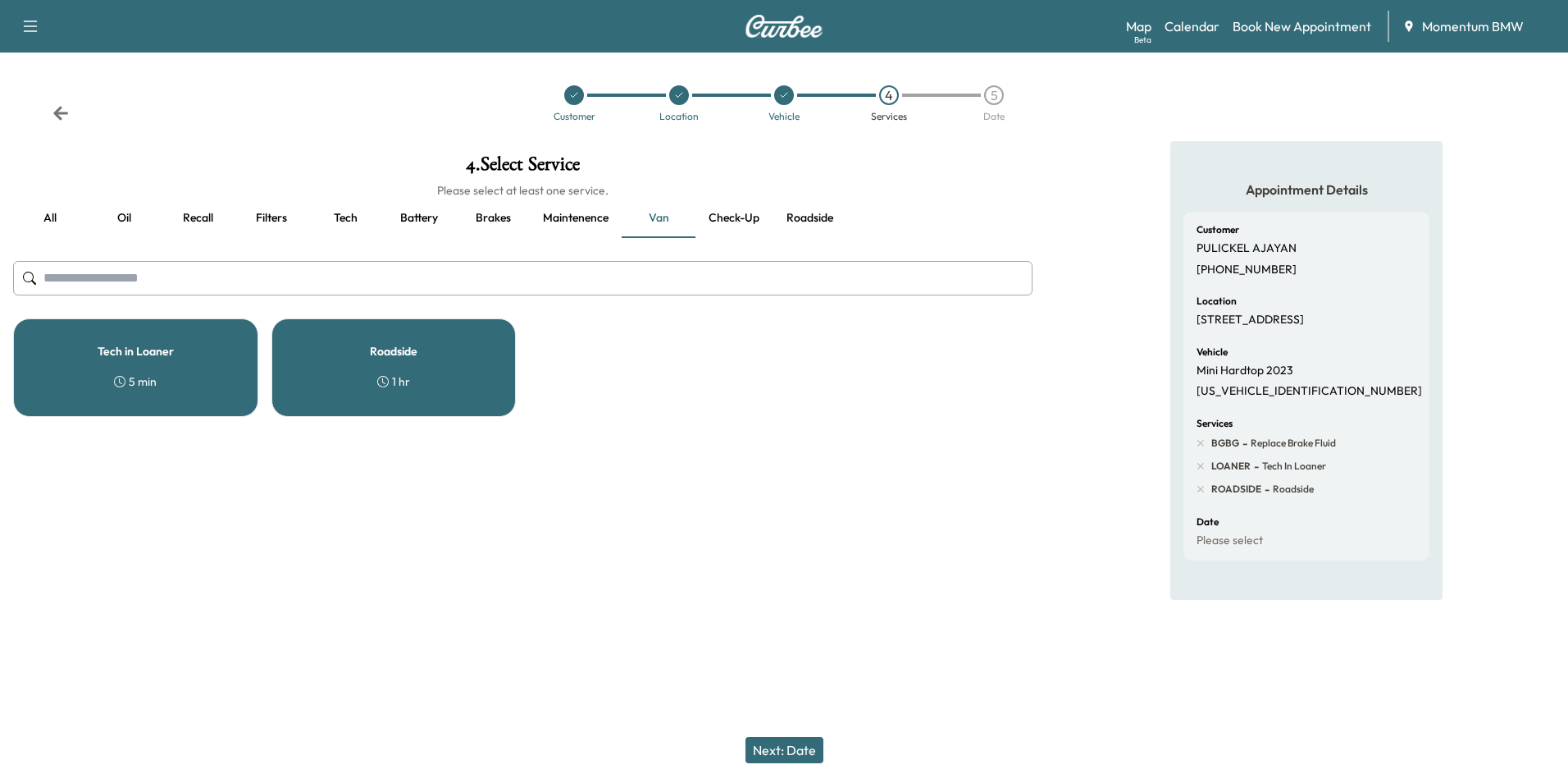
click at [576, 221] on button "Maintenence" at bounding box center [576, 218] width 92 height 40
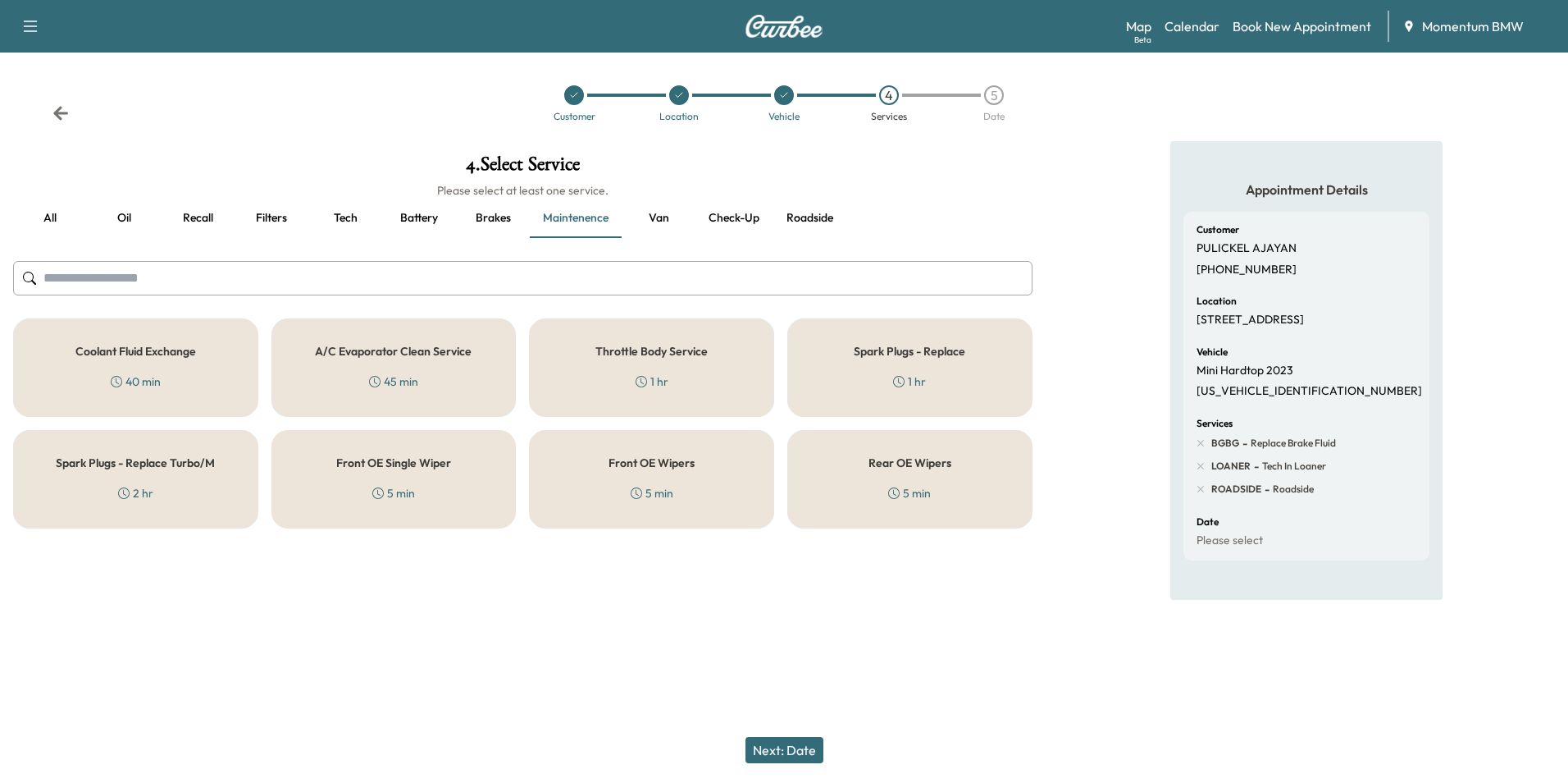
click at [490, 214] on button "Brakes" at bounding box center [493, 218] width 73 height 40
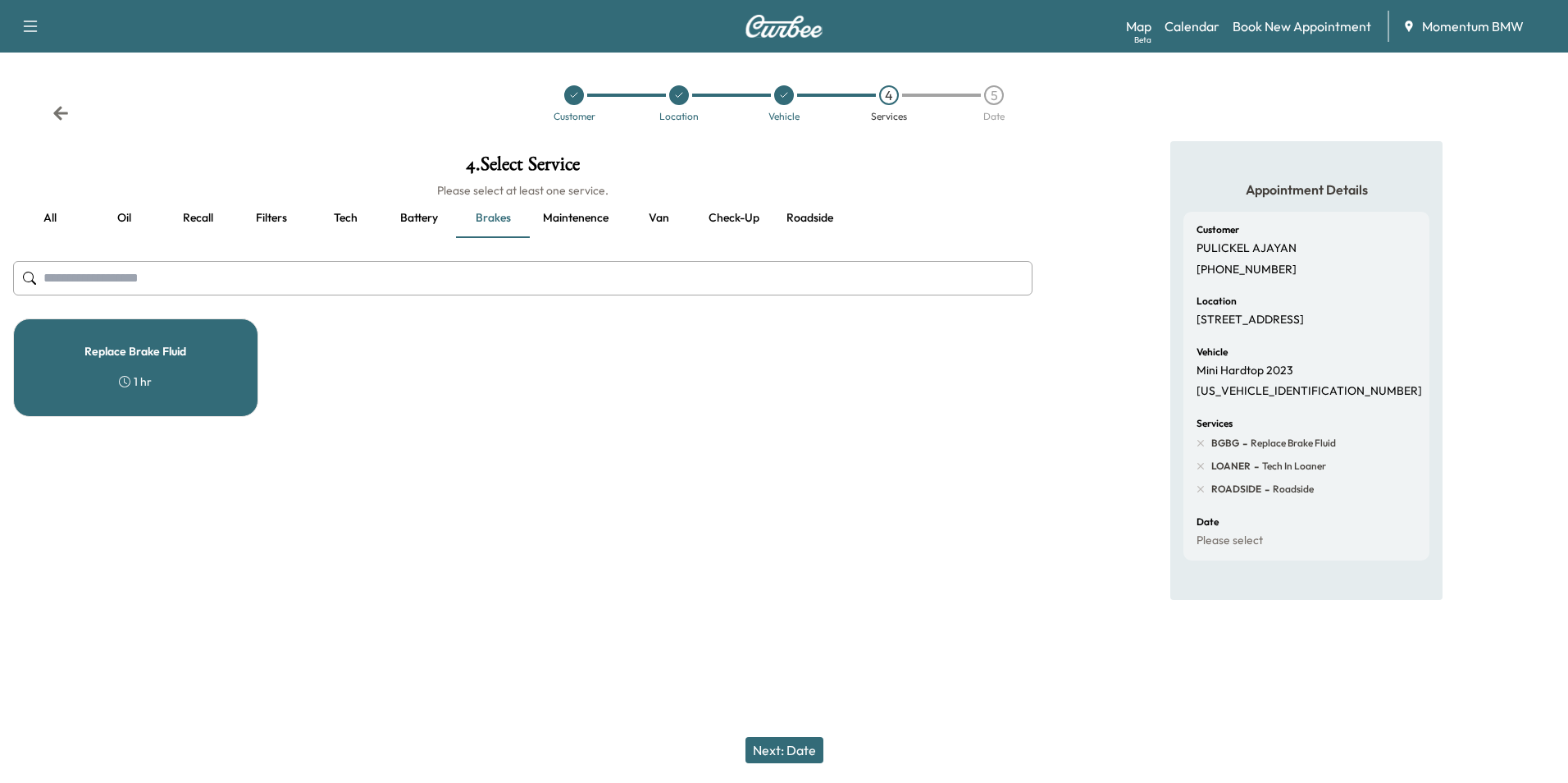
click at [120, 367] on div "Replace Brake Fluid 1 hr" at bounding box center [135, 367] width 245 height 99
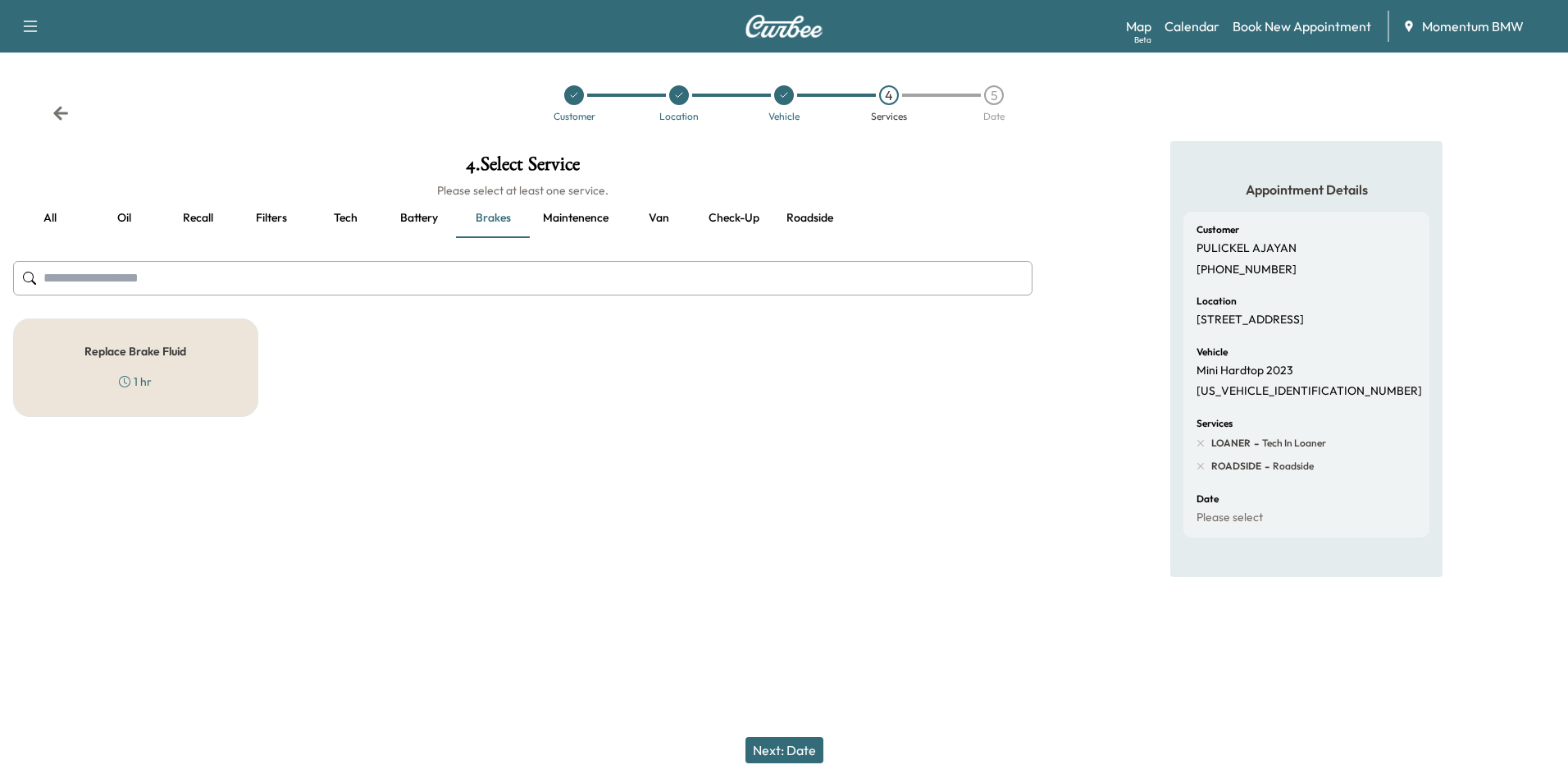
click at [799, 750] on button "Next: Date" at bounding box center [784, 750] width 78 height 26
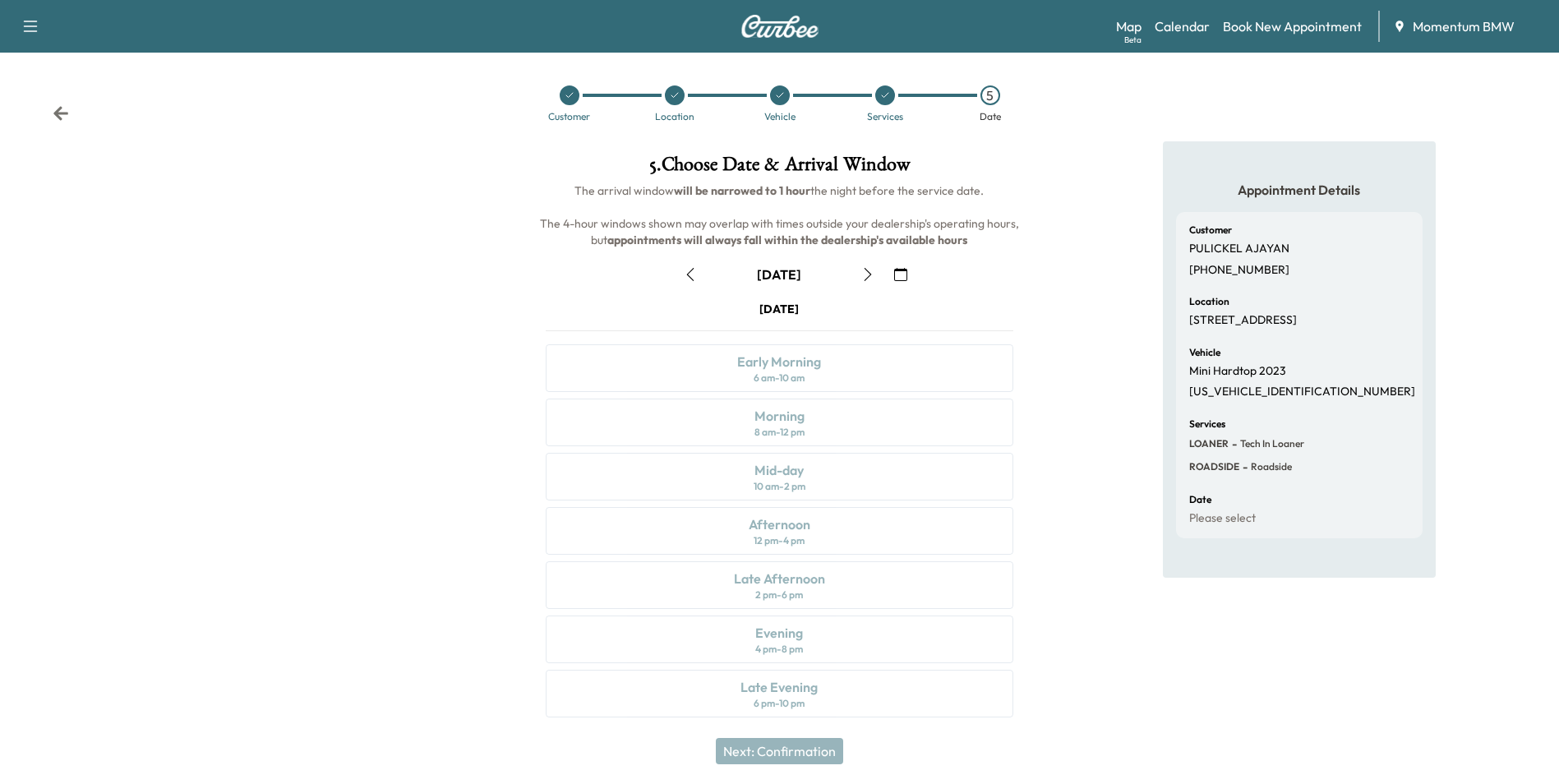
click at [905, 276] on icon "button" at bounding box center [901, 274] width 13 height 13
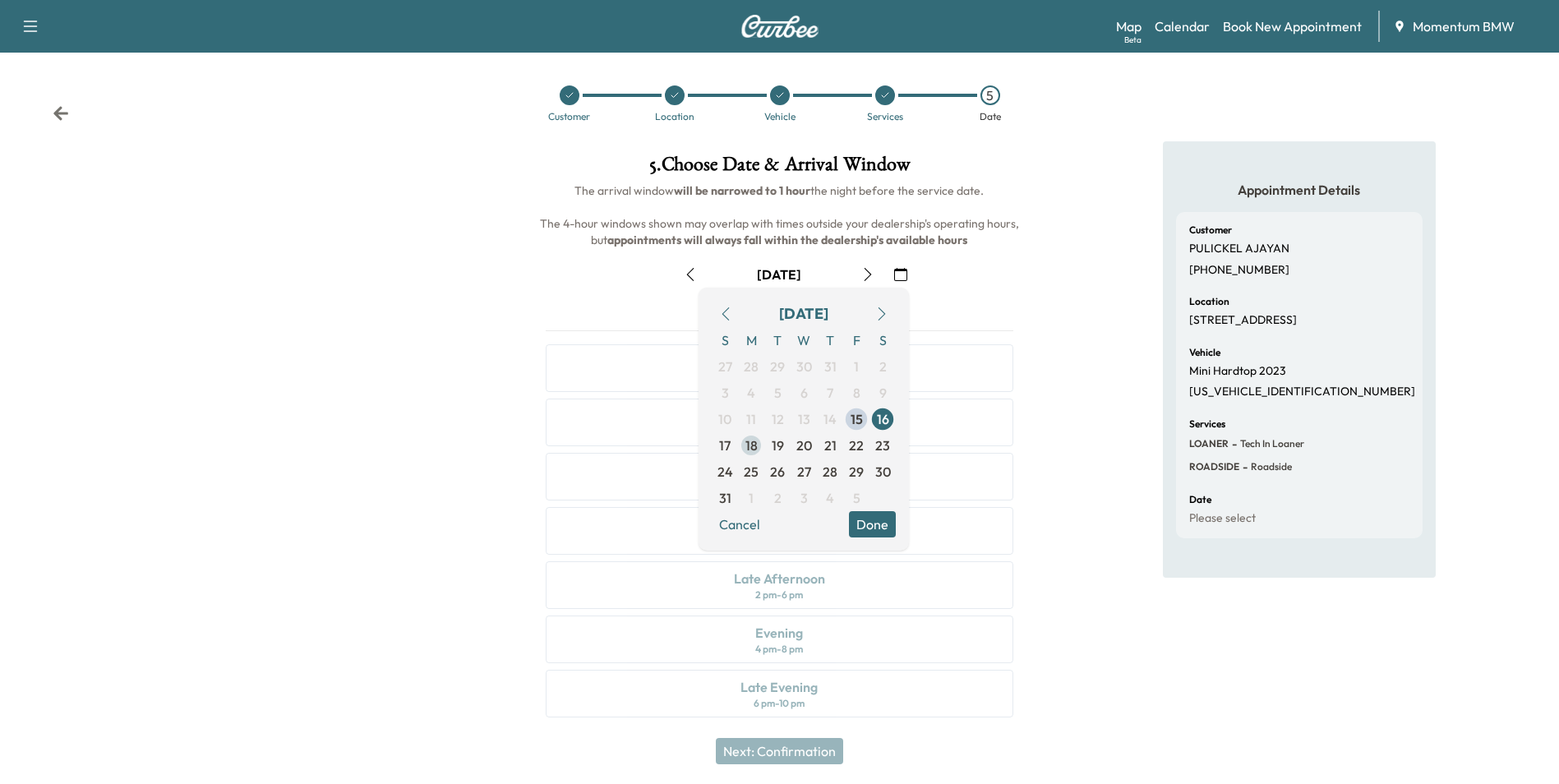
click at [753, 452] on span "18" at bounding box center [751, 445] width 12 height 20
click at [755, 530] on button "Cancel" at bounding box center [739, 524] width 56 height 26
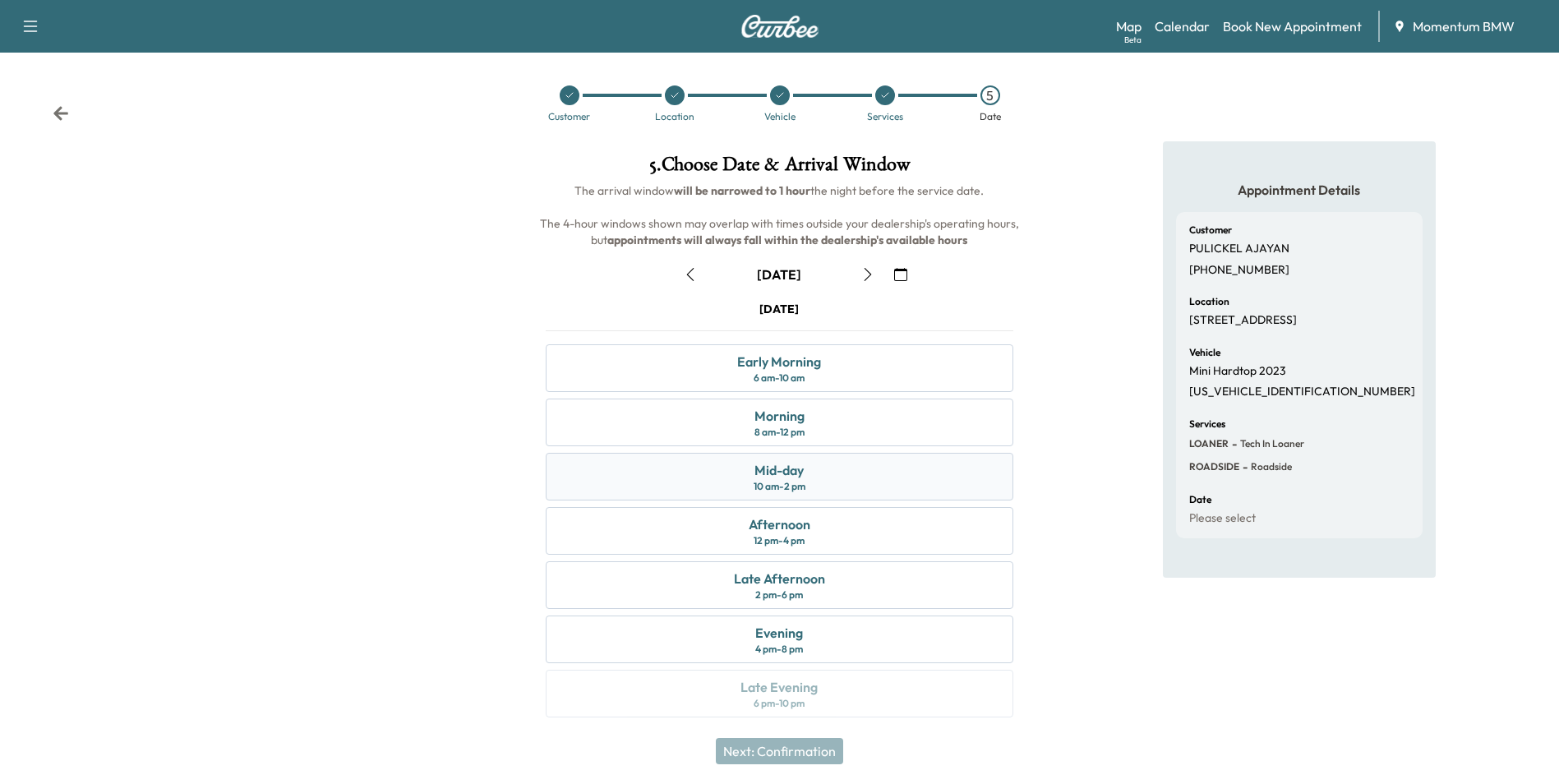
click at [841, 478] on div "Mid-day 10 am - 2 pm" at bounding box center [779, 476] width 467 height 48
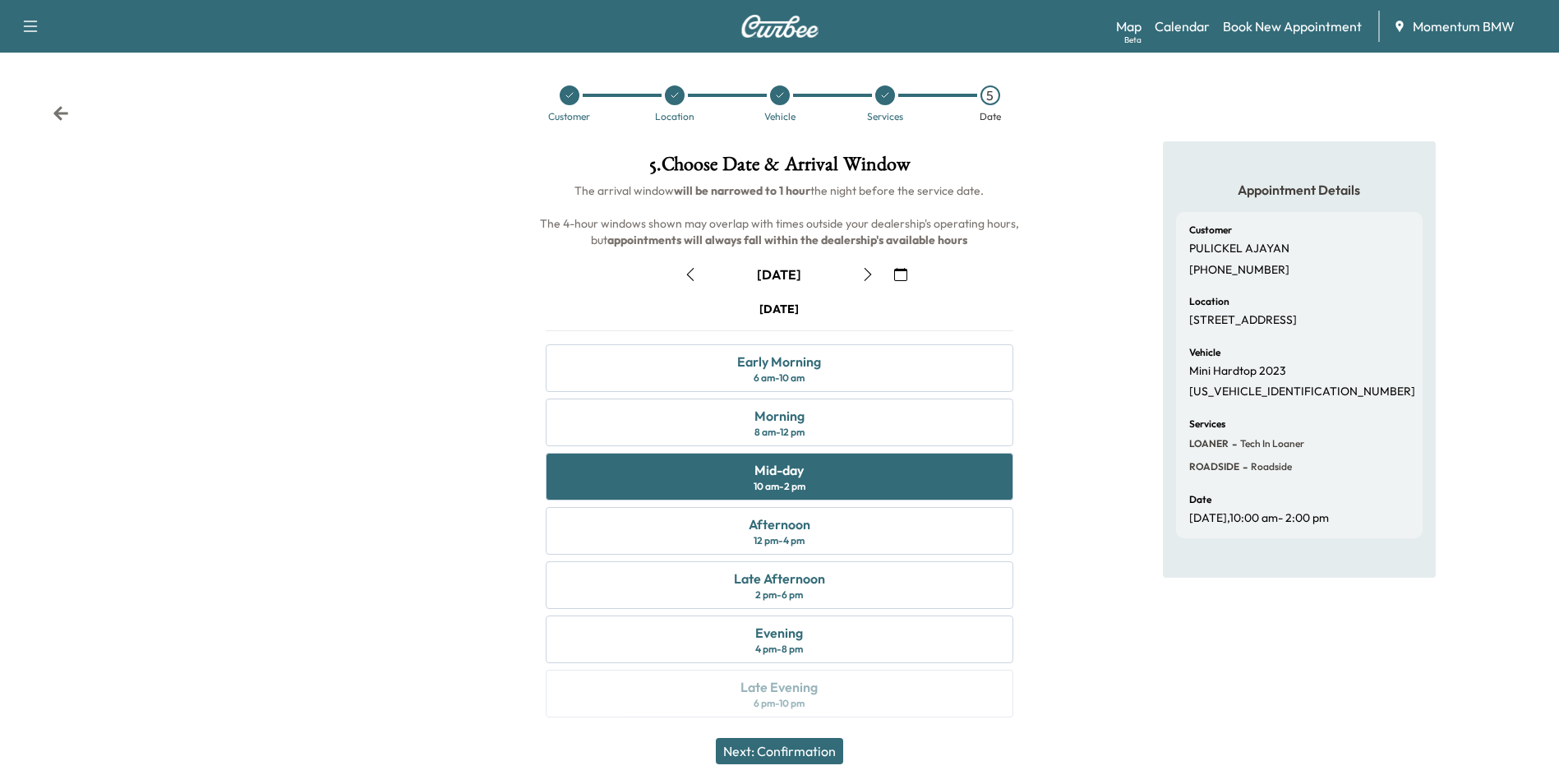
click at [799, 747] on button "Next: Confirmation" at bounding box center [779, 751] width 127 height 26
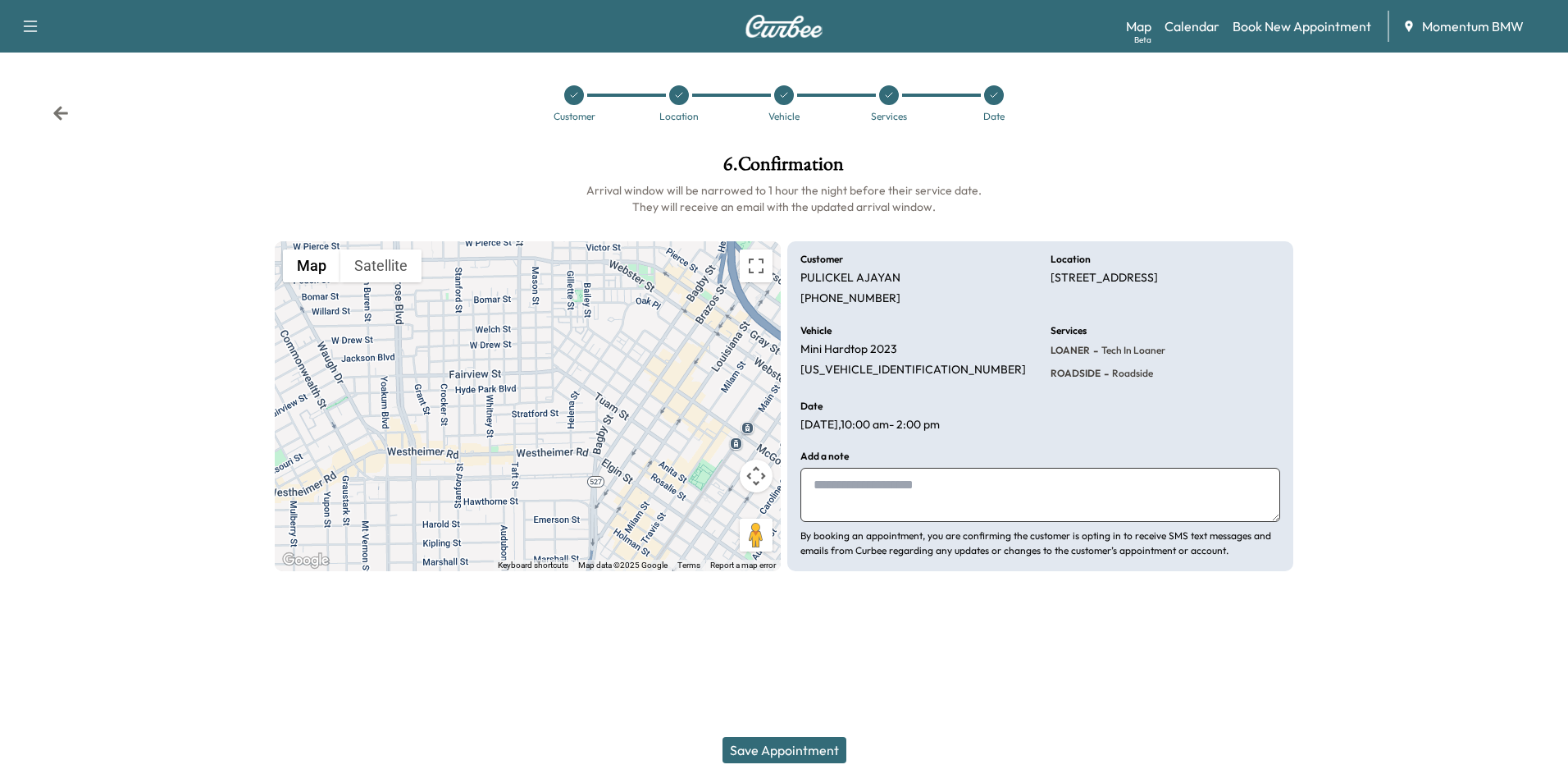
click at [958, 507] on textarea at bounding box center [1040, 495] width 480 height 55
type textarea "********"
click at [810, 755] on button "Save Appointment" at bounding box center [784, 750] width 124 height 26
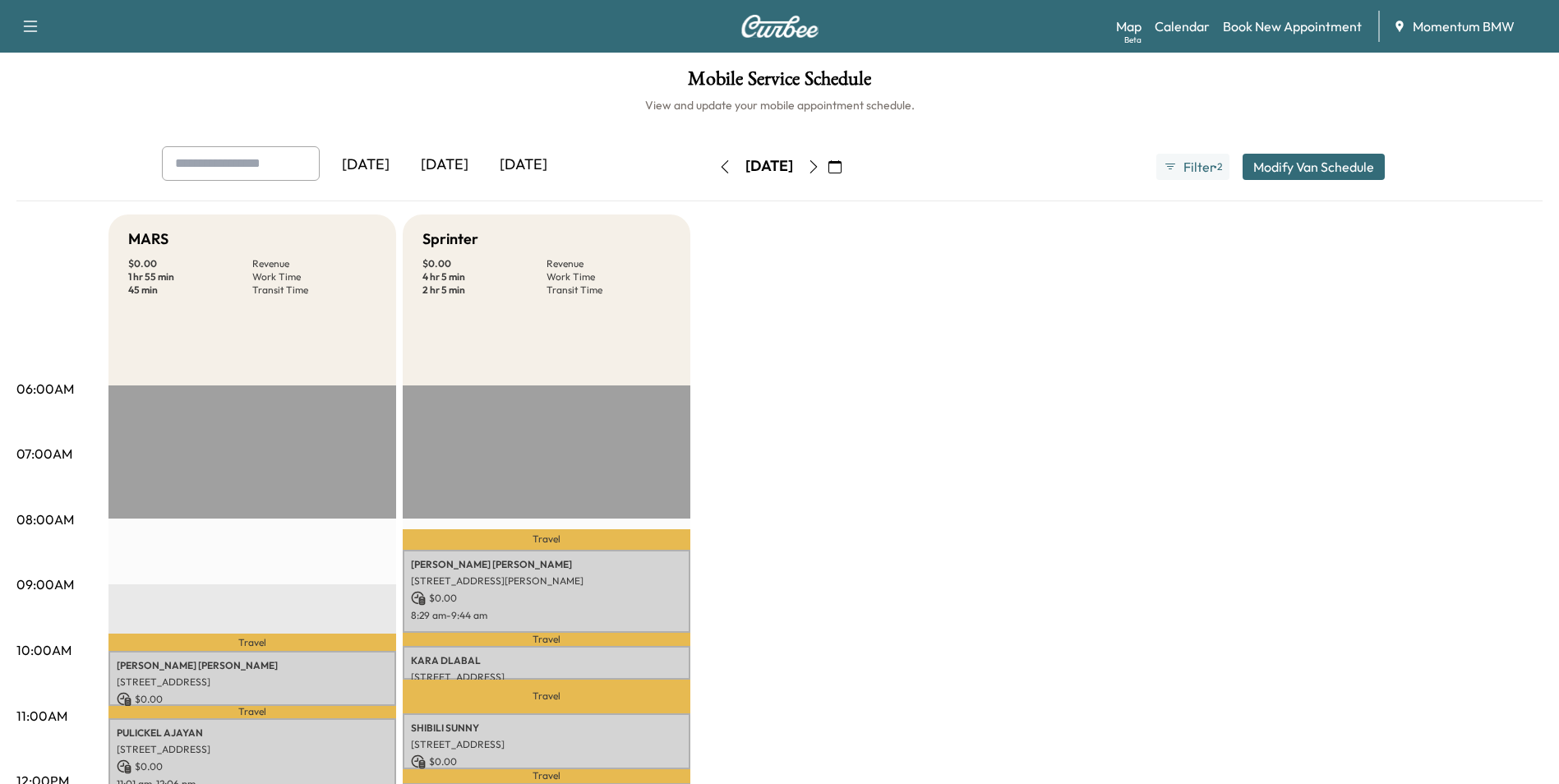
click at [842, 170] on icon "button" at bounding box center [835, 167] width 13 height 13
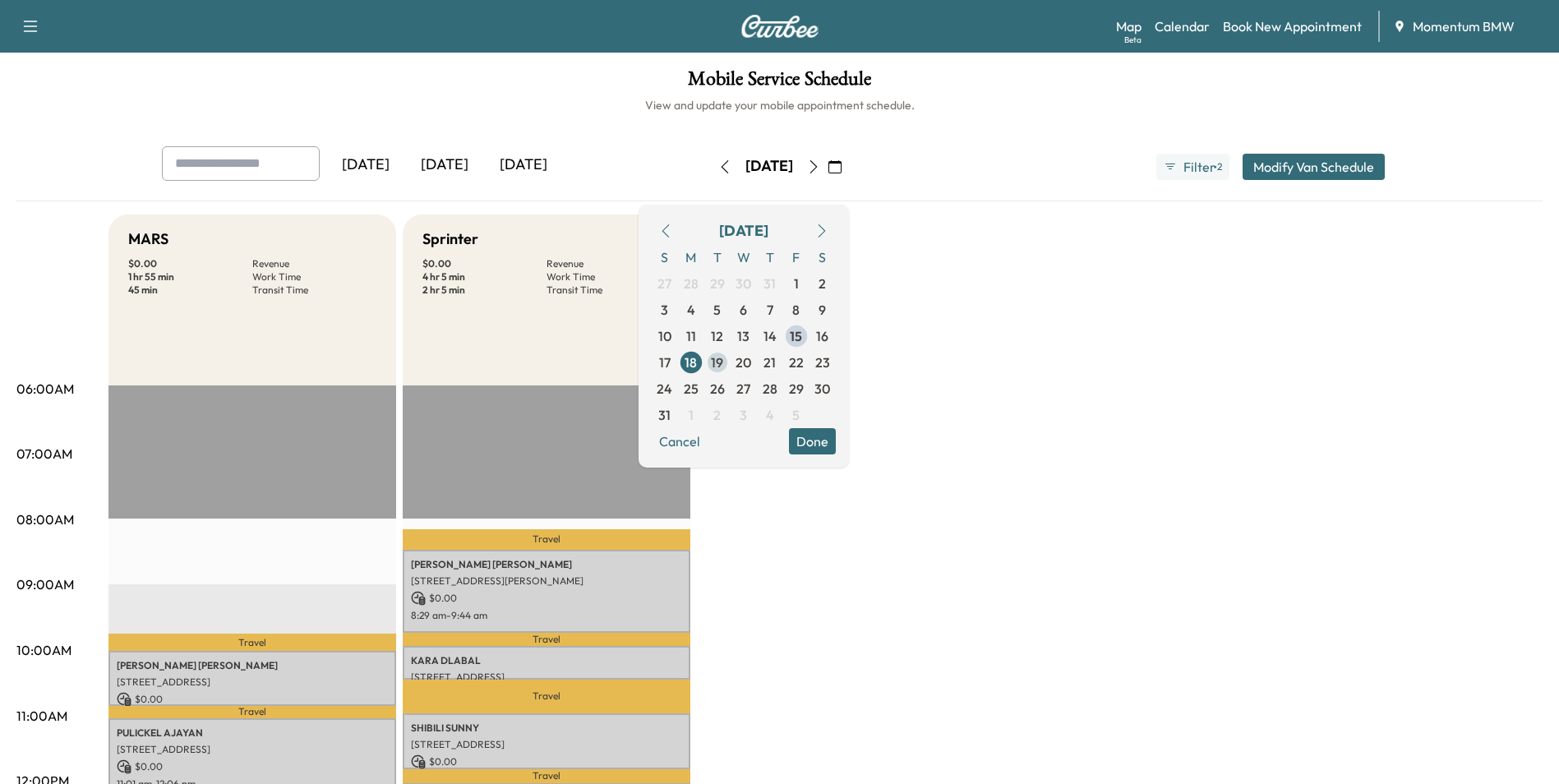
click at [723, 368] on span "19" at bounding box center [716, 362] width 12 height 20
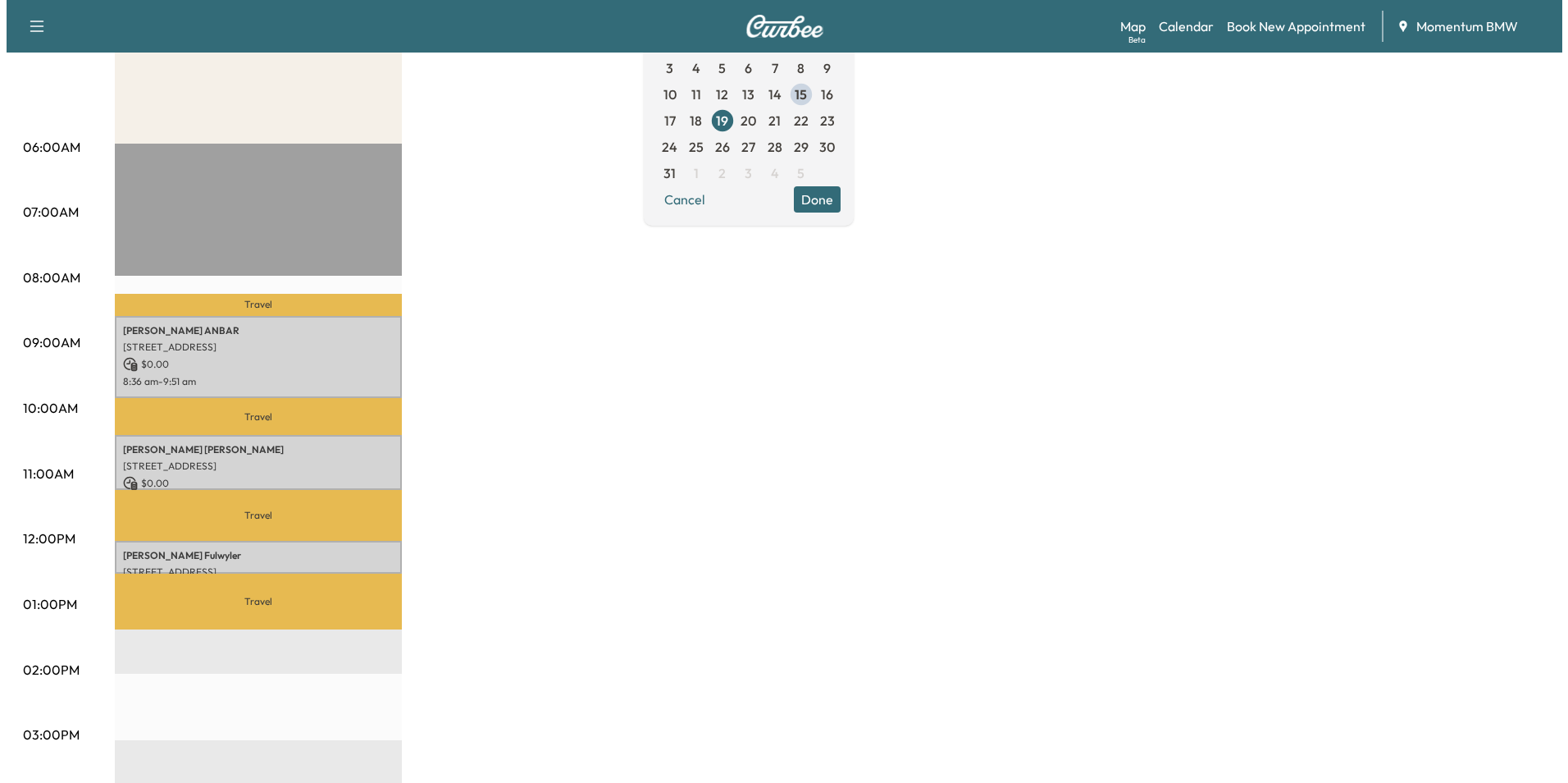
scroll to position [247, 0]
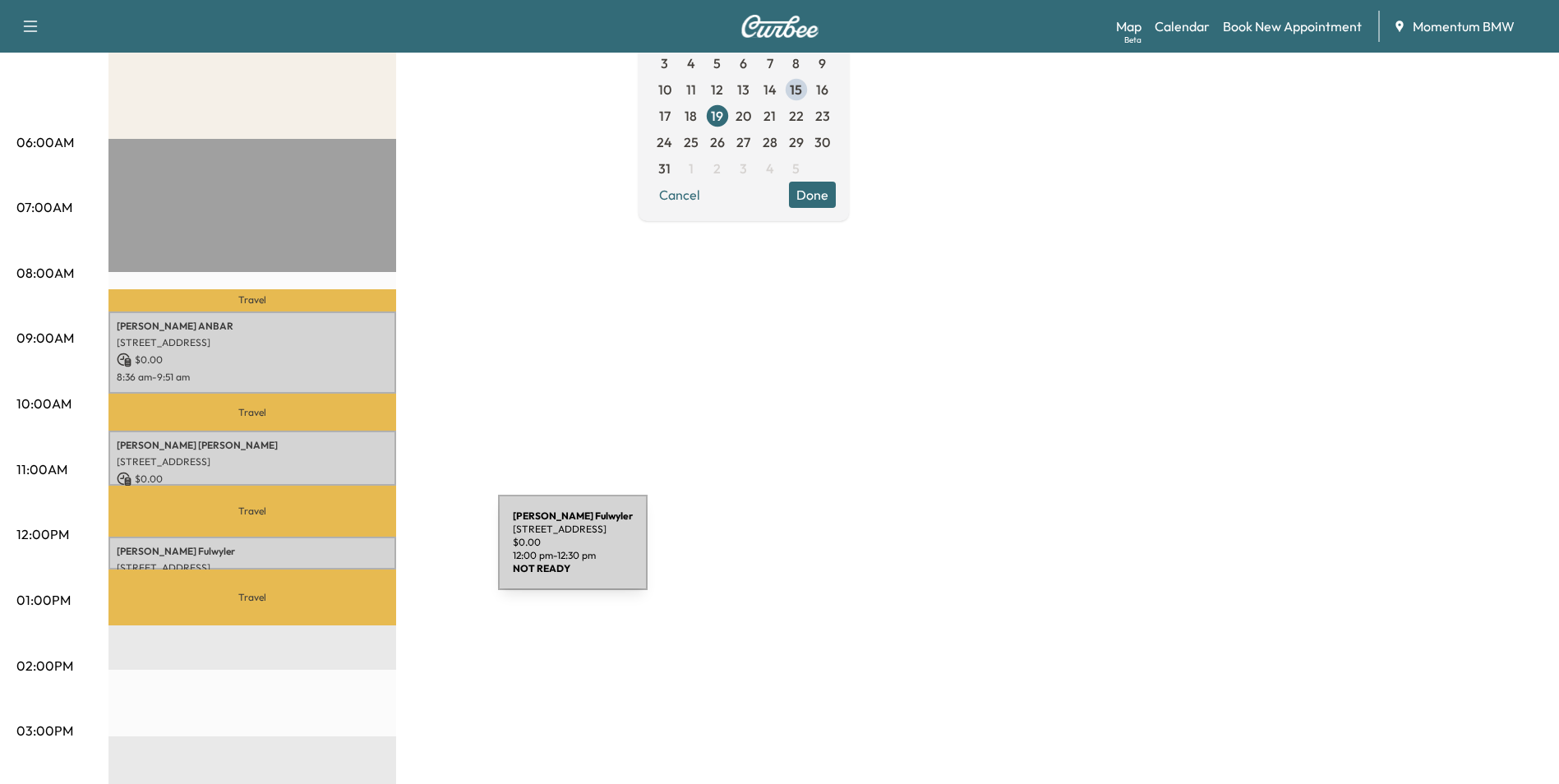
click at [375, 552] on p "Paul Fulwyler" at bounding box center [253, 551] width 271 height 13
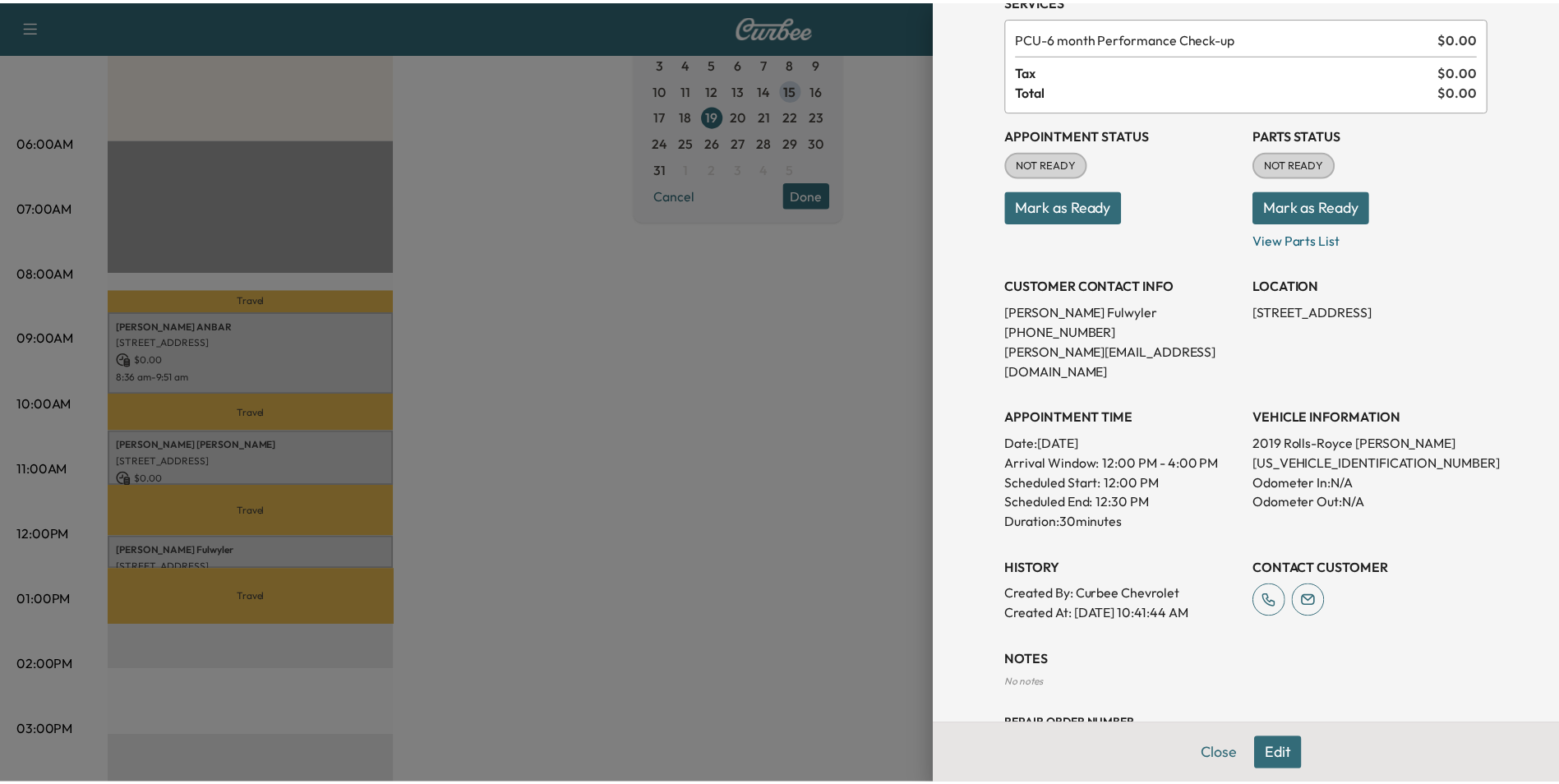
scroll to position [126, 0]
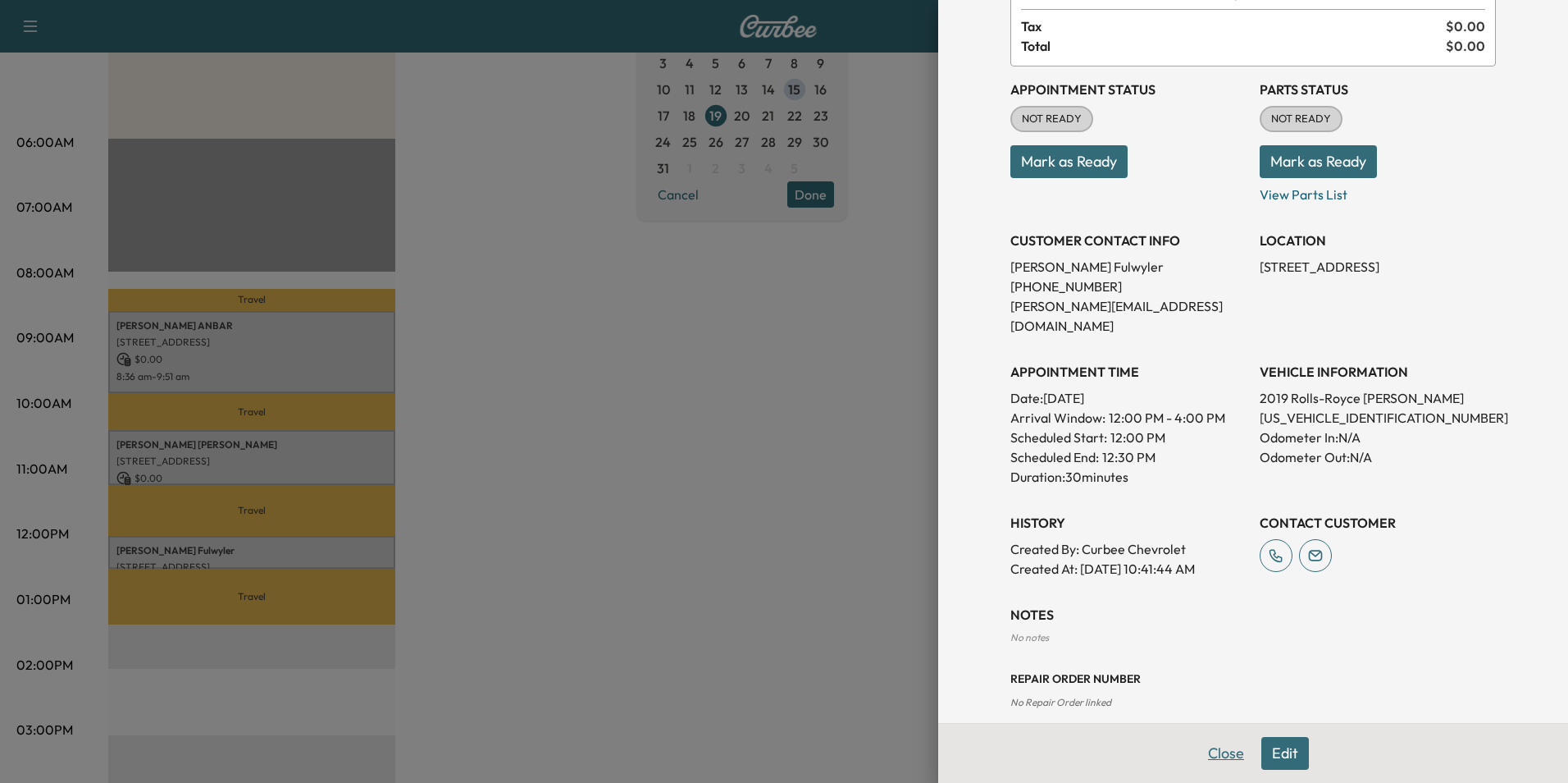
click at [1221, 747] on button "Close" at bounding box center [1226, 753] width 57 height 33
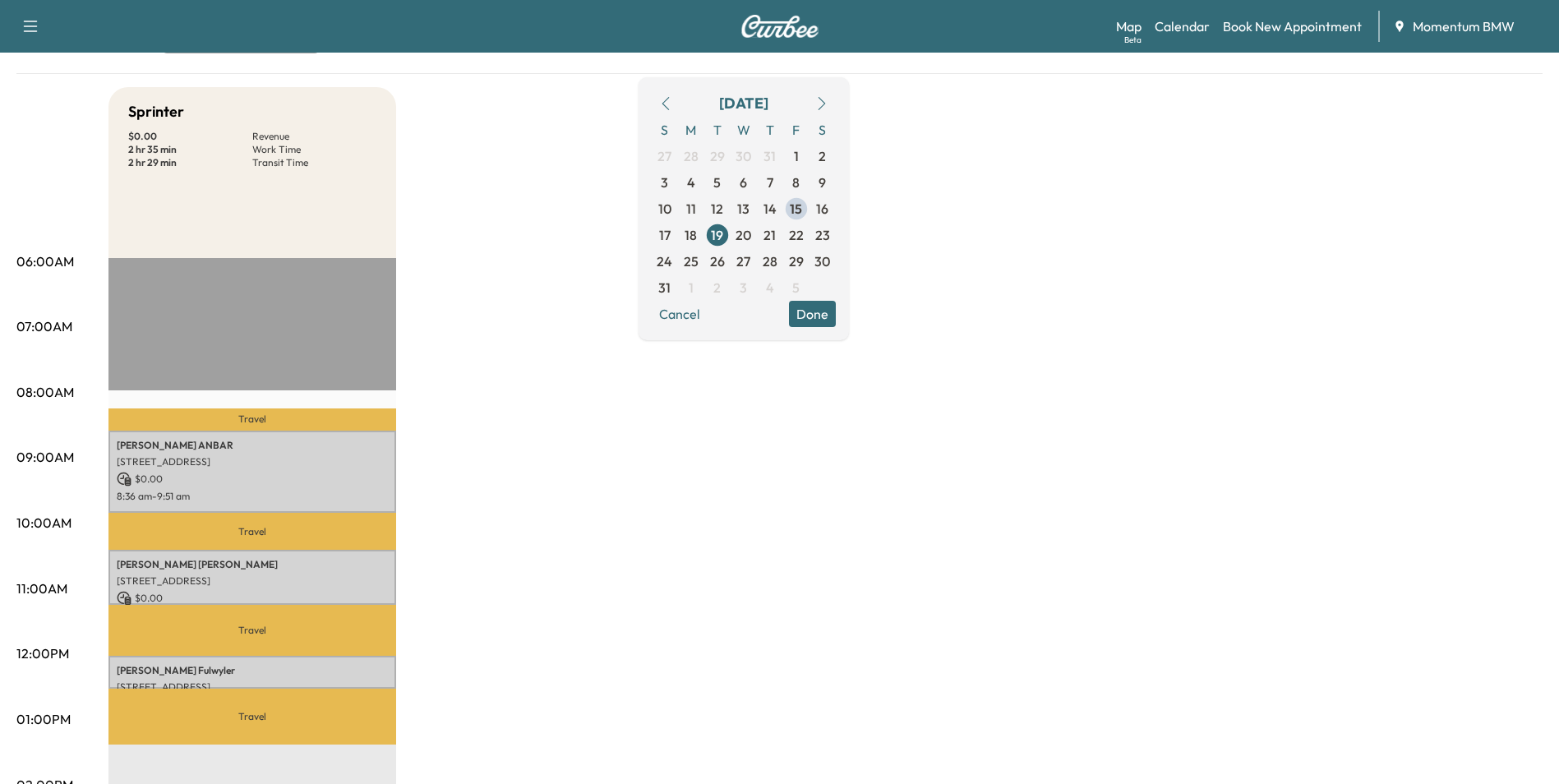
scroll to position [0, 0]
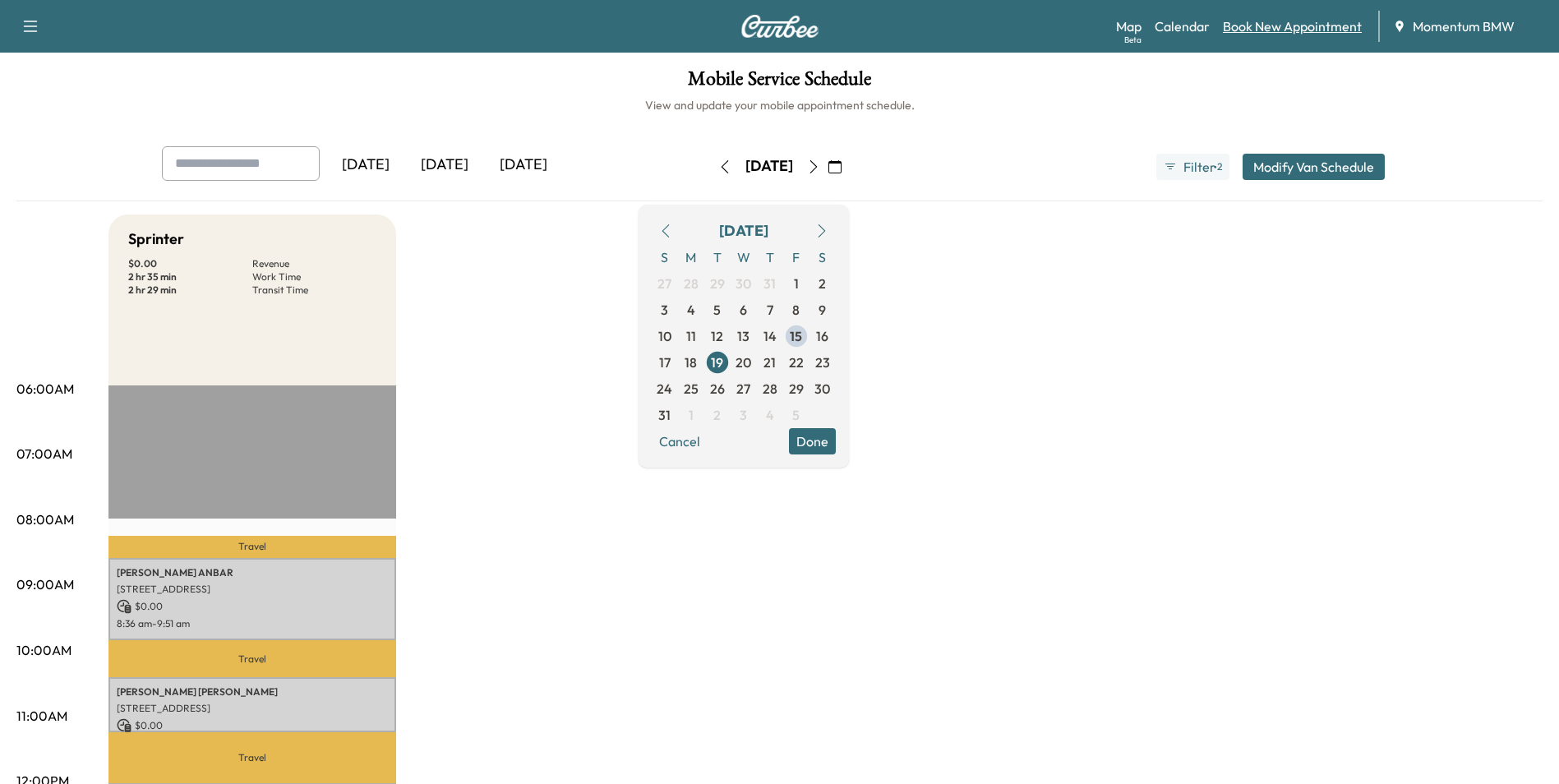
click at [1281, 26] on link "Book New Appointment" at bounding box center [1291, 25] width 139 height 20
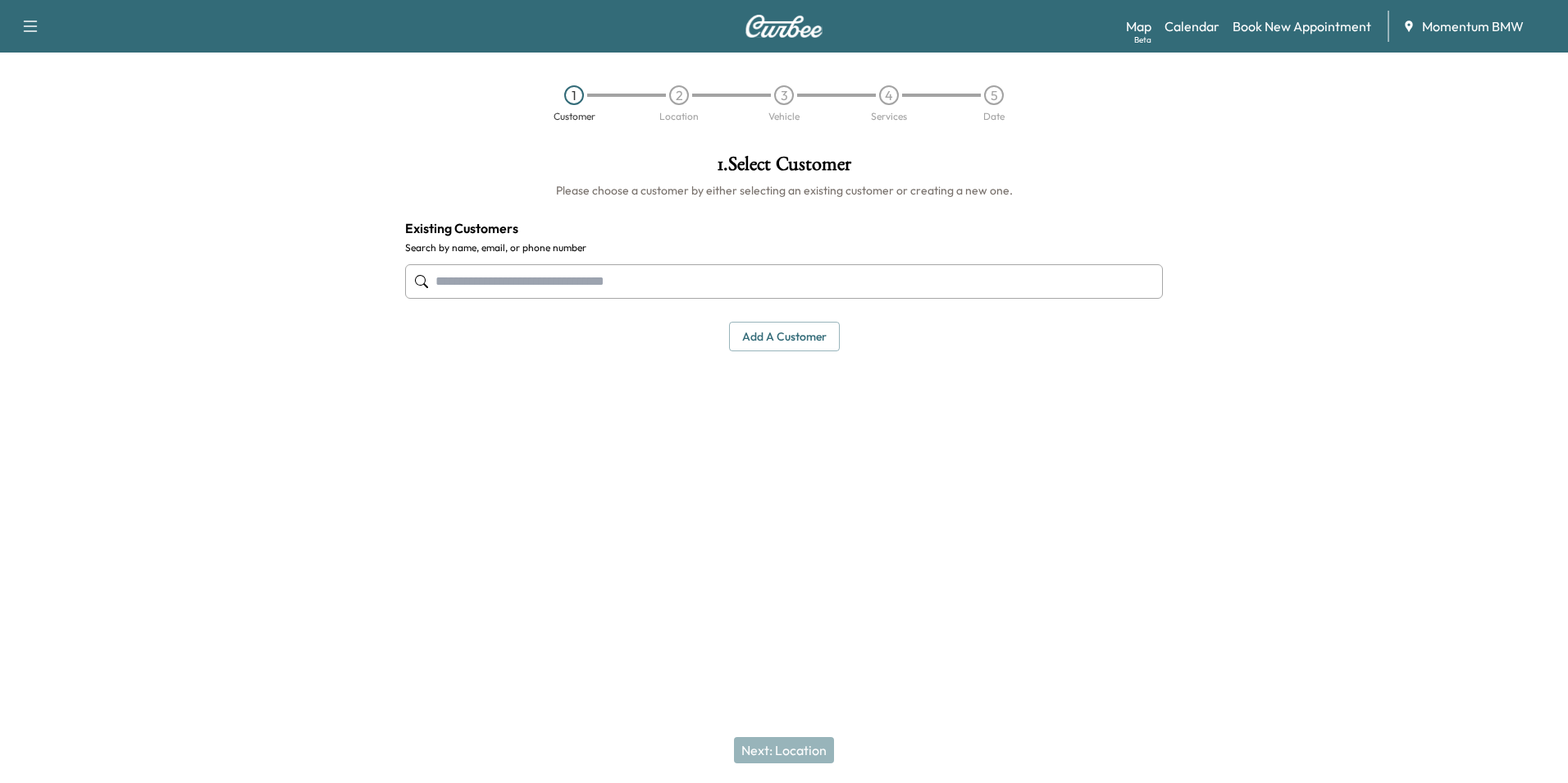
click at [792, 334] on button "Add a customer" at bounding box center [784, 337] width 111 height 30
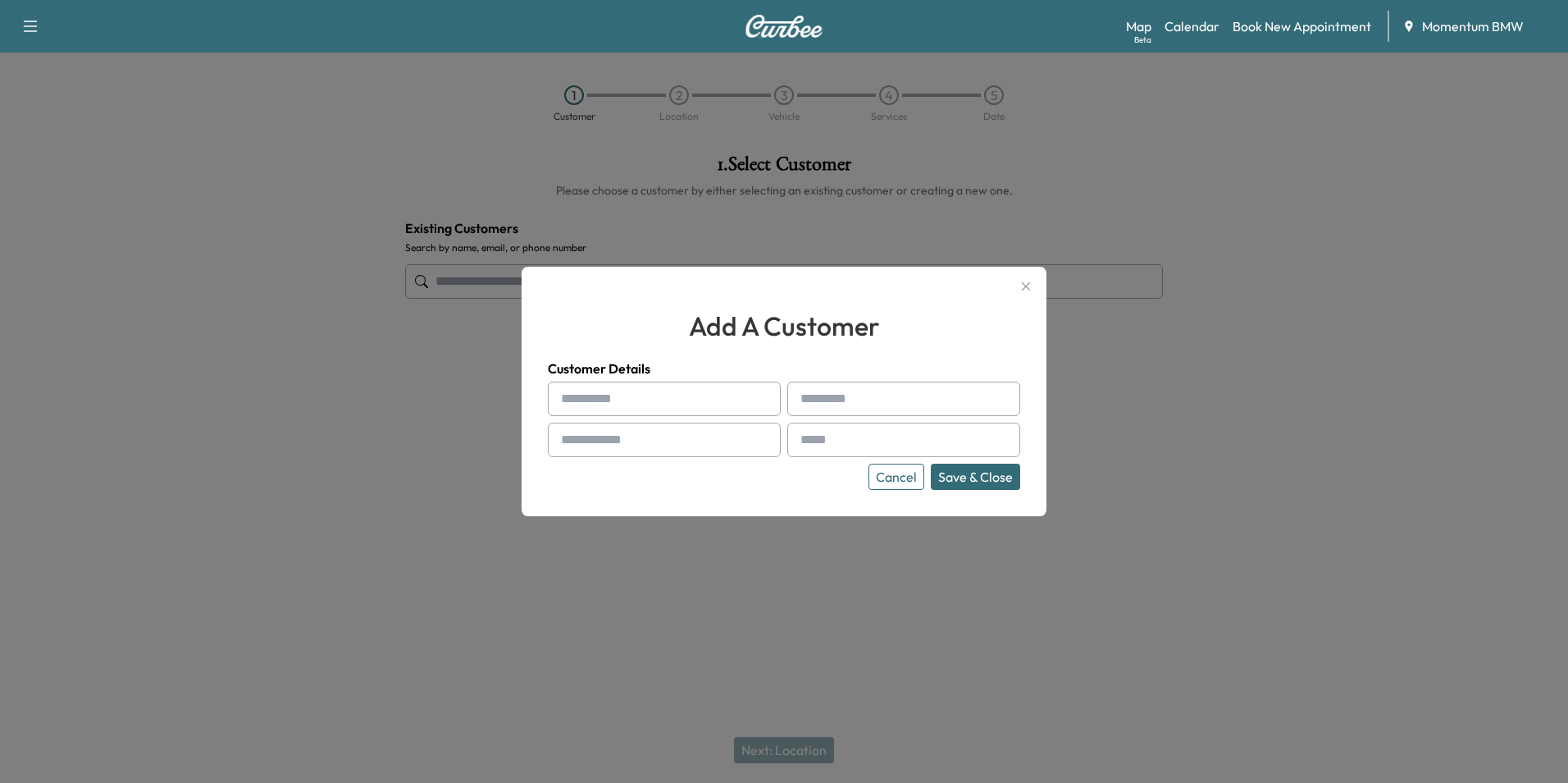
click at [701, 407] on input "text" at bounding box center [664, 398] width 233 height 35
type input "*****"
type input "******"
type input "**********"
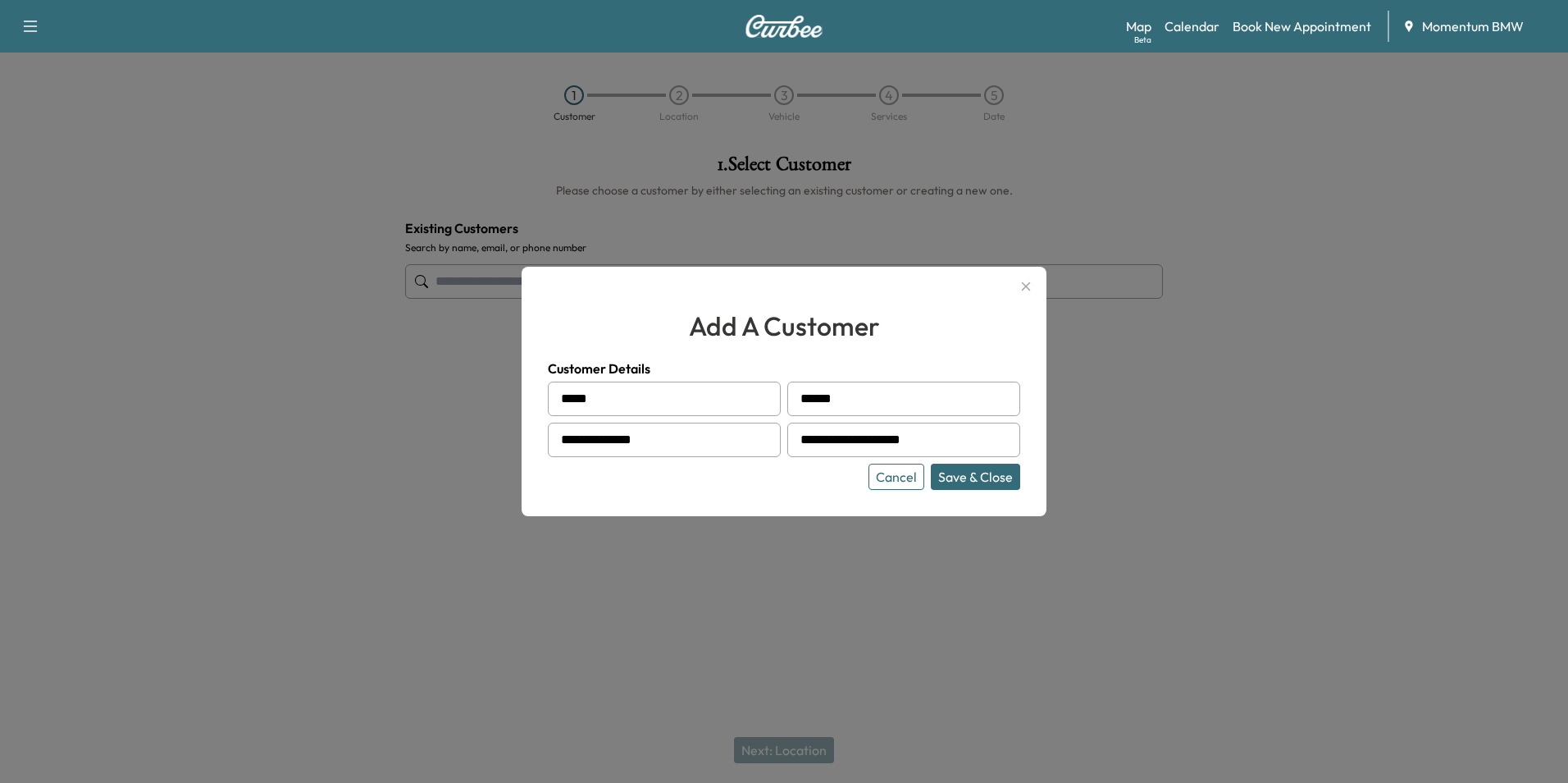
type input "*****"
click at [996, 473] on button "Save & Close" at bounding box center [975, 477] width 89 height 26
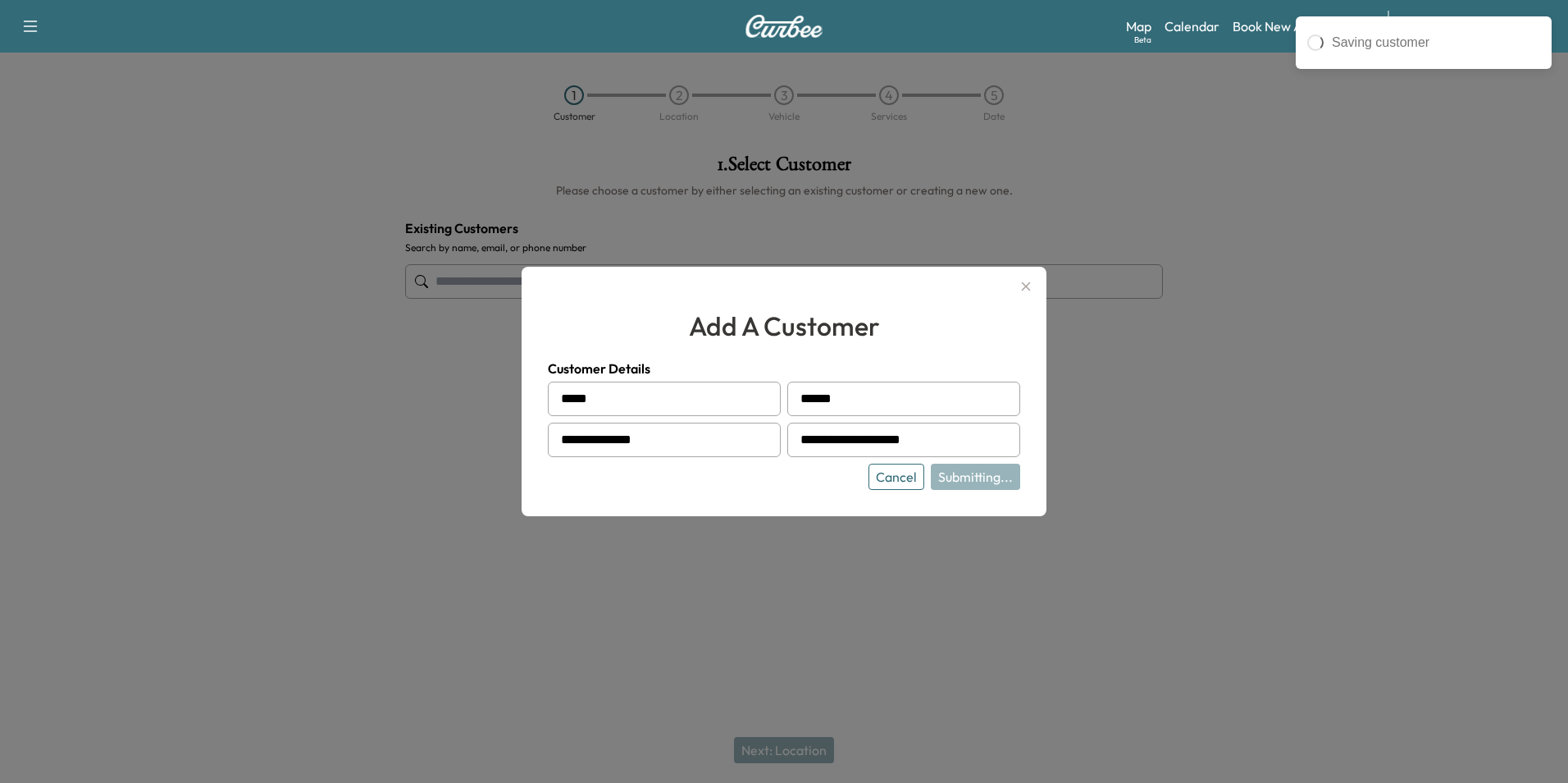
type input "**********"
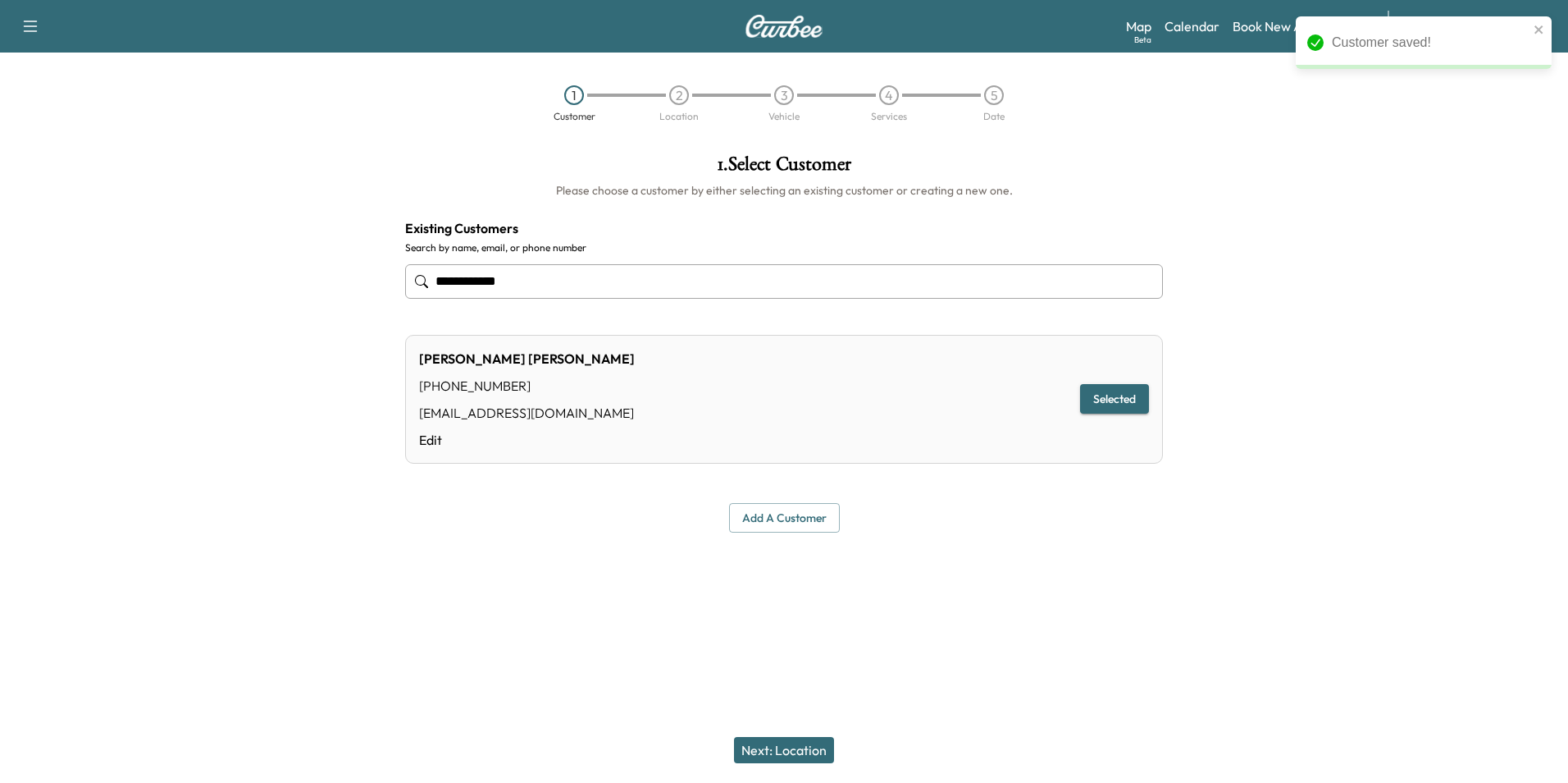
click at [815, 757] on button "Next: Location" at bounding box center [784, 750] width 100 height 26
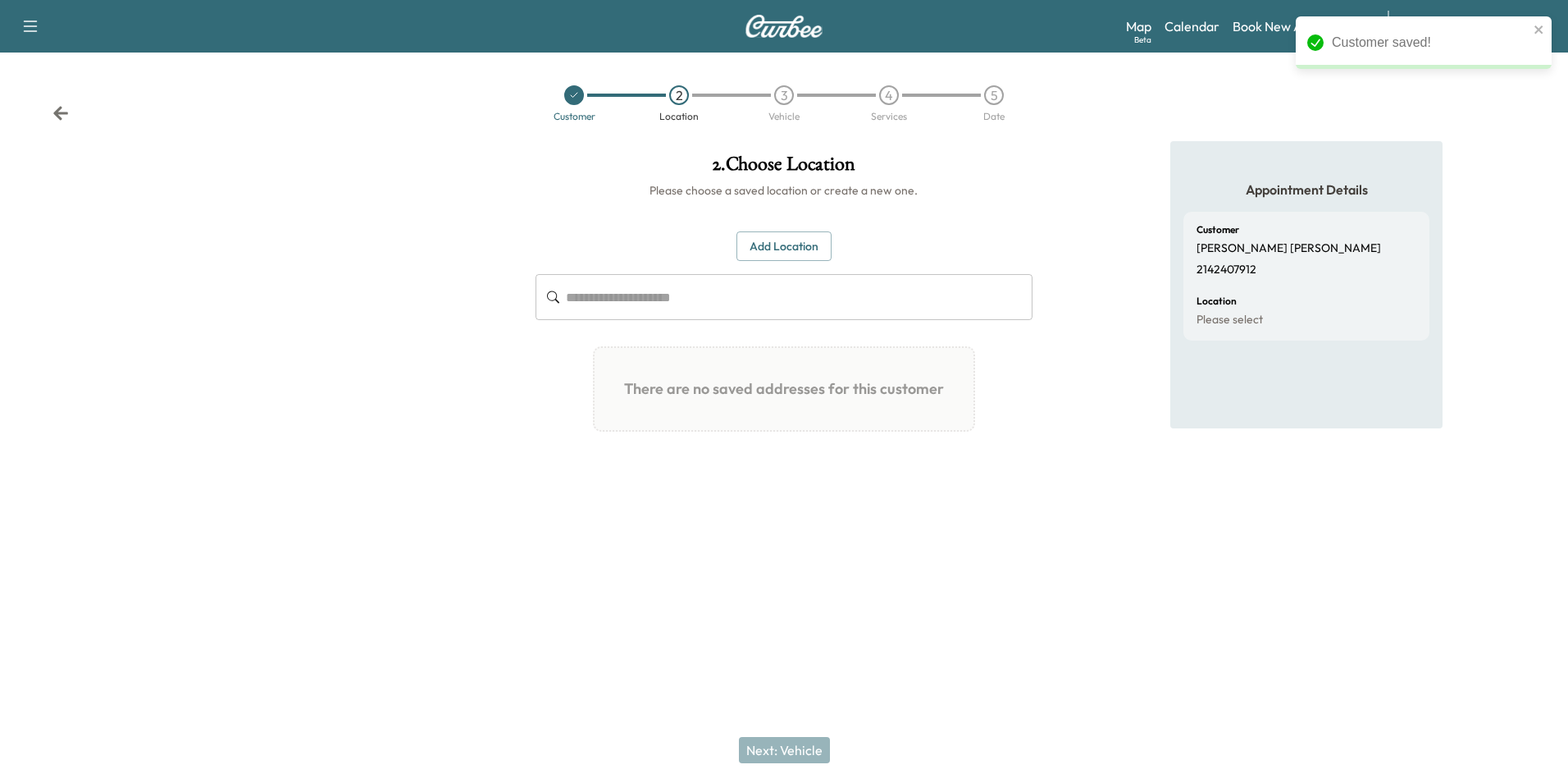
click at [812, 251] on button "Add Location" at bounding box center [784, 247] width 95 height 30
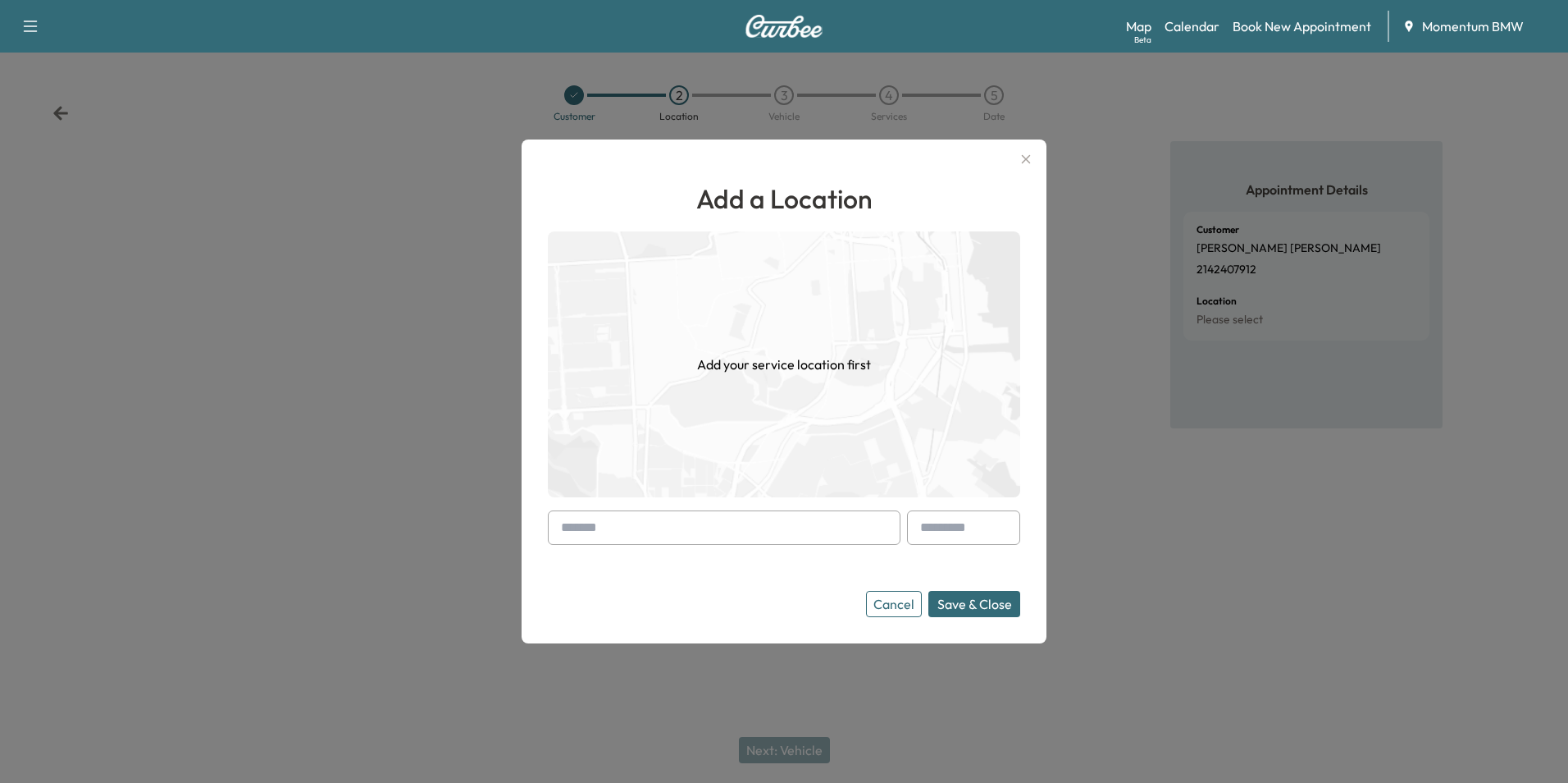
click at [813, 527] on input "text" at bounding box center [723, 527] width 353 height 35
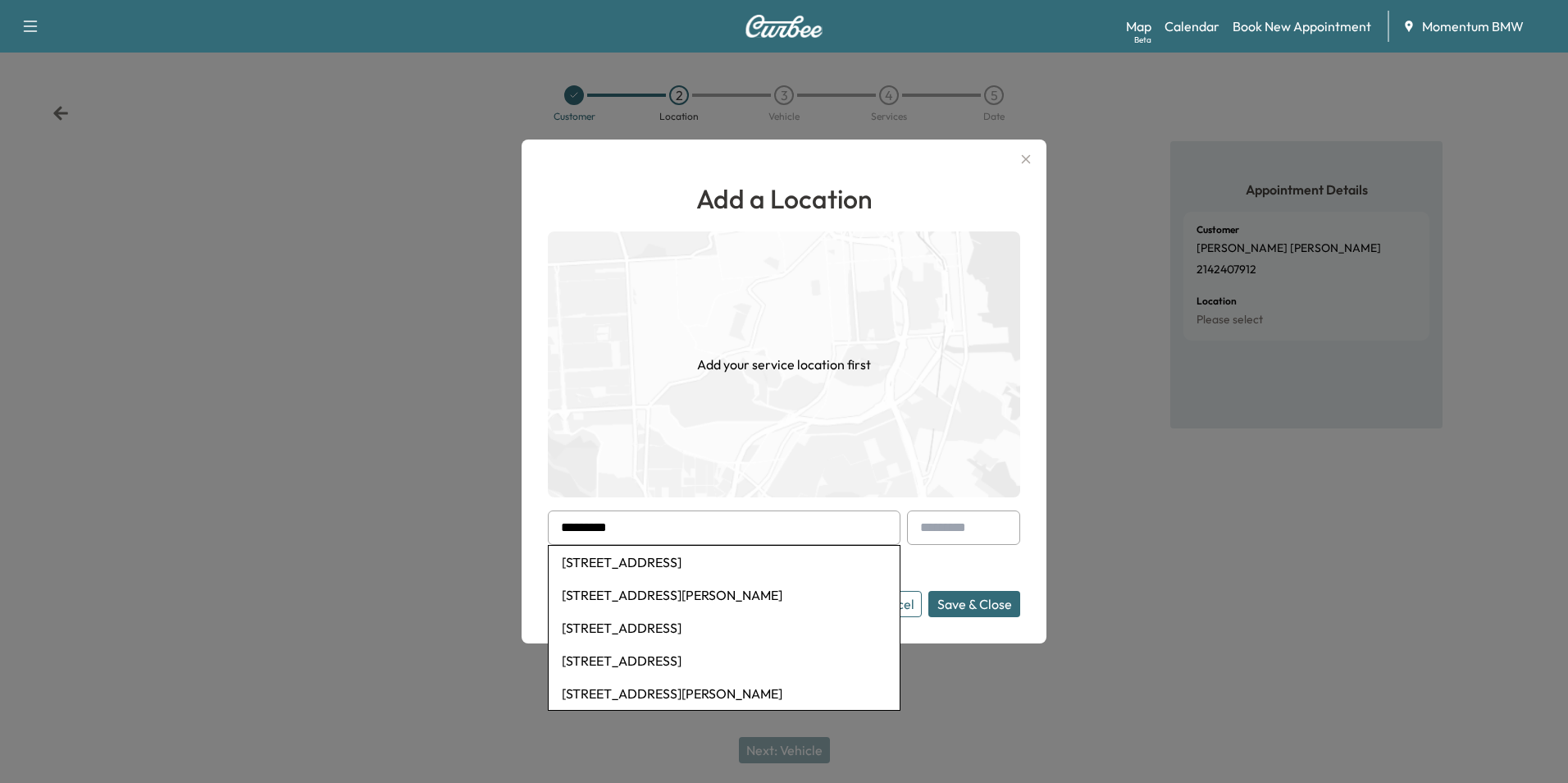
click at [740, 563] on li "7026 Kayleigh Ct, Sugar Land, TX, USA" at bounding box center [723, 562] width 351 height 33
type input "**********"
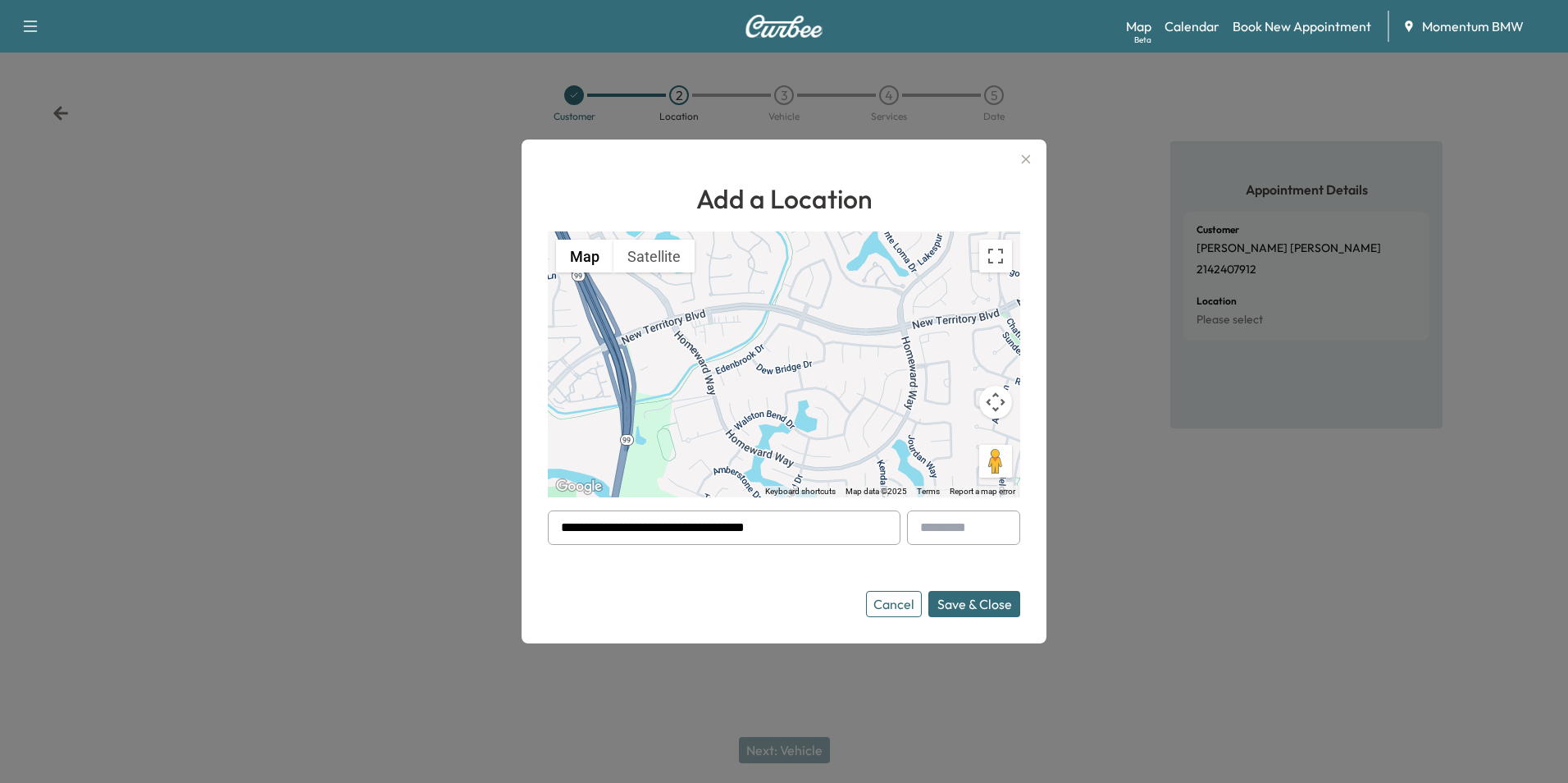
click at [977, 605] on button "Save & Close" at bounding box center [974, 604] width 92 height 26
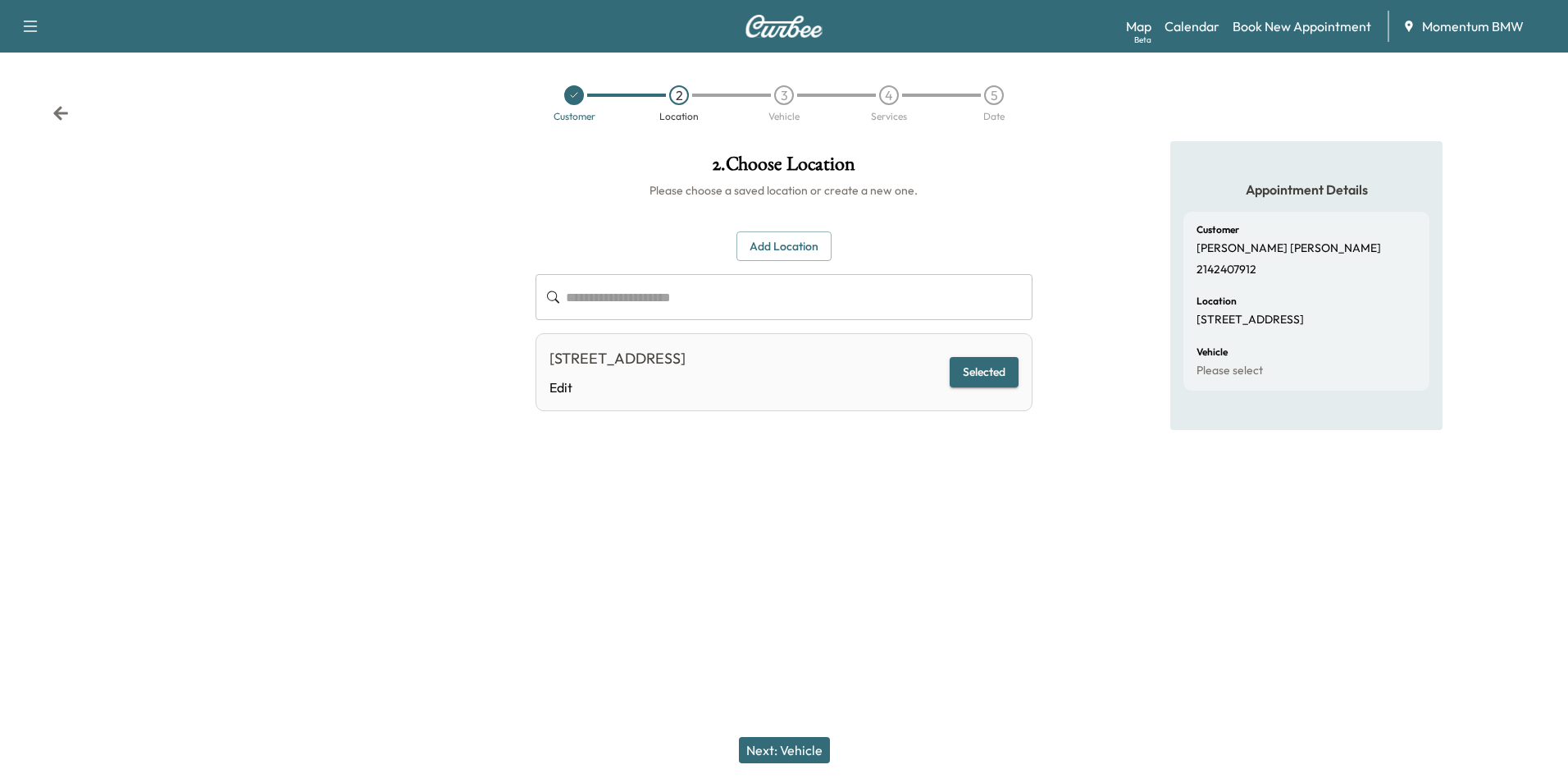
click at [795, 756] on button "Next: Vehicle" at bounding box center [784, 750] width 91 height 26
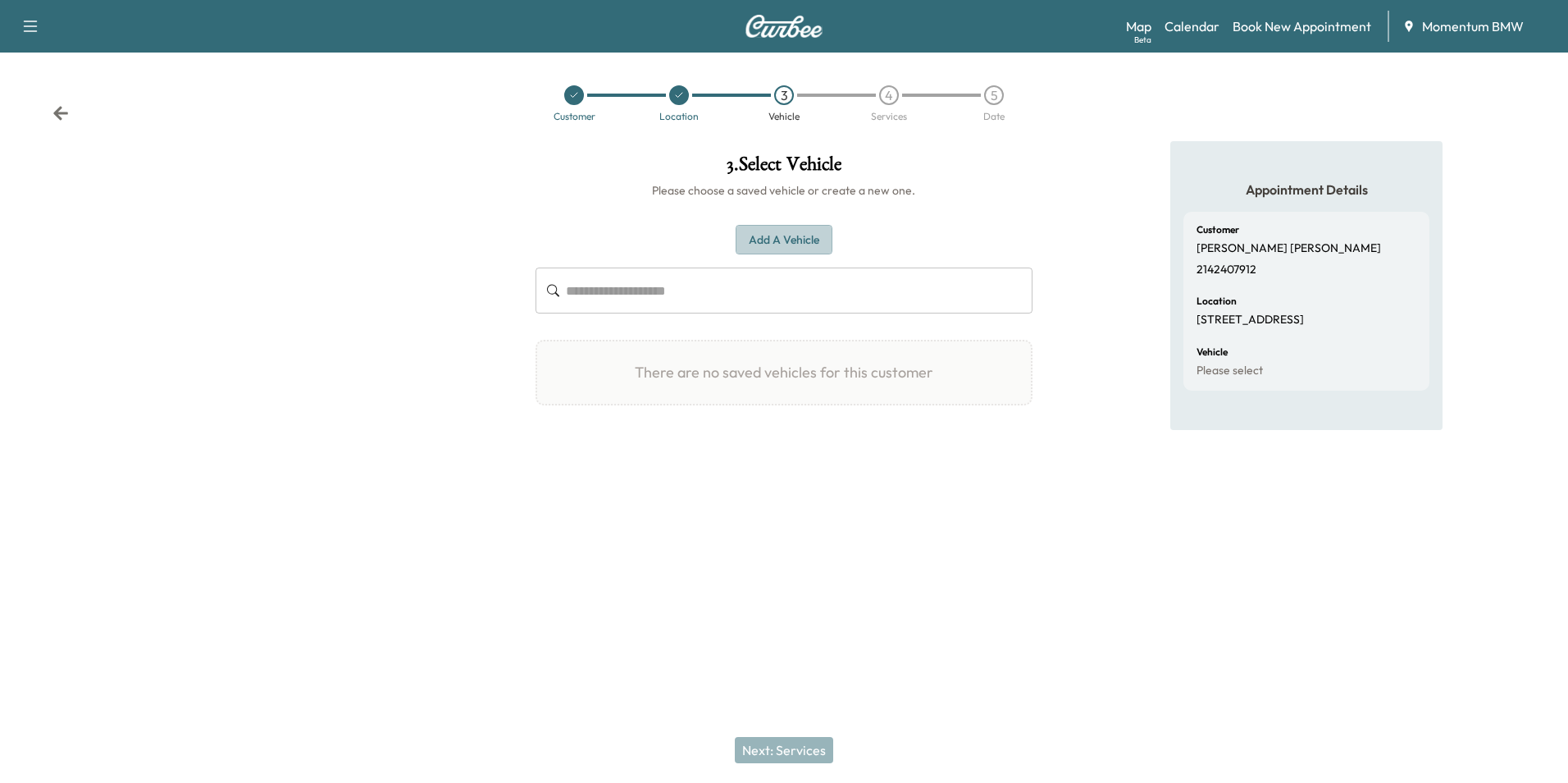
click at [810, 243] on button "Add a Vehicle" at bounding box center [784, 240] width 97 height 30
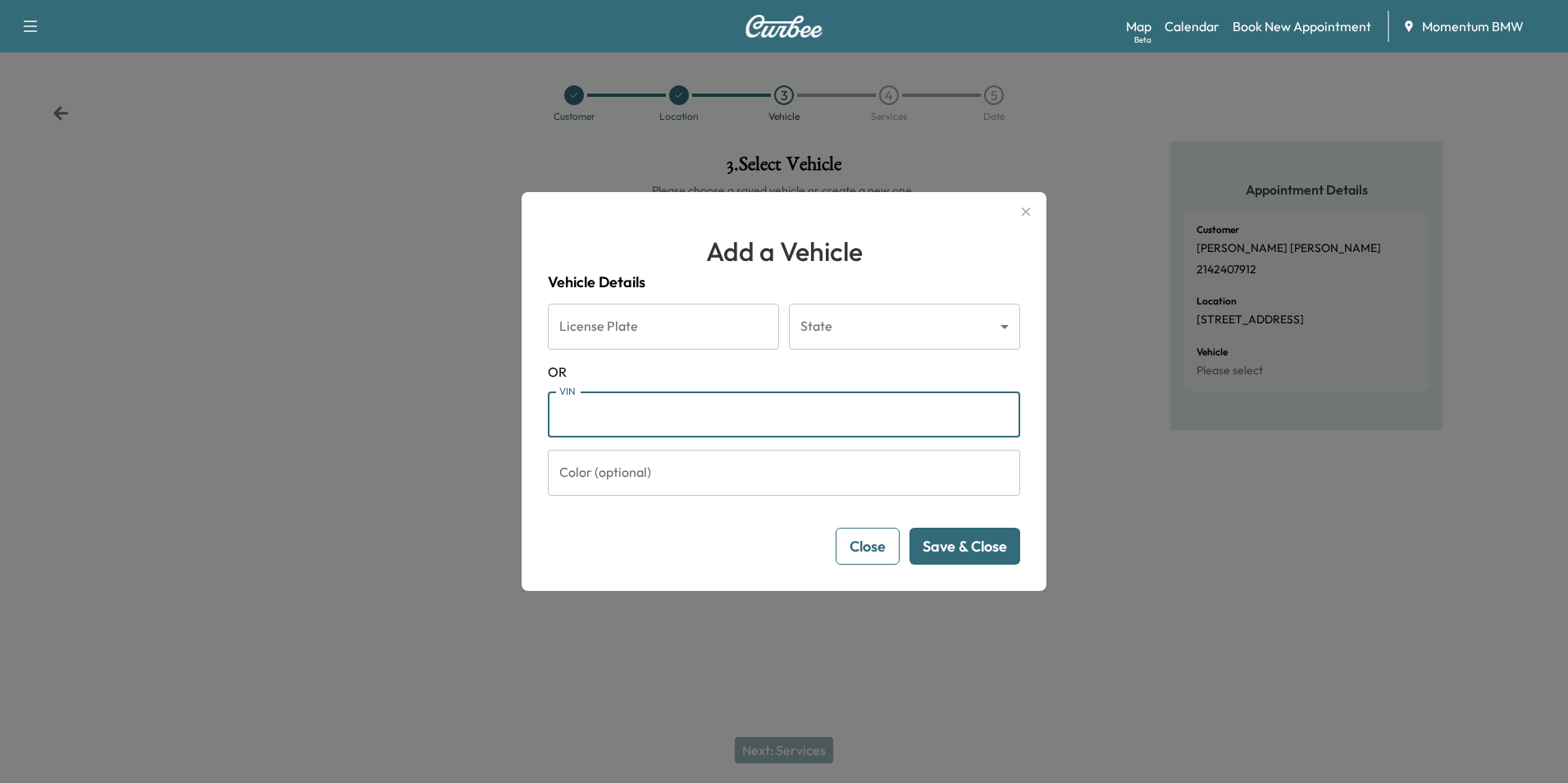
paste input "**********"
type input "**********"
click at [990, 551] on button "Save & Close" at bounding box center [965, 546] width 111 height 37
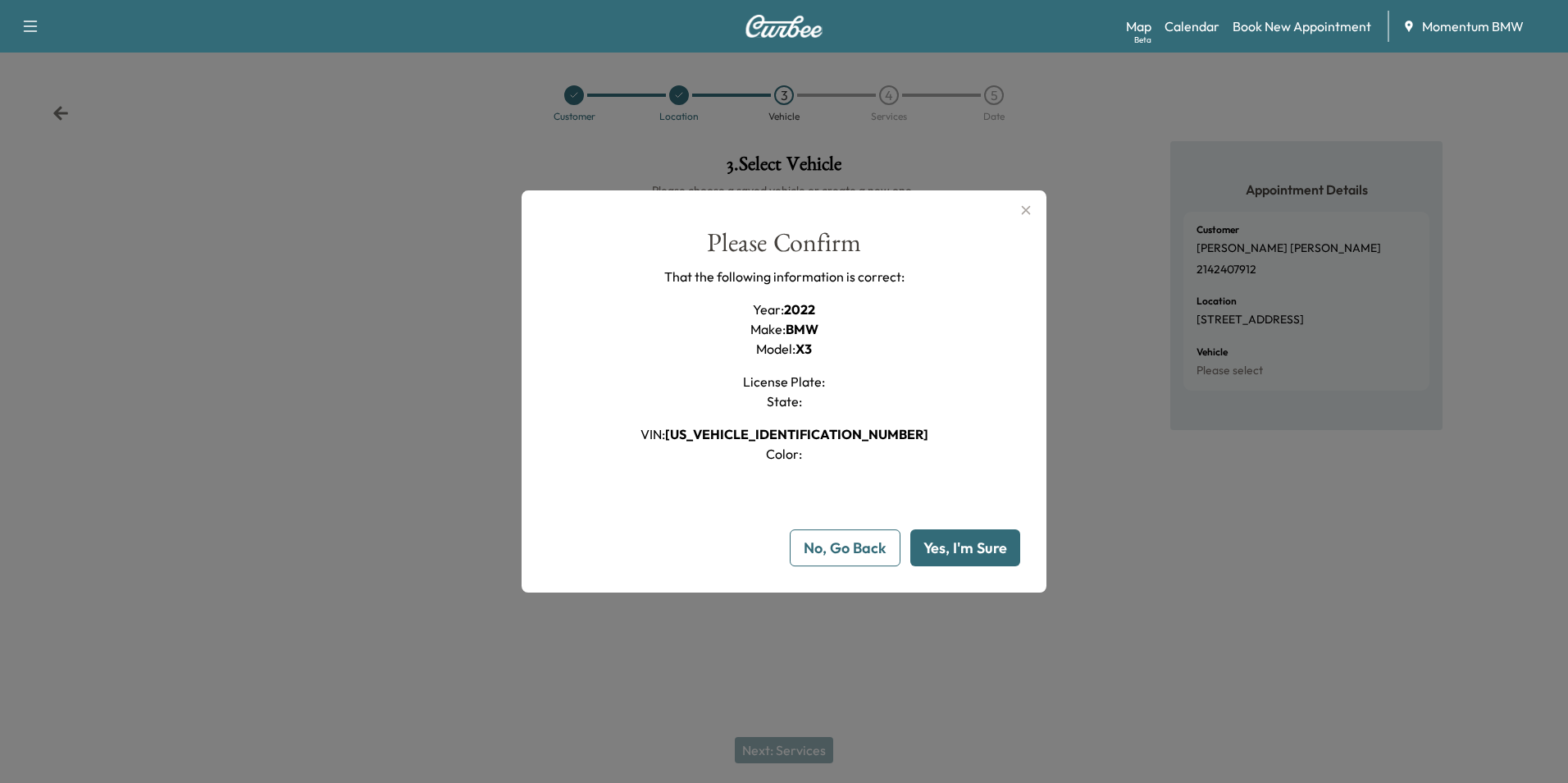
click at [990, 551] on button "Yes, I'm Sure" at bounding box center [965, 547] width 110 height 37
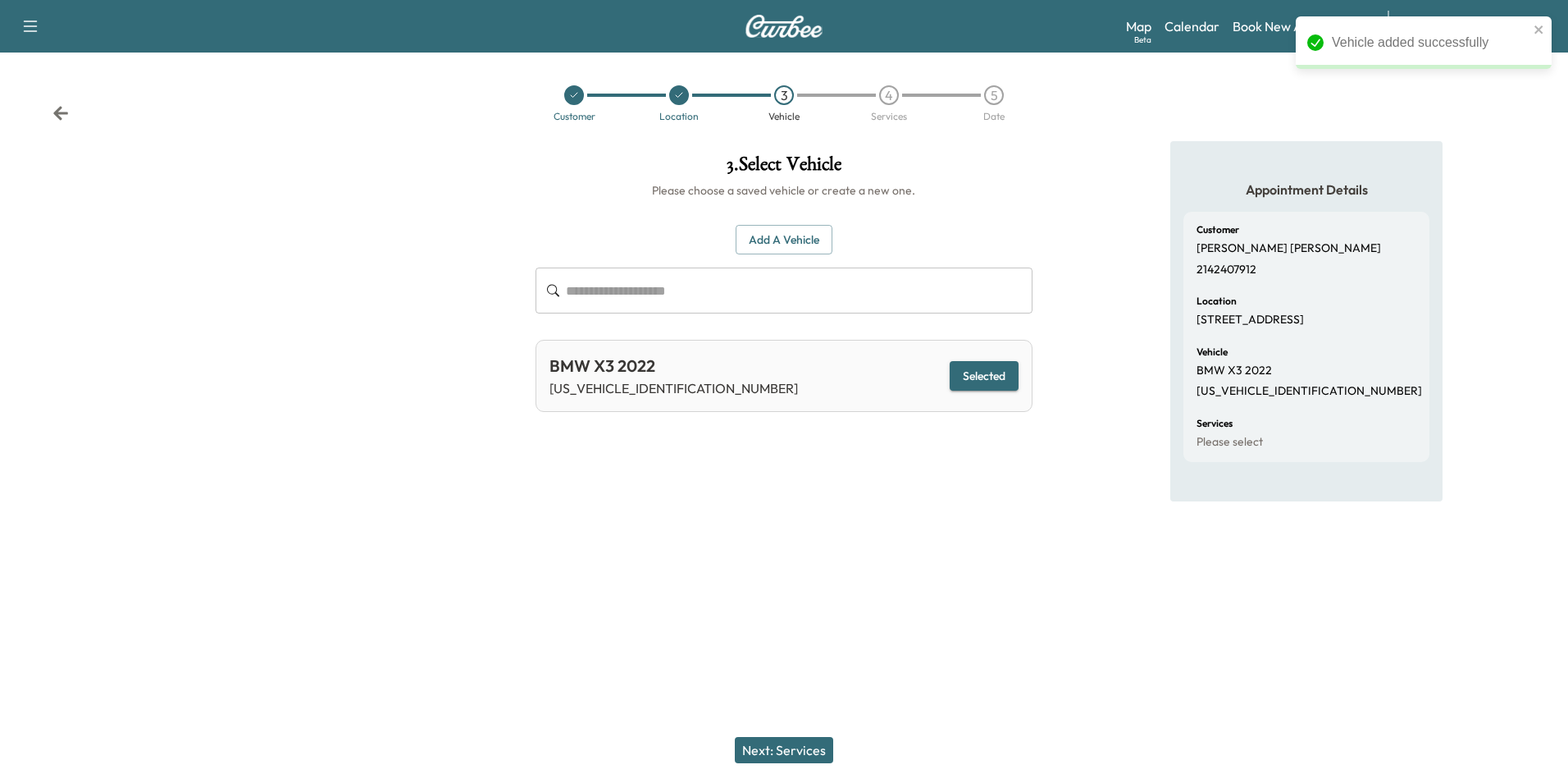
click at [785, 751] on button "Next: Services" at bounding box center [784, 750] width 99 height 26
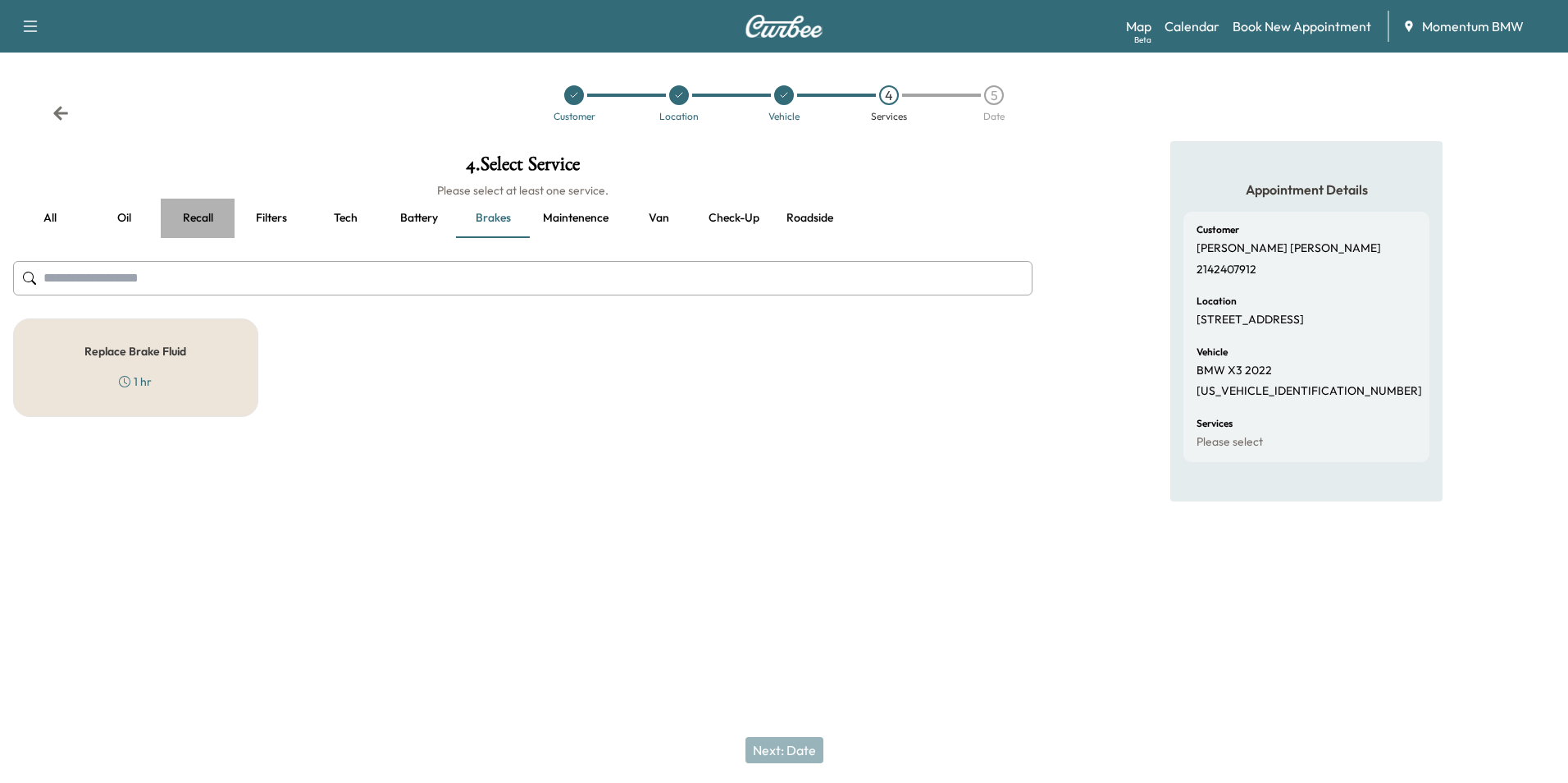
click at [203, 211] on button "Recall" at bounding box center [198, 218] width 73 height 40
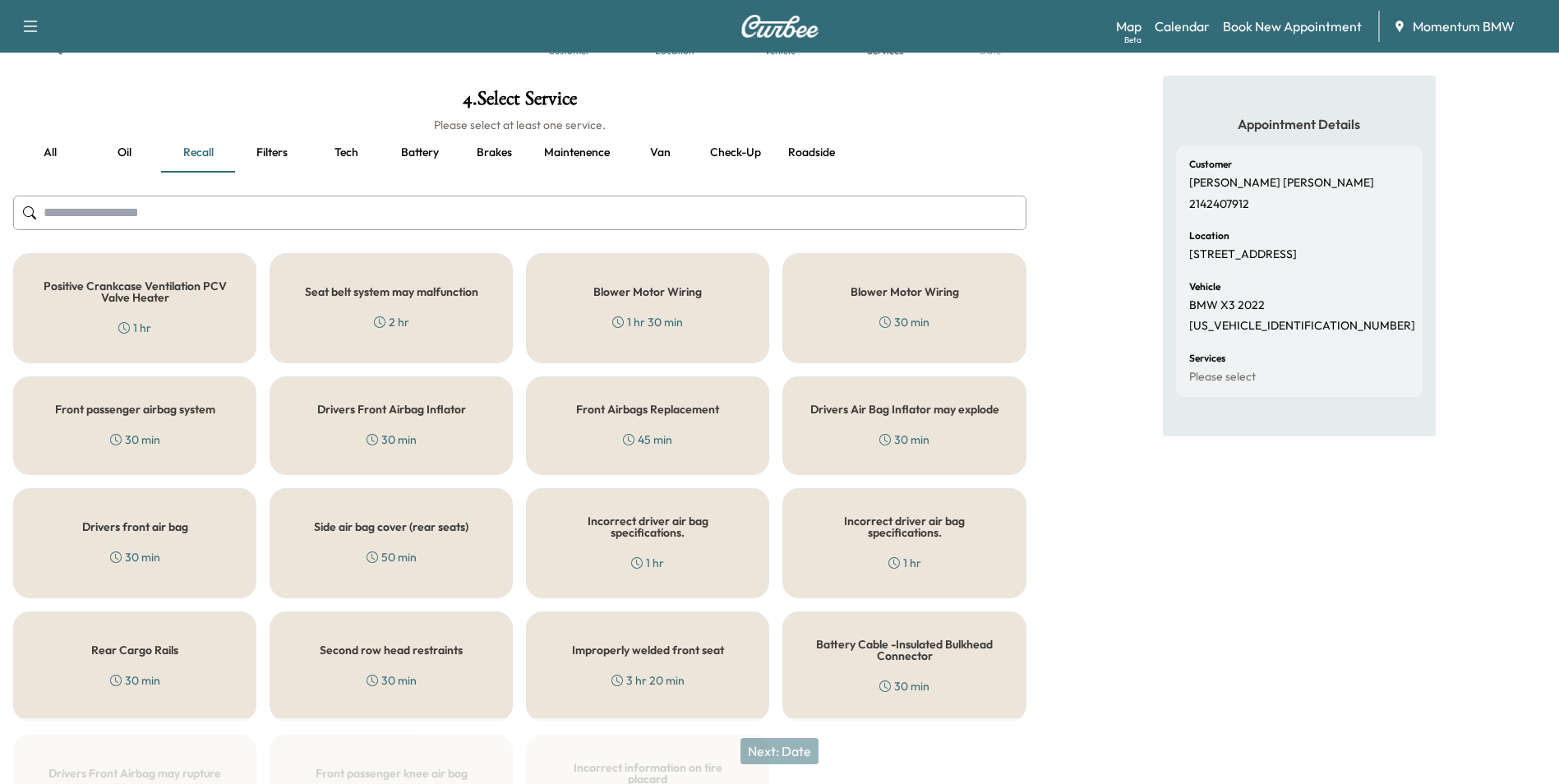
scroll to position [164, 0]
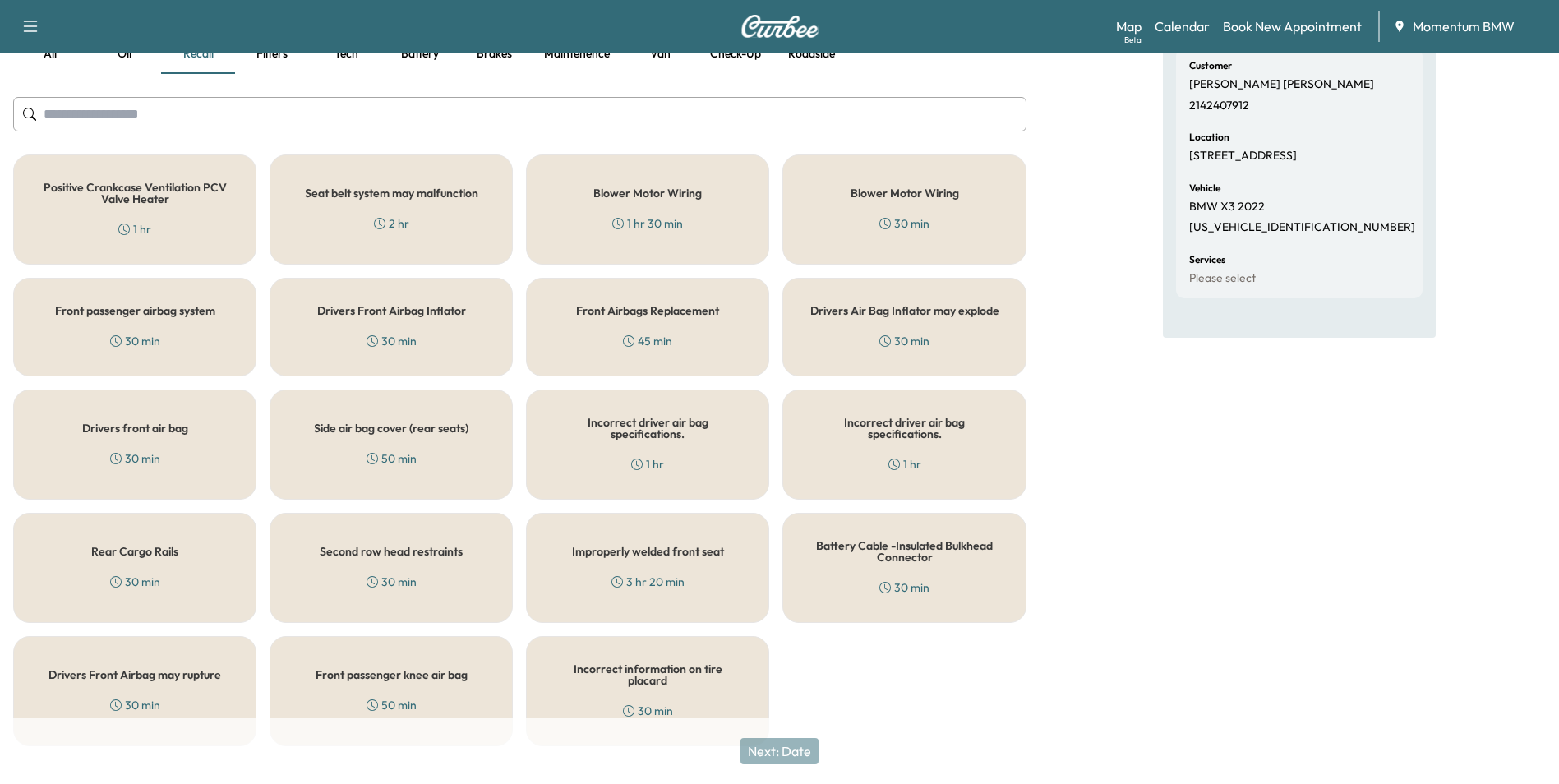
click at [145, 550] on h5 "Rear Cargo Rails" at bounding box center [135, 551] width 87 height 11
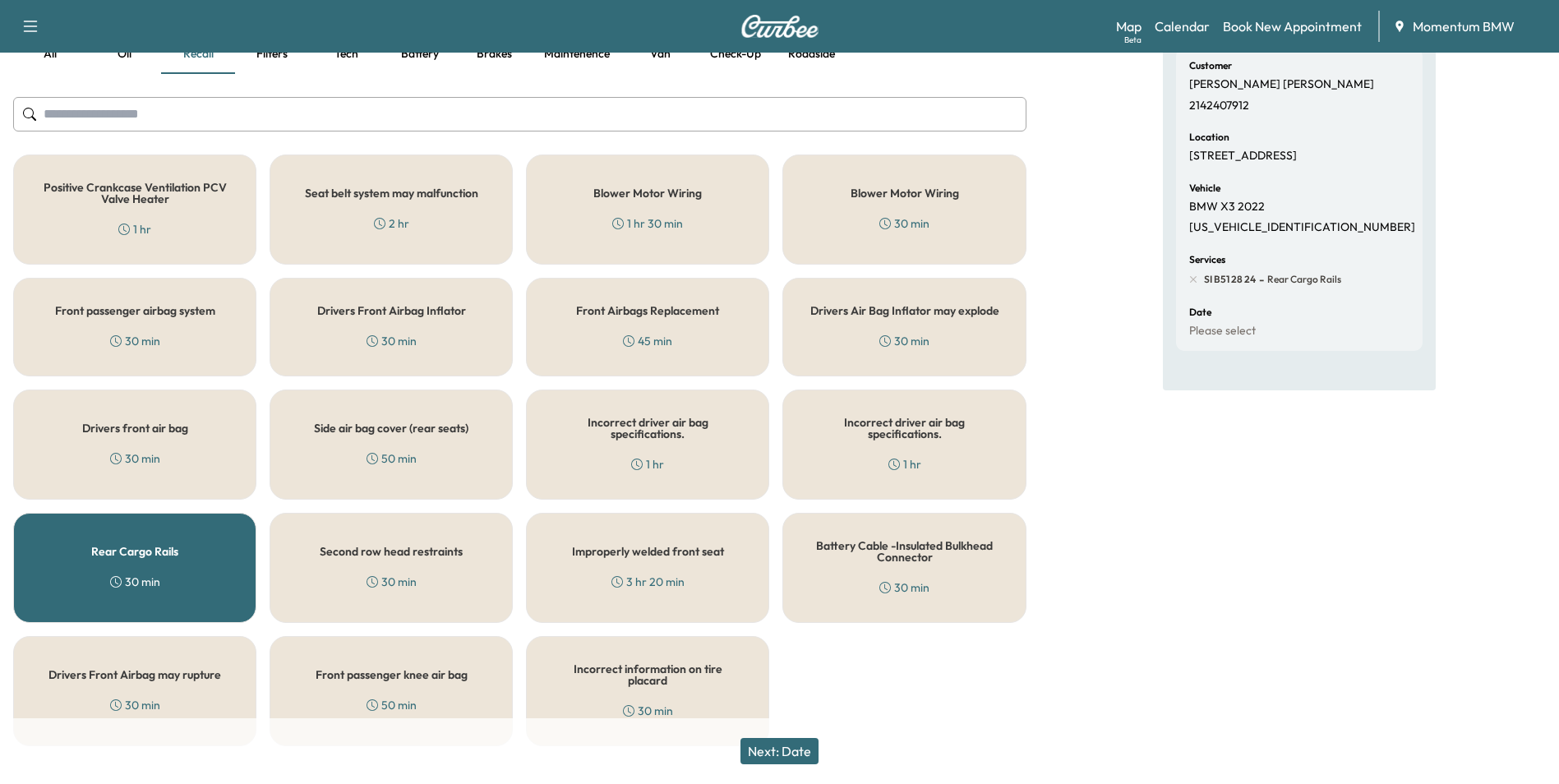
click at [809, 757] on button "Next: Date" at bounding box center [780, 751] width 78 height 26
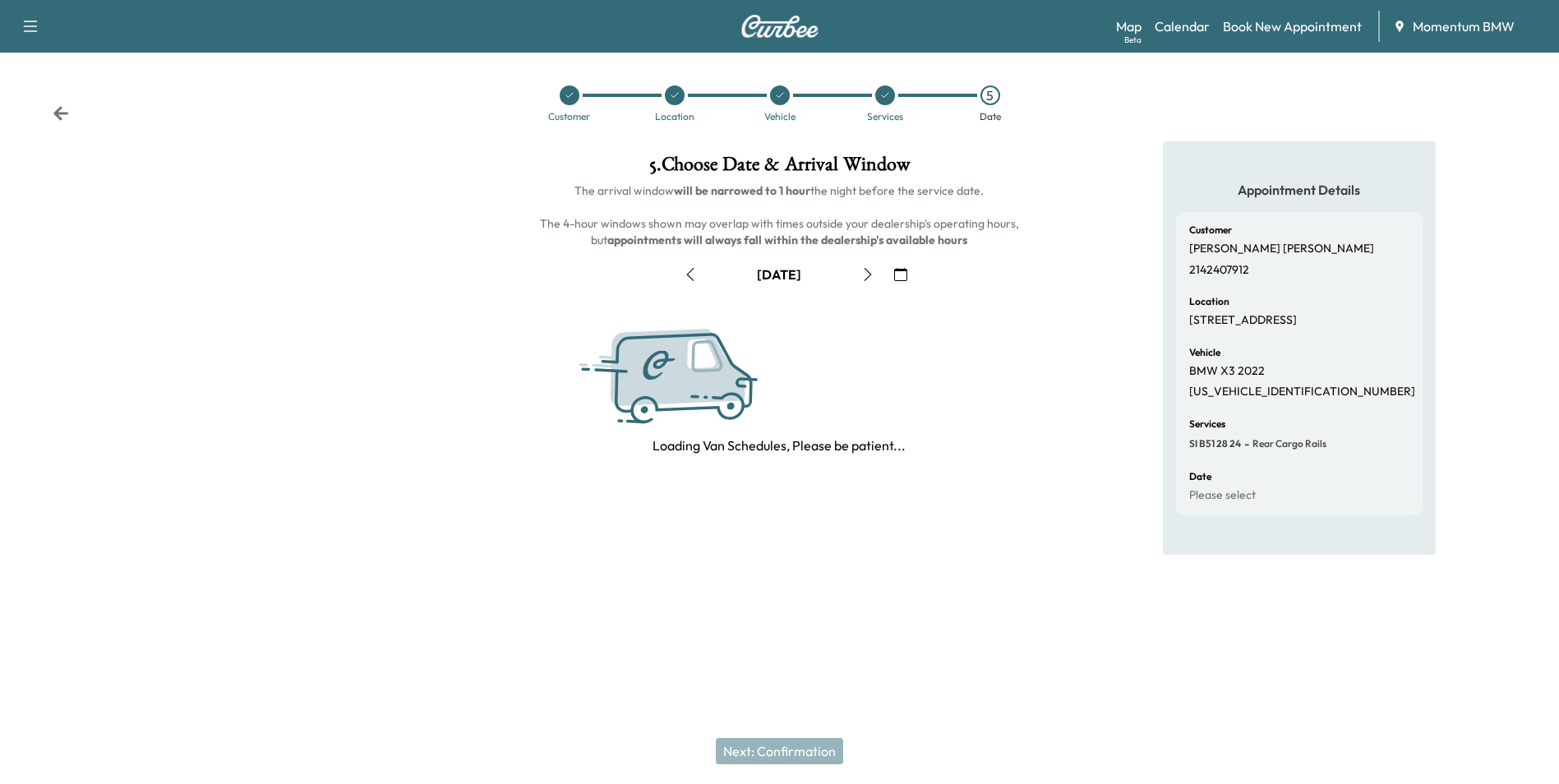
scroll to position [0, 0]
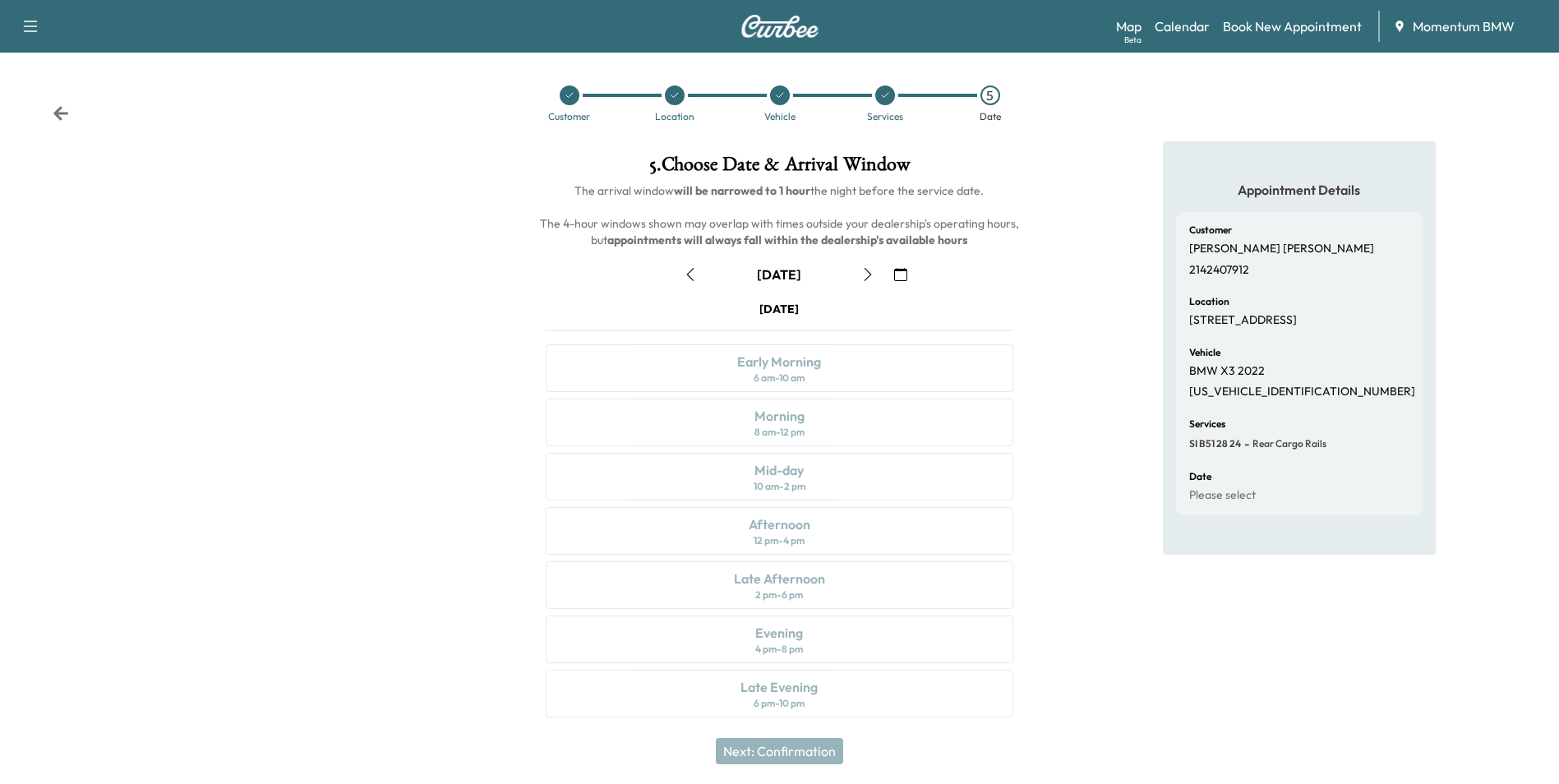
click at [900, 272] on icon "button" at bounding box center [901, 274] width 13 height 13
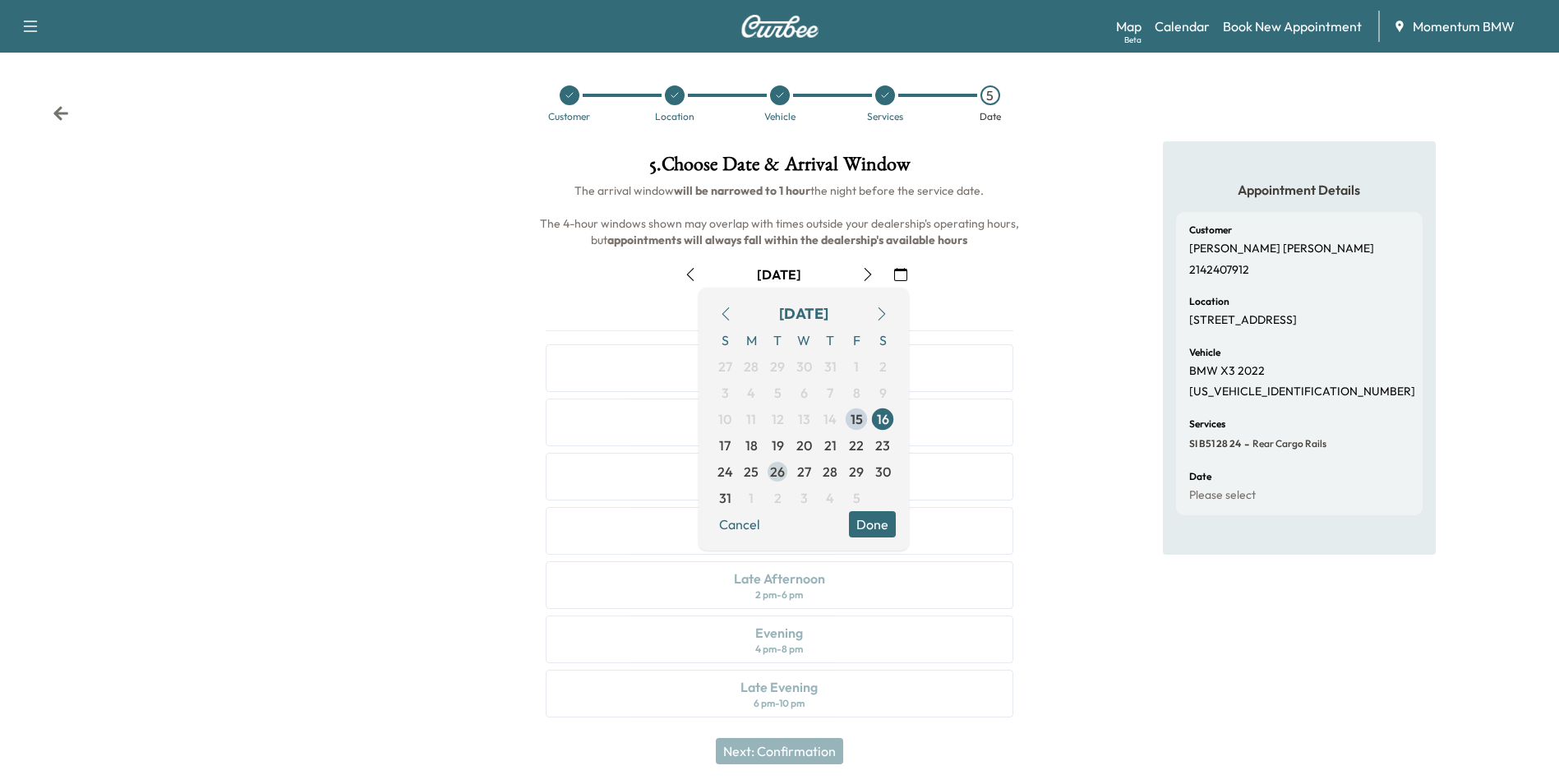
click at [780, 470] on span "26" at bounding box center [778, 471] width 15 height 20
click at [877, 525] on button "Done" at bounding box center [873, 524] width 47 height 26
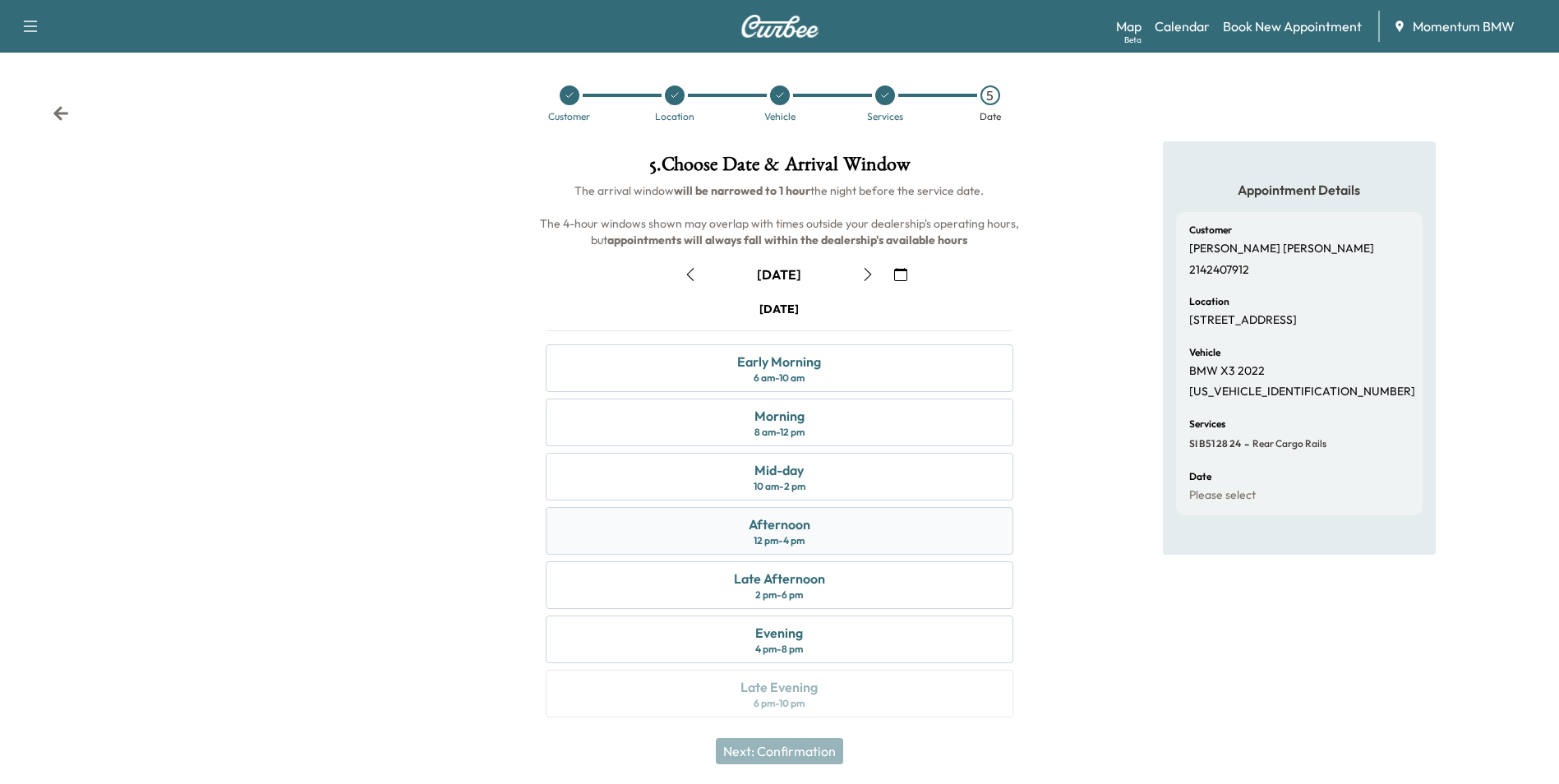
click at [790, 525] on div "Afternoon" at bounding box center [779, 524] width 61 height 20
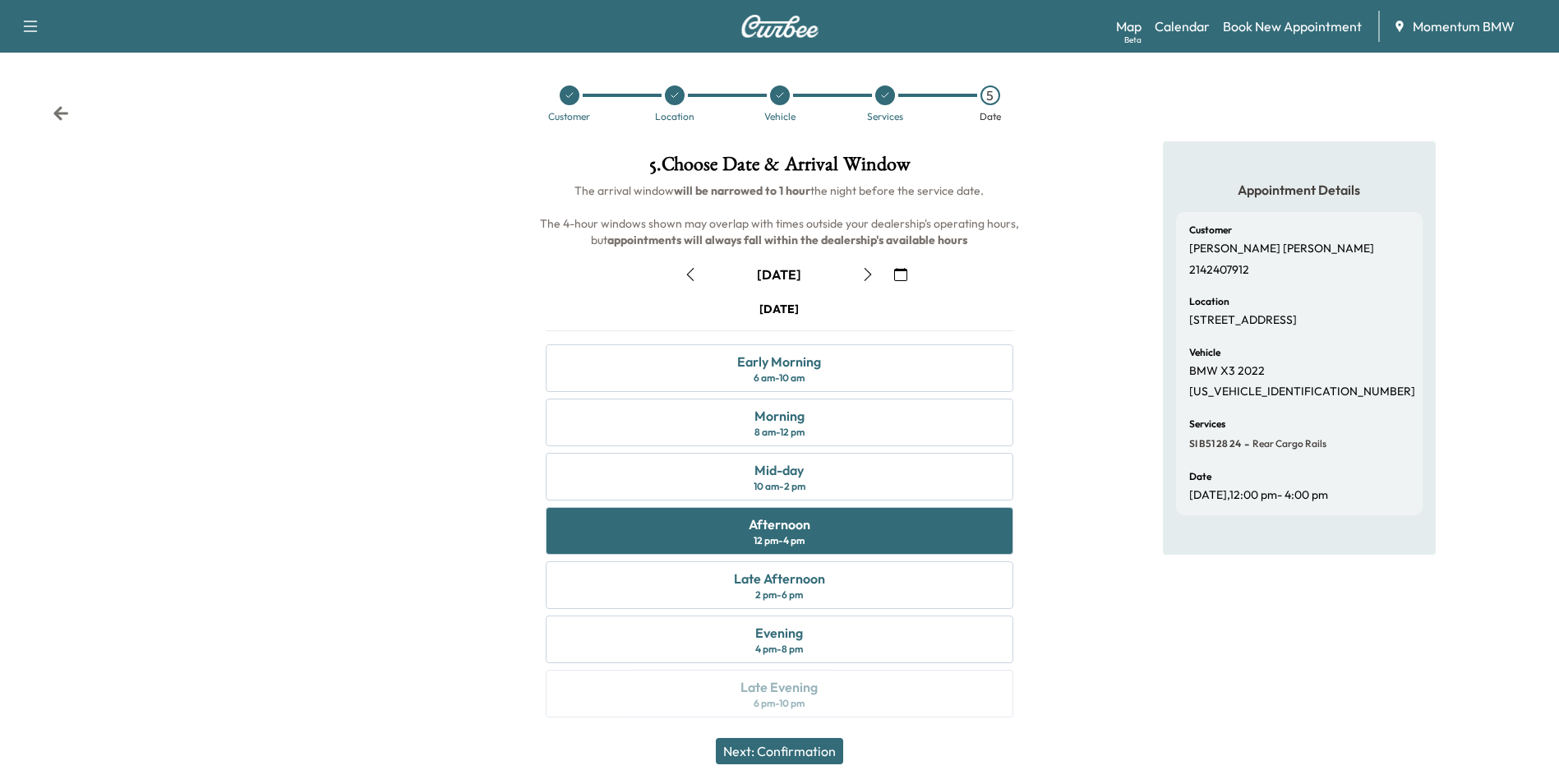
click at [816, 754] on button "Next: Confirmation" at bounding box center [779, 751] width 127 height 26
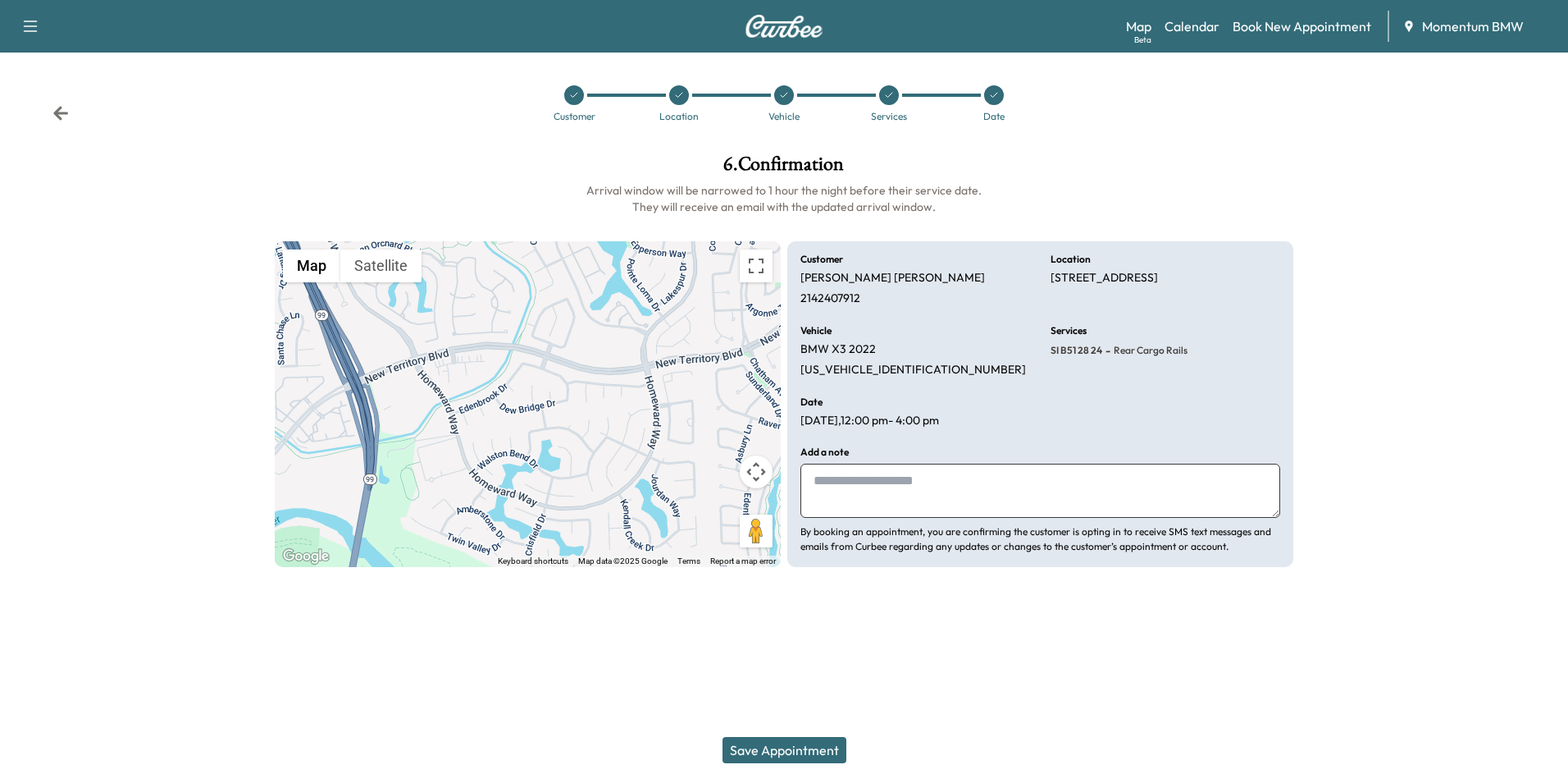
click at [1008, 496] on textarea at bounding box center [1040, 491] width 480 height 55
type textarea "*******"
click at [817, 752] on button "Save Appointment" at bounding box center [784, 750] width 124 height 26
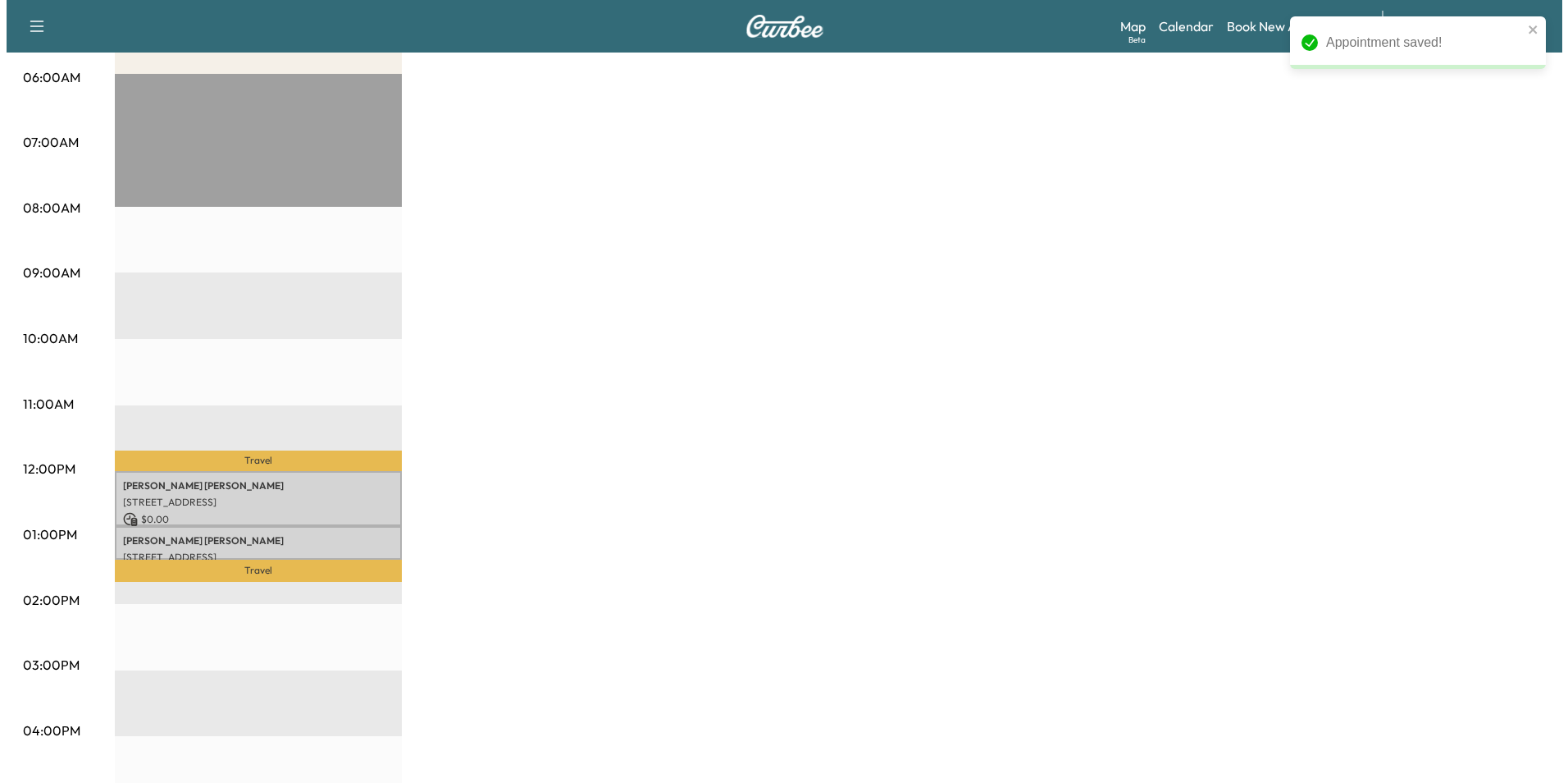
scroll to position [328, 0]
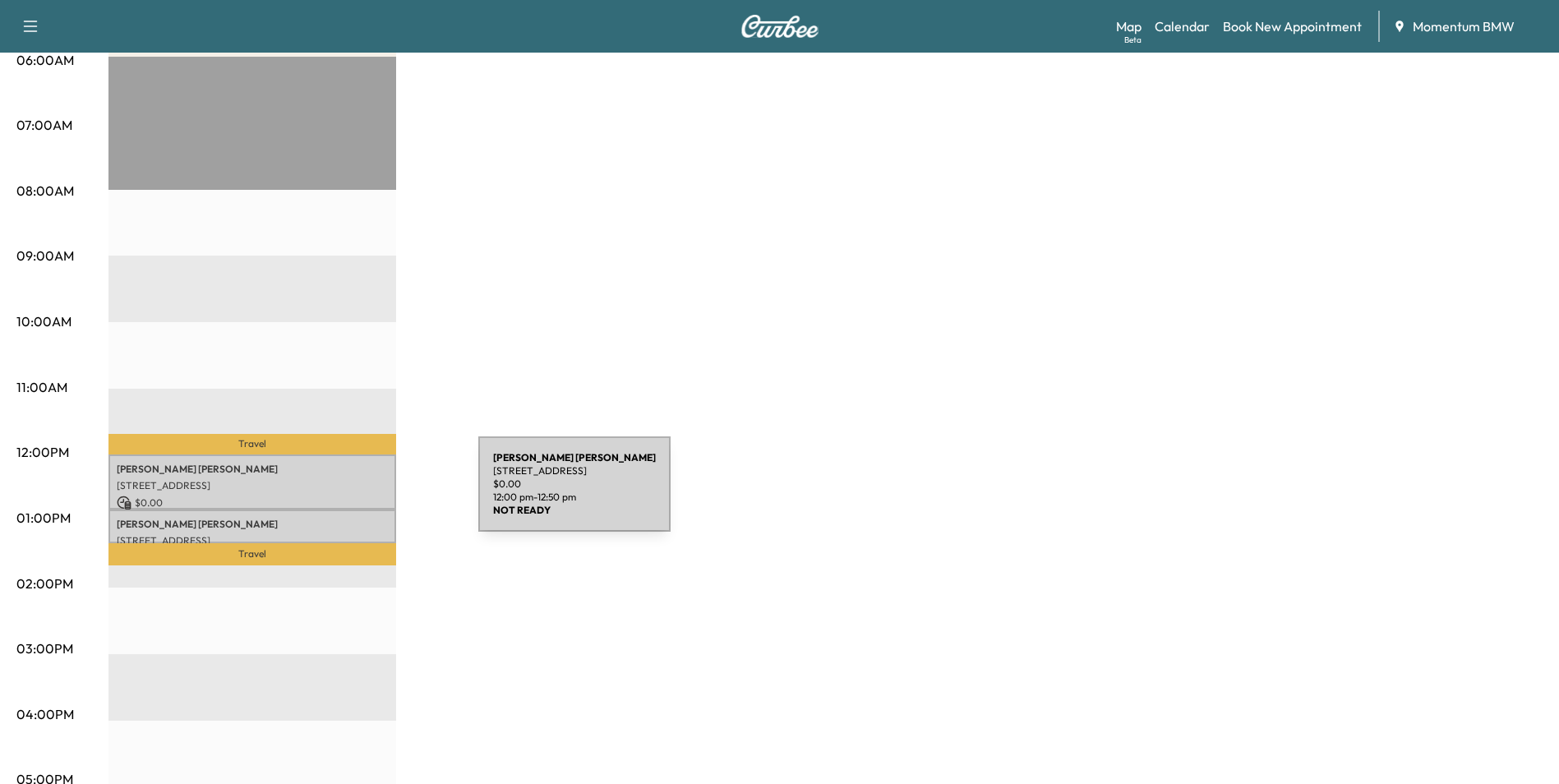
click at [355, 496] on p "$ 0.00" at bounding box center [253, 503] width 271 height 15
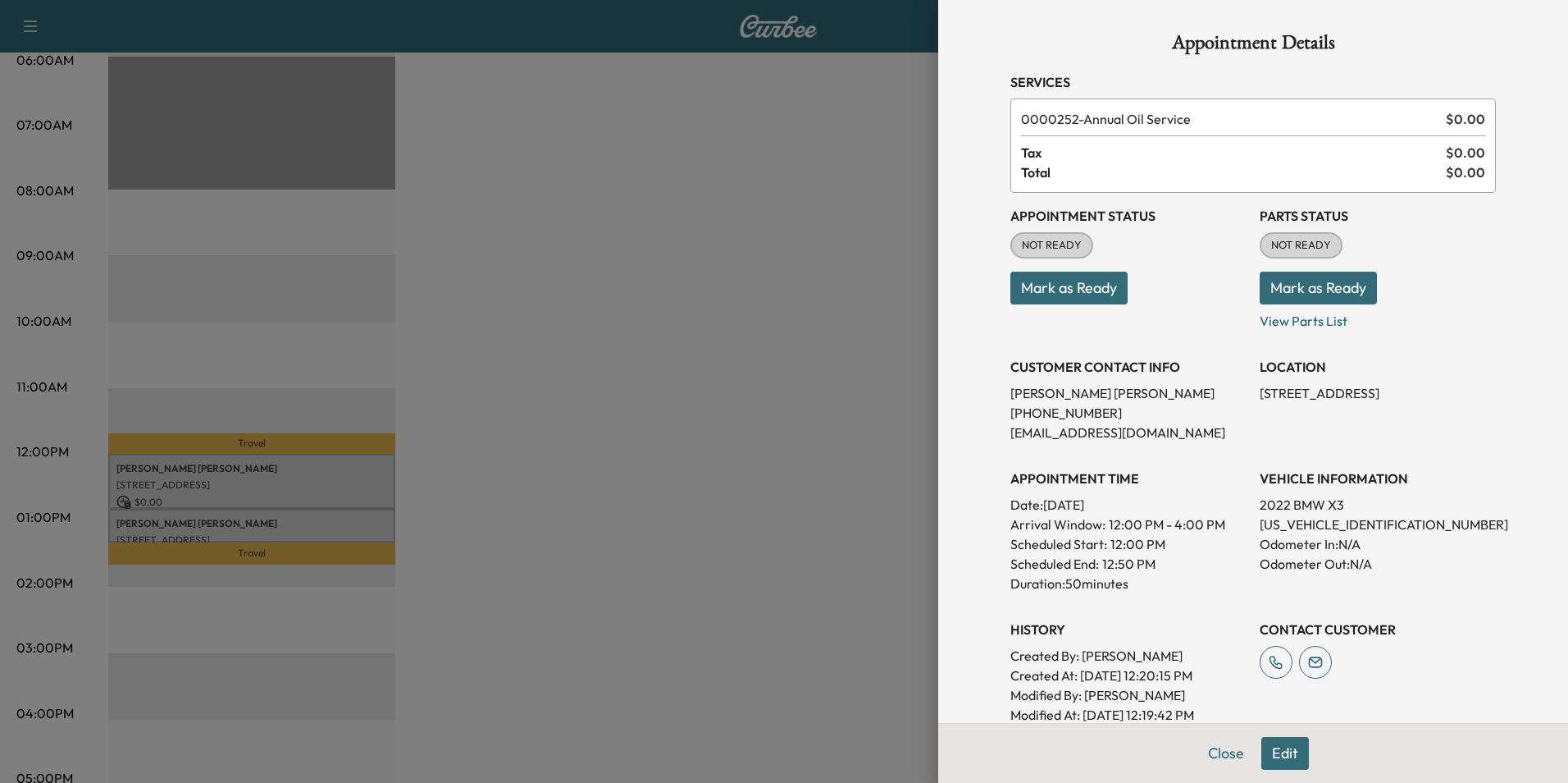
click at [1275, 750] on button "Edit" at bounding box center [1285, 753] width 48 height 33
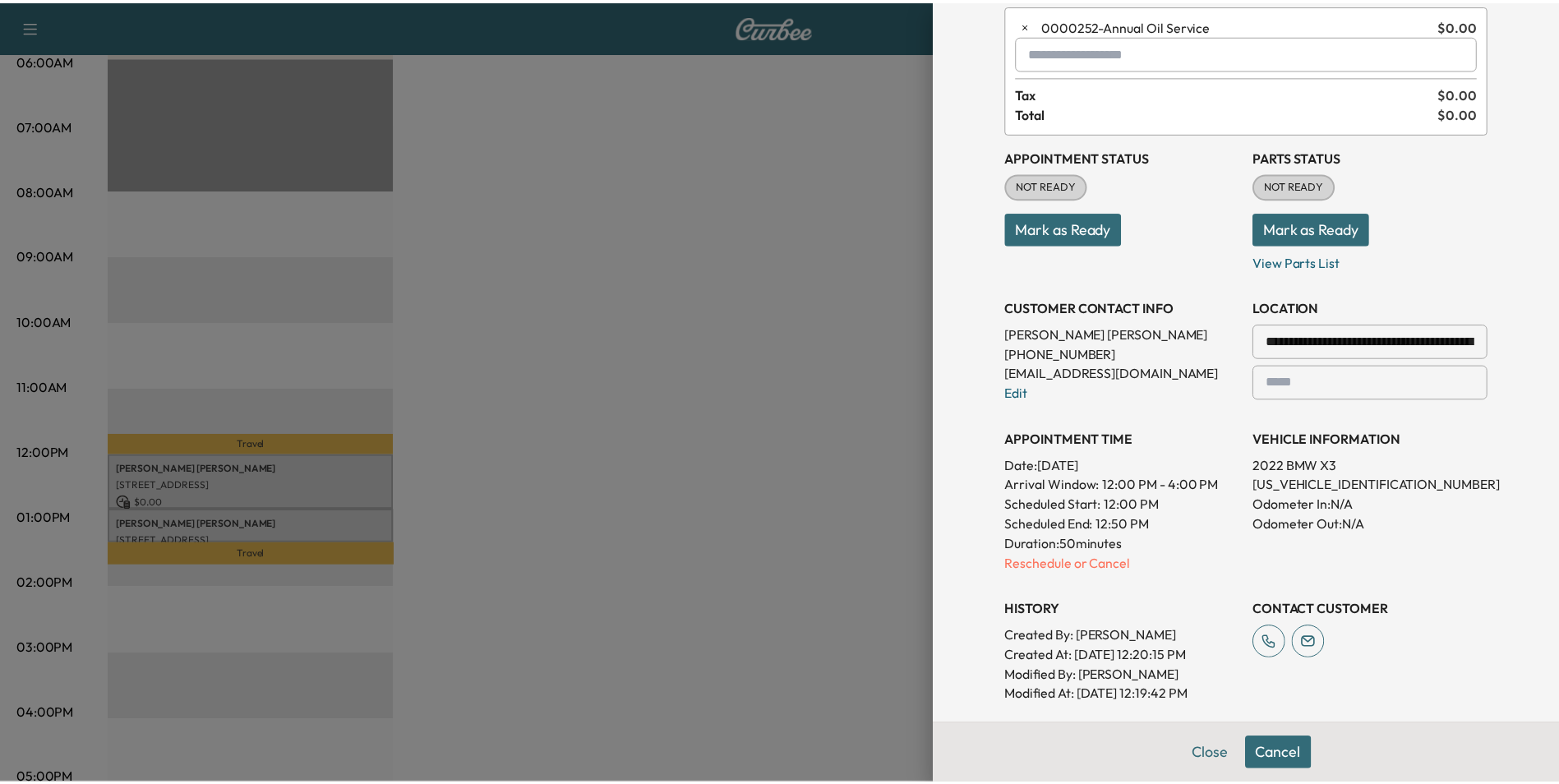
scroll to position [247, 0]
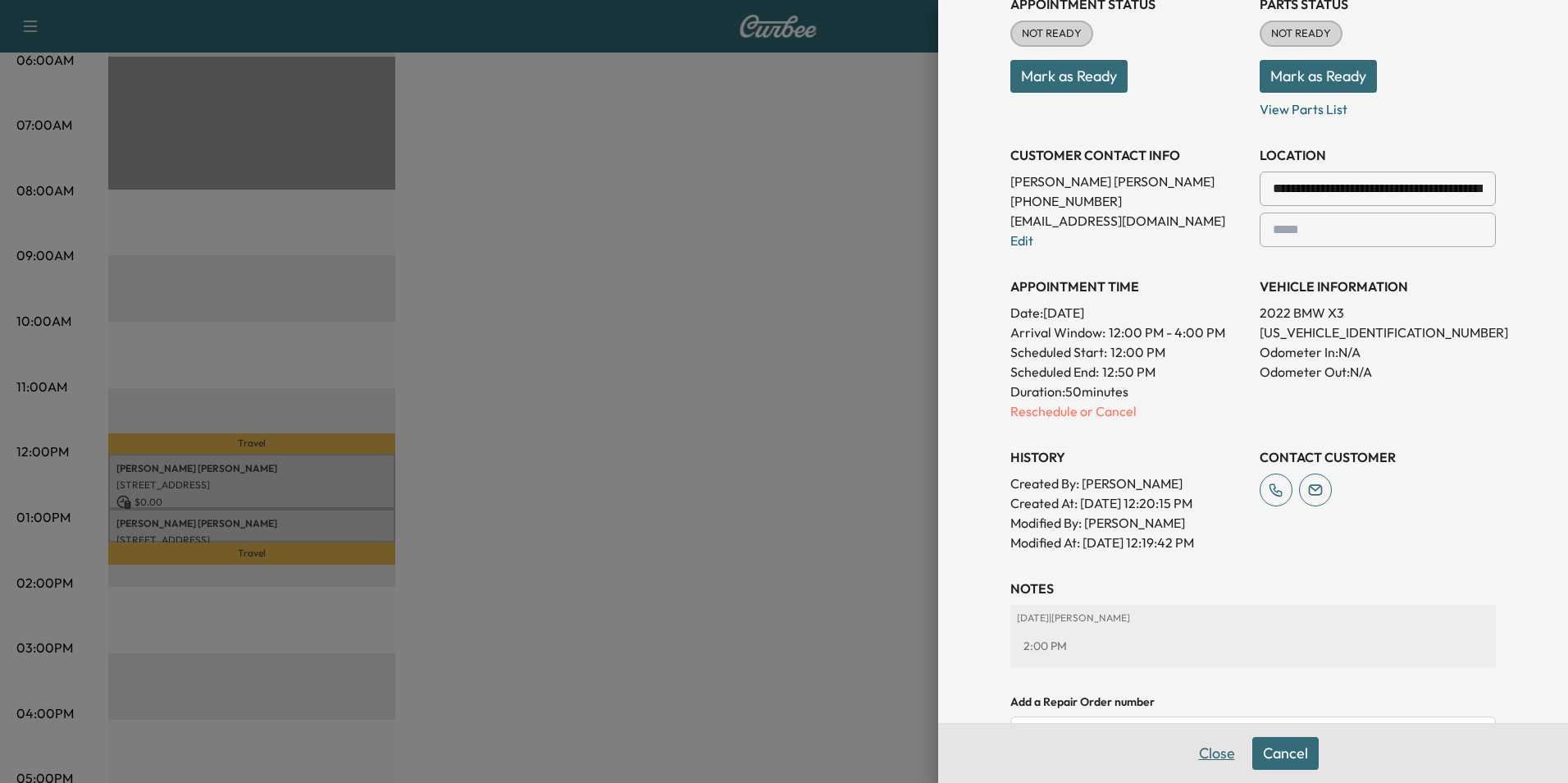
click at [1200, 753] on button "Close" at bounding box center [1216, 753] width 57 height 33
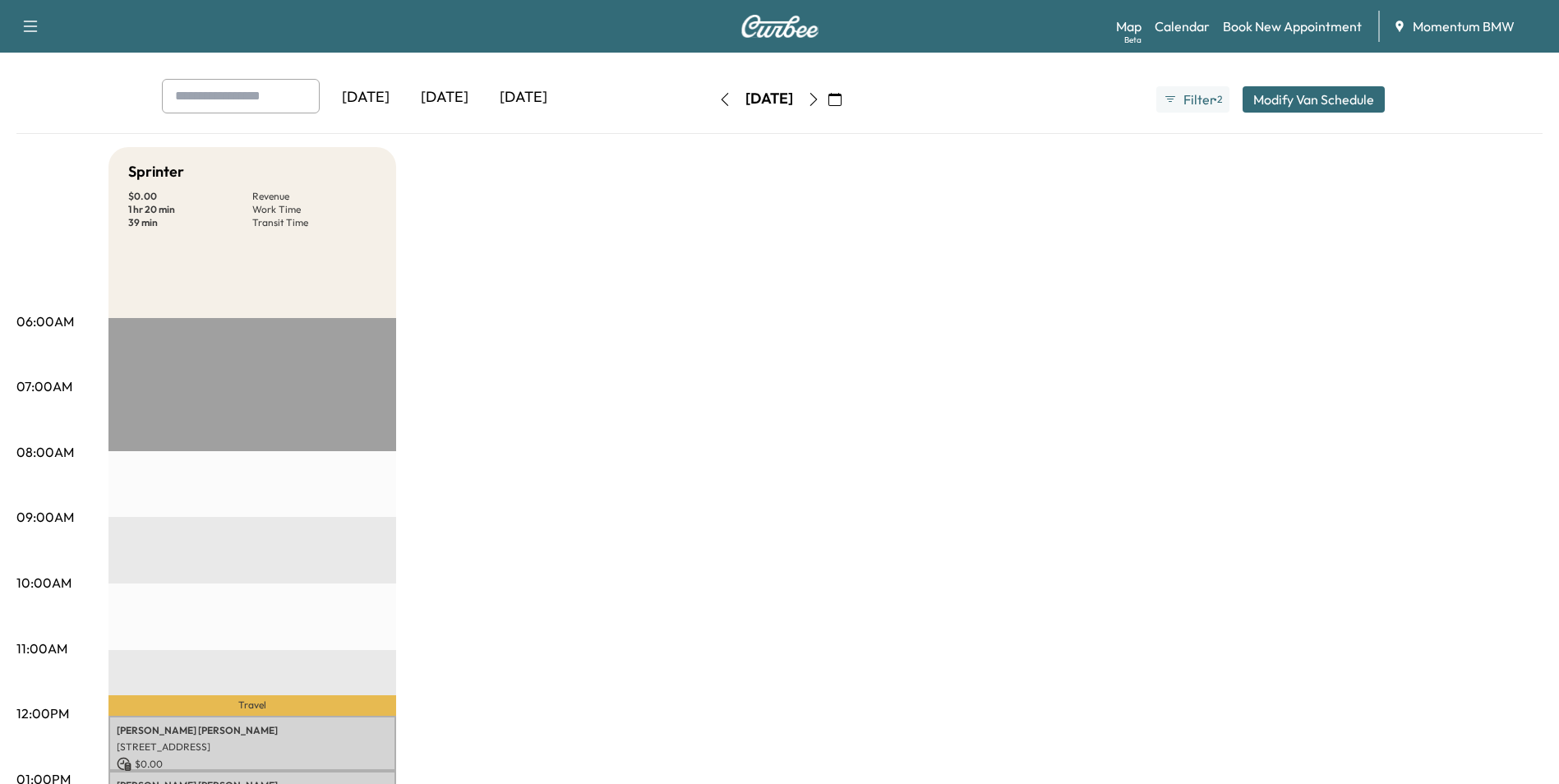
scroll to position [0, 0]
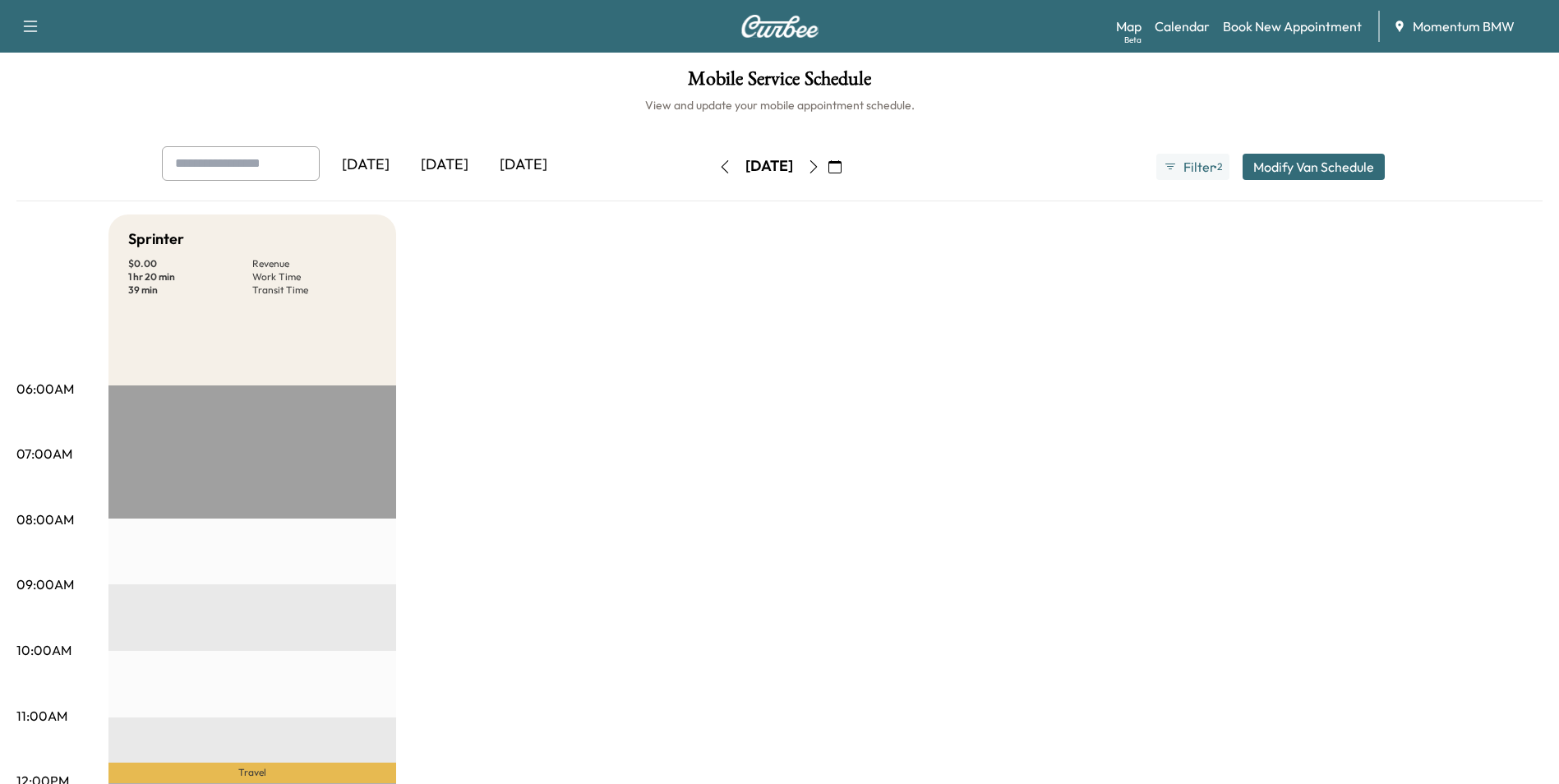
click at [842, 171] on icon "button" at bounding box center [835, 167] width 13 height 13
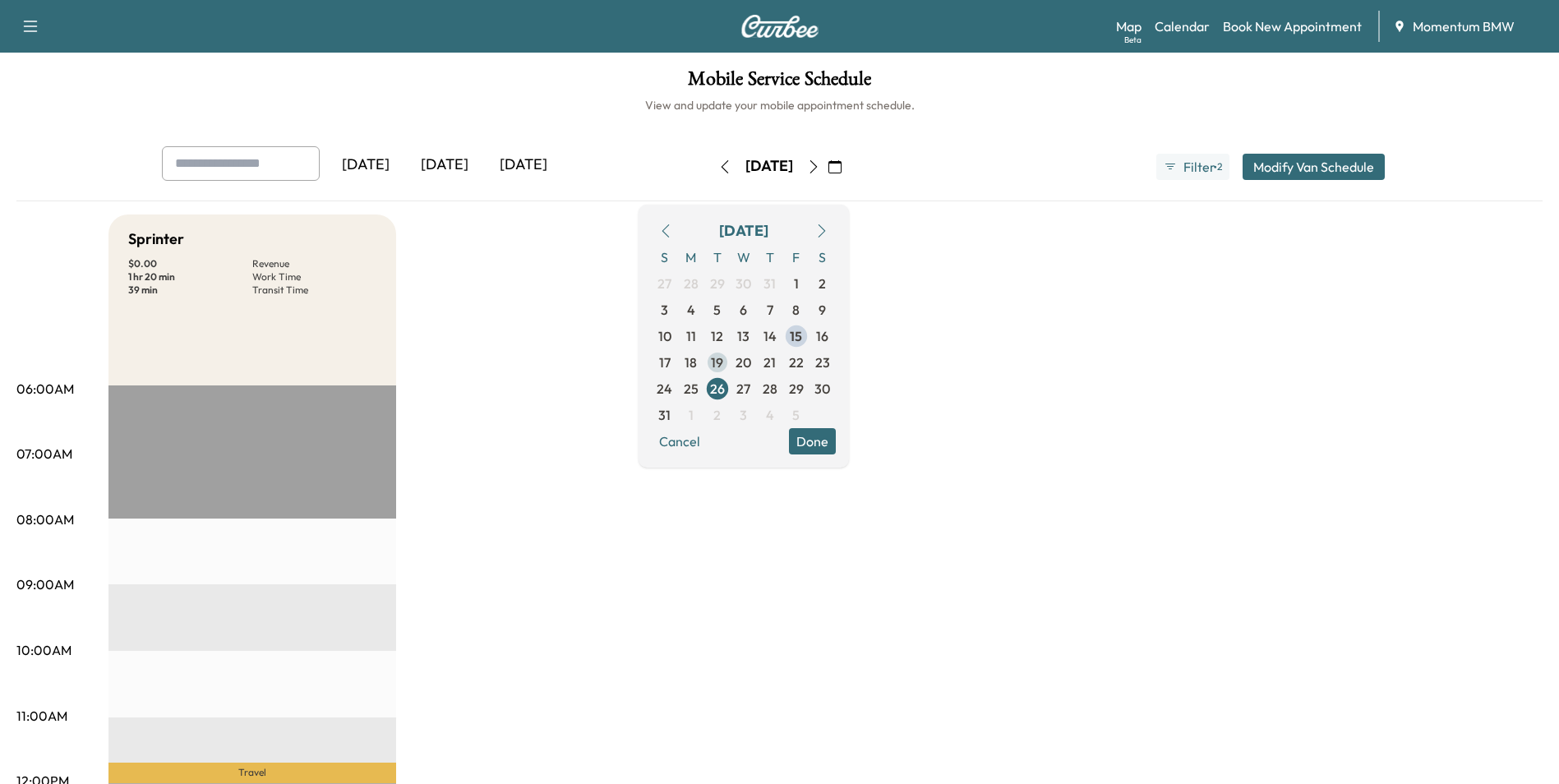
click at [723, 363] on span "19" at bounding box center [716, 362] width 12 height 20
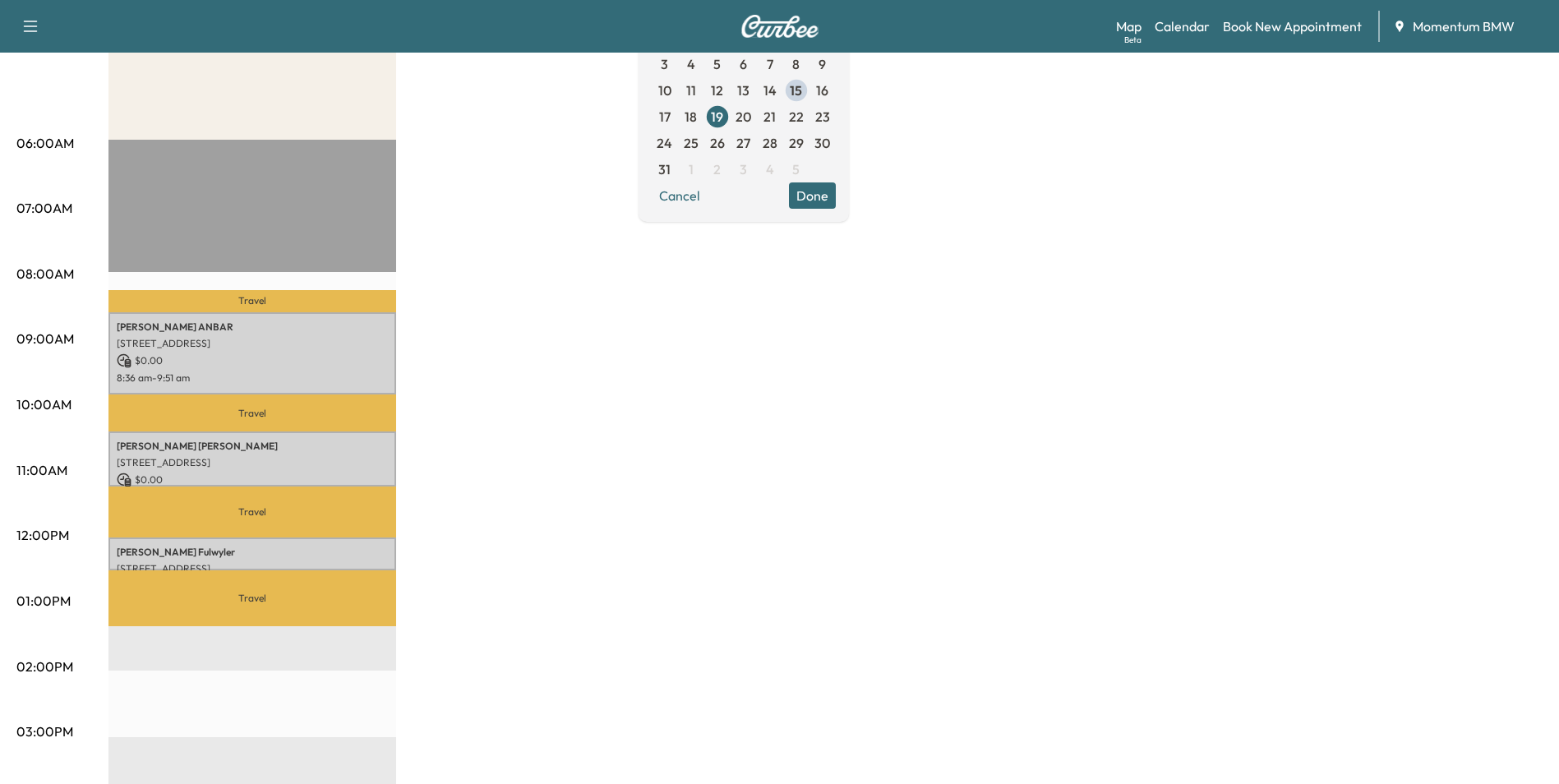
scroll to position [247, 0]
click at [751, 116] on span "20" at bounding box center [743, 115] width 16 height 20
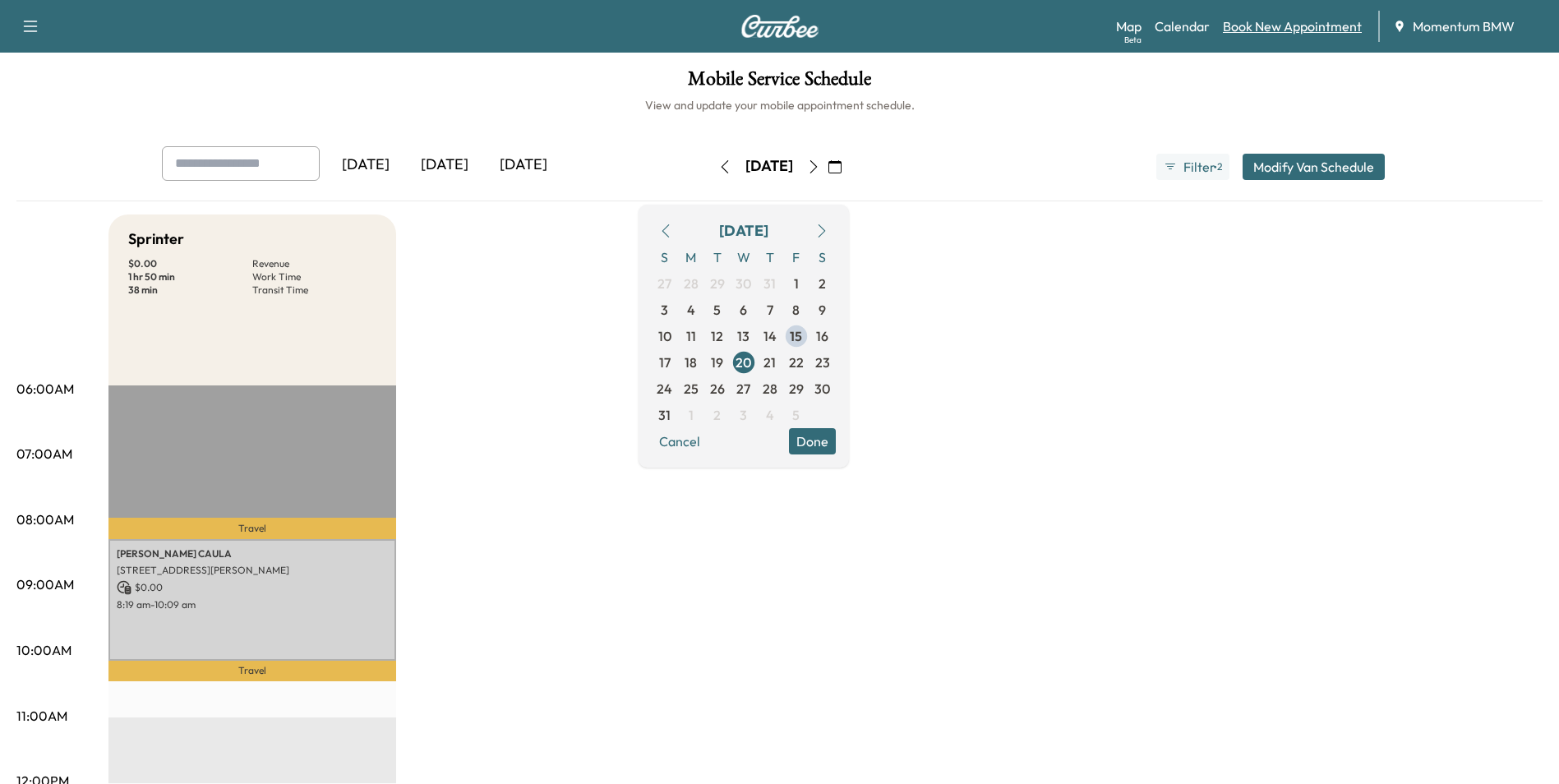
click at [1301, 24] on link "Book New Appointment" at bounding box center [1291, 25] width 139 height 20
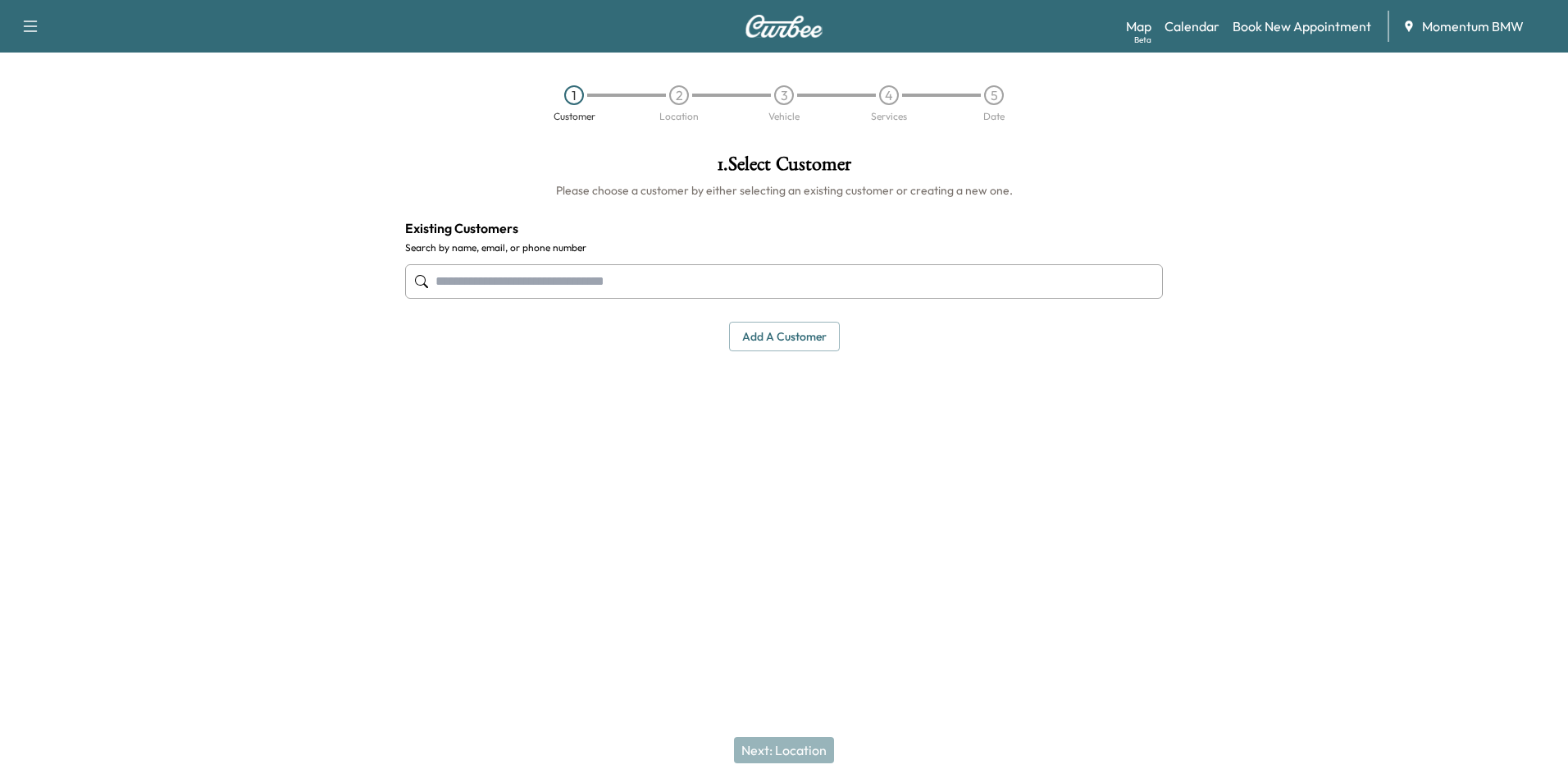
click at [576, 284] on input "text" at bounding box center [784, 281] width 758 height 35
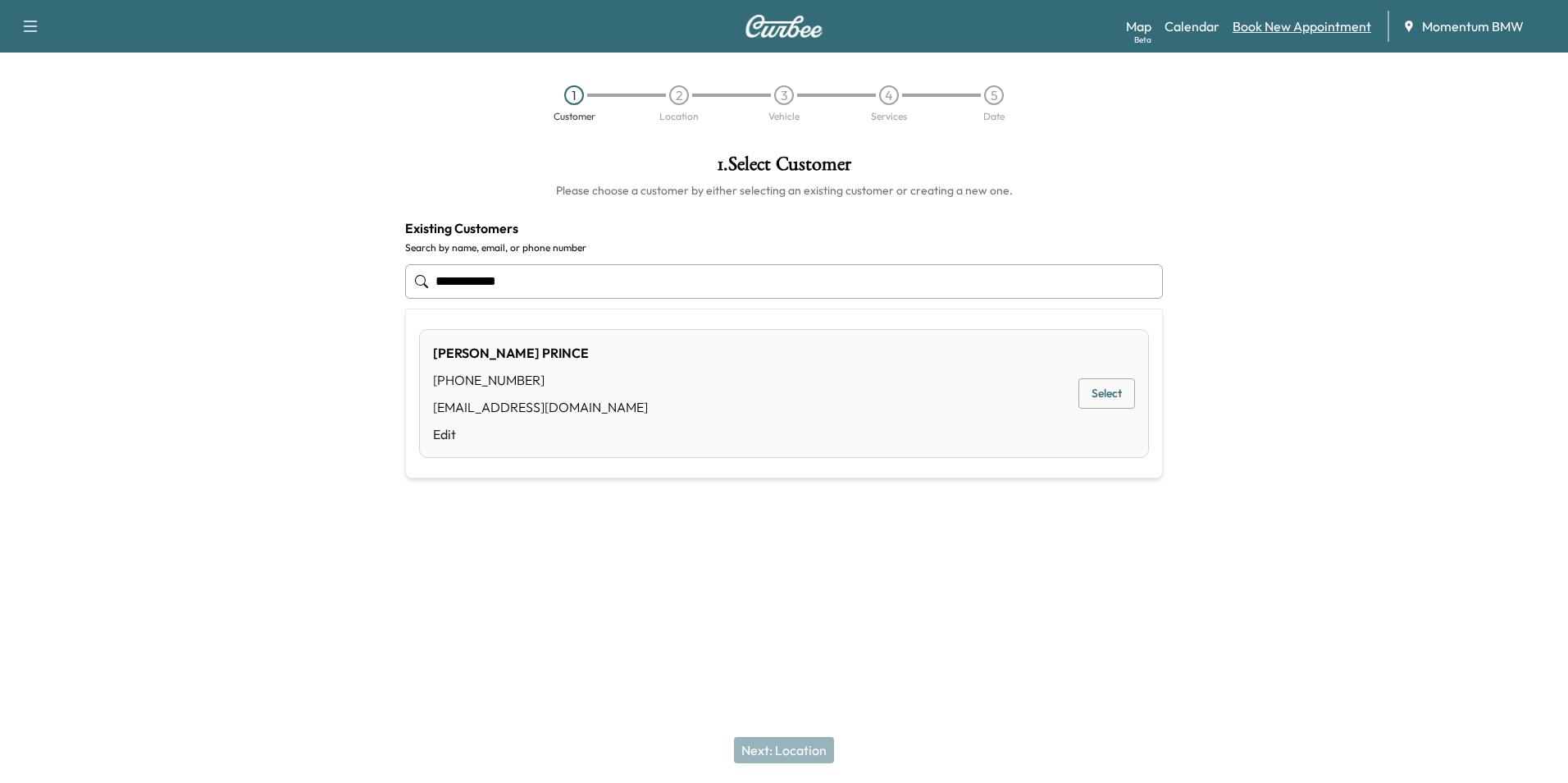
type input "**********"
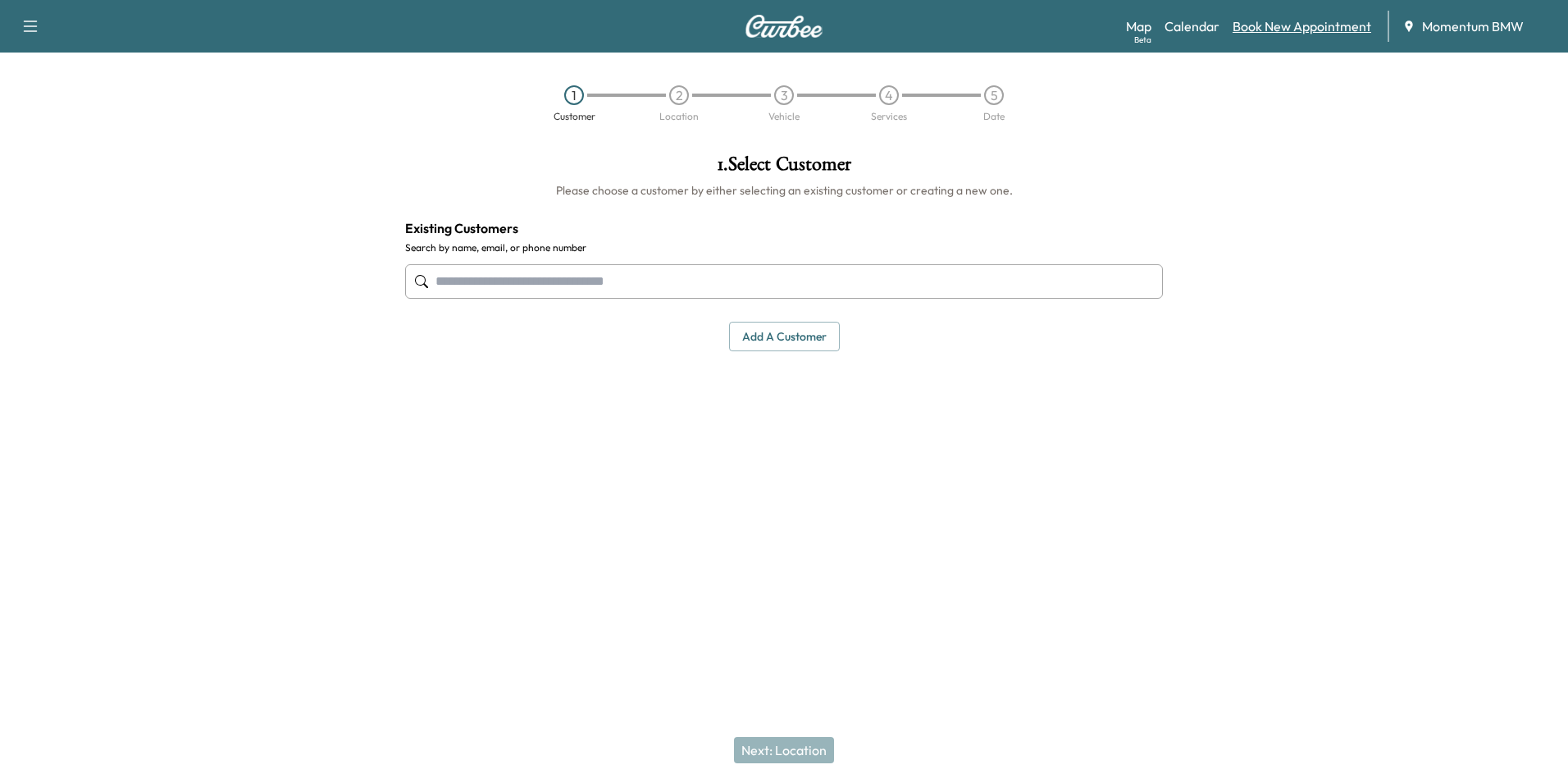
click at [1309, 30] on link "Book New Appointment" at bounding box center [1301, 25] width 138 height 20
click at [782, 336] on button "Add a customer" at bounding box center [784, 337] width 111 height 30
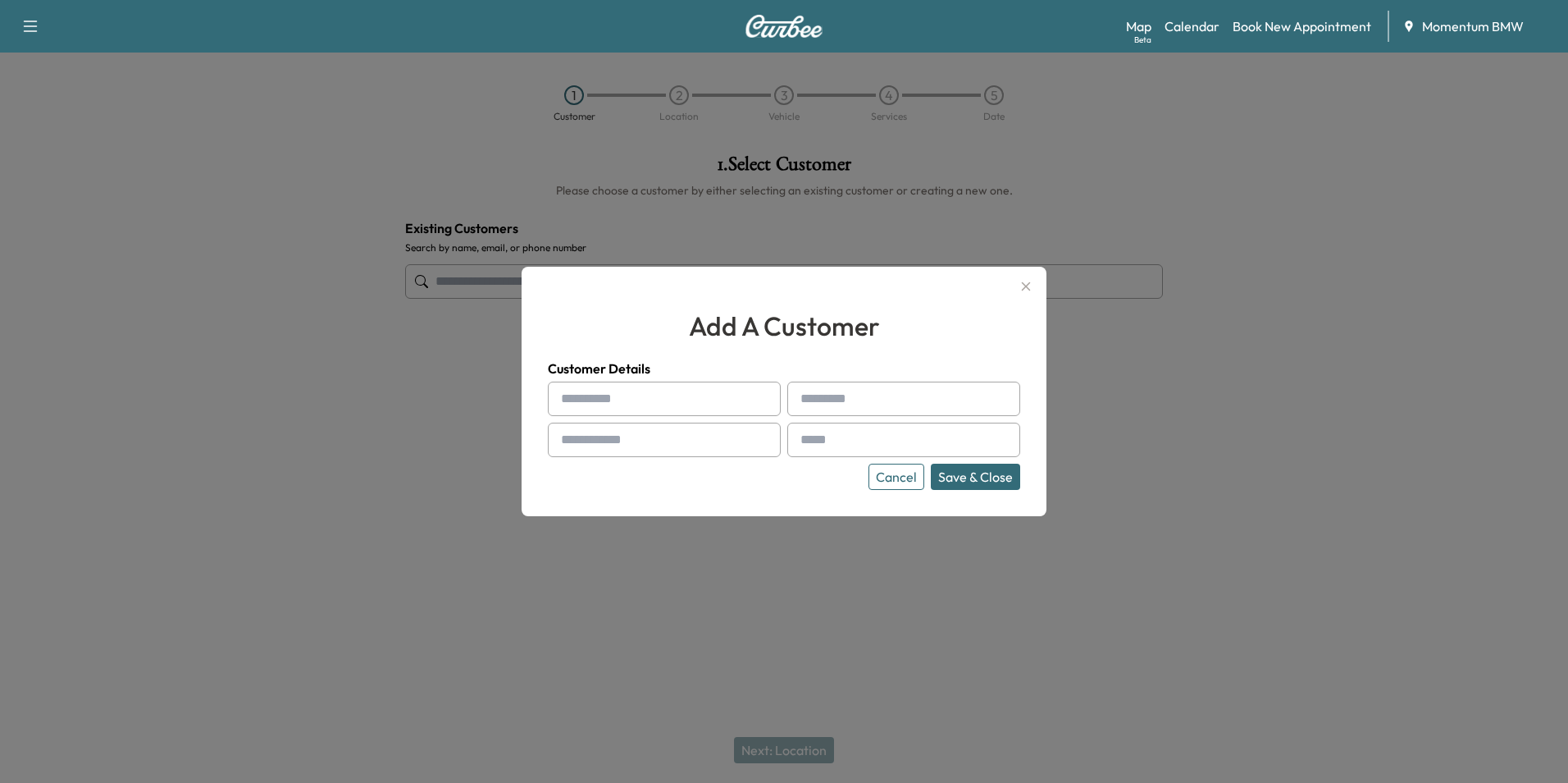
click at [736, 398] on input "text" at bounding box center [664, 398] width 233 height 35
type input "********"
type input "******"
type input "**********"
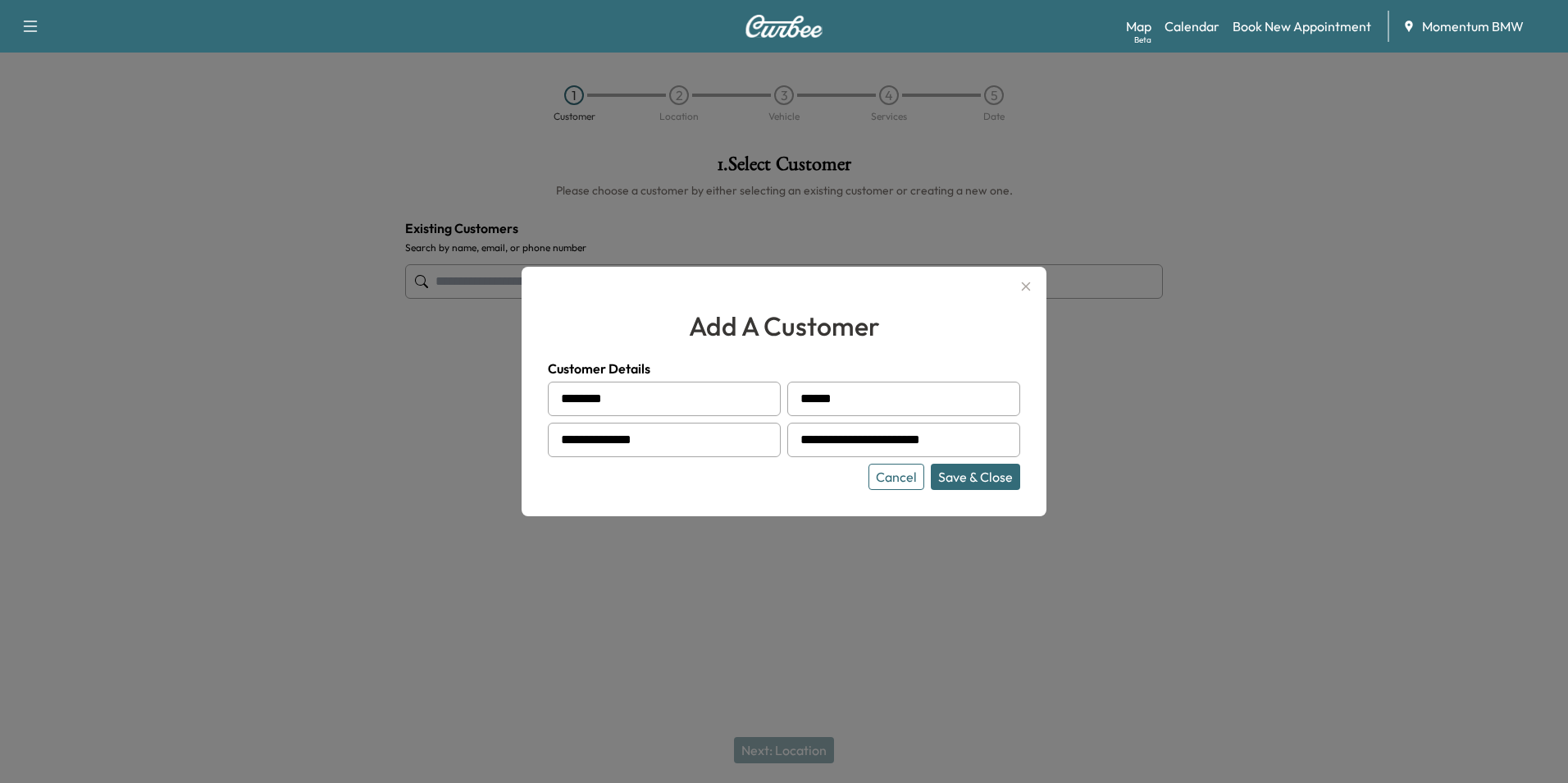
click at [993, 477] on button "Save & Close" at bounding box center [975, 477] width 89 height 26
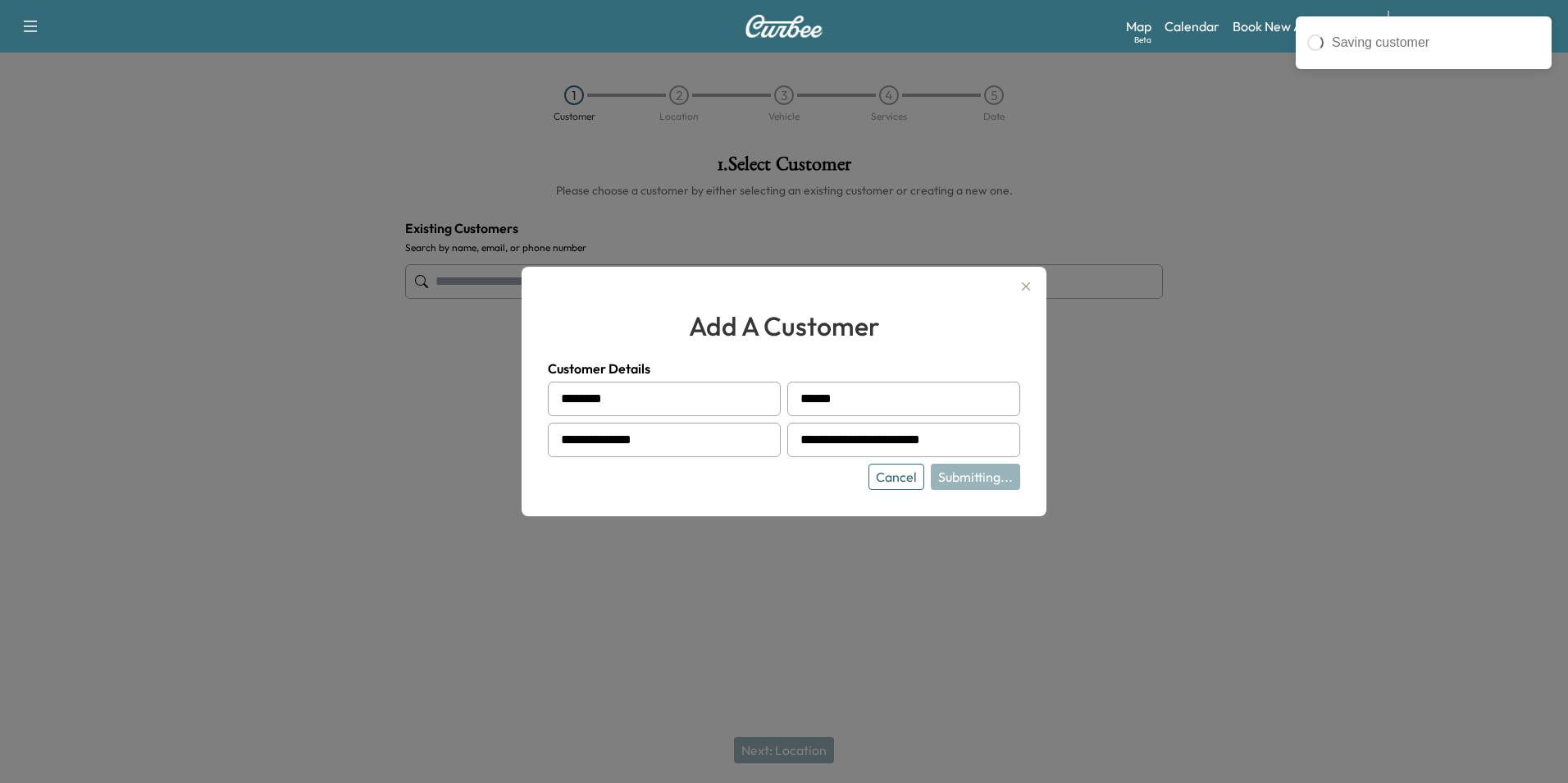
type input "**********"
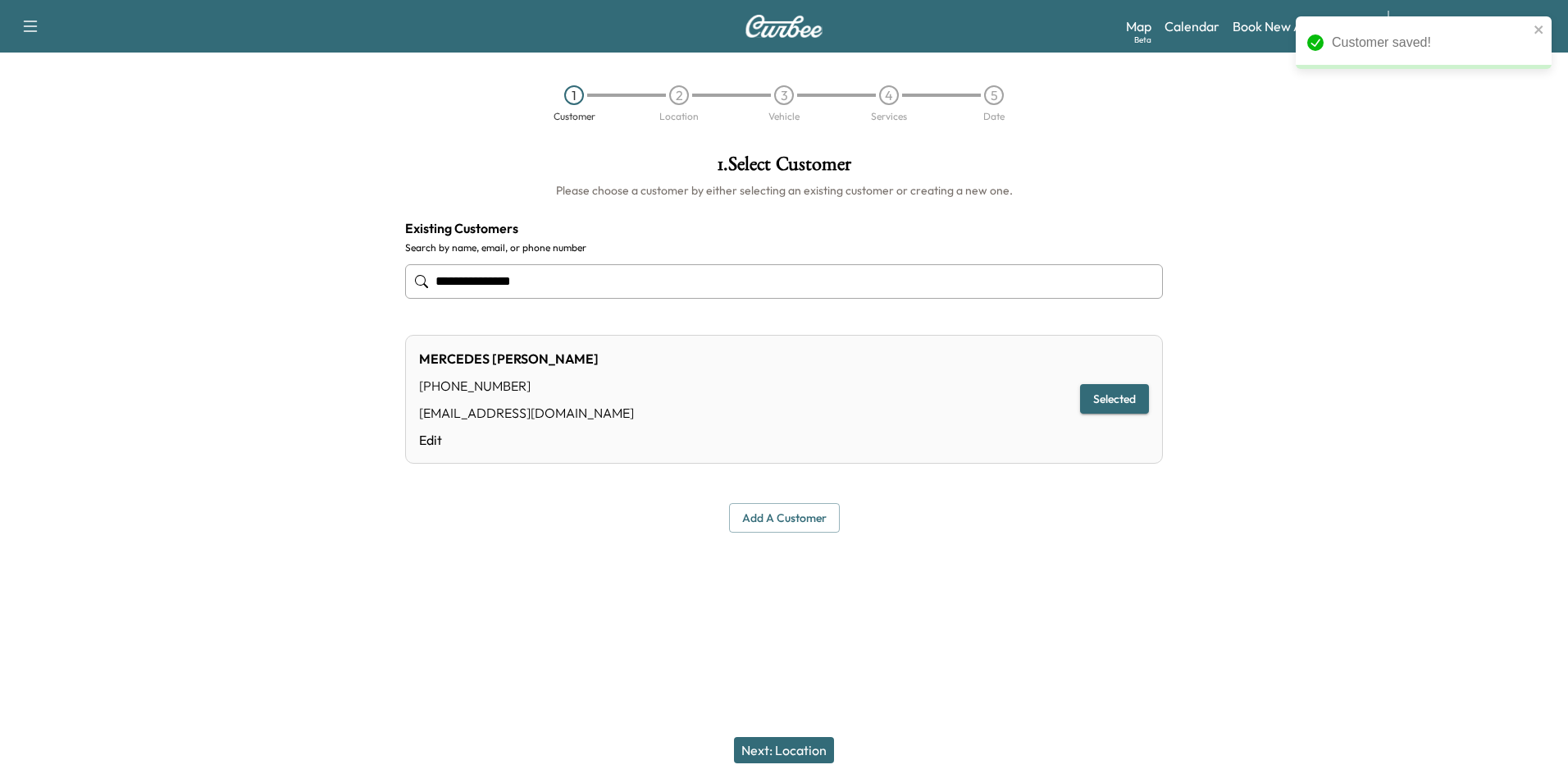
click at [803, 751] on button "Next: Location" at bounding box center [784, 750] width 100 height 26
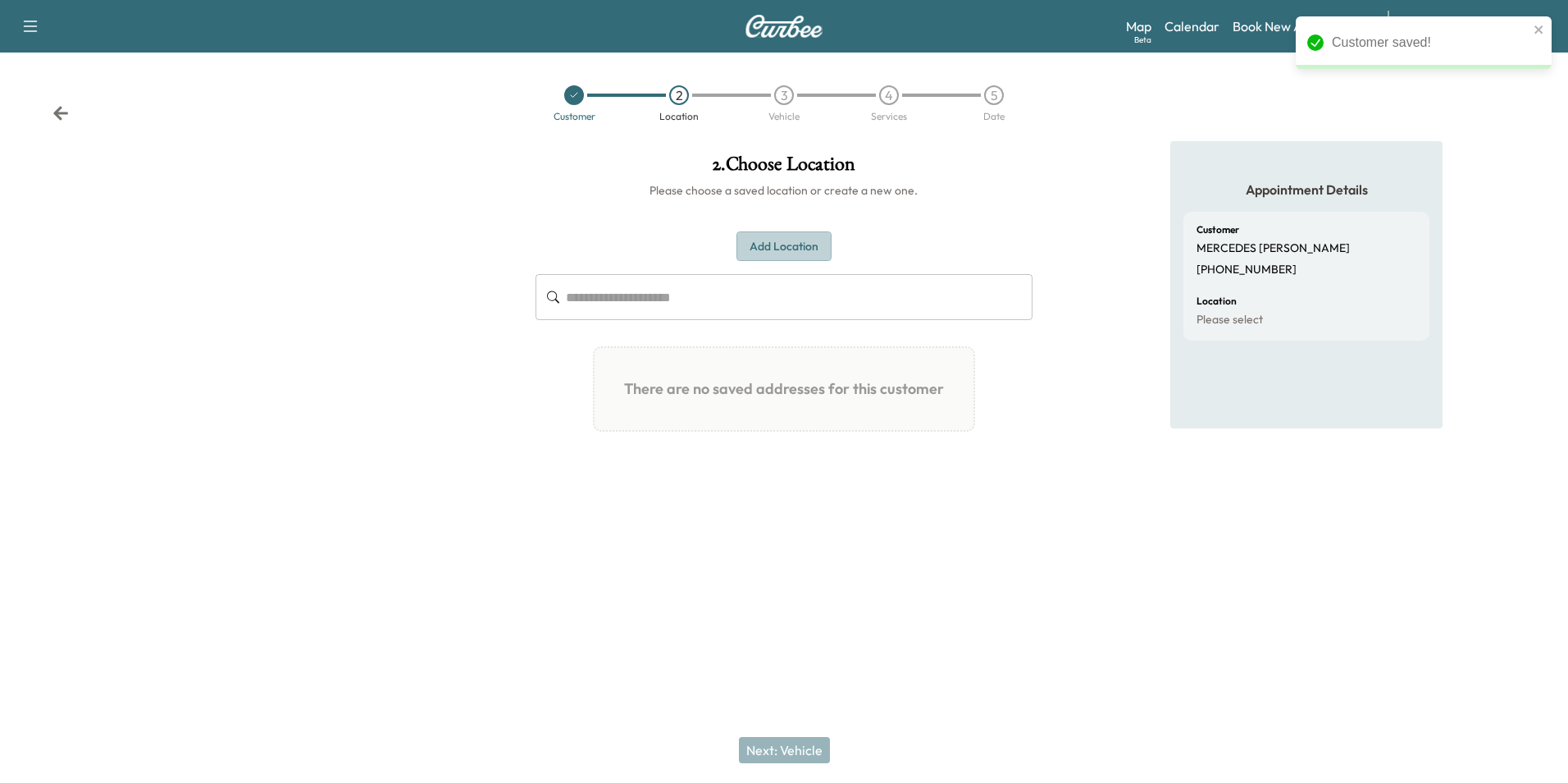
click at [797, 252] on button "Add Location" at bounding box center [784, 247] width 95 height 30
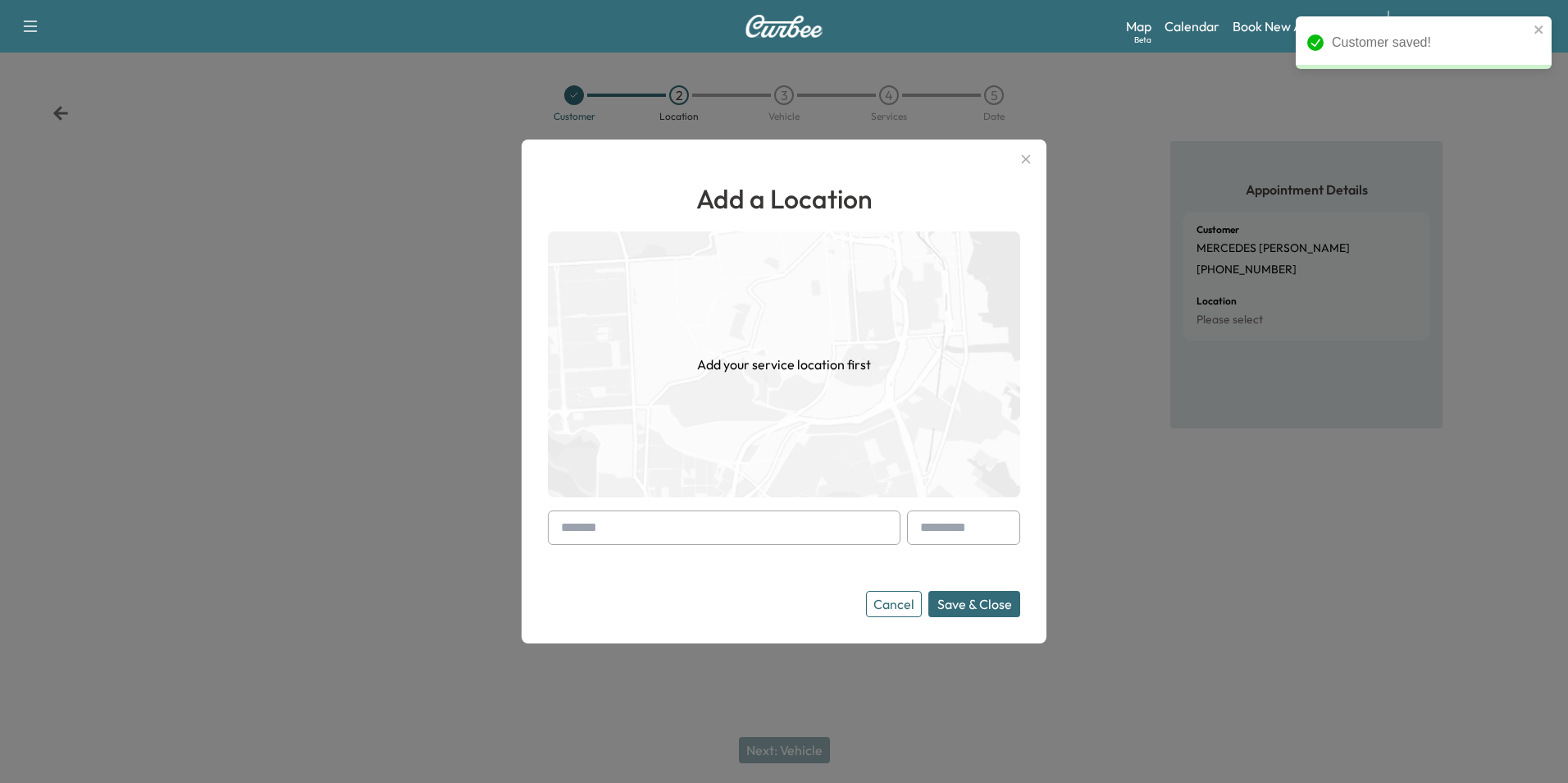
click at [820, 538] on input "text" at bounding box center [723, 527] width 353 height 35
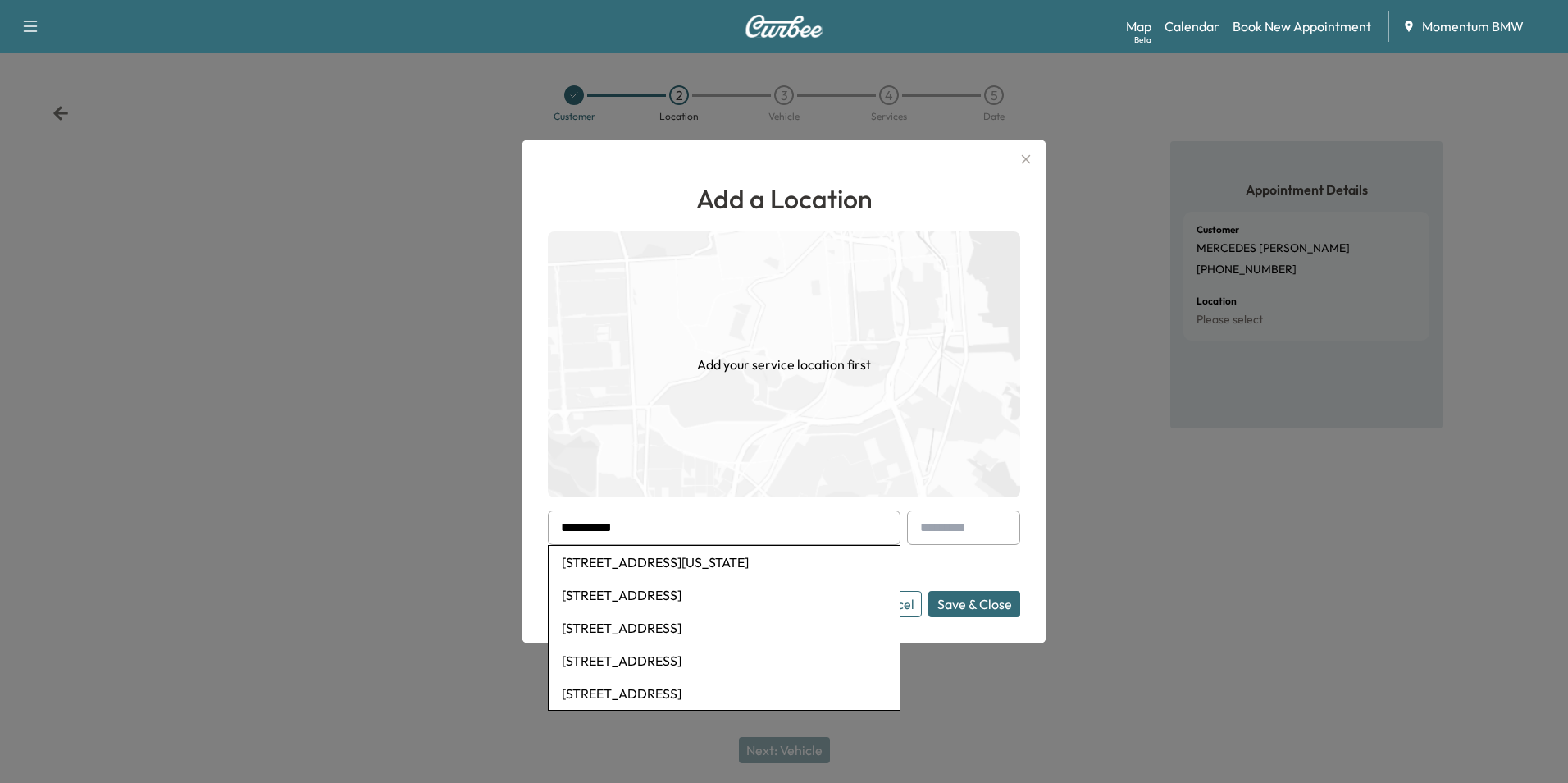
click at [763, 565] on li "7414 Willowcraft Dr, Missouri City, TX, USA" at bounding box center [723, 562] width 351 height 33
type input "**********"
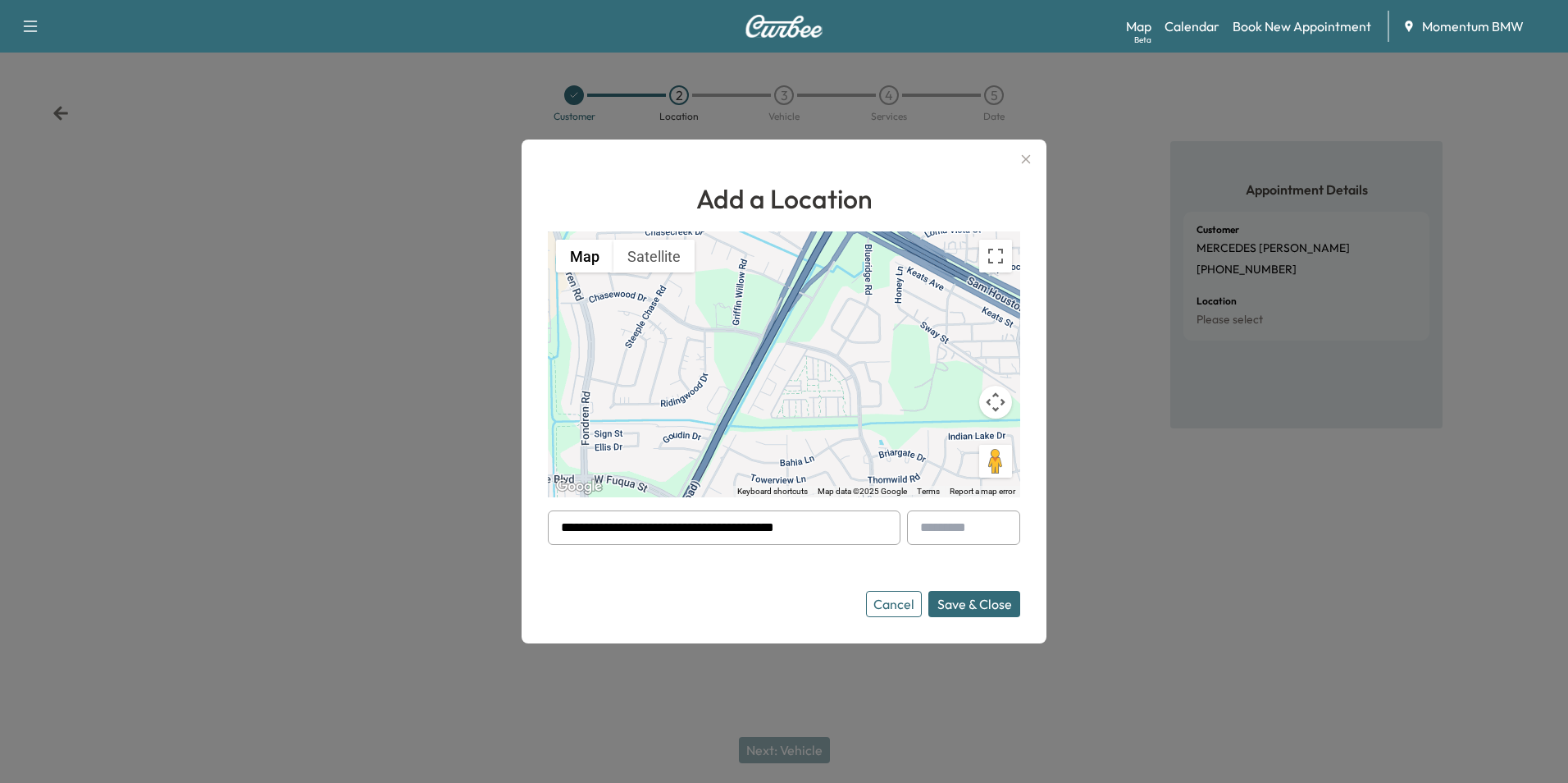
click at [990, 608] on button "Save & Close" at bounding box center [974, 604] width 92 height 26
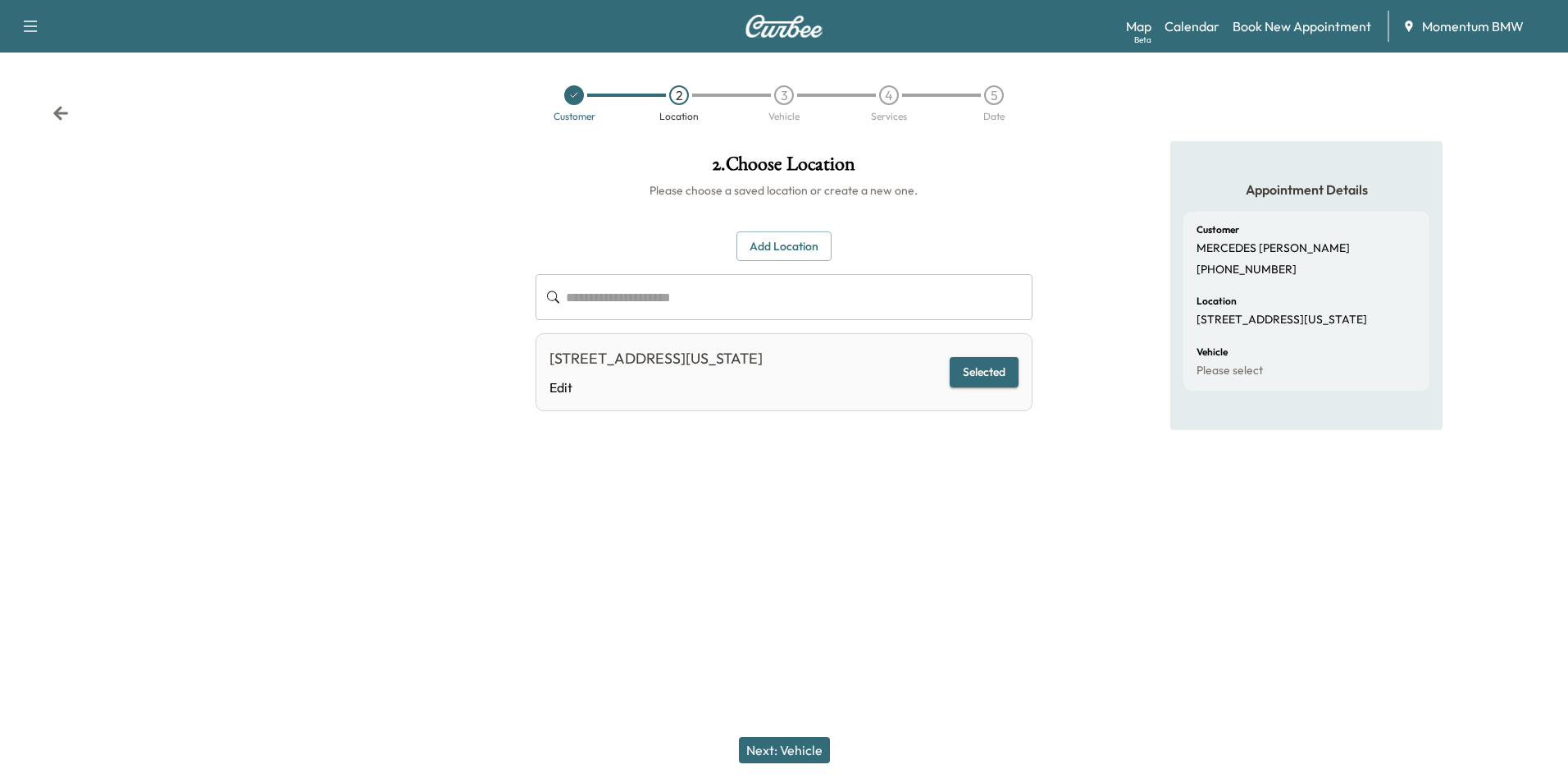
click at [788, 752] on button "Next: Vehicle" at bounding box center [784, 750] width 91 height 26
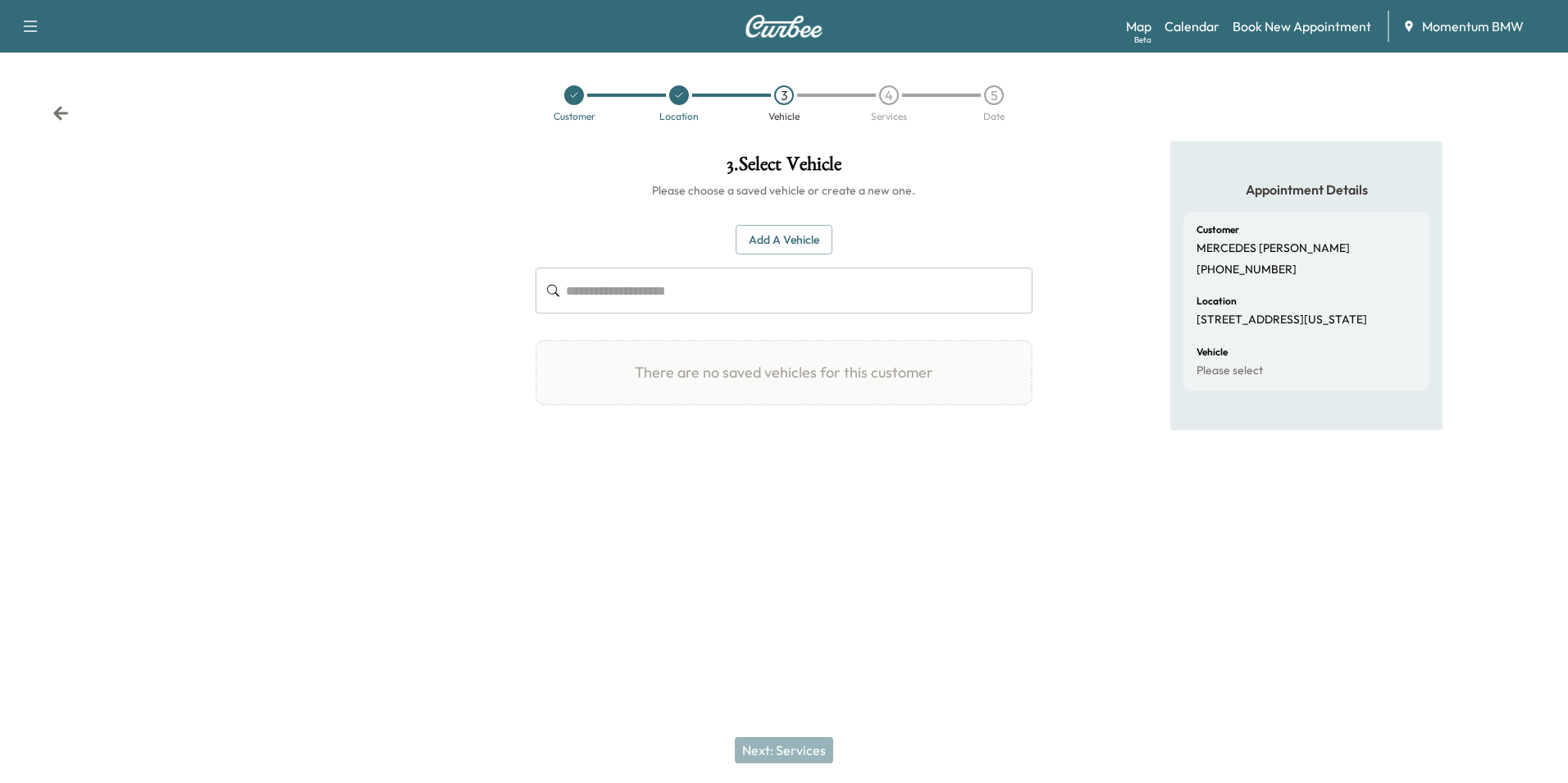
click at [808, 241] on button "Add a Vehicle" at bounding box center [784, 240] width 97 height 30
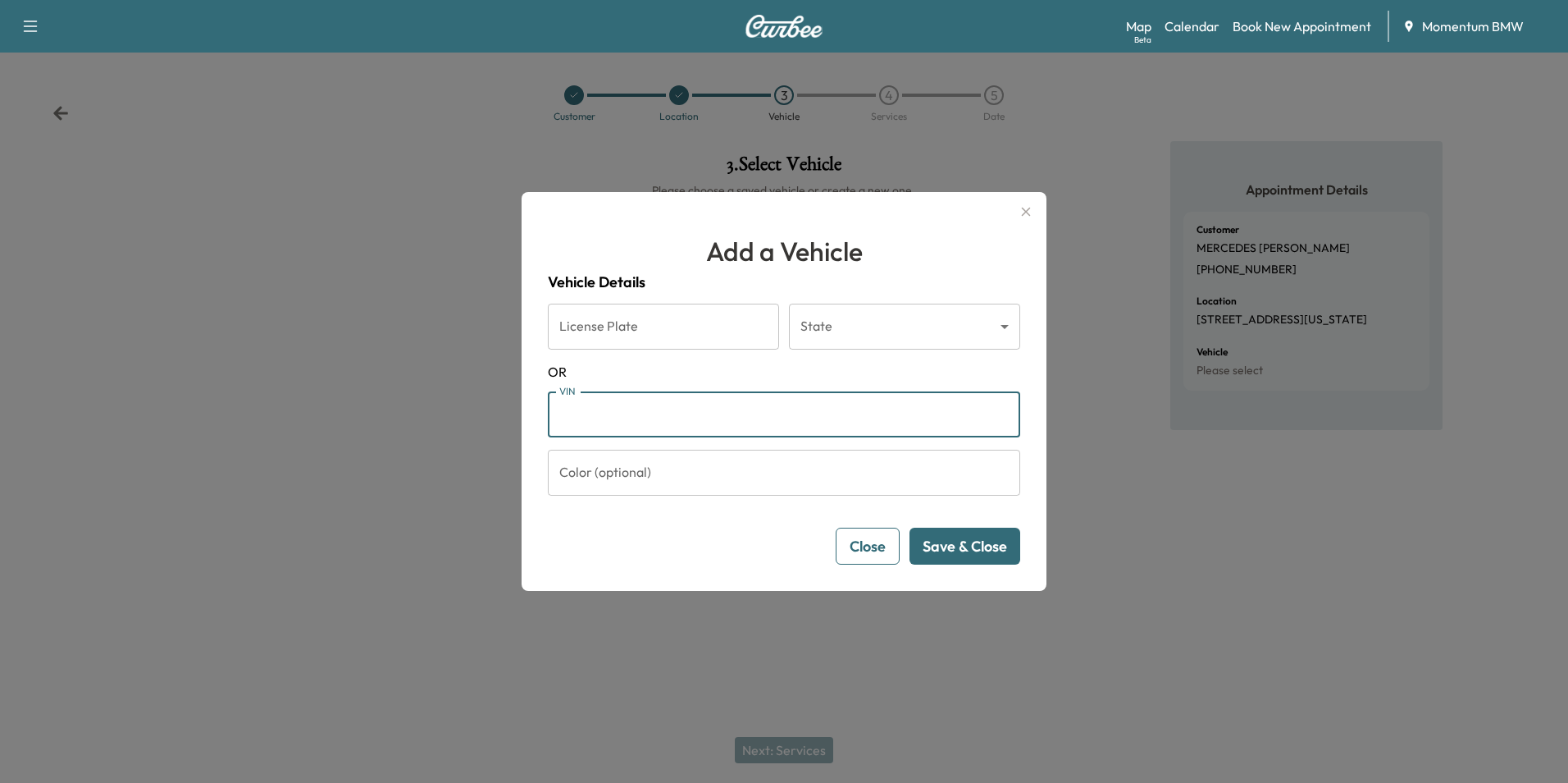
paste input "**********"
type input "**********"
click at [974, 549] on button "Save & Close" at bounding box center [965, 546] width 111 height 37
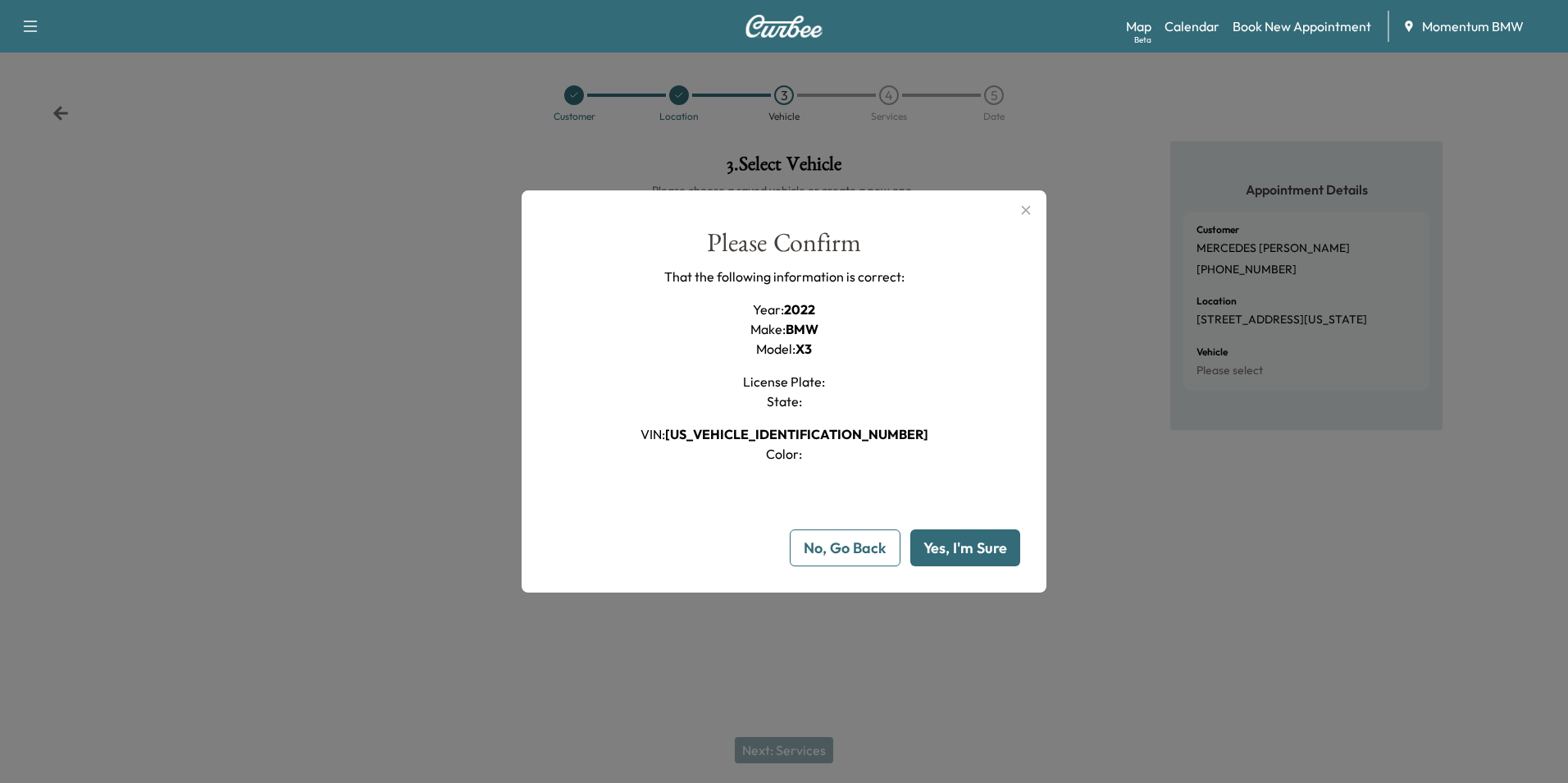
click at [974, 549] on button "Yes, I'm Sure" at bounding box center [965, 547] width 110 height 37
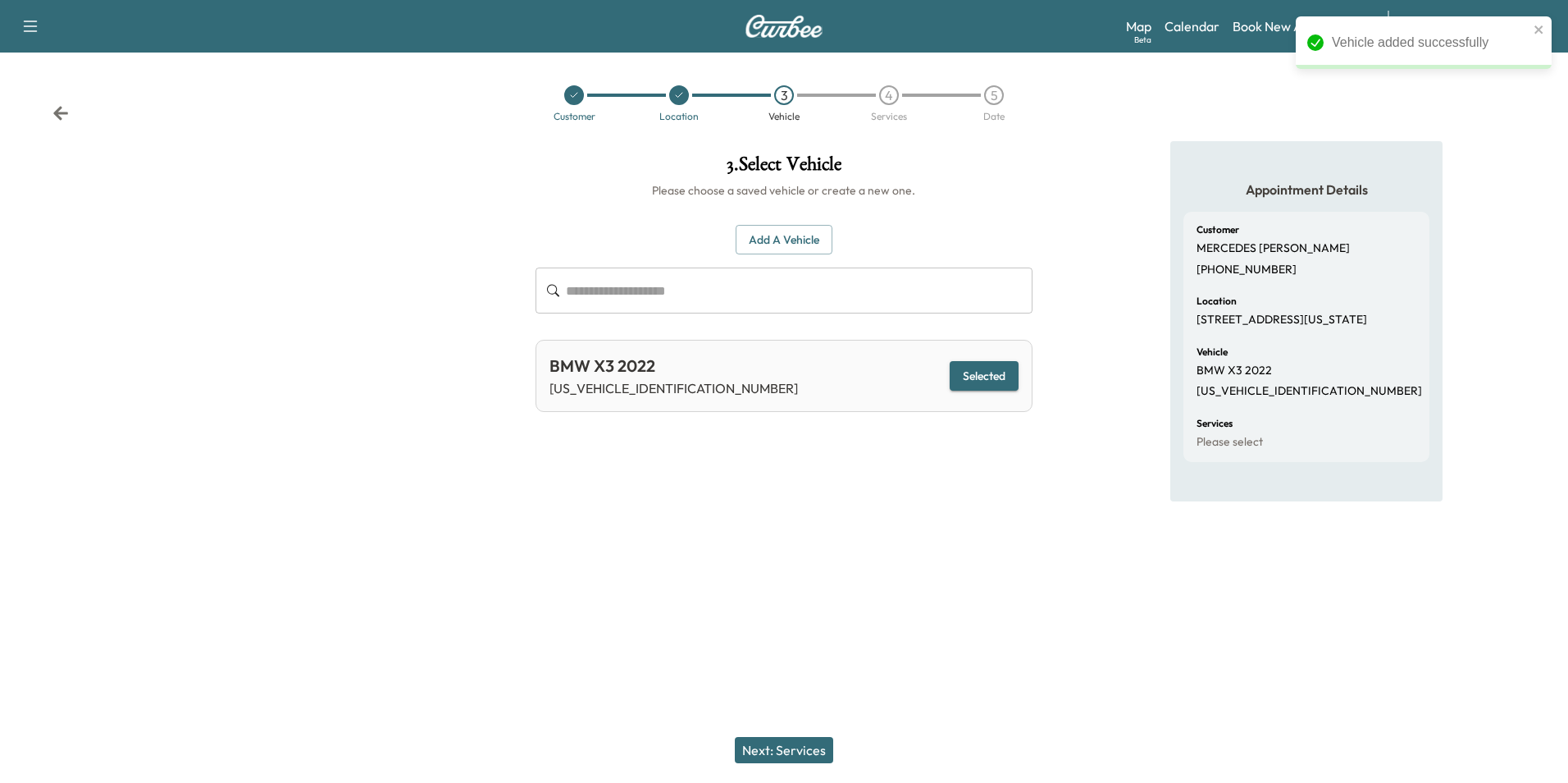
click at [803, 753] on button "Next: Services" at bounding box center [784, 750] width 99 height 26
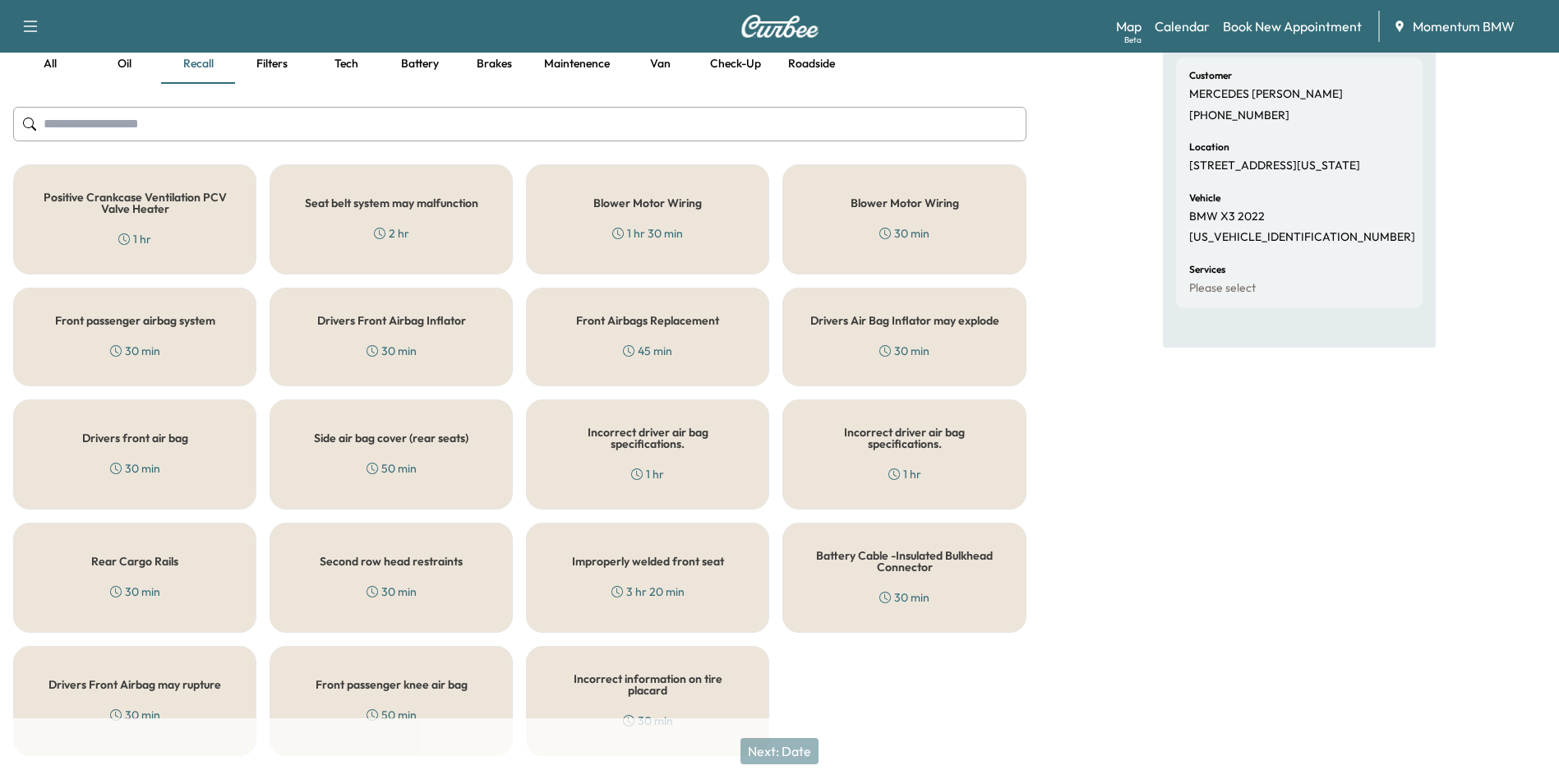
scroll to position [164, 0]
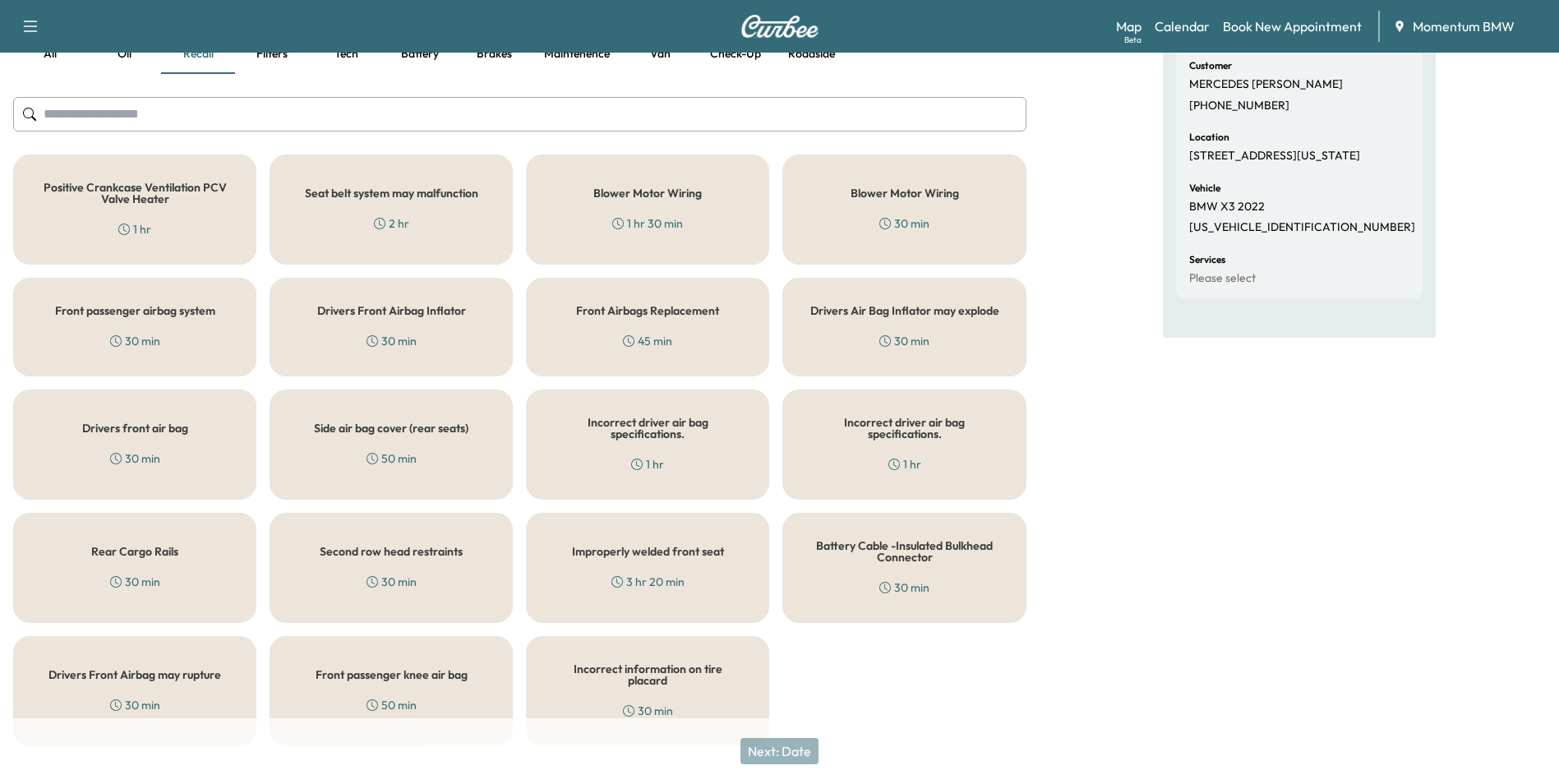
click at [144, 549] on h5 "Rear Cargo Rails" at bounding box center [135, 551] width 87 height 11
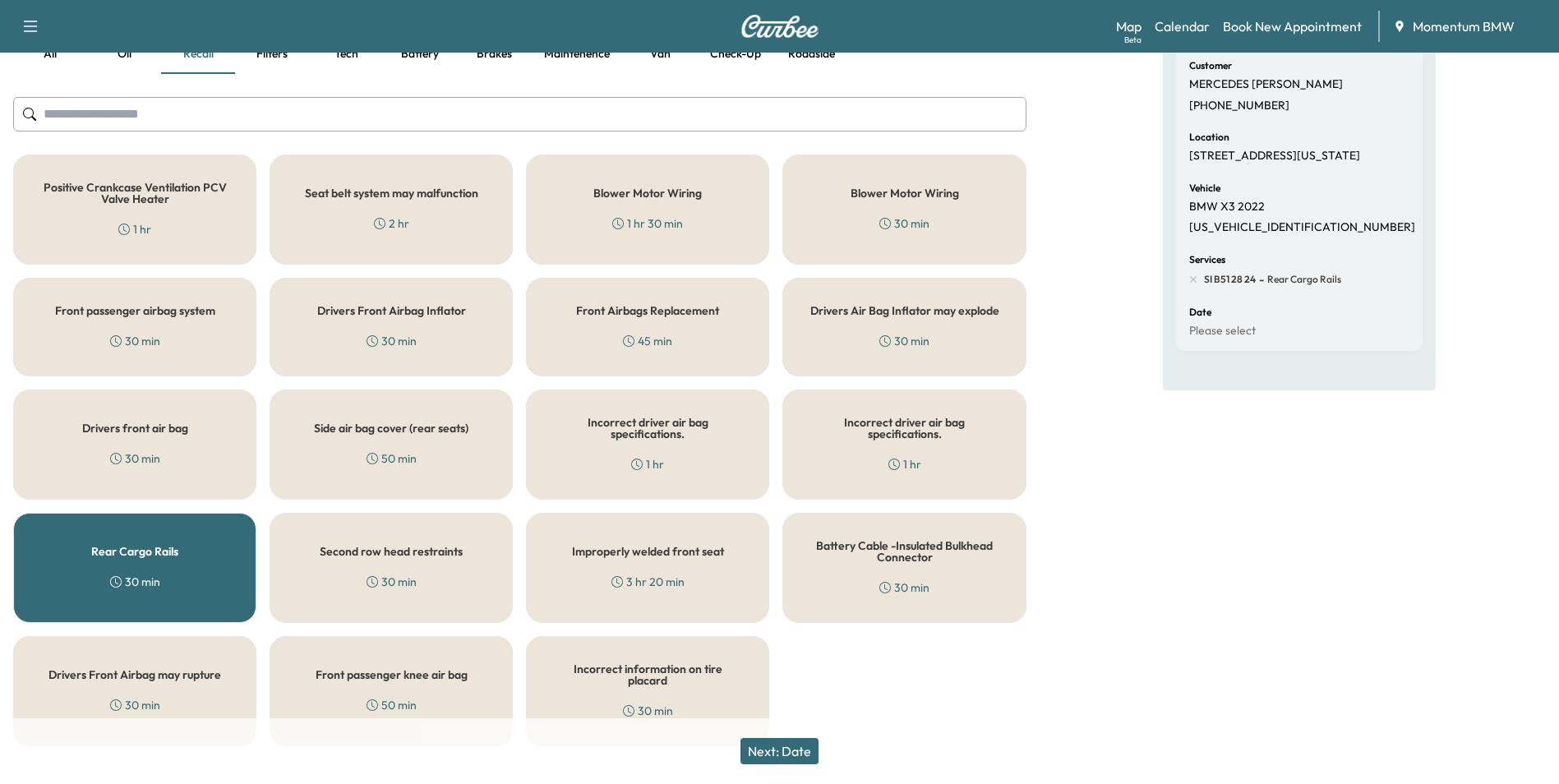
click at [812, 751] on button "Next: Date" at bounding box center [780, 751] width 78 height 26
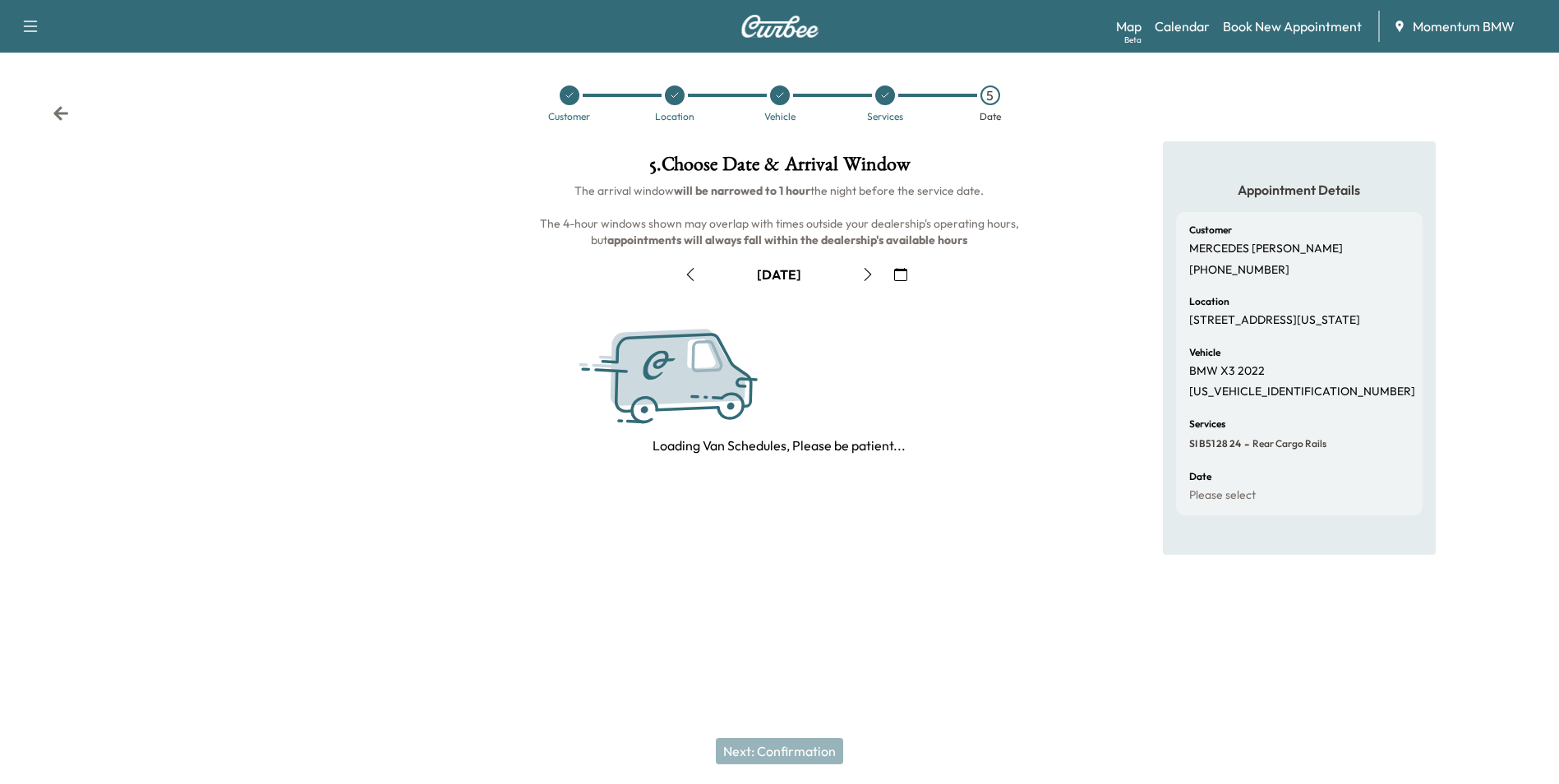
scroll to position [0, 0]
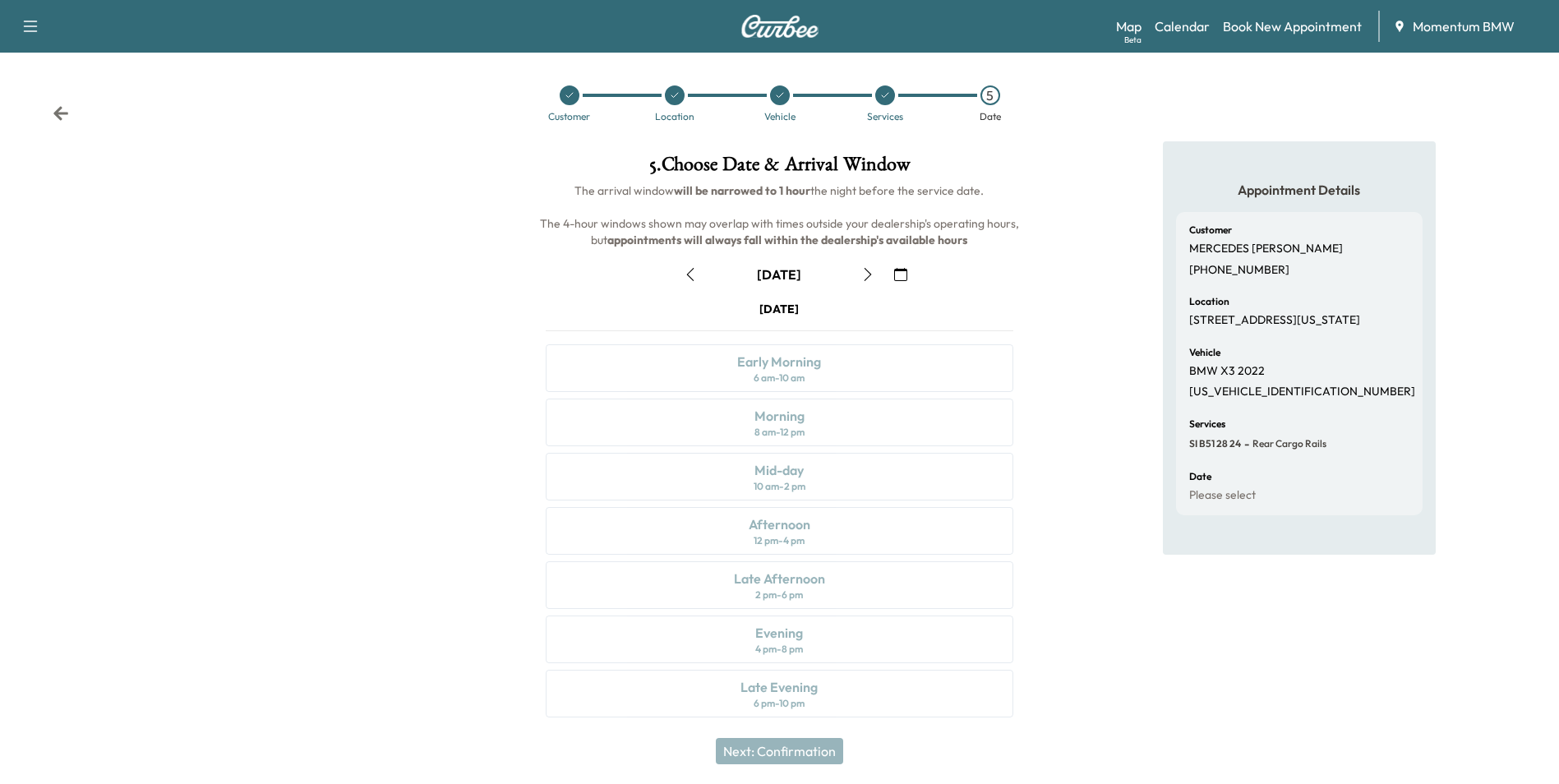
click at [906, 279] on icon "button" at bounding box center [901, 274] width 13 height 13
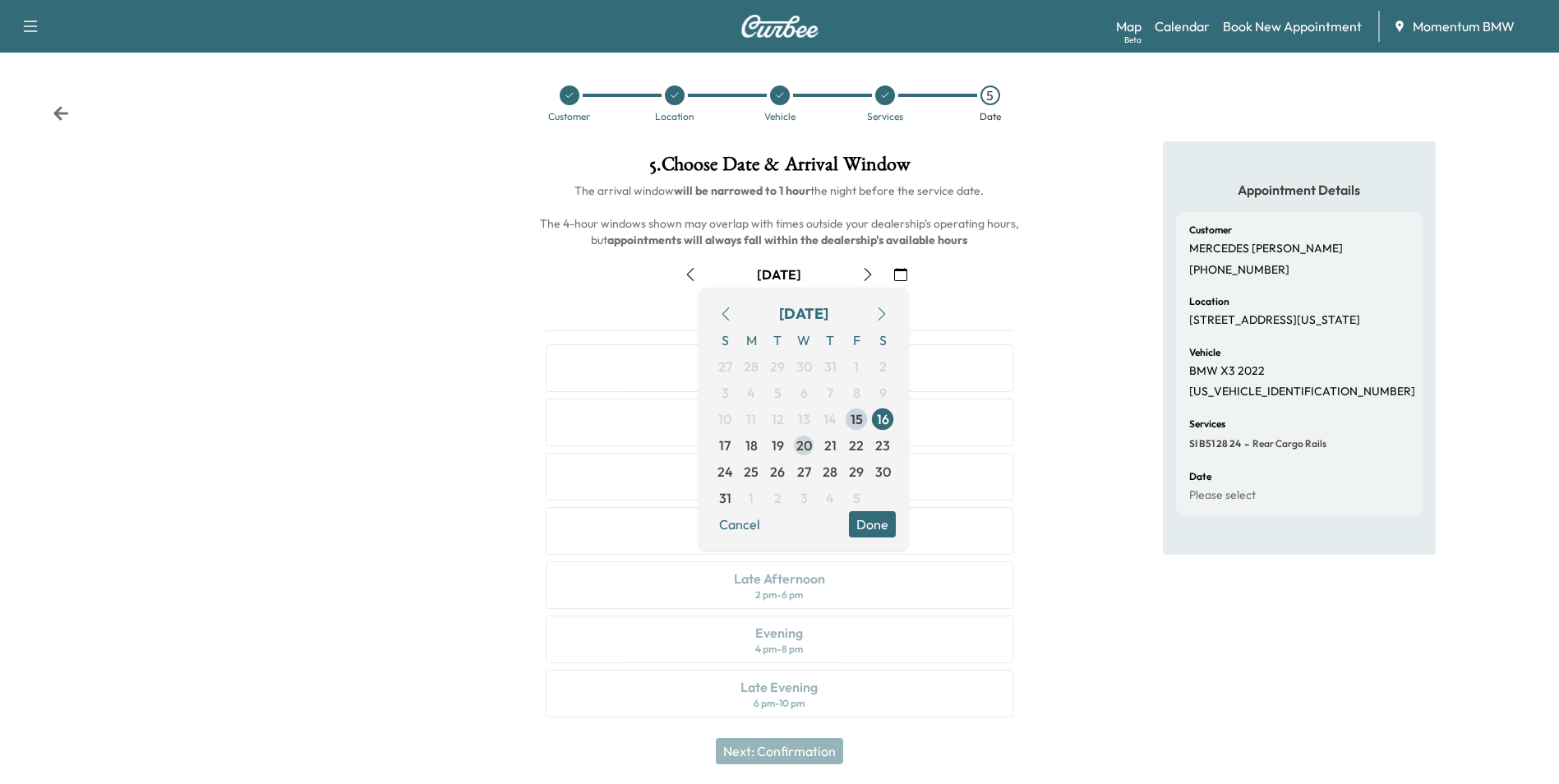
click at [804, 450] on span "20" at bounding box center [804, 445] width 16 height 20
click at [875, 525] on button "Done" at bounding box center [873, 524] width 47 height 26
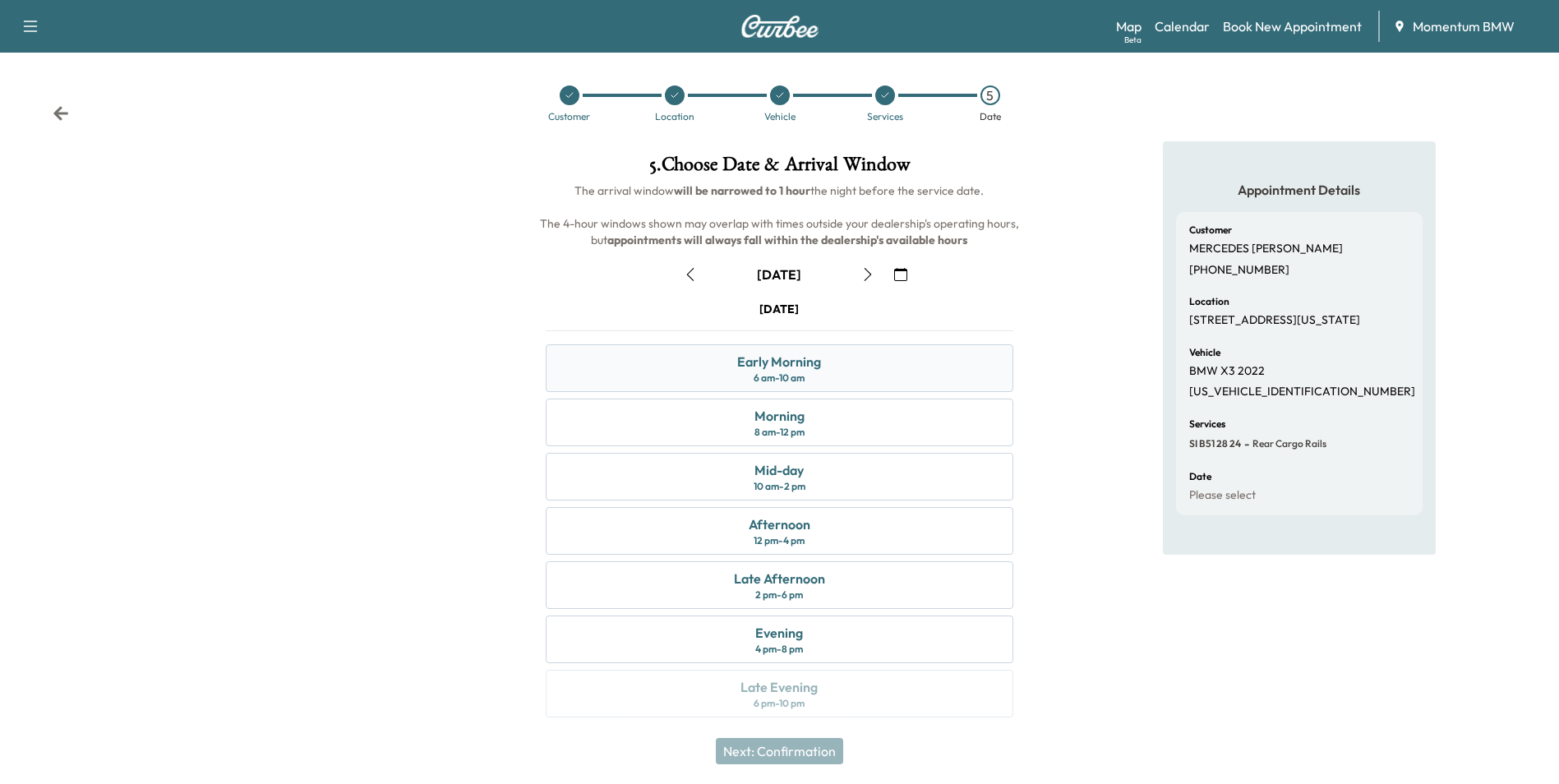
click at [832, 370] on div "Early Morning 6 am - 10 am" at bounding box center [779, 368] width 467 height 48
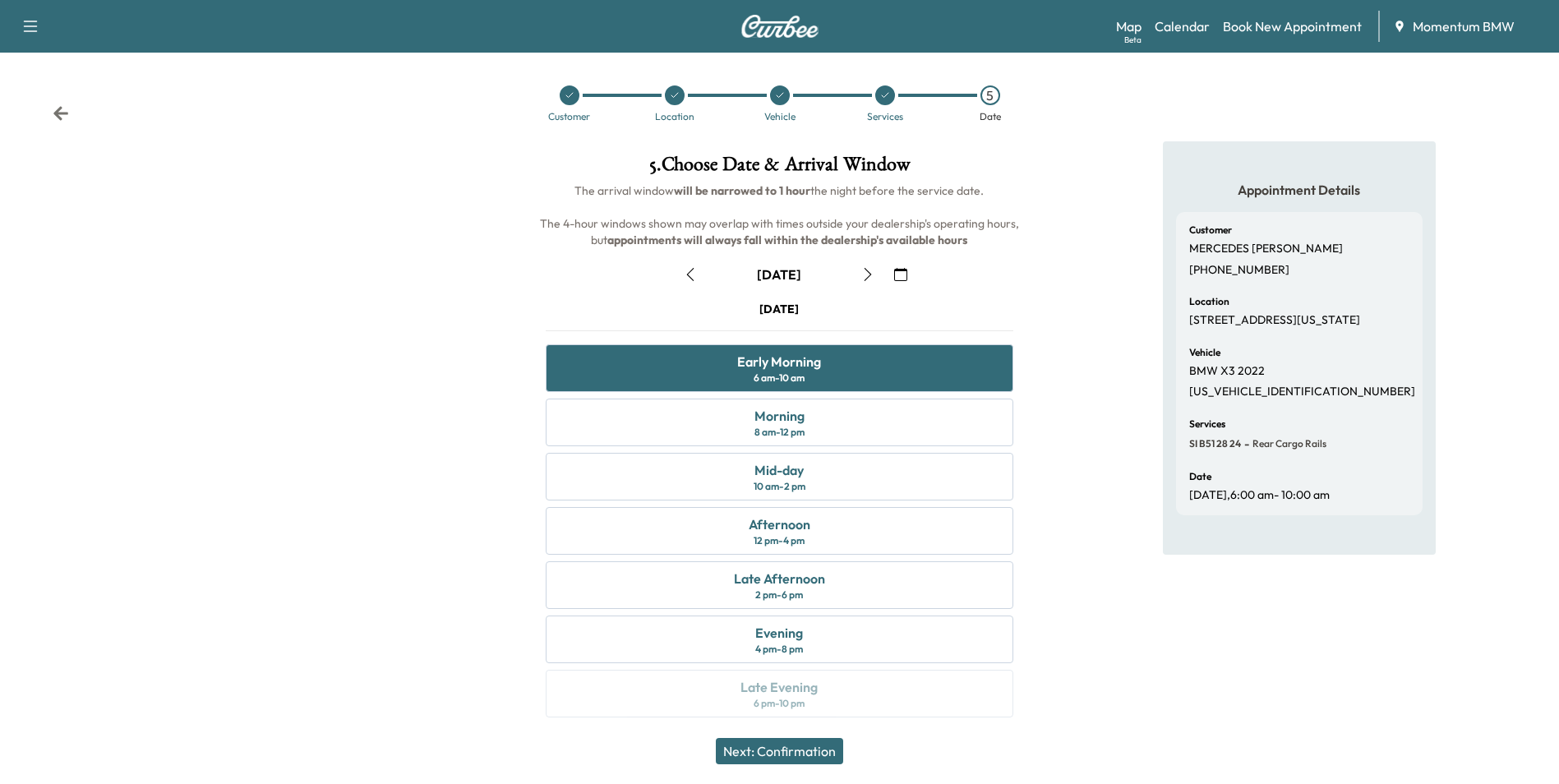
click at [815, 753] on button "Next: Confirmation" at bounding box center [779, 751] width 127 height 26
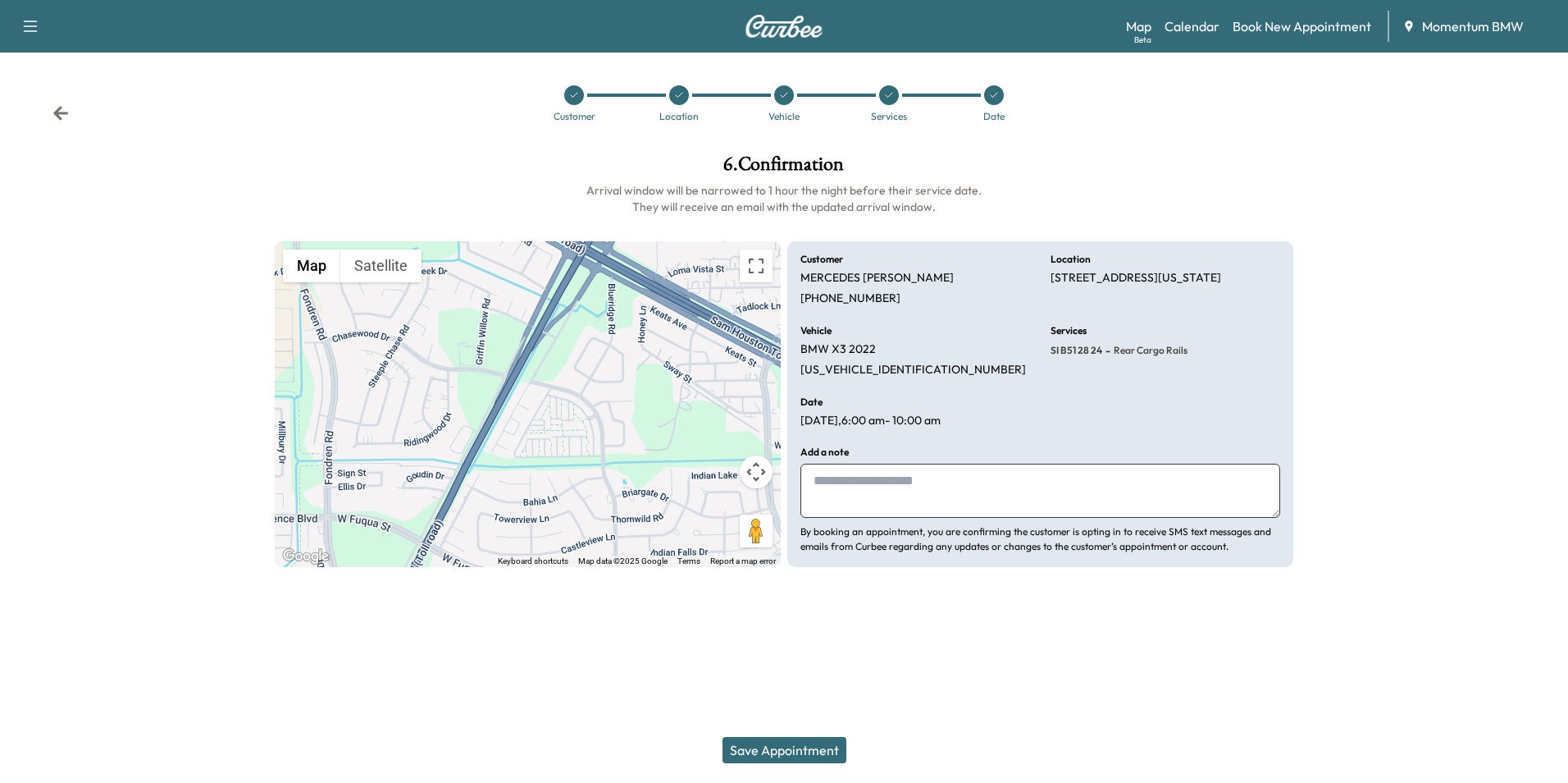
click at [895, 490] on textarea at bounding box center [1040, 491] width 480 height 55
type textarea "*******"
click at [816, 753] on button "Save Appointment" at bounding box center [784, 750] width 124 height 26
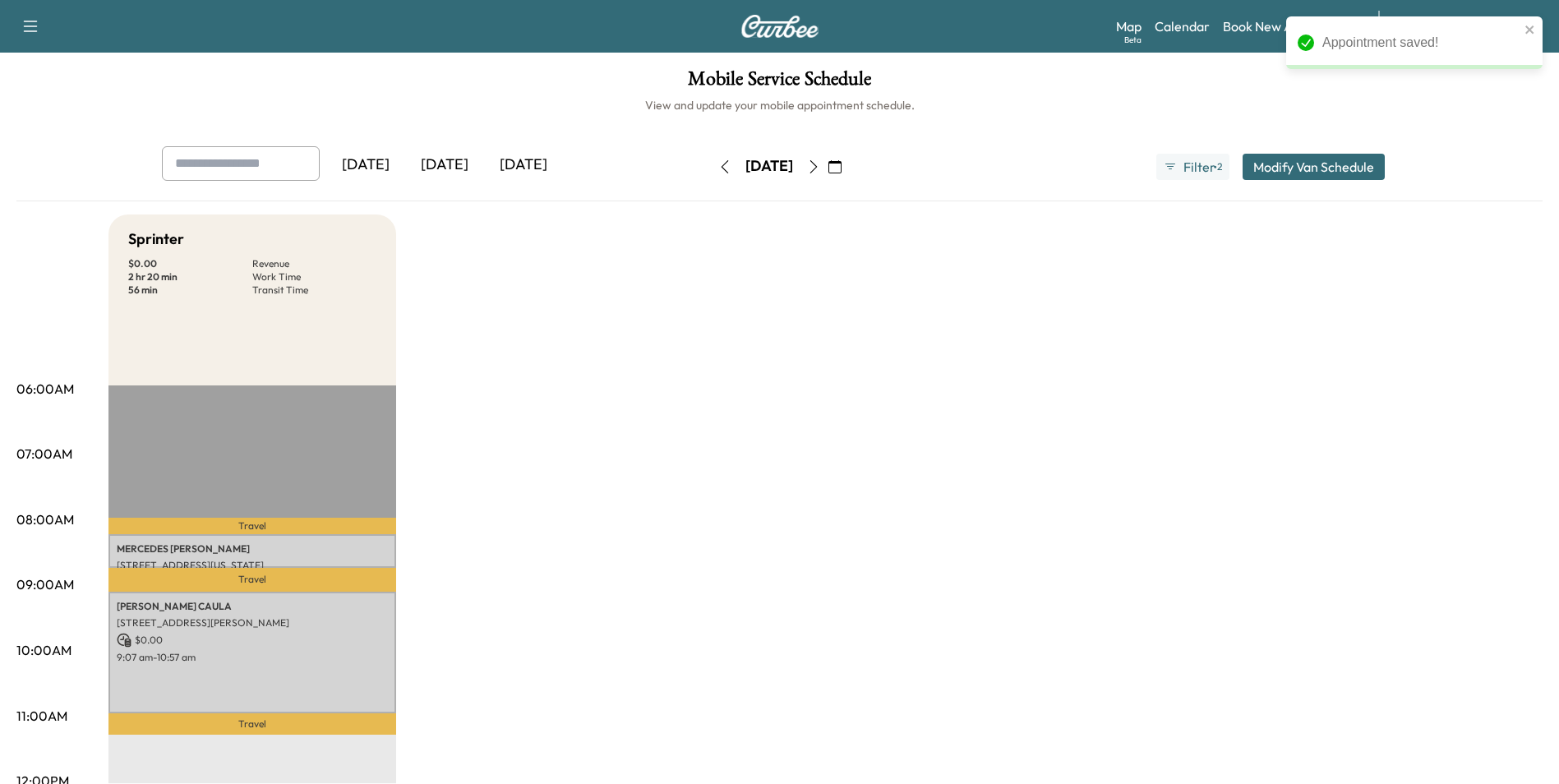
click at [842, 167] on icon "button" at bounding box center [835, 167] width 13 height 13
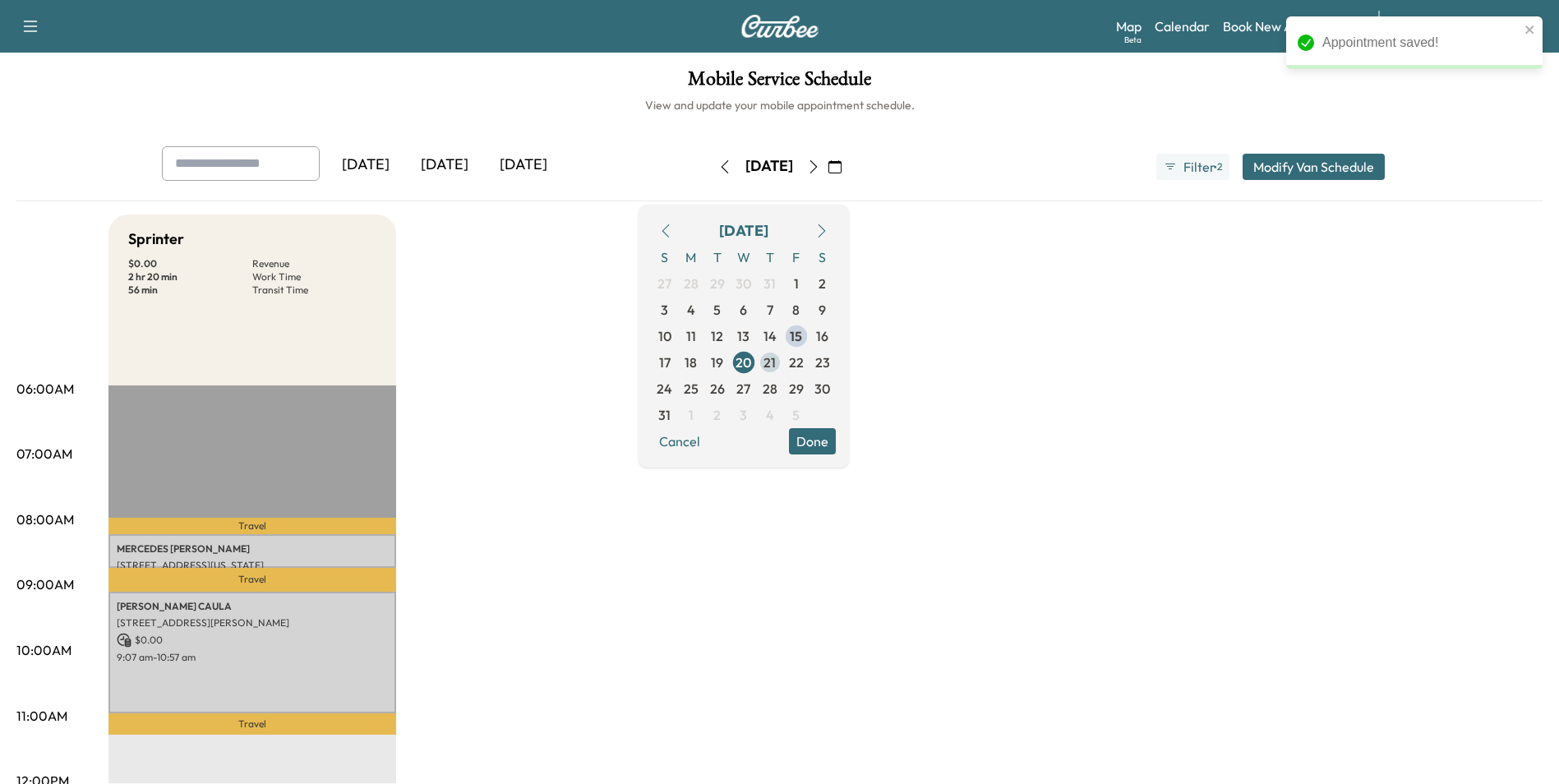
click at [776, 360] on span "21" at bounding box center [769, 362] width 12 height 20
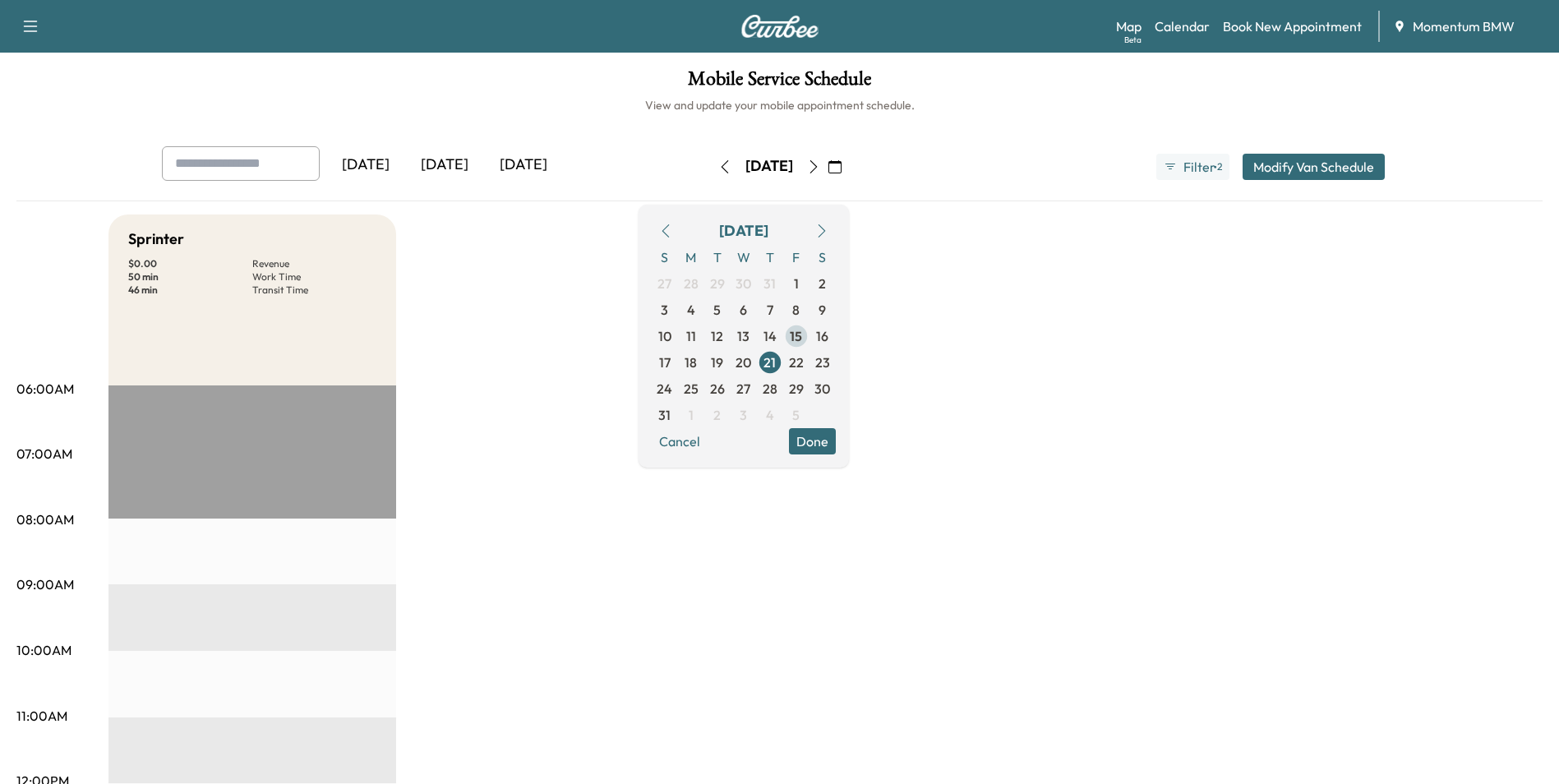
click at [802, 337] on span "15" at bounding box center [796, 335] width 12 height 20
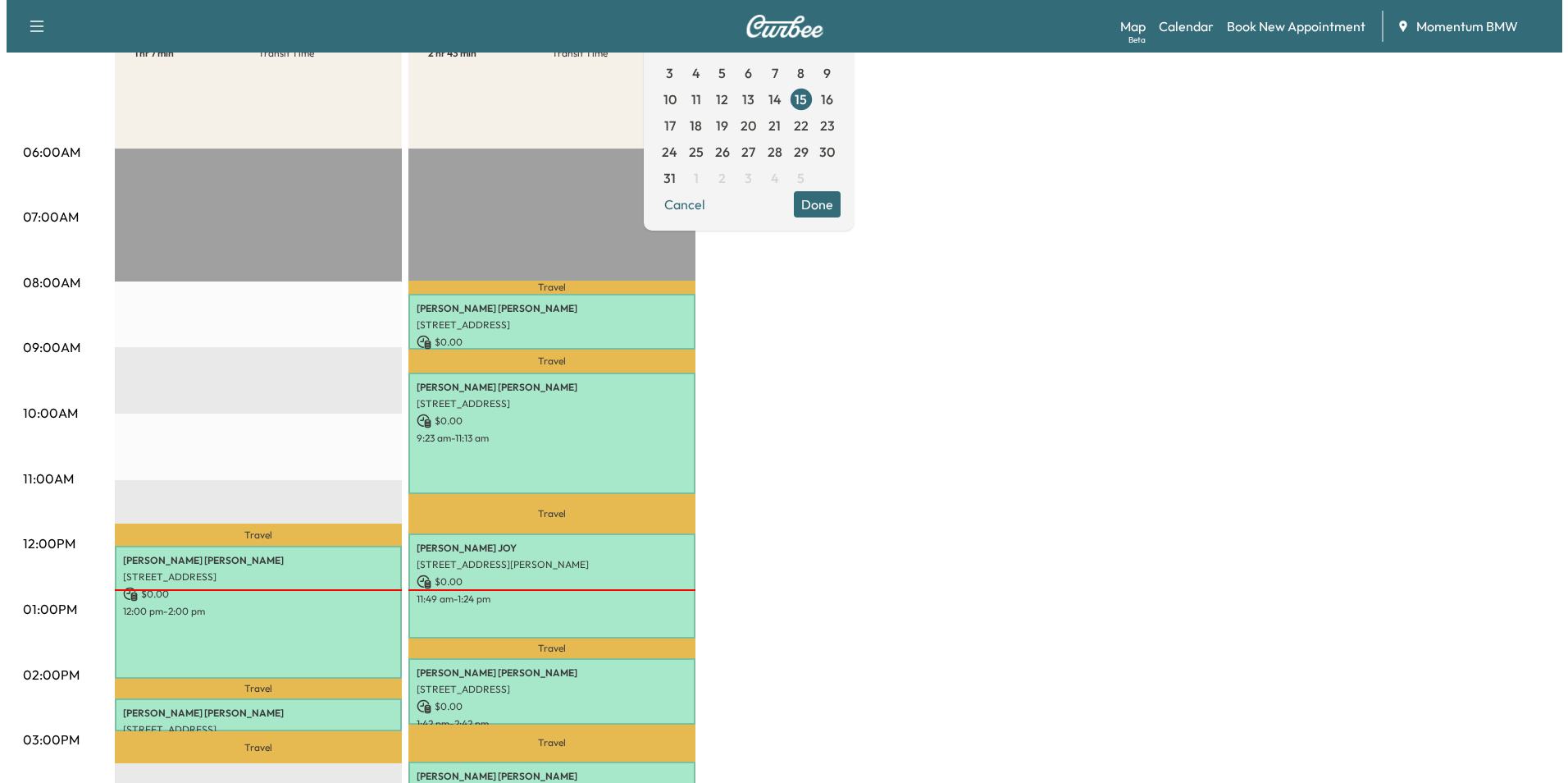
scroll to position [247, 0]
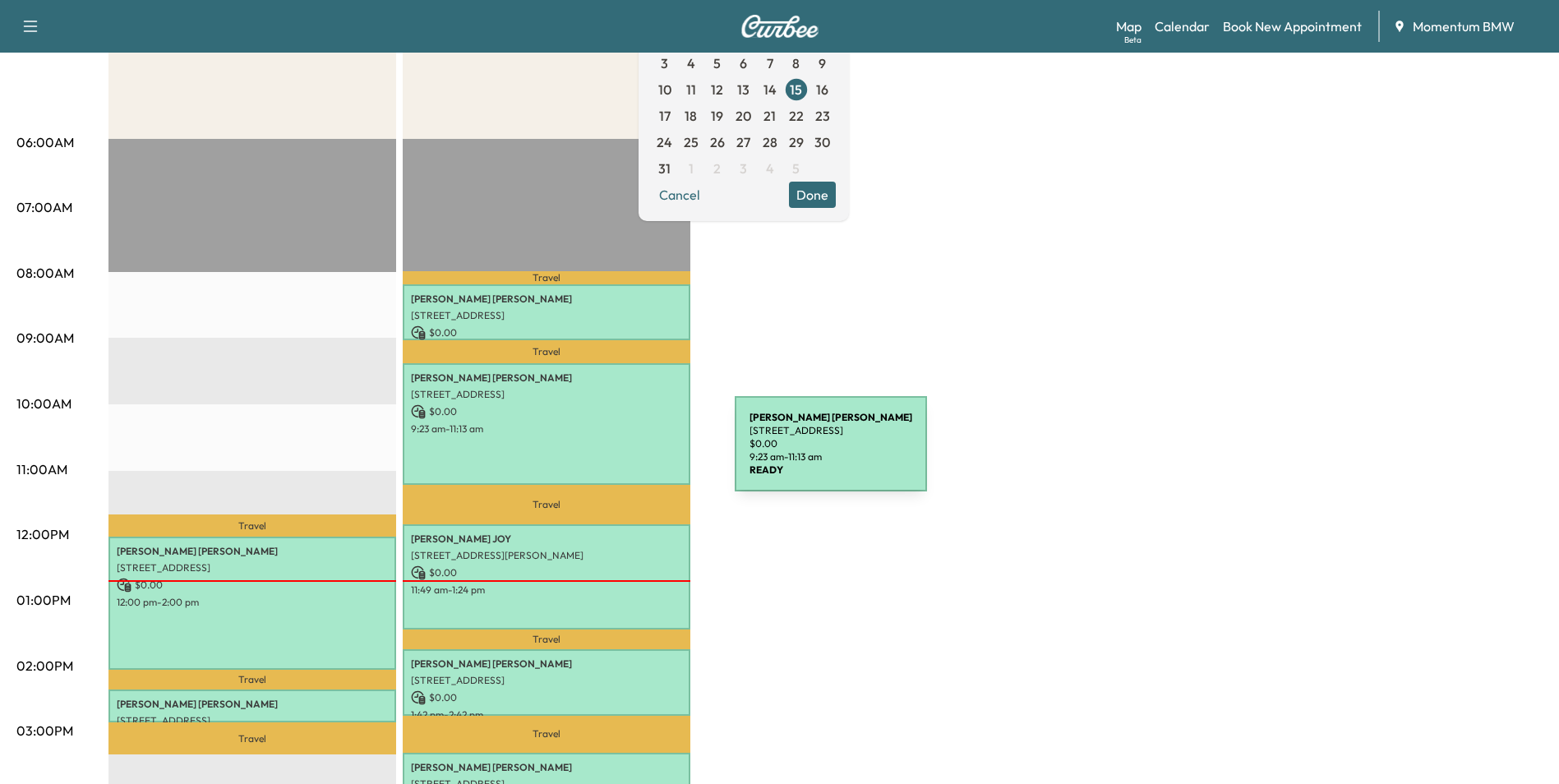
click at [612, 454] on div "TISHA WILLIAMS 4919 Ridge Harbor Dr, Houston, TX 77053, USA $ 0.00 9:23 am - 11…" at bounding box center [546, 423] width 287 height 122
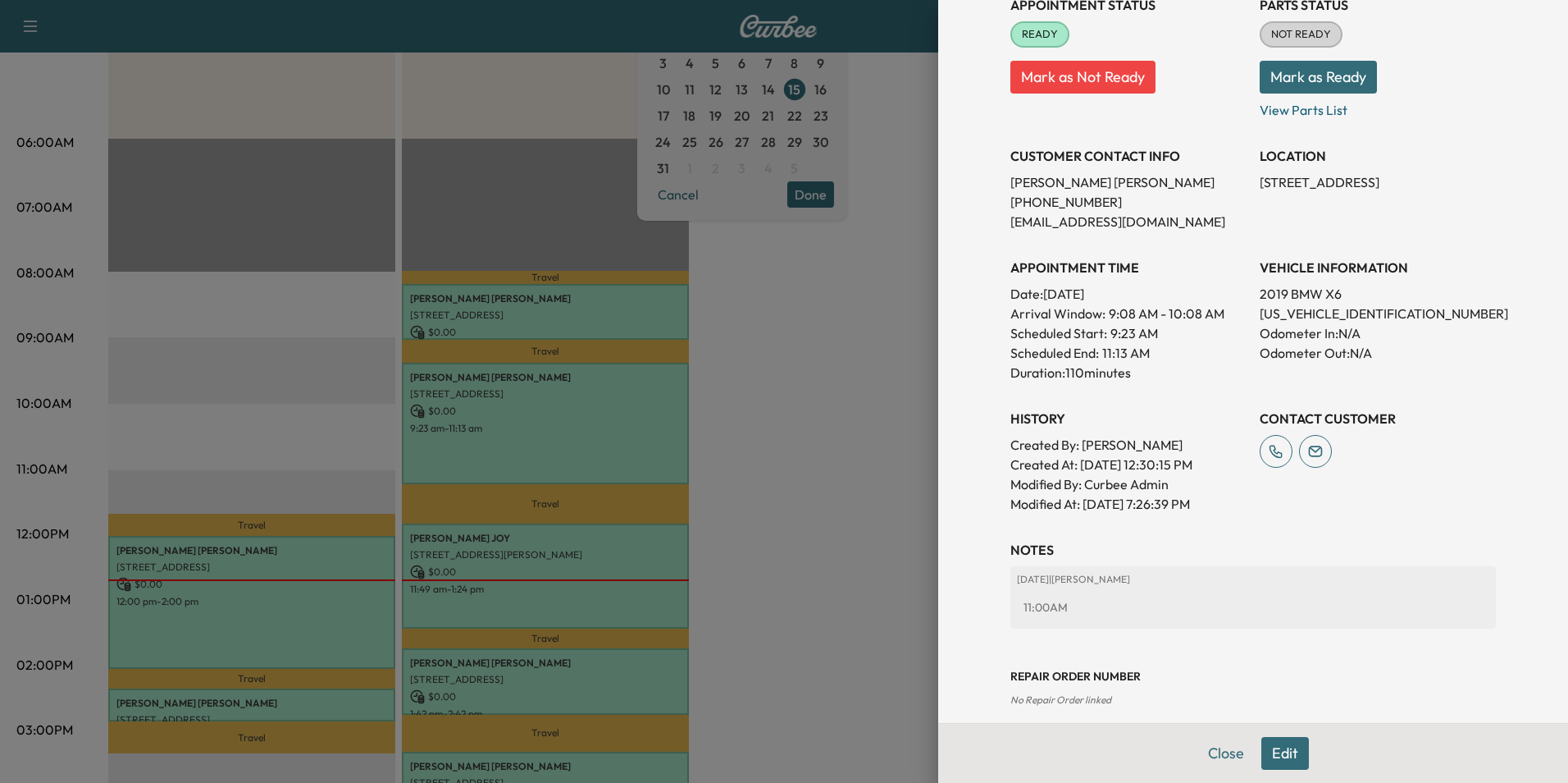
scroll to position [248, 0]
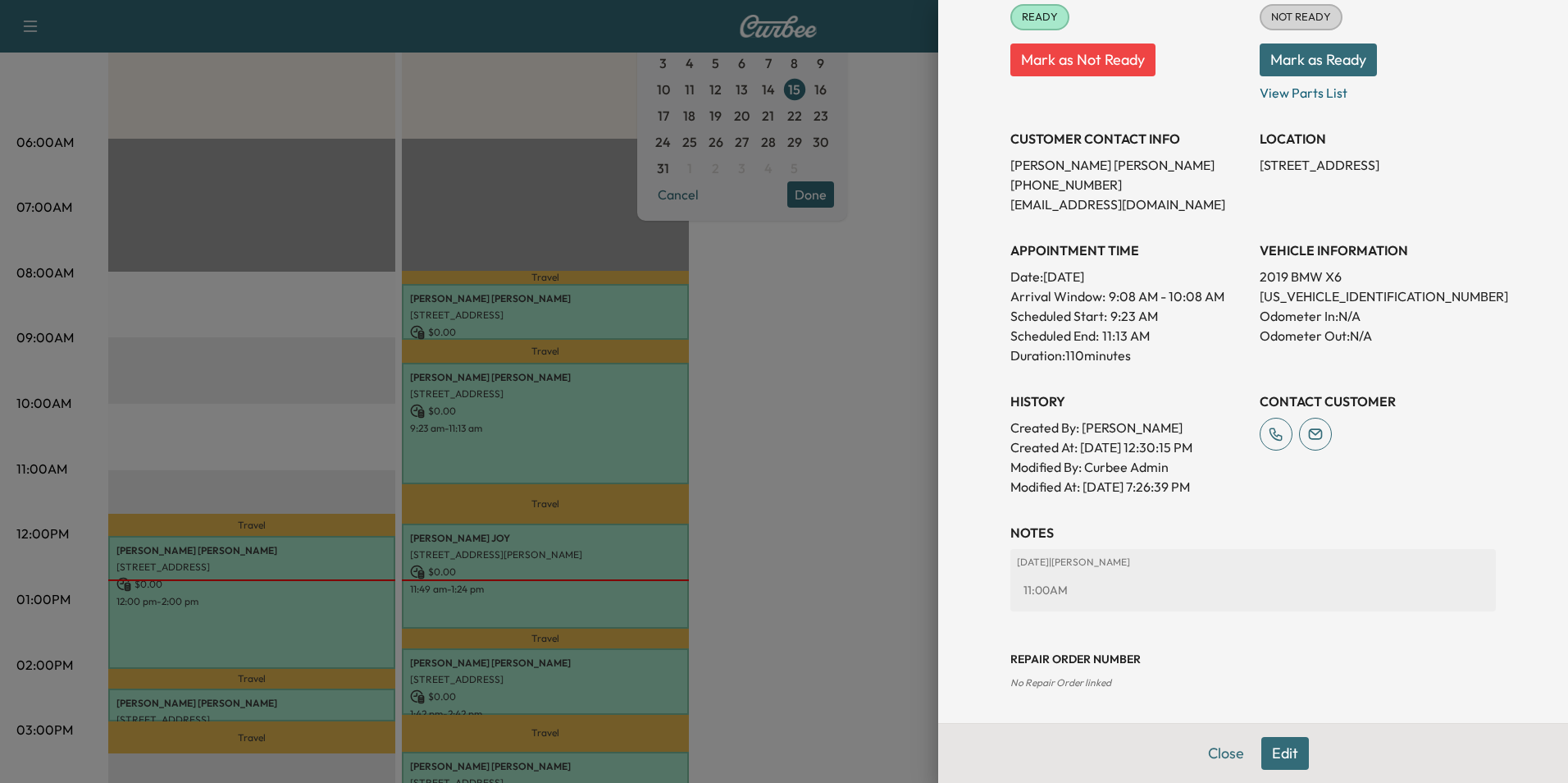
click at [1268, 759] on button "Edit" at bounding box center [1285, 753] width 48 height 33
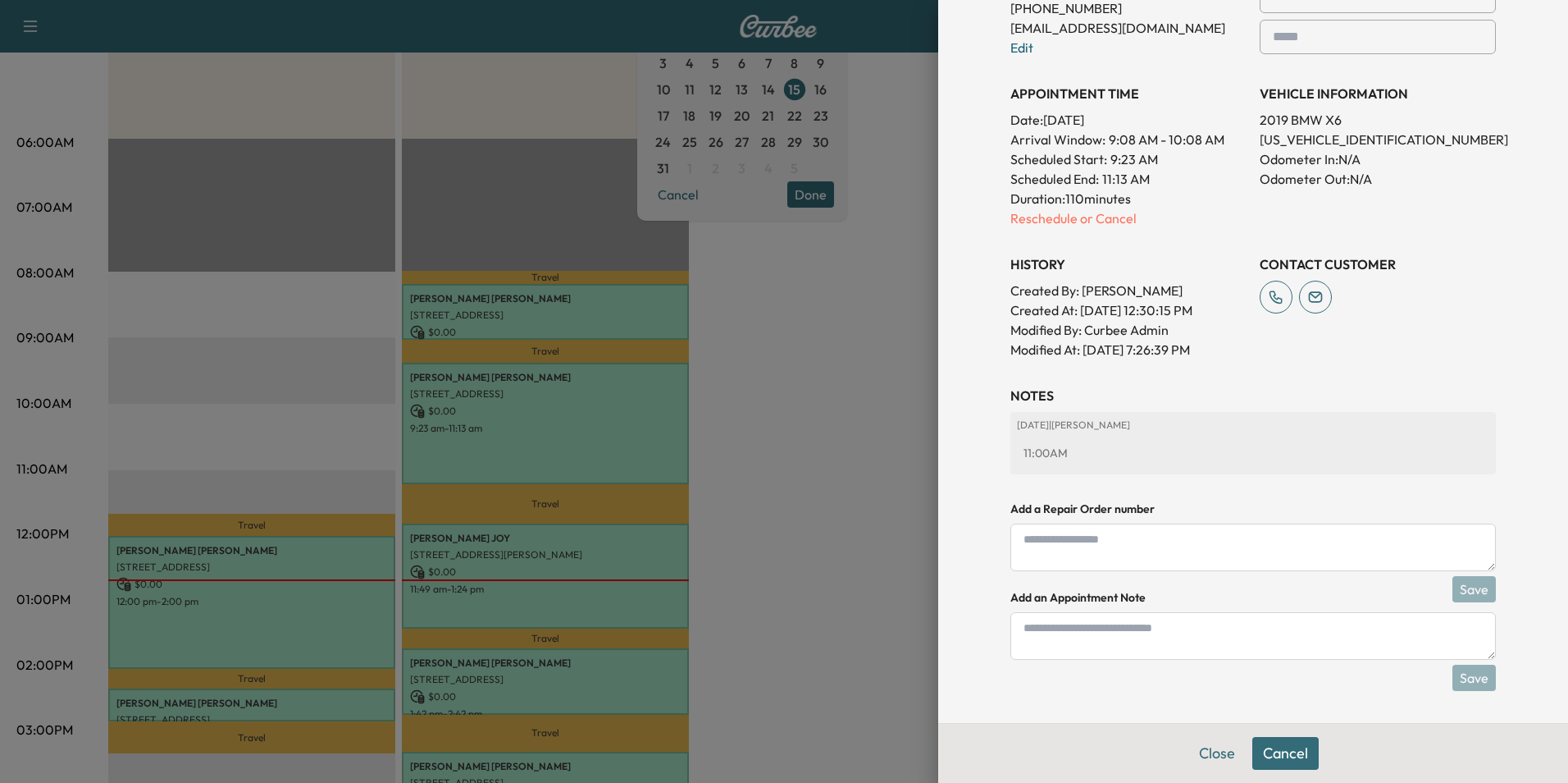
scroll to position [459, 0]
click at [1166, 641] on textarea at bounding box center [1253, 635] width 485 height 48
type textarea "****"
click at [1469, 679] on button "Save" at bounding box center [1474, 677] width 43 height 26
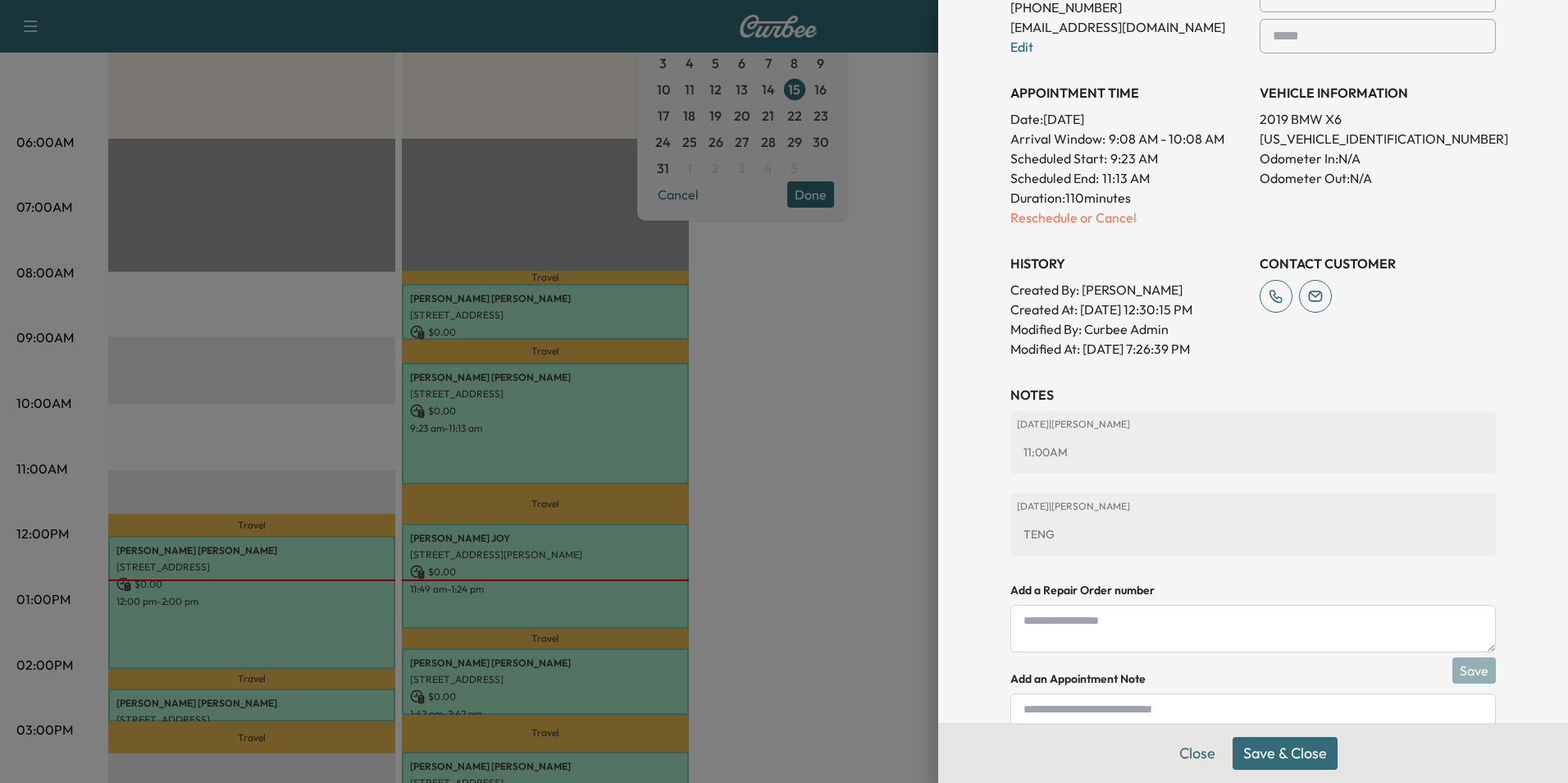
click at [1300, 753] on button "Save & Close" at bounding box center [1285, 753] width 105 height 33
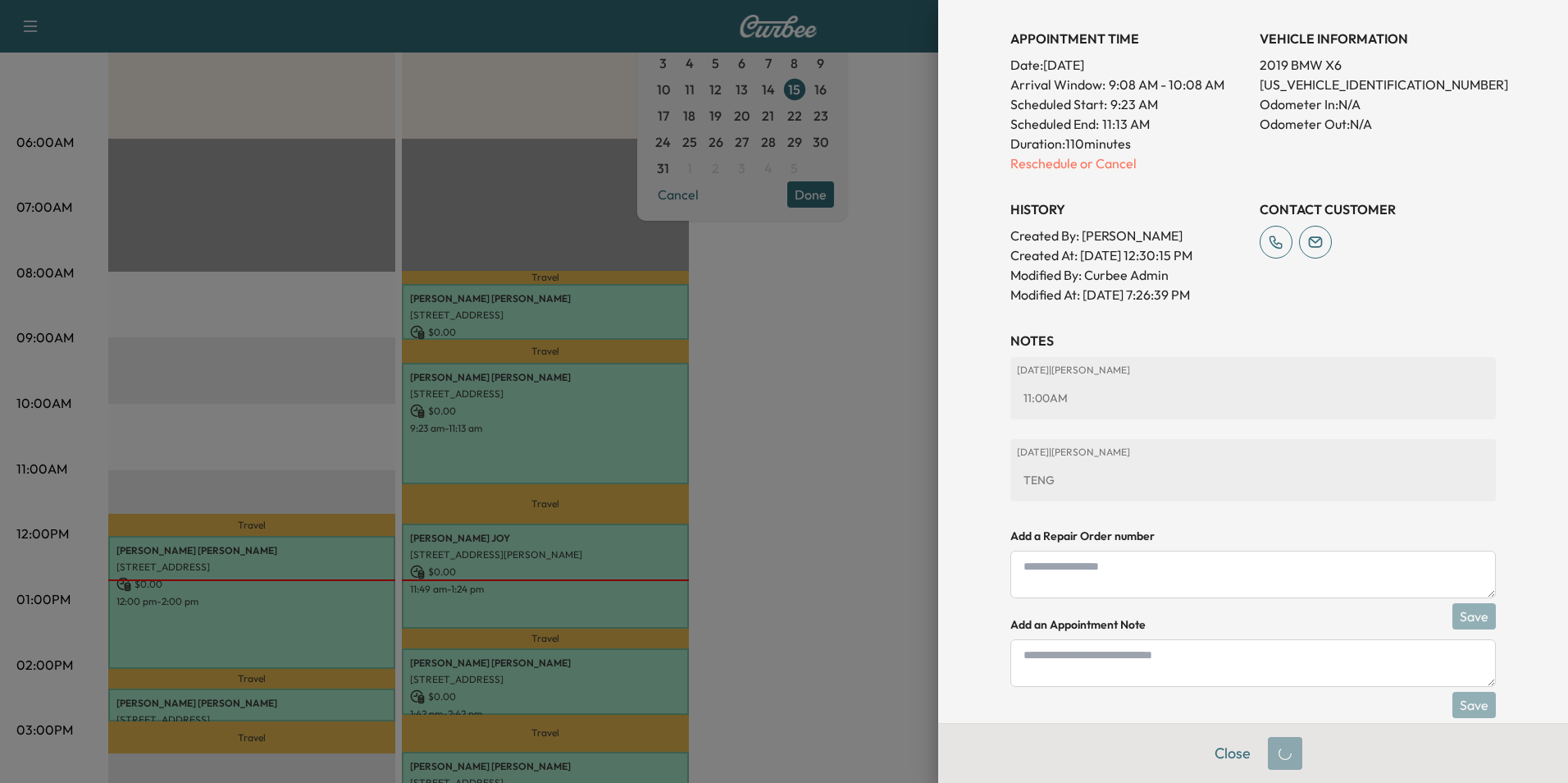
scroll to position [425, 0]
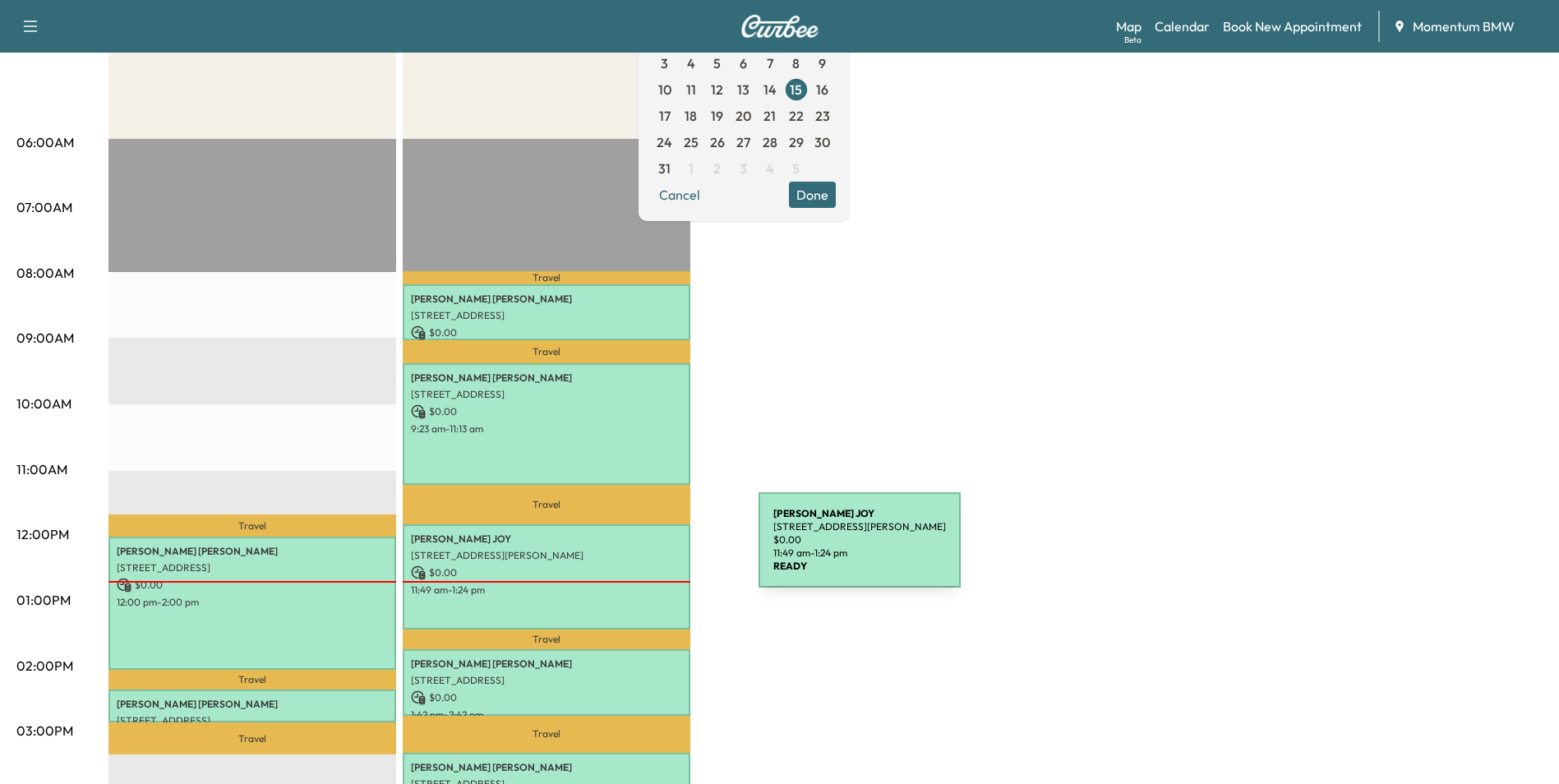
click at [635, 549] on p "25914 Fiona Sky Ln, Katy, TX 77494, USA" at bounding box center [547, 555] width 271 height 13
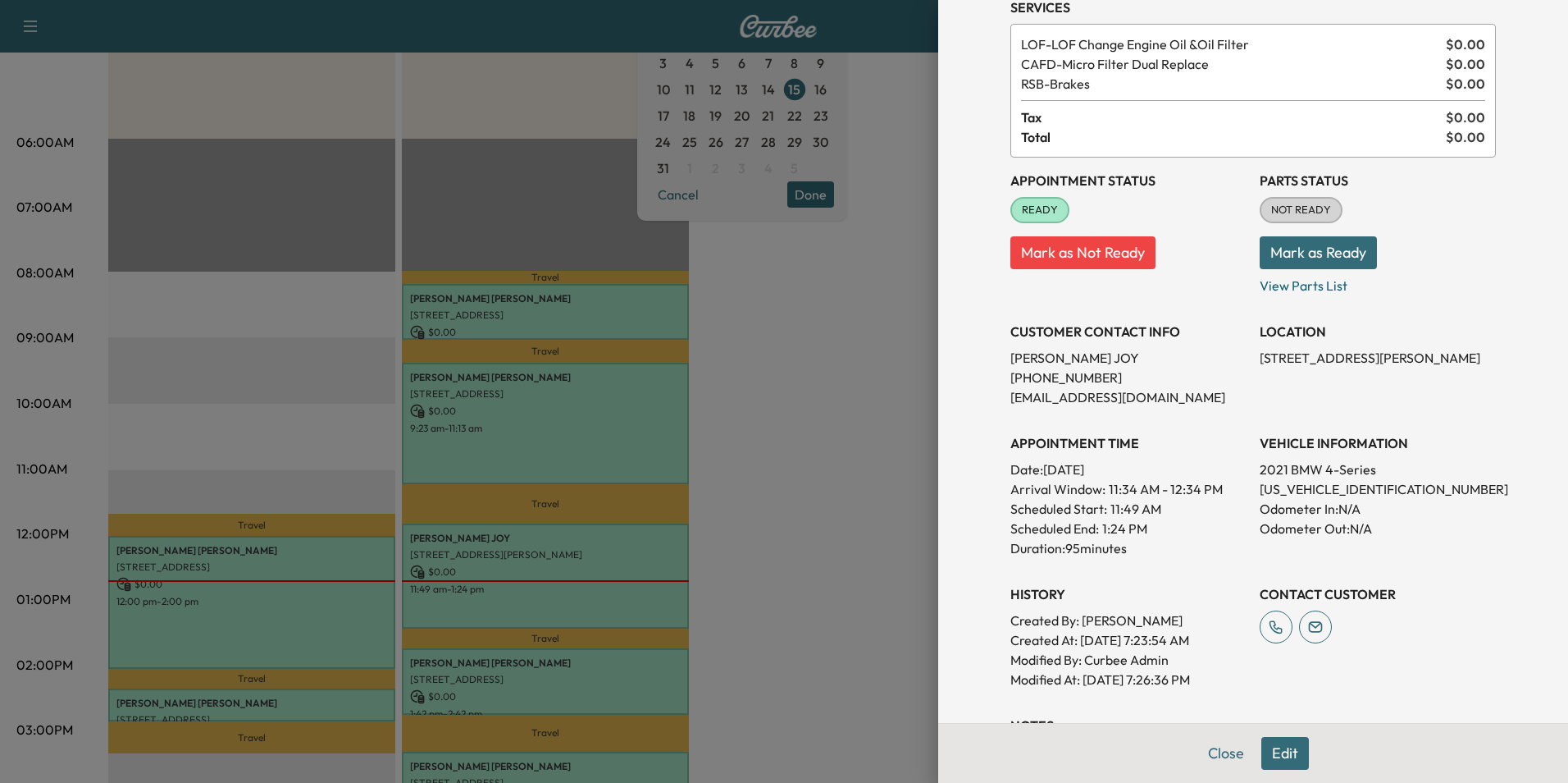
scroll to position [267, 0]
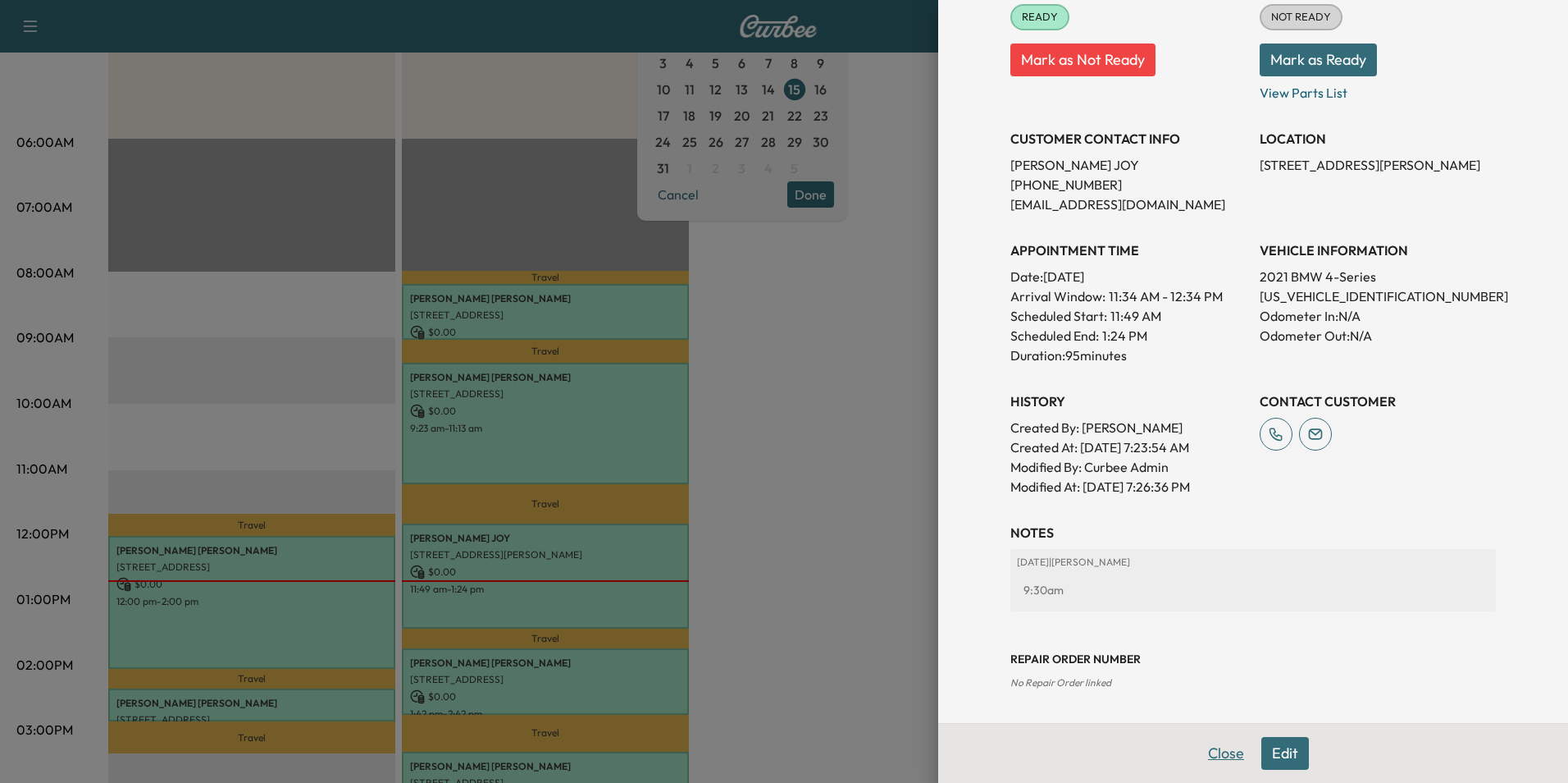
click at [1205, 750] on button "Close" at bounding box center [1226, 753] width 57 height 33
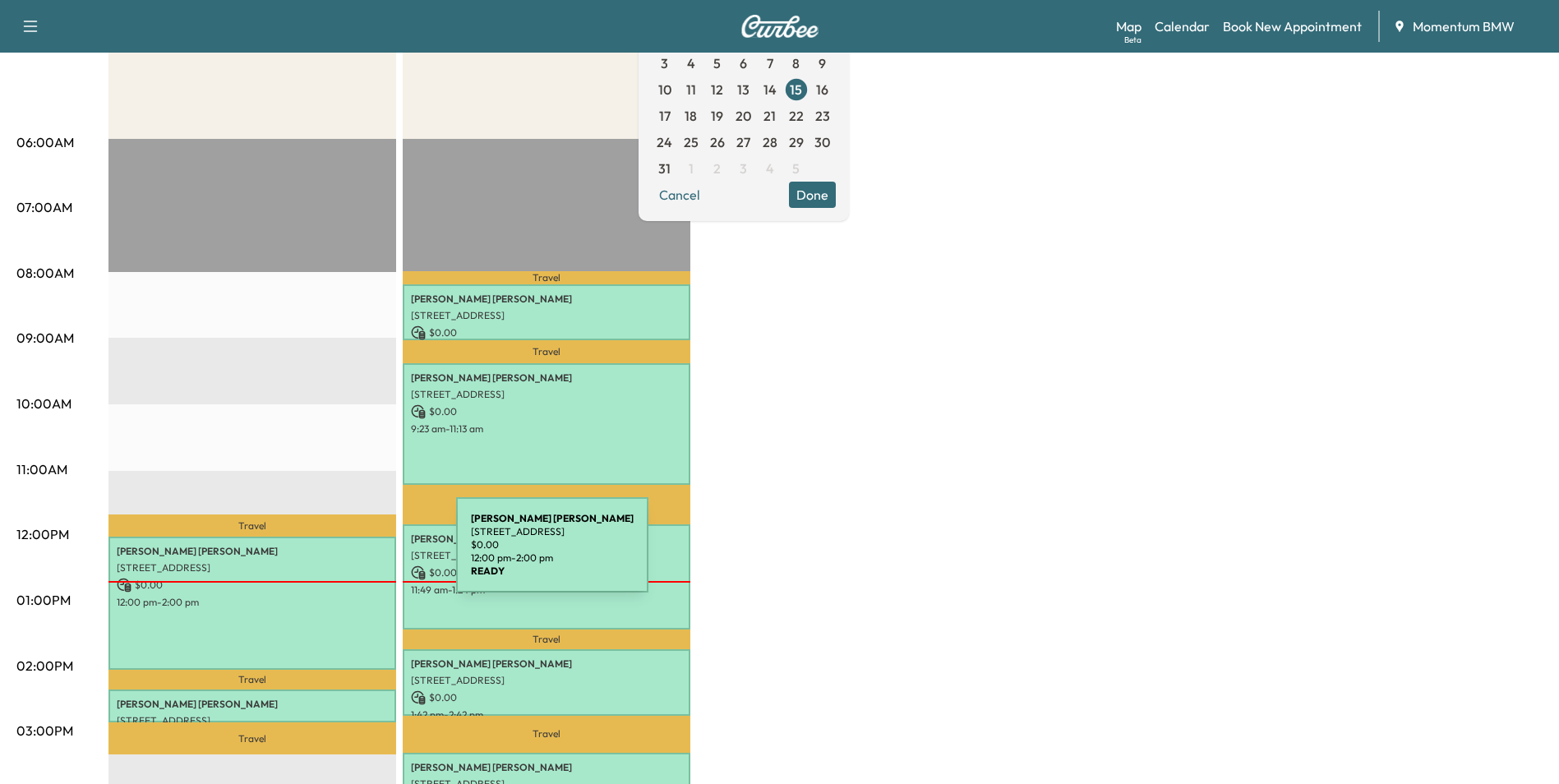
click at [333, 555] on div "KELVIN SINGH 10442 Sugar Sands Ct, Sugar Land, TX 77498, USA $ 0.00 12:00 pm - …" at bounding box center [252, 602] width 287 height 133
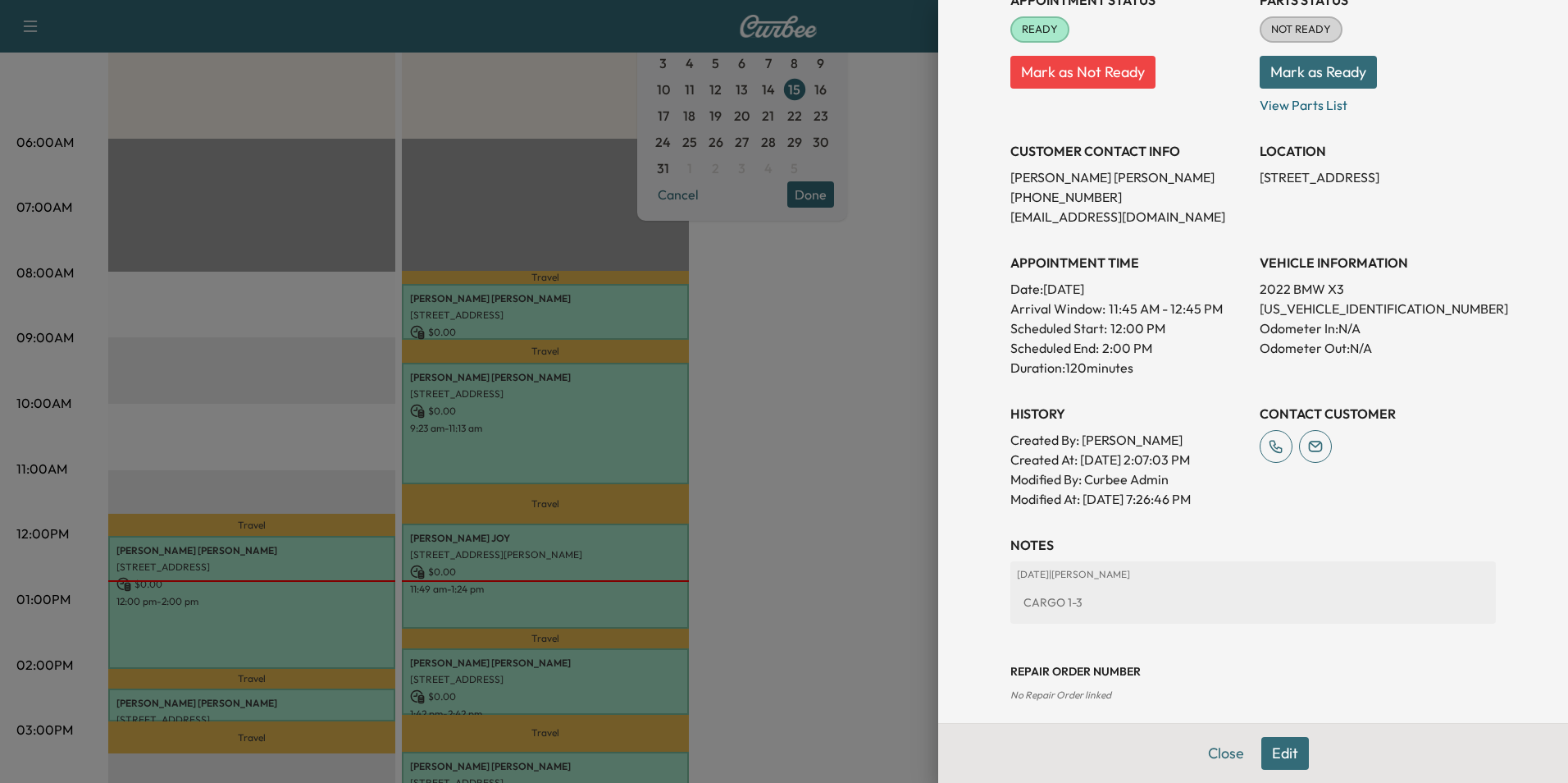
scroll to position [248, 0]
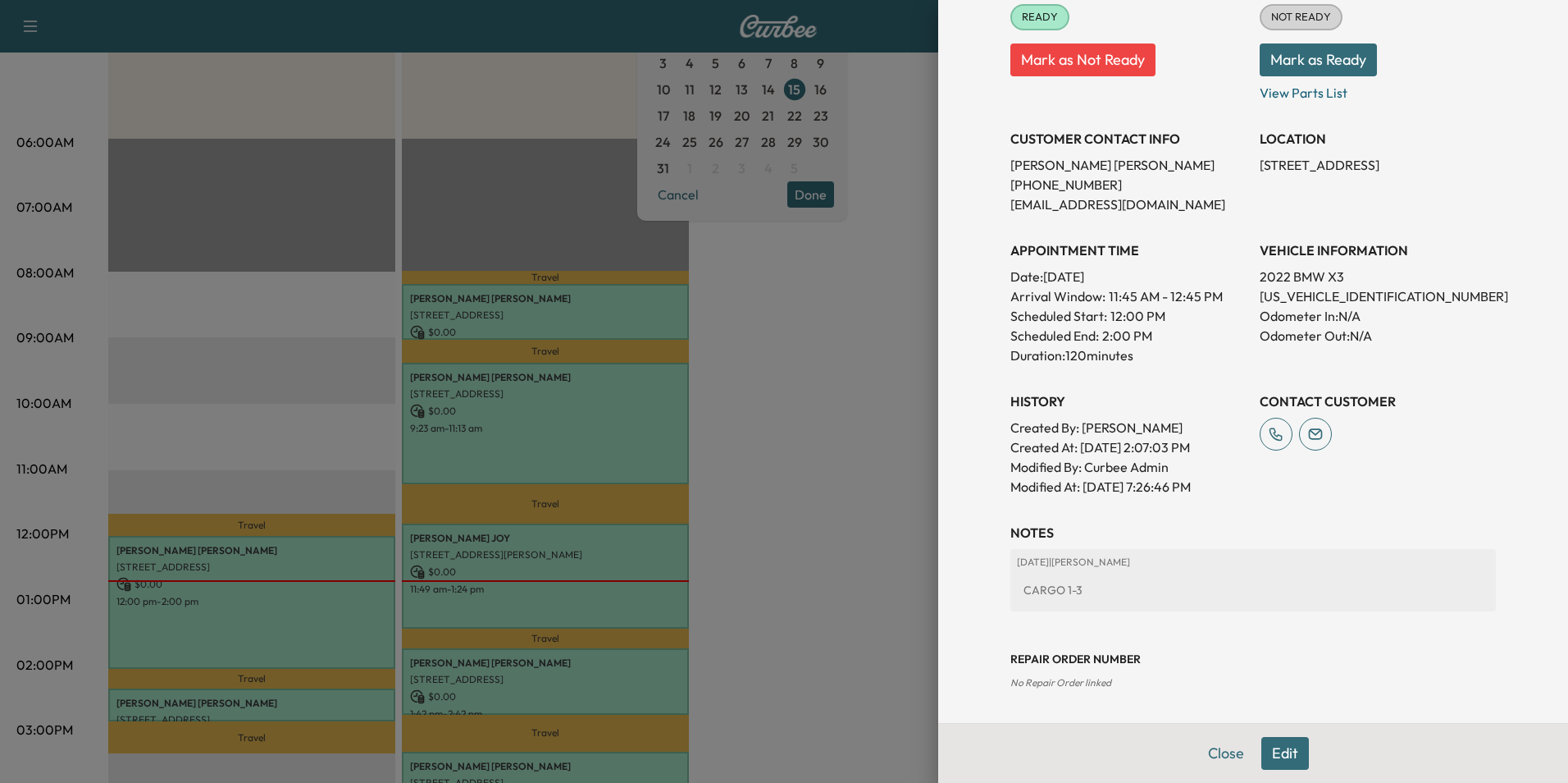
click at [1270, 755] on button "Edit" at bounding box center [1285, 753] width 48 height 33
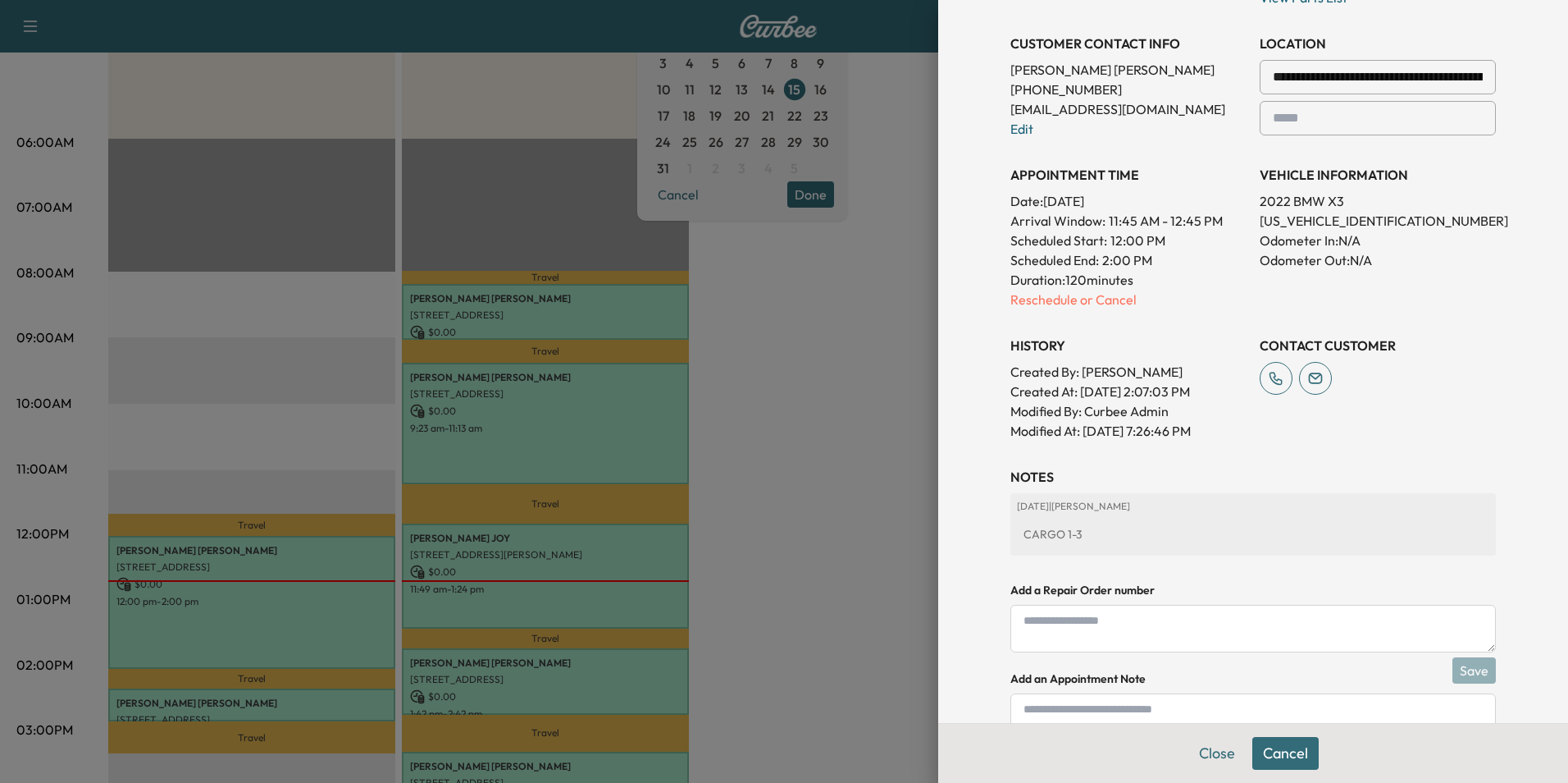
scroll to position [459, 0]
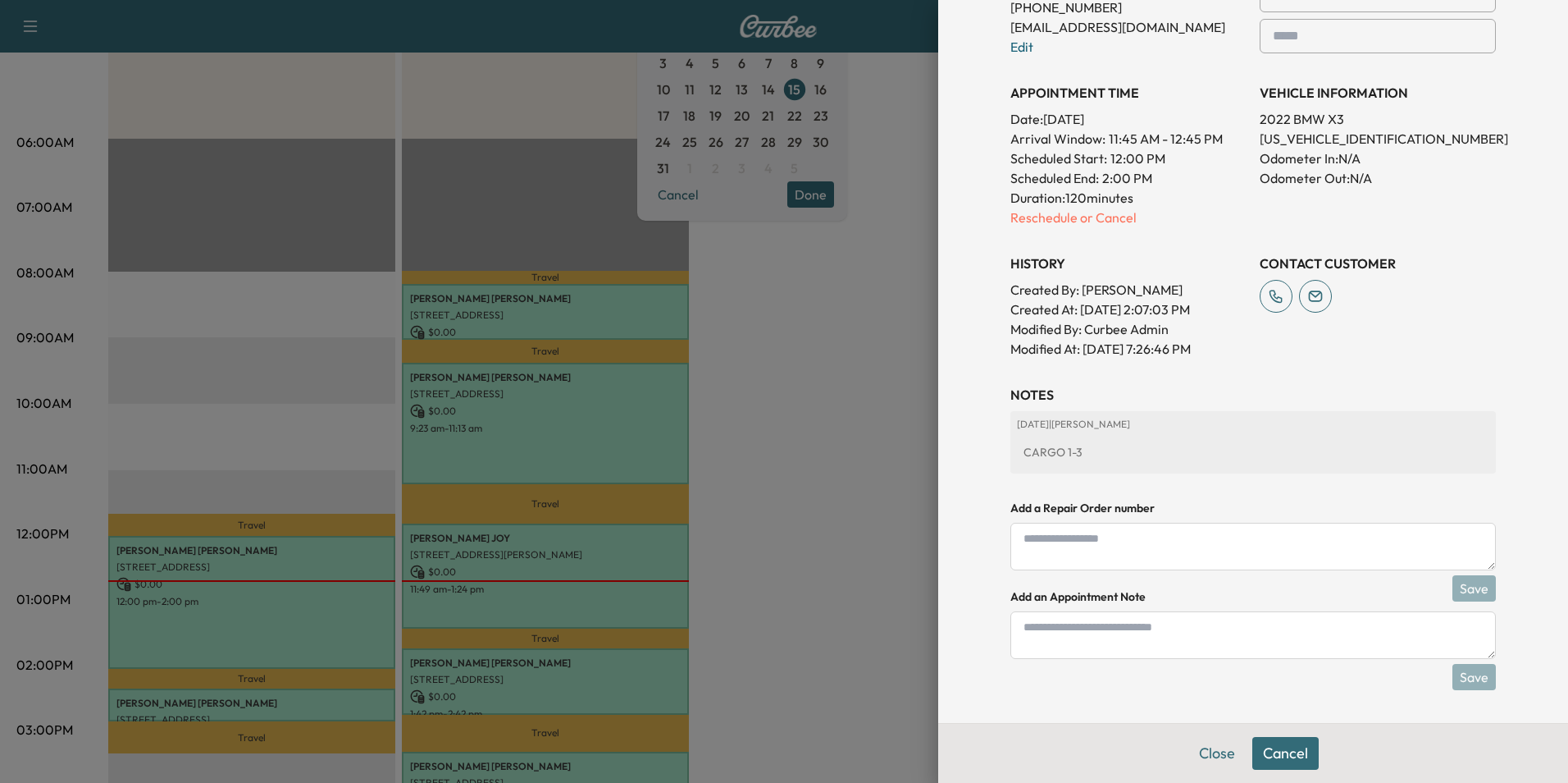
click at [1209, 647] on textarea at bounding box center [1253, 635] width 485 height 48
type textarea "****"
click at [1473, 676] on button "Save" at bounding box center [1474, 677] width 43 height 26
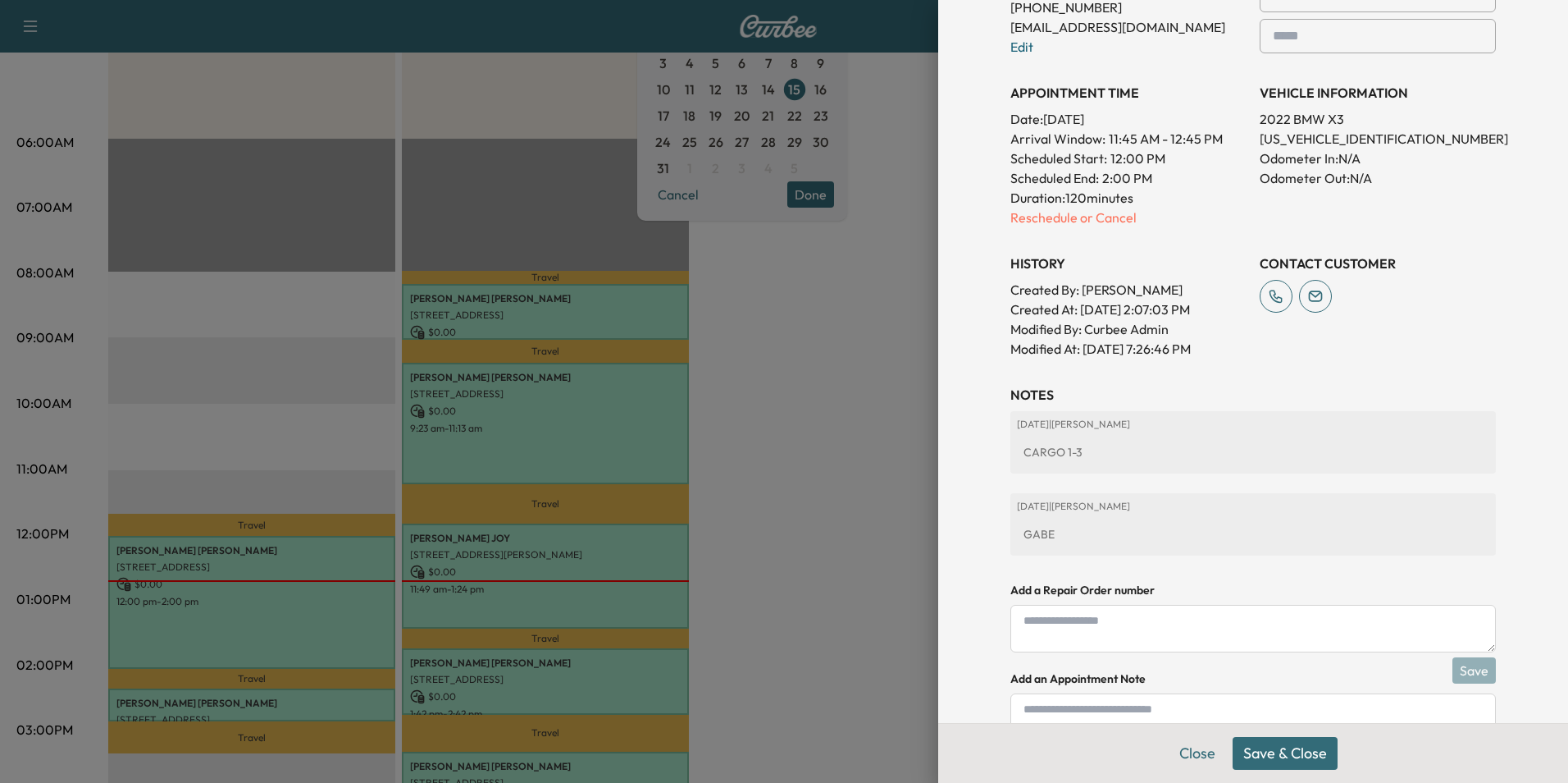
click at [1284, 756] on button "Save & Close" at bounding box center [1285, 753] width 105 height 33
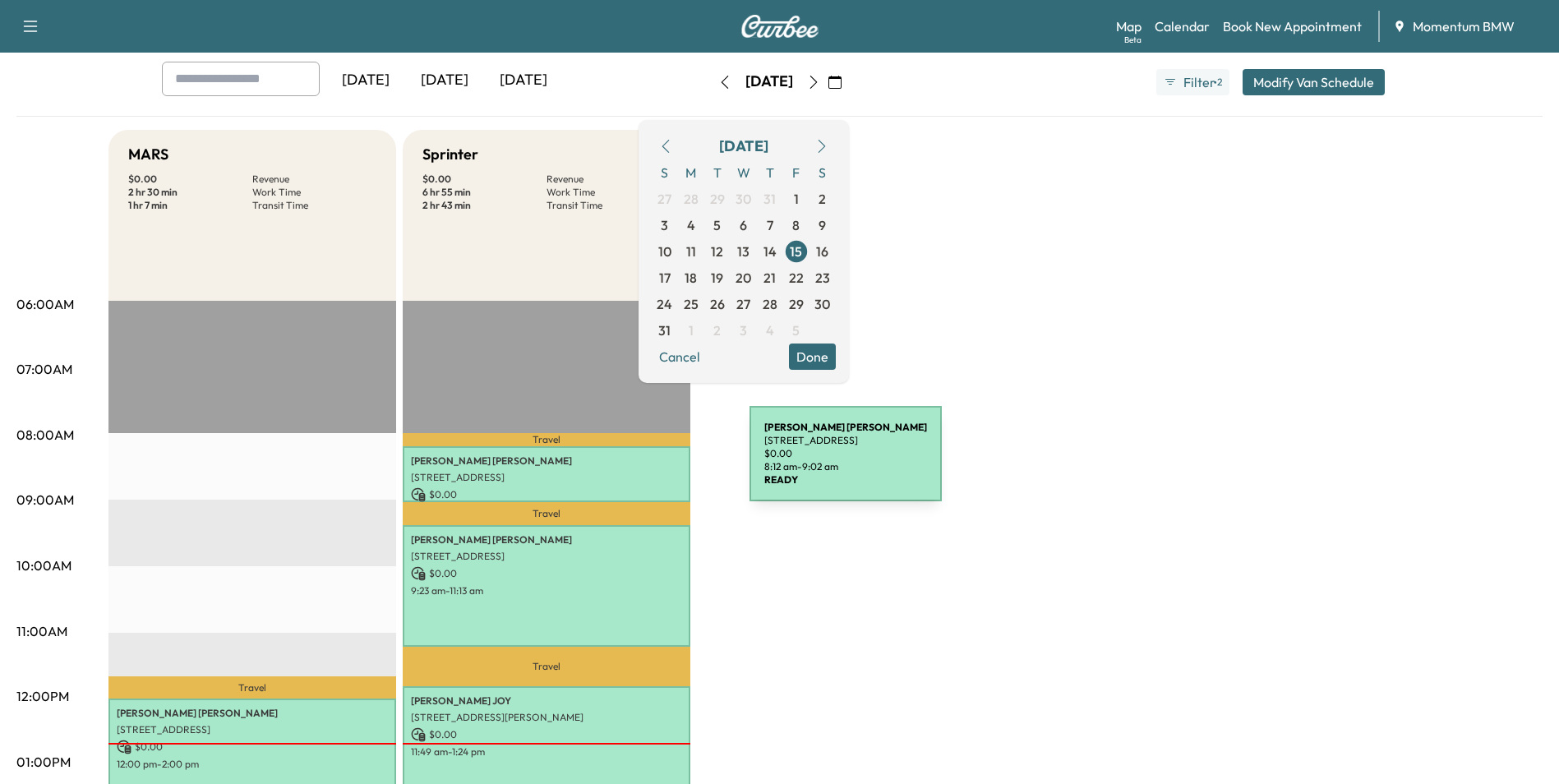
scroll to position [82, 0]
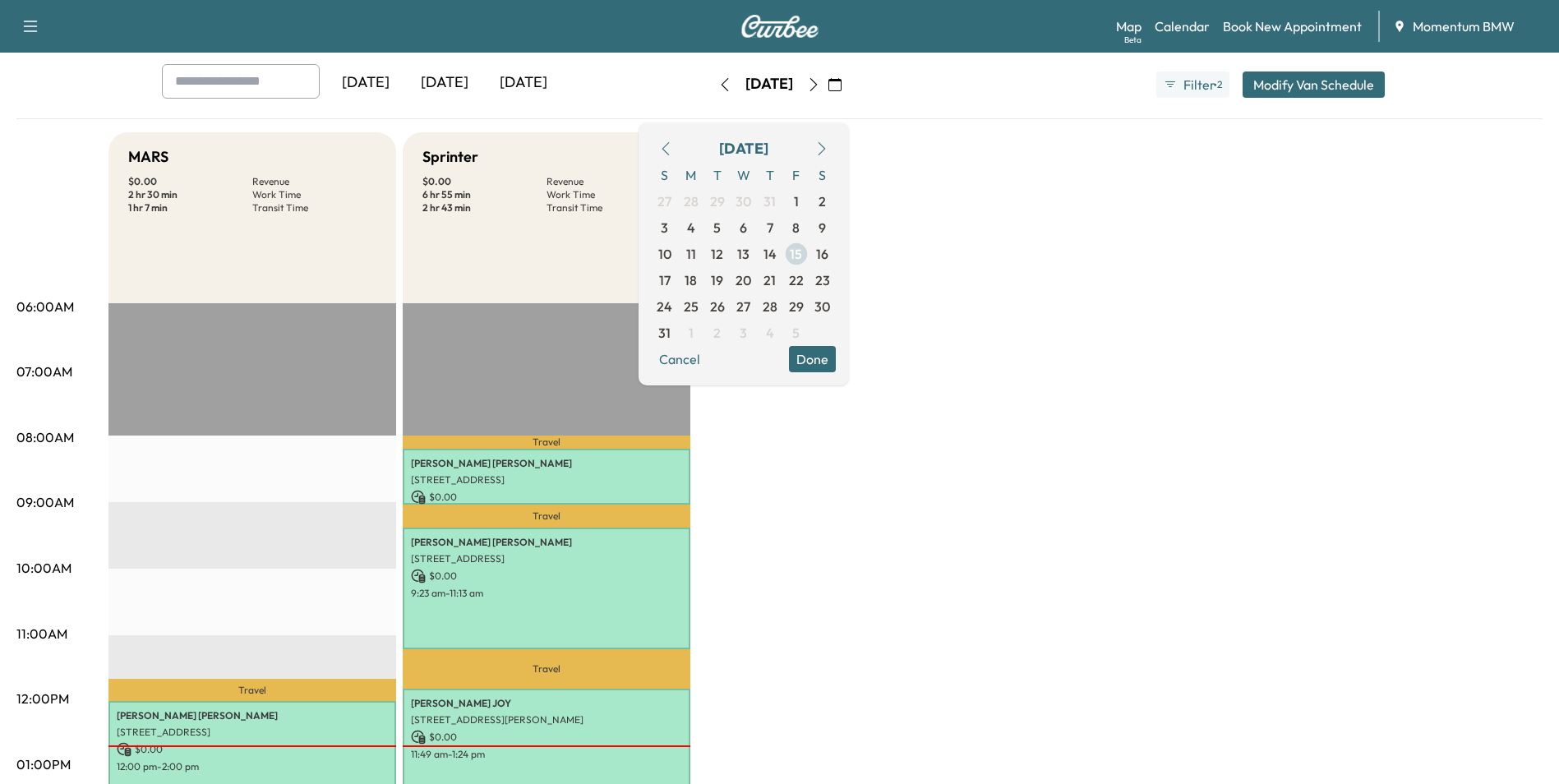
click at [802, 252] on span "15" at bounding box center [796, 253] width 12 height 20
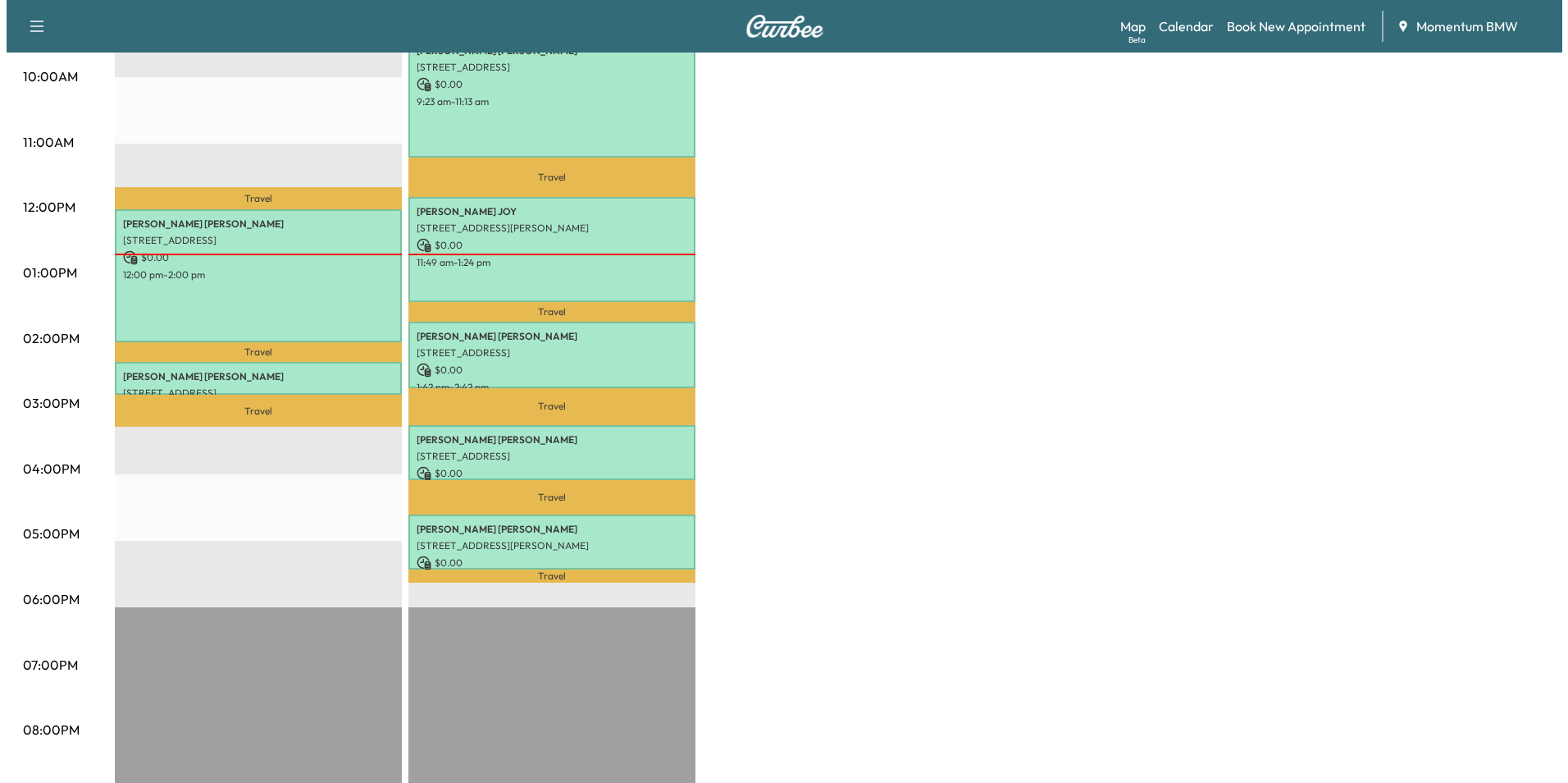
scroll to position [574, 0]
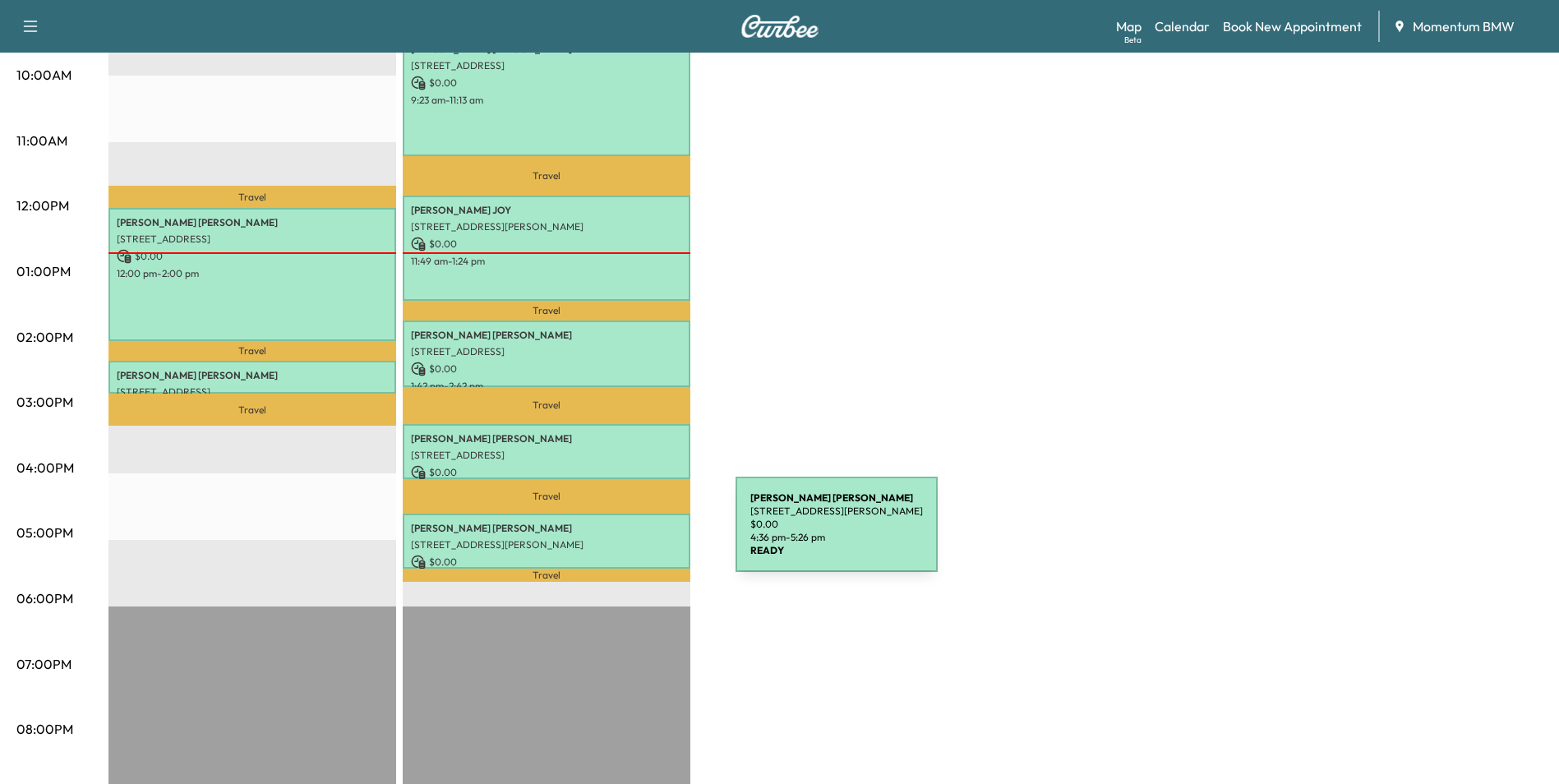
click at [615, 538] on p "6061 Beverly Hill St, Houston, TX 77057, USA" at bounding box center [547, 545] width 271 height 13
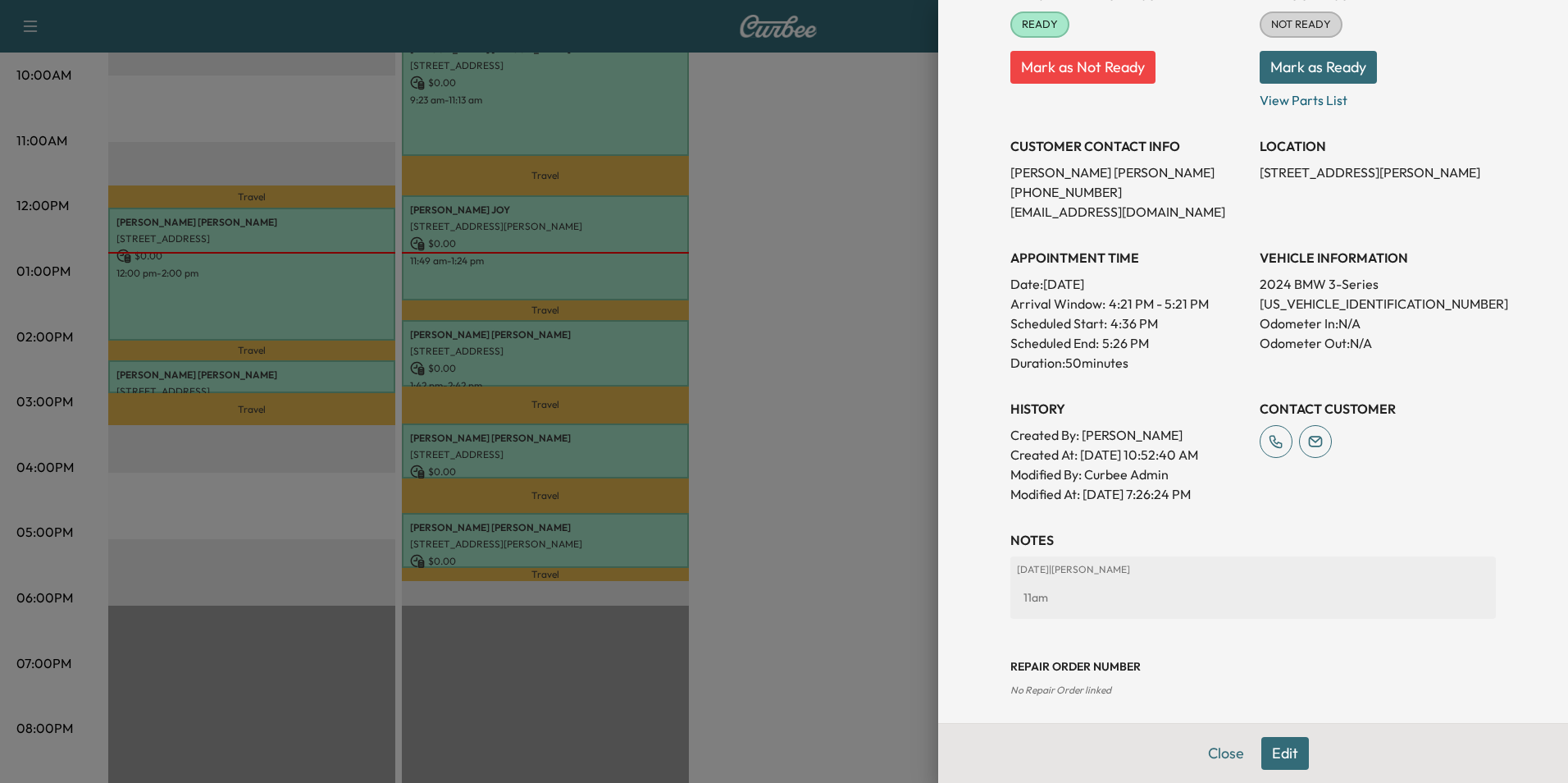
scroll to position [228, 0]
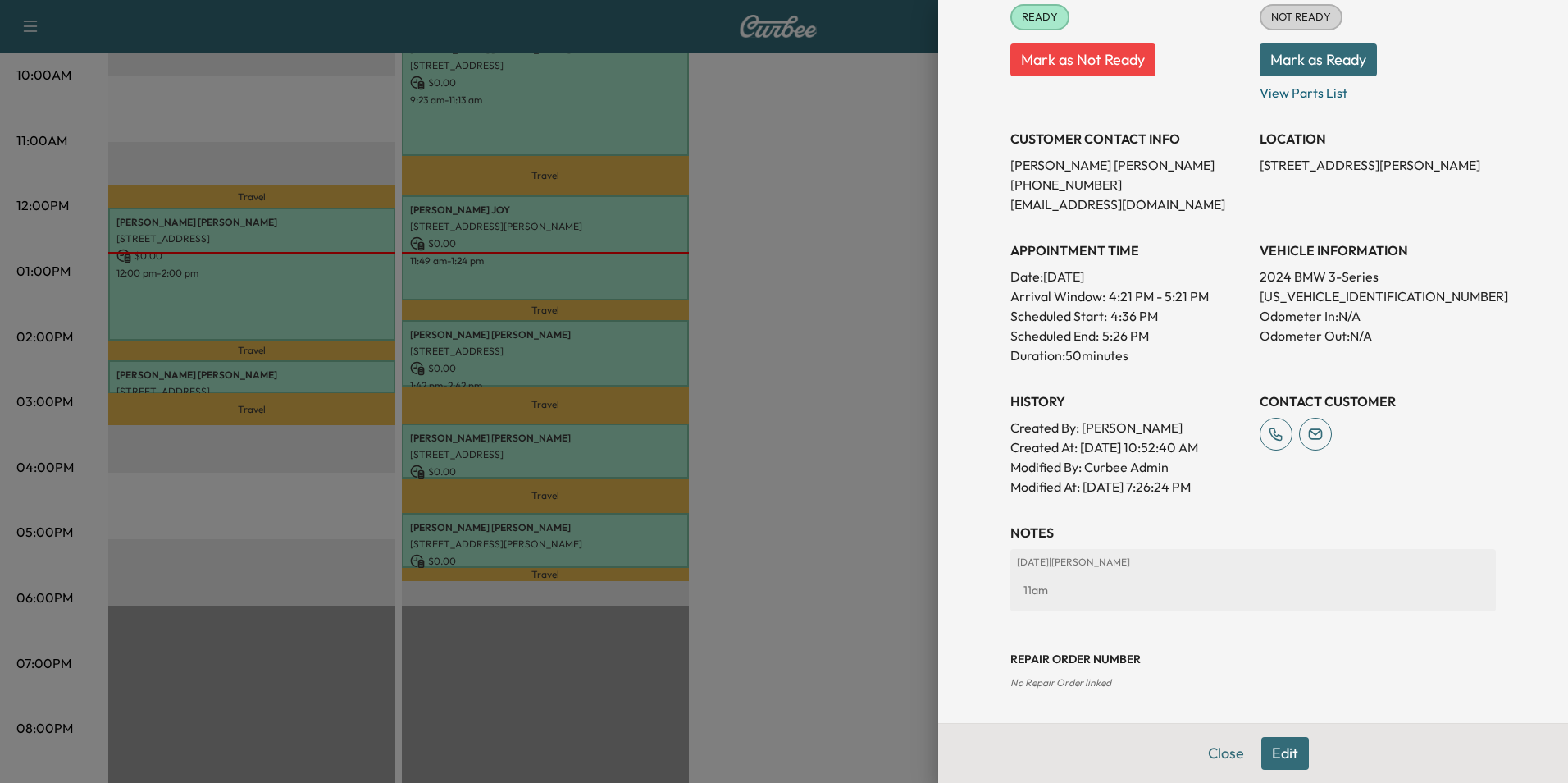
click at [1282, 754] on button "Edit" at bounding box center [1285, 753] width 48 height 33
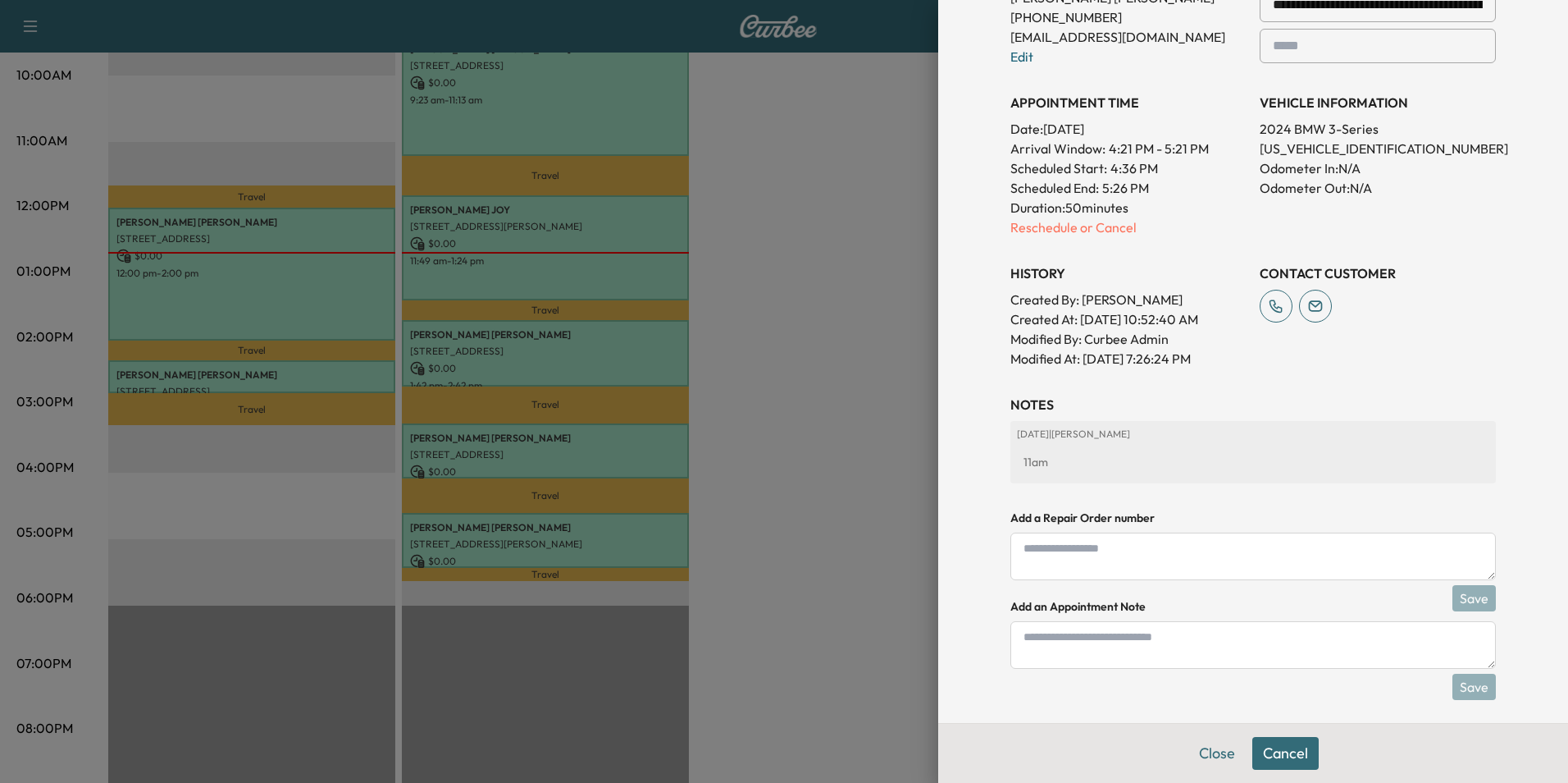
scroll to position [439, 0]
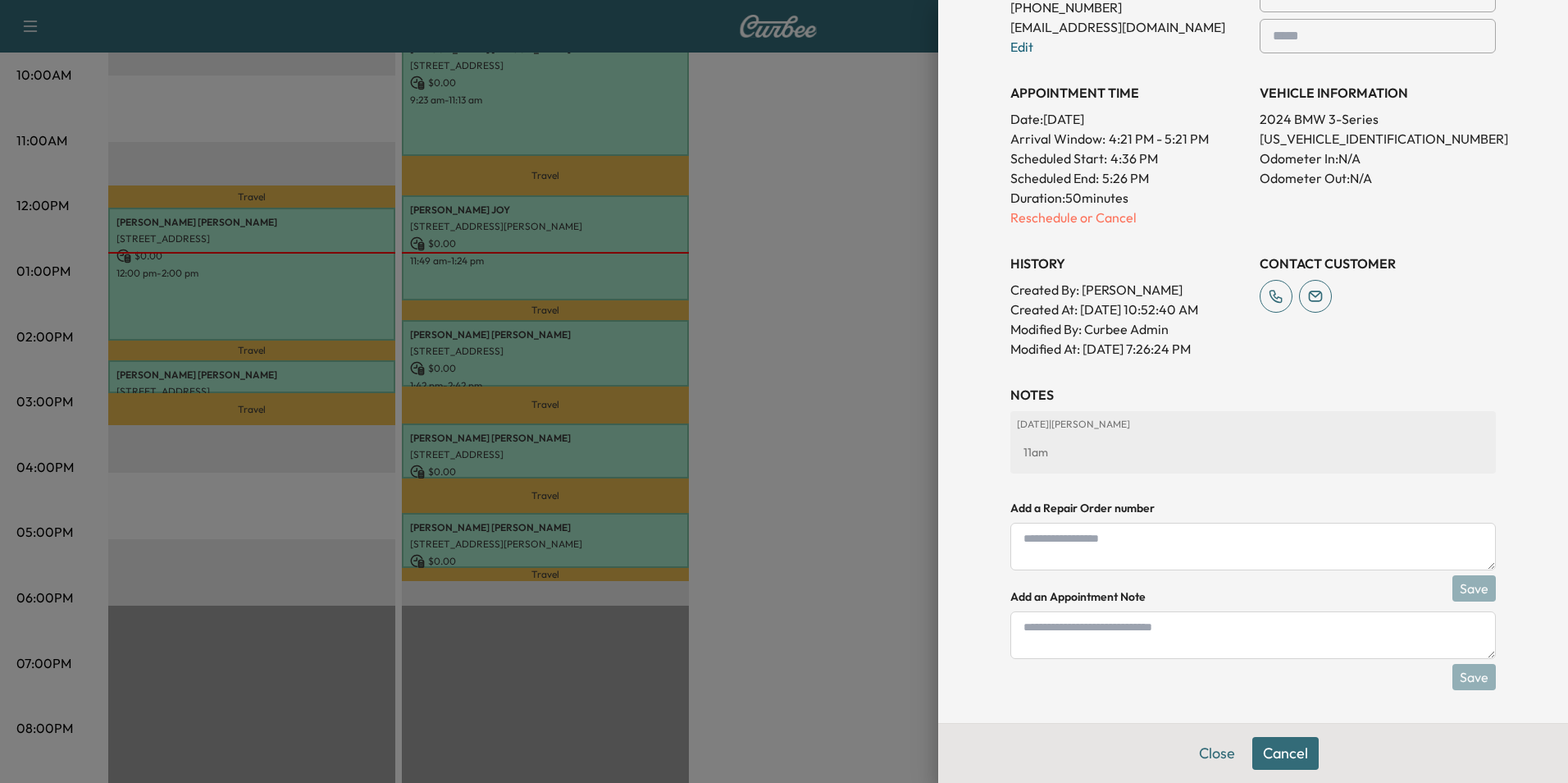
click at [1195, 645] on textarea at bounding box center [1253, 635] width 485 height 48
type textarea "****"
click at [1465, 682] on button "Save" at bounding box center [1474, 677] width 43 height 26
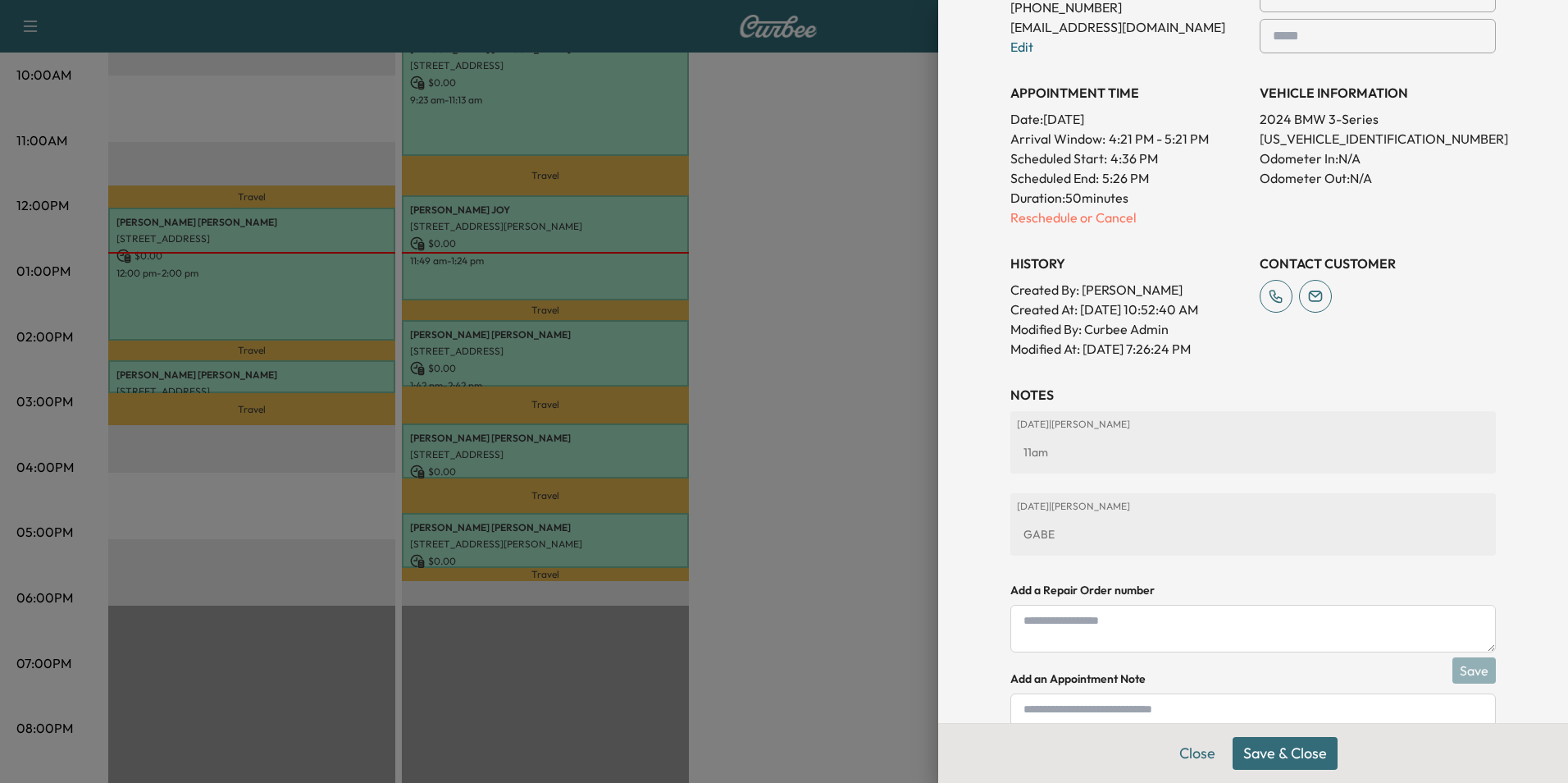
click at [1300, 755] on button "Save & Close" at bounding box center [1285, 753] width 105 height 33
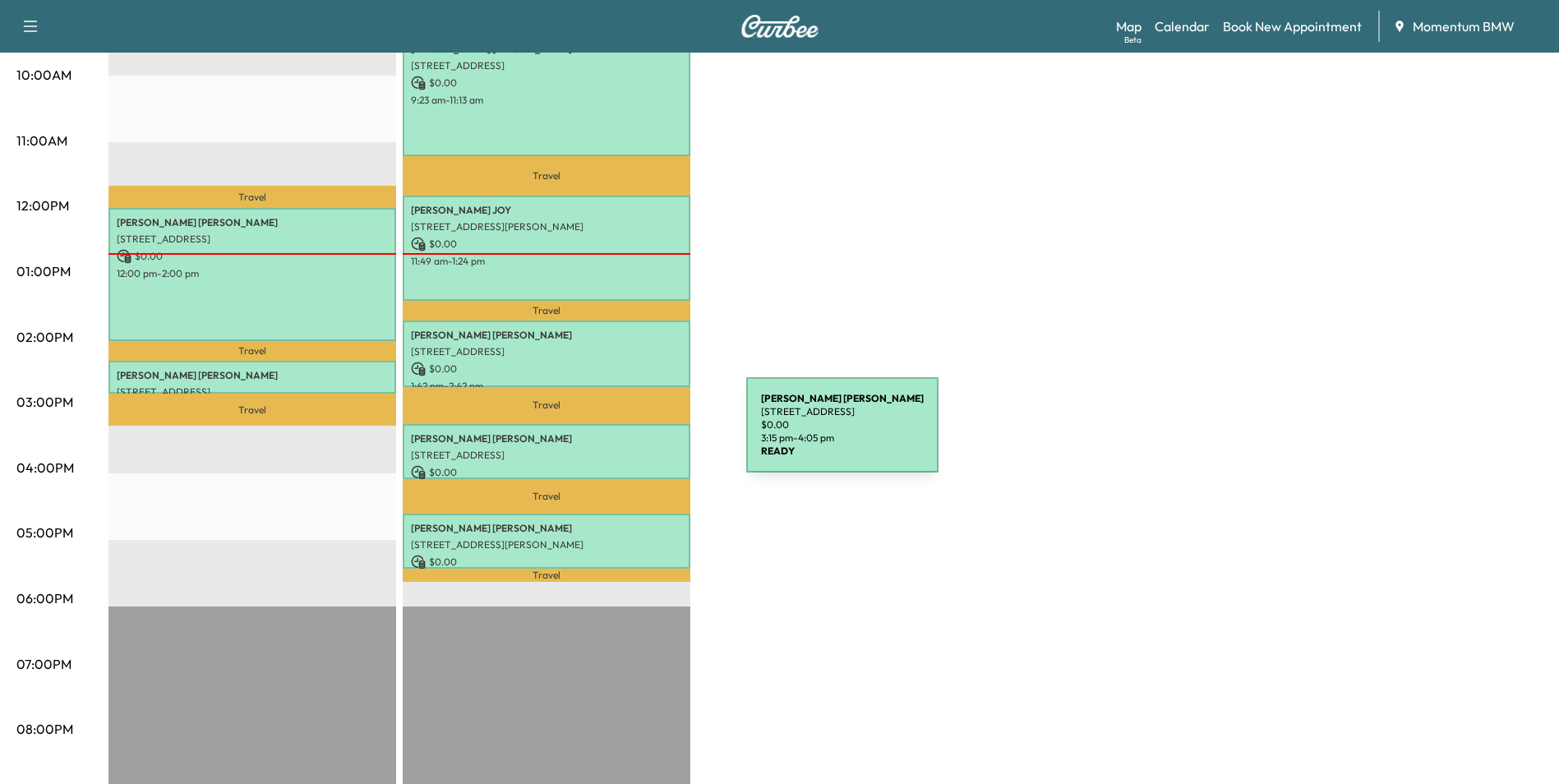
click at [623, 435] on p "JACY GERALD" at bounding box center [547, 439] width 271 height 13
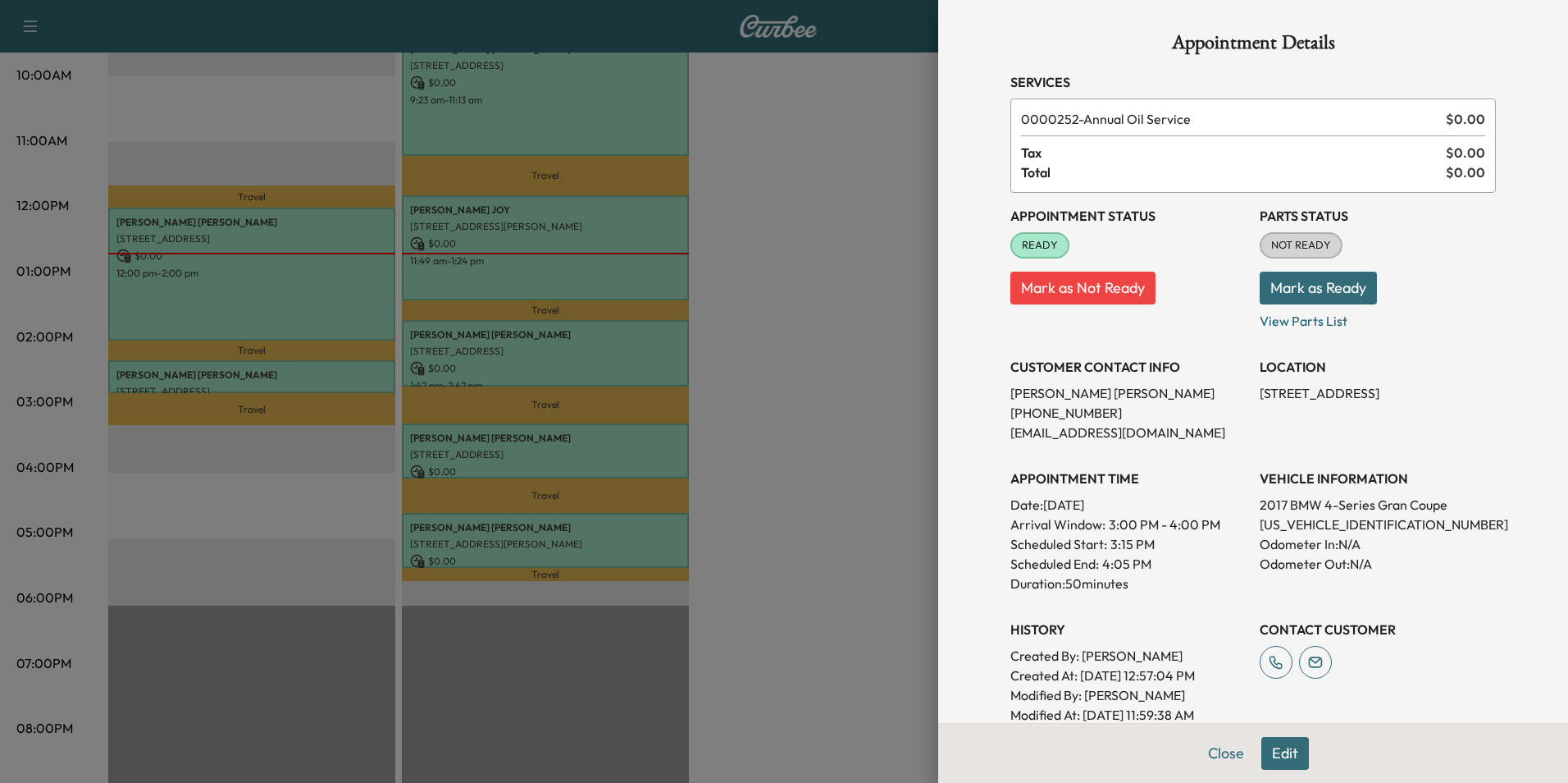
click at [1274, 752] on button "Edit" at bounding box center [1285, 753] width 48 height 33
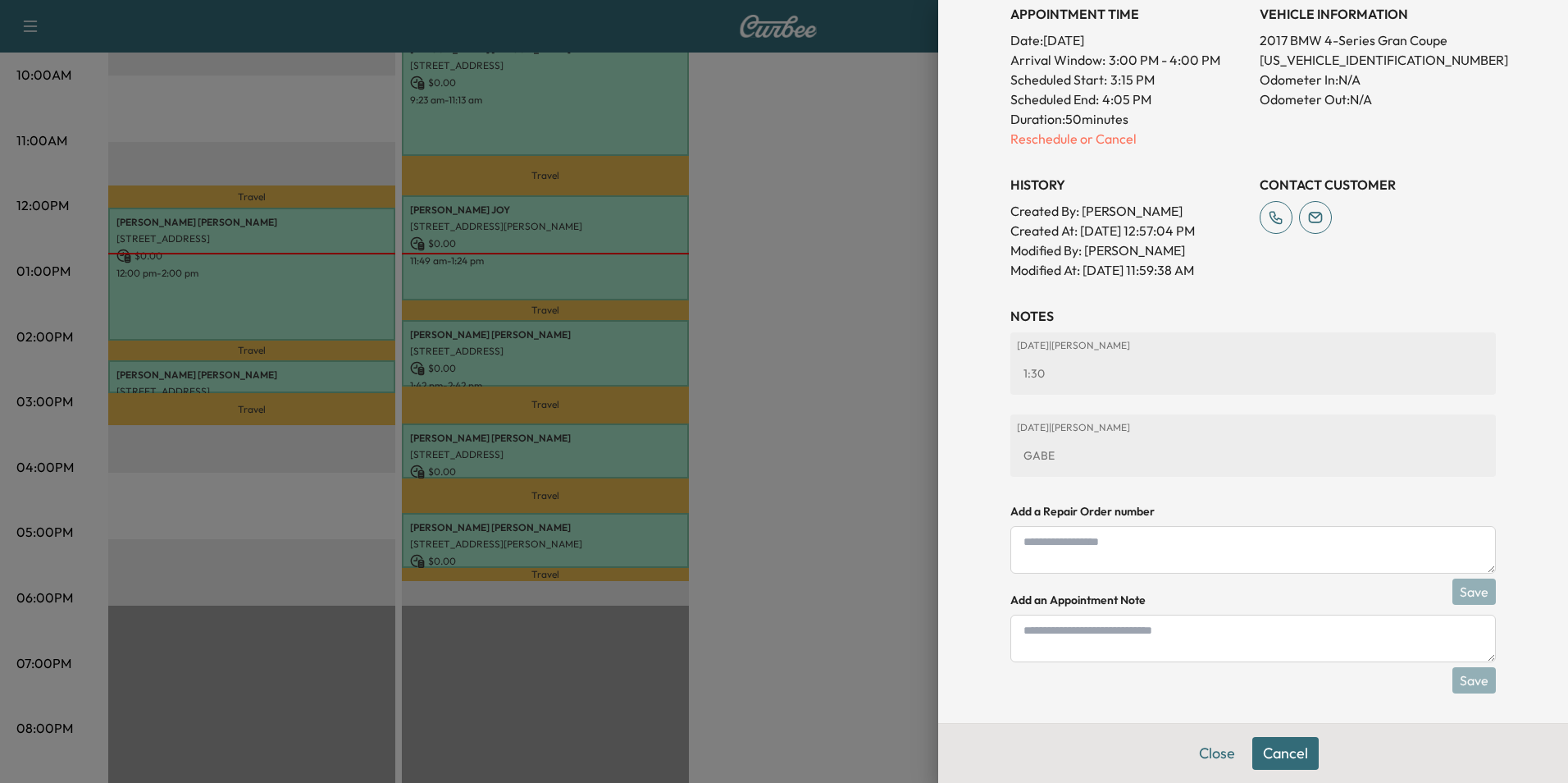
scroll to position [522, 0]
click at [1131, 644] on textarea at bounding box center [1253, 635] width 485 height 48
type textarea "****"
click at [1476, 676] on button "Save" at bounding box center [1474, 677] width 43 height 26
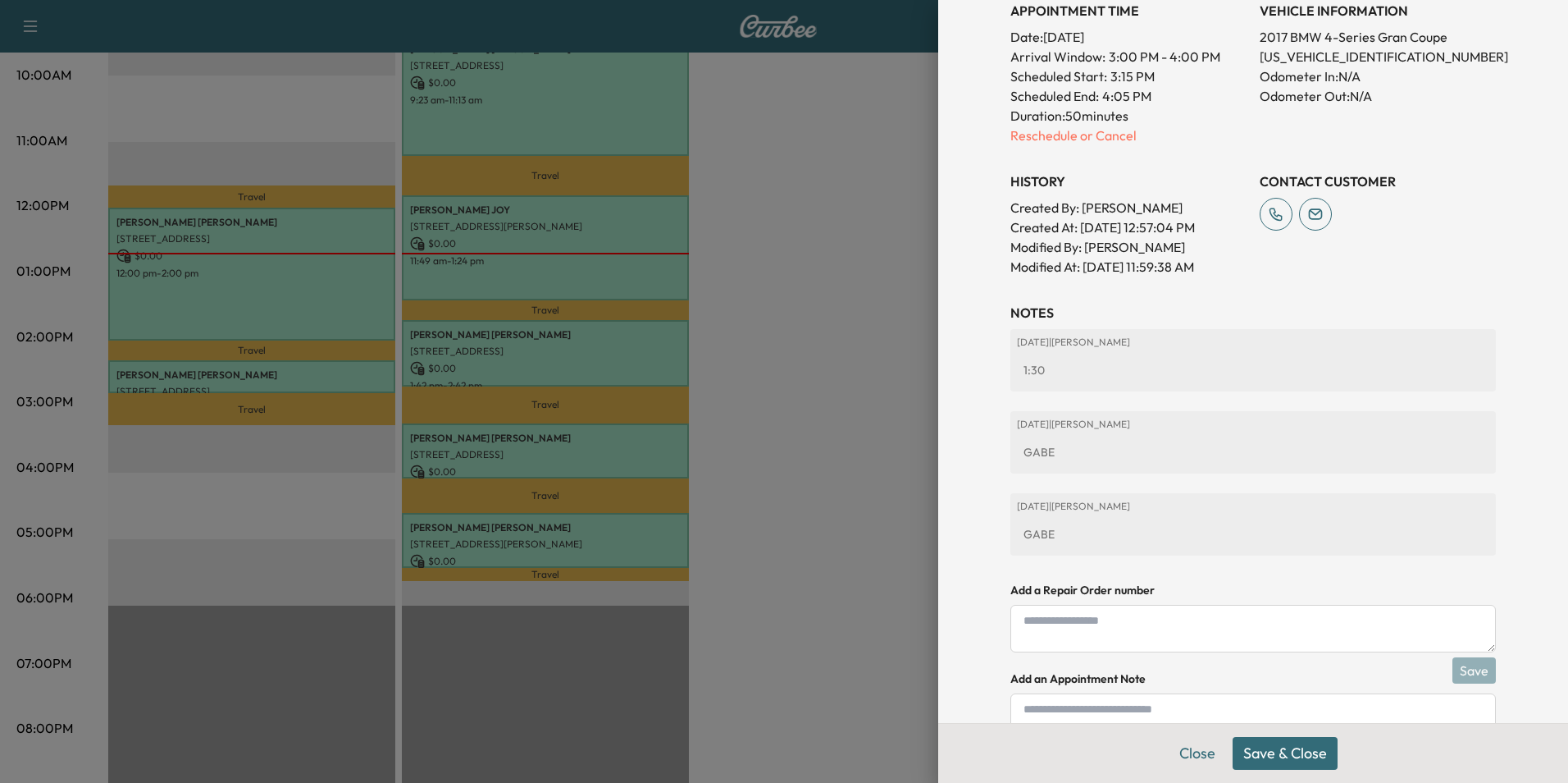
click at [1278, 750] on button "Save & Close" at bounding box center [1285, 753] width 105 height 33
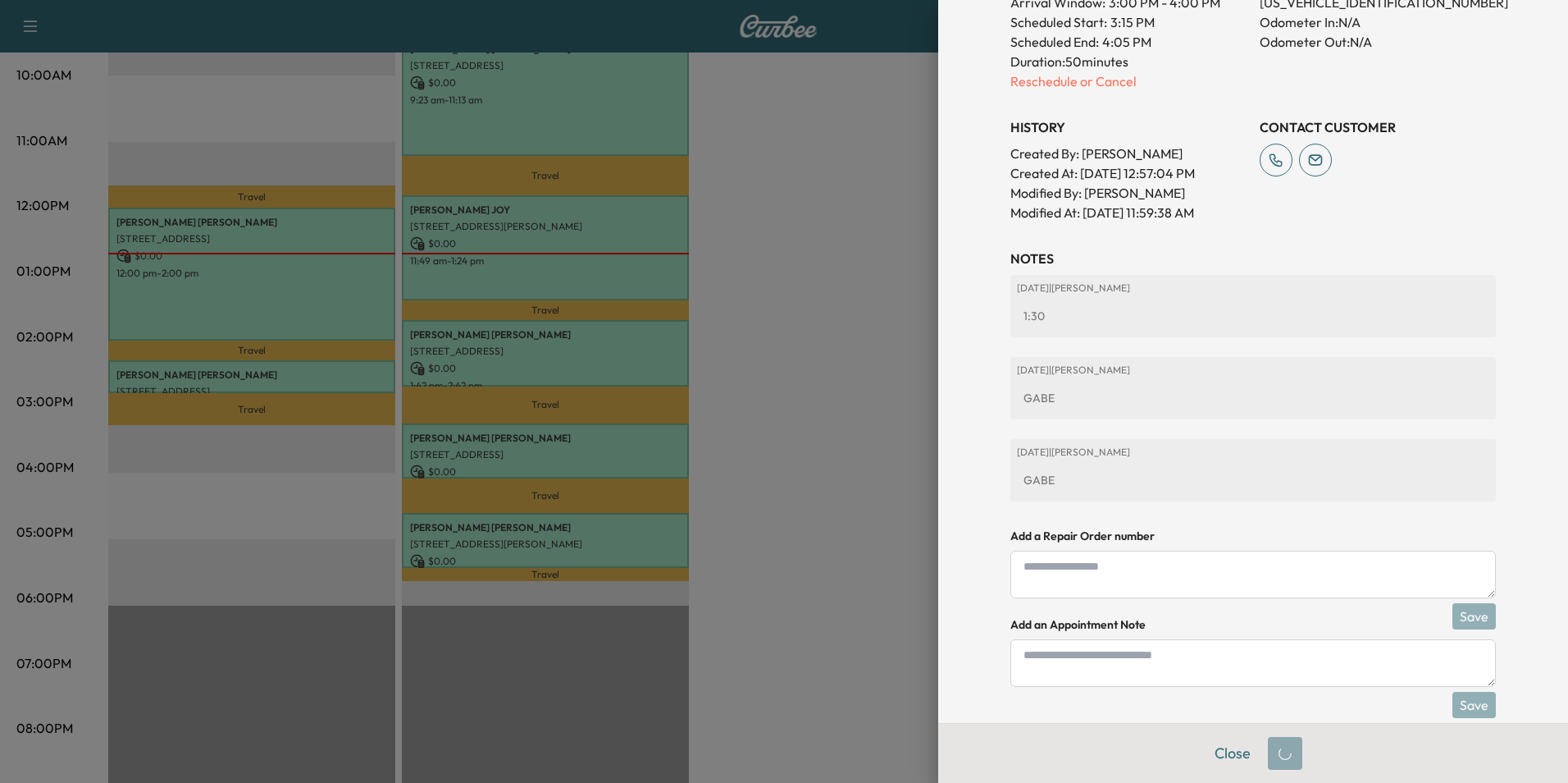
scroll to position [468, 0]
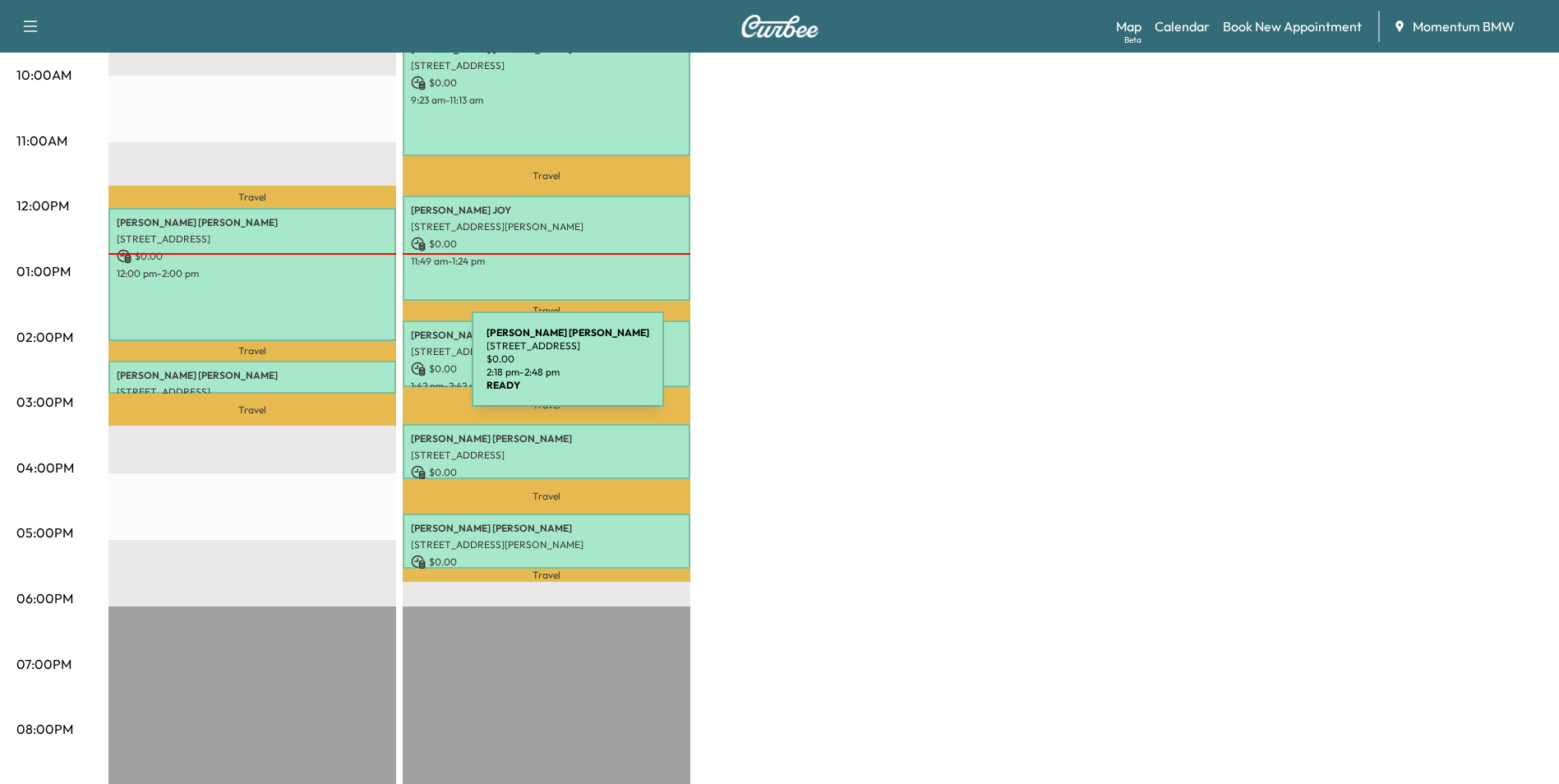
click at [349, 368] on p "Swetha Komatreddy" at bounding box center [253, 375] width 271 height 13
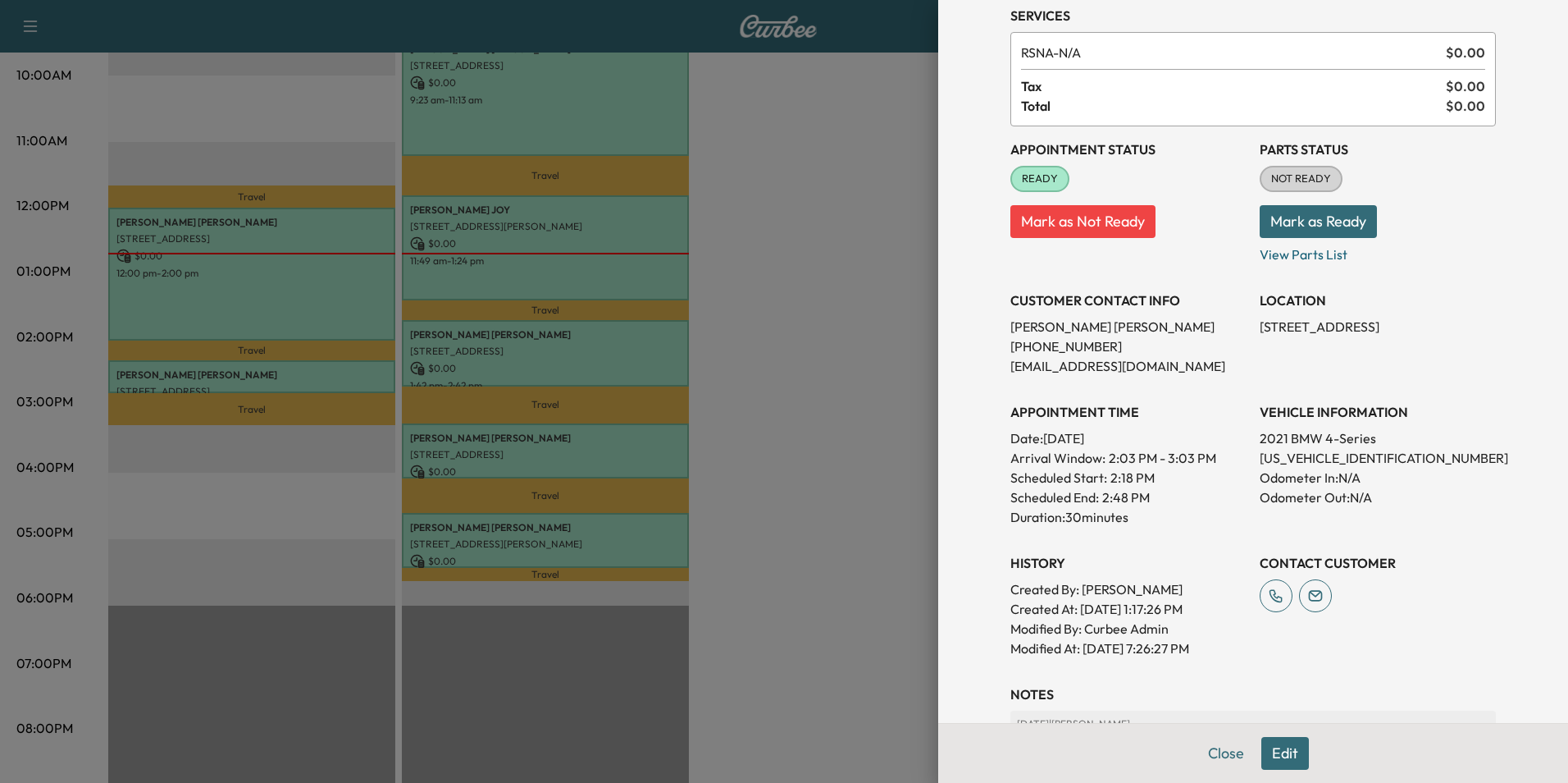
scroll to position [228, 0]
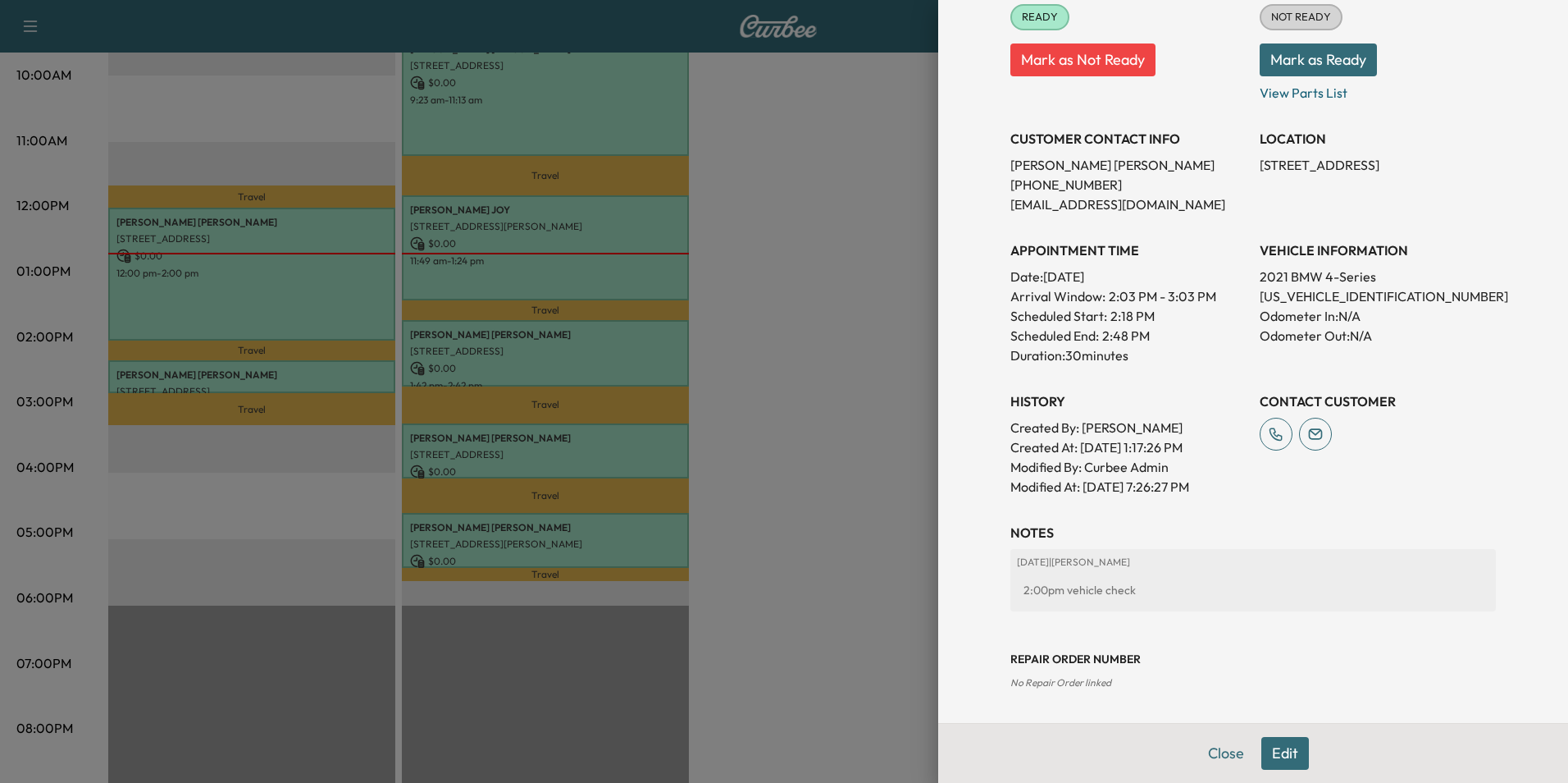
click at [1274, 752] on button "Edit" at bounding box center [1285, 753] width 48 height 33
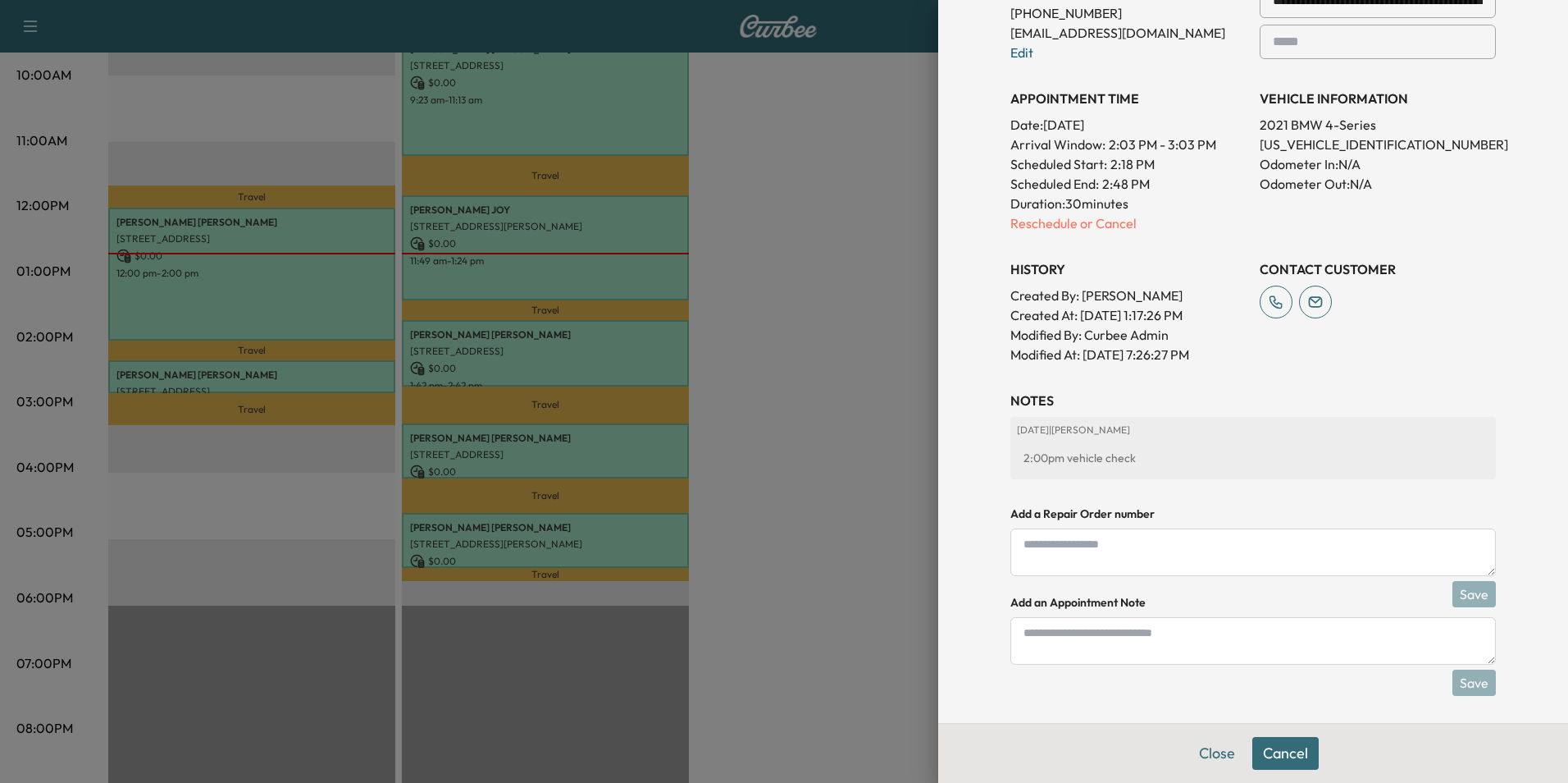
scroll to position [439, 0]
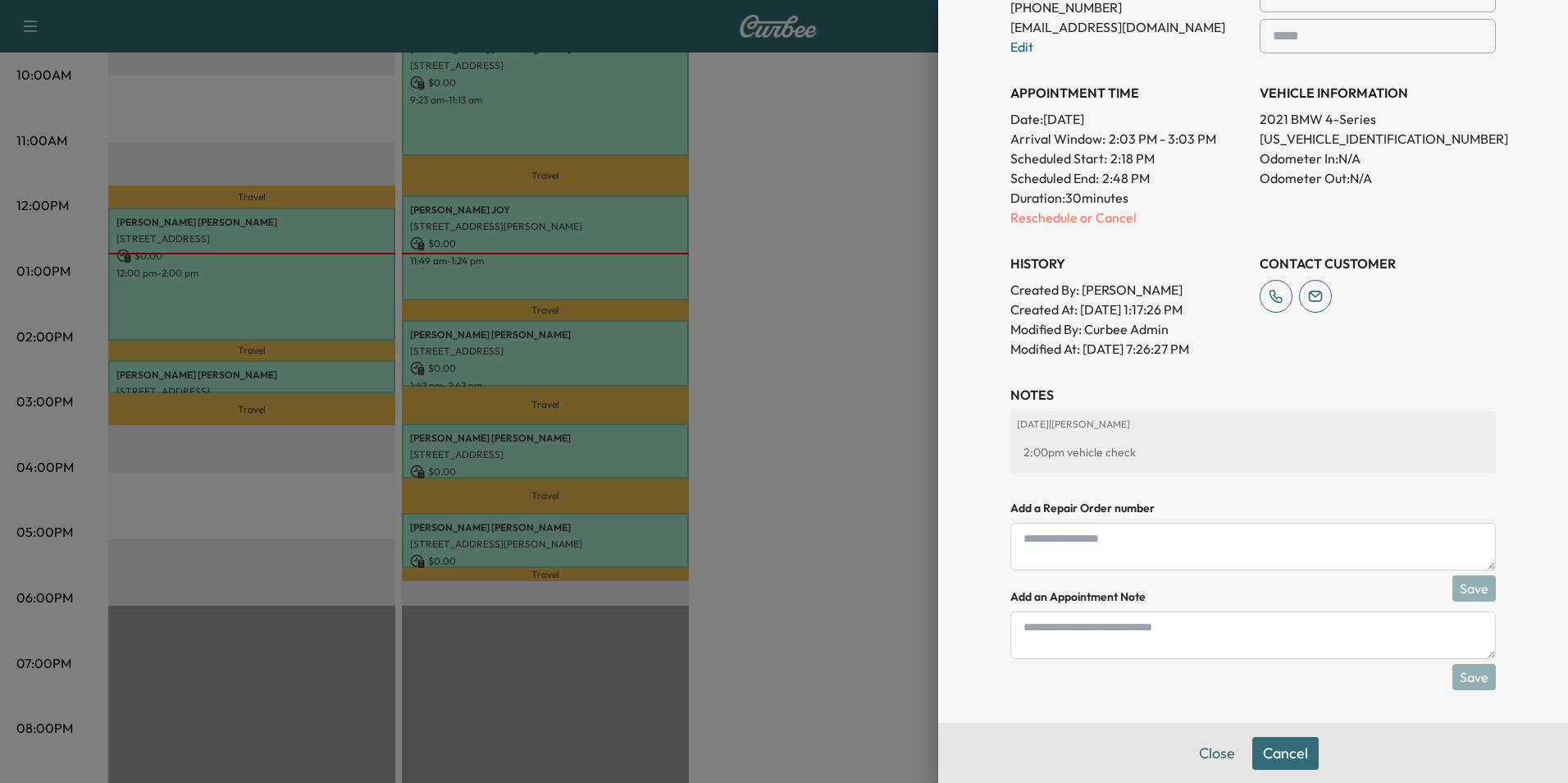
click at [1164, 644] on textarea at bounding box center [1253, 635] width 485 height 48
type textarea "****"
drag, startPoint x: 1478, startPoint y: 673, endPoint x: 1492, endPoint y: 667, distance: 15.2
click at [1481, 670] on button "Save" at bounding box center [1474, 677] width 43 height 26
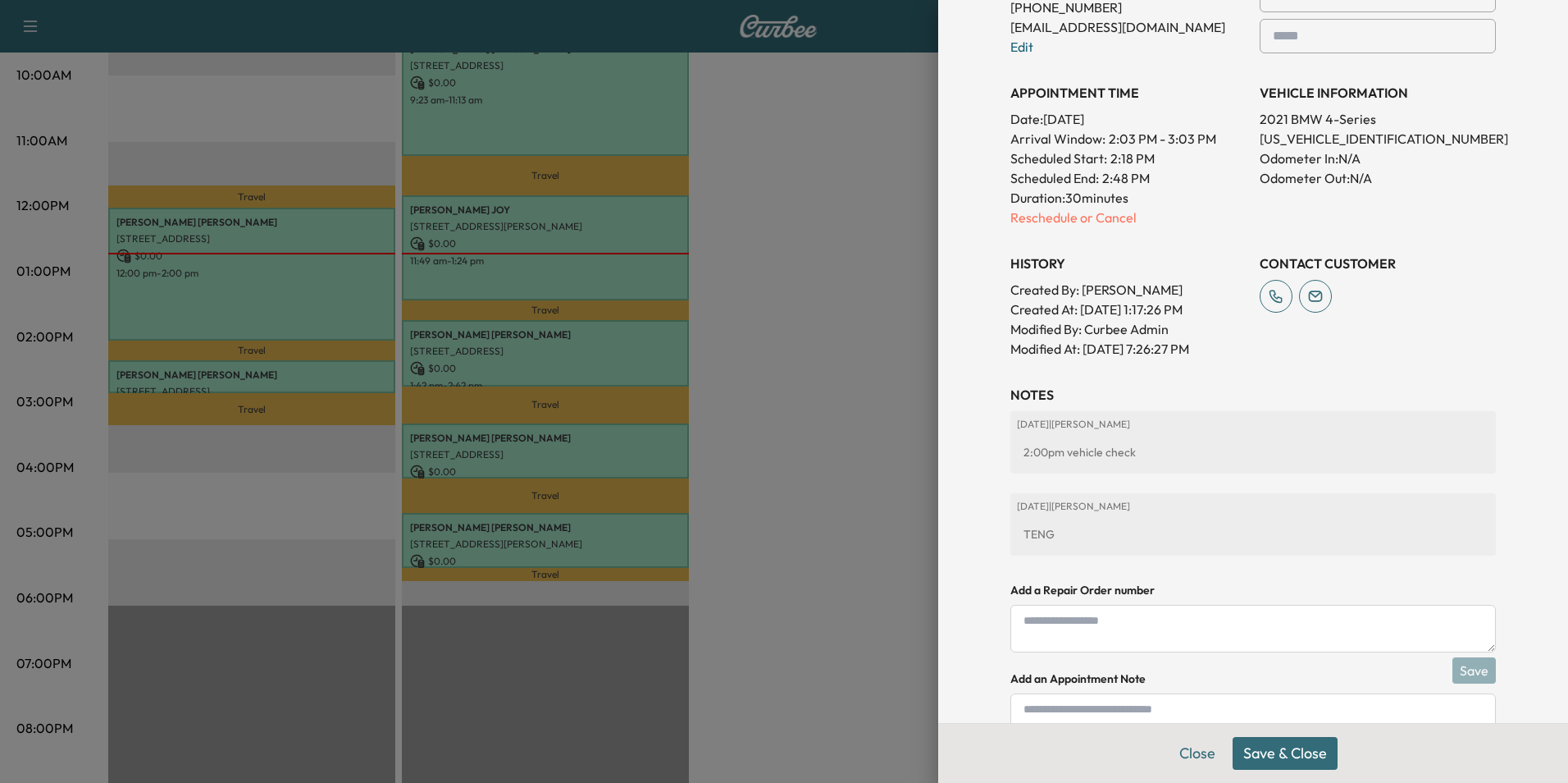
click at [1303, 749] on button "Save & Close" at bounding box center [1285, 753] width 105 height 33
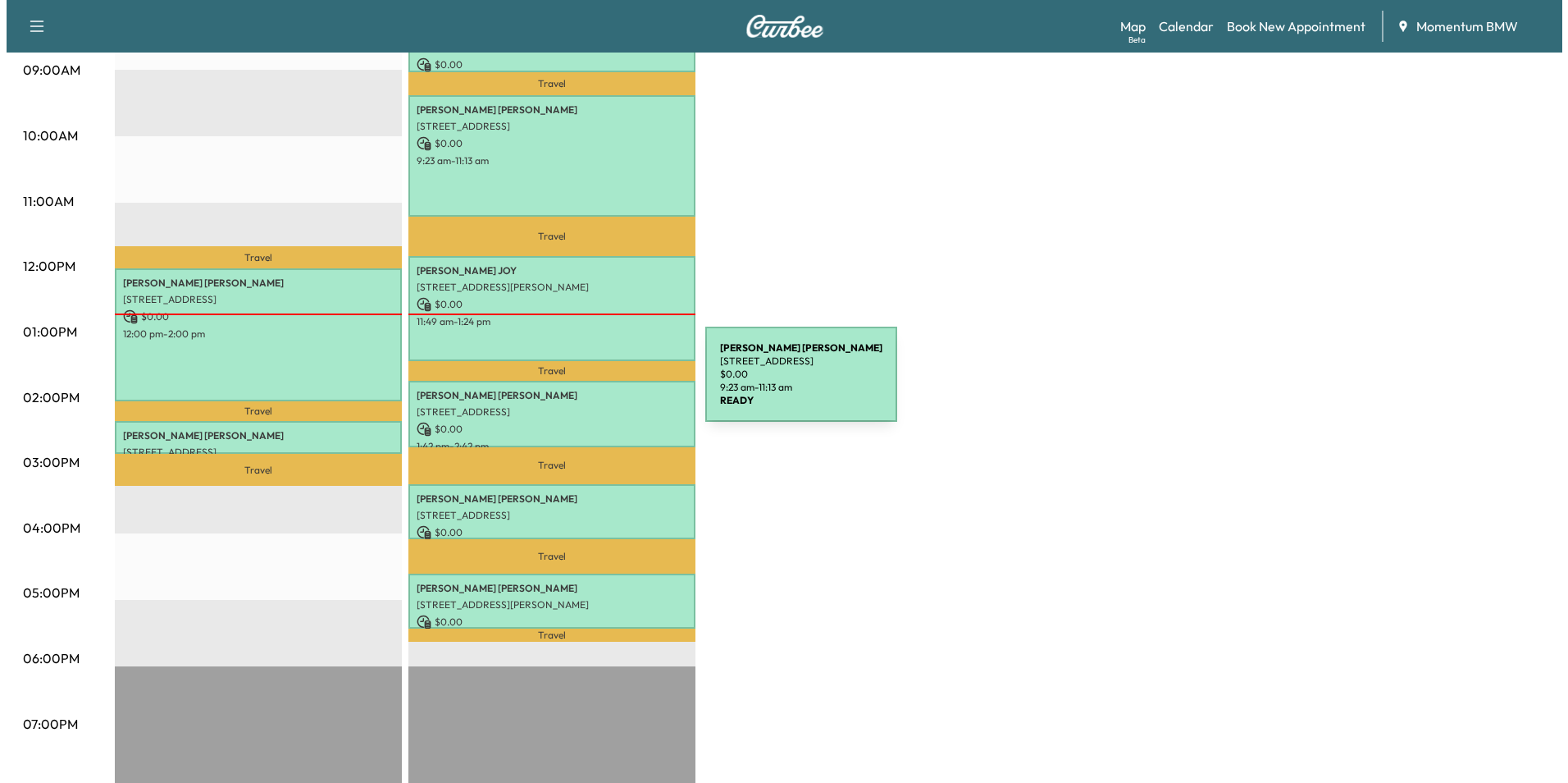
scroll to position [574, 0]
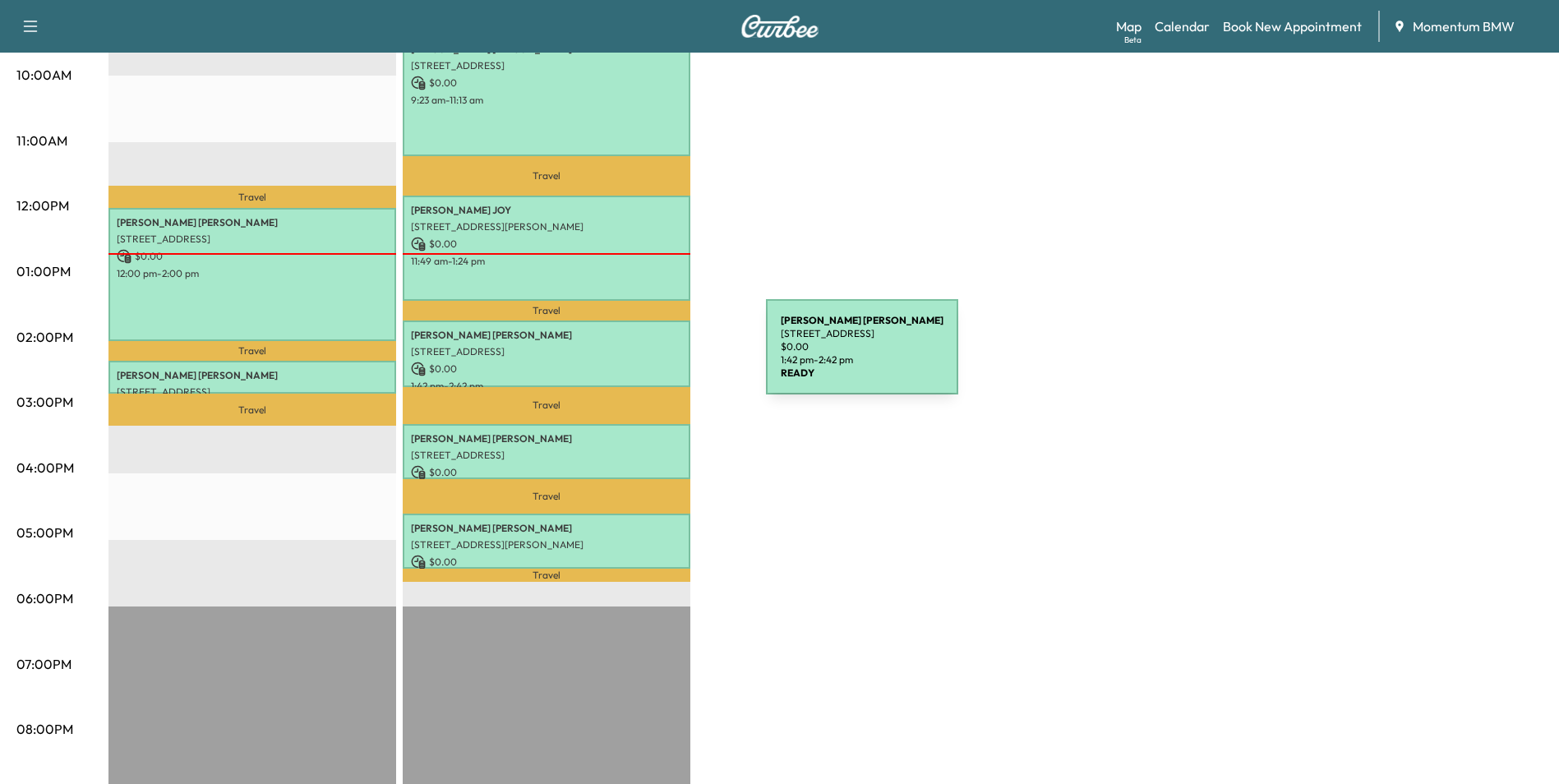
click at [643, 362] on p "$ 0.00" at bounding box center [547, 369] width 271 height 15
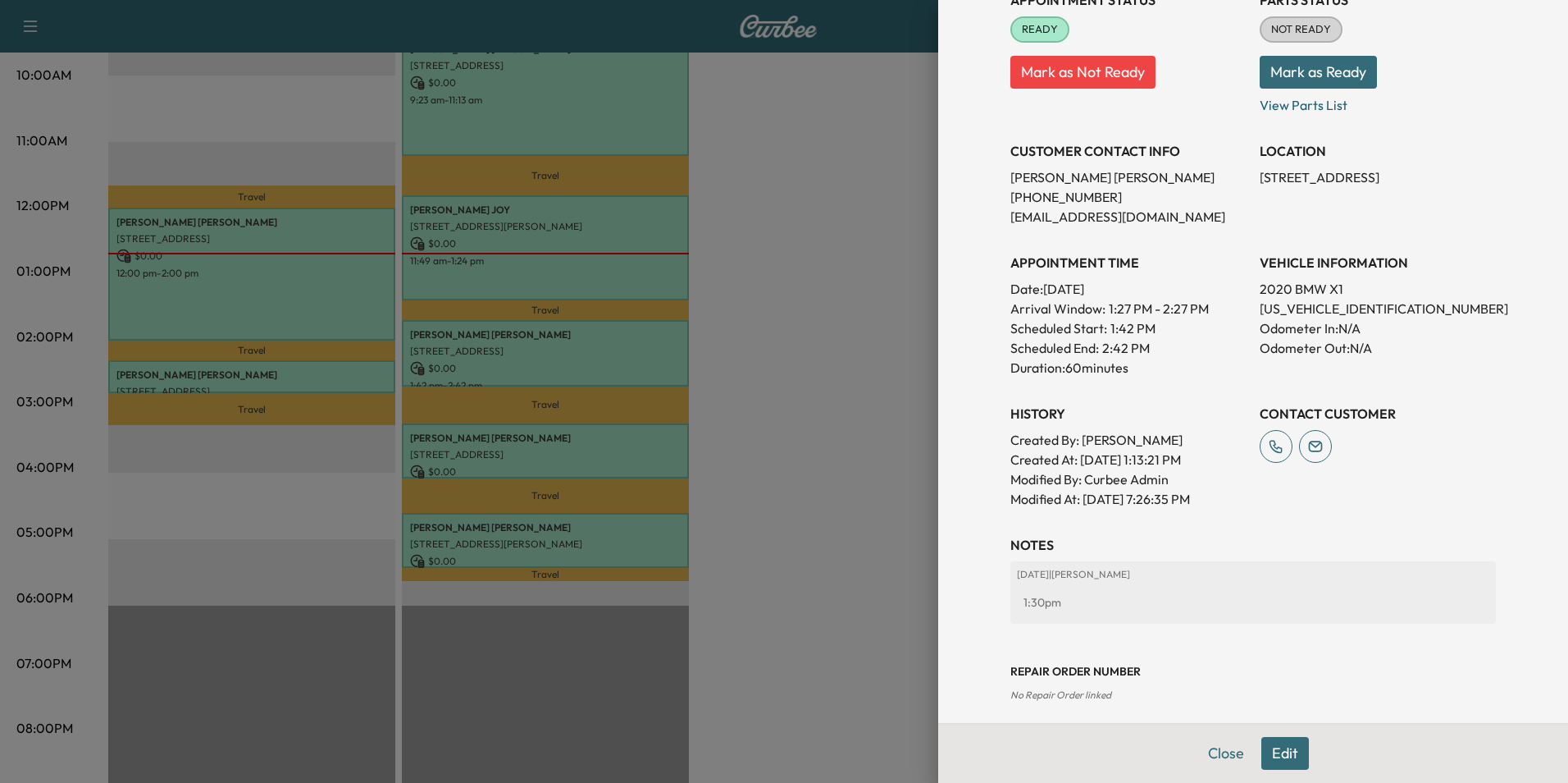
scroll to position [228, 0]
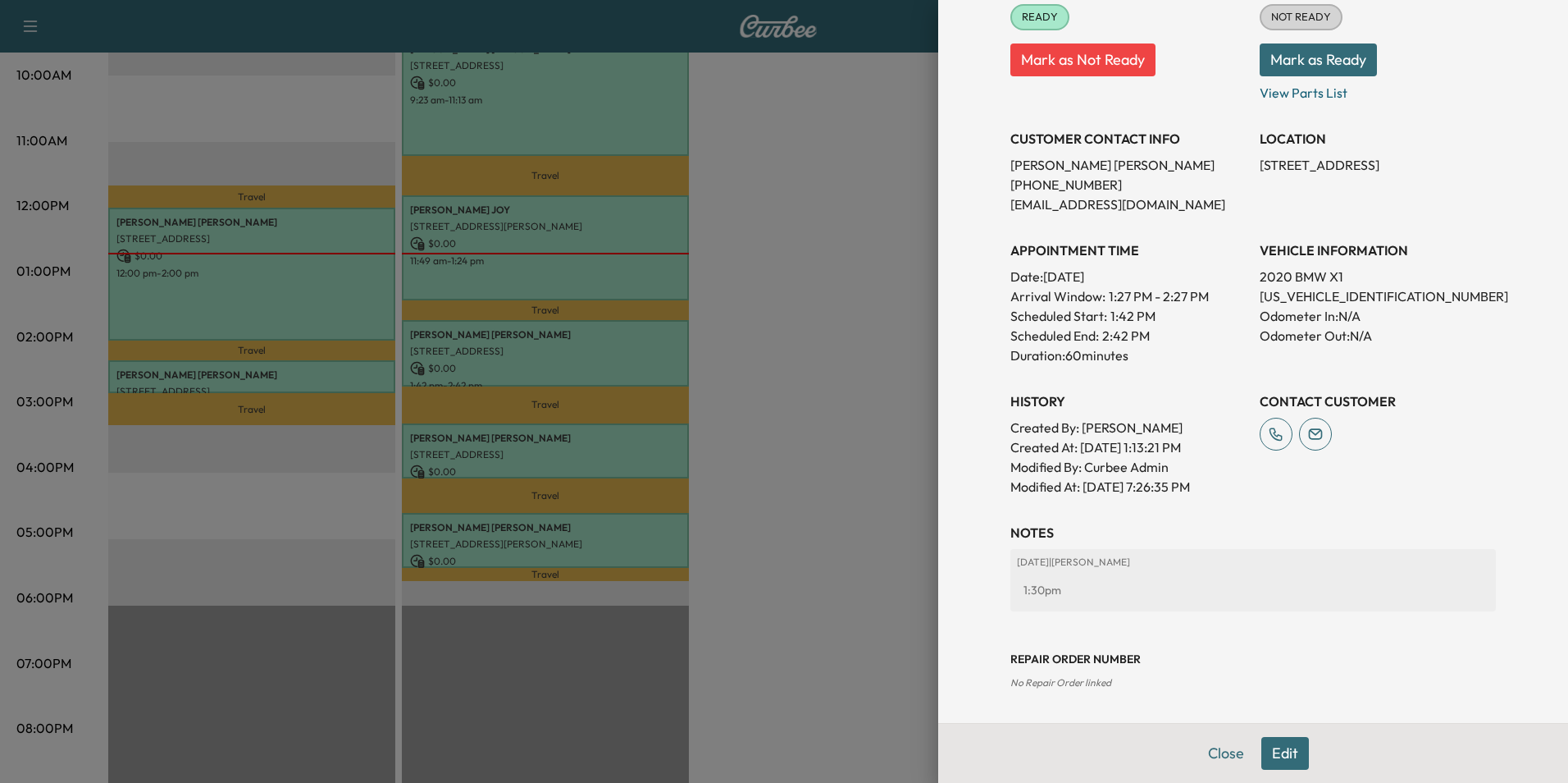
click at [1265, 749] on button "Edit" at bounding box center [1285, 753] width 48 height 33
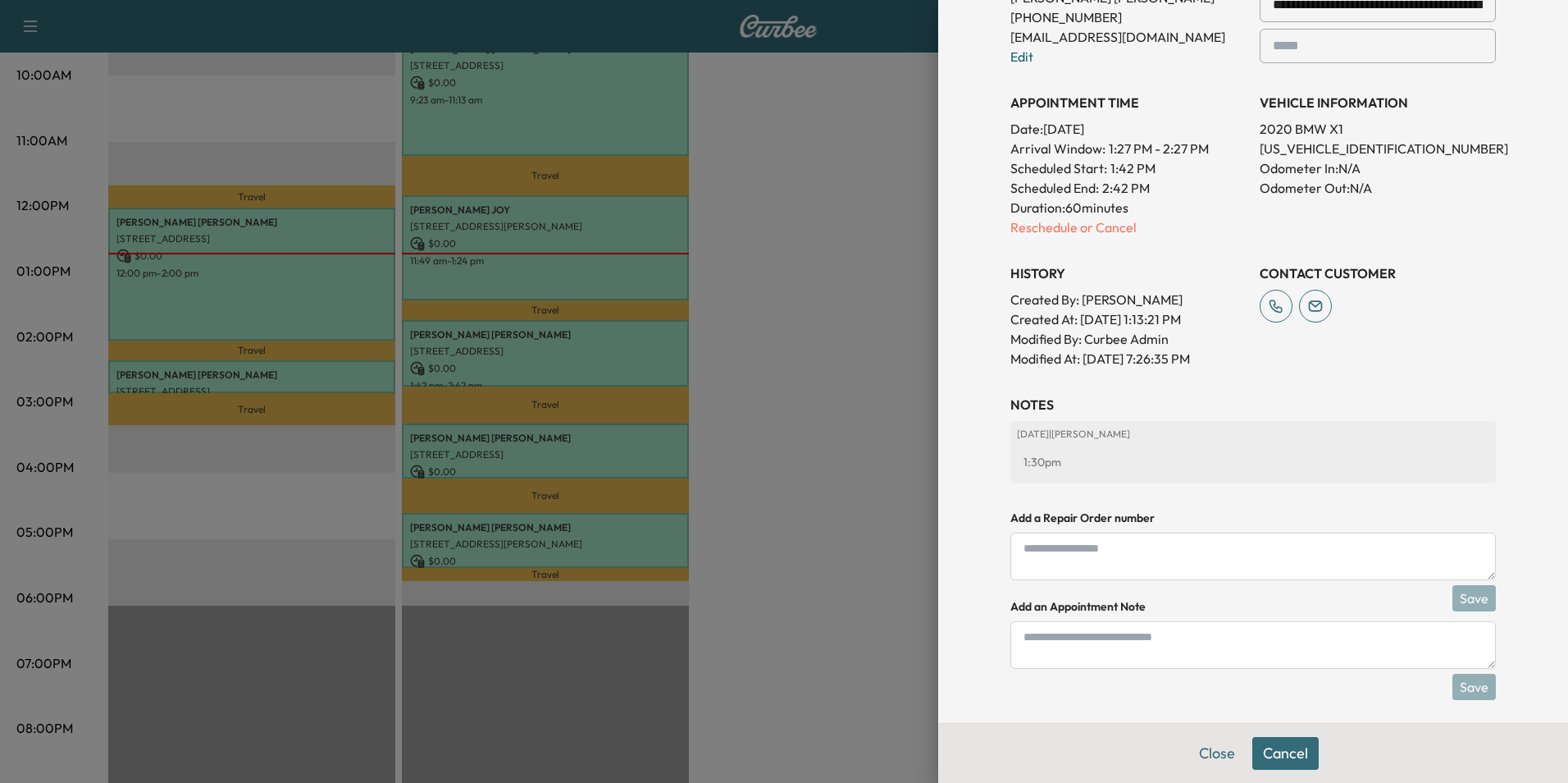
scroll to position [439, 0]
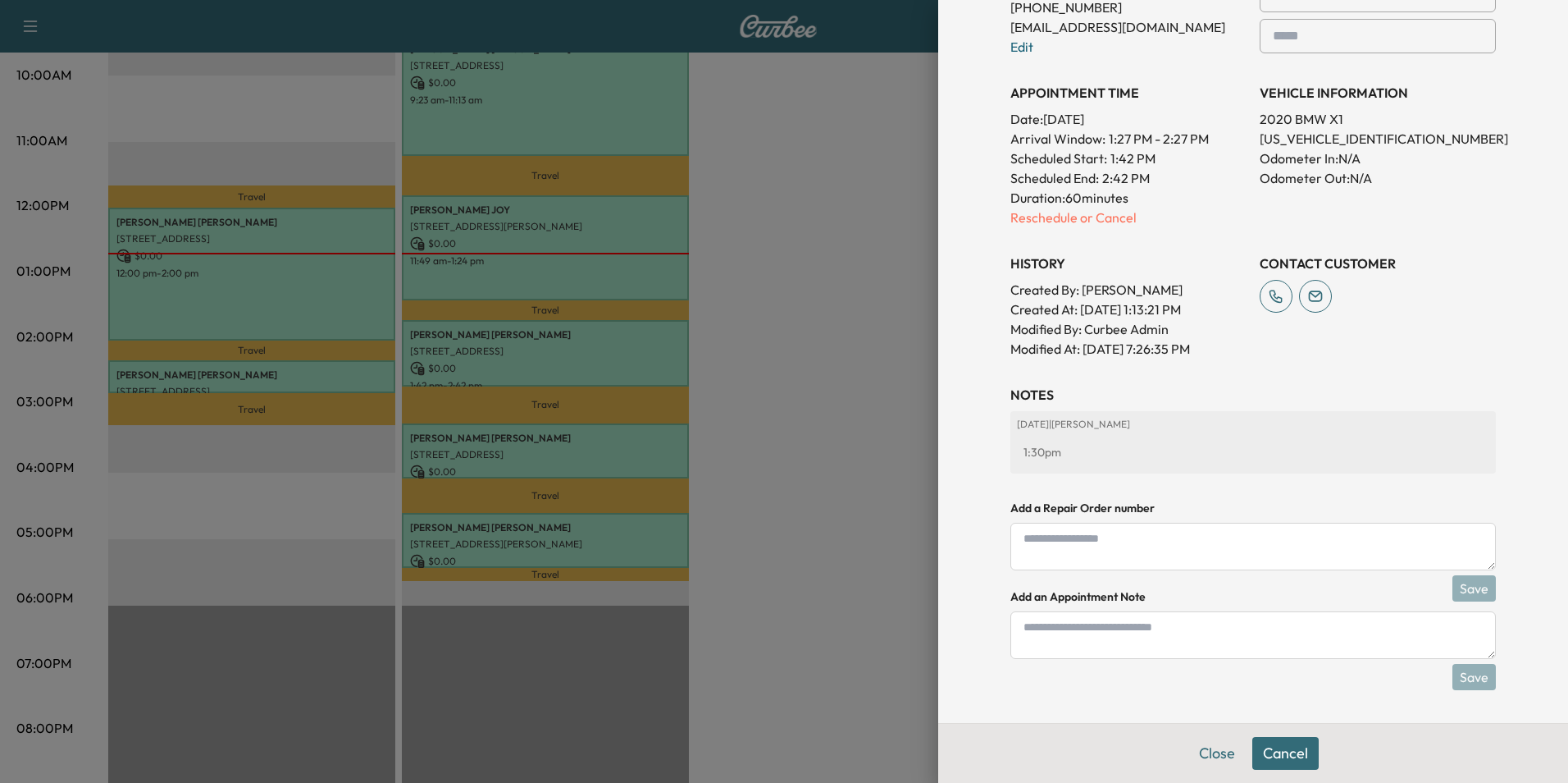
drag, startPoint x: 1179, startPoint y: 628, endPoint x: 1173, endPoint y: 620, distance: 10.0
click at [1173, 626] on textarea at bounding box center [1253, 635] width 485 height 48
type textarea "****"
click at [1465, 680] on button "Save" at bounding box center [1474, 677] width 43 height 26
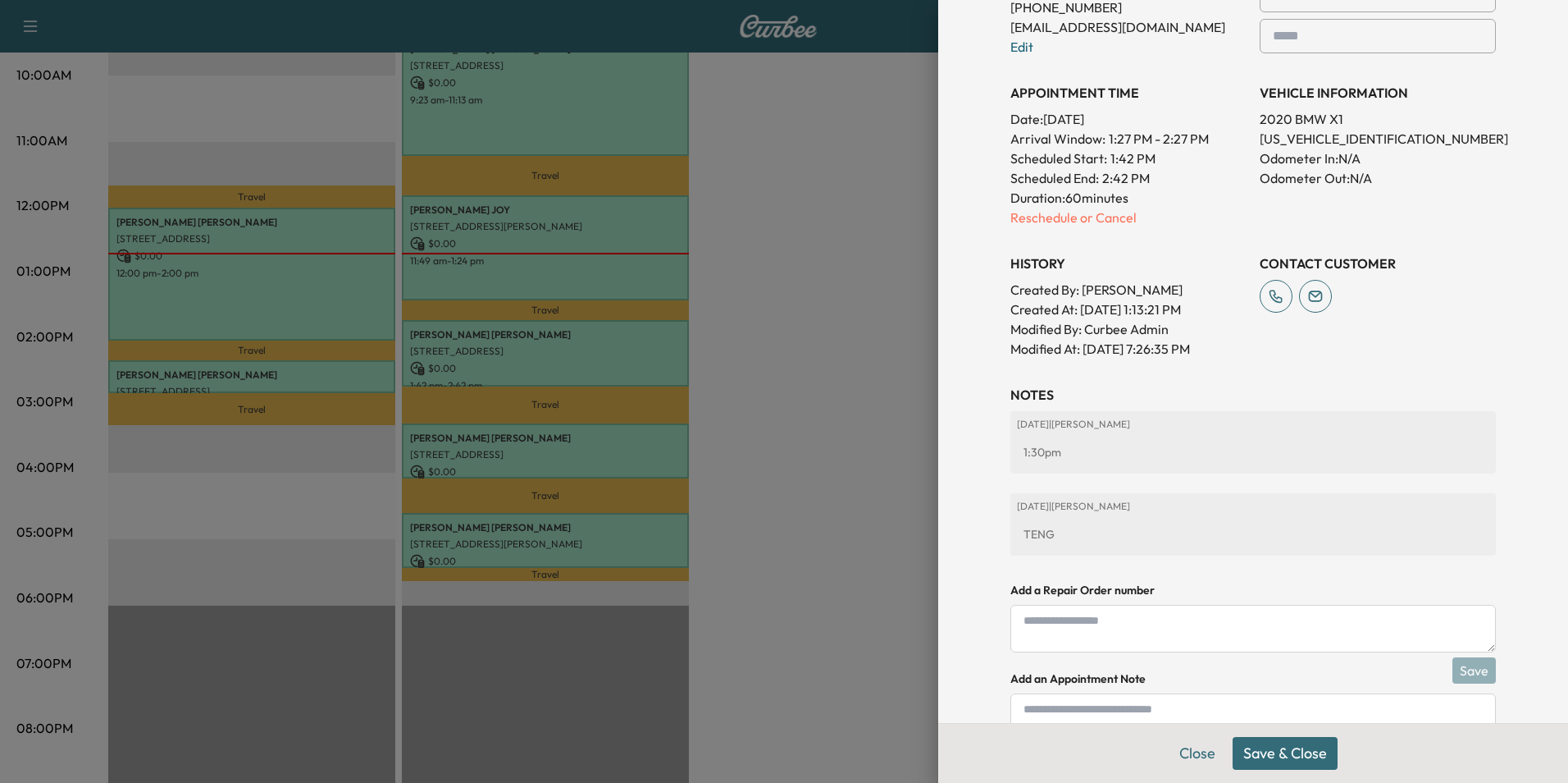
click at [1288, 760] on button "Save & Close" at bounding box center [1285, 753] width 105 height 33
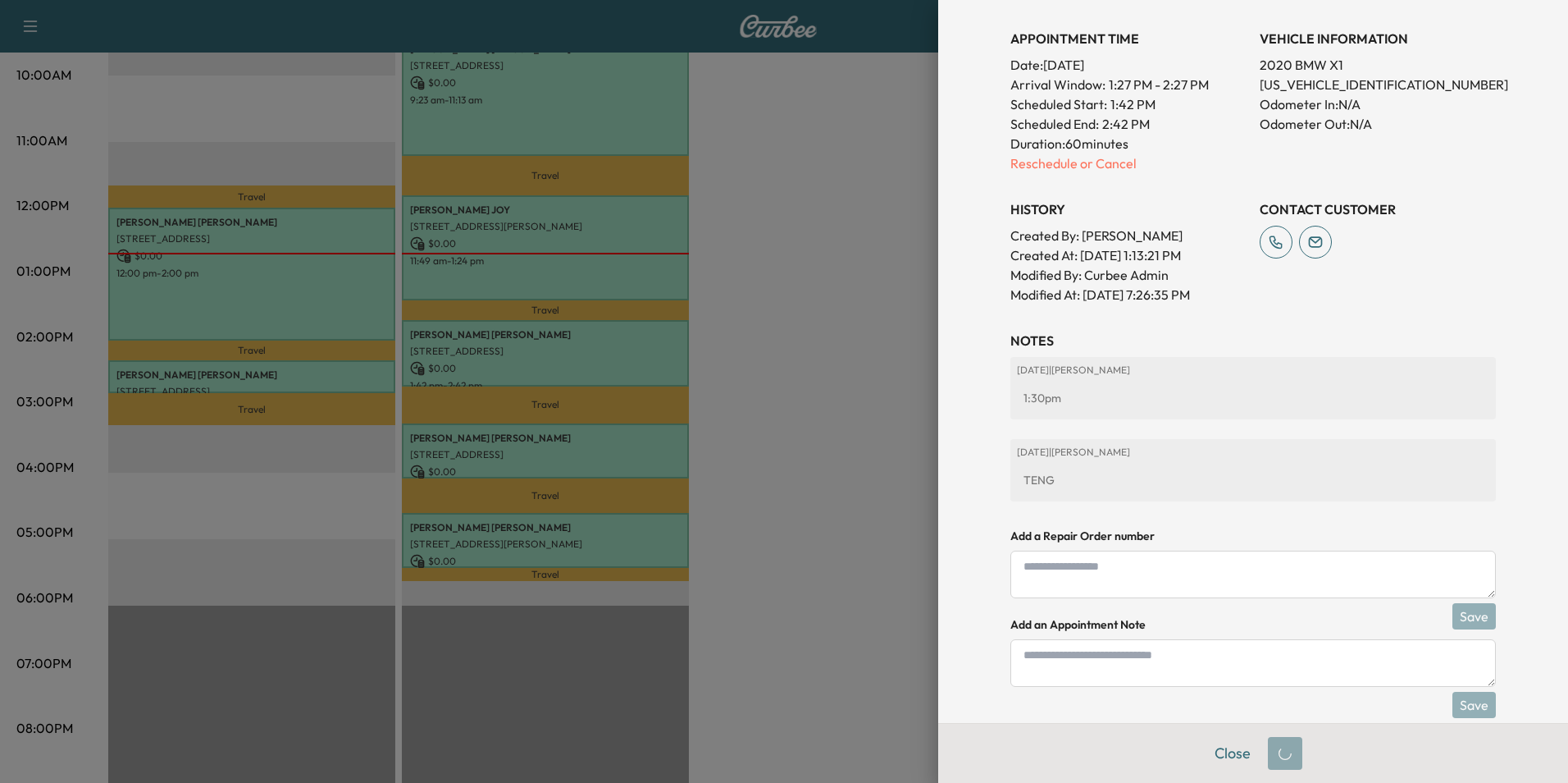
scroll to position [406, 0]
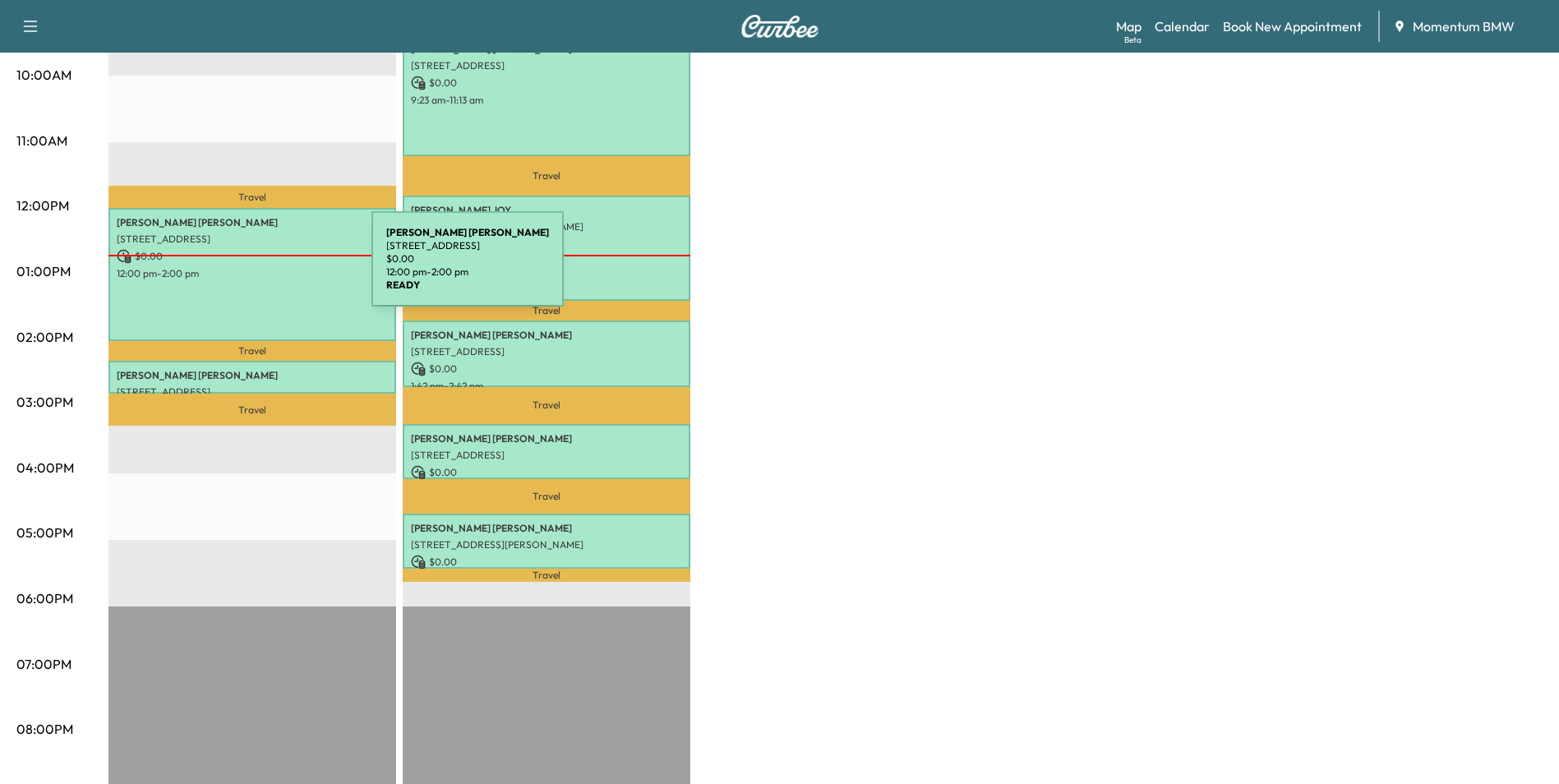
click at [248, 270] on p "12:00 pm - 2:00 pm" at bounding box center [253, 273] width 271 height 13
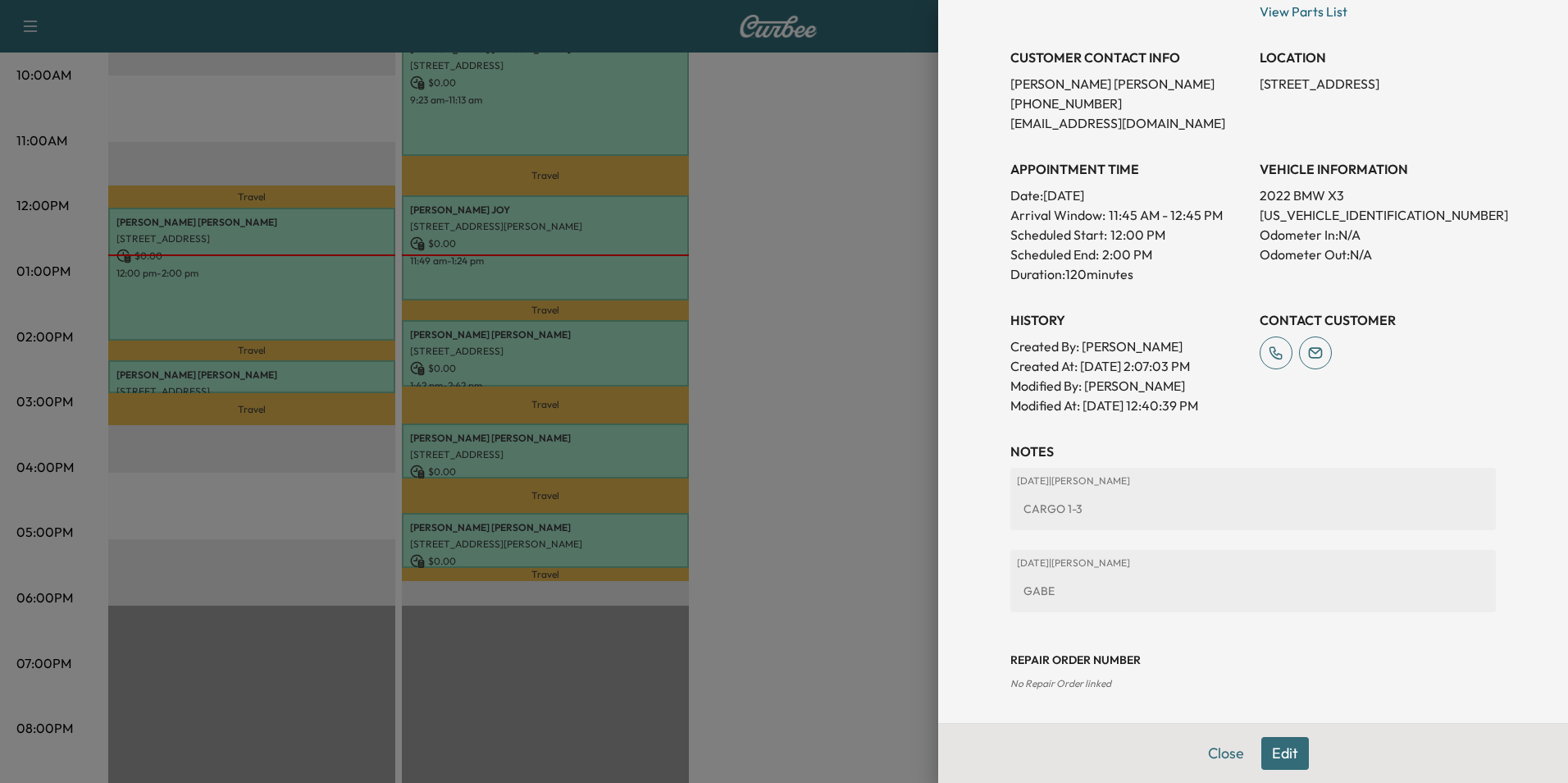
scroll to position [330, 0]
click at [1218, 751] on button "Close" at bounding box center [1226, 753] width 57 height 33
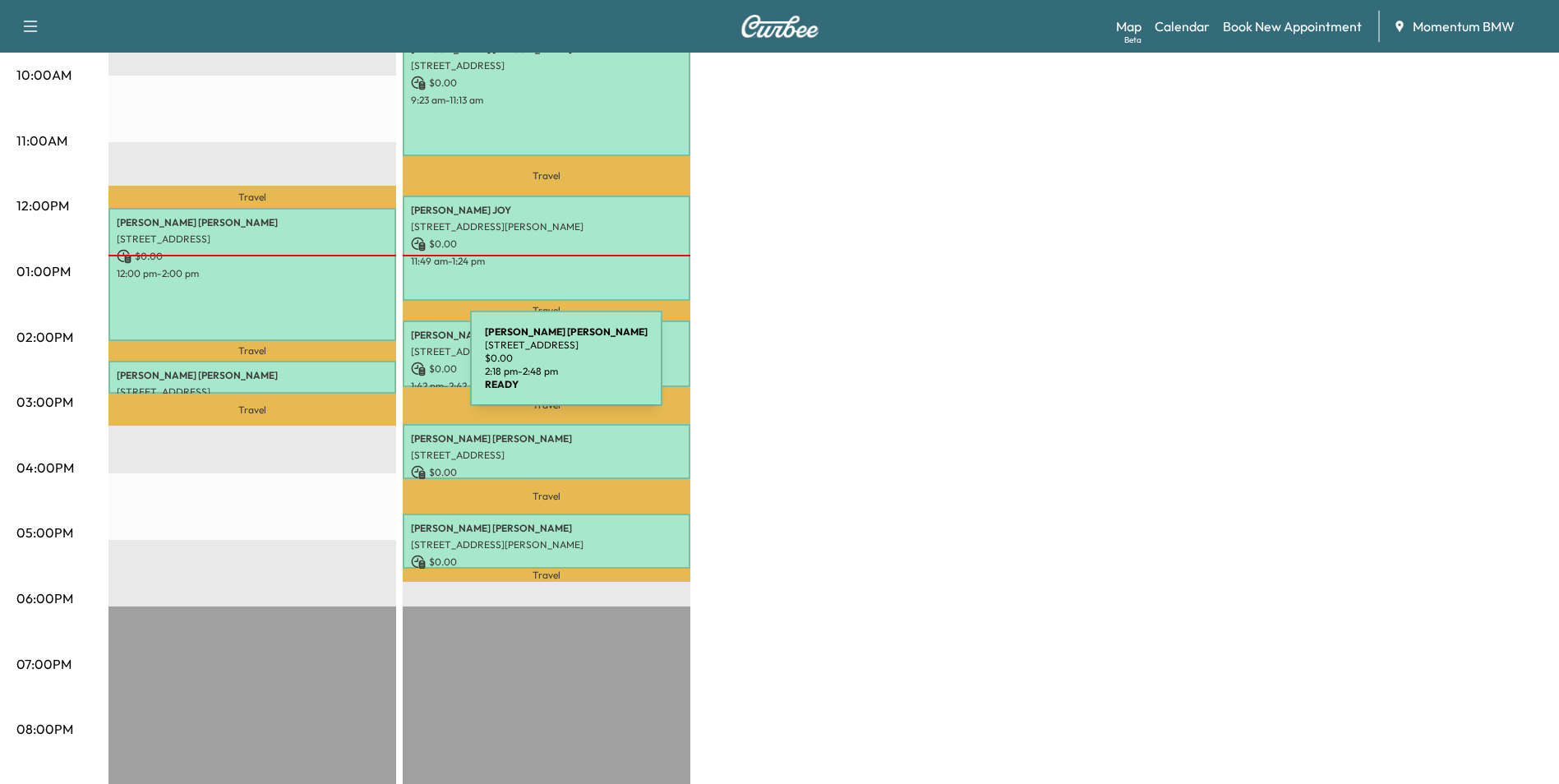
click at [347, 368] on p "Swetha Komatreddy" at bounding box center [253, 375] width 271 height 13
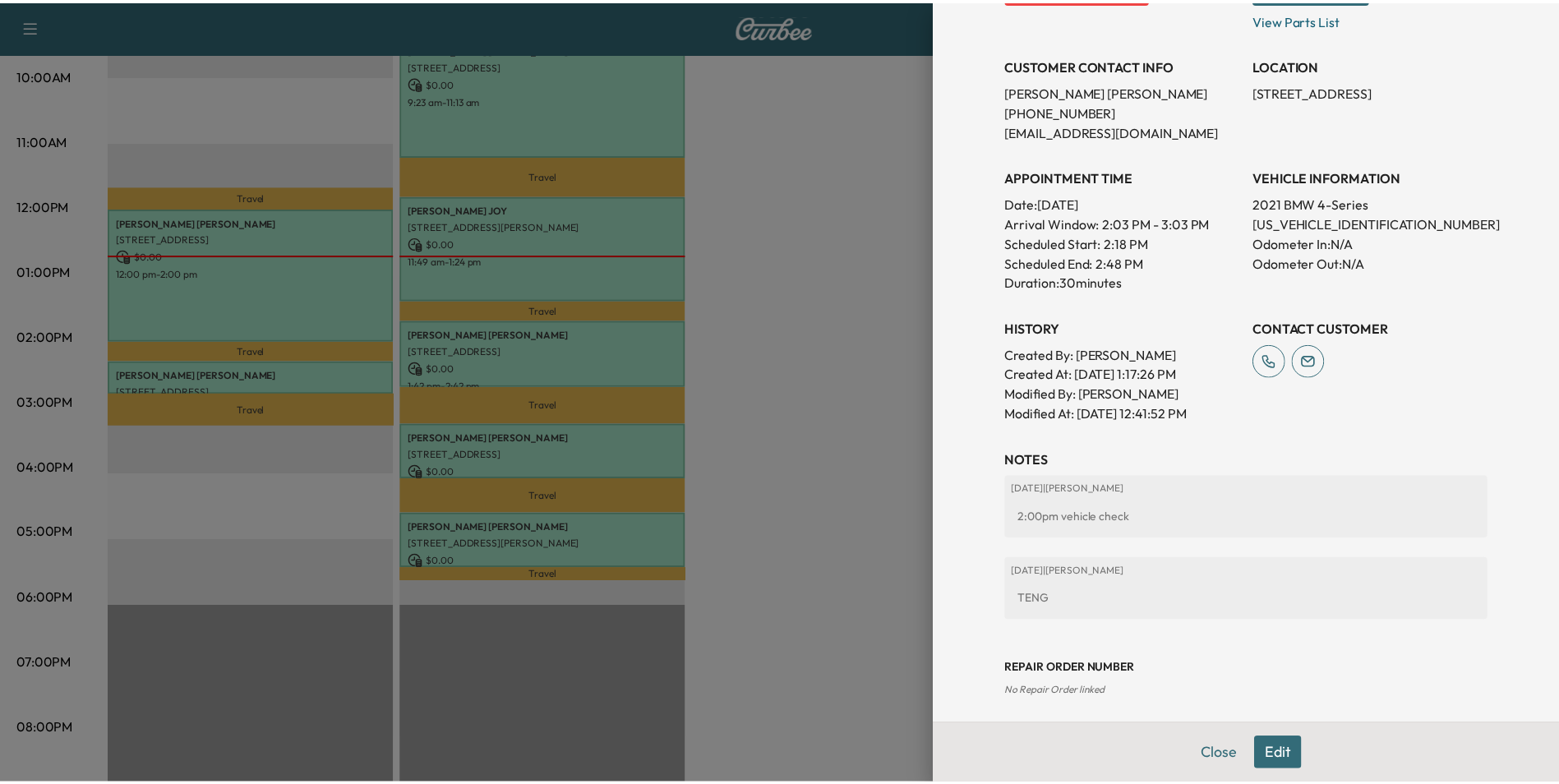
scroll to position [311, 0]
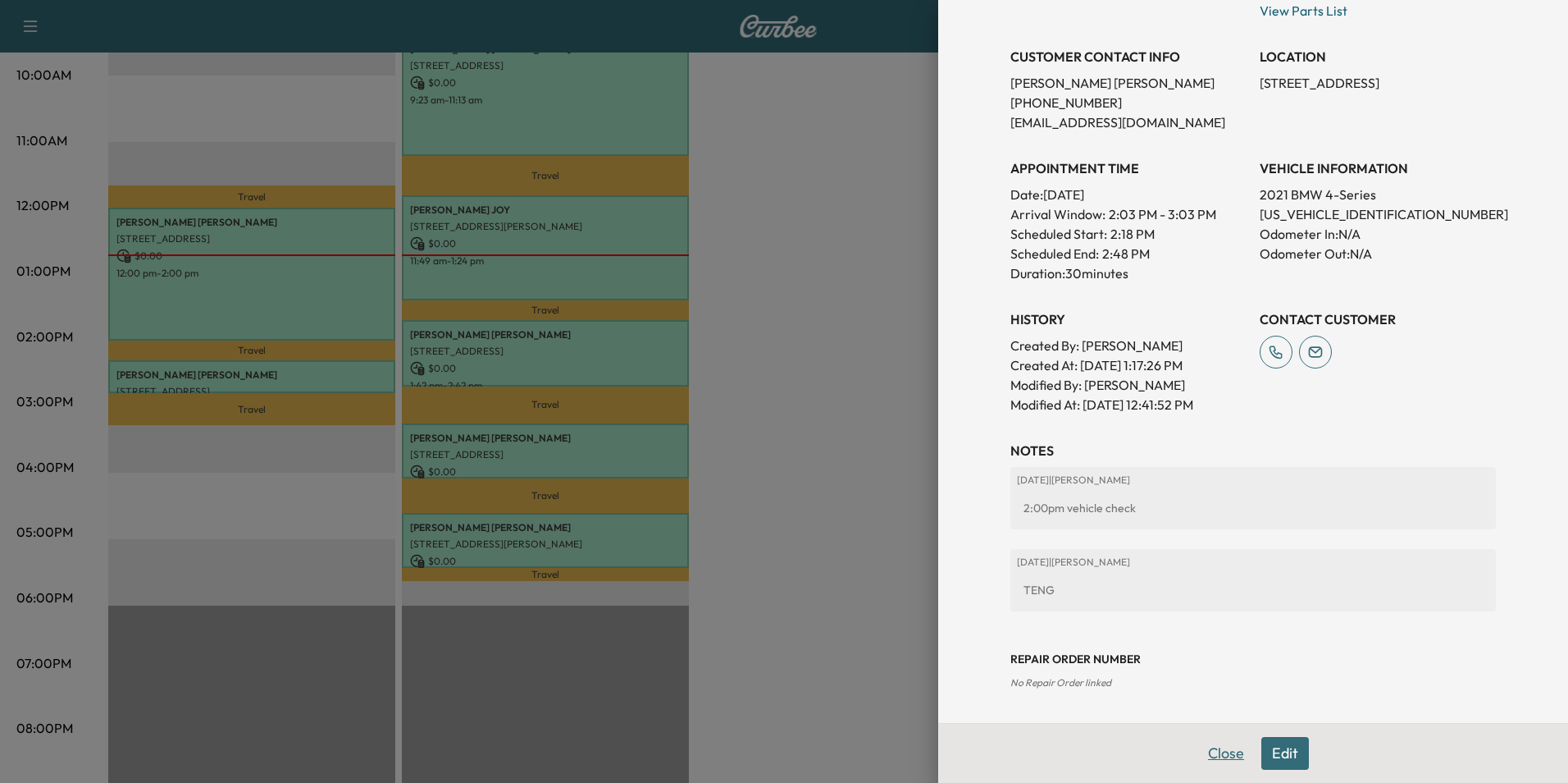
drag, startPoint x: 1211, startPoint y: 756, endPoint x: 1186, endPoint y: 689, distance: 71.5
click at [1211, 755] on button "Close" at bounding box center [1226, 753] width 57 height 33
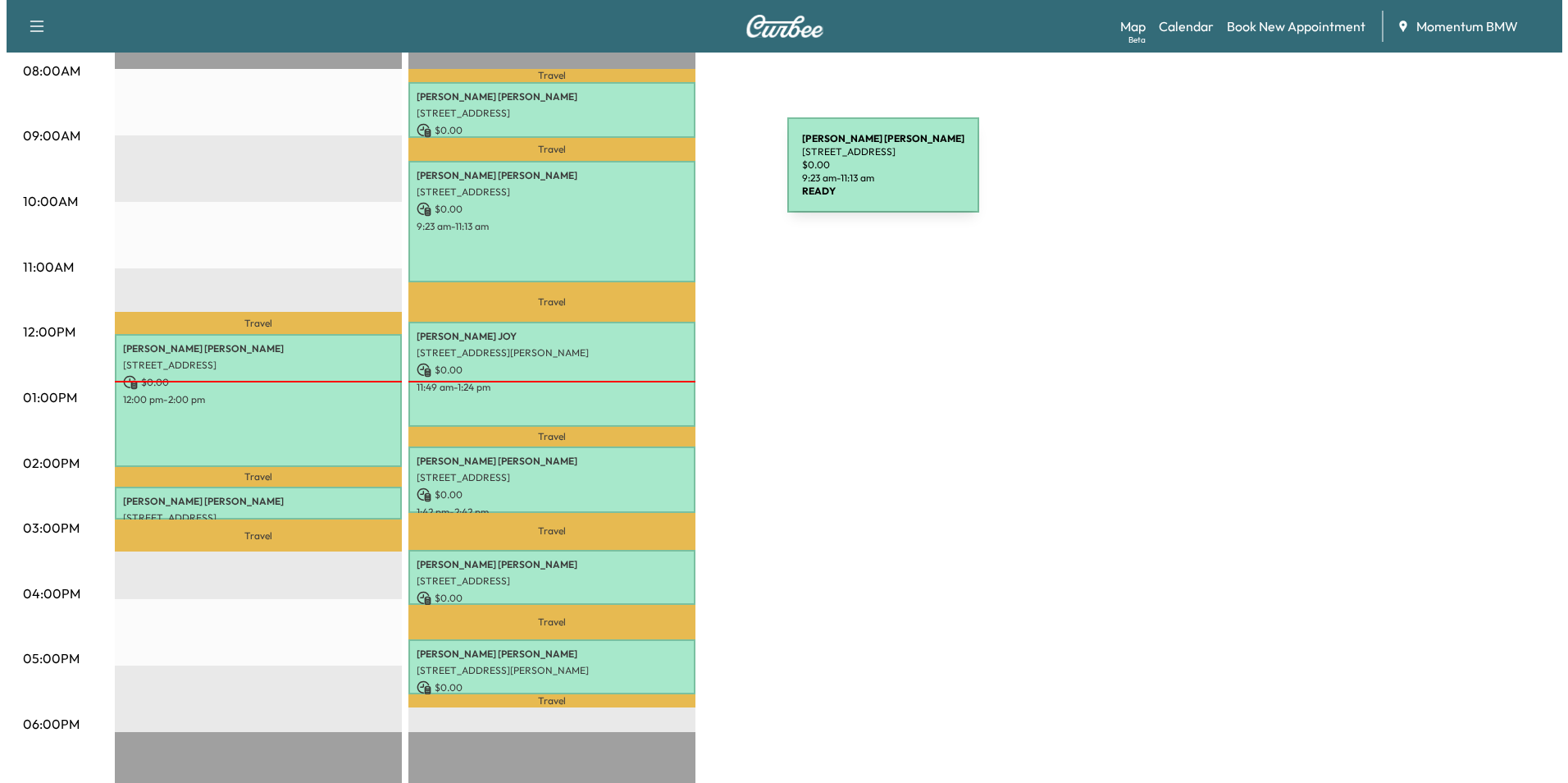
scroll to position [410, 0]
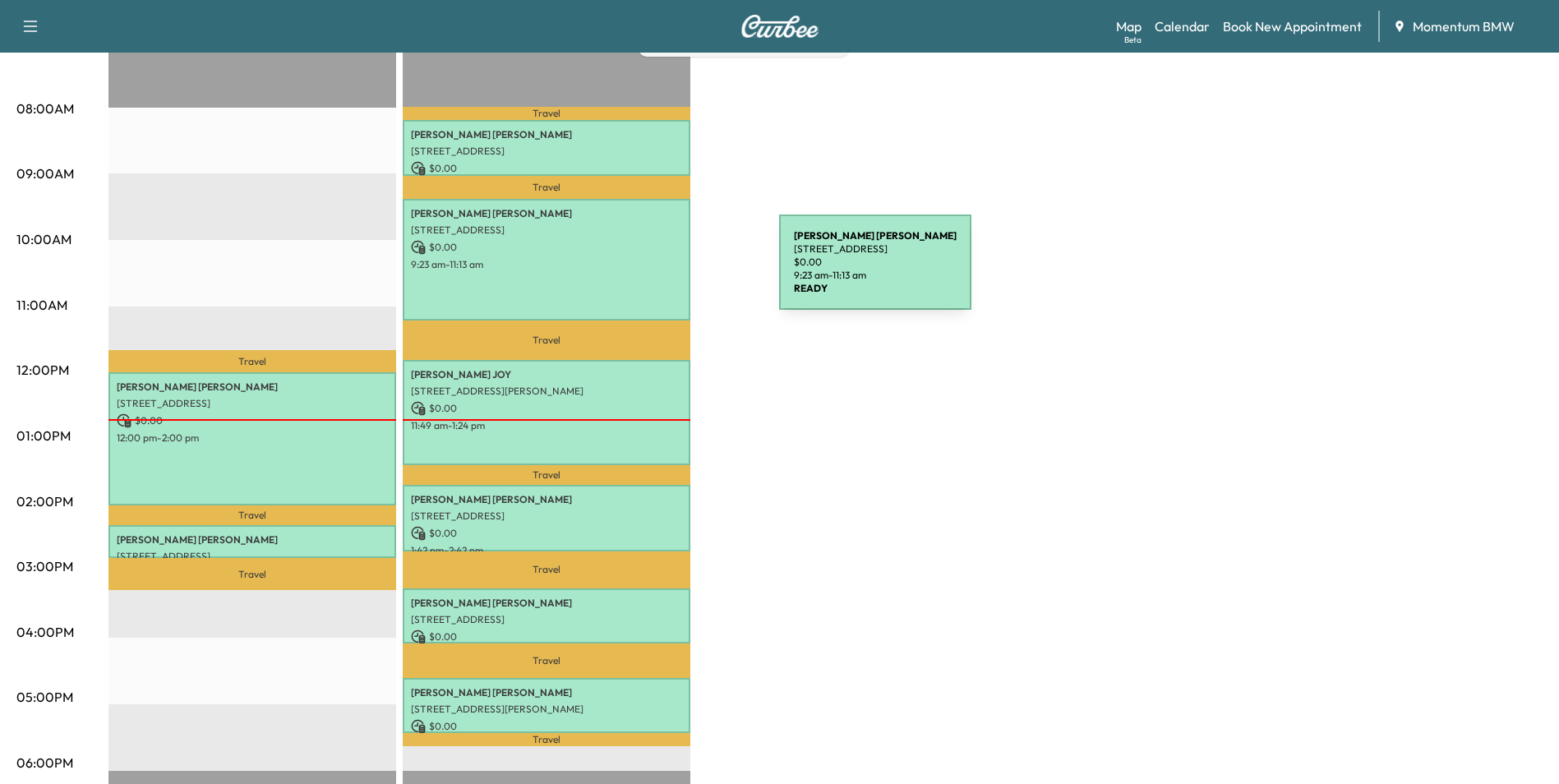
click at [656, 272] on div "TISHA WILLIAMS 4919 Ridge Harbor Dr, Houston, TX 77053, USA $ 0.00 9:23 am - 11…" at bounding box center [546, 259] width 287 height 122
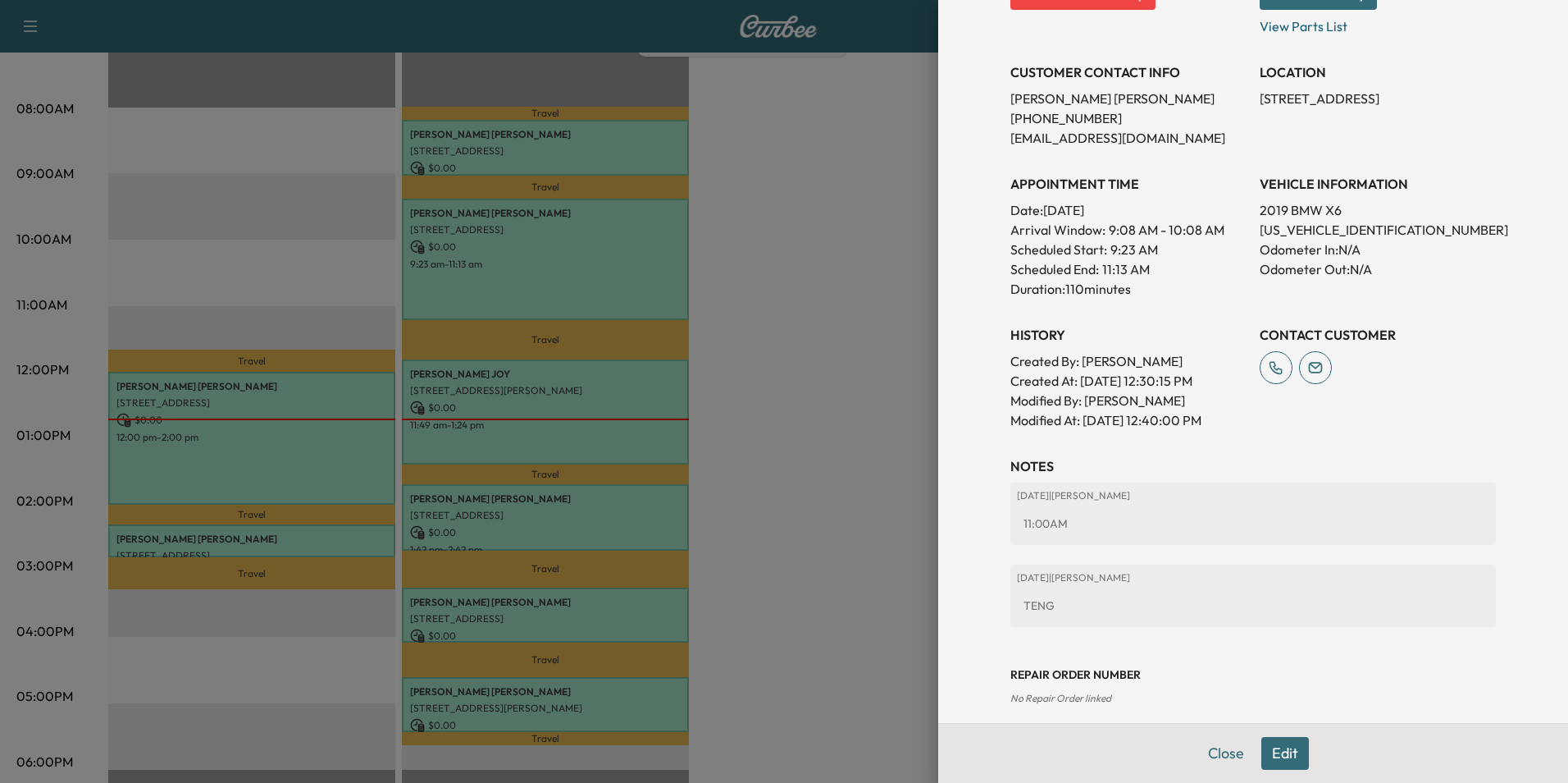
scroll to position [330, 0]
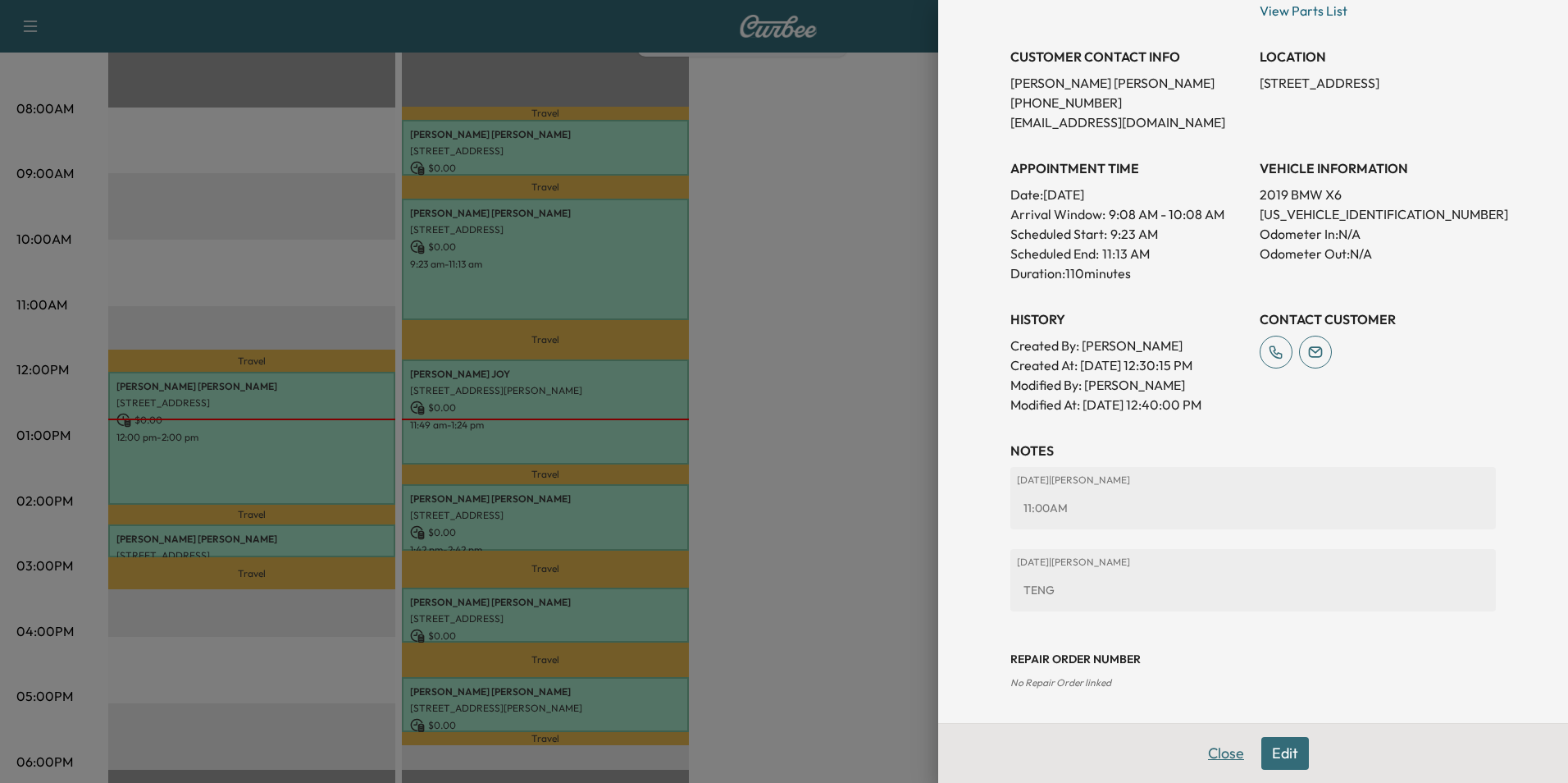
click at [1207, 743] on button "Close" at bounding box center [1226, 753] width 57 height 33
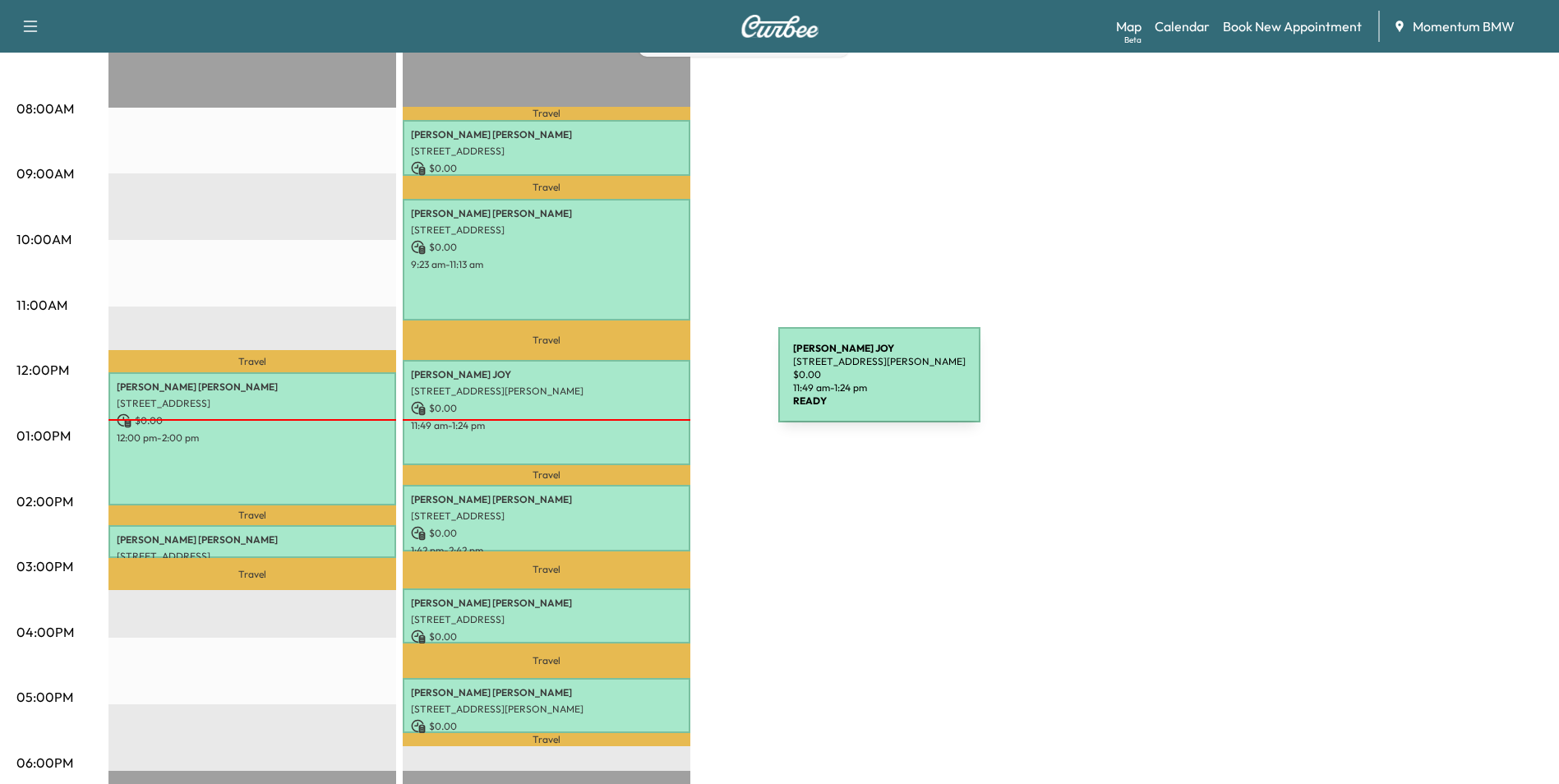
click at [659, 384] on p "25914 Fiona Sky Ln, Katy, TX 77494, USA" at bounding box center [547, 391] width 271 height 13
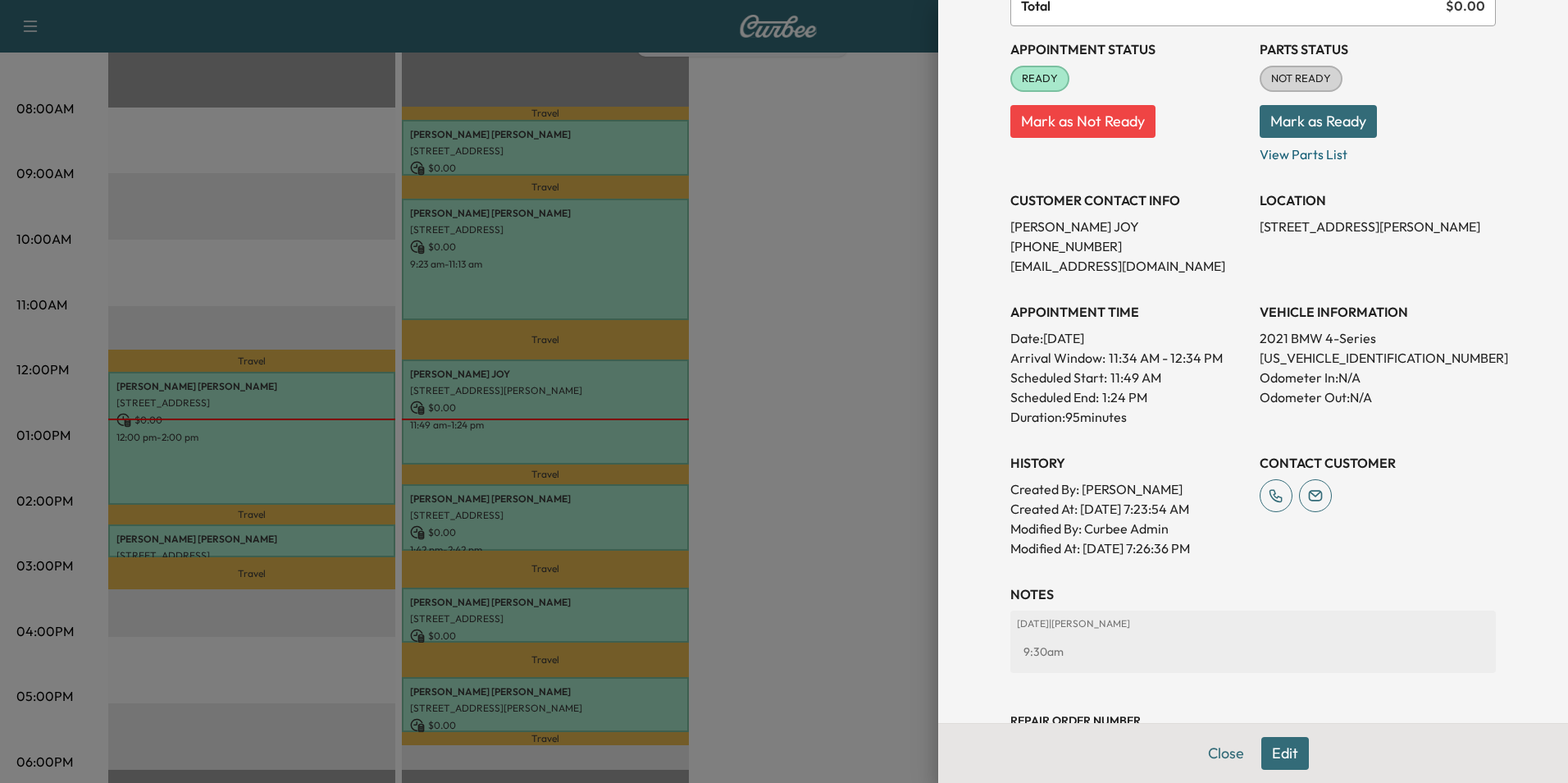
scroll to position [267, 0]
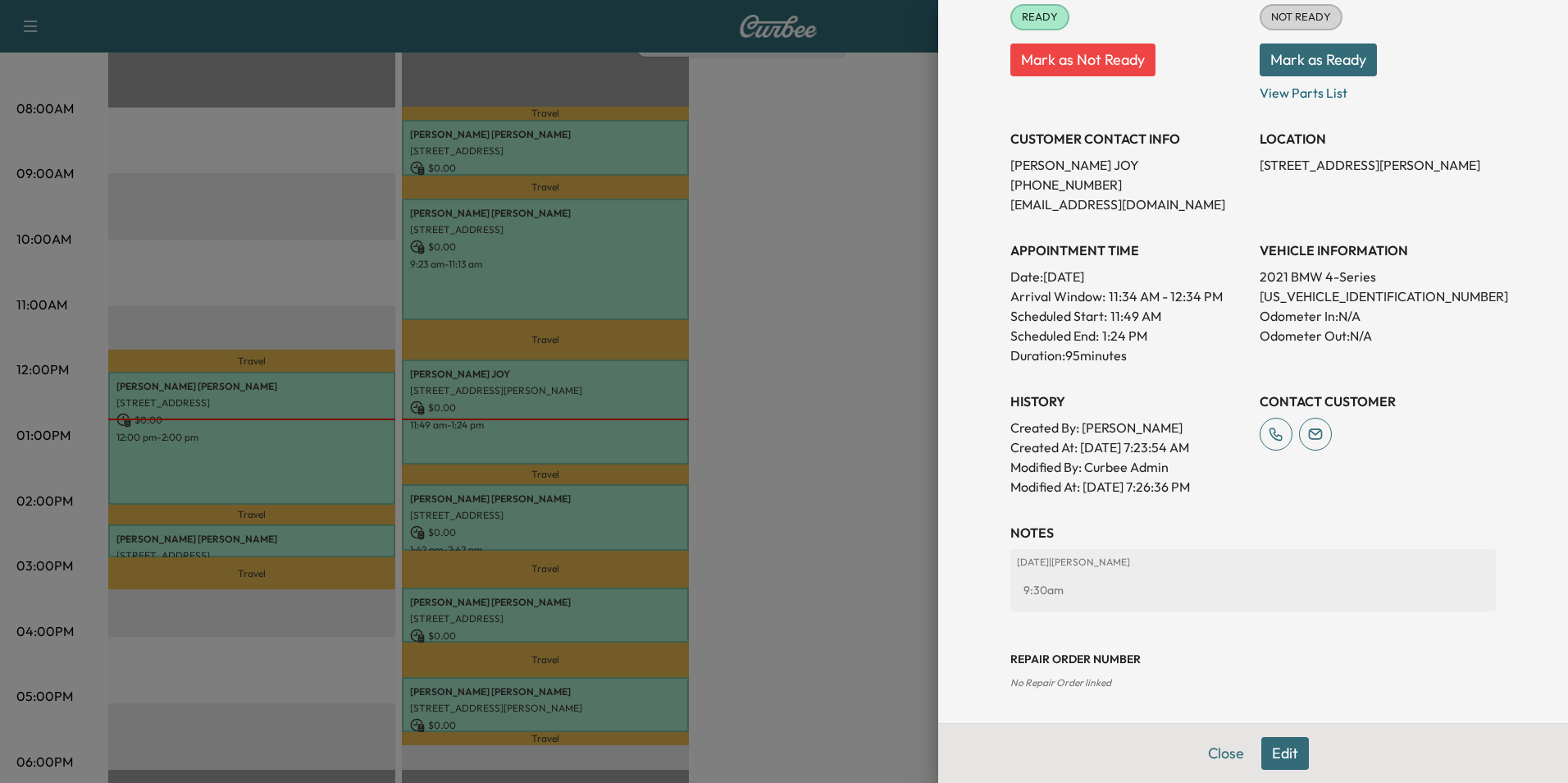
click at [1268, 758] on button "Edit" at bounding box center [1285, 753] width 48 height 33
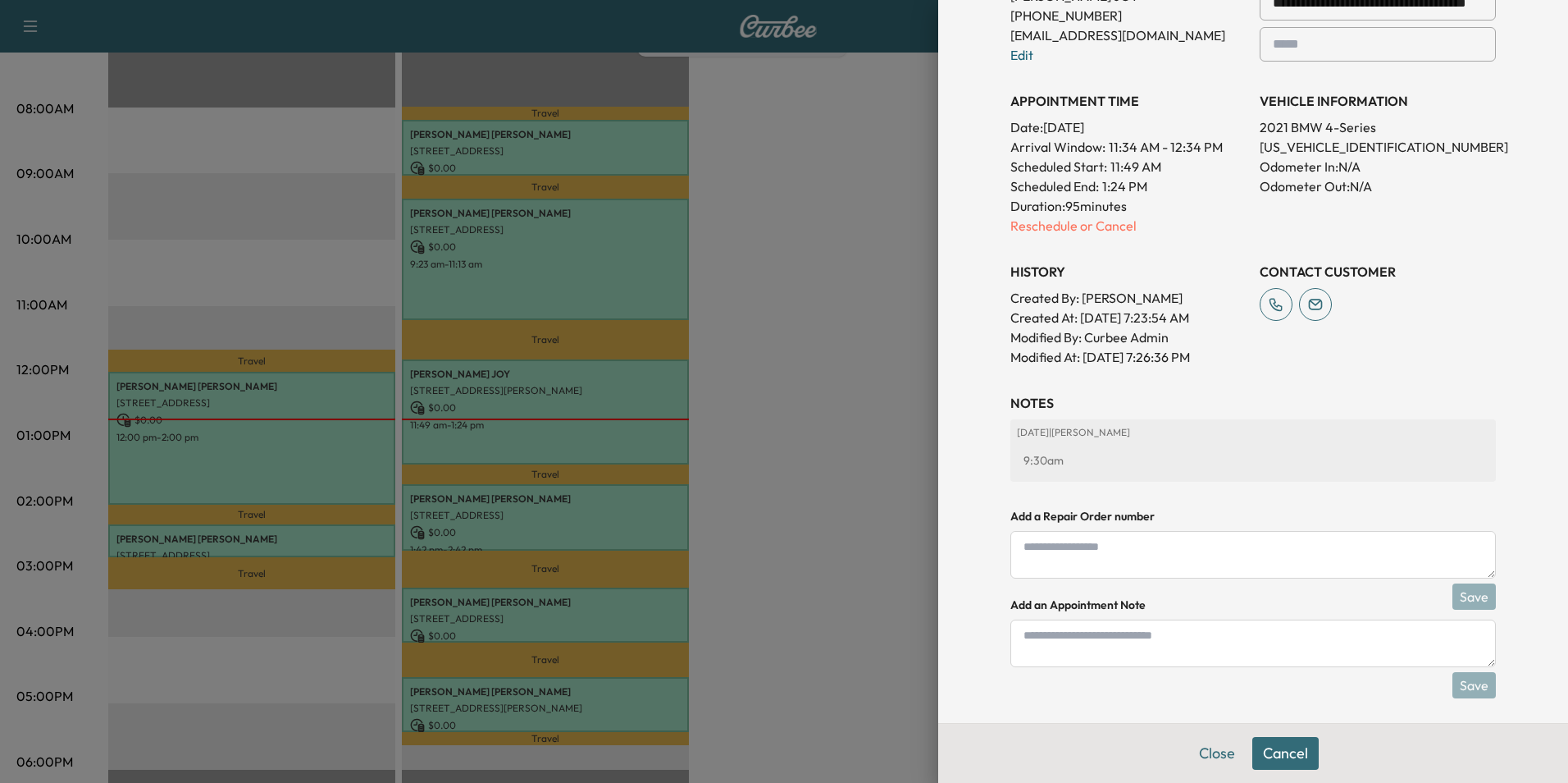
scroll to position [479, 0]
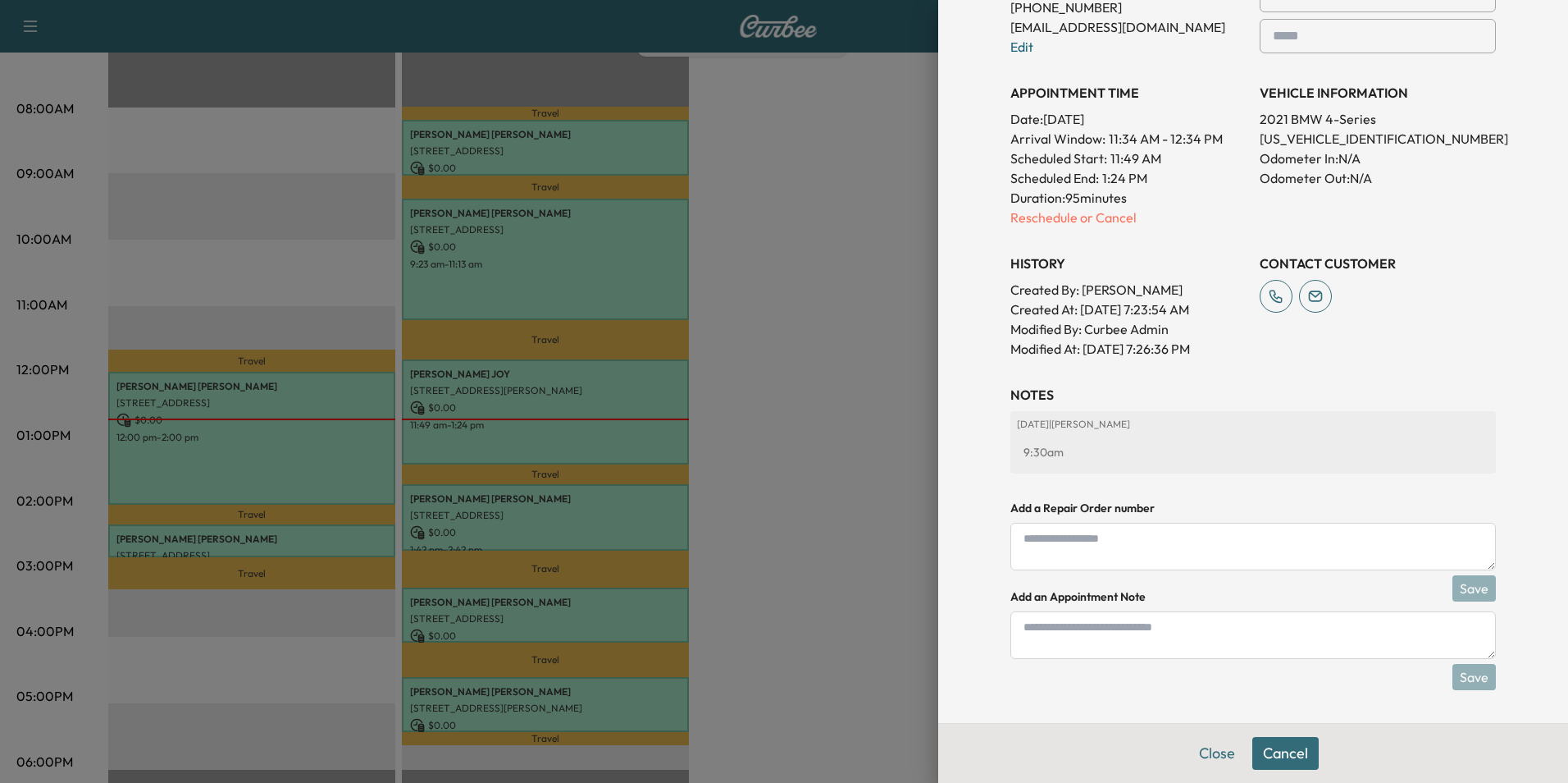
click at [1094, 642] on textarea at bounding box center [1253, 635] width 485 height 48
type textarea "****"
click at [1460, 674] on button "Save" at bounding box center [1474, 677] width 43 height 26
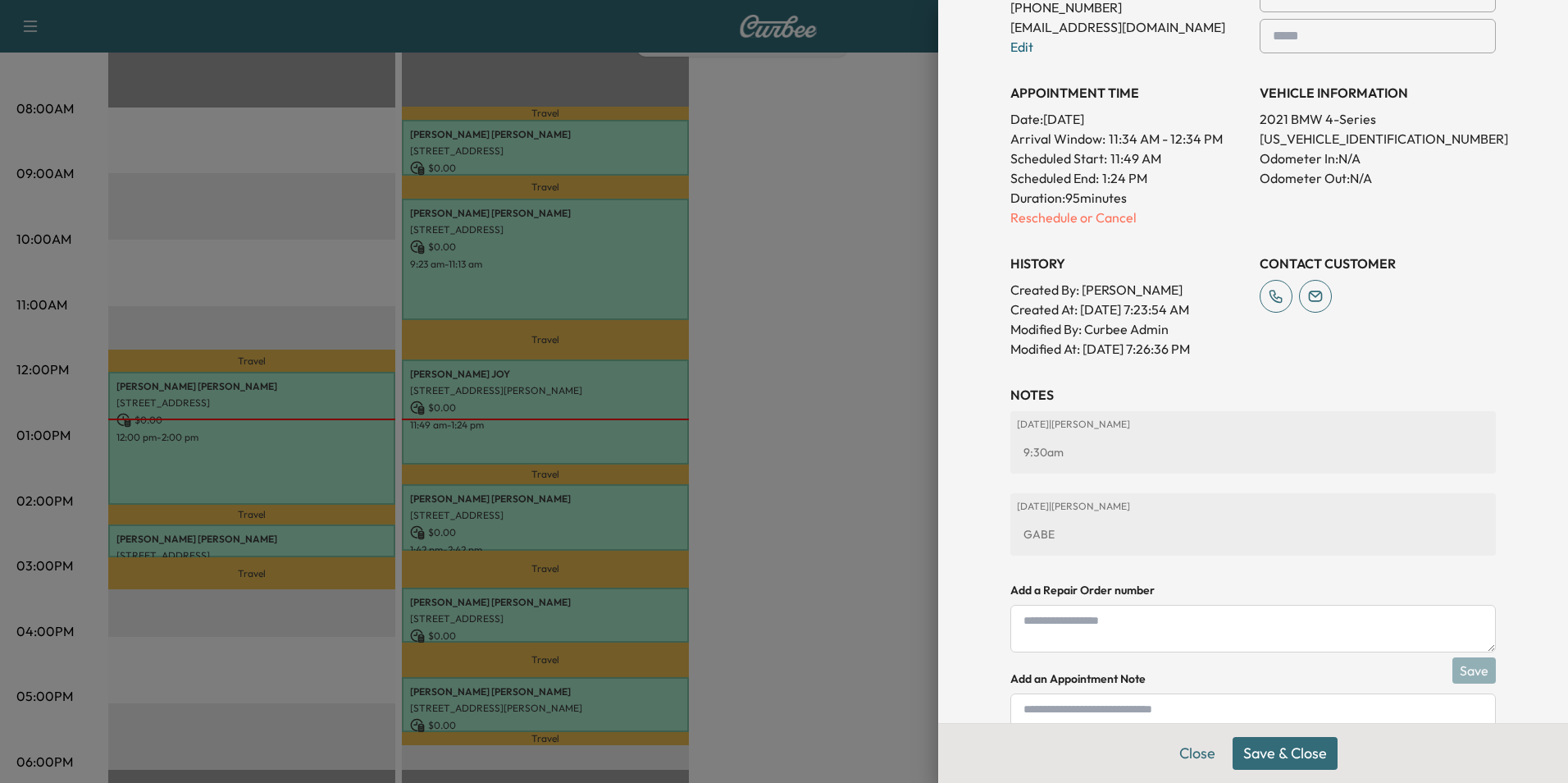
click at [1300, 758] on button "Save & Close" at bounding box center [1285, 753] width 105 height 33
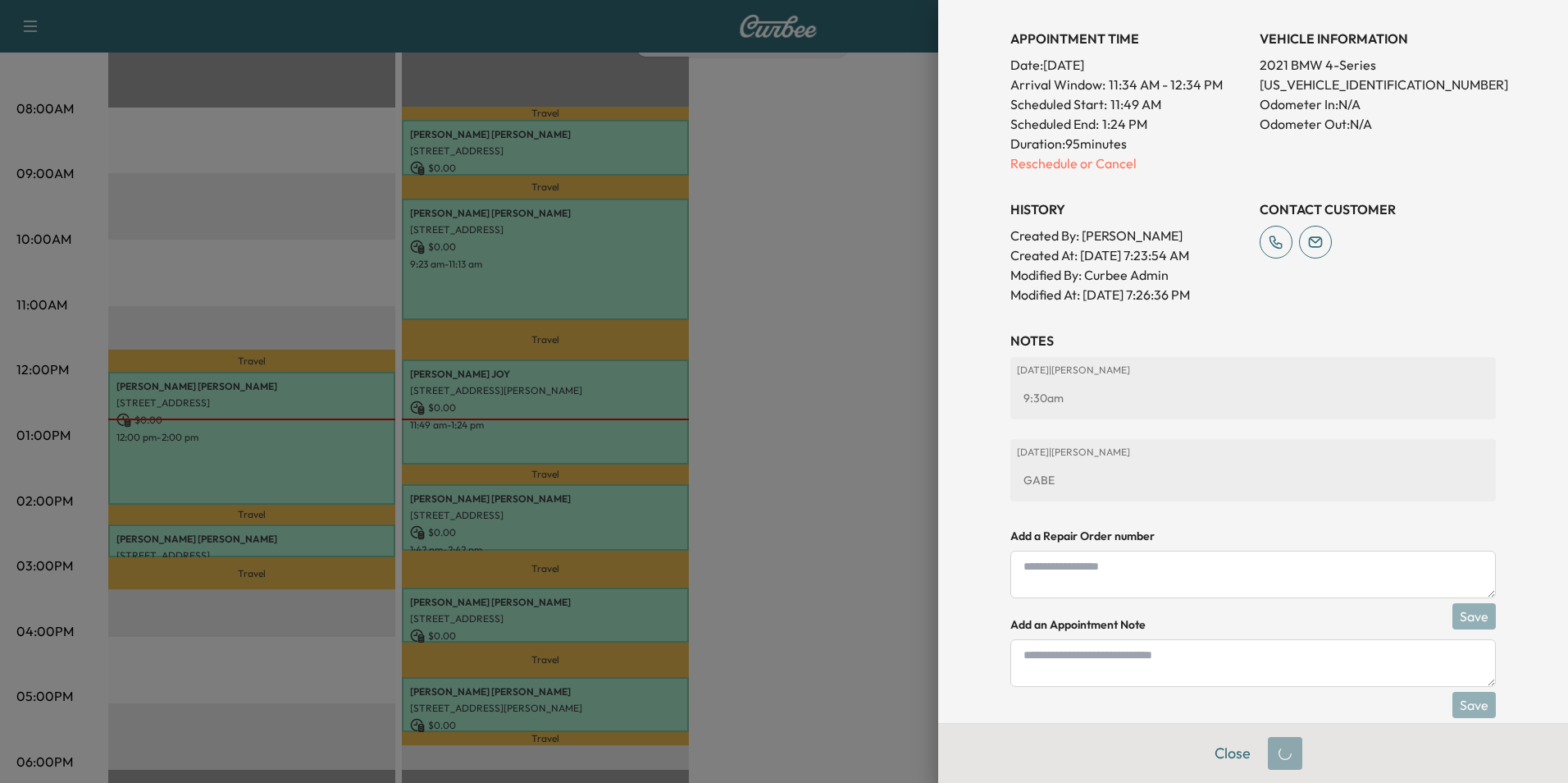
scroll to position [445, 0]
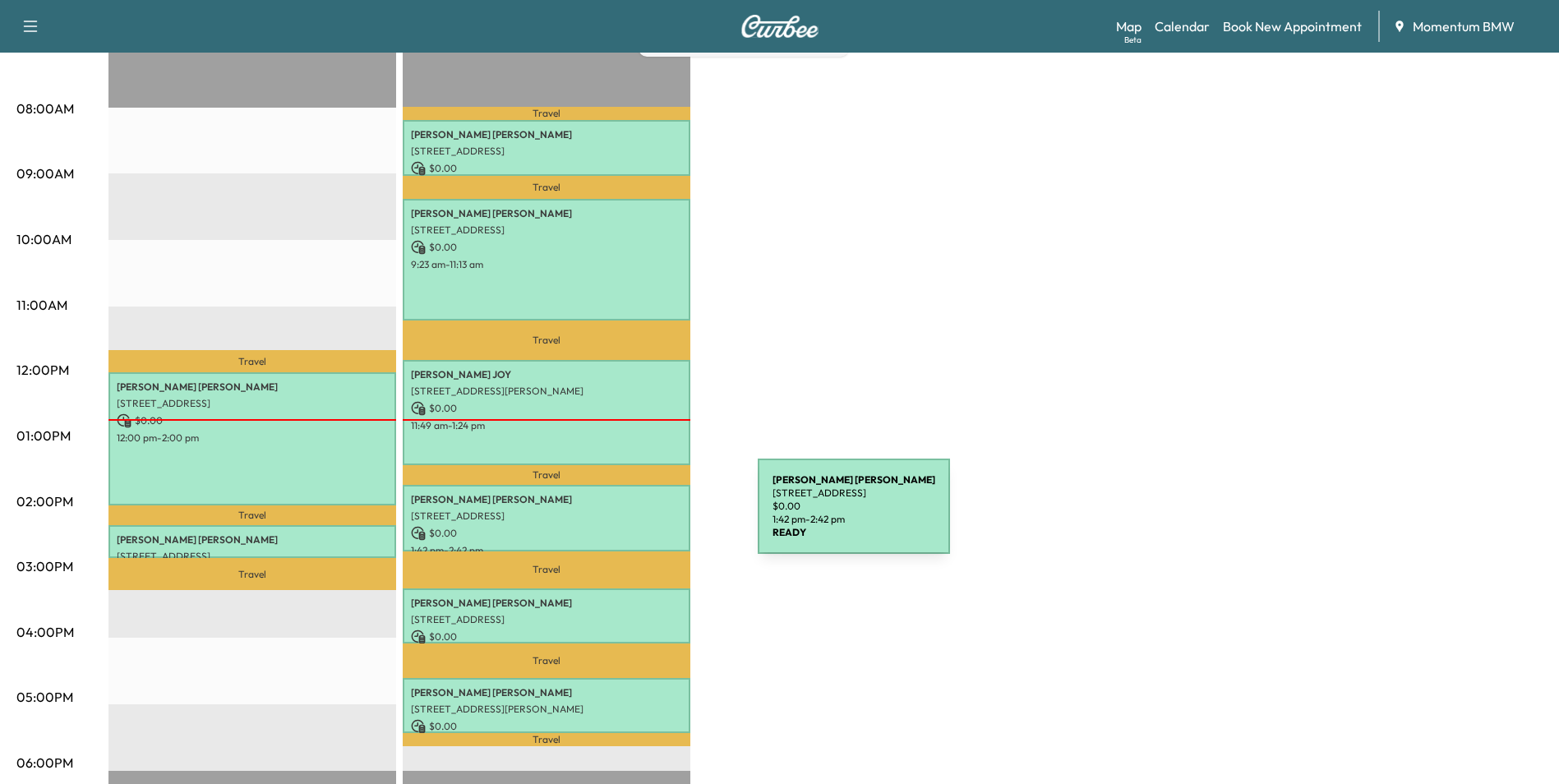
click at [634, 516] on p "2510 Hinkles Ferry, Richmond, TX 77406, USA" at bounding box center [547, 516] width 271 height 13
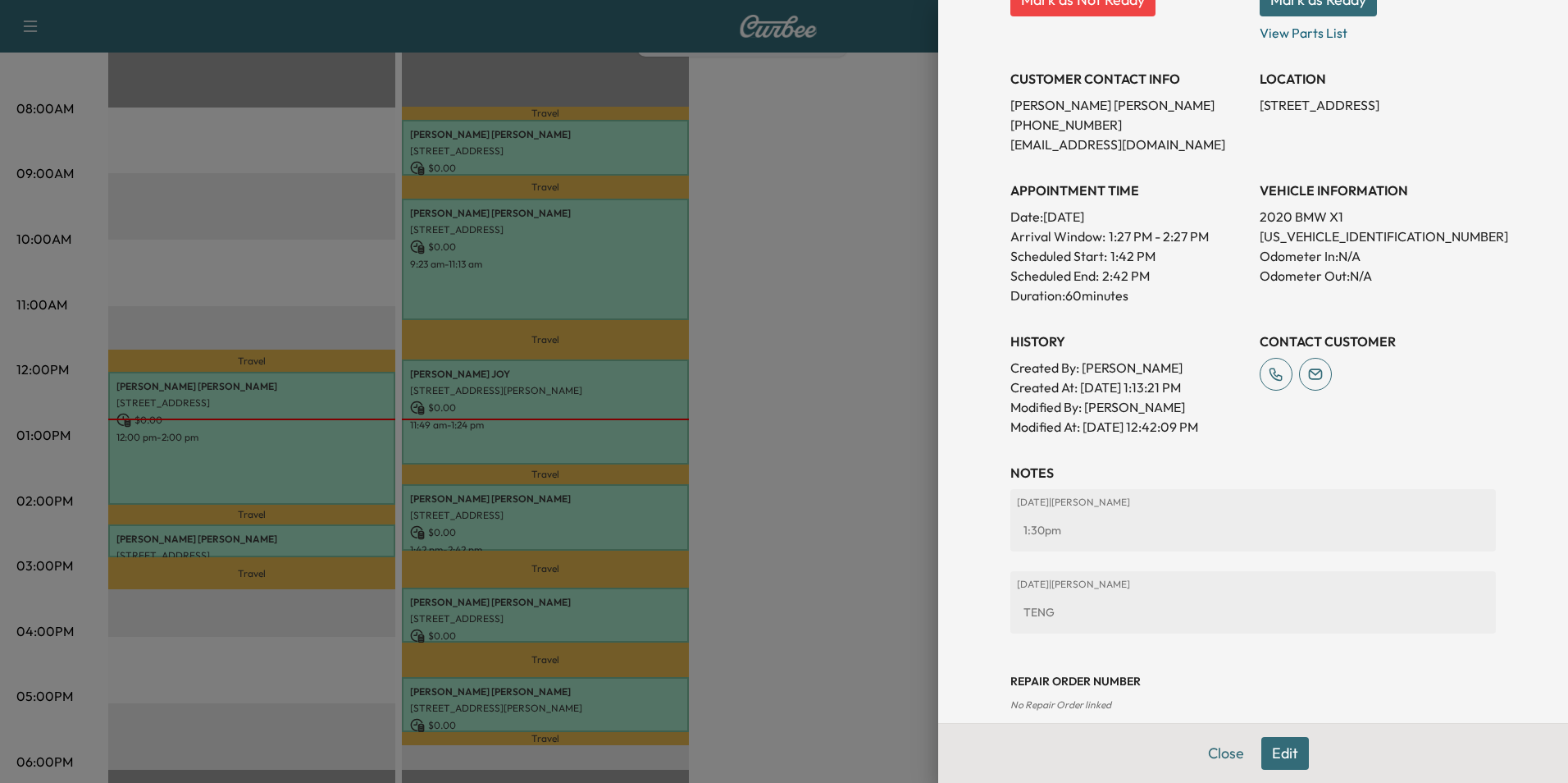
scroll to position [311, 0]
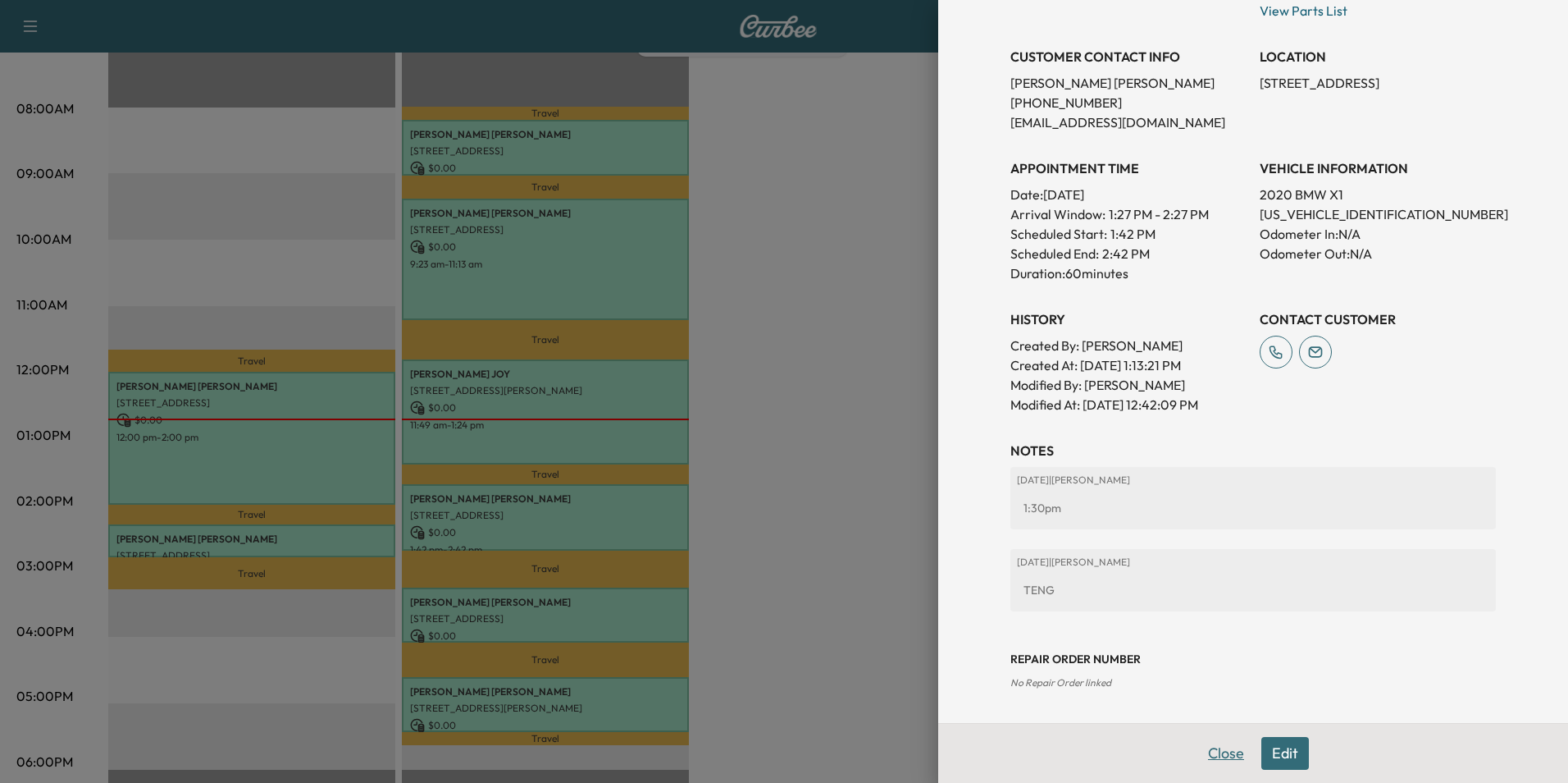
click at [1210, 755] on button "Close" at bounding box center [1226, 753] width 57 height 33
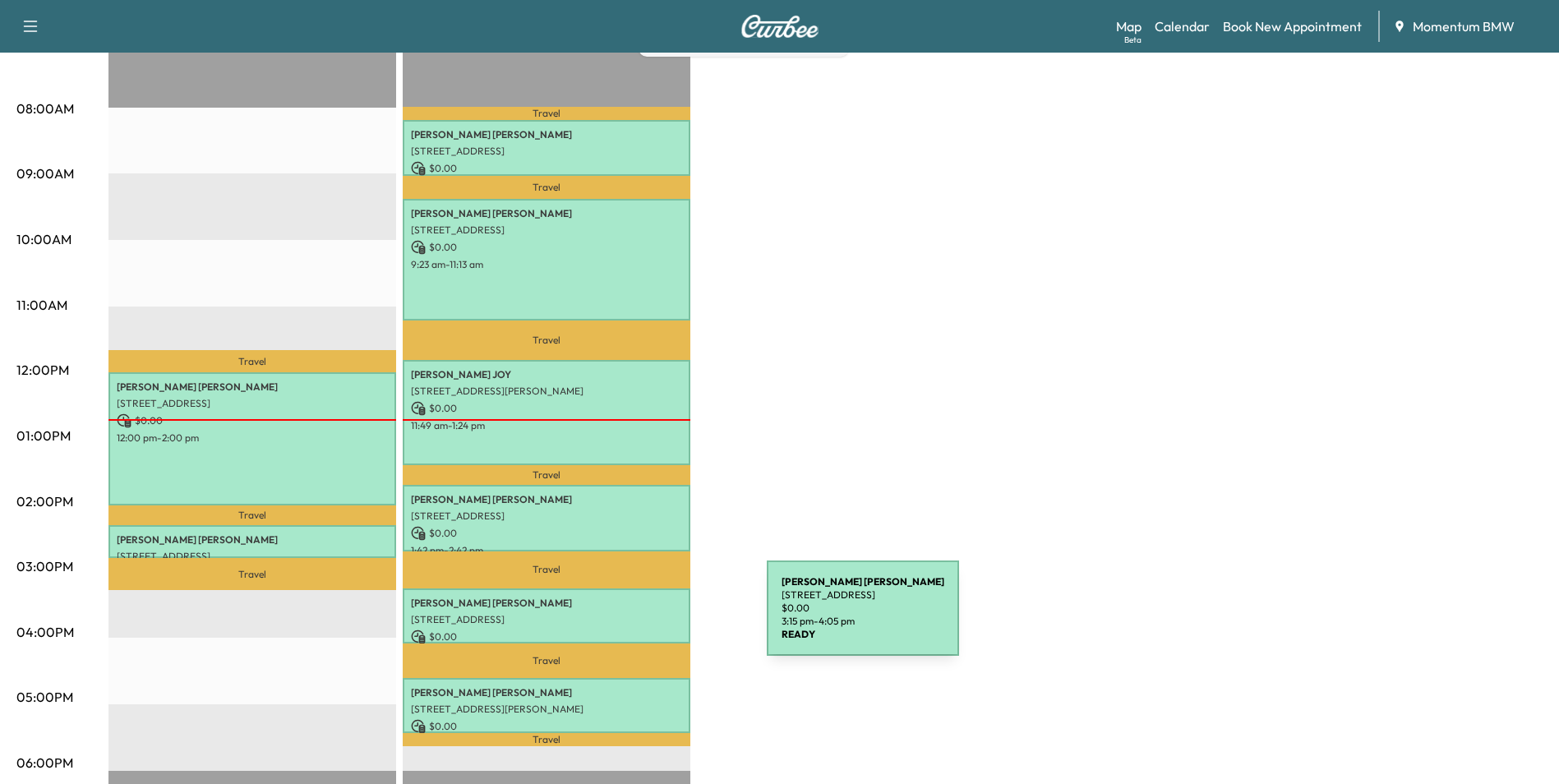
click at [644, 618] on p "6730 Sotoria Ln, Sugar Land, TX 77479, USA" at bounding box center [547, 619] width 271 height 13
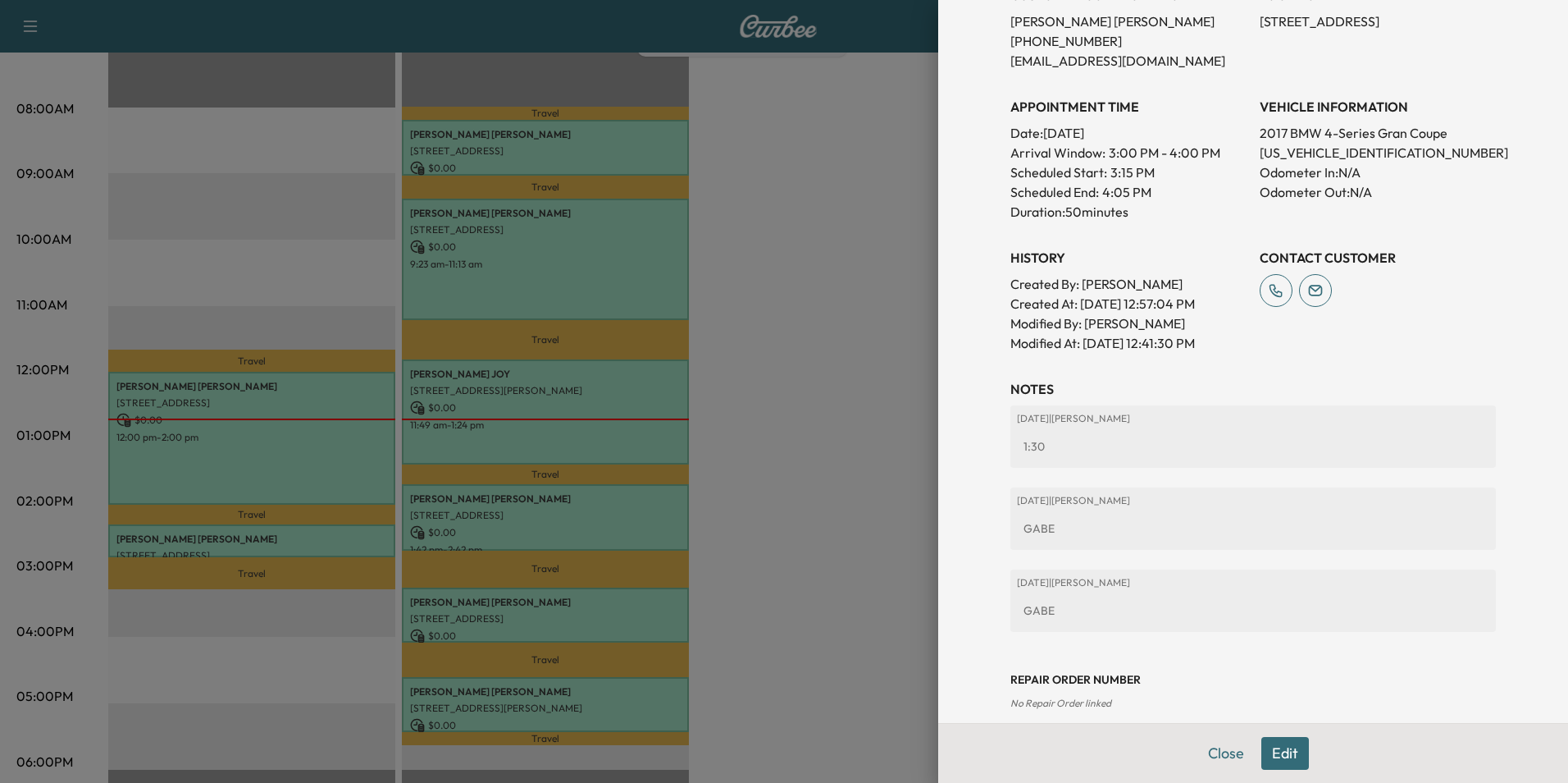
scroll to position [392, 0]
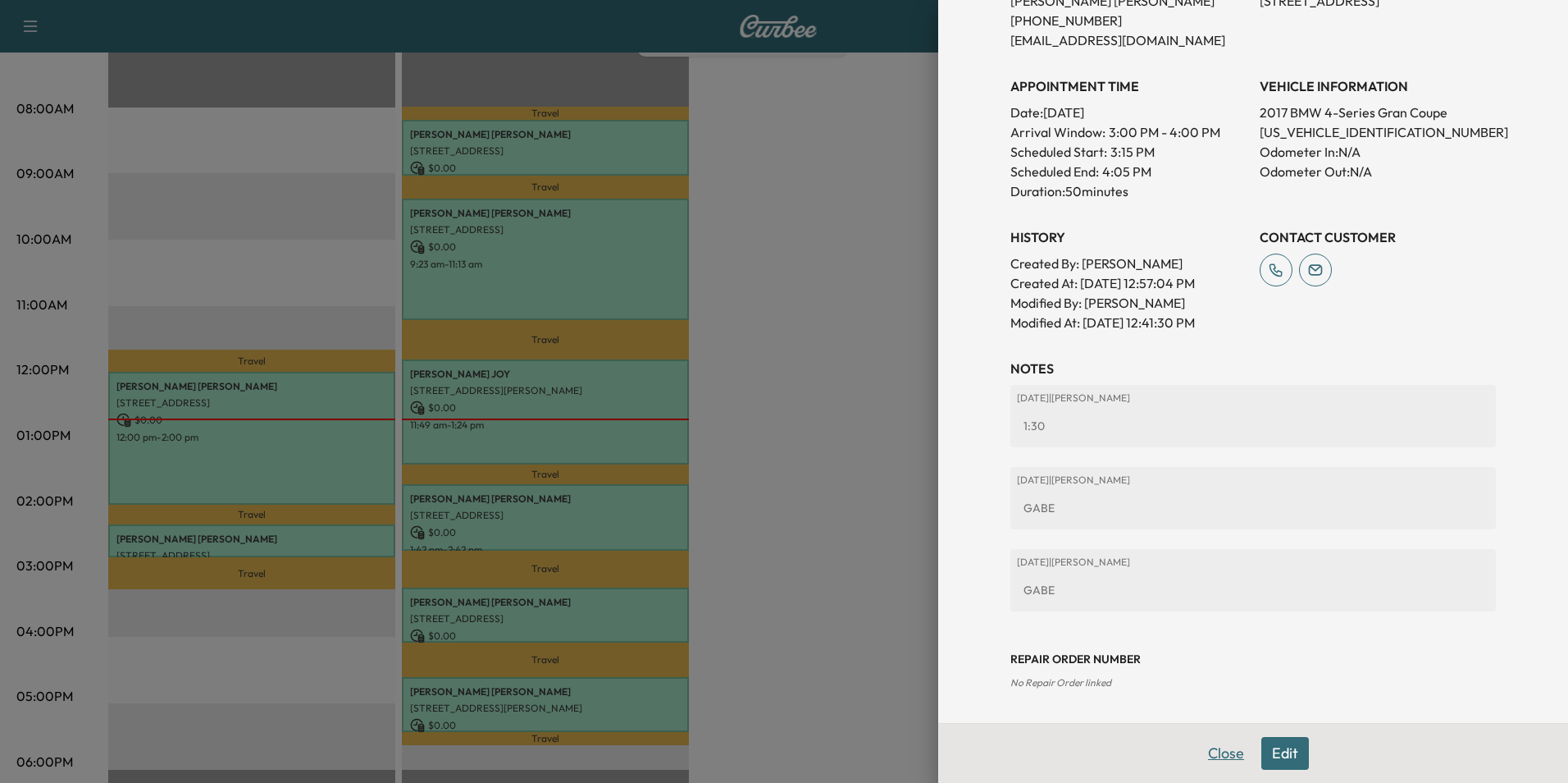
click at [1205, 750] on button "Close" at bounding box center [1226, 753] width 57 height 33
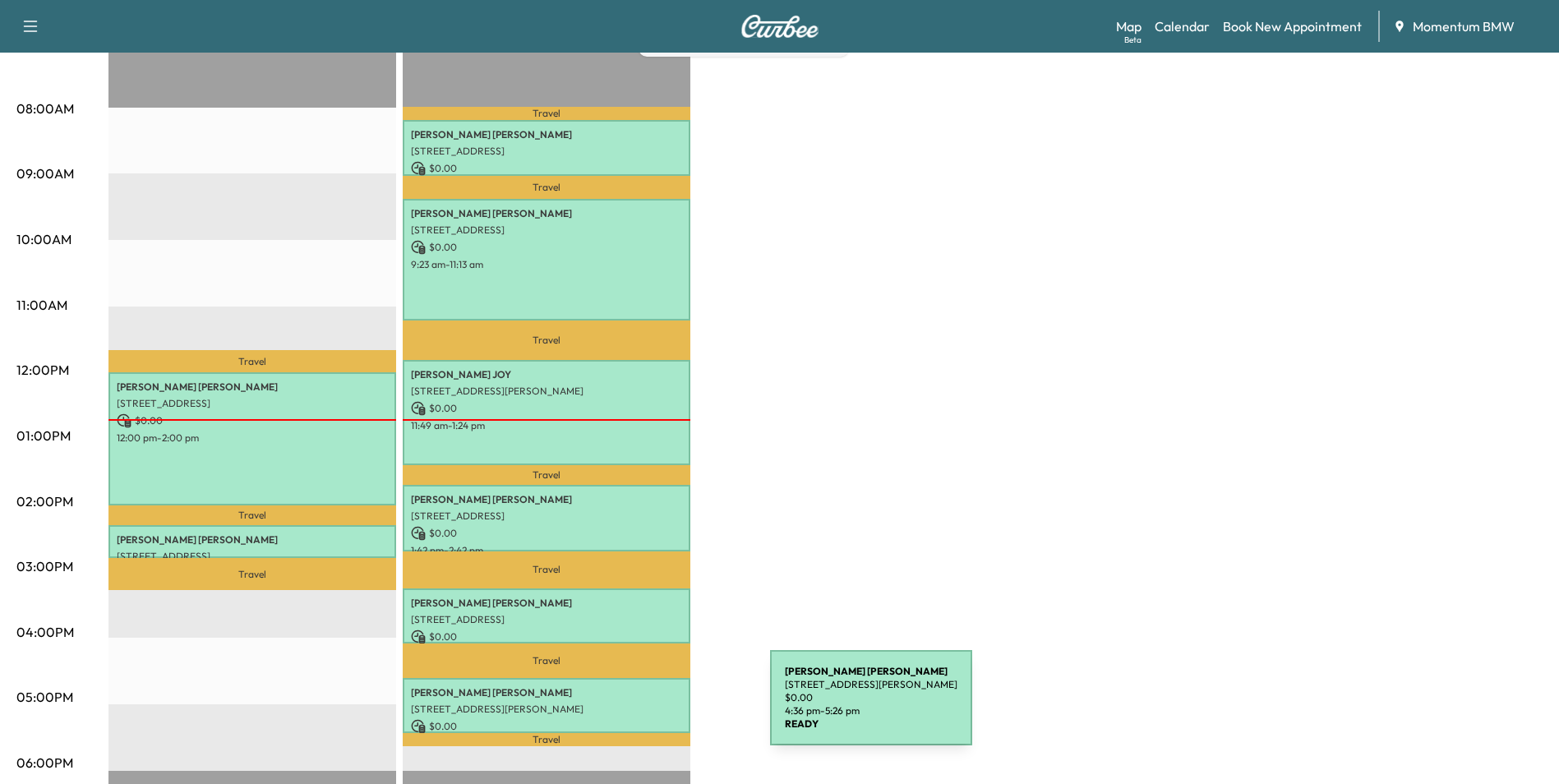
click at [645, 707] on p "6061 Beverly Hill St, Houston, TX 77057, USA" at bounding box center [547, 709] width 271 height 13
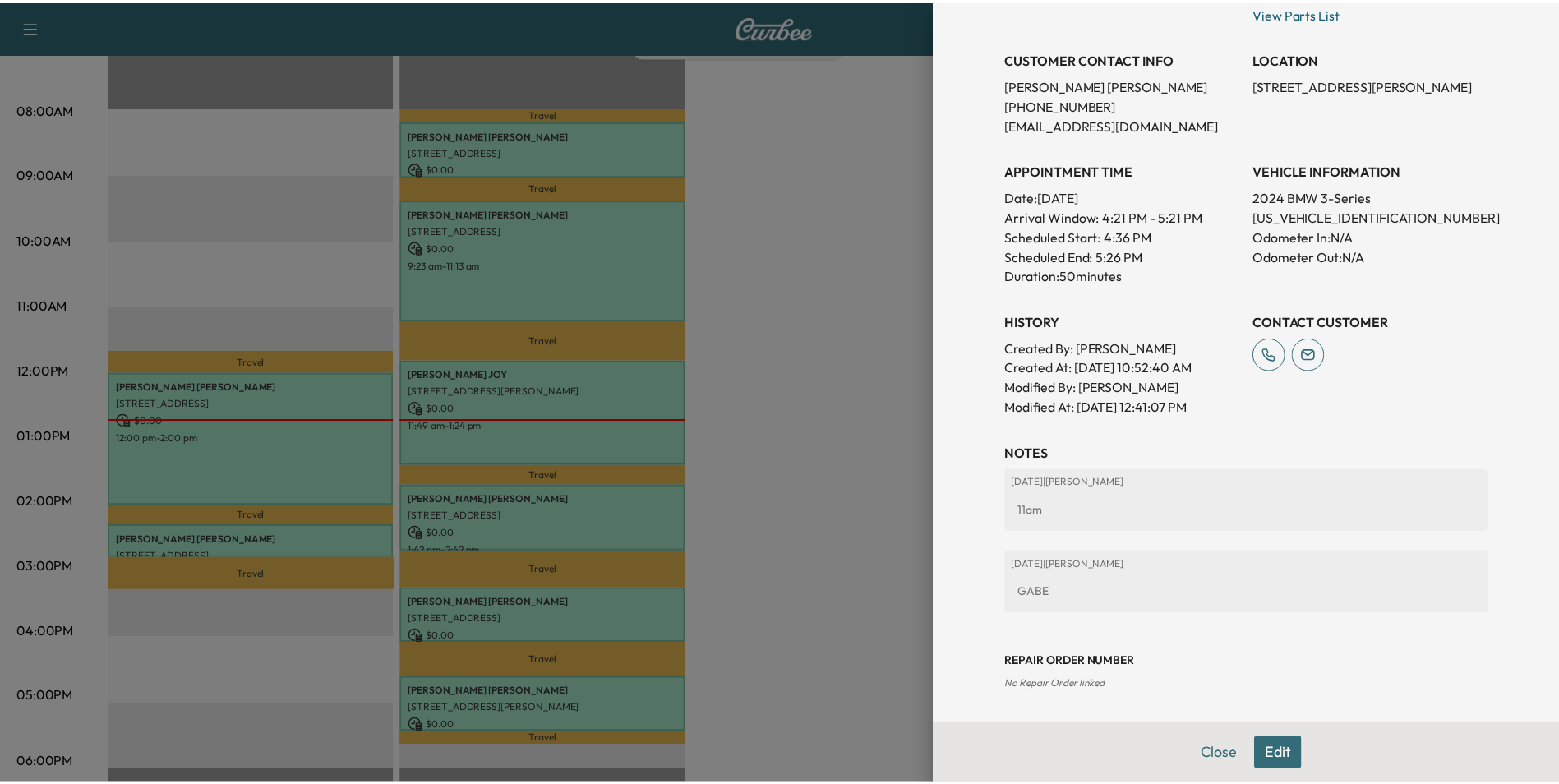
scroll to position [311, 0]
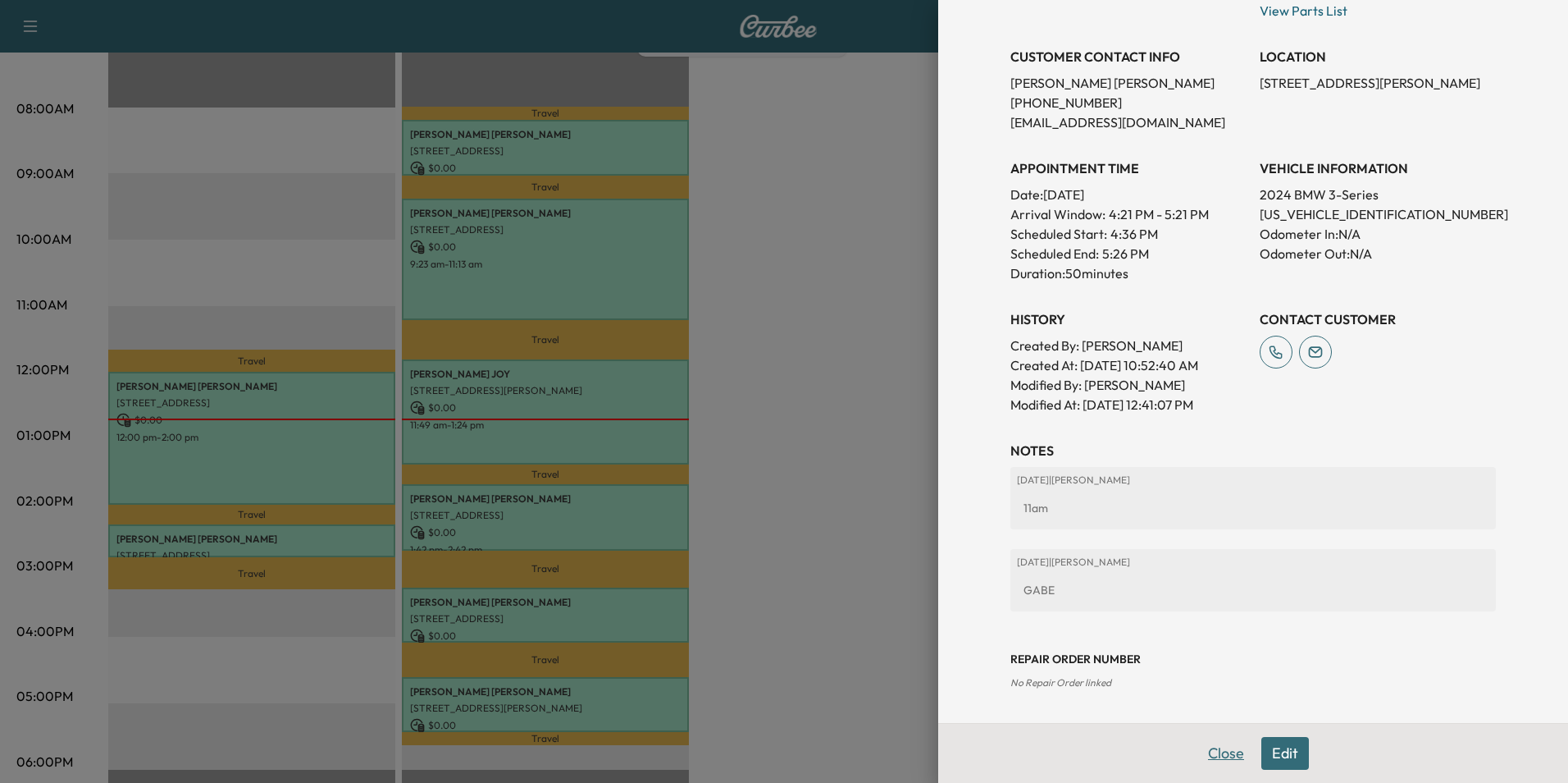
click at [1200, 756] on button "Close" at bounding box center [1226, 753] width 57 height 33
